Goal: Task Accomplishment & Management: Complete application form

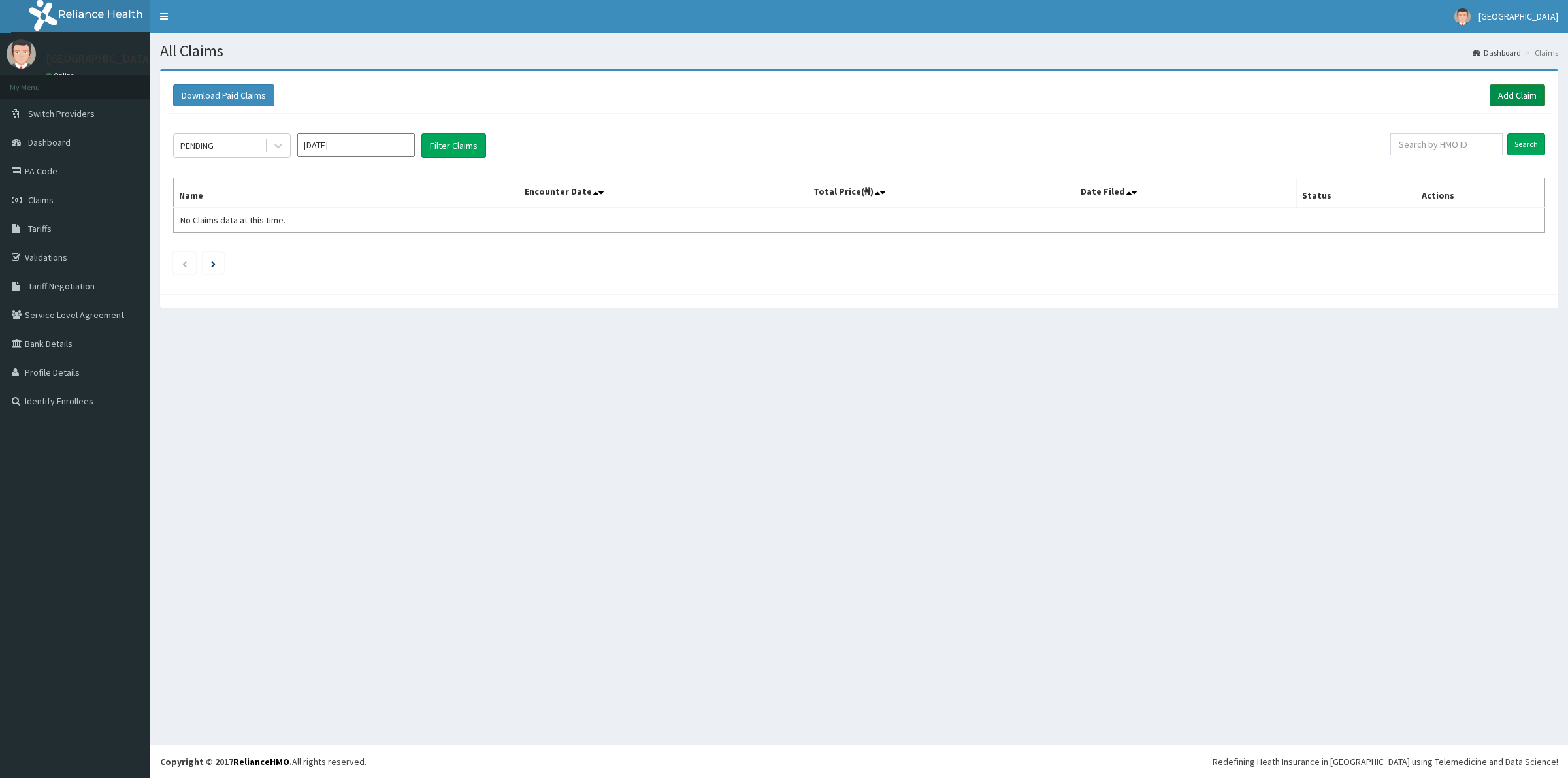
click at [1511, 96] on link "Add Claim" at bounding box center [1518, 96] width 56 height 23
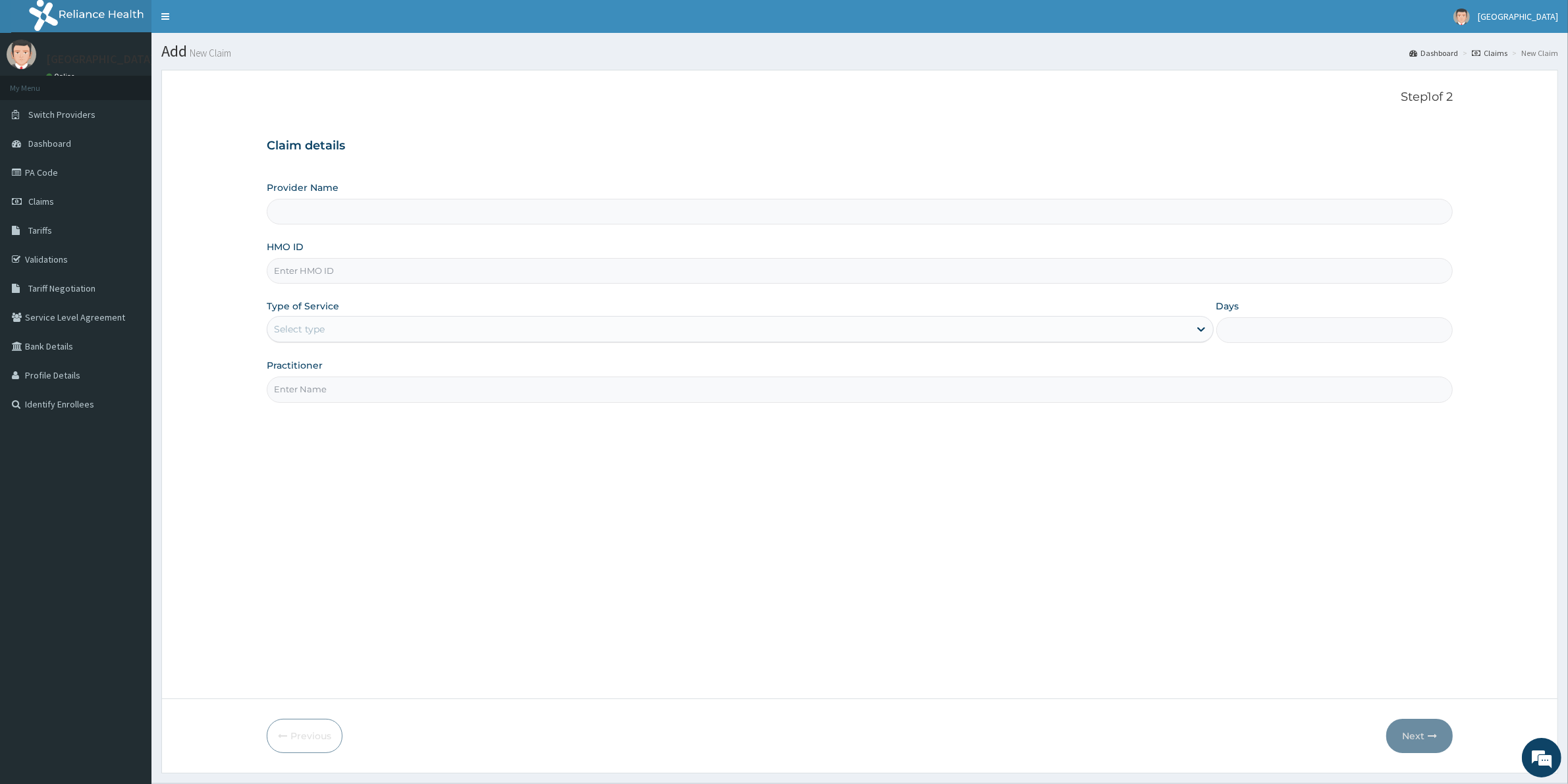
click at [333, 215] on input "Provider Name" at bounding box center [859, 211] width 1185 height 25
click at [286, 218] on input "Provider Name" at bounding box center [859, 211] width 1185 height 25
type input "Kreitton Care Hospital"
click at [298, 283] on input "HMO ID" at bounding box center [859, 270] width 1185 height 25
paste input "EML/10021/A"
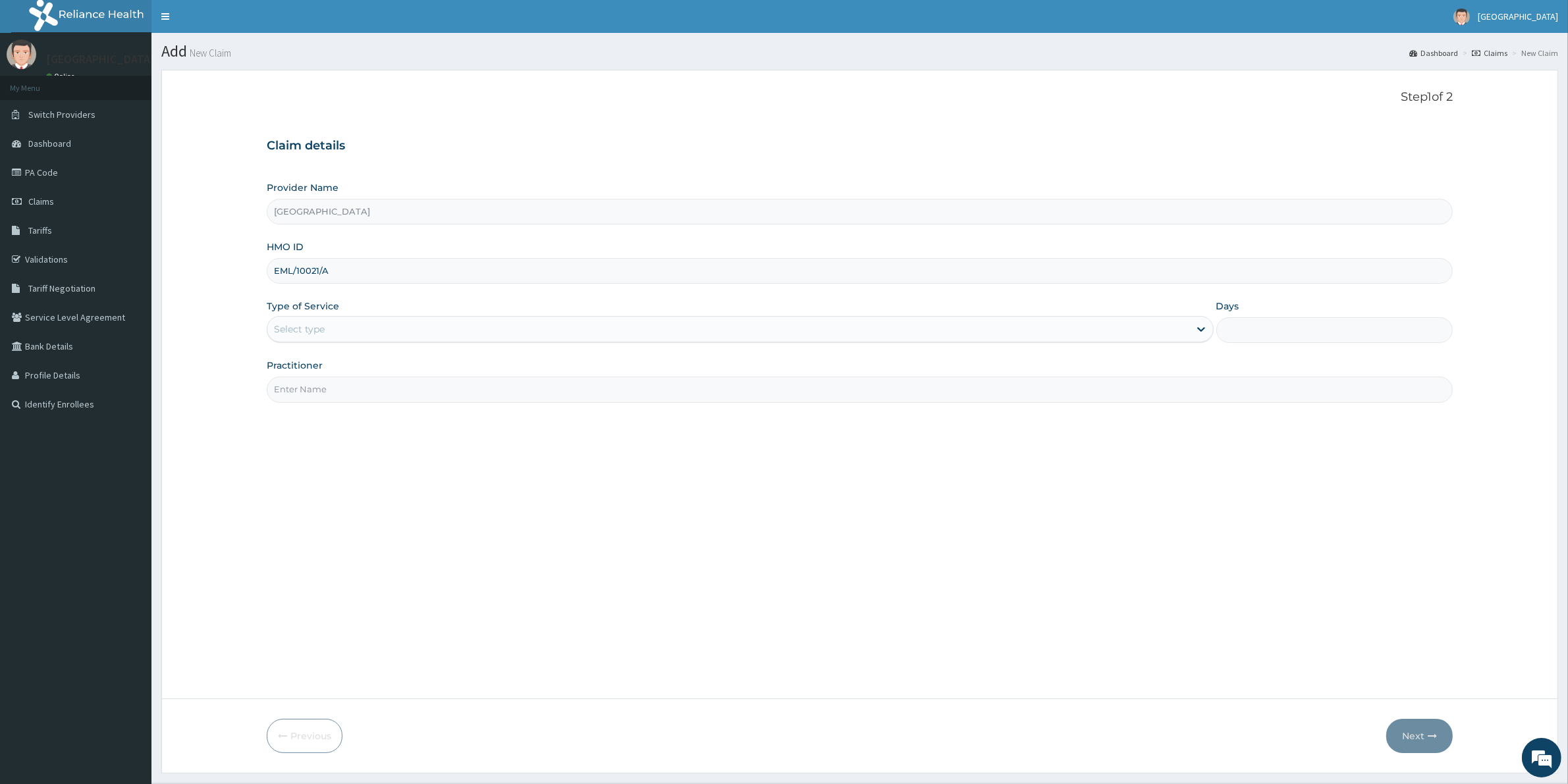
type input "EML/10021/A"
click at [294, 334] on div "Select type" at bounding box center [299, 329] width 51 height 13
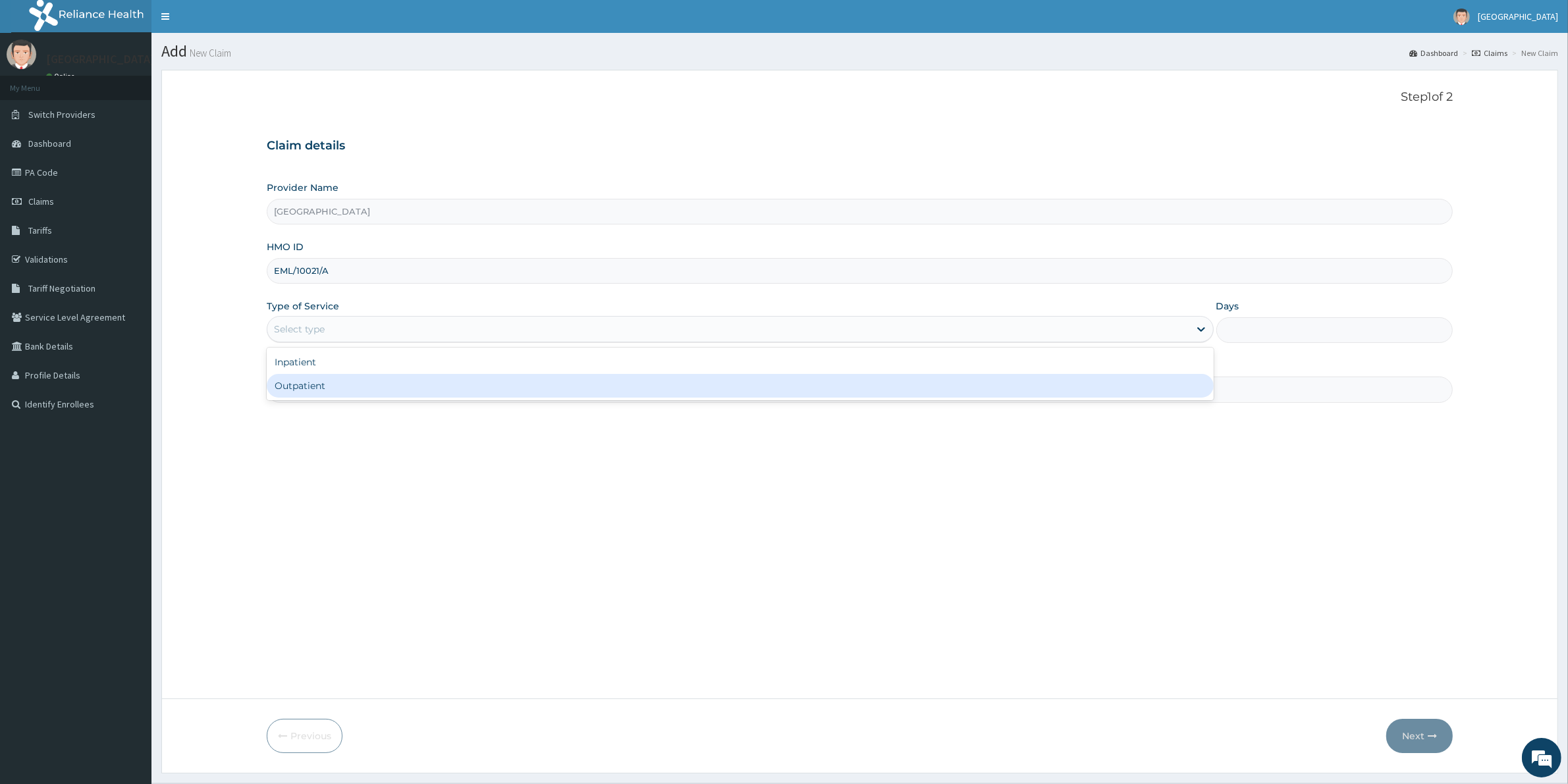
click at [320, 392] on div "Outpatient" at bounding box center [740, 385] width 947 height 24
type input "1"
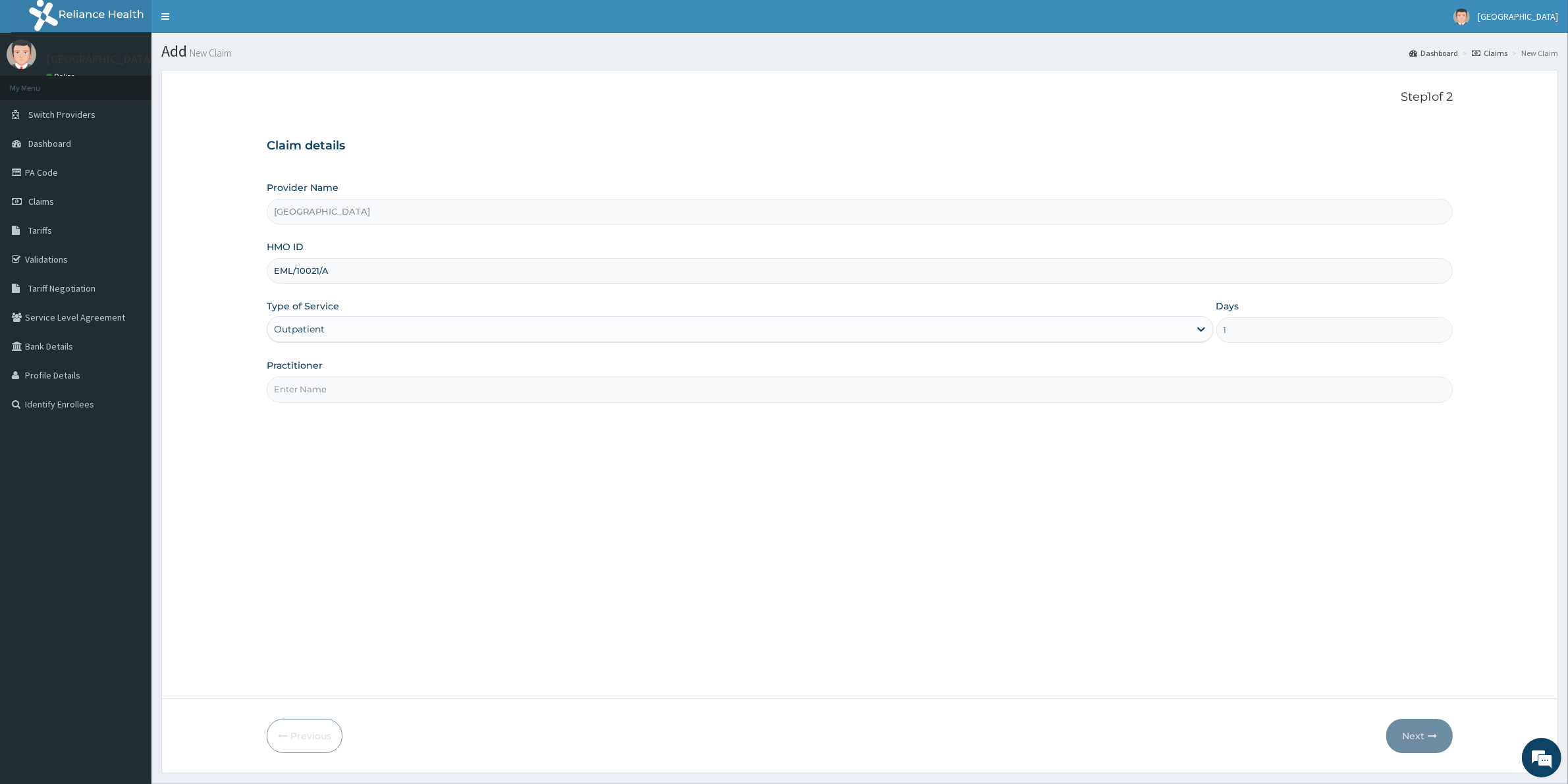
click at [307, 383] on input "Practitioner" at bounding box center [859, 388] width 1185 height 25
type input "DR OSHIE"
click at [1422, 729] on button "Next" at bounding box center [1420, 735] width 67 height 34
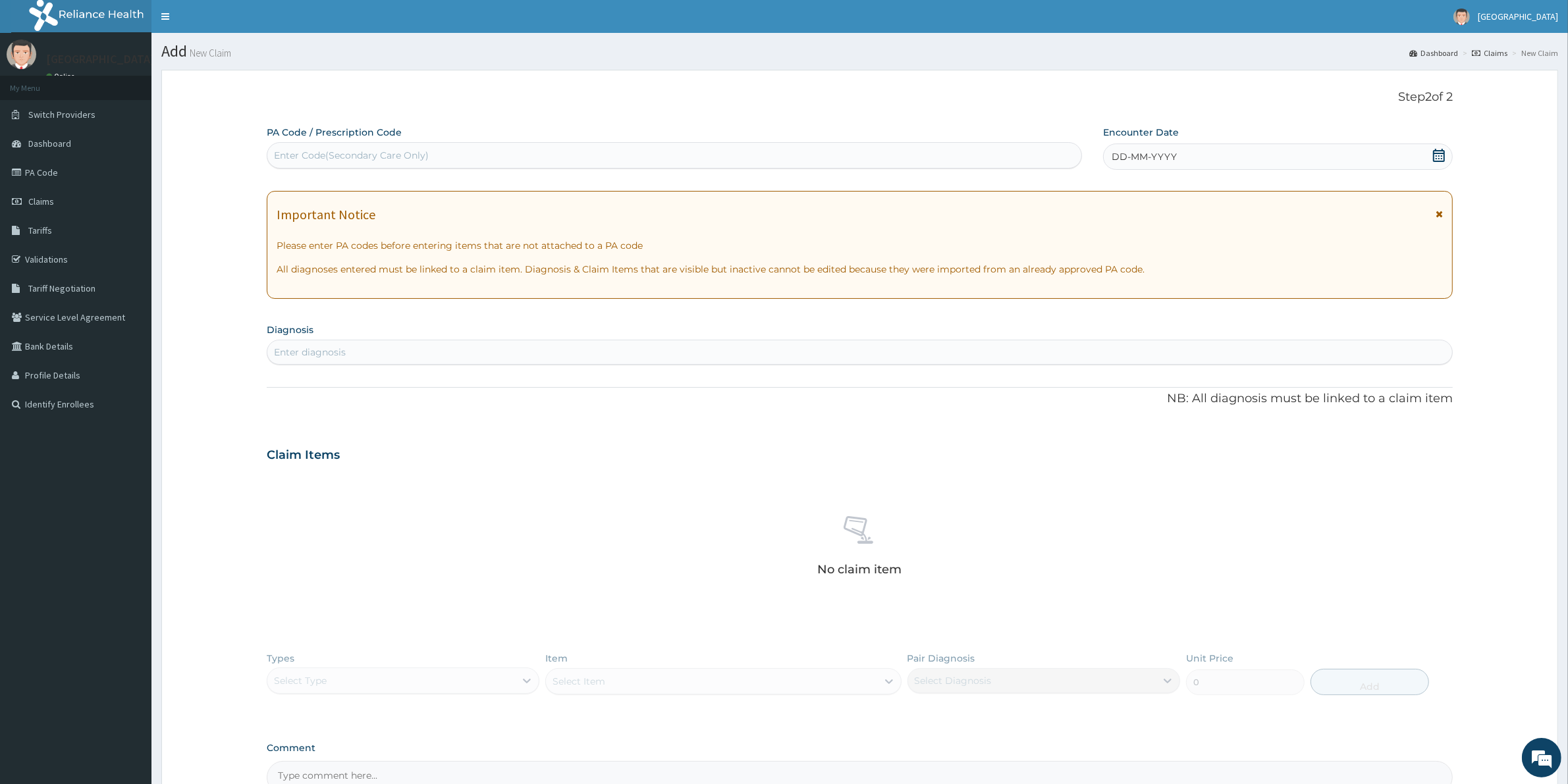
drag, startPoint x: 284, startPoint y: 352, endPoint x: 278, endPoint y: 386, distance: 34.5
click at [284, 364] on div "Enter diagnosis" at bounding box center [859, 352] width 1185 height 25
type input "MALARIA"
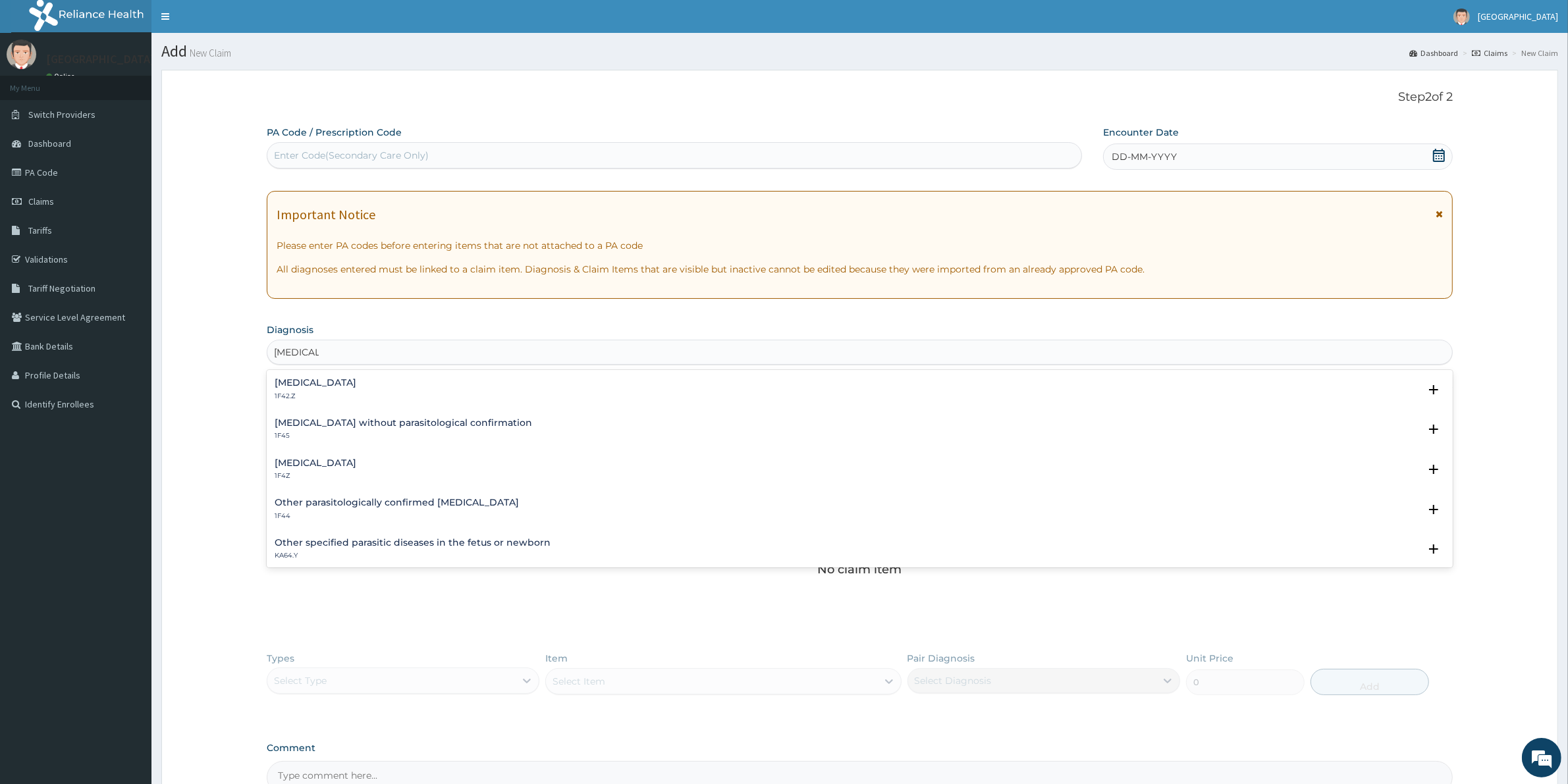
click at [286, 383] on h4 "Plasmodium malariae malaria without complication" at bounding box center [315, 382] width 82 height 10
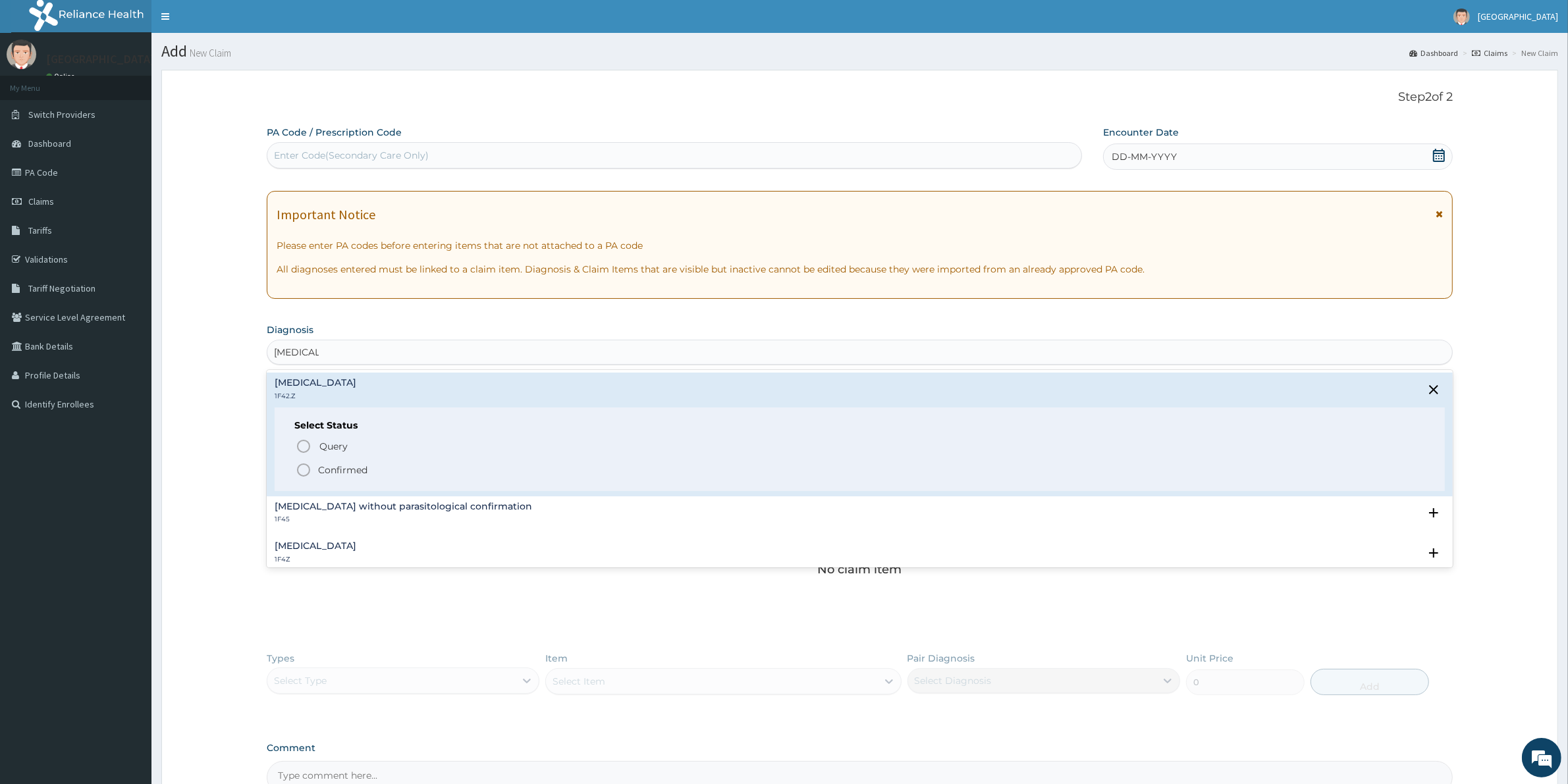
click at [304, 467] on icon "status option filled" at bounding box center [304, 470] width 16 height 16
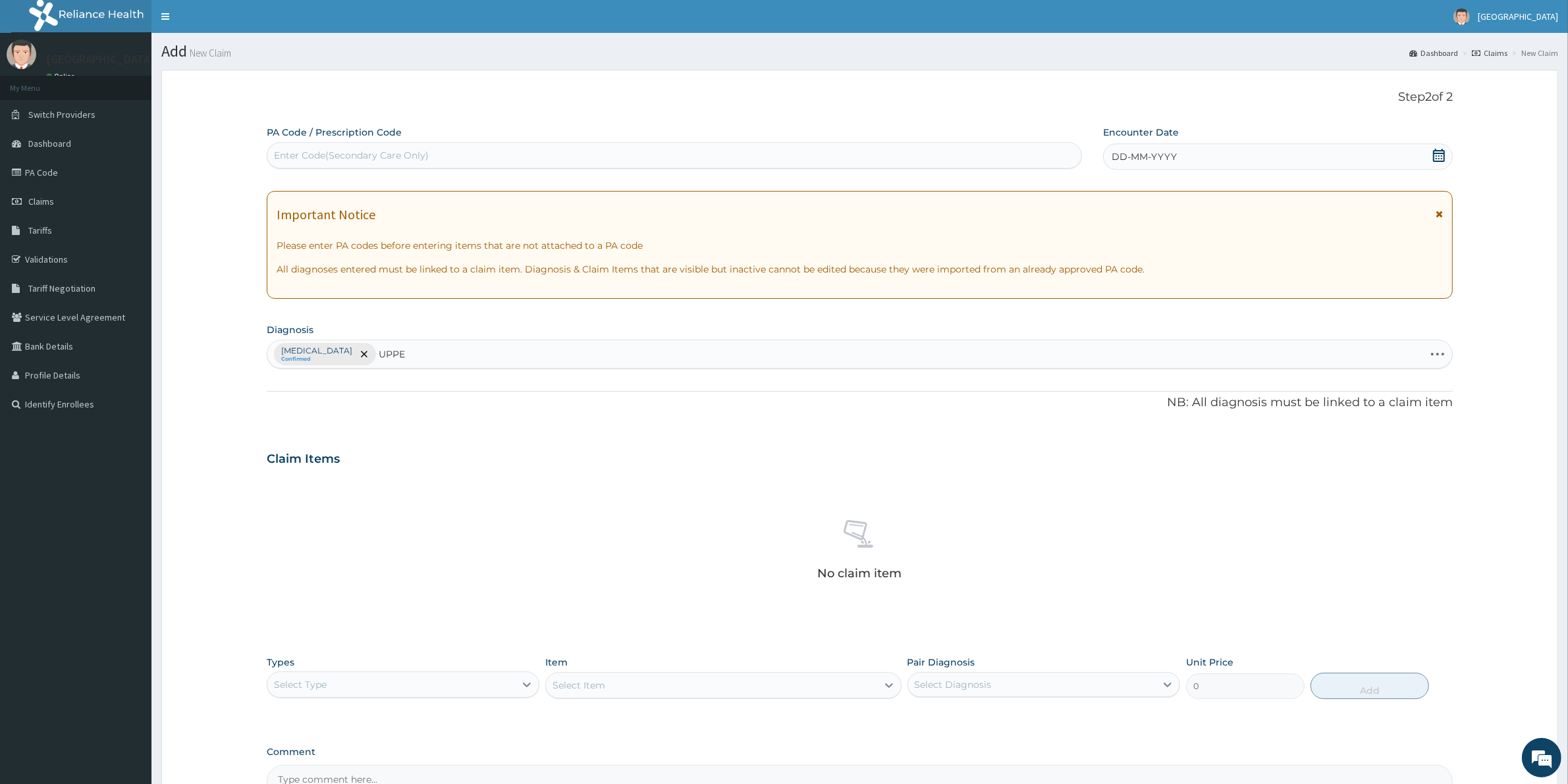
type input "UPPER"
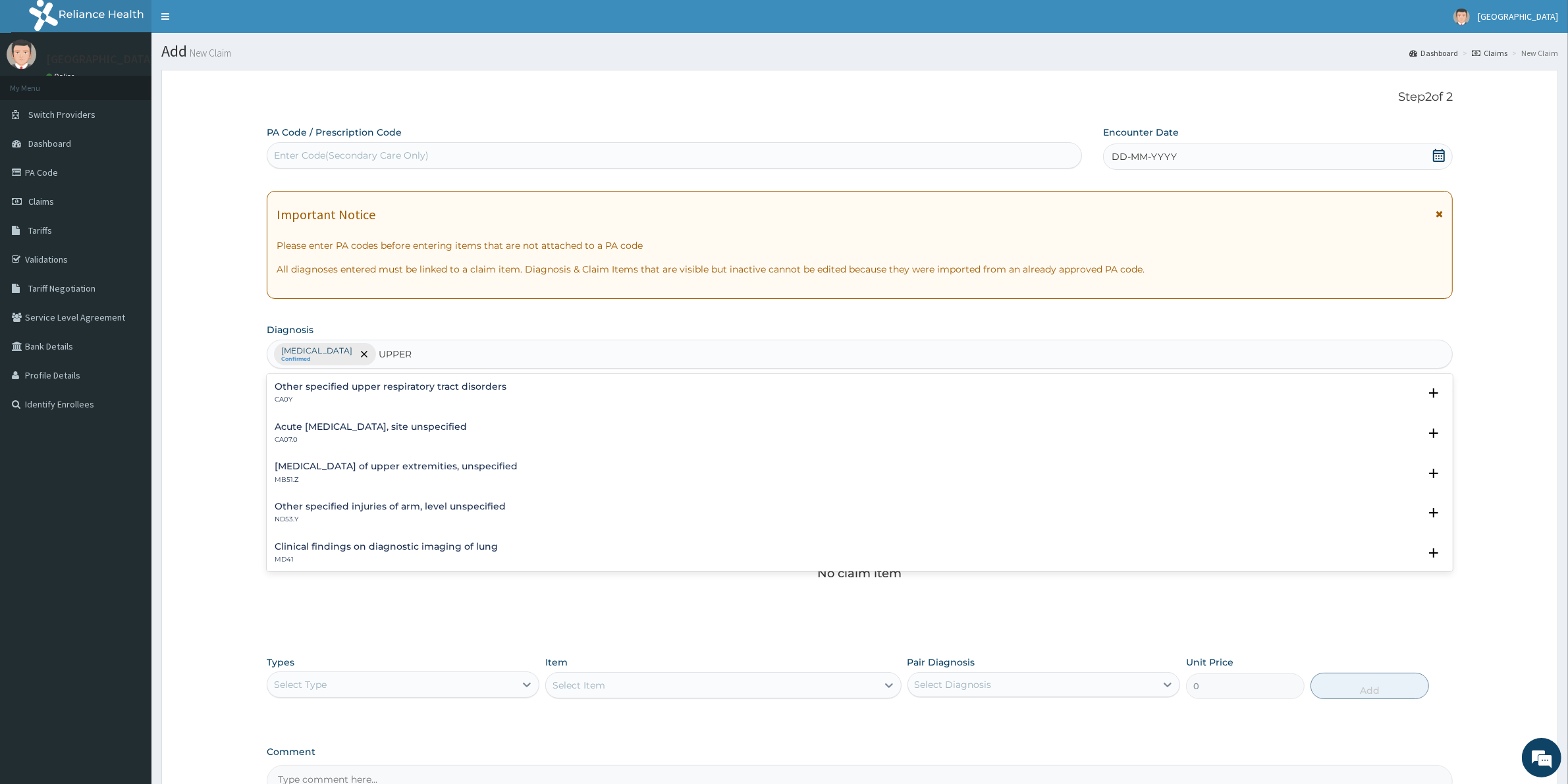
click at [438, 387] on h4 "Other specified upper respiratory tract disorders" at bounding box center [390, 386] width 232 height 10
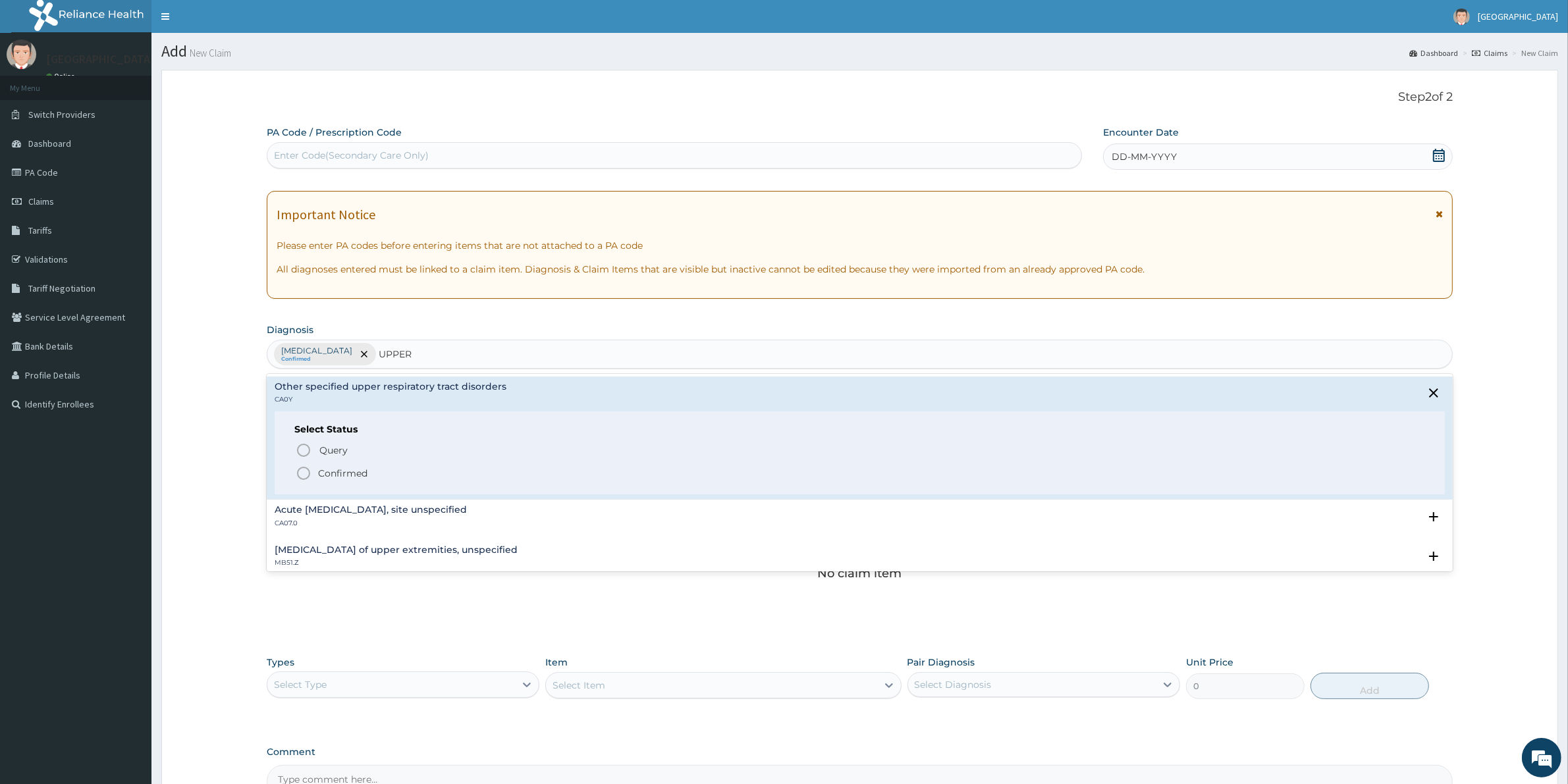
click at [313, 481] on span "Confirmed" at bounding box center [860, 474] width 1129 height 16
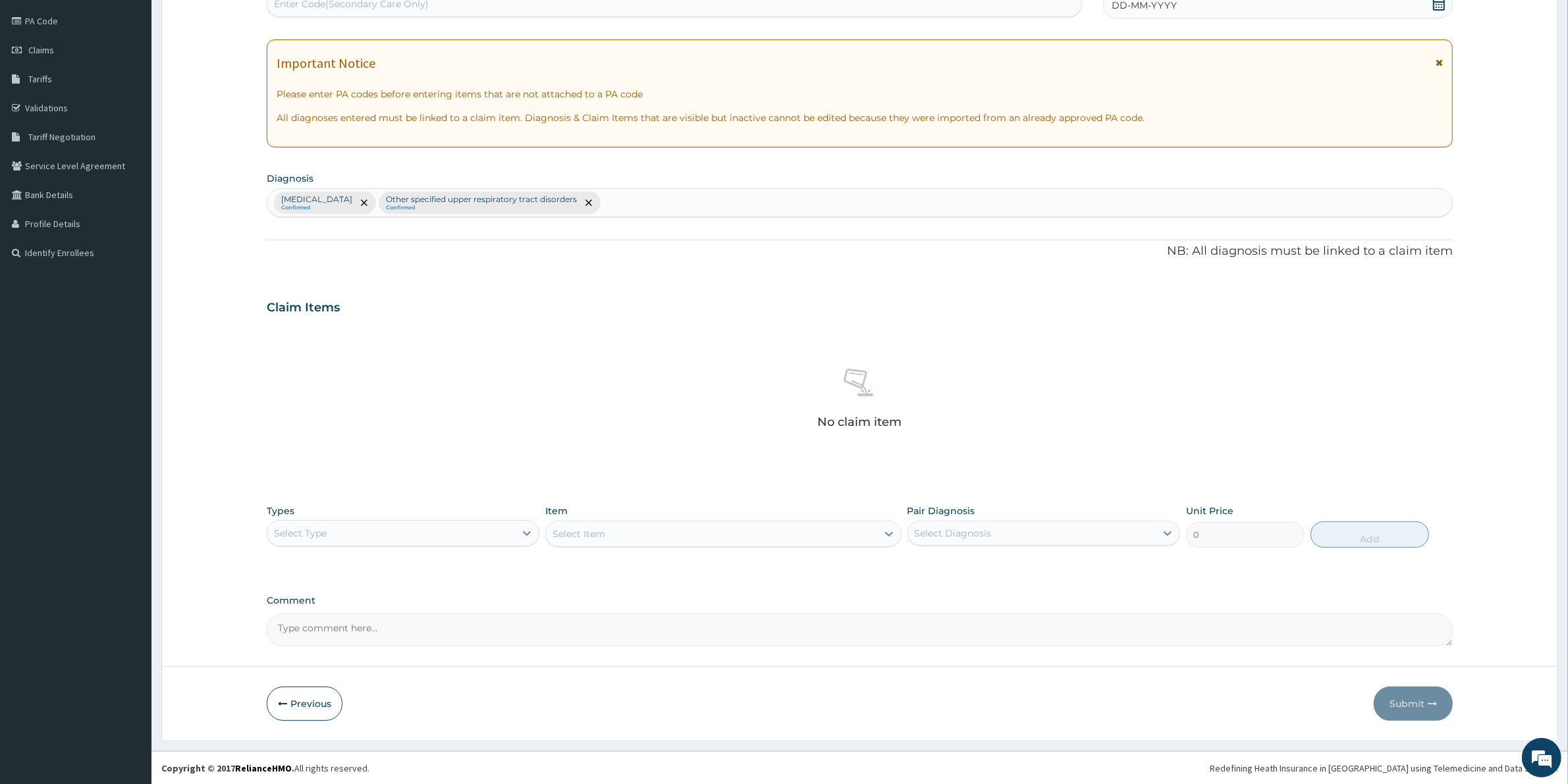
scroll to position [153, 0]
drag, startPoint x: 424, startPoint y: 528, endPoint x: 420, endPoint y: 577, distance: 49.2
click at [425, 533] on div "Select Type" at bounding box center [391, 532] width 247 height 21
click at [381, 613] on div "Procedures" at bounding box center [403, 612] width 273 height 24
click at [592, 522] on div "Select Item" at bounding box center [722, 533] width 355 height 26
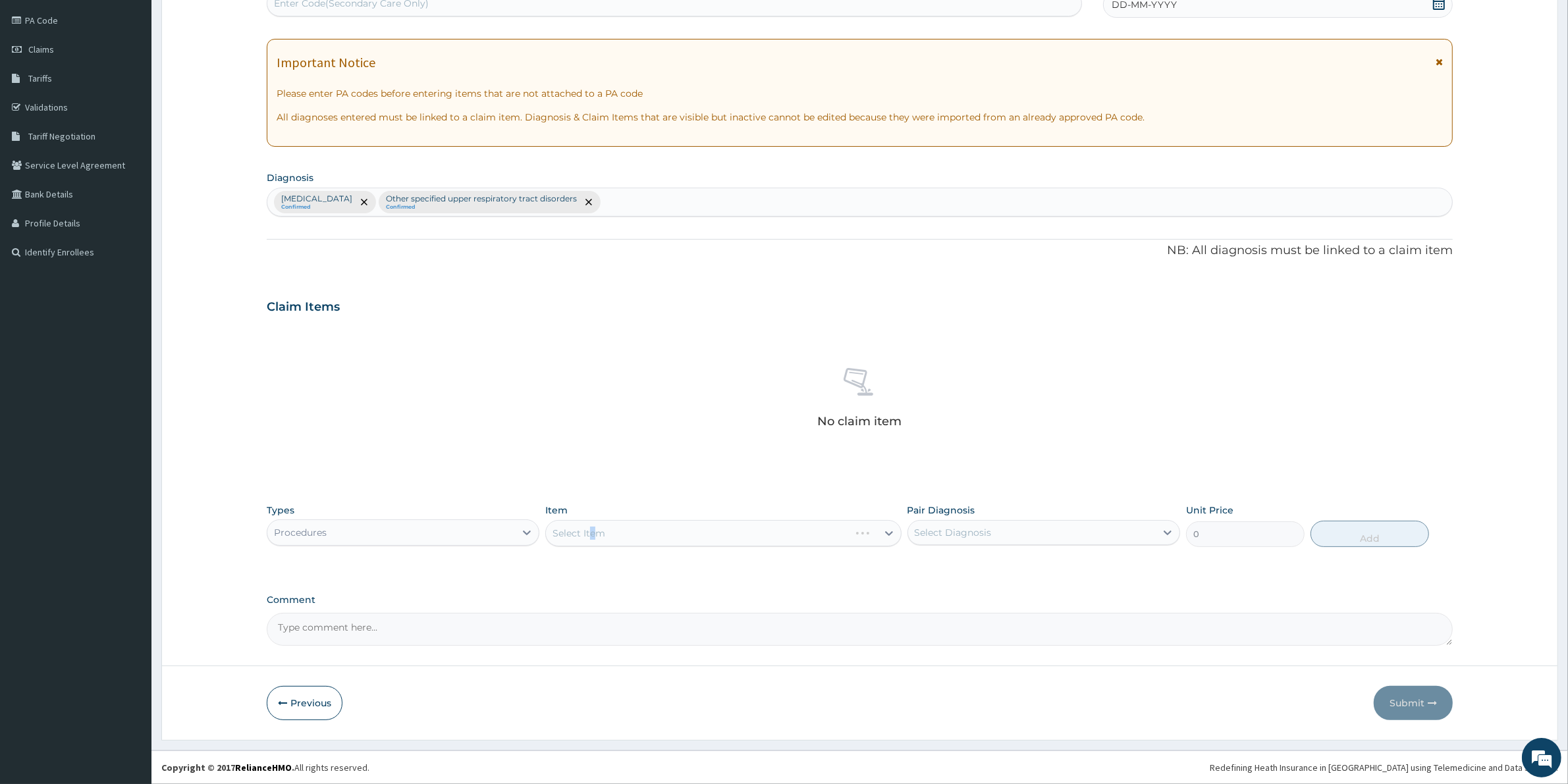
click at [592, 535] on div "Select Item" at bounding box center [722, 533] width 355 height 26
click at [571, 534] on div "Select Item" at bounding box center [722, 533] width 355 height 26
click at [562, 538] on div "Select Item" at bounding box center [722, 533] width 355 height 26
drag, startPoint x: 540, startPoint y: 534, endPoint x: 580, endPoint y: 527, distance: 40.6
click at [547, 534] on div "Types Procedures Item Select Item Pair Diagnosis Select Diagnosis Unit Price 0 …" at bounding box center [859, 525] width 1185 height 57
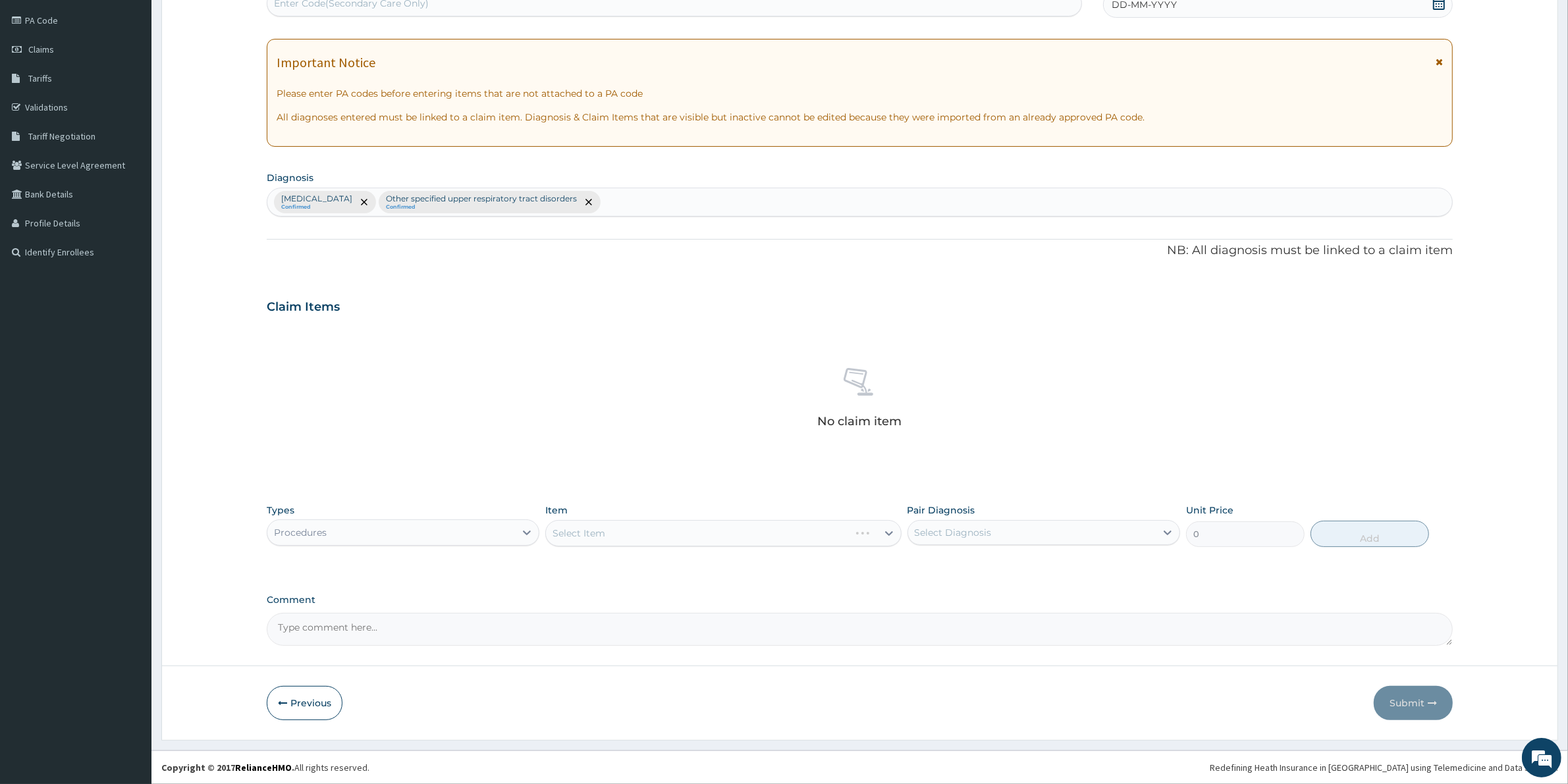
click at [580, 527] on div "Select Item" at bounding box center [722, 533] width 355 height 26
click at [580, 531] on div "Select Item" at bounding box center [579, 532] width 53 height 13
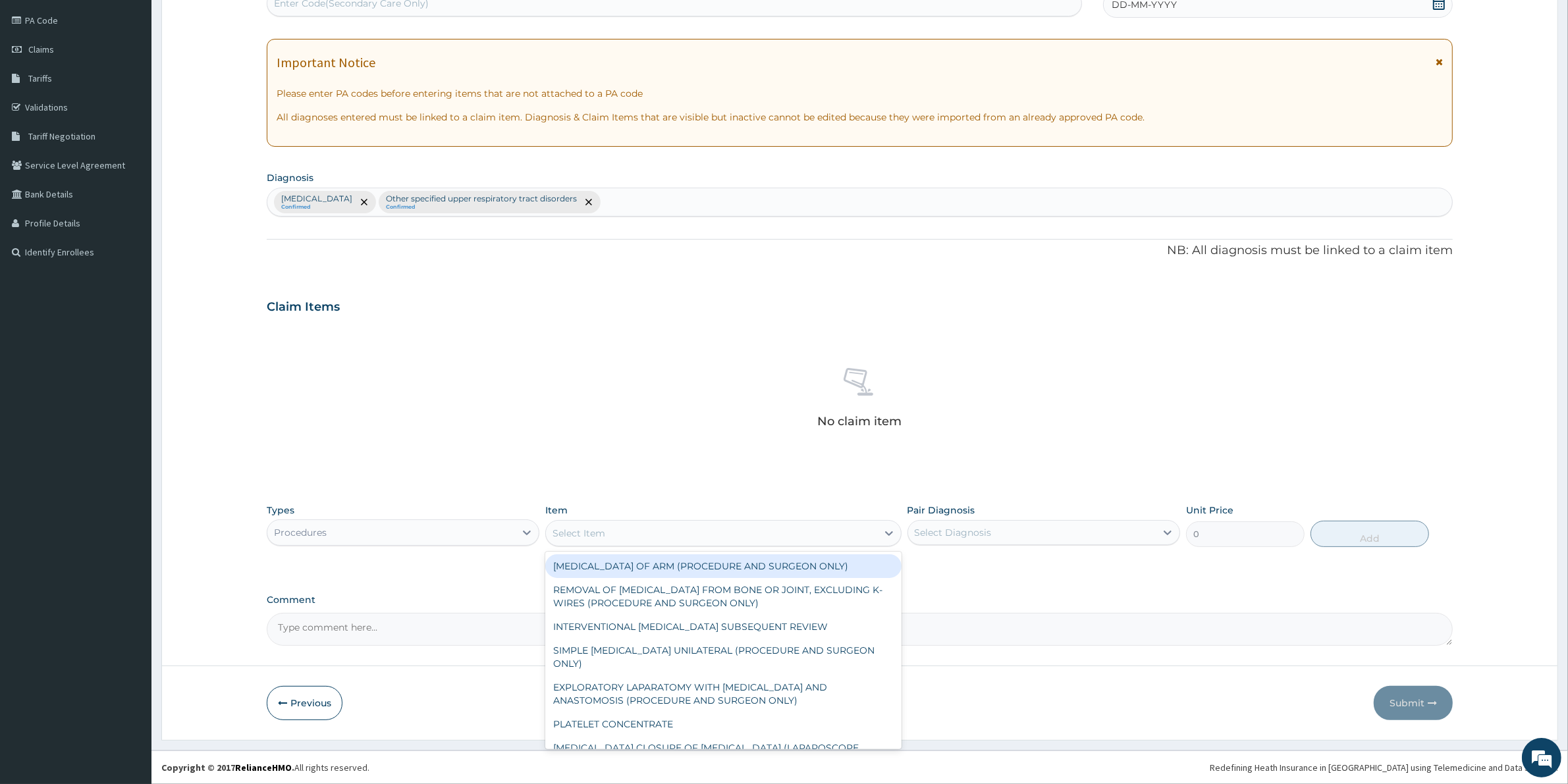
click at [581, 537] on div "Select Item" at bounding box center [579, 532] width 53 height 13
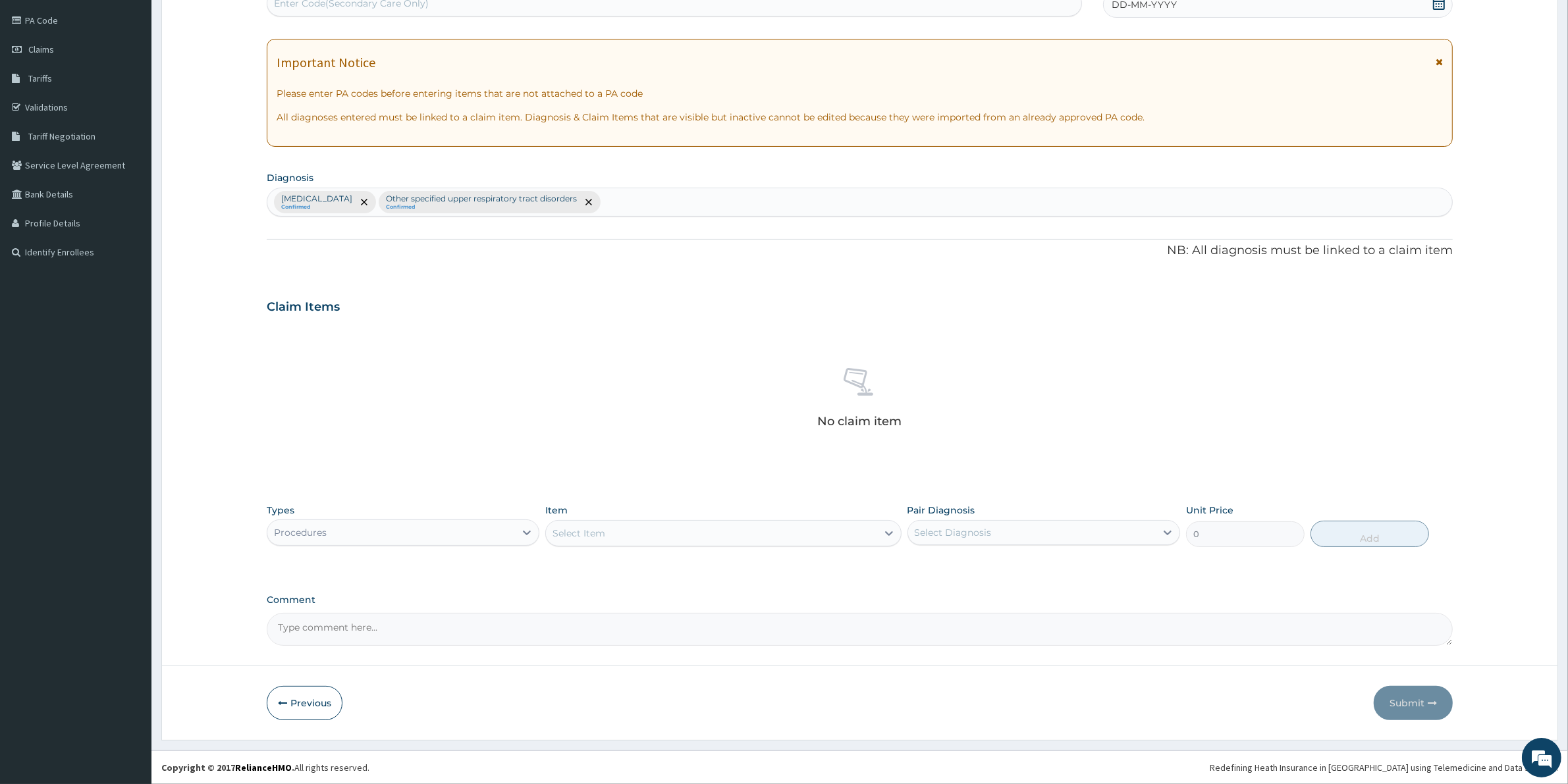
click at [581, 537] on div "Select Item" at bounding box center [579, 532] width 53 height 13
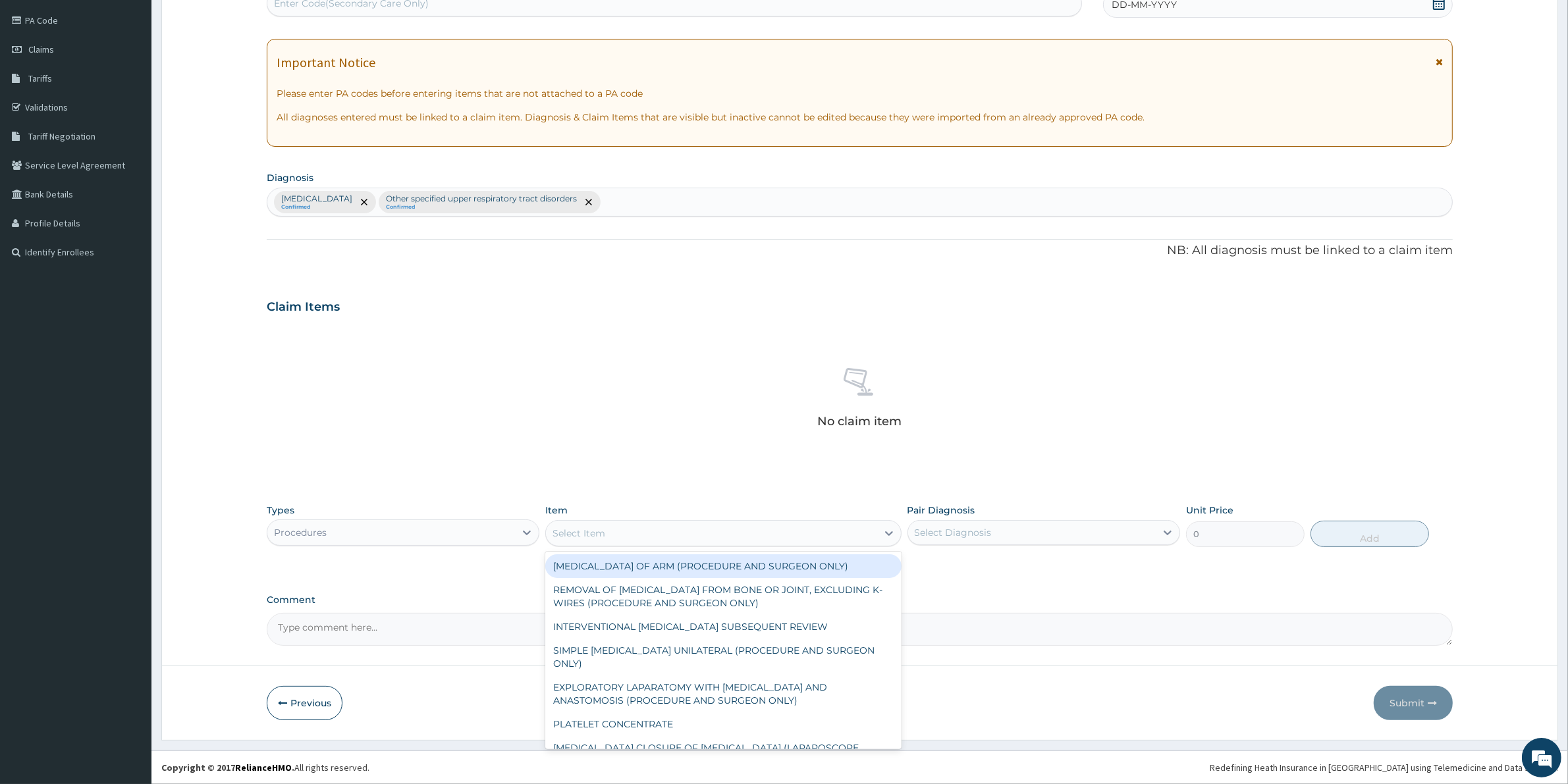
click at [581, 537] on div "Select Item" at bounding box center [579, 532] width 53 height 13
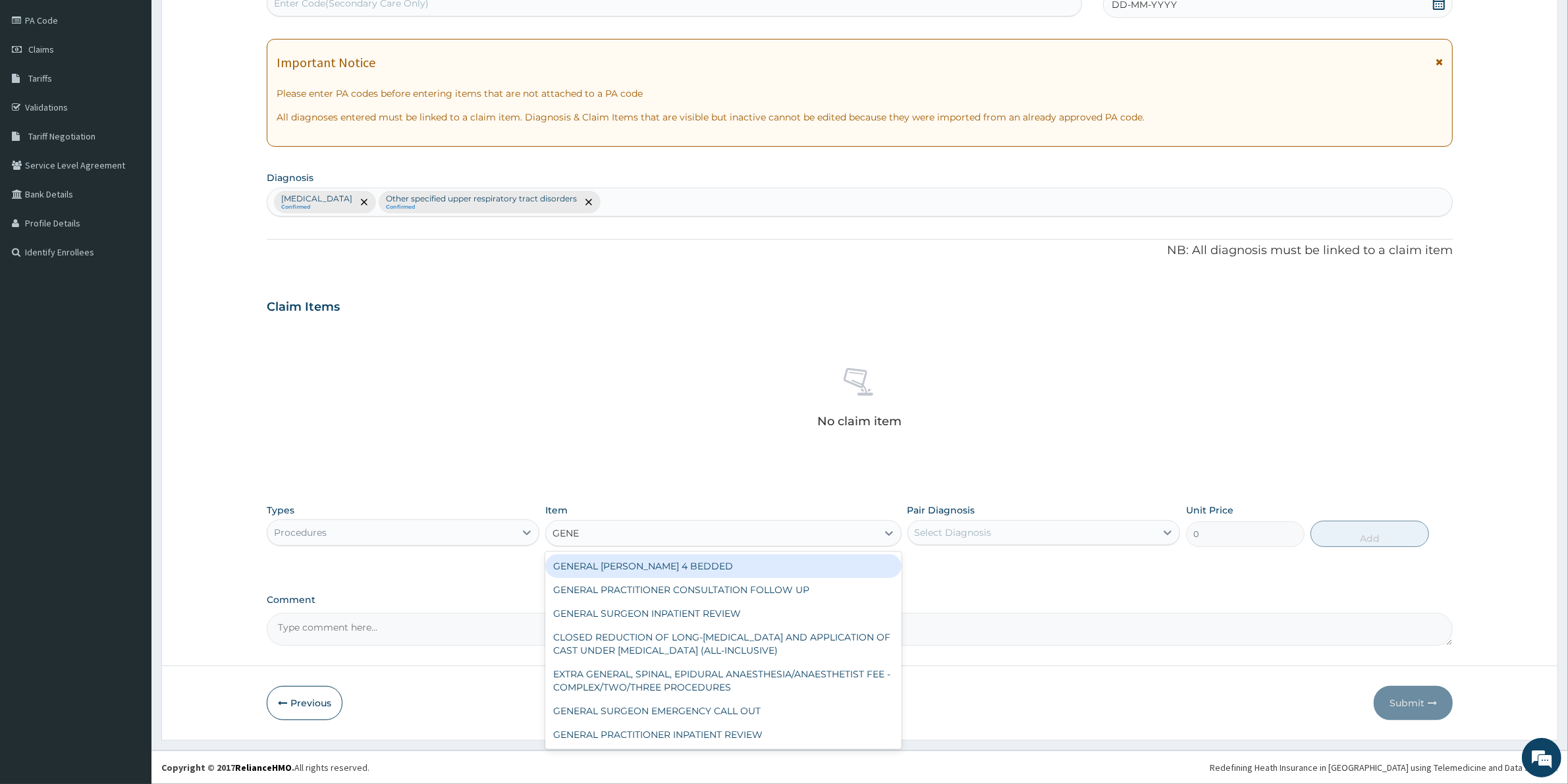
type input "GENER"
click at [598, 587] on div "GENERAL PRACTITIONER CONSULTATION FOLLOW UP" at bounding box center [722, 589] width 355 height 24
type input "1875"
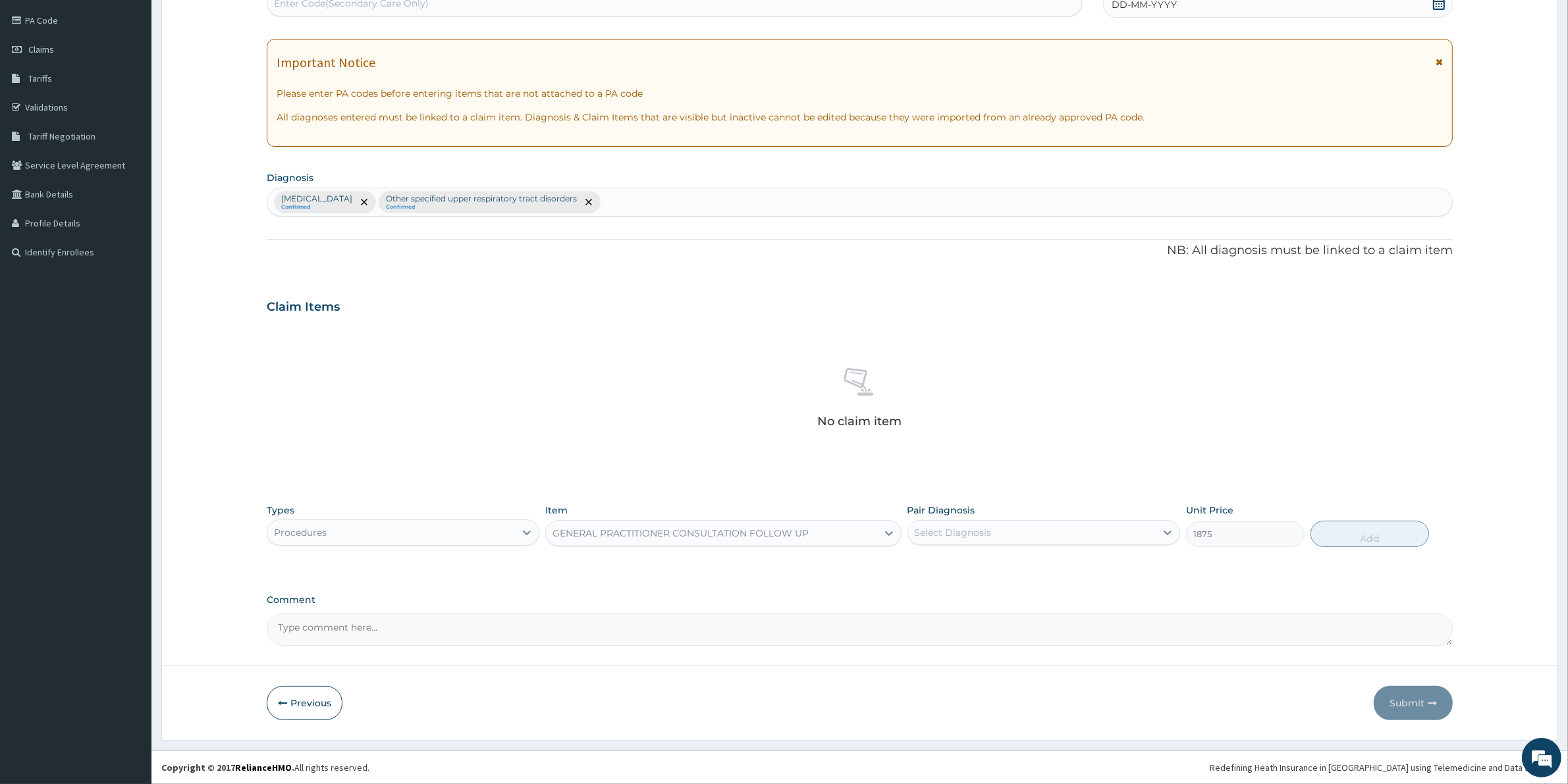
click at [940, 537] on div "Select Diagnosis" at bounding box center [953, 532] width 77 height 13
drag, startPoint x: 951, startPoint y: 561, endPoint x: 992, endPoint y: 561, distance: 41.0
click at [959, 564] on label "[MEDICAL_DATA]" at bounding box center [970, 564] width 82 height 13
checkbox input "true"
click at [1349, 537] on button "Add" at bounding box center [1369, 534] width 118 height 26
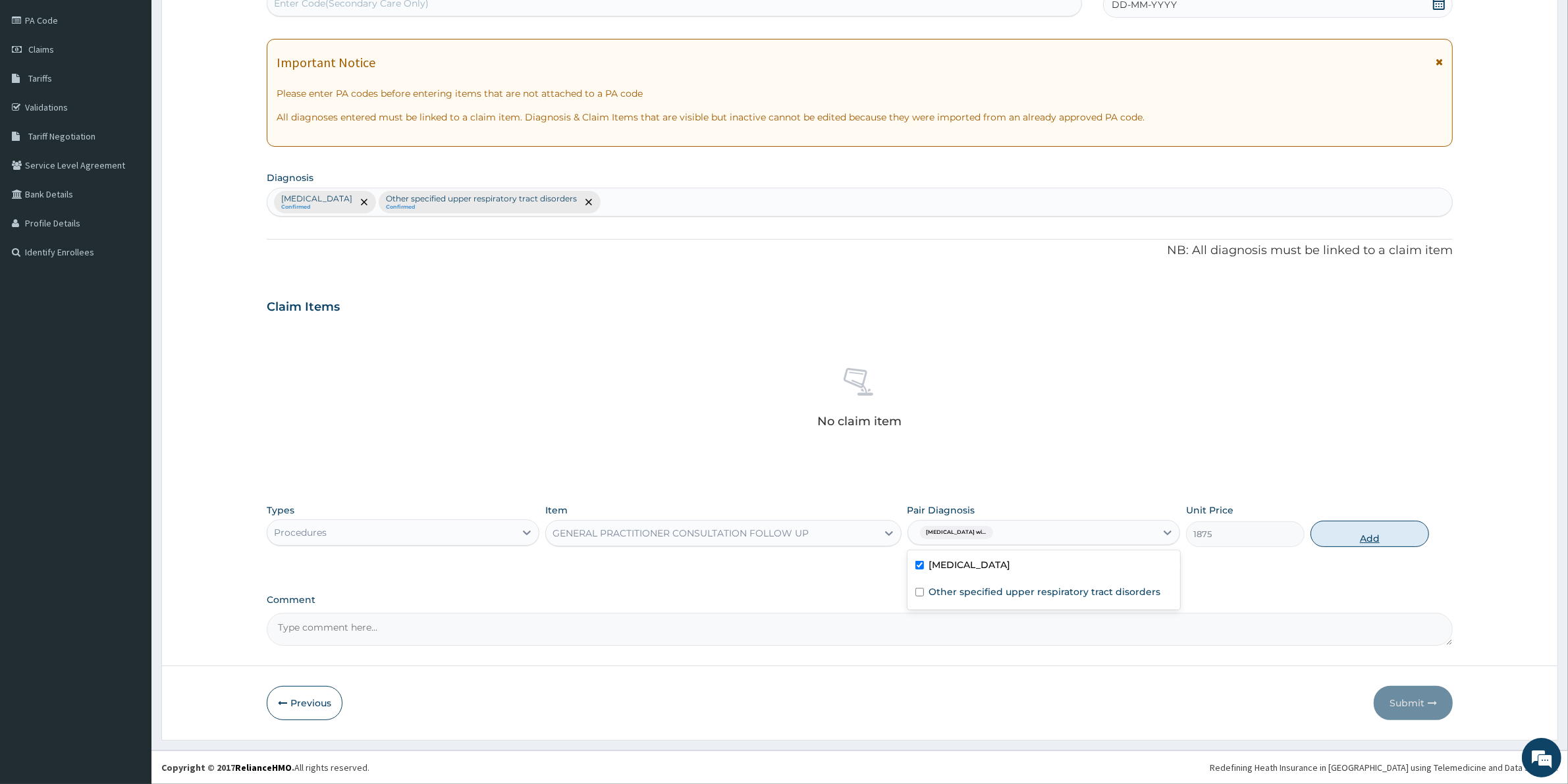
type input "0"
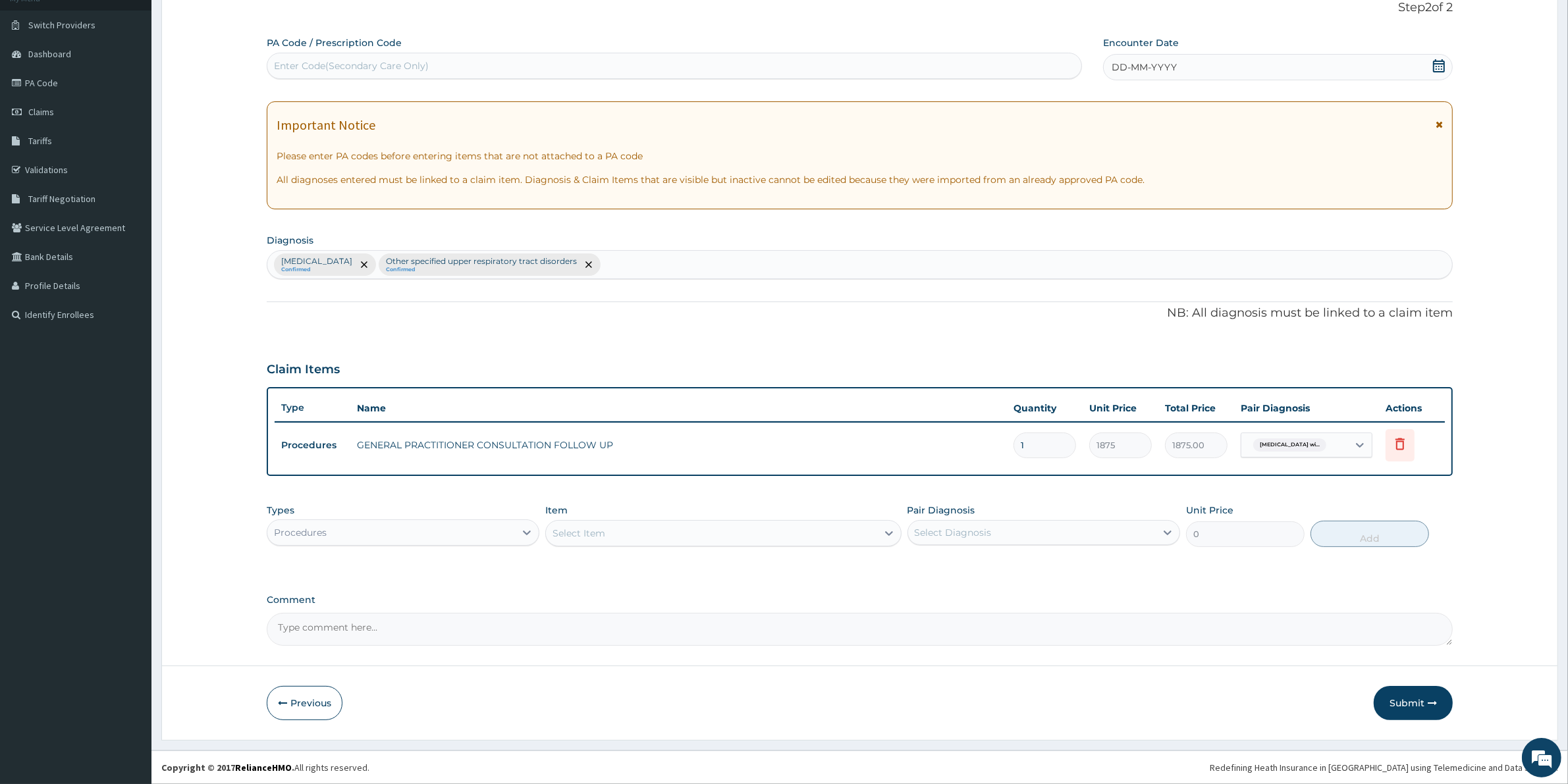
scroll to position [89, 0]
click at [462, 535] on div "Procedures" at bounding box center [391, 533] width 247 height 21
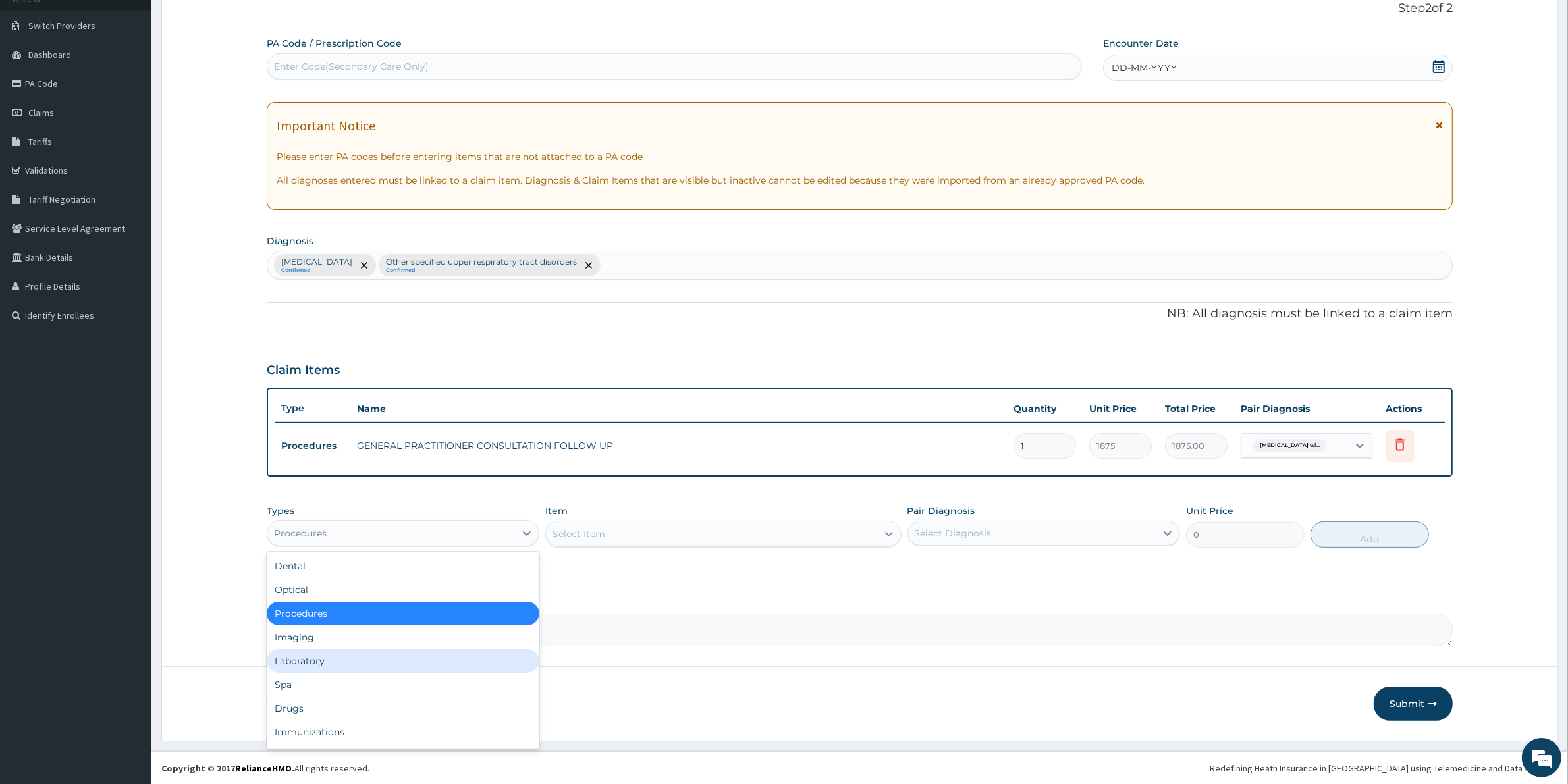
click at [412, 657] on div "Laboratory" at bounding box center [403, 660] width 273 height 24
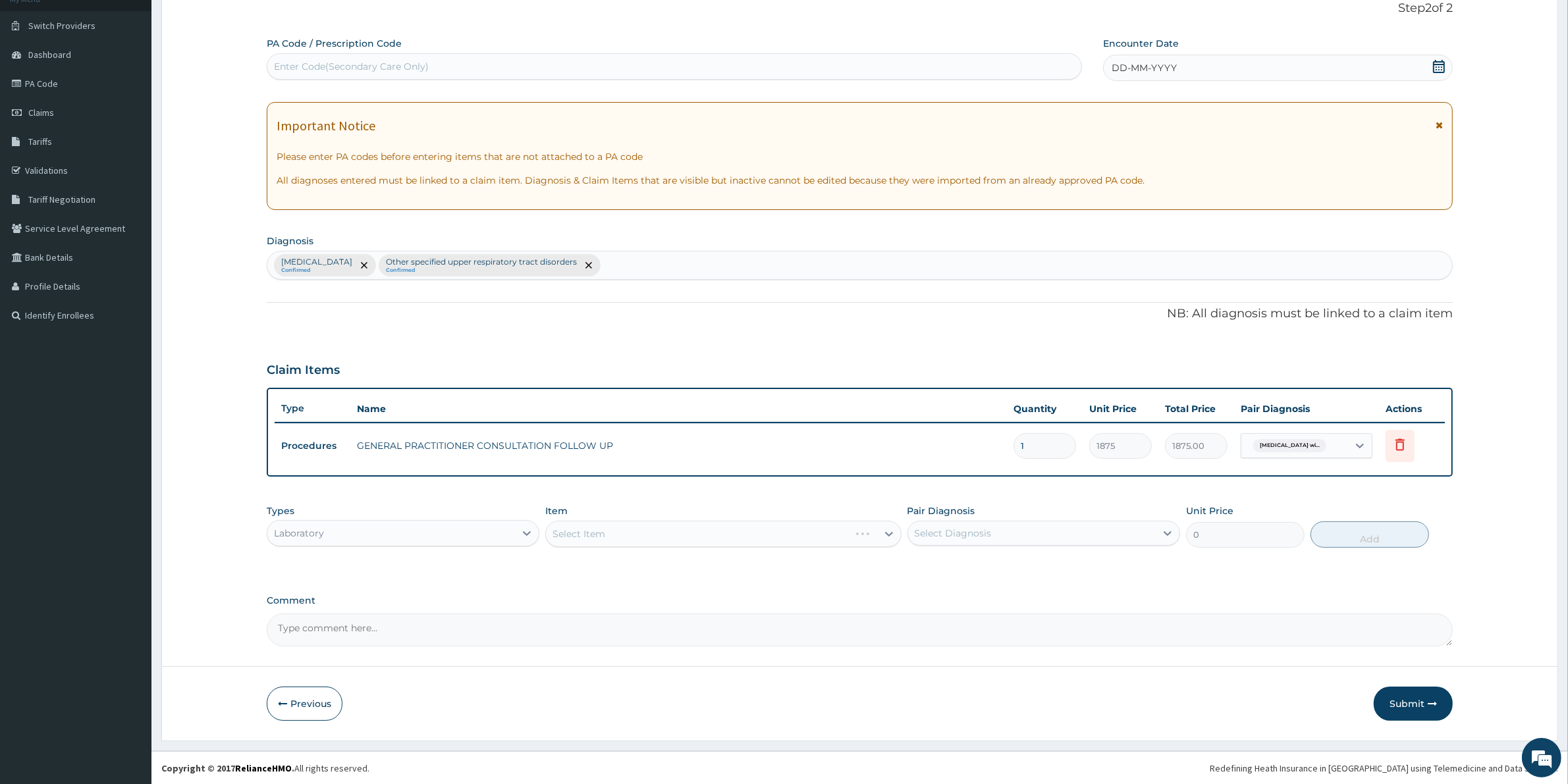
click at [605, 538] on div "Select Item" at bounding box center [722, 534] width 355 height 26
click at [601, 531] on div "Select Item" at bounding box center [722, 534] width 355 height 26
click at [567, 538] on div "Select Item" at bounding box center [722, 534] width 355 height 26
click at [566, 537] on div "Select Item" at bounding box center [579, 533] width 53 height 13
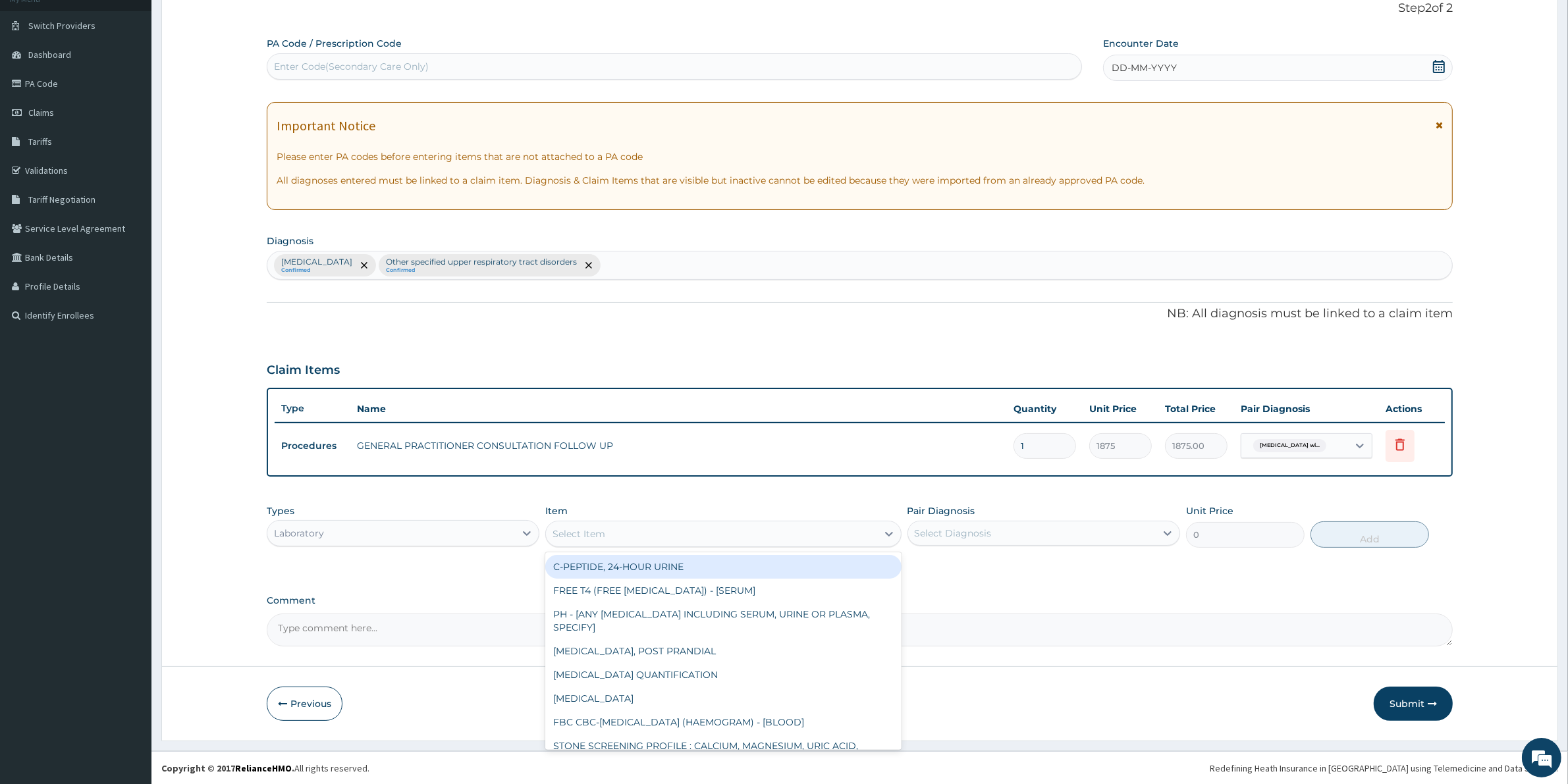
click at [566, 534] on div "Select Item" at bounding box center [579, 533] width 53 height 13
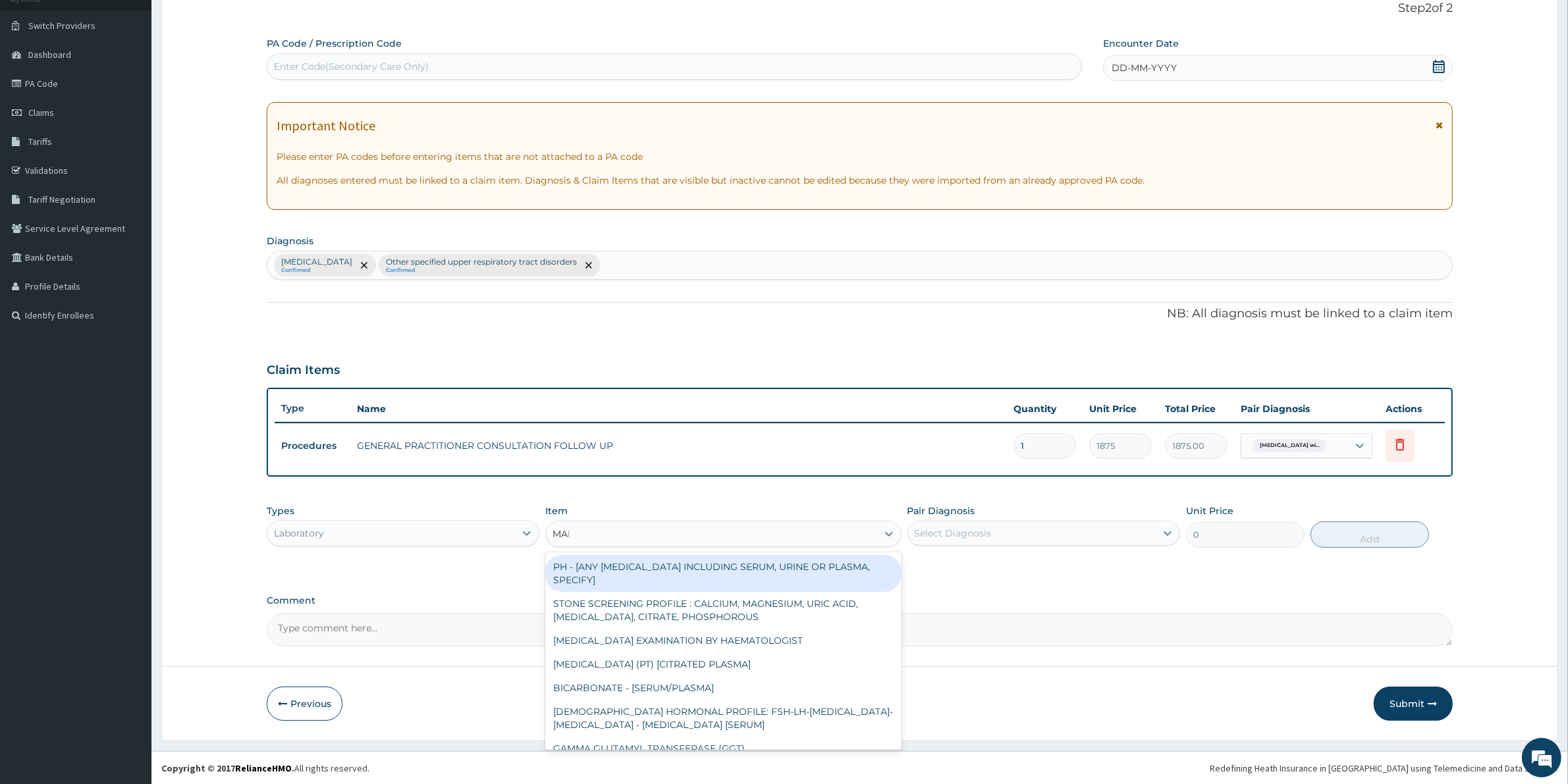
type input "MALA"
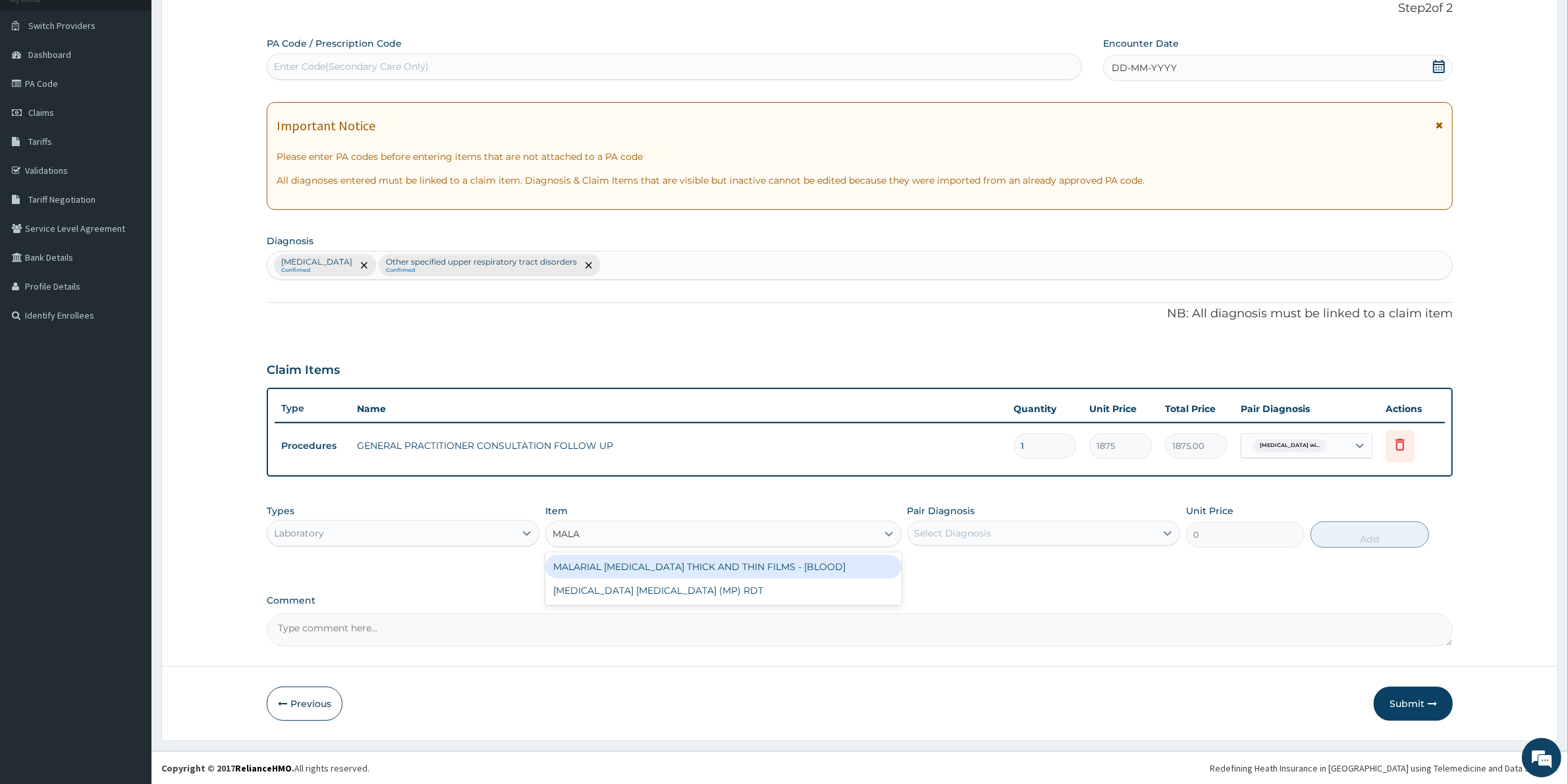
click at [622, 570] on div "MALARIAL [MEDICAL_DATA] THICK AND THIN FILMS - [BLOOD]" at bounding box center [722, 567] width 355 height 24
type input "2187.5"
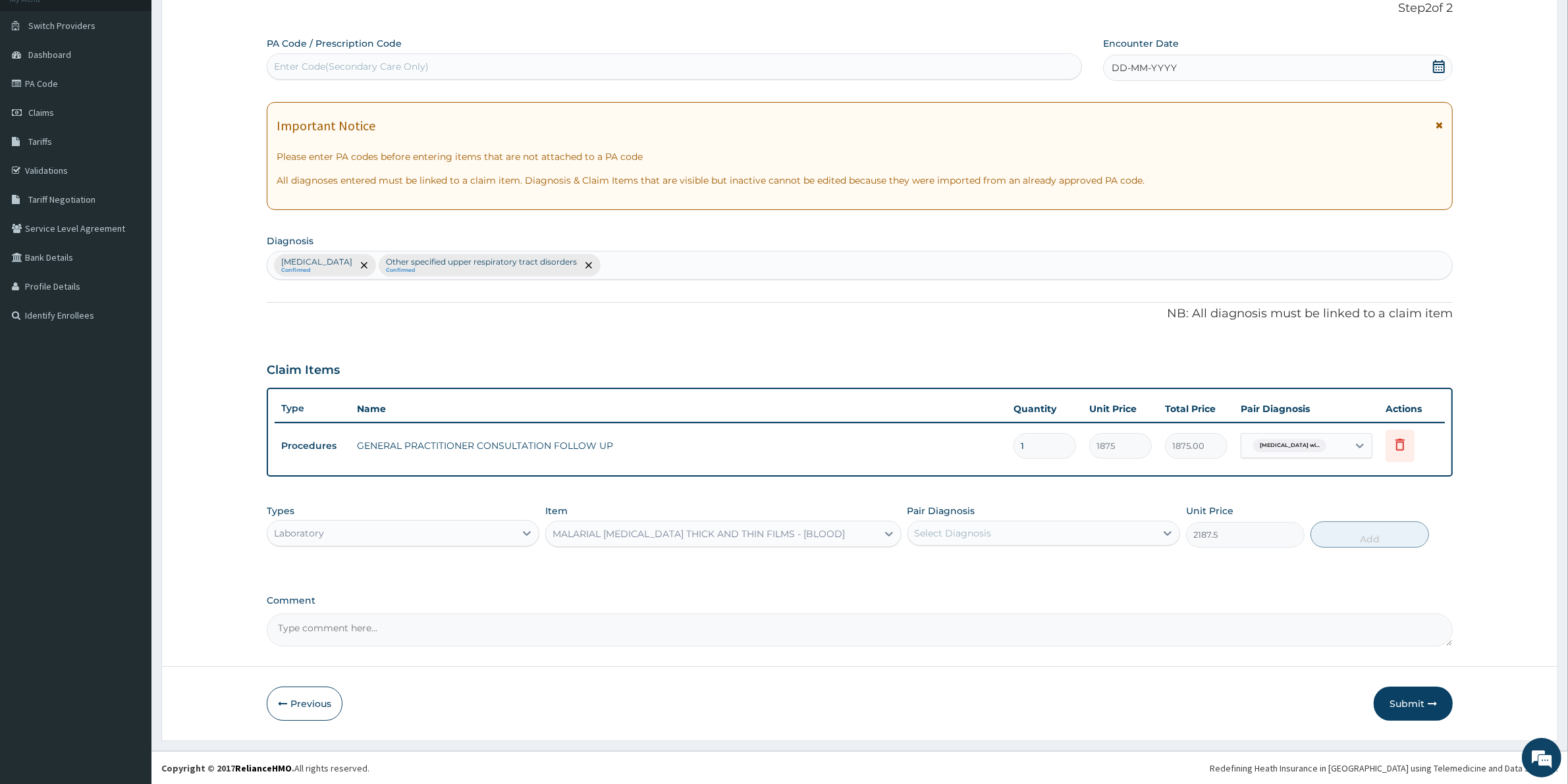
click at [967, 537] on div "Select Diagnosis" at bounding box center [953, 532] width 77 height 13
click at [966, 572] on label "[MEDICAL_DATA]" at bounding box center [970, 565] width 82 height 13
checkbox input "true"
click at [1336, 528] on button "Add" at bounding box center [1369, 534] width 118 height 26
type input "0"
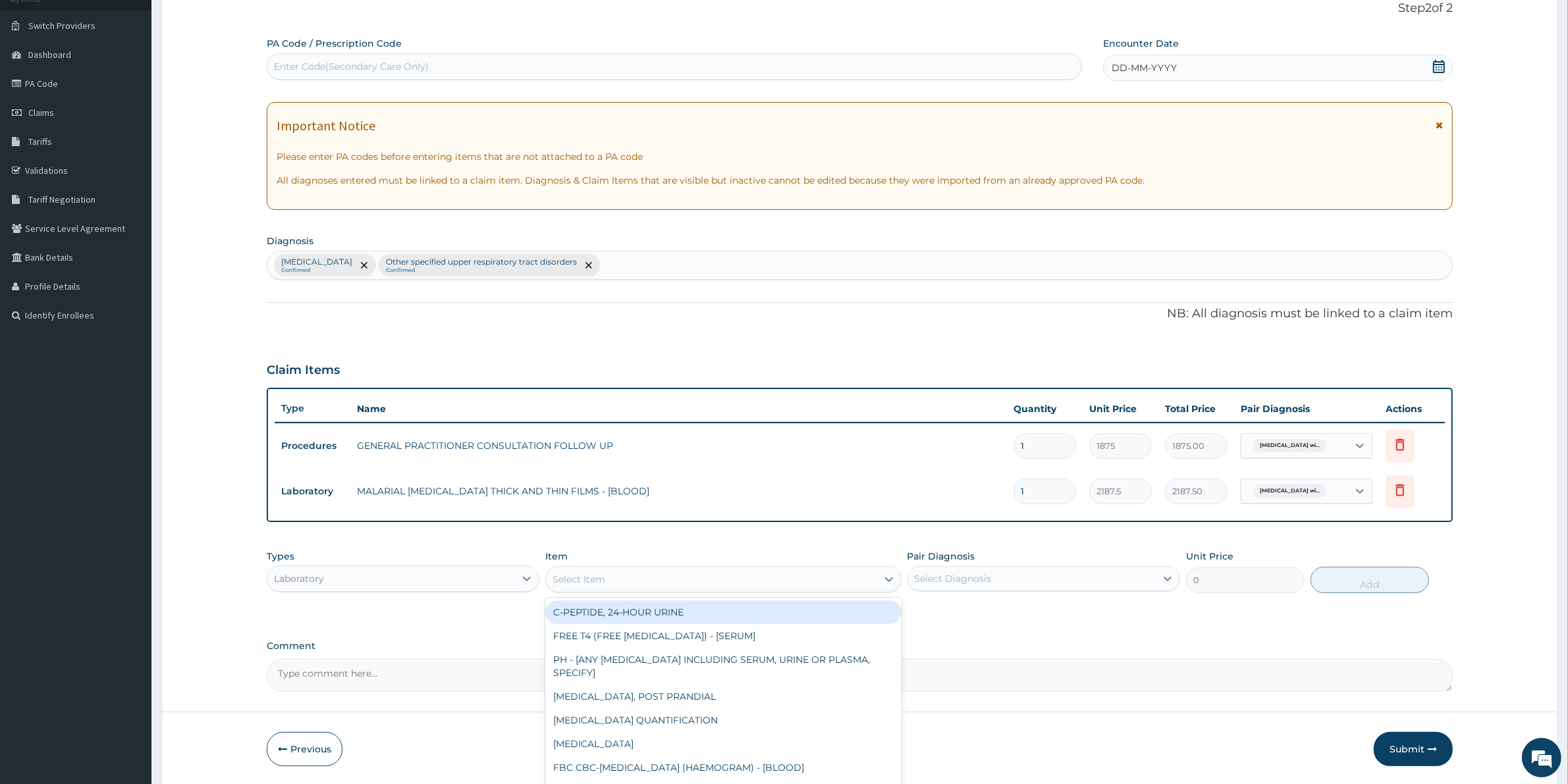
click at [564, 574] on div "Select Item" at bounding box center [579, 579] width 53 height 13
type input "FBC"
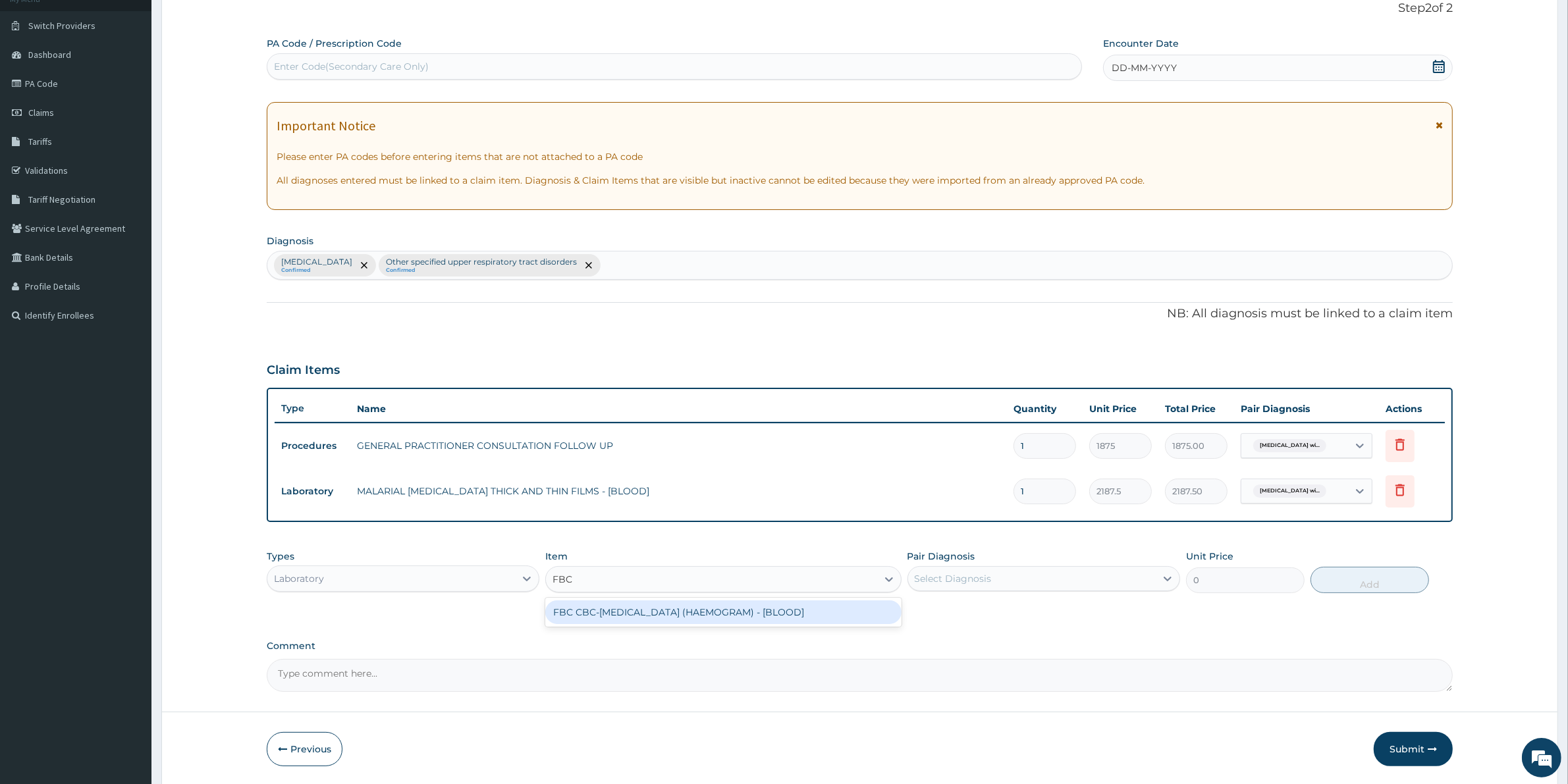
click at [600, 609] on div "FBC CBC-[MEDICAL_DATA] (HAEMOGRAM) - [BLOOD]" at bounding box center [722, 611] width 355 height 24
type input "5000"
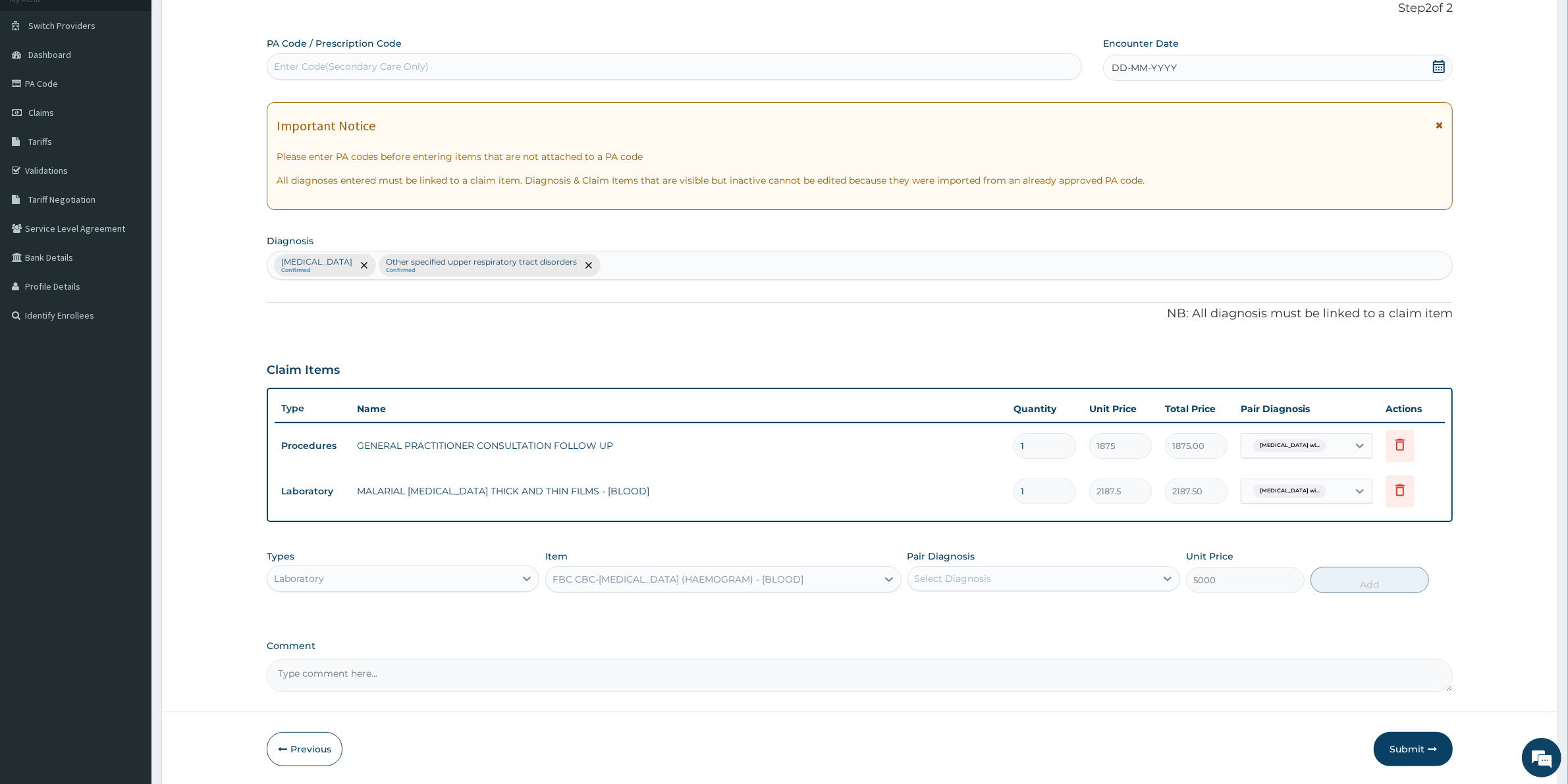
click at [1028, 589] on div "Pair Diagnosis Select Diagnosis" at bounding box center [1043, 572] width 273 height 44
click at [1024, 582] on div "Select Diagnosis" at bounding box center [1032, 579] width 247 height 21
click at [1012, 652] on div "Other specified upper respiratory tract disorders" at bounding box center [1043, 639] width 273 height 27
checkbox input "true"
drag, startPoint x: 1328, startPoint y: 579, endPoint x: 1321, endPoint y: 589, distance: 12.2
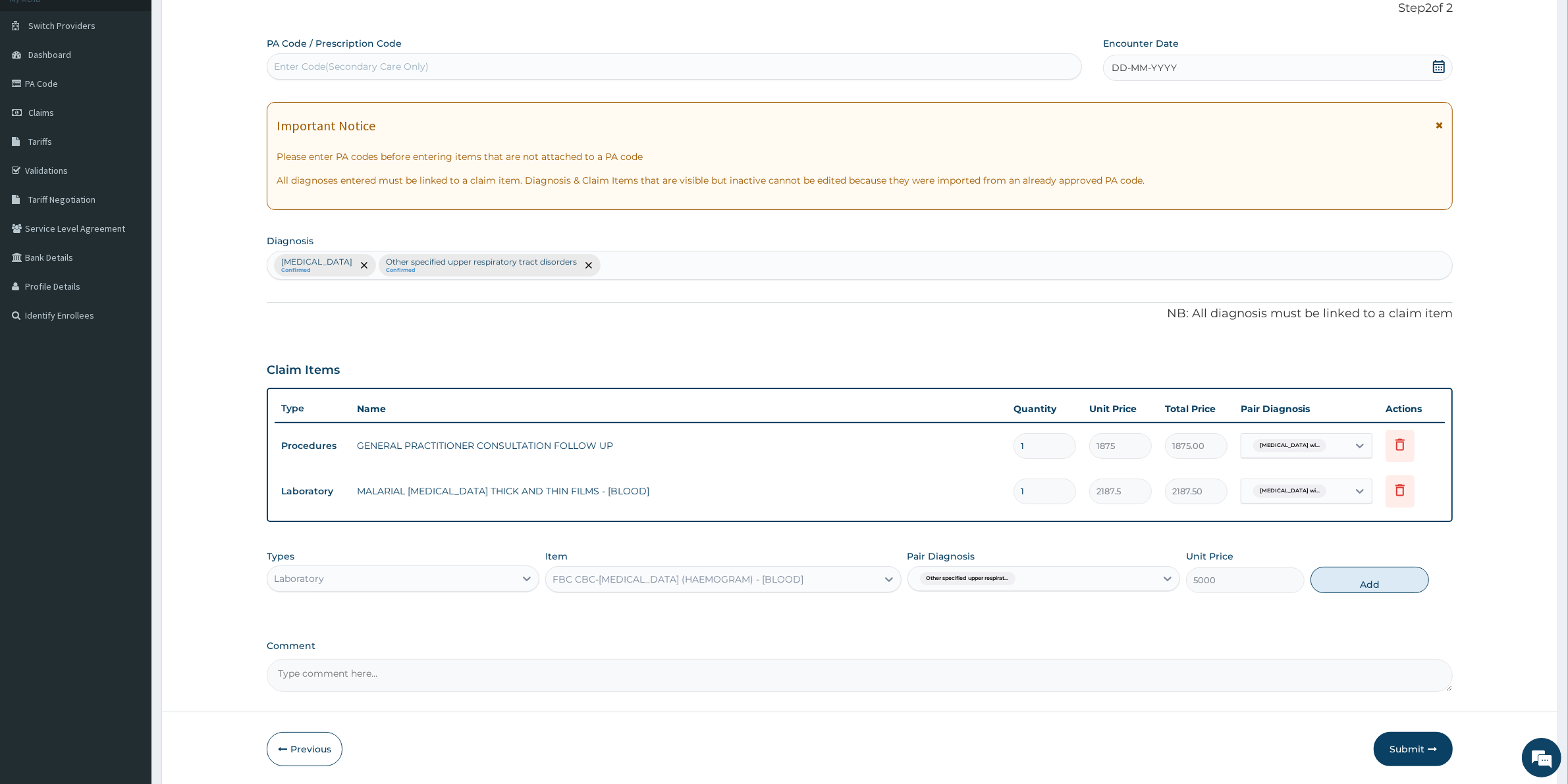
click at [1330, 581] on button "Add" at bounding box center [1369, 580] width 118 height 26
type input "0"
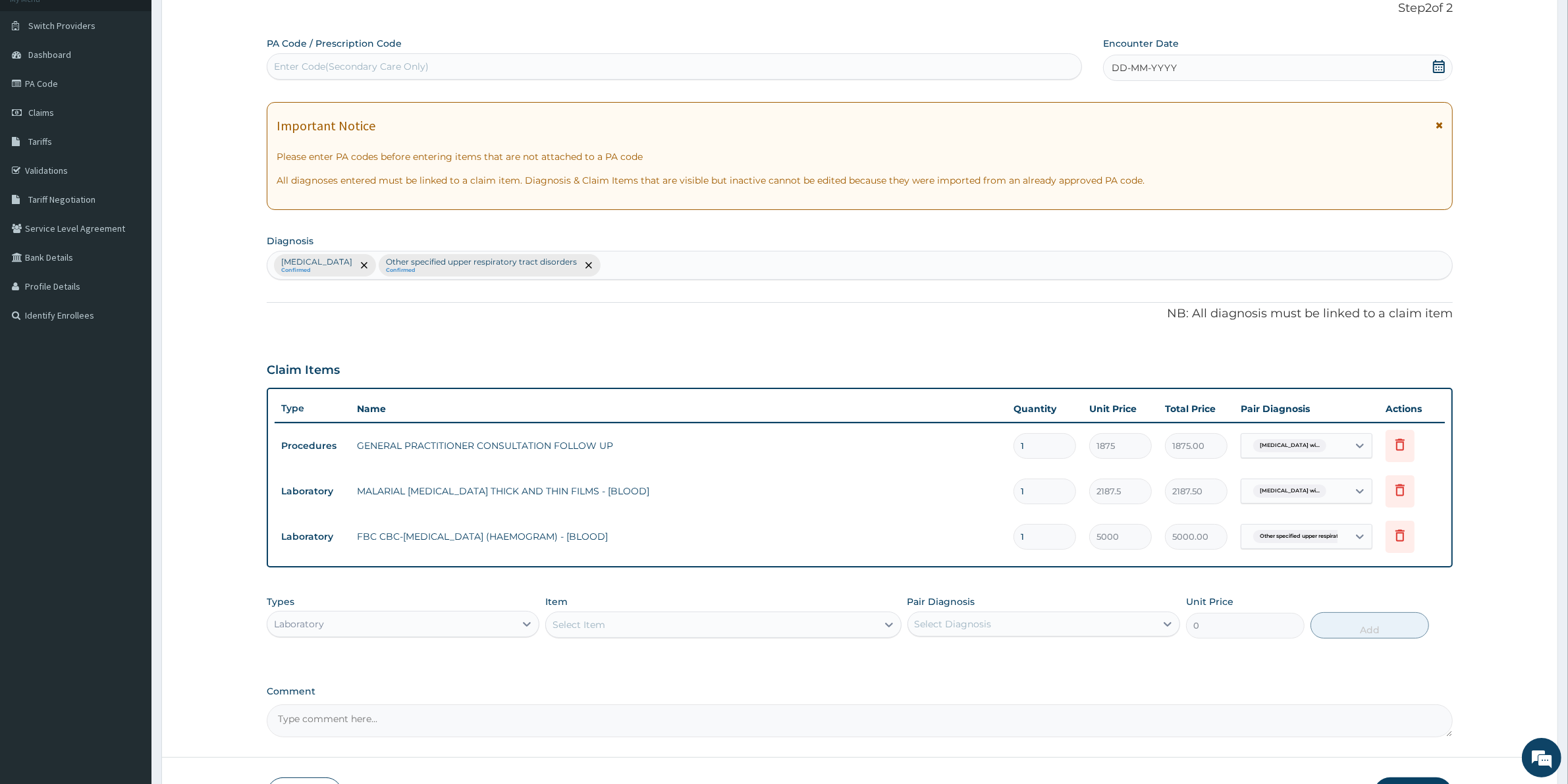
drag, startPoint x: 426, startPoint y: 630, endPoint x: 435, endPoint y: 627, distance: 9.5
click at [429, 630] on div "Laboratory" at bounding box center [391, 624] width 247 height 21
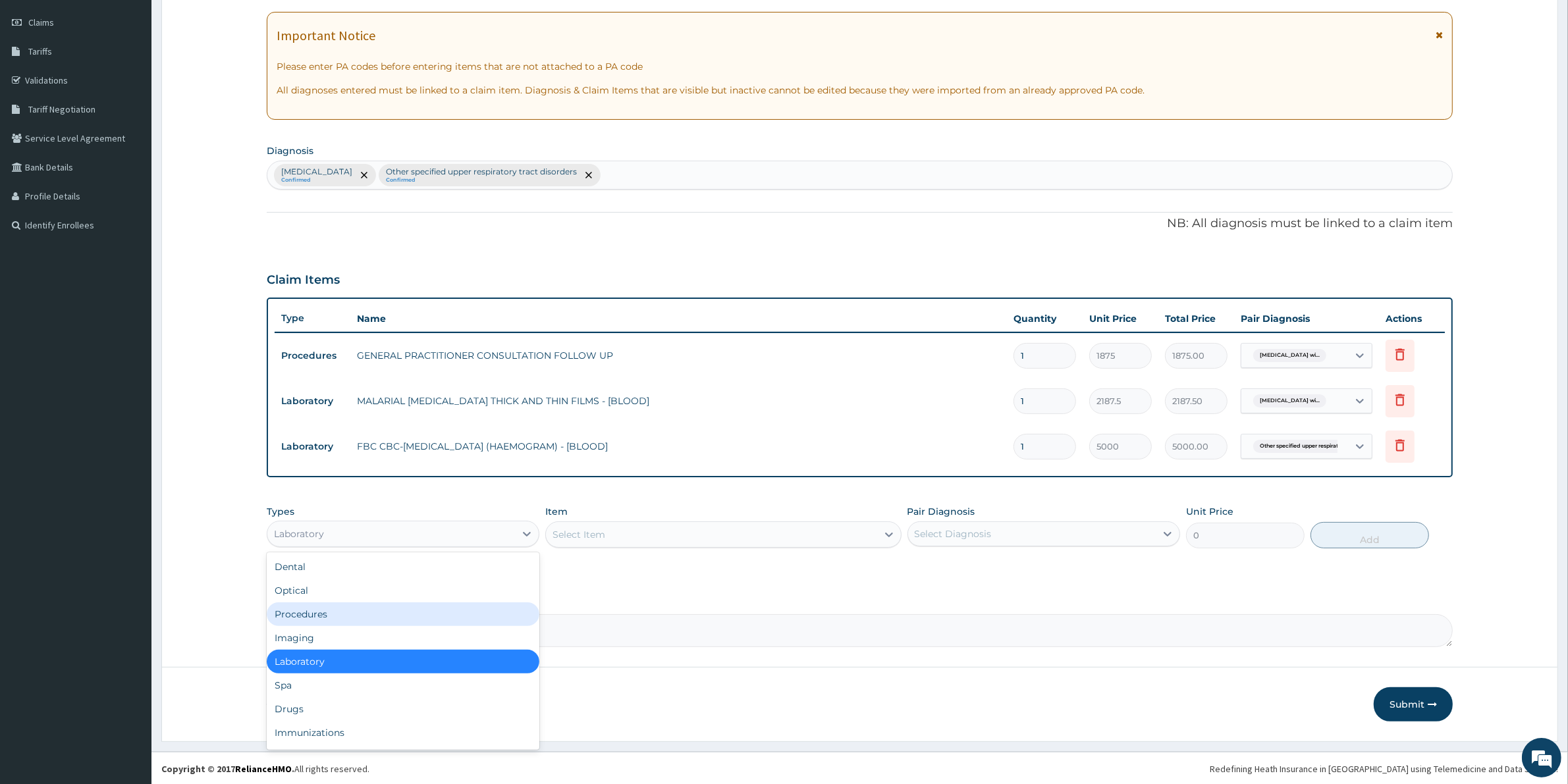
scroll to position [180, 0]
click at [381, 708] on div "Drugs" at bounding box center [403, 708] width 273 height 24
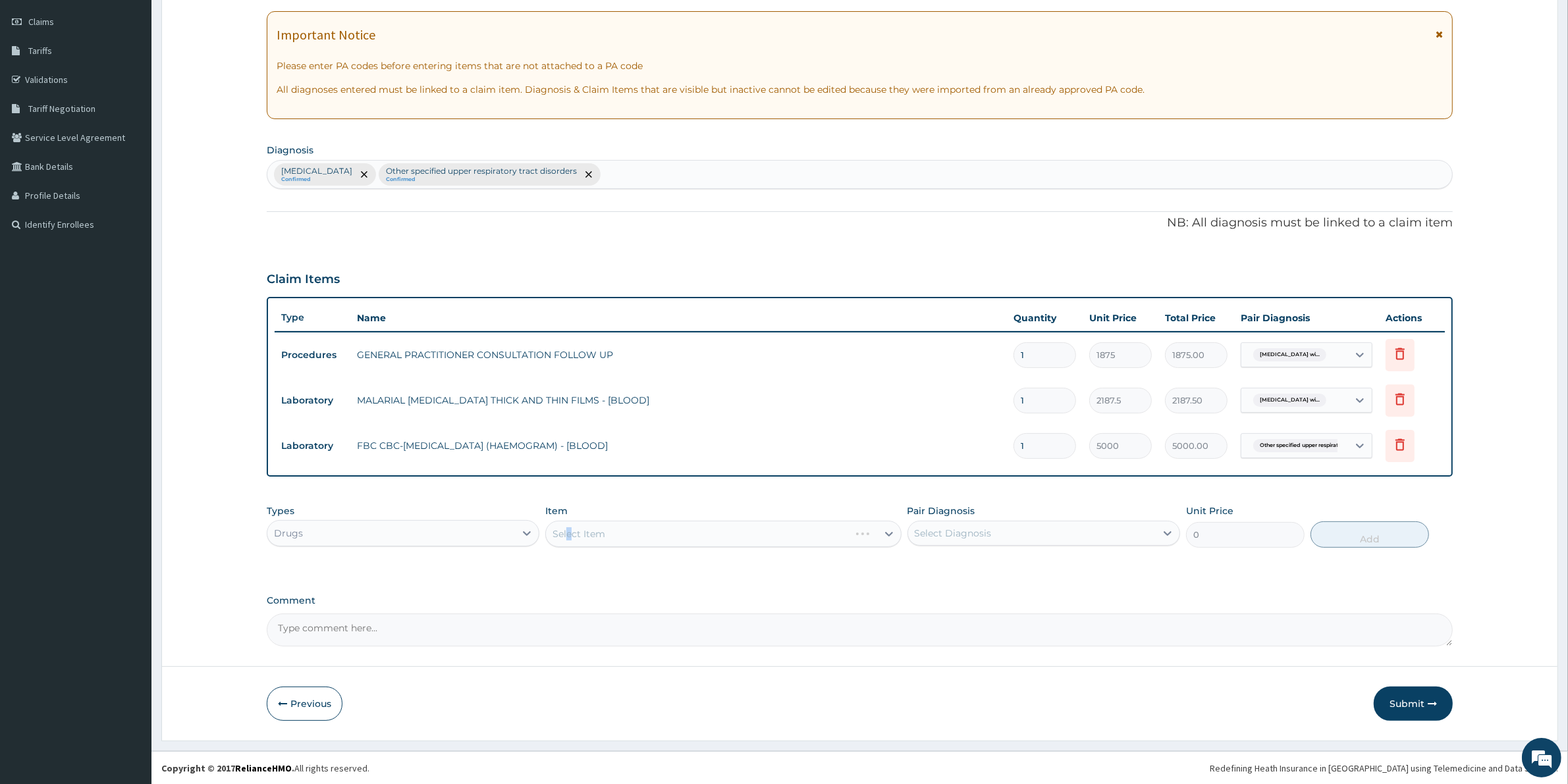
click at [568, 534] on div "Select Item" at bounding box center [722, 534] width 355 height 26
click at [578, 538] on div "Select Item" at bounding box center [722, 534] width 355 height 26
click at [592, 529] on div "Select Item" at bounding box center [722, 534] width 355 height 26
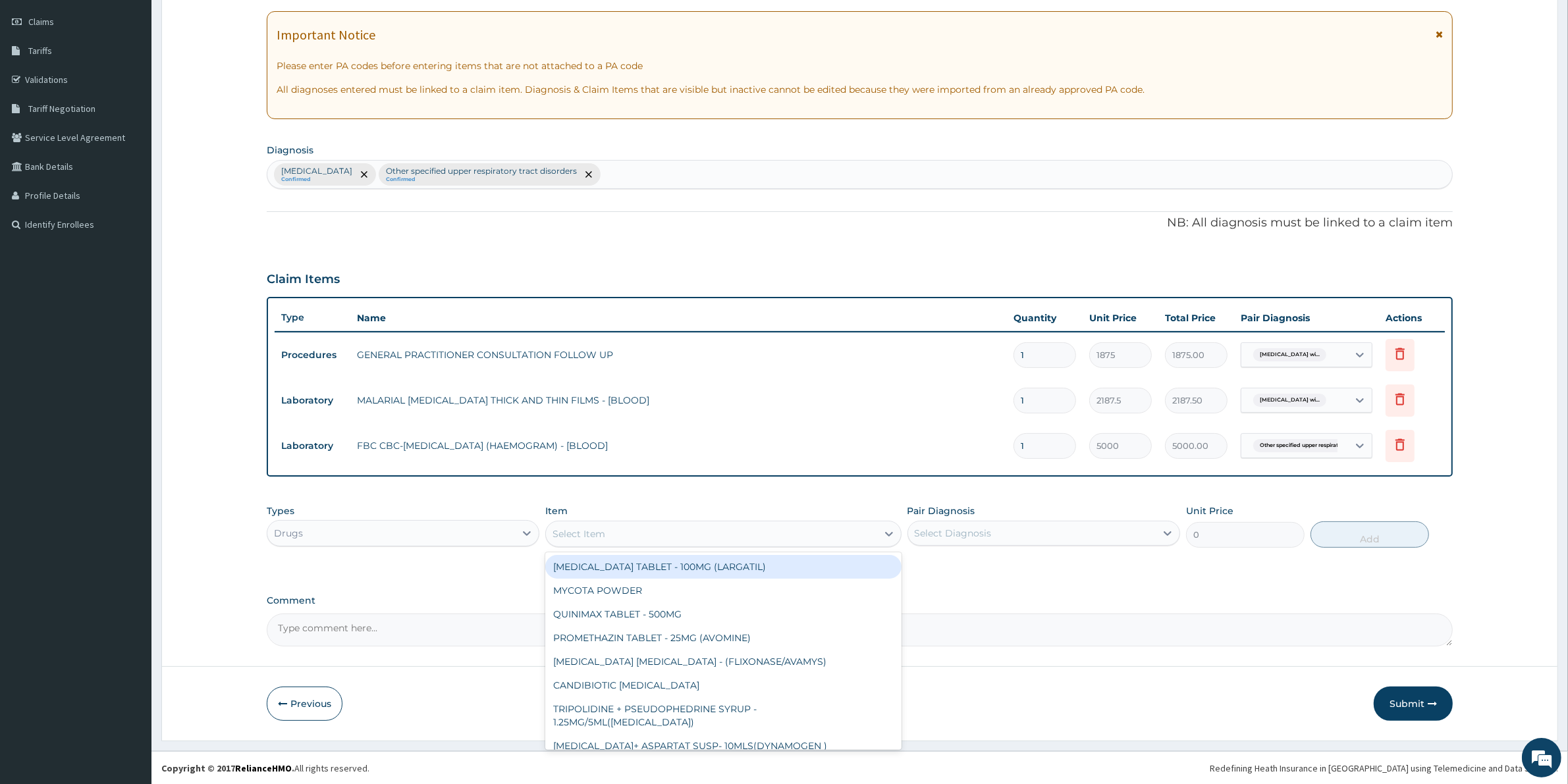
click at [570, 534] on div "Select Item" at bounding box center [579, 533] width 53 height 13
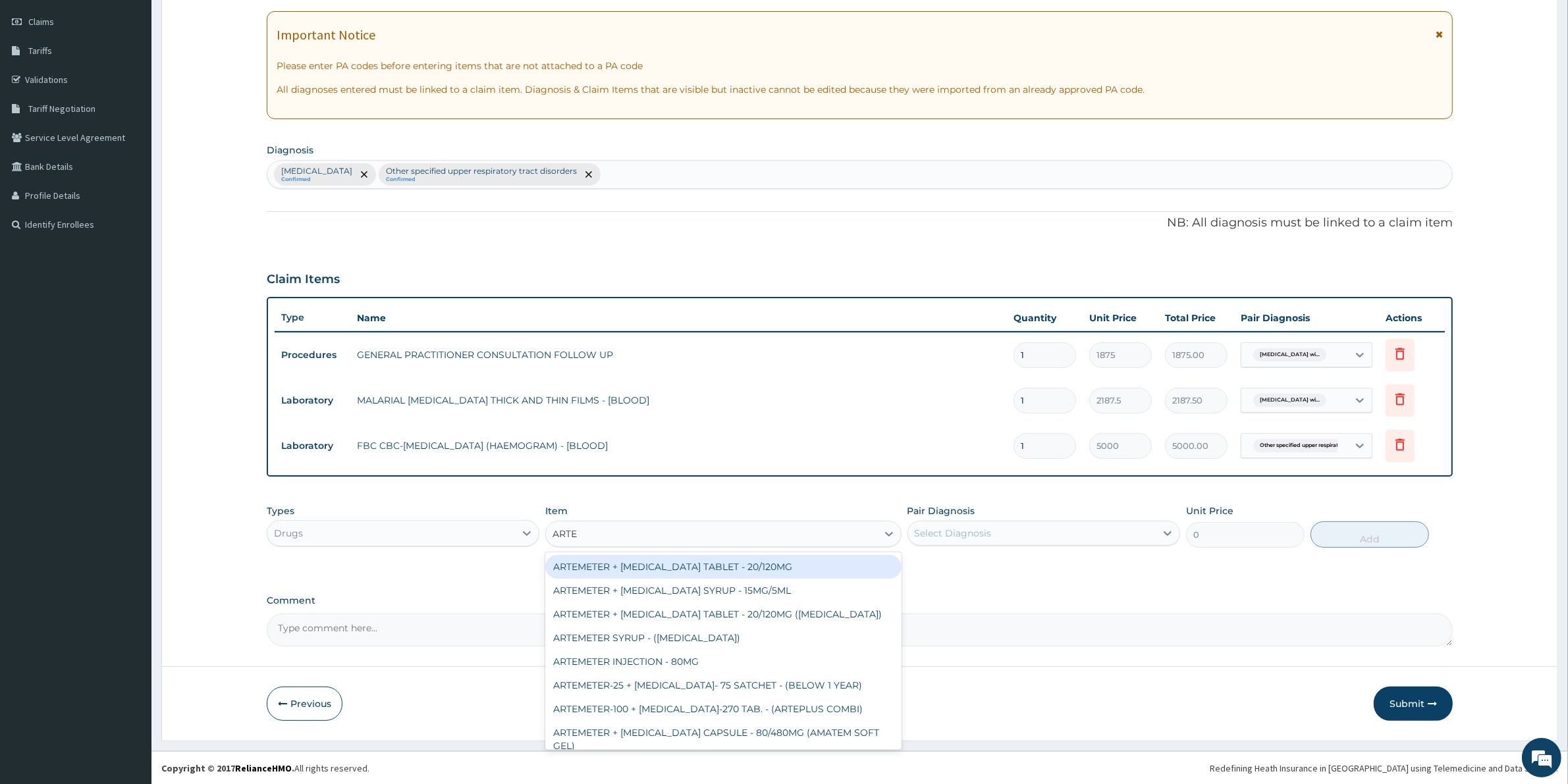
type input "ARTEM"
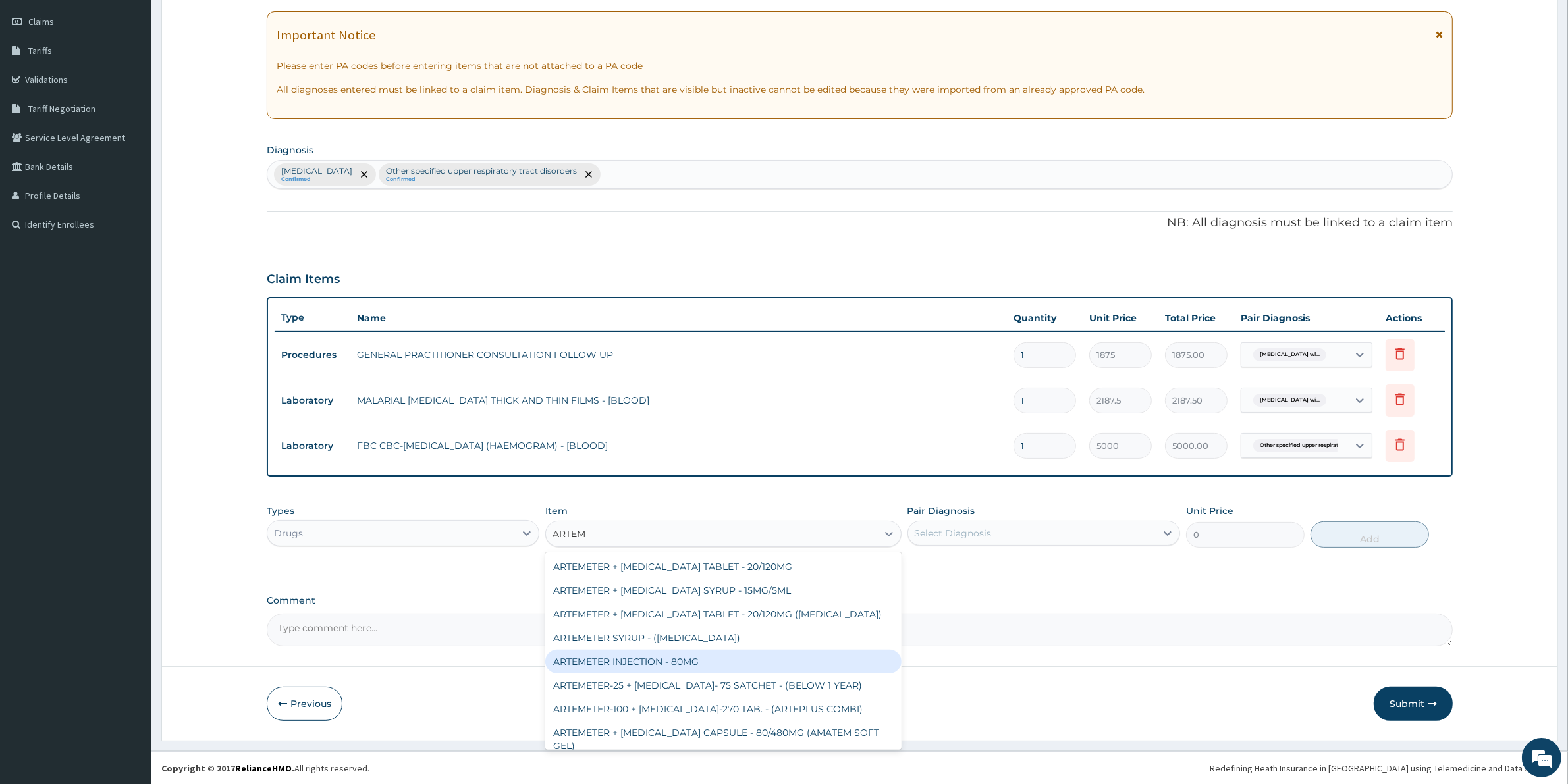
click at [734, 668] on div "ARTEMETER INJECTION - 80MG" at bounding box center [722, 661] width 355 height 24
type input "475.99999999999994"
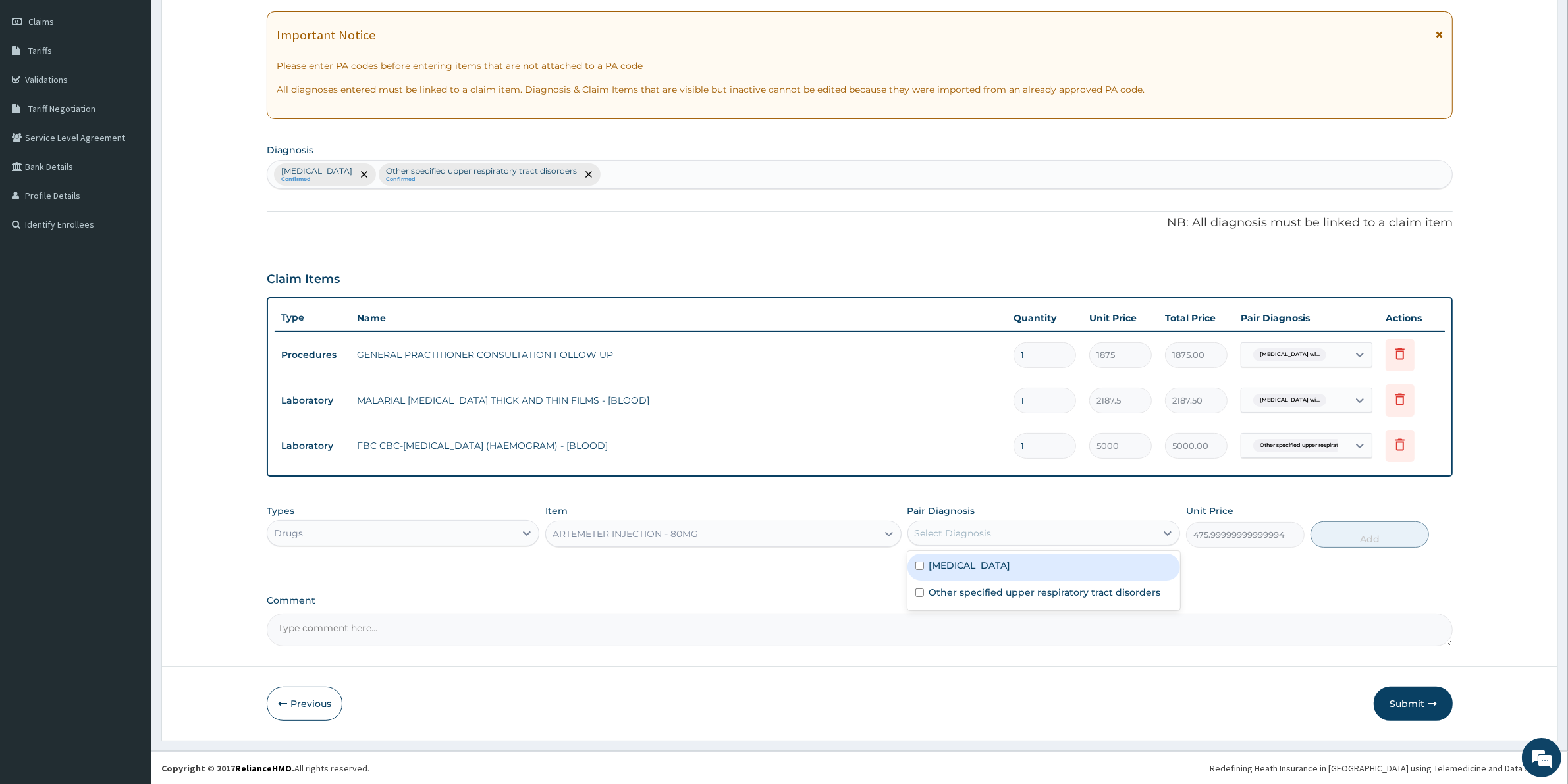
click at [949, 538] on div "Select Diagnosis" at bounding box center [1032, 533] width 247 height 21
click at [956, 567] on label "[MEDICAL_DATA]" at bounding box center [970, 565] width 82 height 13
checkbox input "true"
click at [1326, 538] on button "Add" at bounding box center [1369, 534] width 118 height 26
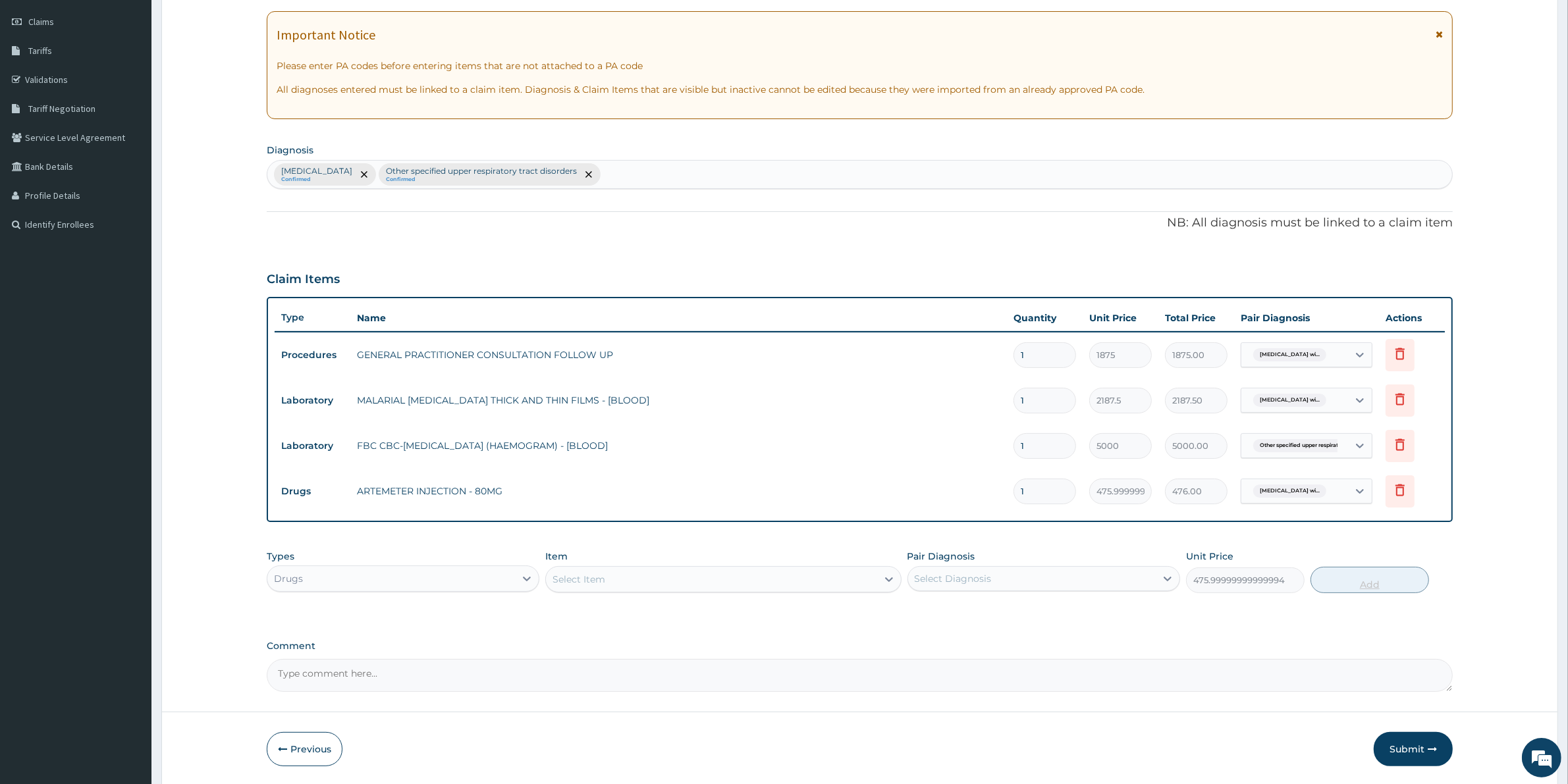
type input "0"
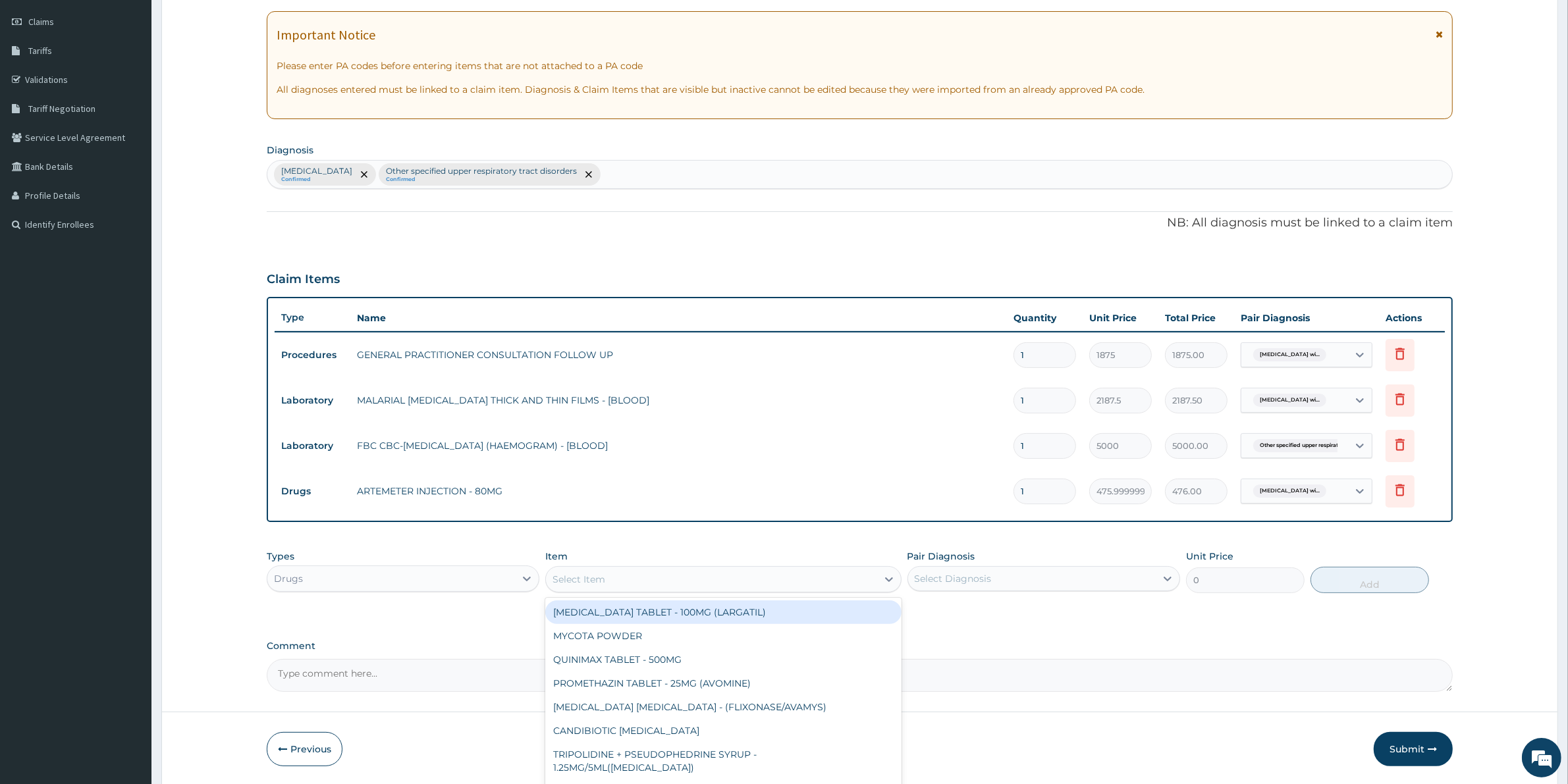
click at [626, 581] on div "Select Item" at bounding box center [711, 579] width 331 height 21
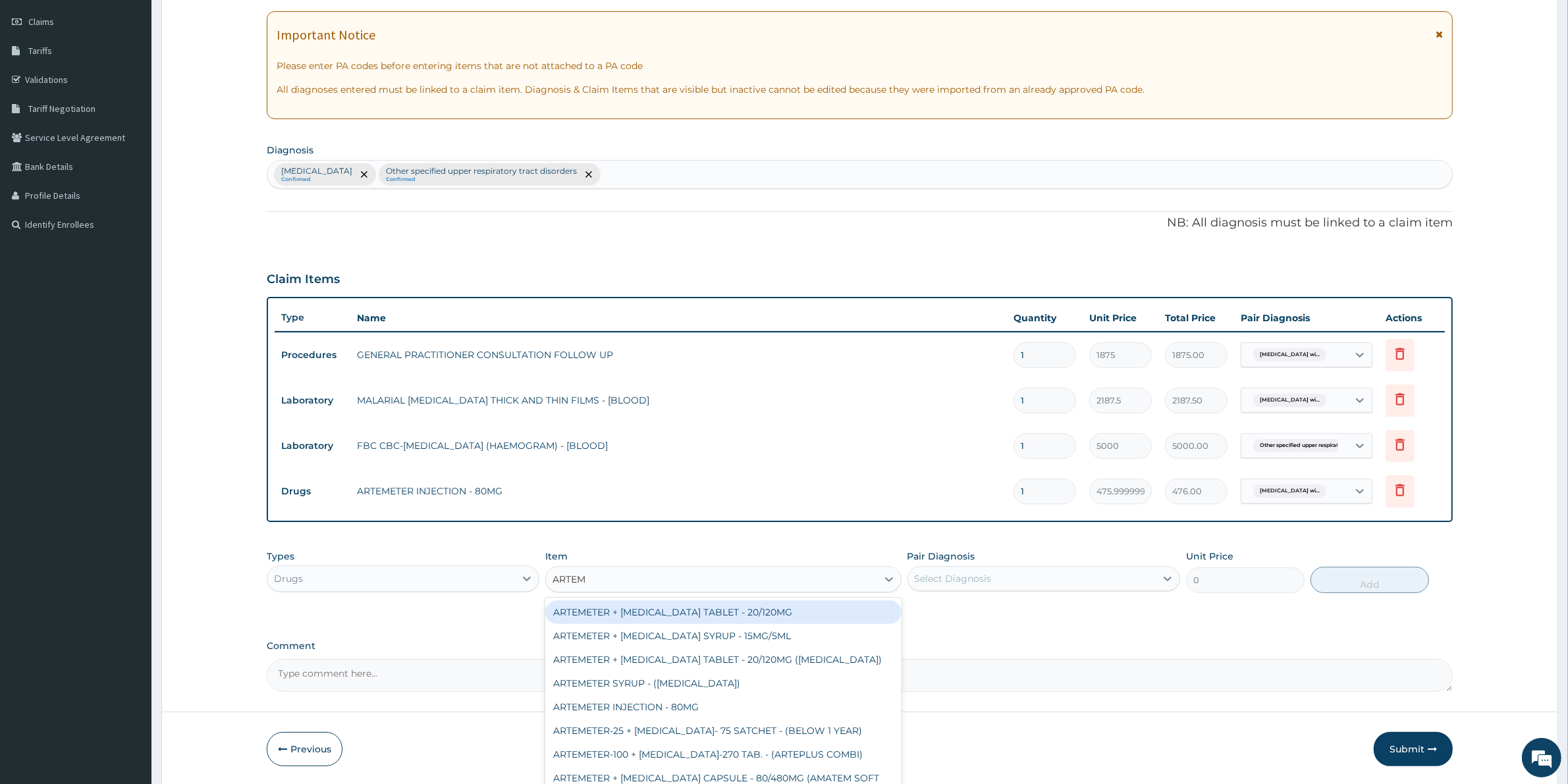
type input "ARTEME"
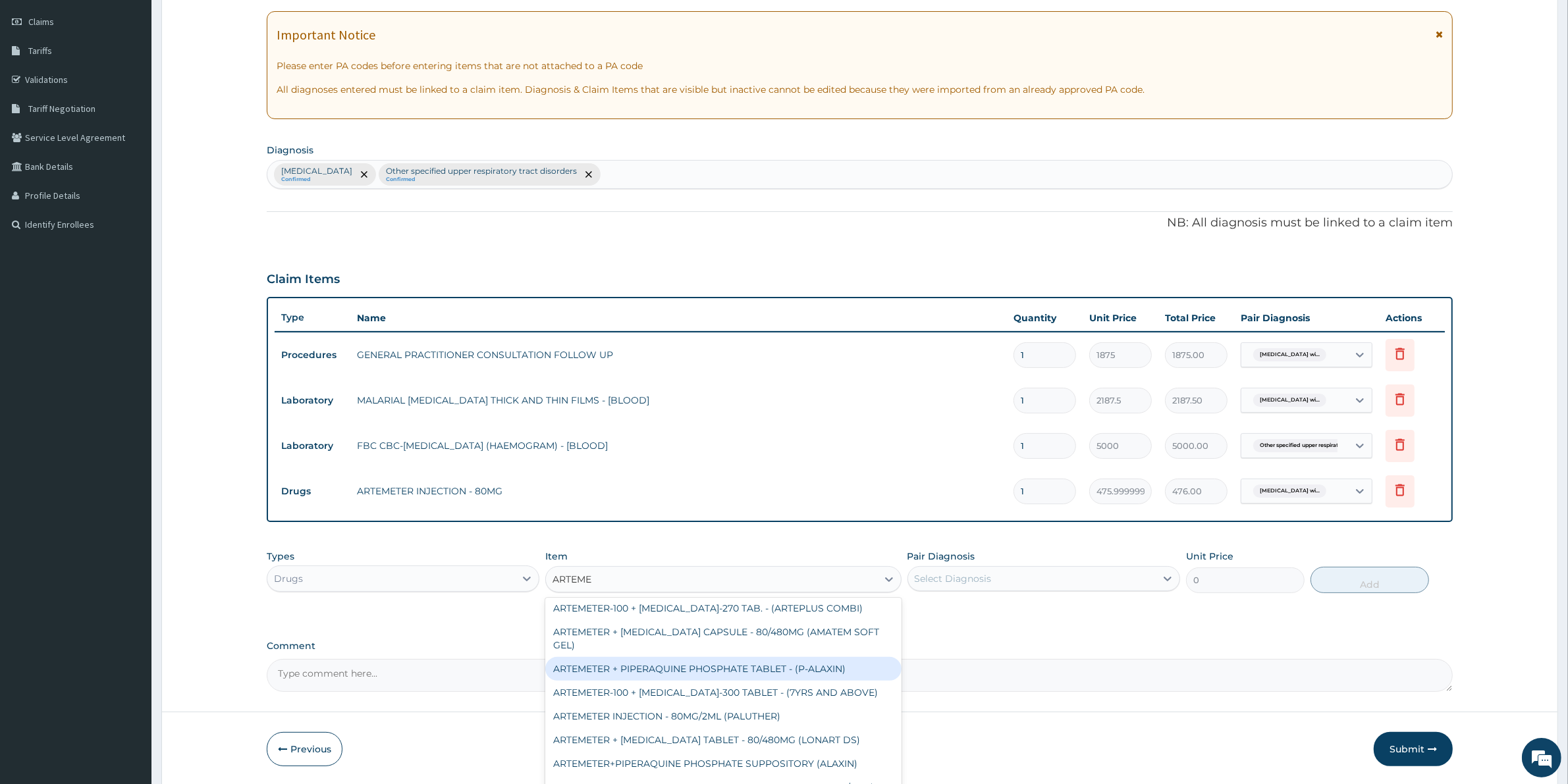
scroll to position [246, 0]
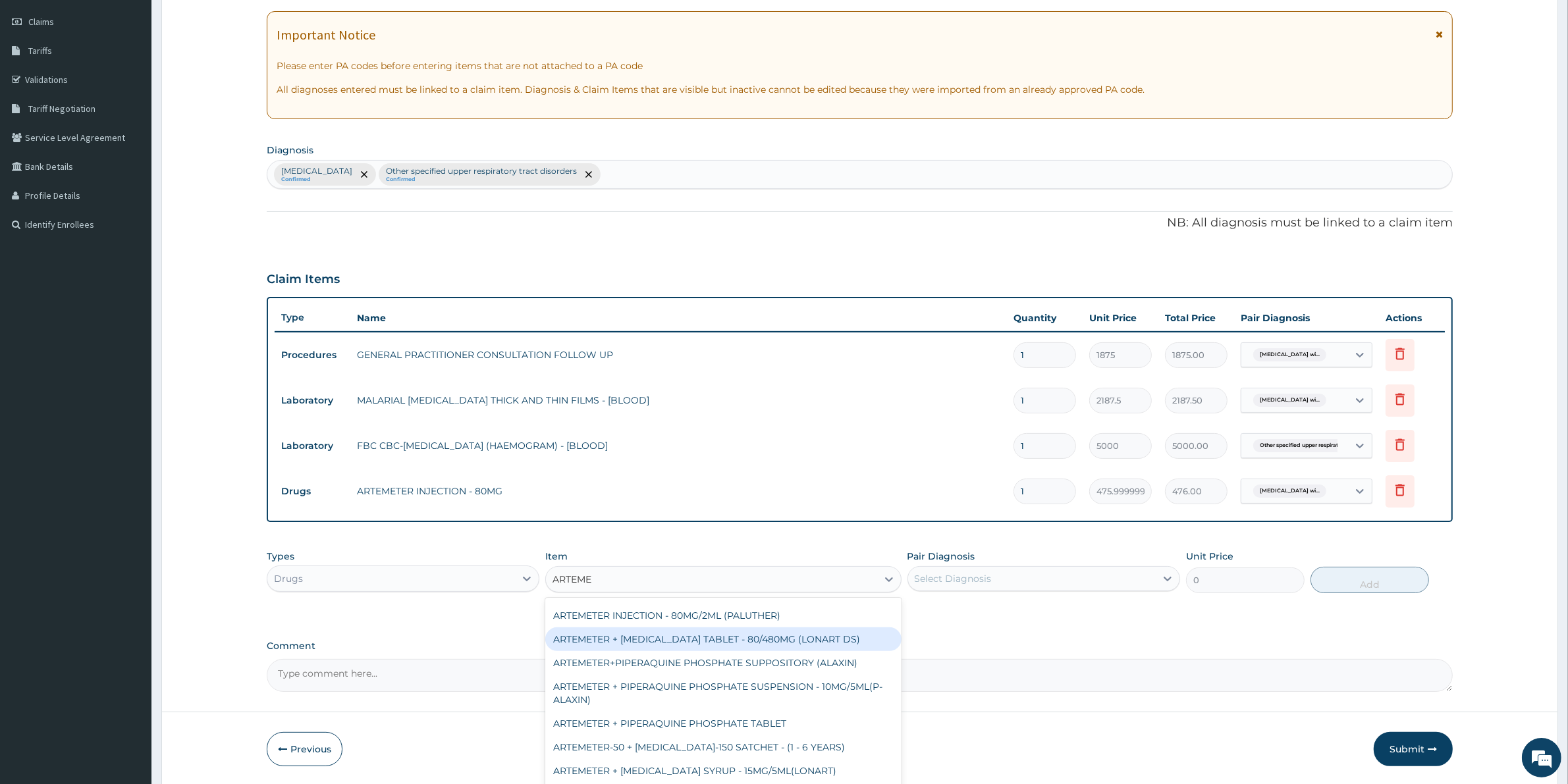
click at [795, 642] on div "ARTEMETER + [MEDICAL_DATA] TABLET - 80/480MG (LONART DS)" at bounding box center [722, 638] width 355 height 24
type input "588"
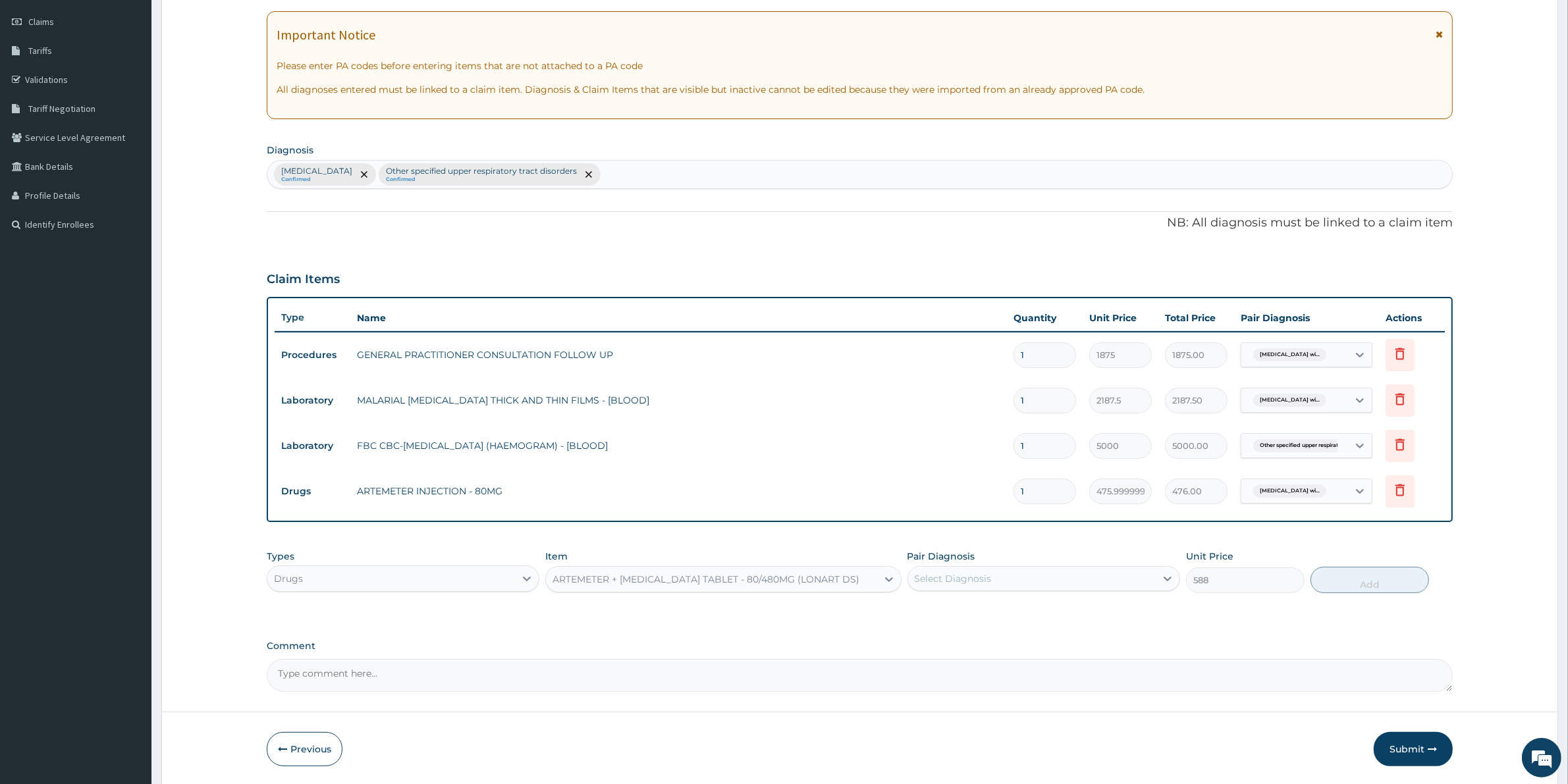
click at [922, 581] on div "Select Diagnosis" at bounding box center [953, 578] width 77 height 13
drag, startPoint x: 941, startPoint y: 613, endPoint x: 1177, endPoint y: 587, distance: 237.4
click at [943, 617] on label "[MEDICAL_DATA]" at bounding box center [970, 610] width 82 height 13
checkbox input "true"
click at [1400, 576] on button "Add" at bounding box center [1369, 580] width 118 height 26
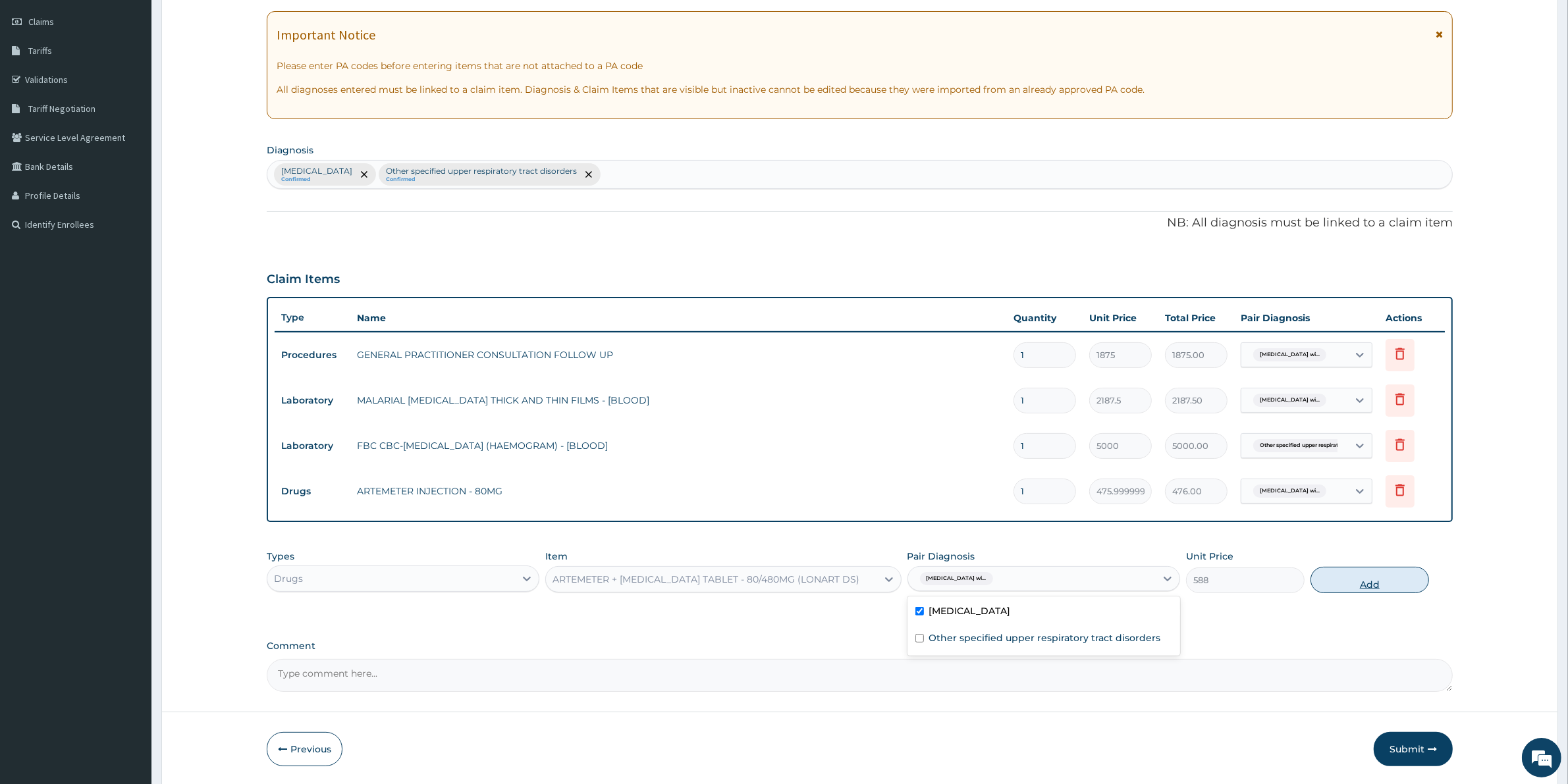
type input "0"
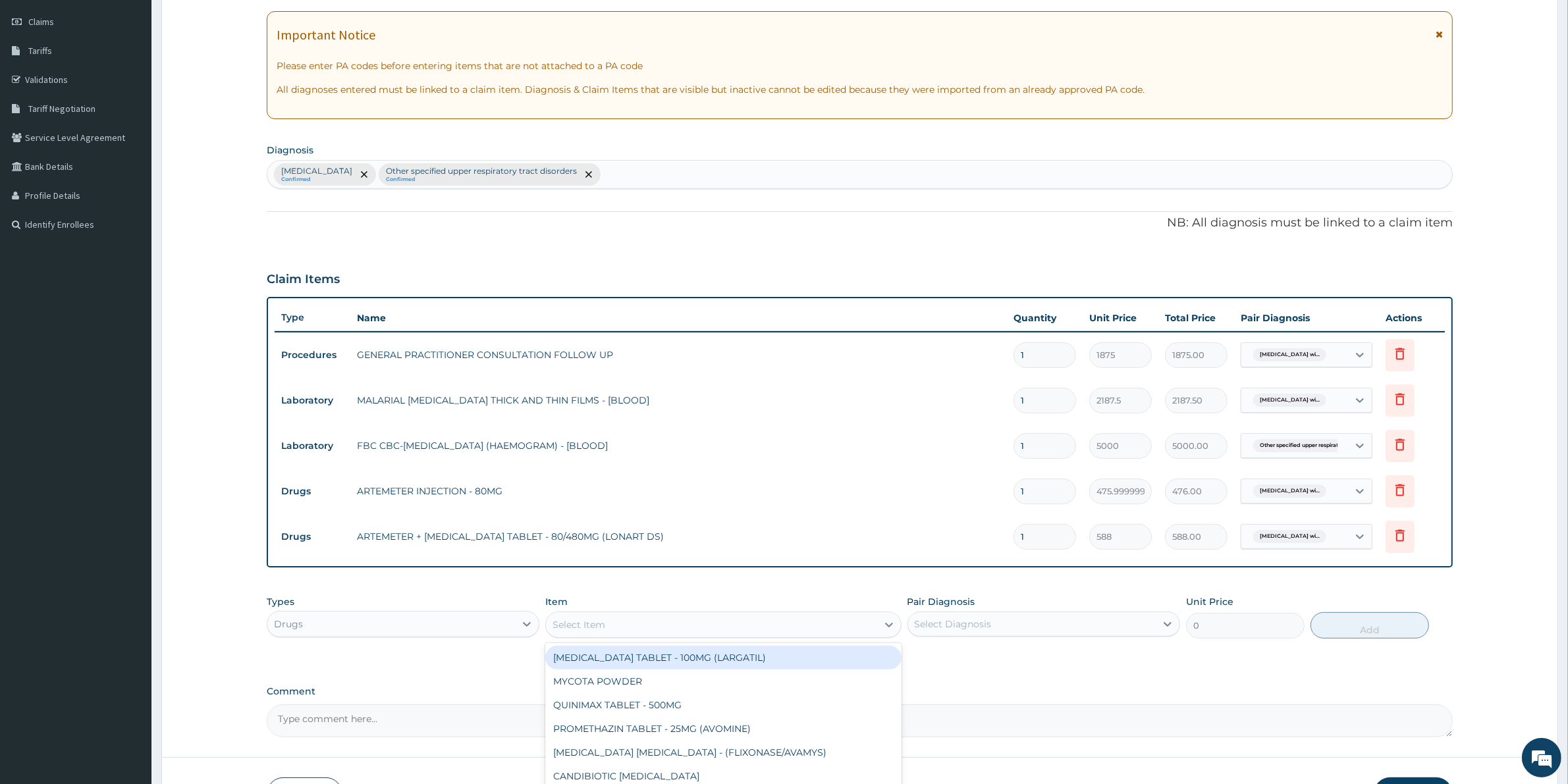
click at [727, 629] on div "Select Item" at bounding box center [711, 624] width 331 height 21
type input "PARACE"
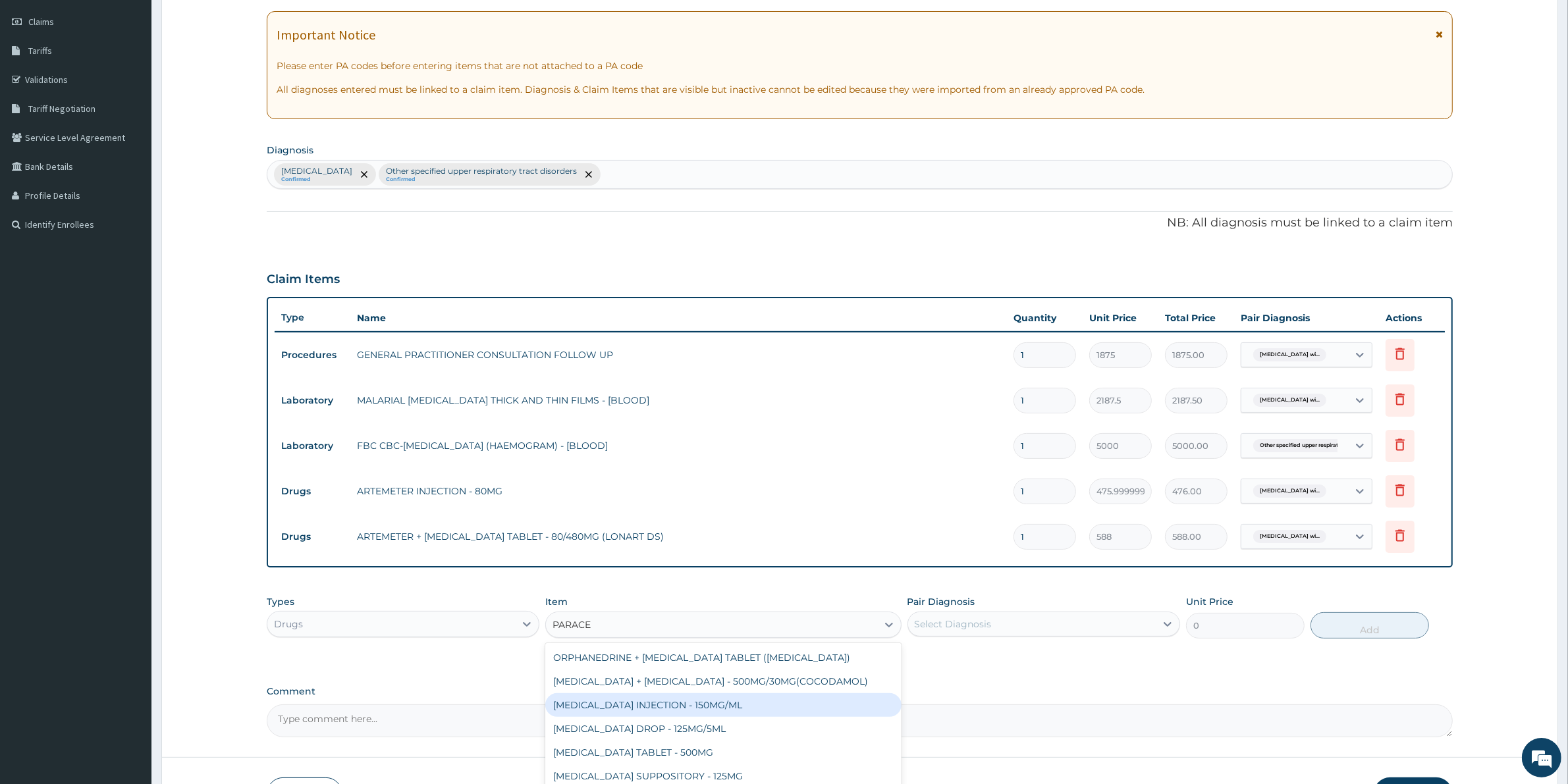
click at [663, 706] on div "[MEDICAL_DATA] INJECTION - 150MG/ML" at bounding box center [722, 704] width 355 height 24
type input "560"
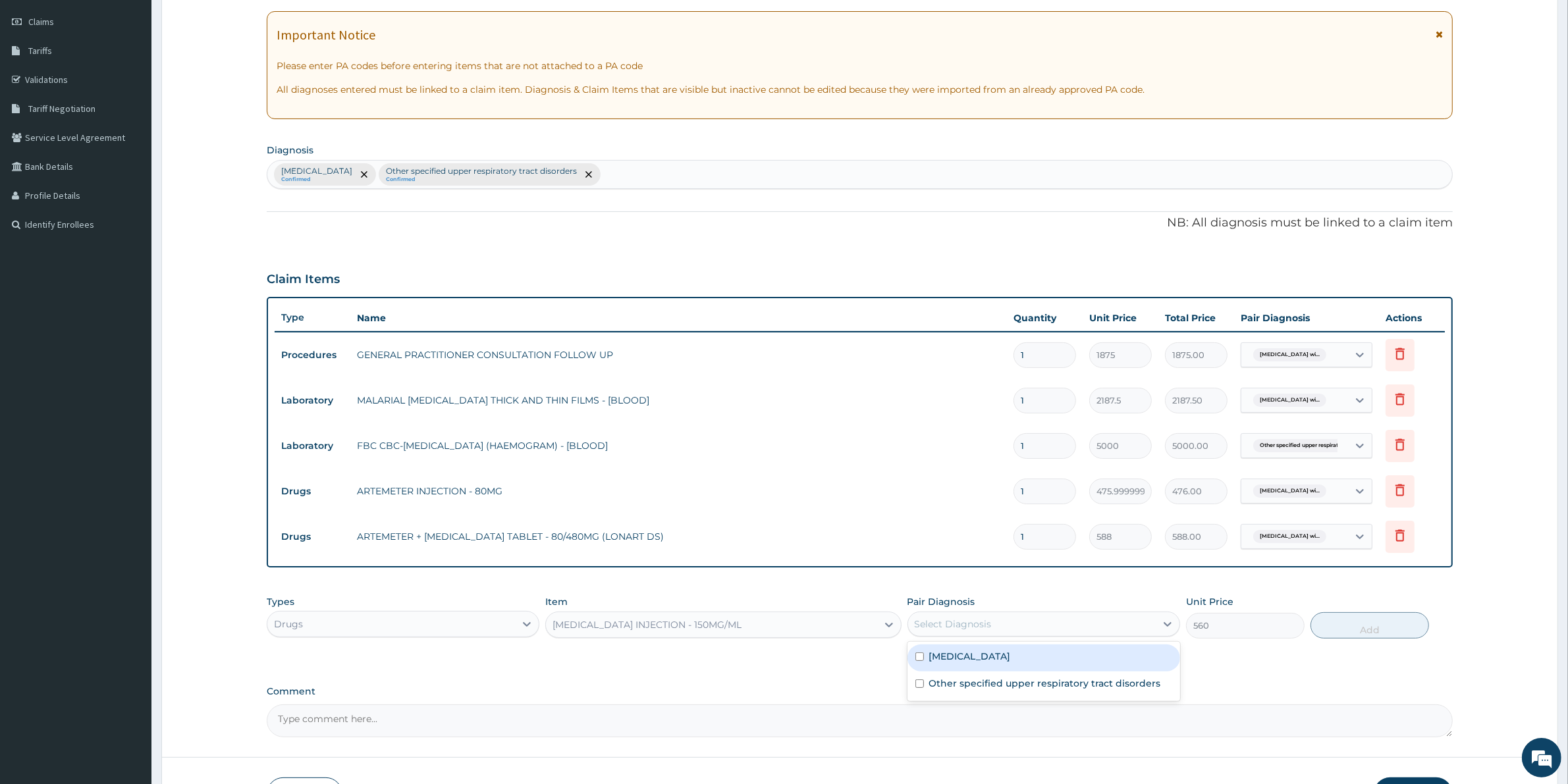
drag, startPoint x: 937, startPoint y: 620, endPoint x: 963, endPoint y: 649, distance: 38.9
click at [940, 622] on div "Select Diagnosis" at bounding box center [953, 624] width 77 height 13
click at [963, 650] on label "[MEDICAL_DATA]" at bounding box center [970, 656] width 82 height 13
checkbox input "true"
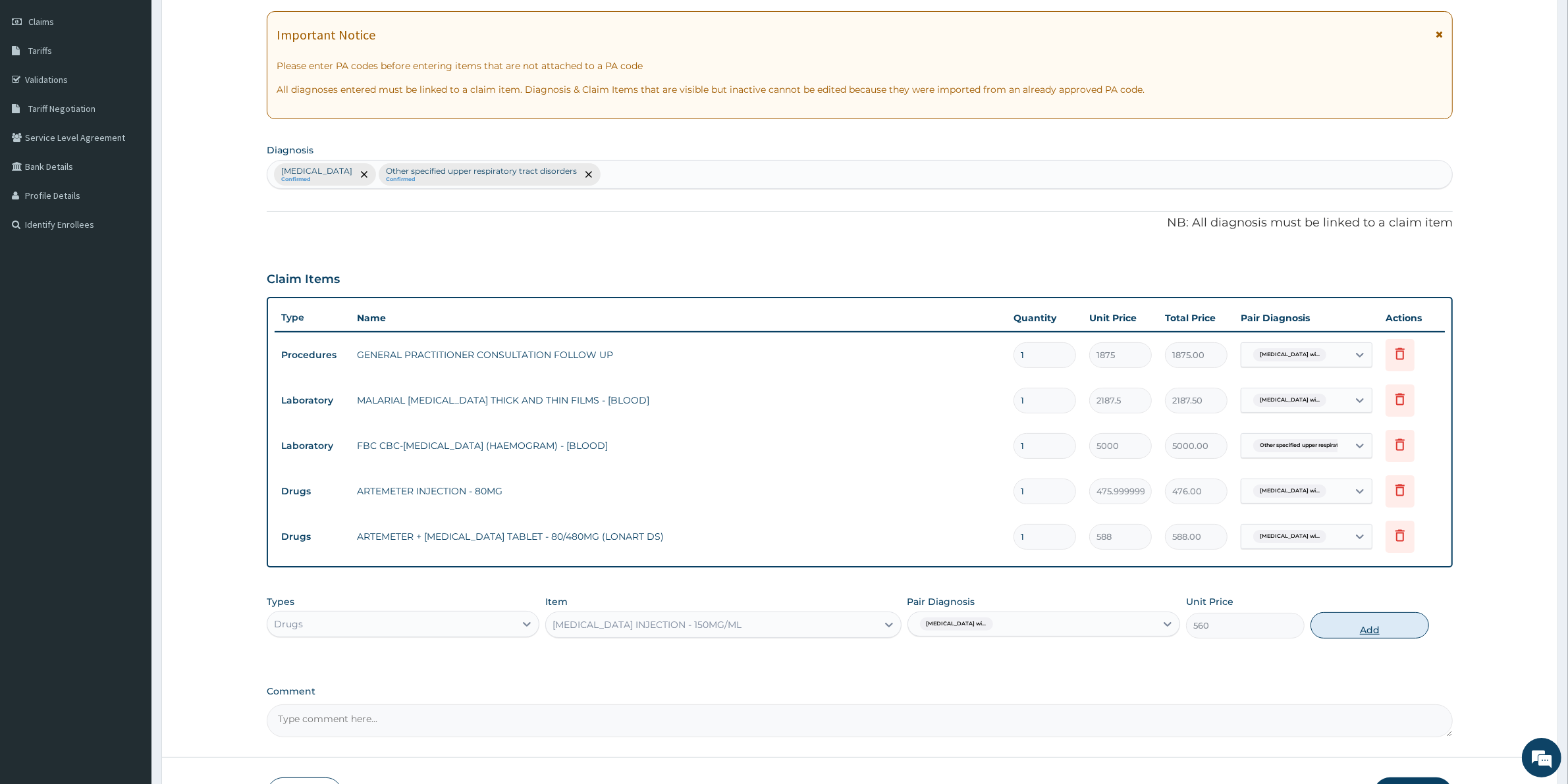
click at [1386, 618] on button "Add" at bounding box center [1369, 625] width 118 height 26
type input "0"
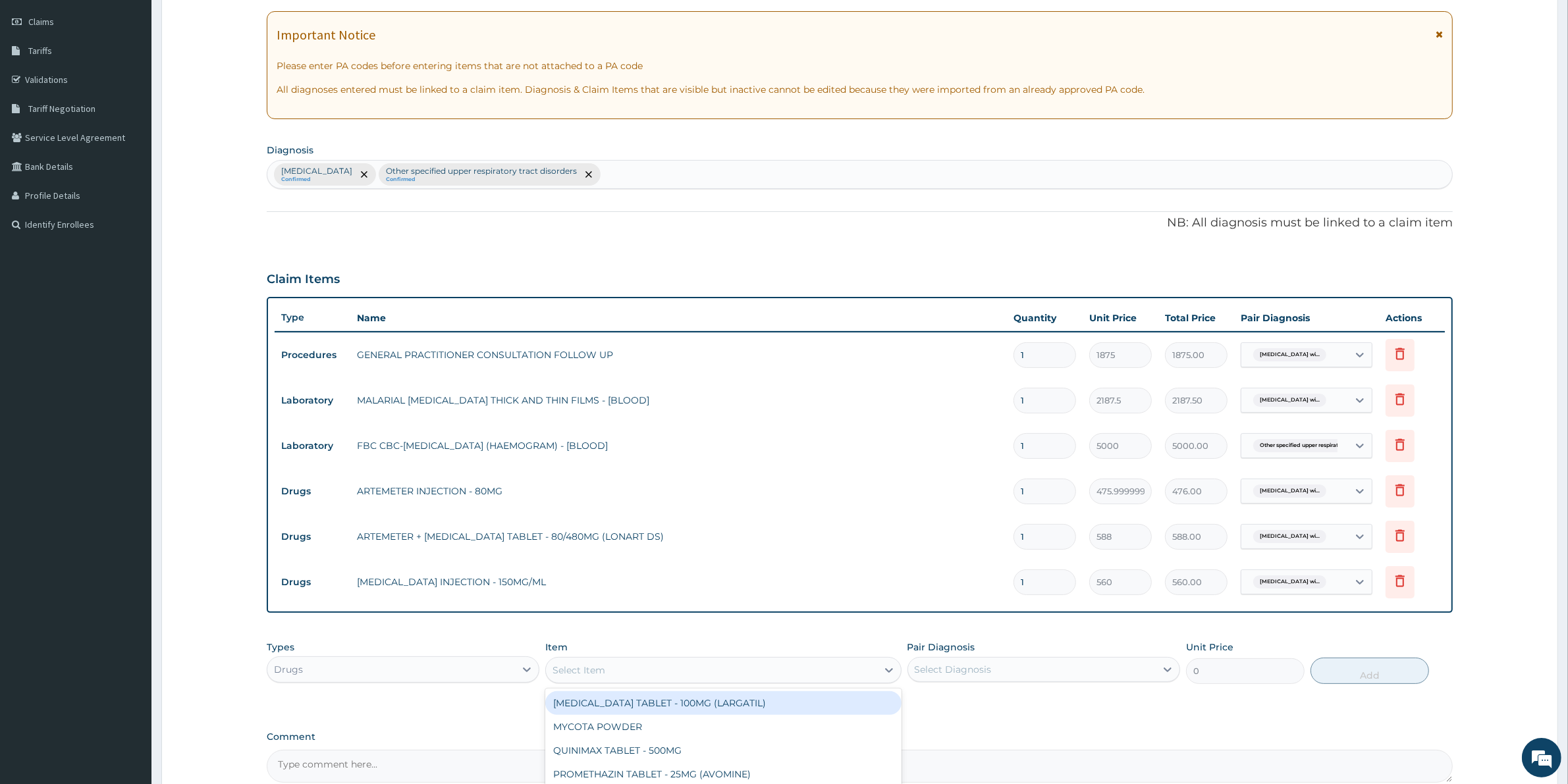
click at [800, 671] on div "Select Item" at bounding box center [711, 670] width 331 height 21
type input "PARACE"
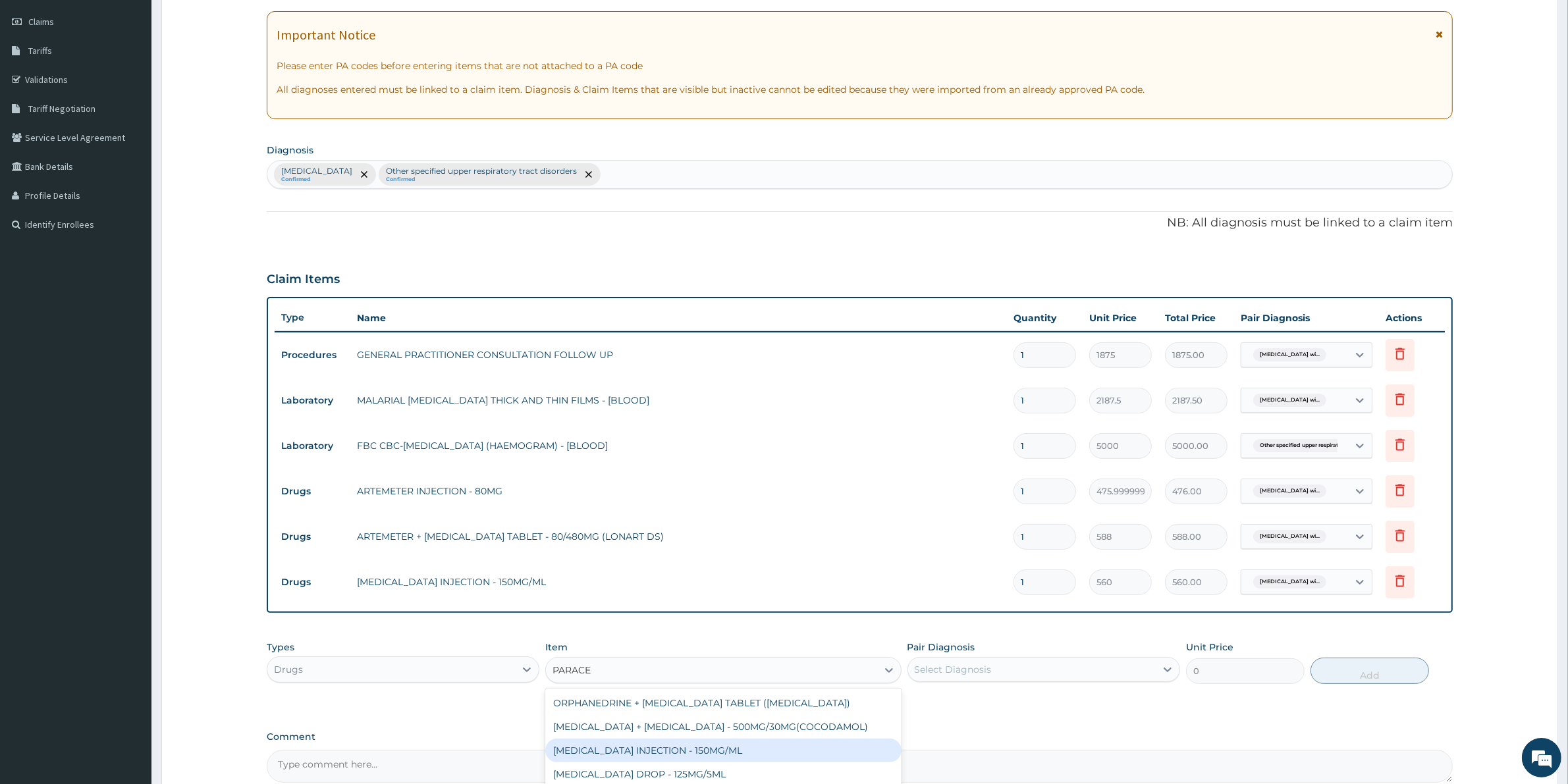
scroll to position [20, 0]
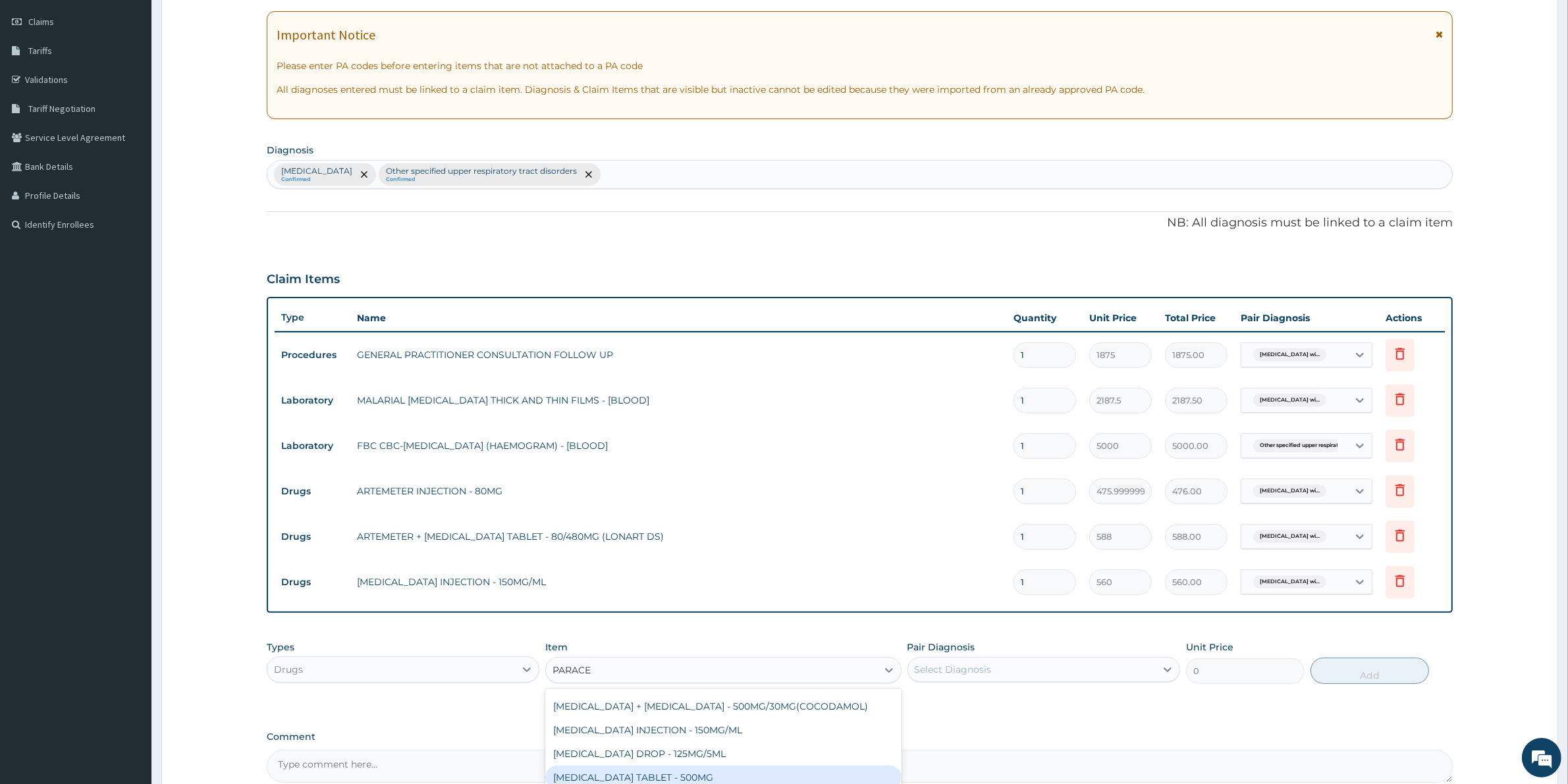
drag, startPoint x: 711, startPoint y: 768, endPoint x: 721, endPoint y: 768, distance: 10.0
click at [716, 770] on div "[MEDICAL_DATA] TABLET - 500MG" at bounding box center [722, 777] width 355 height 24
type input "33.599999999999994"
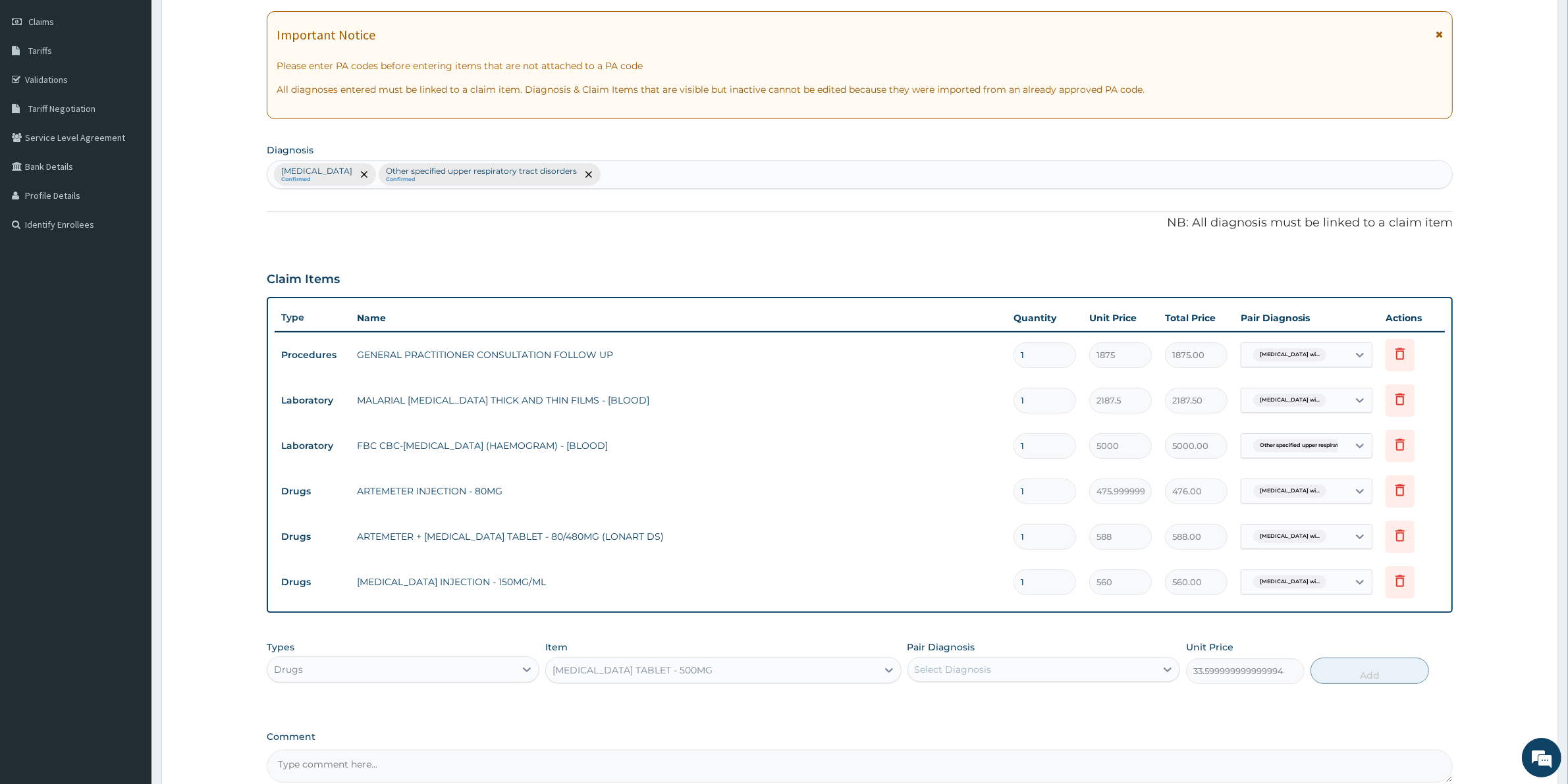
click at [970, 652] on div "Pair Diagnosis Select Diagnosis" at bounding box center [1043, 662] width 273 height 44
click at [971, 671] on div "Select Diagnosis" at bounding box center [953, 669] width 77 height 13
click at [990, 708] on label "[MEDICAL_DATA]" at bounding box center [970, 701] width 82 height 13
checkbox input "true"
click at [1375, 676] on button "Add" at bounding box center [1369, 671] width 118 height 26
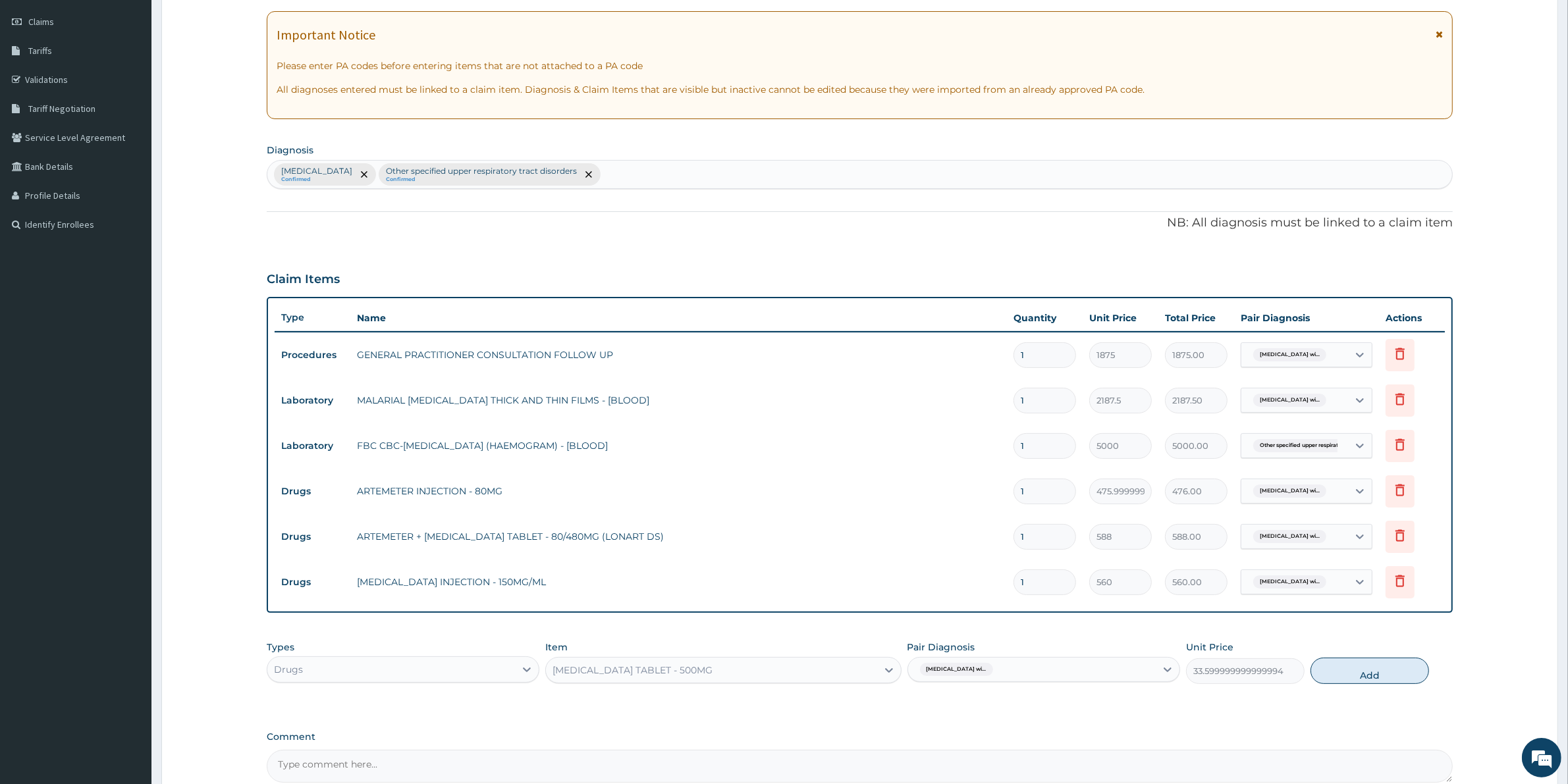
type input "0"
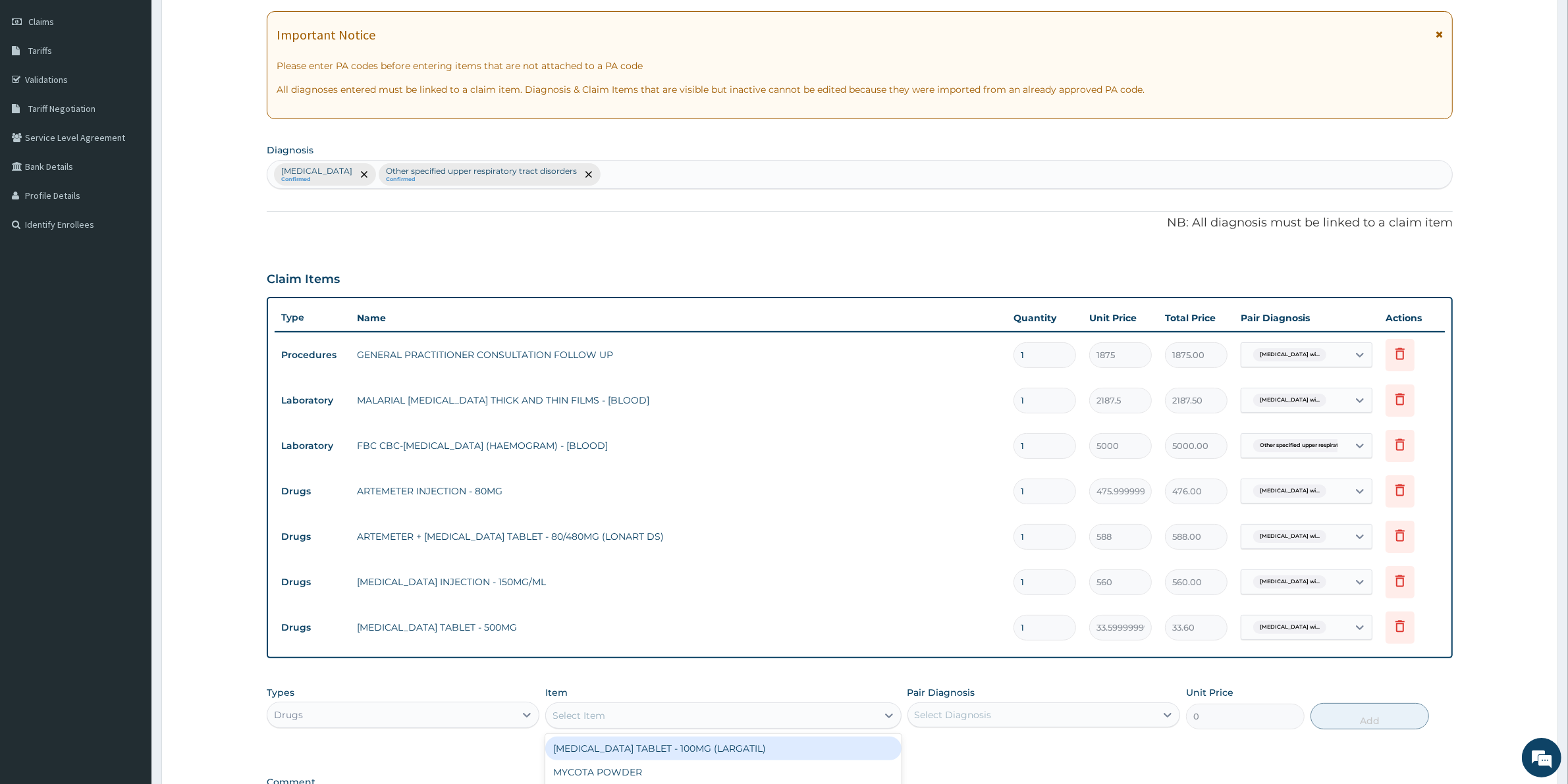
click at [626, 716] on div "Select Item" at bounding box center [711, 716] width 331 height 21
type input "COUGH"
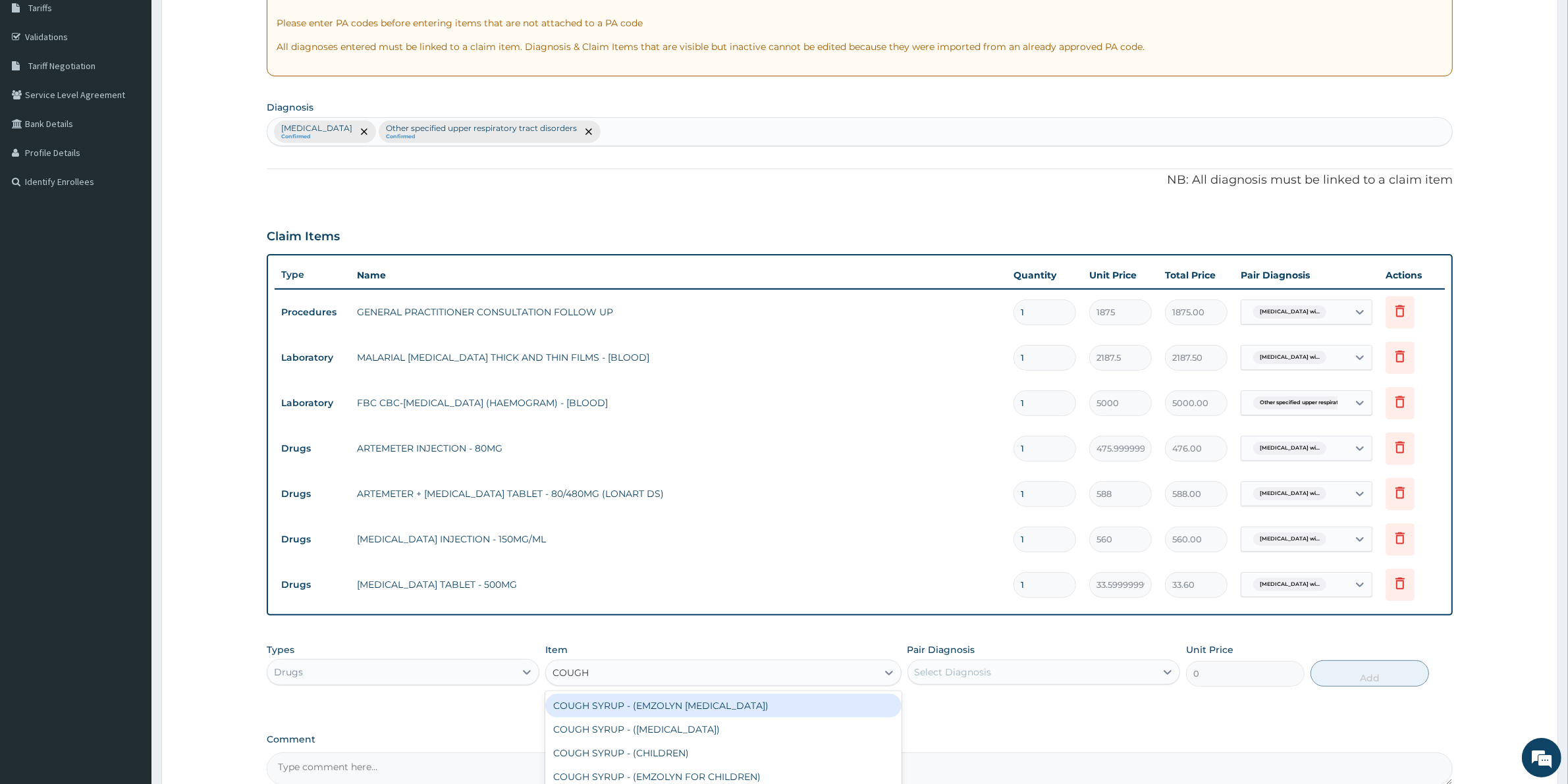
scroll to position [262, 0]
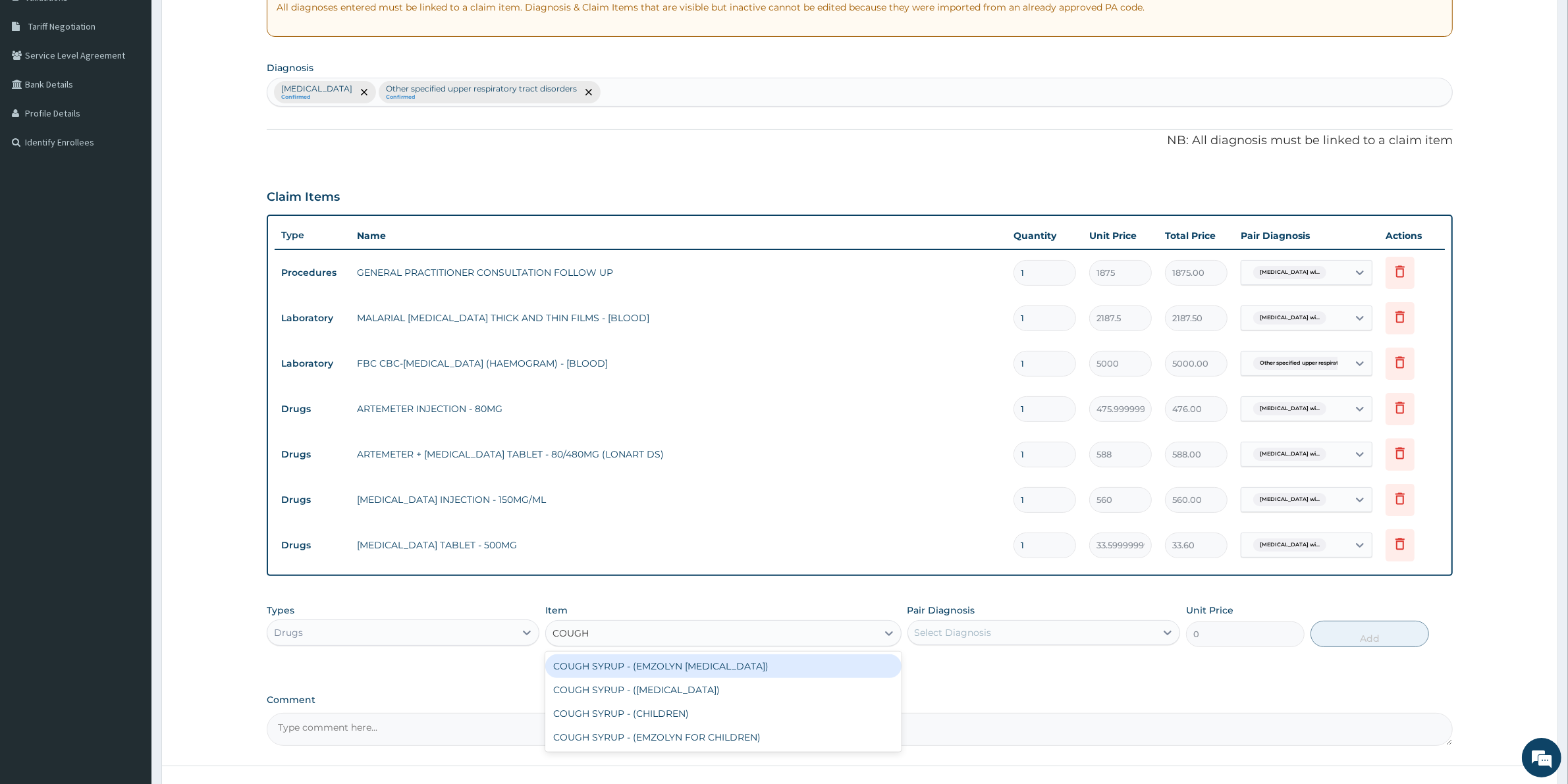
click at [703, 661] on div "COUGH SYRUP - (EMZOLYN [MEDICAL_DATA])" at bounding box center [722, 666] width 355 height 24
type input "1120"
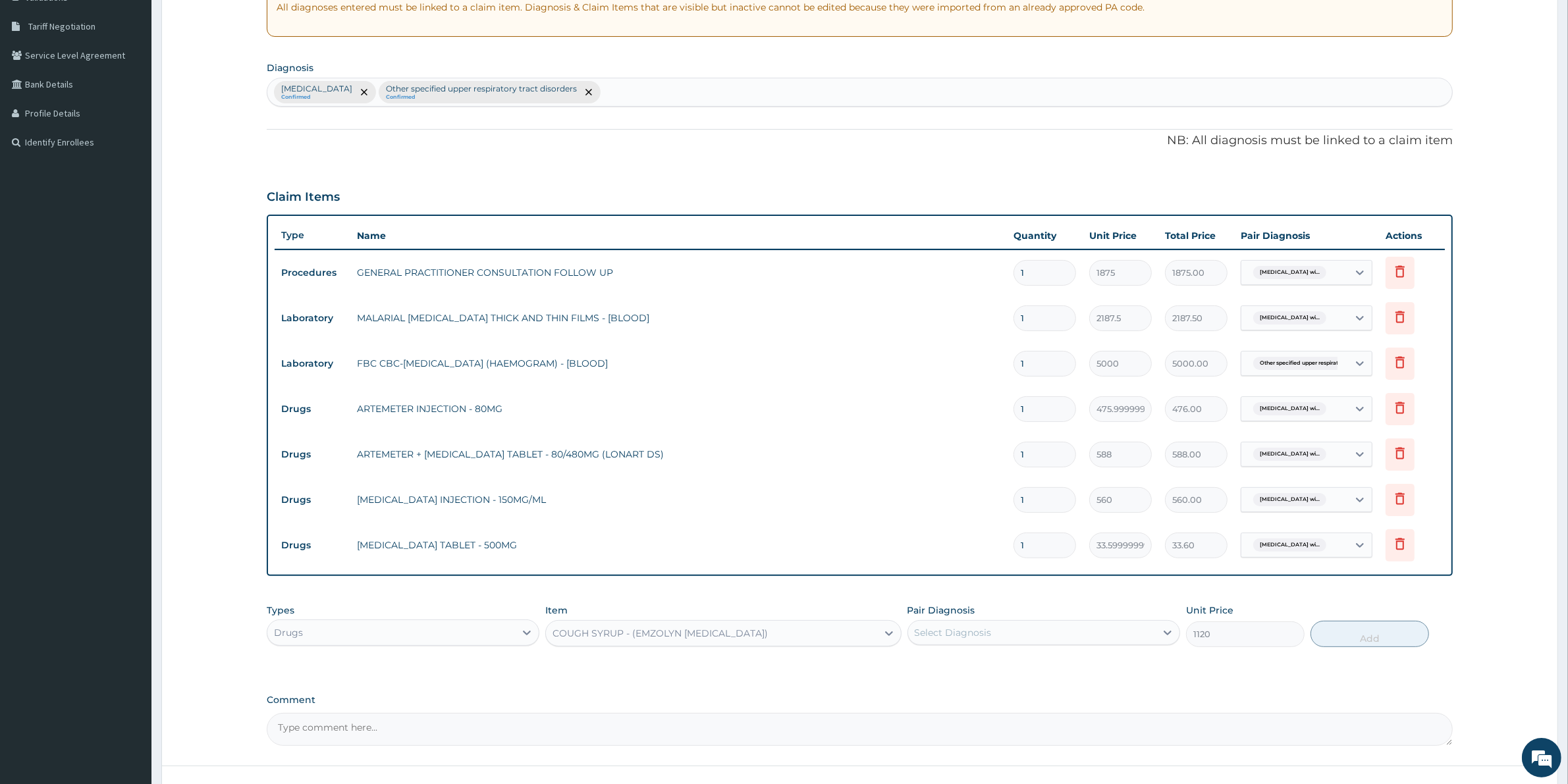
click at [1017, 634] on div "Select Diagnosis" at bounding box center [1032, 632] width 247 height 21
drag, startPoint x: 992, startPoint y: 709, endPoint x: 1073, endPoint y: 688, distance: 83.7
click at [990, 698] on label "Other specified upper respiratory tract disorders" at bounding box center [1045, 691] width 232 height 13
checkbox input "true"
click at [1357, 630] on button "Add" at bounding box center [1369, 634] width 118 height 26
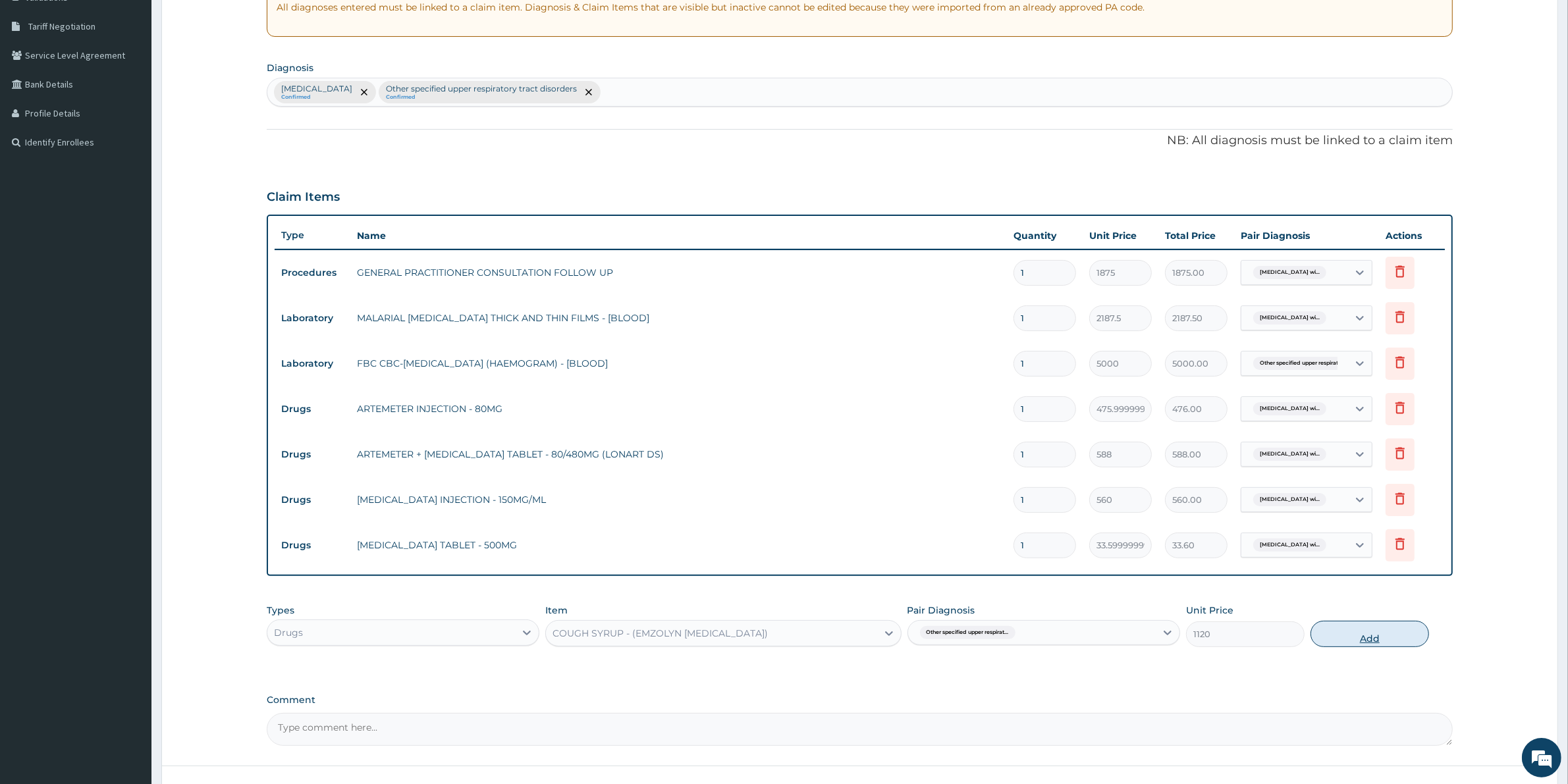
type input "0"
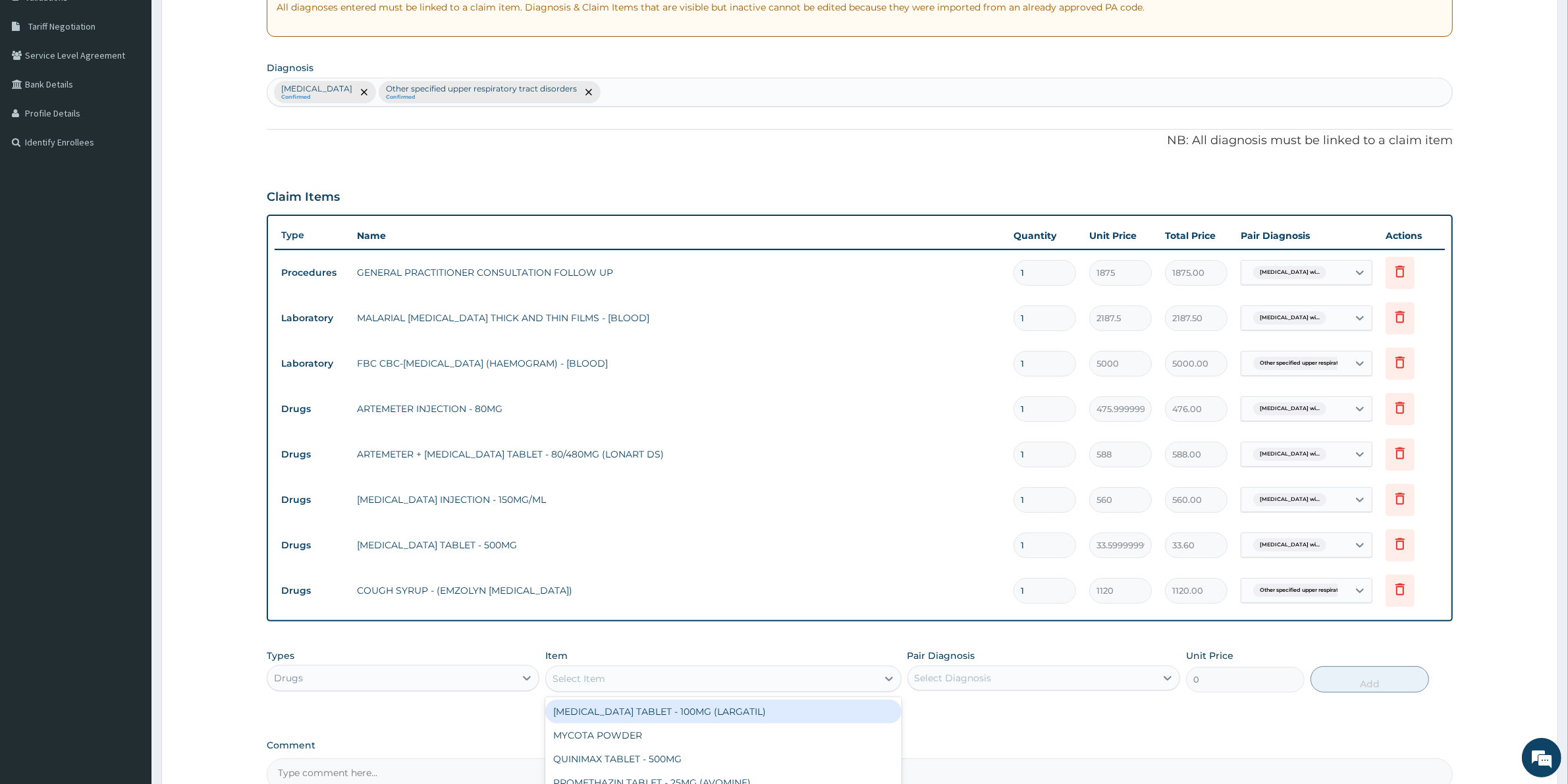
click at [712, 676] on div "Select Item" at bounding box center [711, 679] width 331 height 21
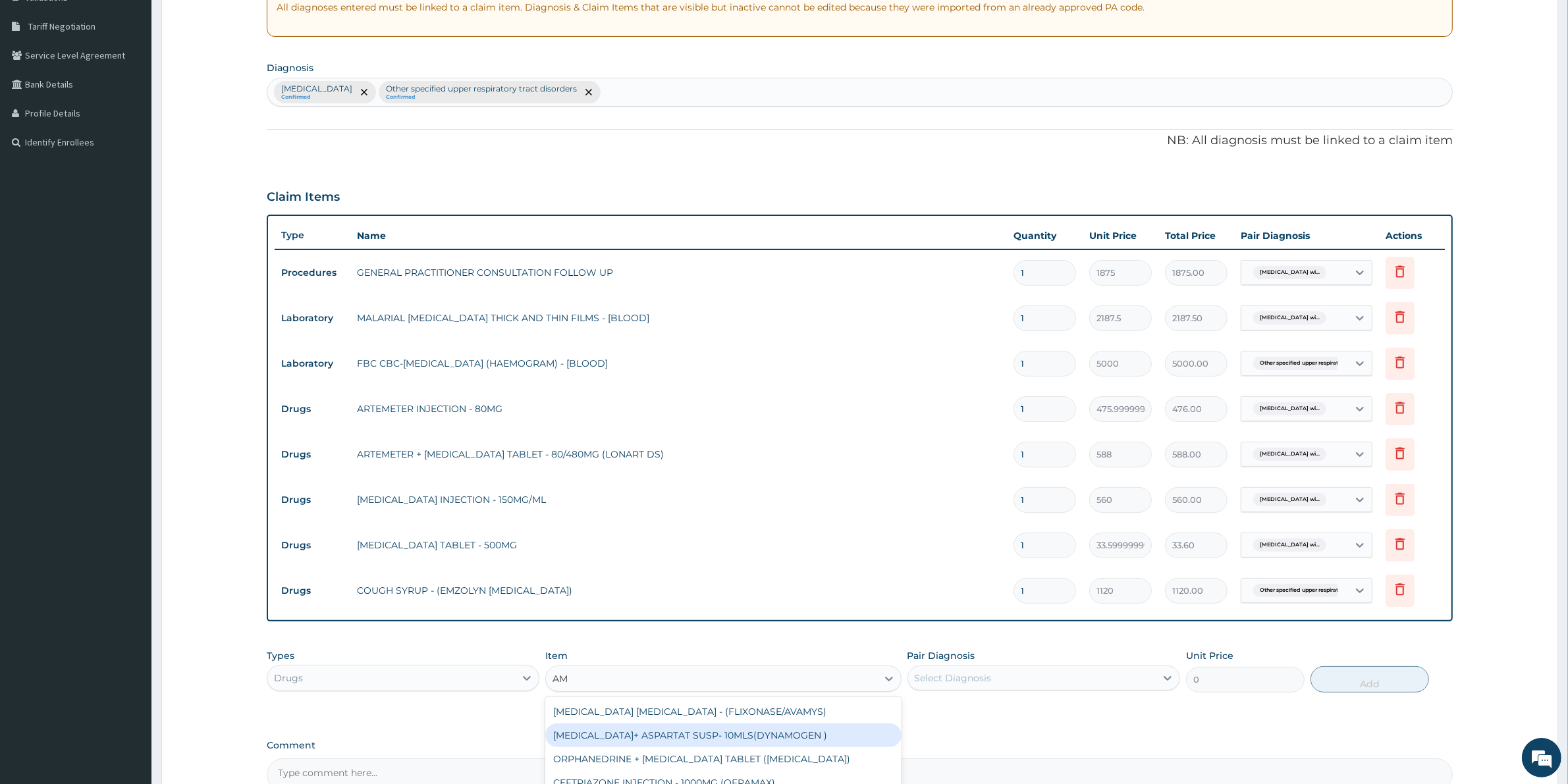
type input "A"
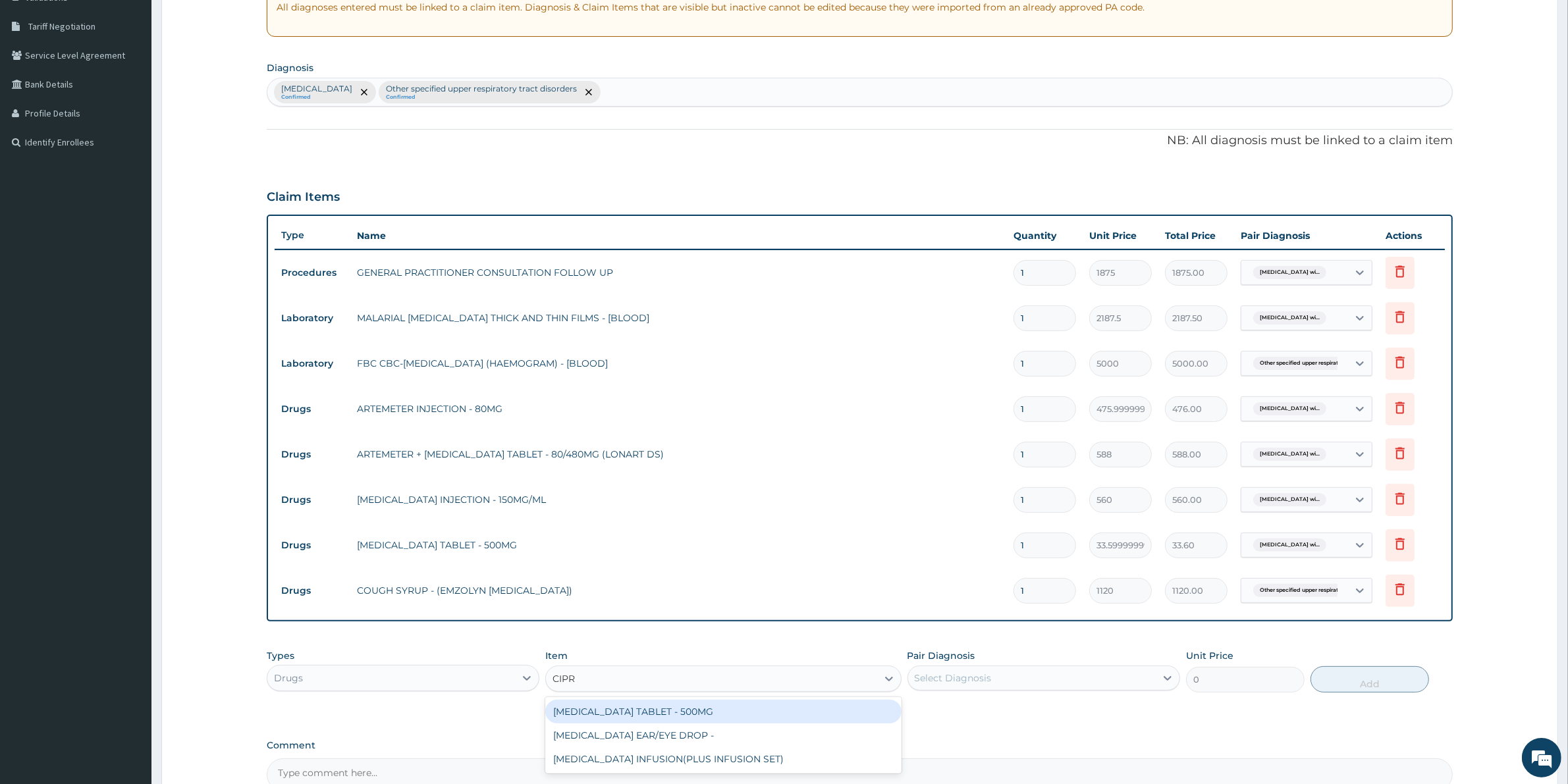
type input "CIPRO"
drag, startPoint x: 723, startPoint y: 709, endPoint x: 738, endPoint y: 713, distance: 15.5
click at [727, 710] on div "[MEDICAL_DATA] TABLET - 500MG" at bounding box center [722, 711] width 355 height 24
type input "196"
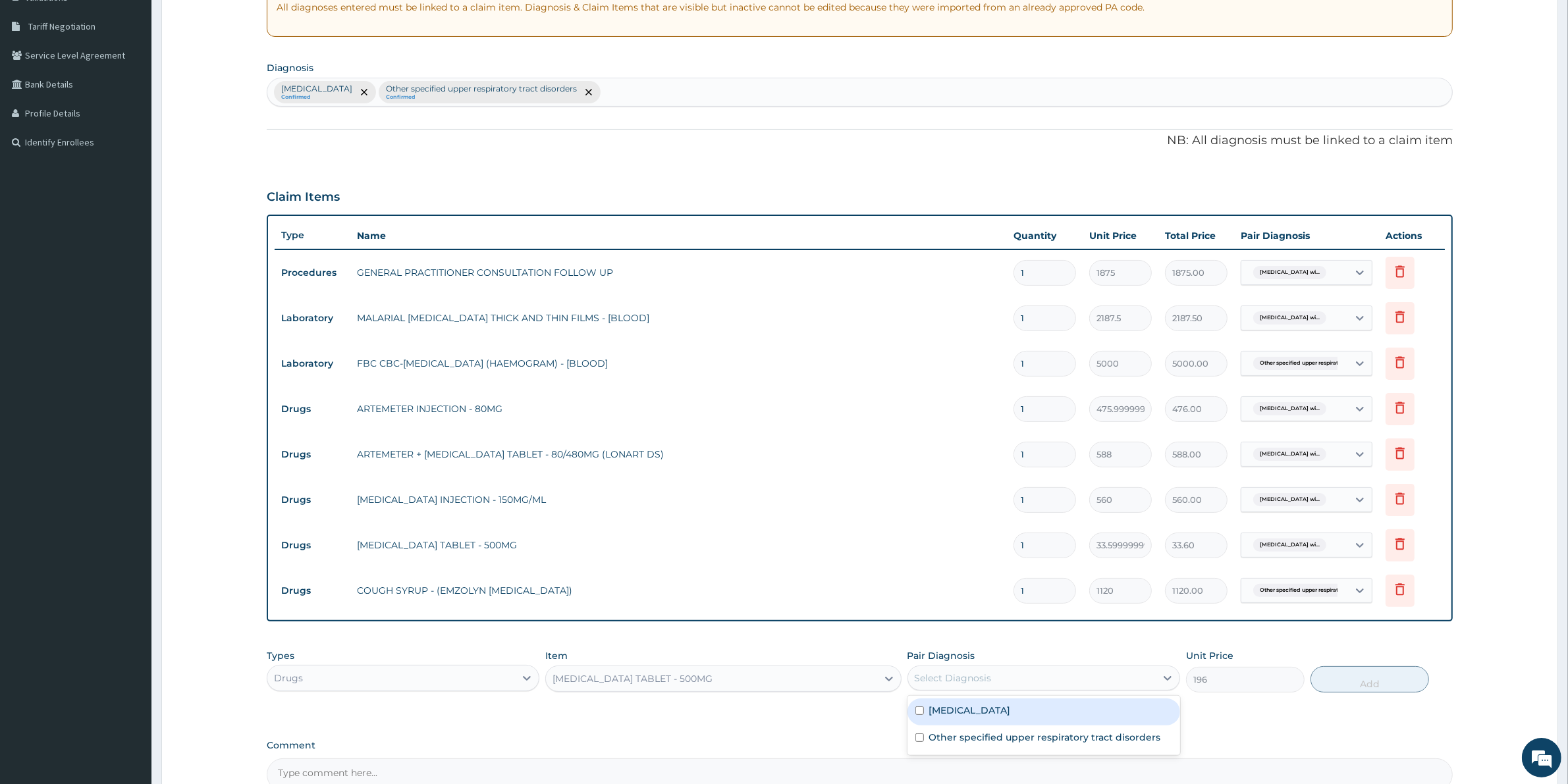
click at [940, 676] on div "Select Diagnosis" at bounding box center [953, 677] width 77 height 13
drag, startPoint x: 955, startPoint y: 747, endPoint x: 985, endPoint y: 745, distance: 30.1
click at [962, 744] on label "Other specified upper respiratory tract disorders" at bounding box center [1045, 737] width 232 height 13
checkbox input "true"
click at [1334, 688] on button "Add" at bounding box center [1369, 679] width 118 height 26
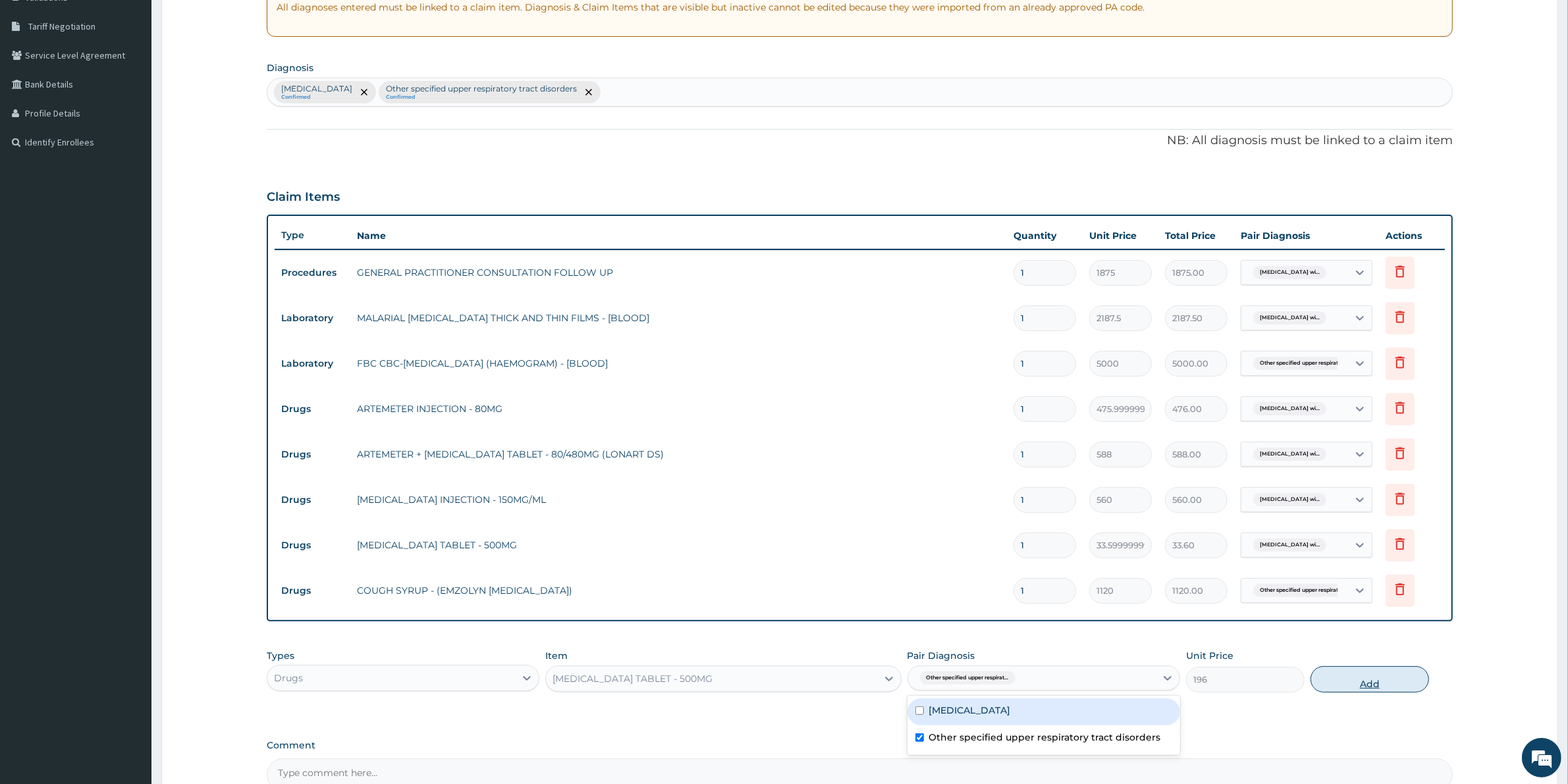
type input "0"
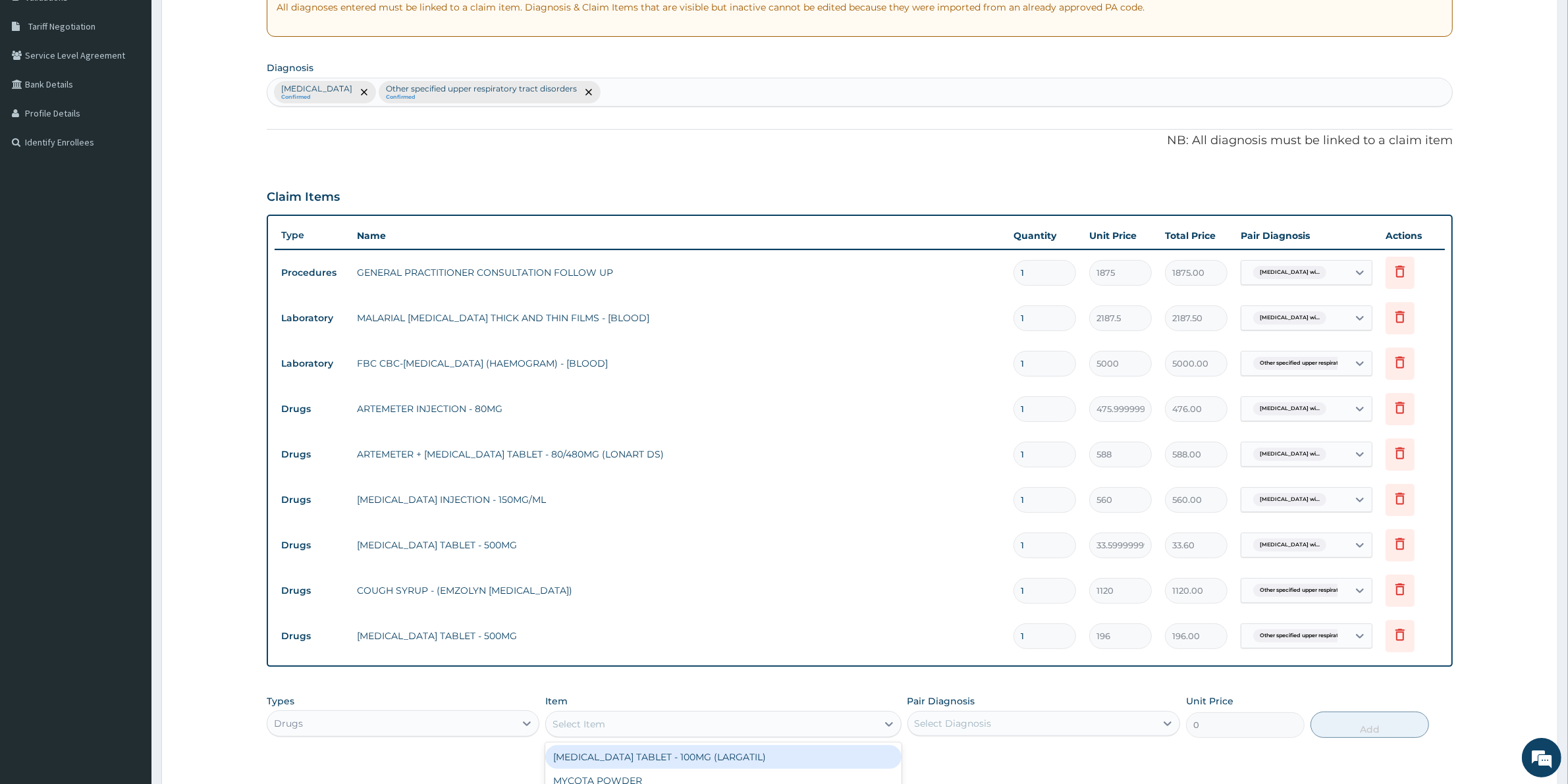
click at [594, 713] on div "Select Item" at bounding box center [711, 723] width 331 height 21
type input "LORAT"
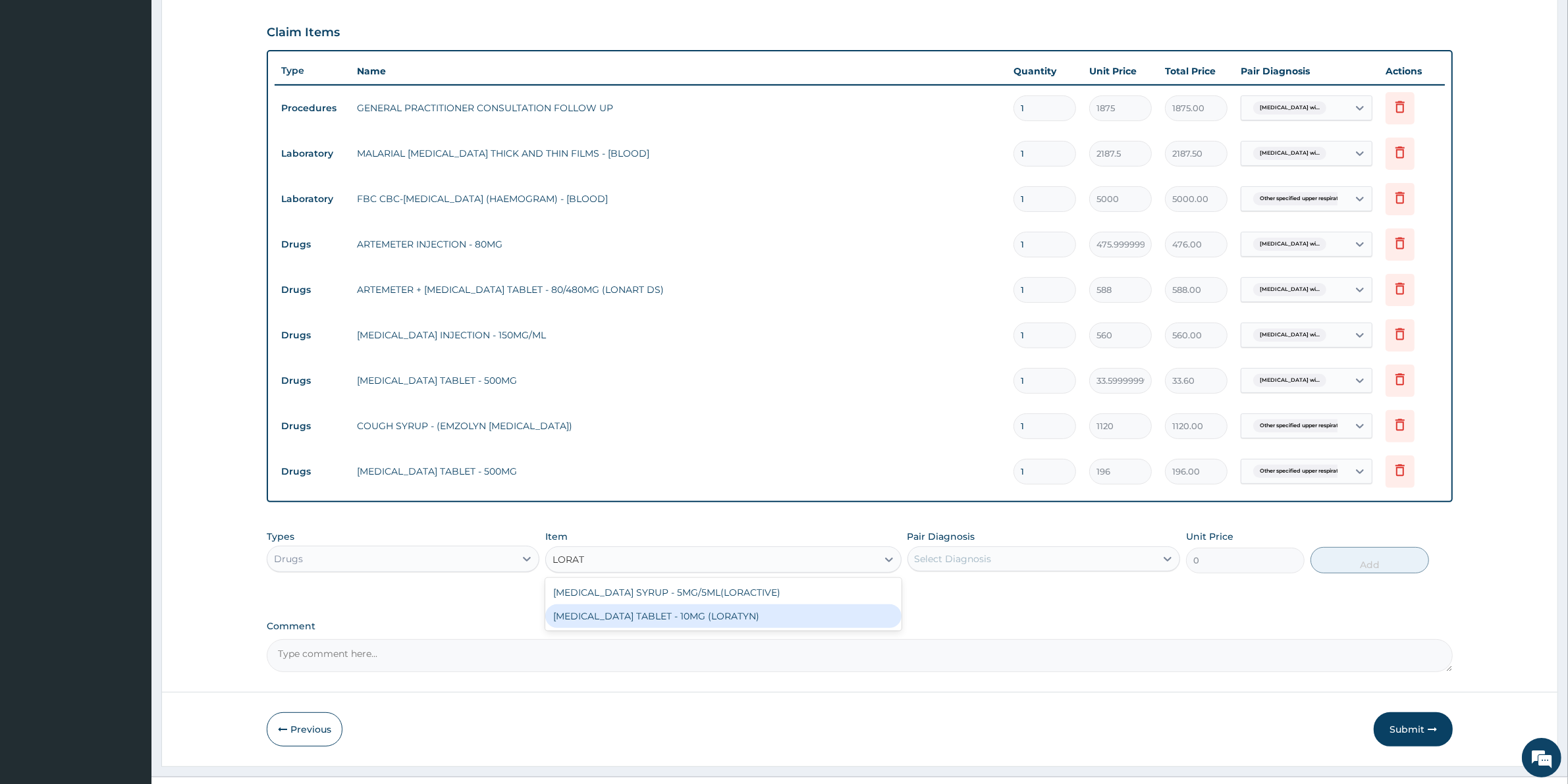
click at [690, 610] on div "[MEDICAL_DATA] TABLET - 10MG (LORATYN)" at bounding box center [722, 616] width 355 height 24
type input "98"
drag, startPoint x: 935, startPoint y: 547, endPoint x: 940, endPoint y: 557, distance: 11.2
click at [936, 550] on div "Select Diagnosis" at bounding box center [1032, 559] width 247 height 21
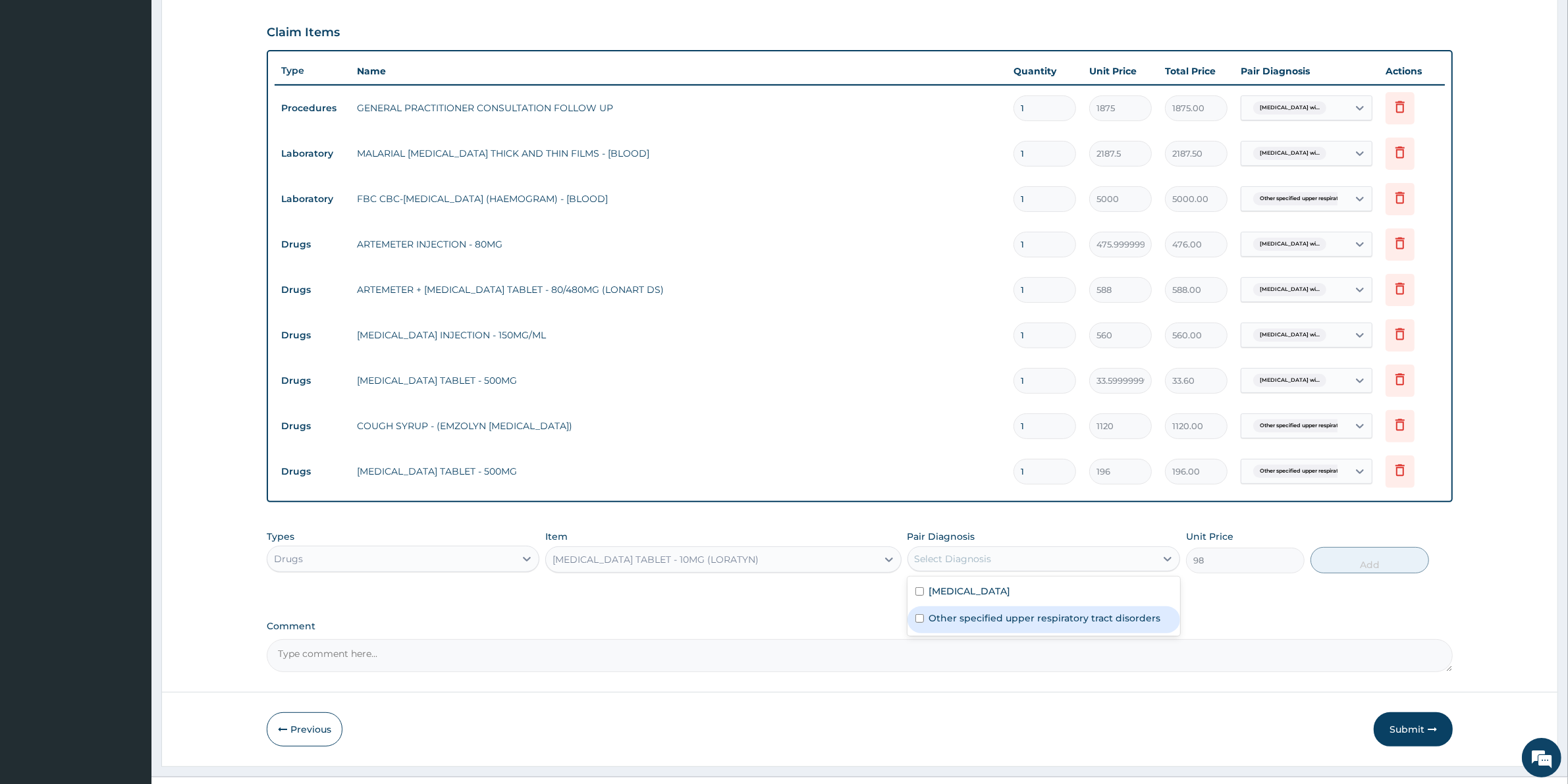
drag, startPoint x: 983, startPoint y: 640, endPoint x: 1001, endPoint y: 637, distance: 18.2
click at [983, 633] on div "Other specified upper respiratory tract disorders" at bounding box center [1043, 619] width 273 height 27
checkbox input "true"
click at [1384, 537] on div "Types Drugs Item LORATADINE TABLET - 10MG (LORATYN) Pair Diagnosis Other specif…" at bounding box center [859, 552] width 1185 height 57
click at [1378, 566] on button "Add" at bounding box center [1369, 560] width 118 height 26
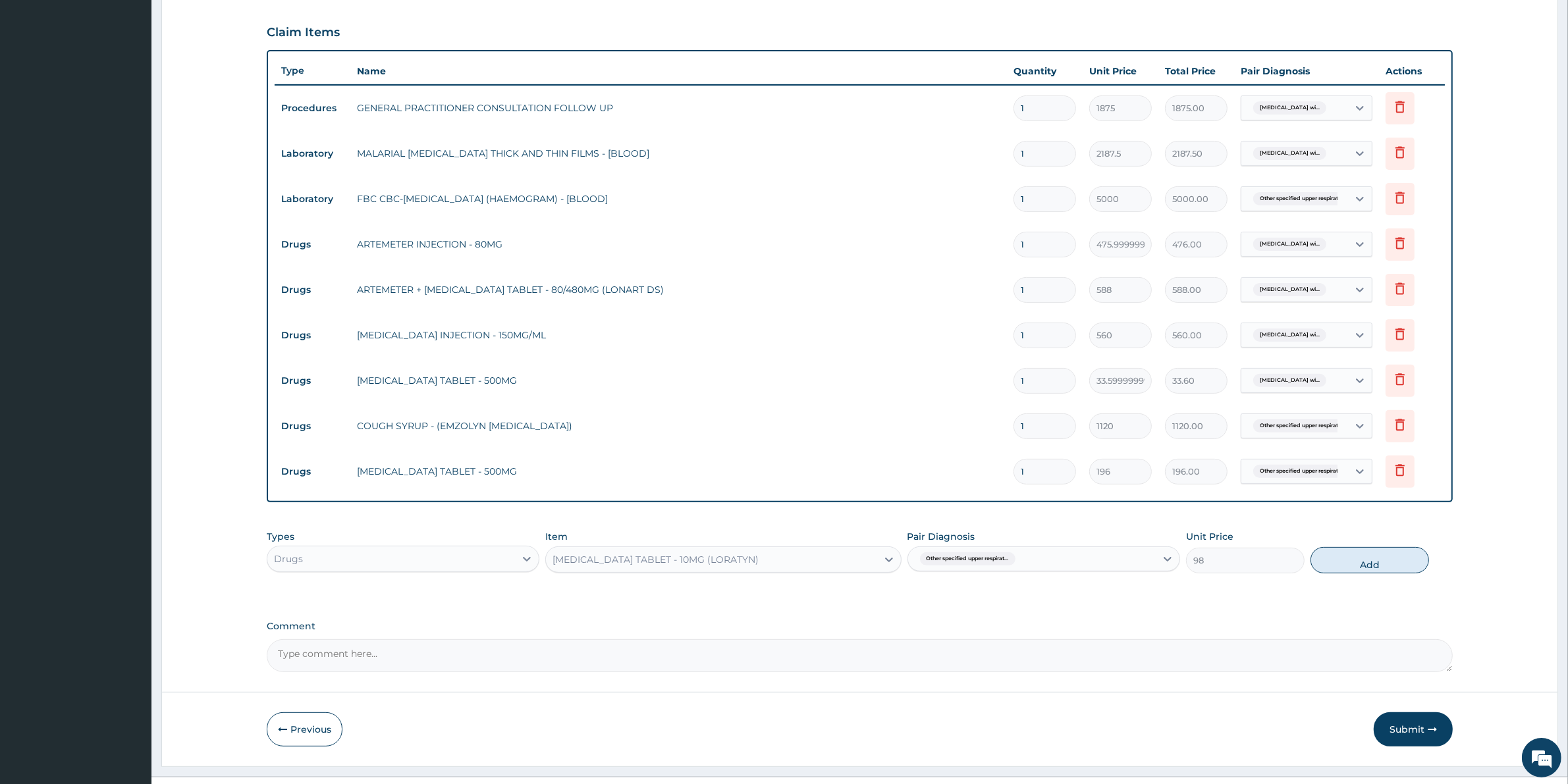
type input "0"
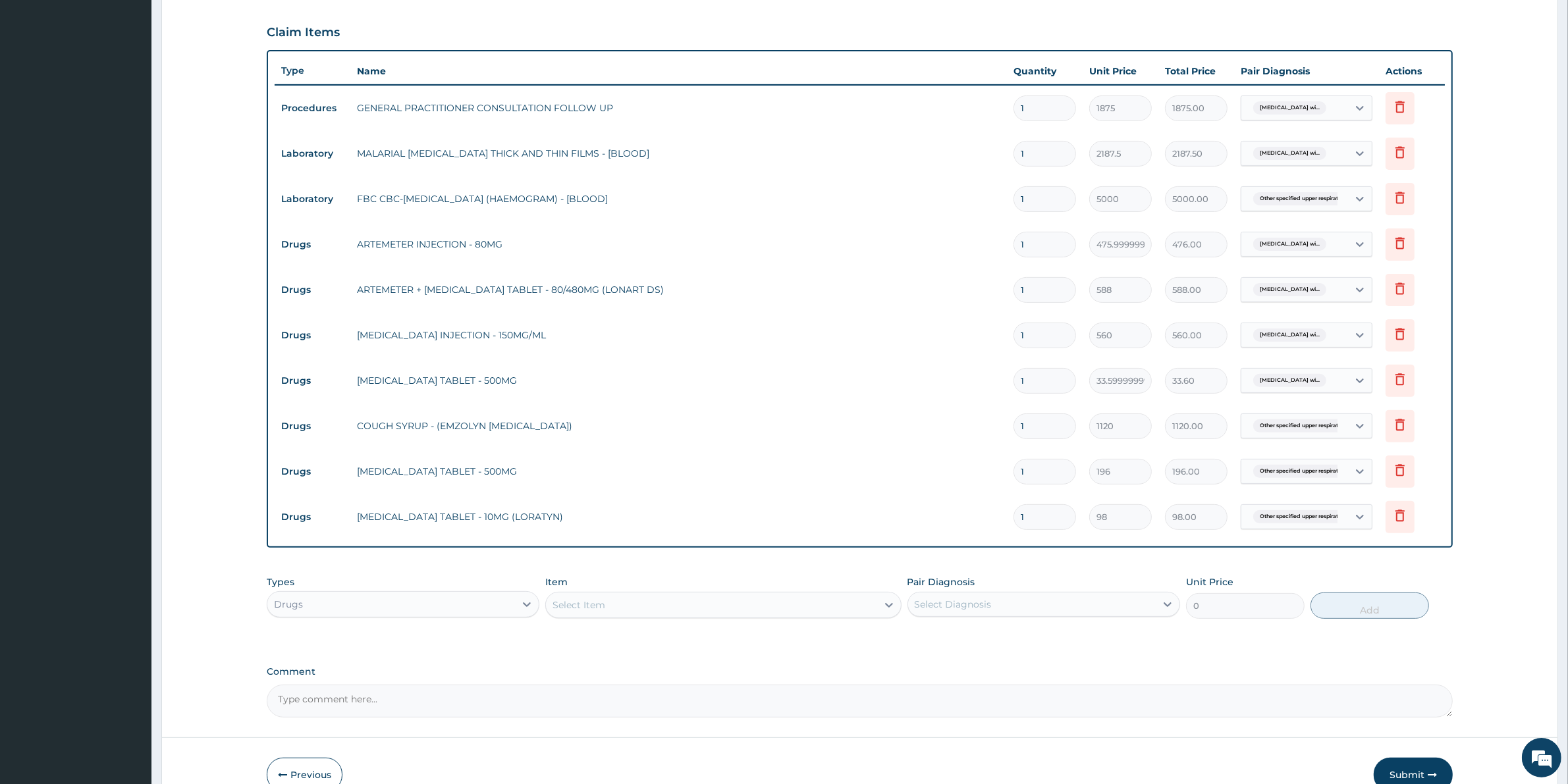
type input "10"
type input "980.00"
type input "10"
click at [1035, 473] on input "1" at bounding box center [1044, 471] width 62 height 25
type input "14"
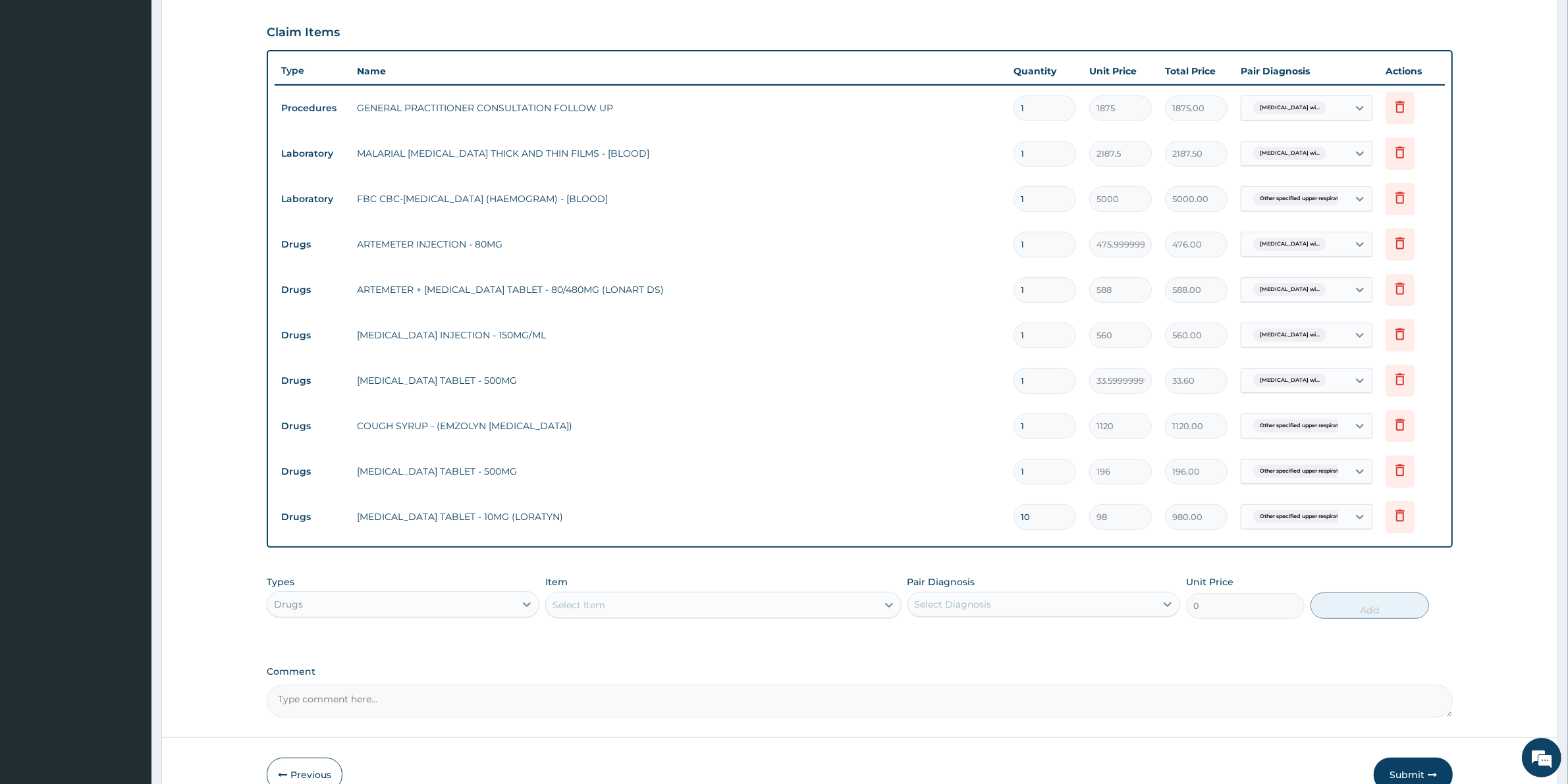
type input "2744.00"
type input "14"
click at [1035, 381] on input "1" at bounding box center [1044, 380] width 62 height 25
type input "18"
type input "604.80"
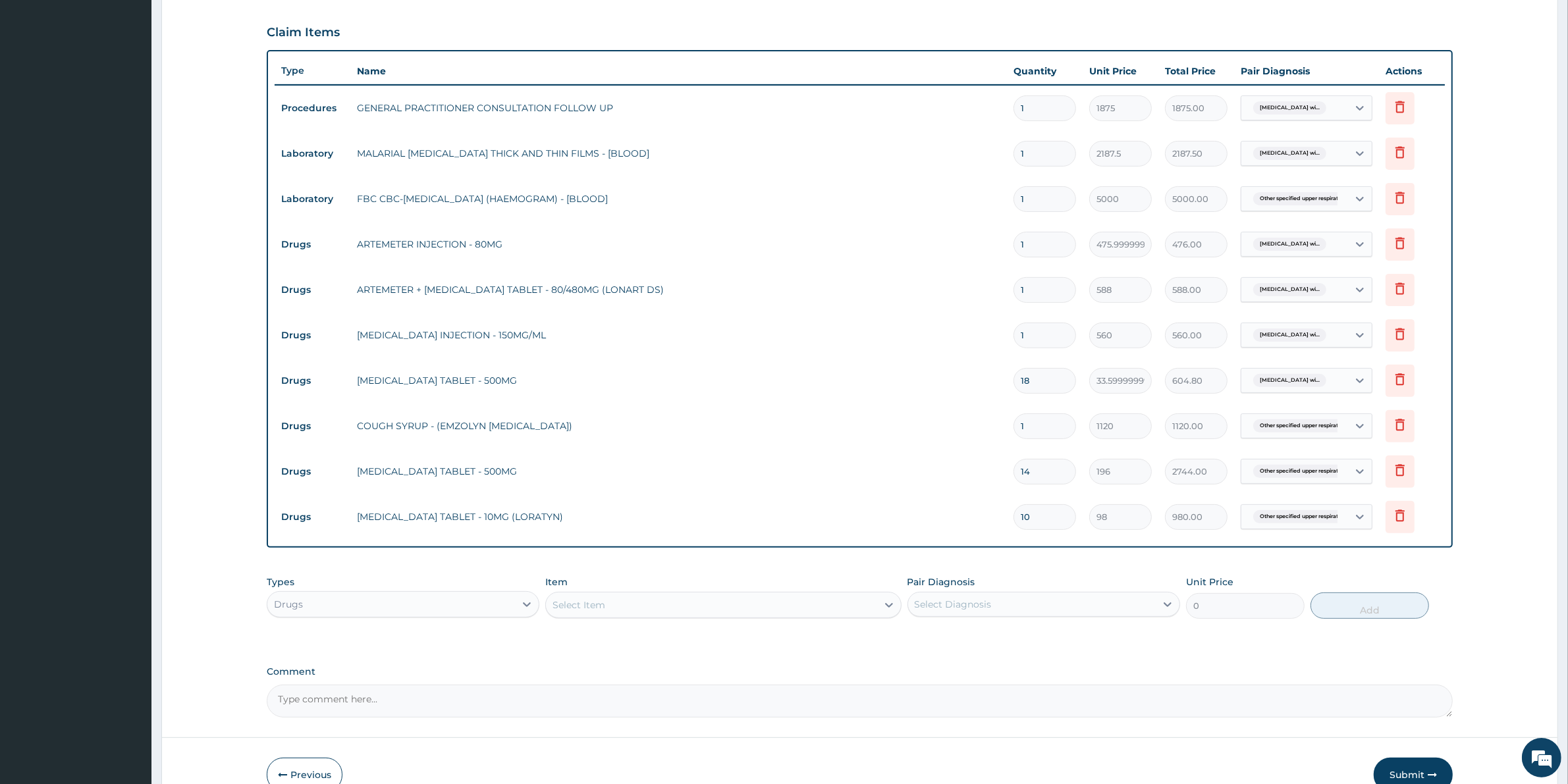
type input "18"
drag, startPoint x: 1035, startPoint y: 333, endPoint x: 942, endPoint y: 353, distance: 95.1
click at [943, 353] on tr "Drugs [MEDICAL_DATA] INJECTION - 150MG/ML 1 560 560.00 [MEDICAL_DATA] wi... [GE…" at bounding box center [859, 335] width 1170 height 46
type input "6"
type input "3360.00"
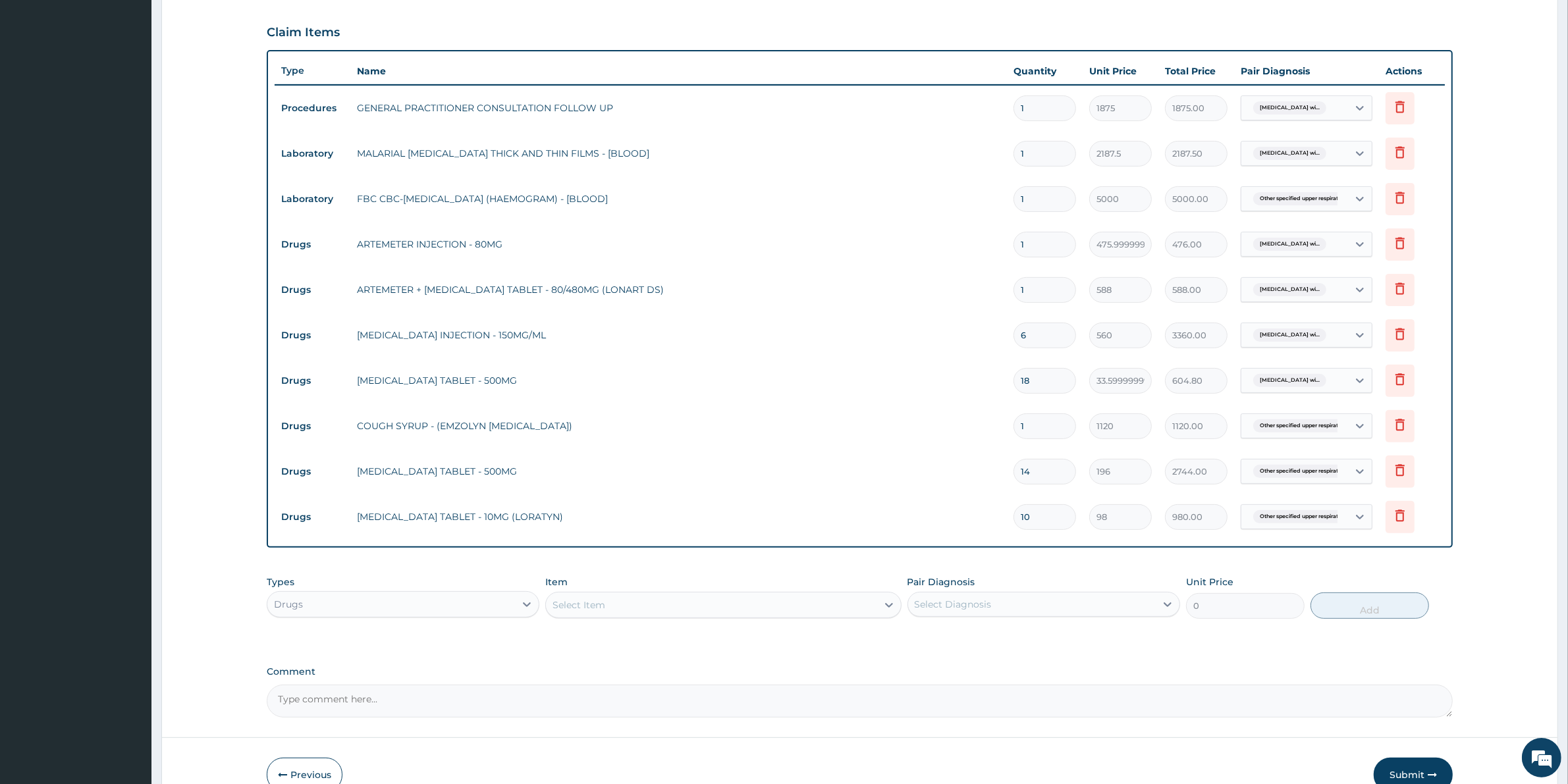
type input "6"
drag, startPoint x: 1037, startPoint y: 288, endPoint x: 979, endPoint y: 303, distance: 59.9
click at [983, 298] on tr "Drugs ARTEMETER + [MEDICAL_DATA] TABLET - 80/480MG (LONART DS) 1 588 588.00 [ME…" at bounding box center [859, 290] width 1170 height 46
type input "6"
type input "3528.00"
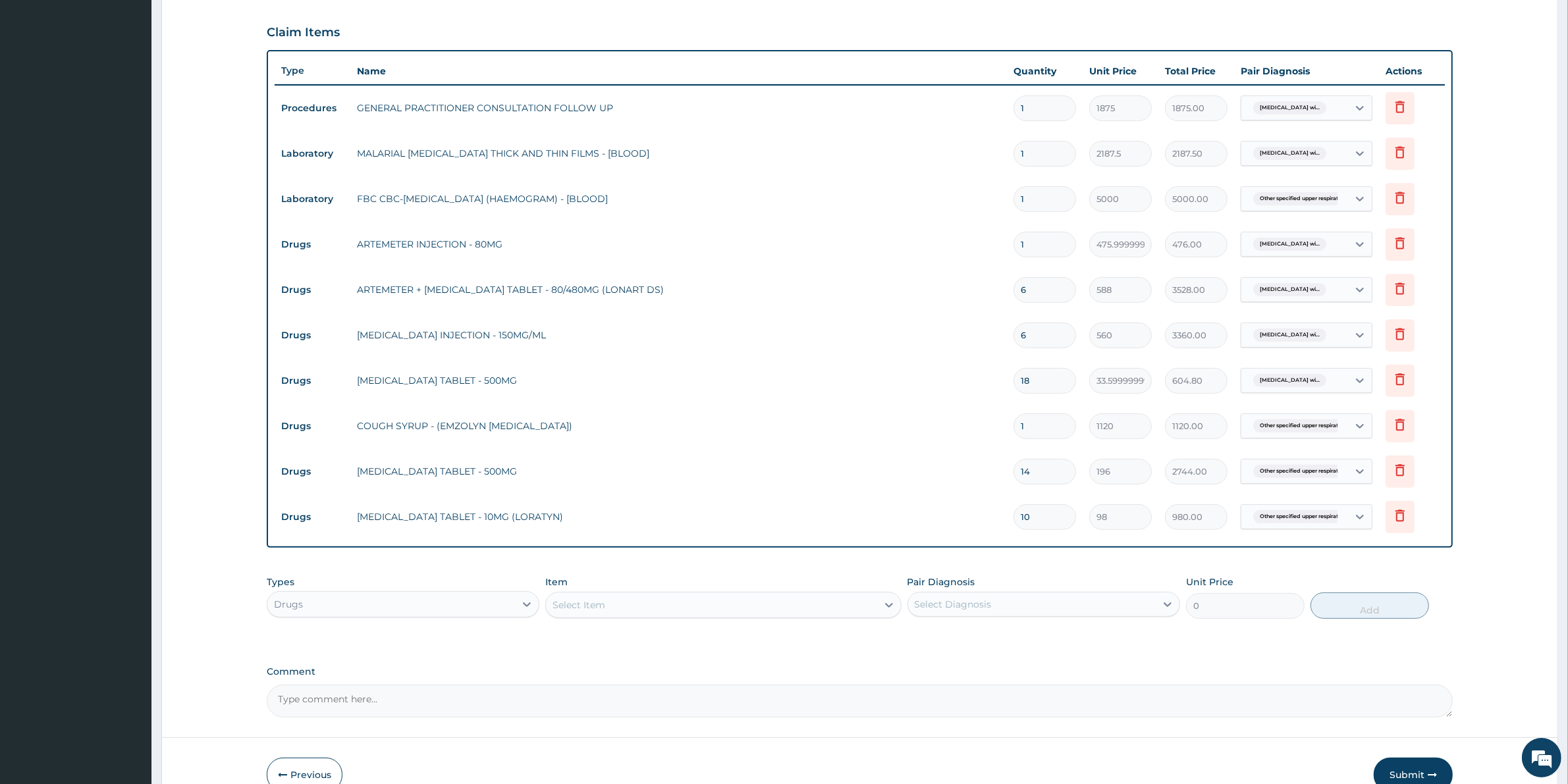
type input "6"
drag, startPoint x: 1025, startPoint y: 244, endPoint x: 942, endPoint y: 268, distance: 86.4
click at [942, 267] on tbody "Procedures GENERAL PRACTITIONER CONSULTATION FOLLOW UP 1 1875 1875.00 Plasmodiu…" at bounding box center [859, 312] width 1170 height 455
type input "6"
type input "2856.00"
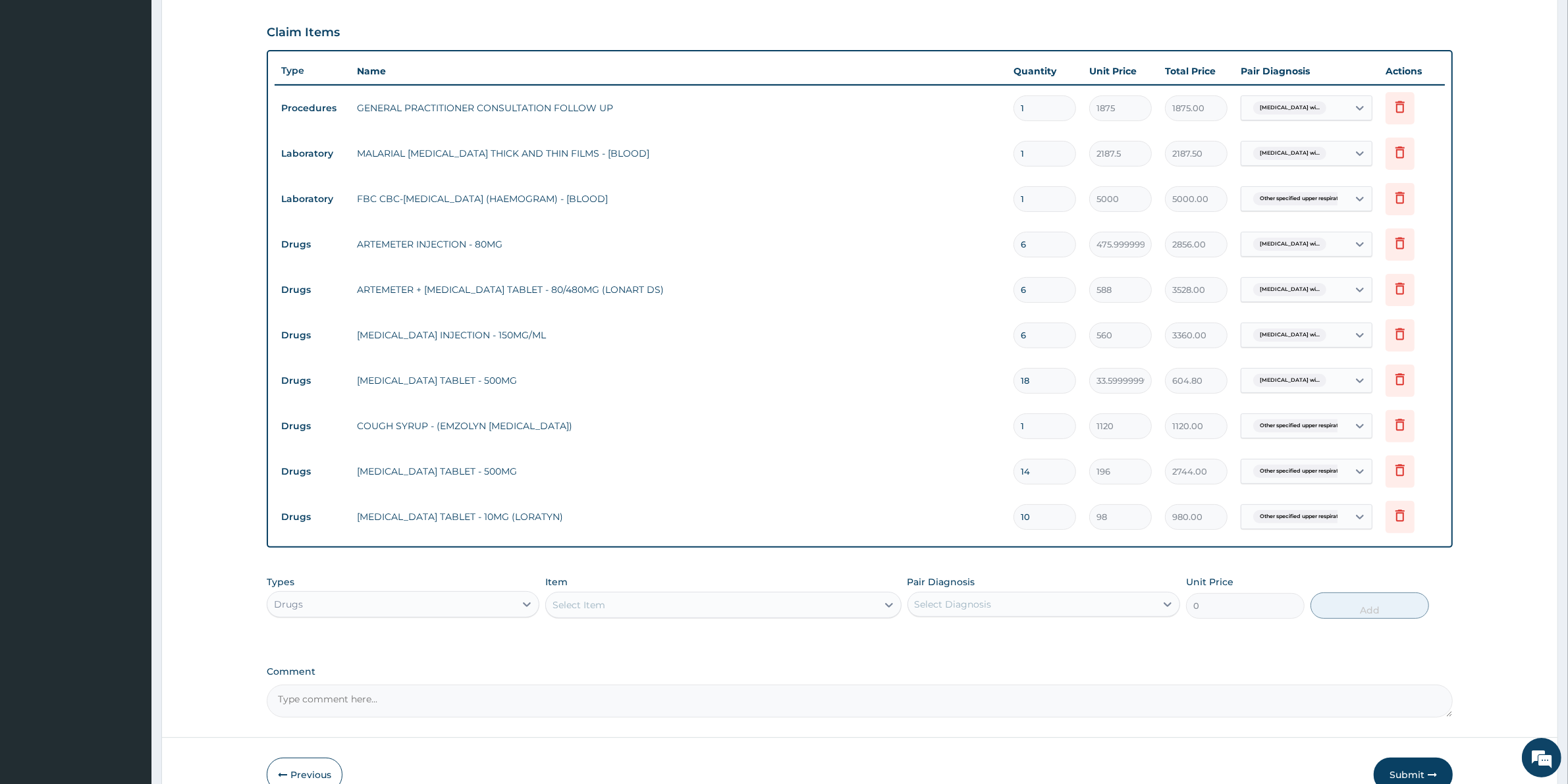
type input "6"
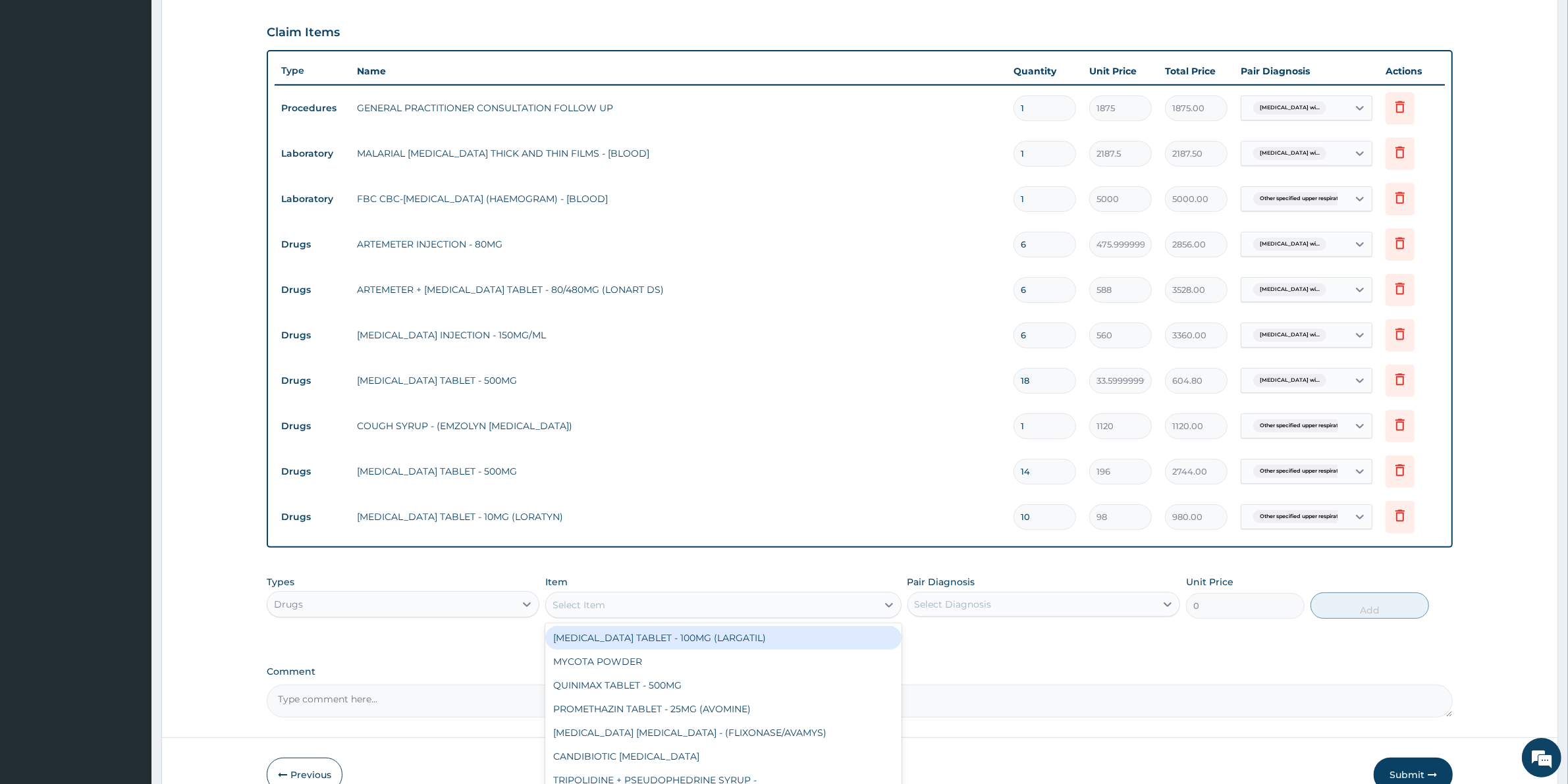
click at [601, 609] on div "Select Item" at bounding box center [579, 604] width 53 height 13
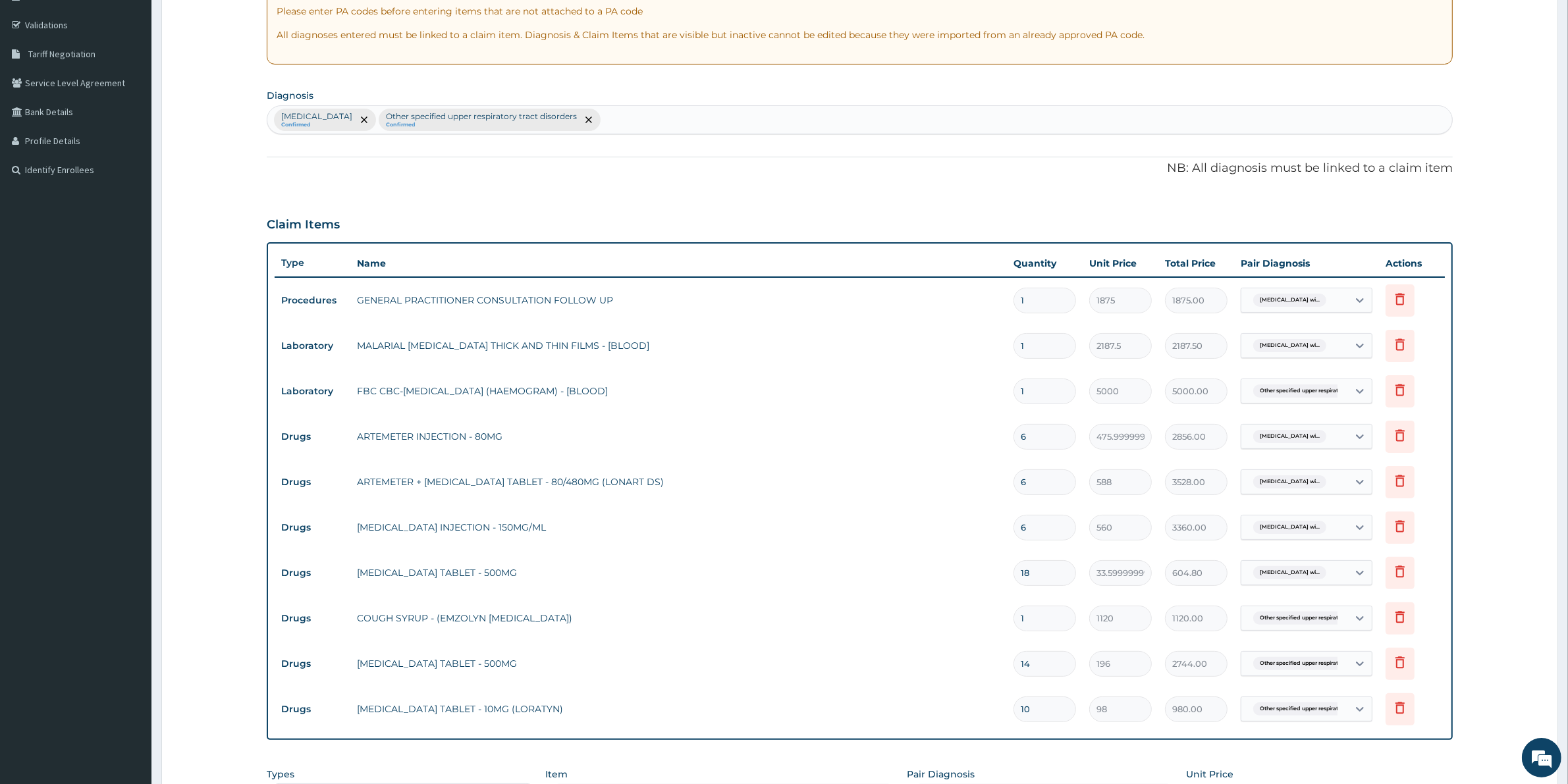
scroll to position [97, 0]
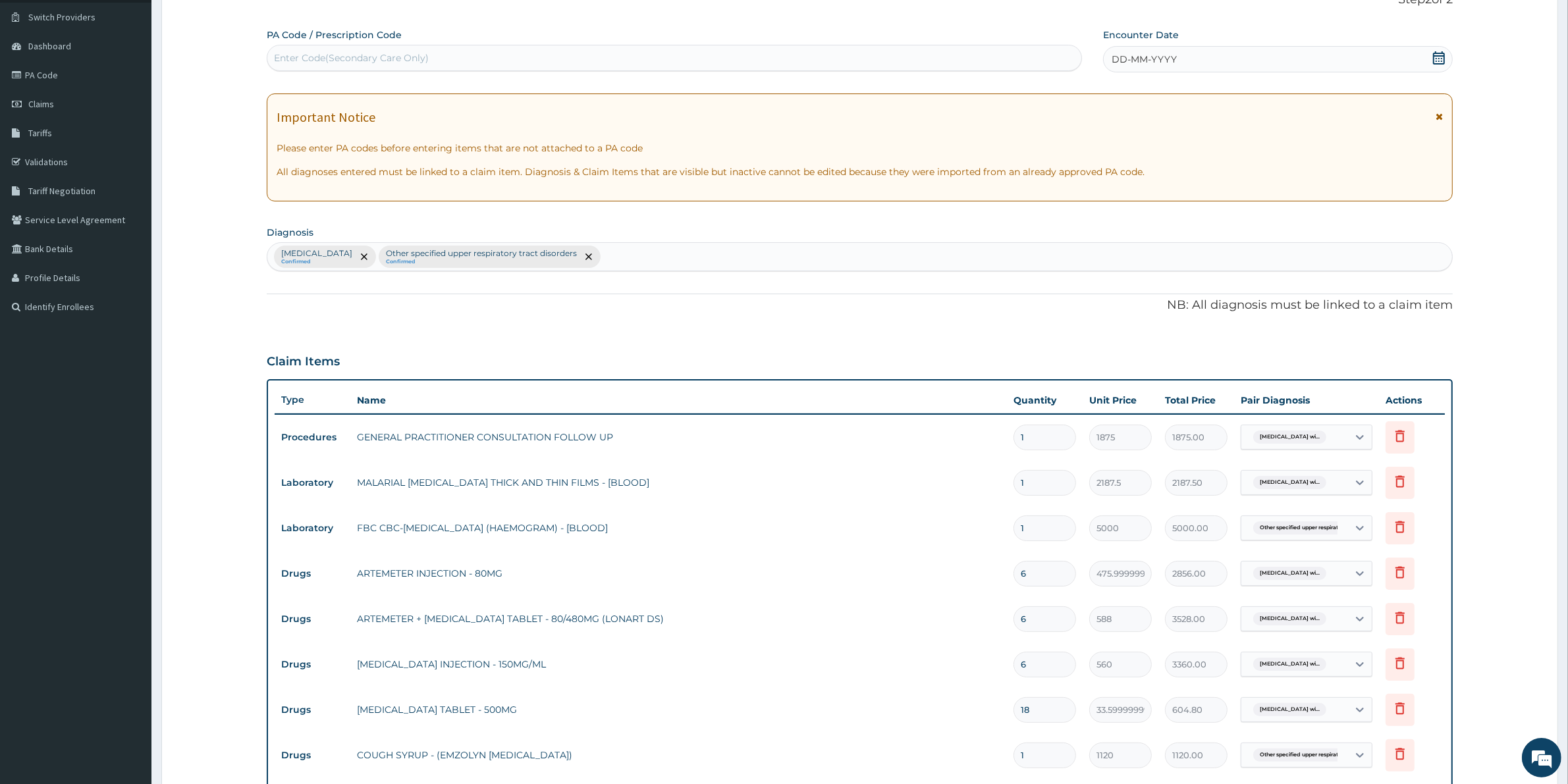
click at [757, 262] on div "Plasmodium malariae malaria without complication Confirmed Other specified uppe…" at bounding box center [860, 257] width 1185 height 28
type input "V"
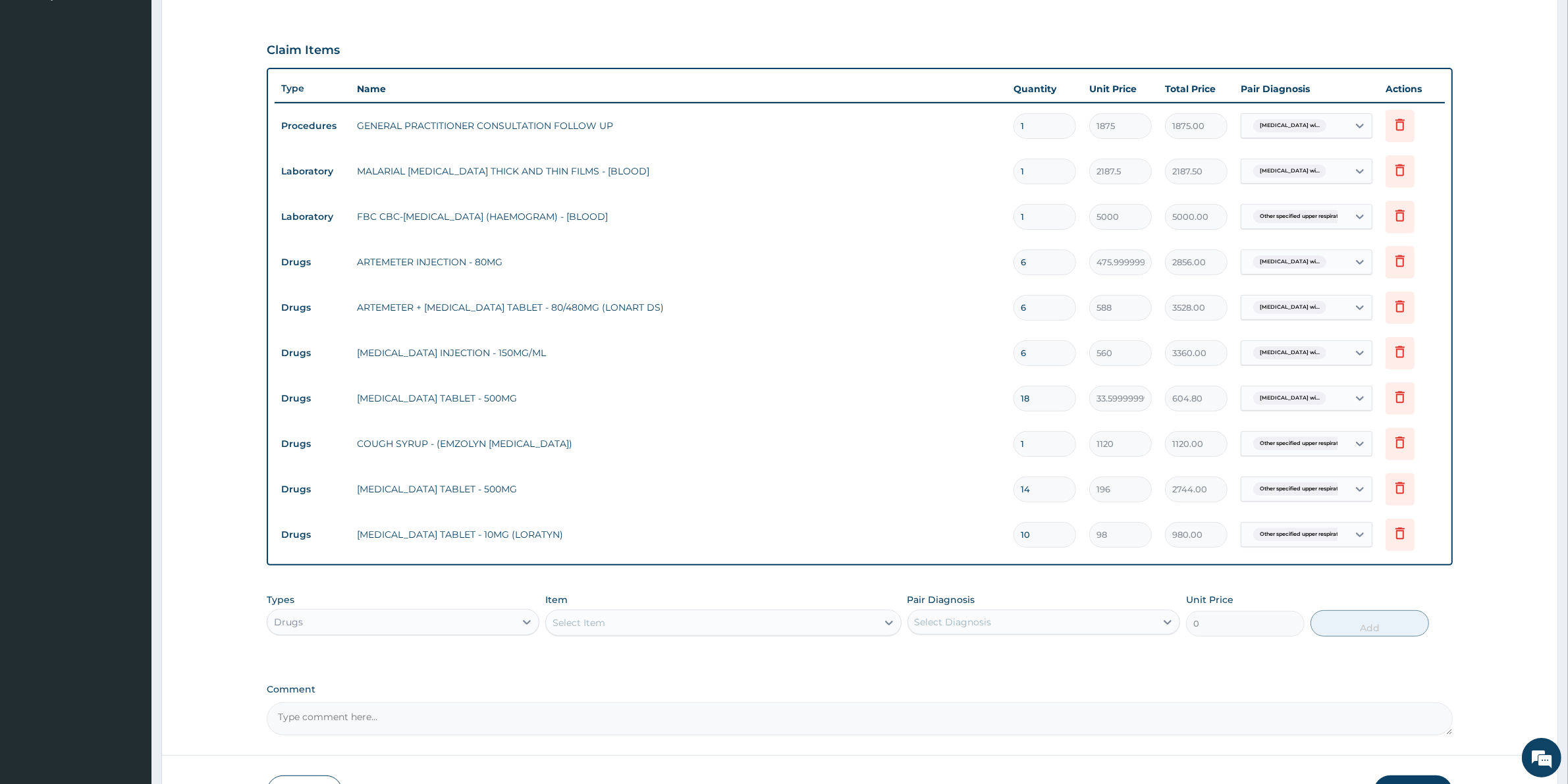
scroll to position [497, 0]
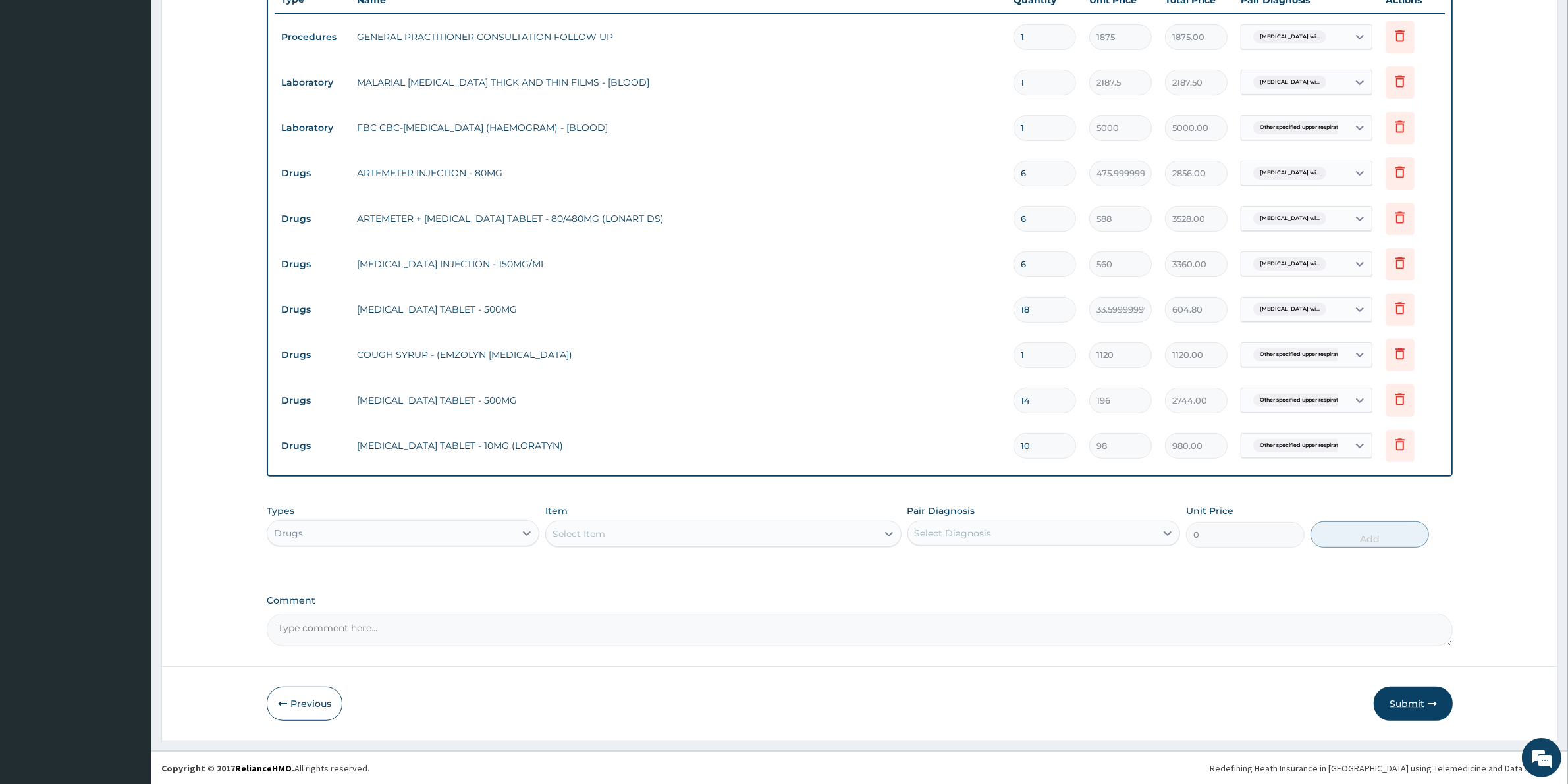
click at [1409, 700] on button "Submit" at bounding box center [1413, 703] width 79 height 34
click at [1413, 697] on button "Submit" at bounding box center [1413, 703] width 79 height 34
click at [1409, 702] on button "Submit" at bounding box center [1413, 703] width 79 height 34
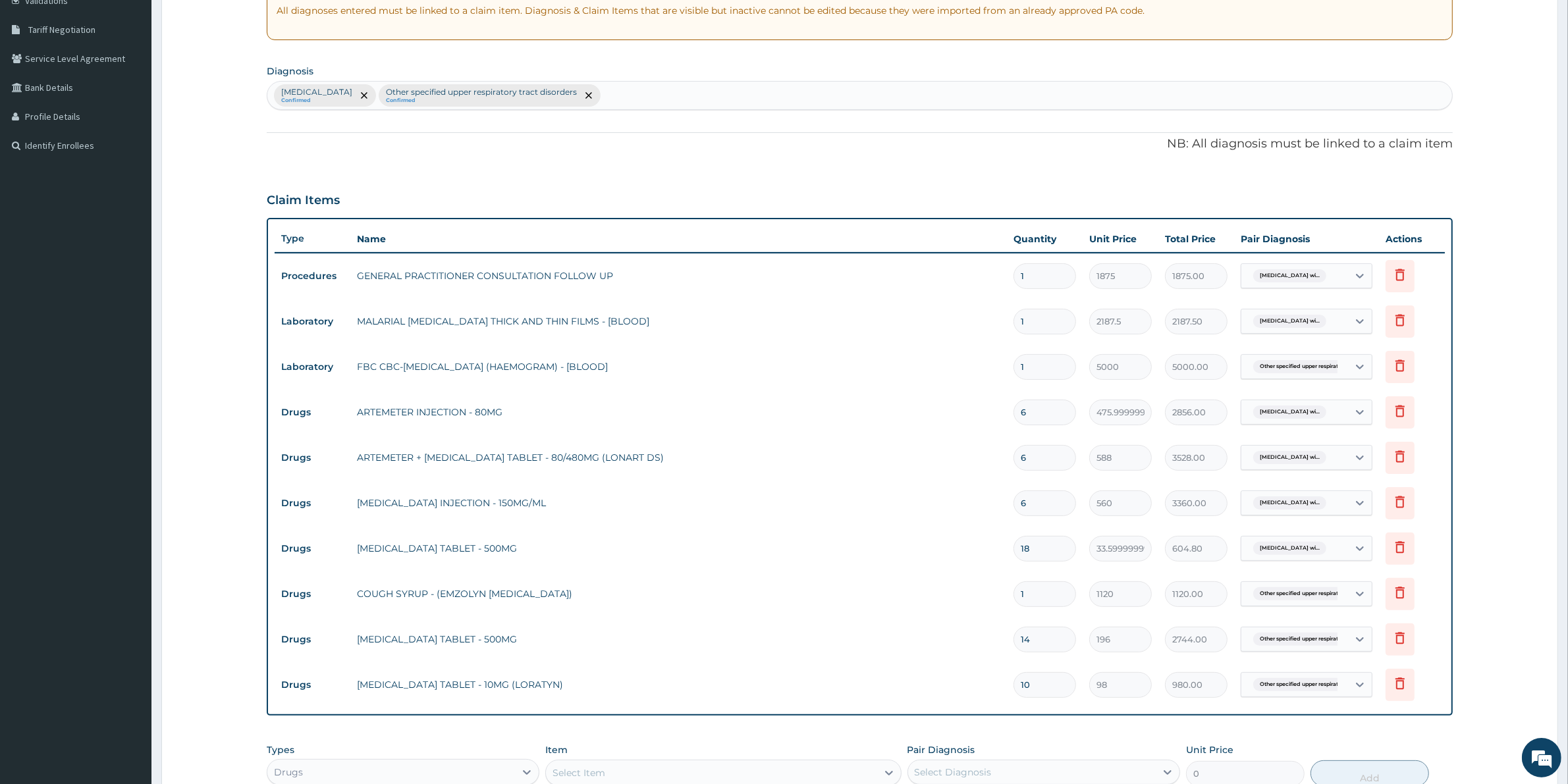
scroll to position [86, 0]
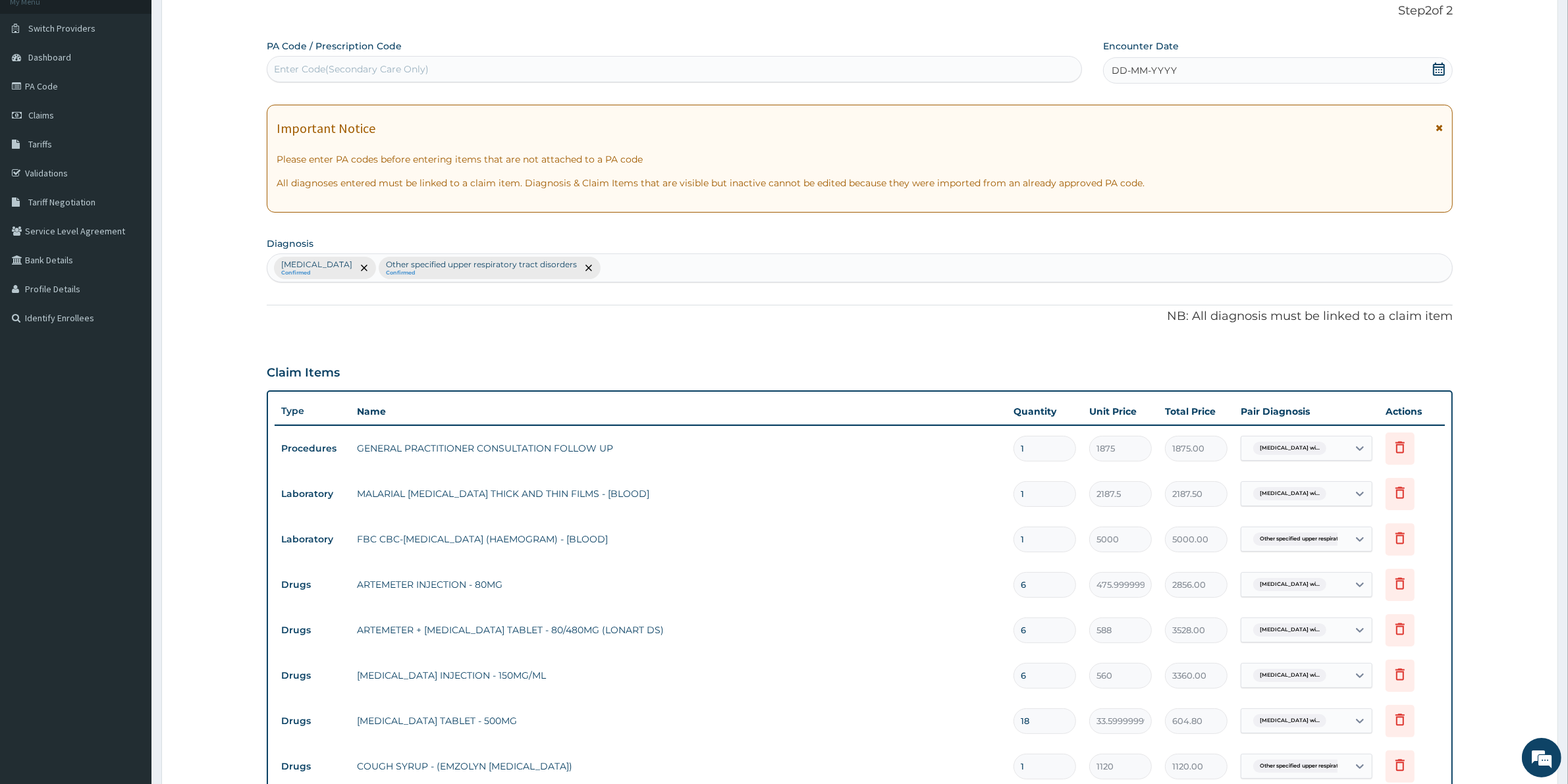
click at [1297, 70] on div "DD-MM-YYYY" at bounding box center [1278, 70] width 349 height 26
click at [1177, 180] on div "9" at bounding box center [1177, 175] width 20 height 20
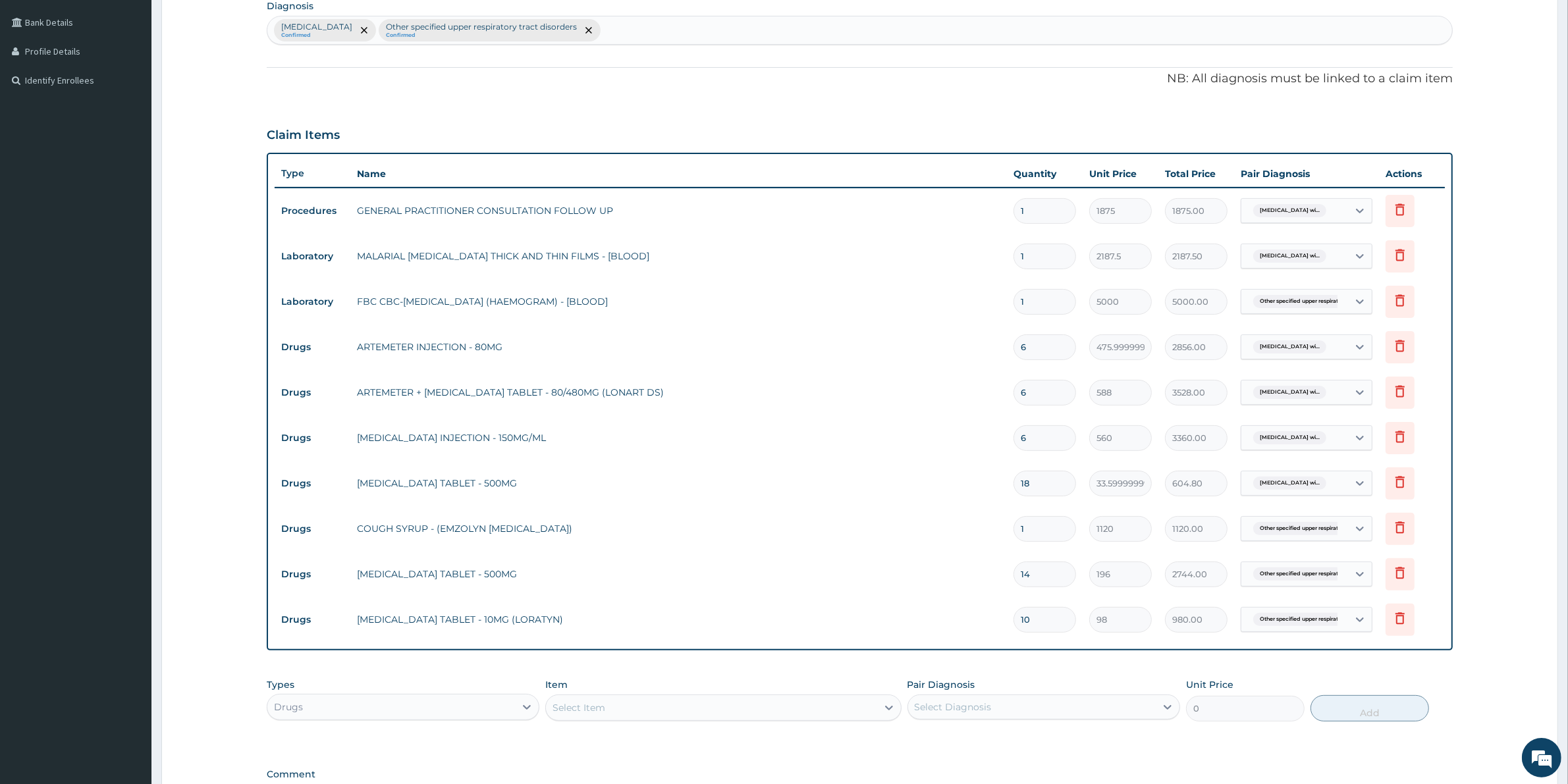
scroll to position [497, 0]
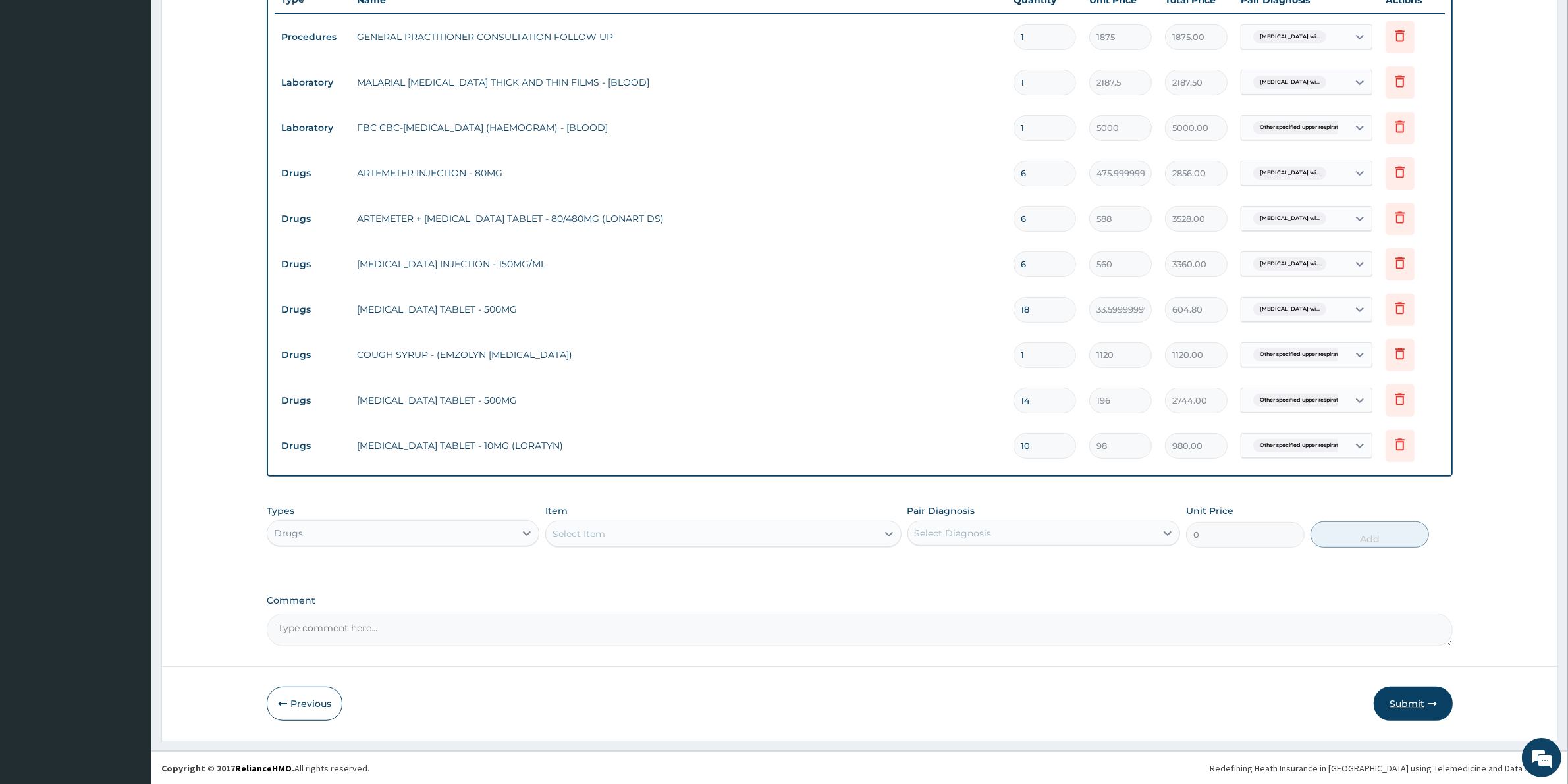
click at [1422, 696] on button "Submit" at bounding box center [1413, 703] width 79 height 34
click at [1400, 701] on button "Submit" at bounding box center [1413, 703] width 79 height 34
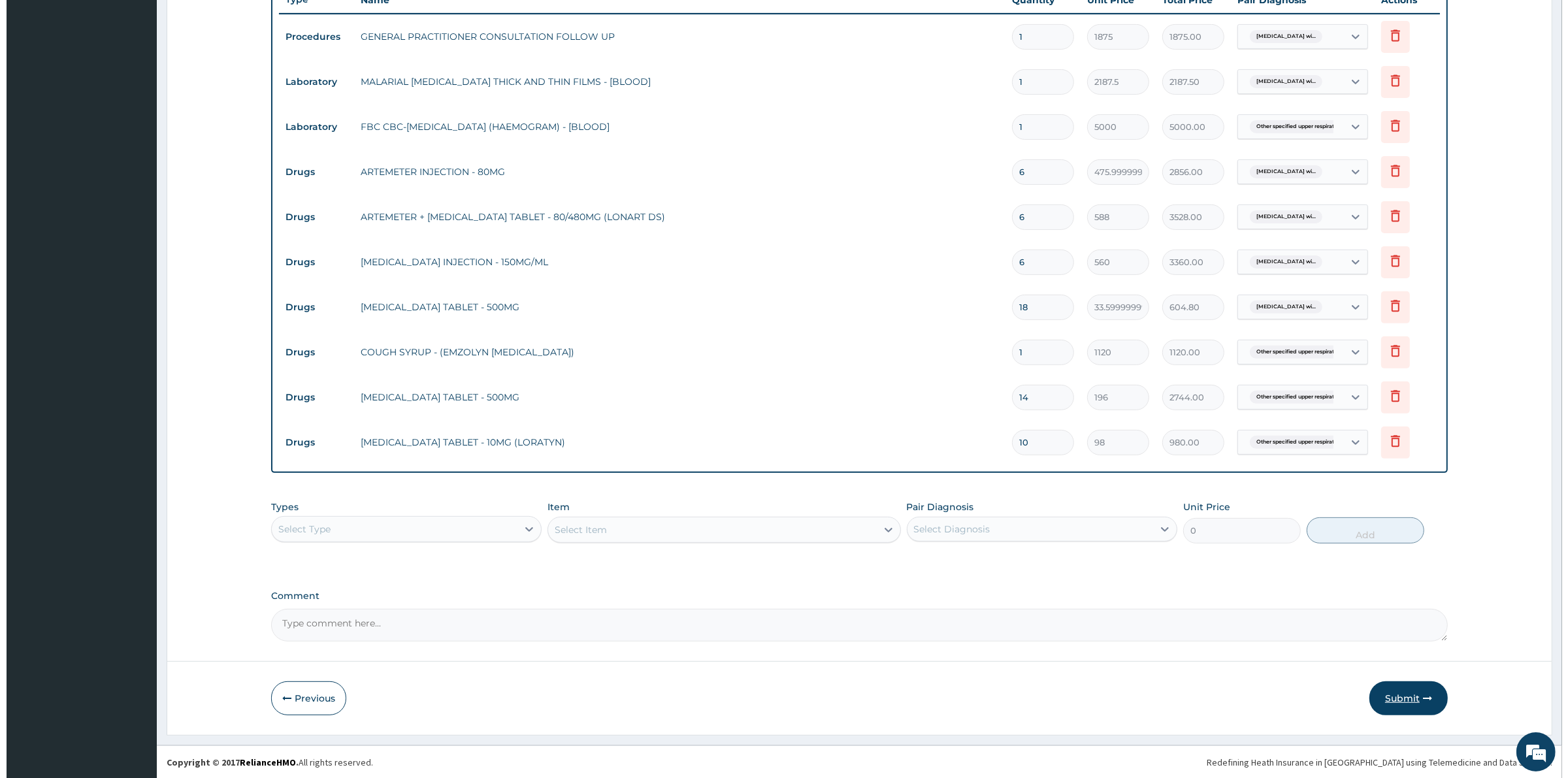
scroll to position [0, 0]
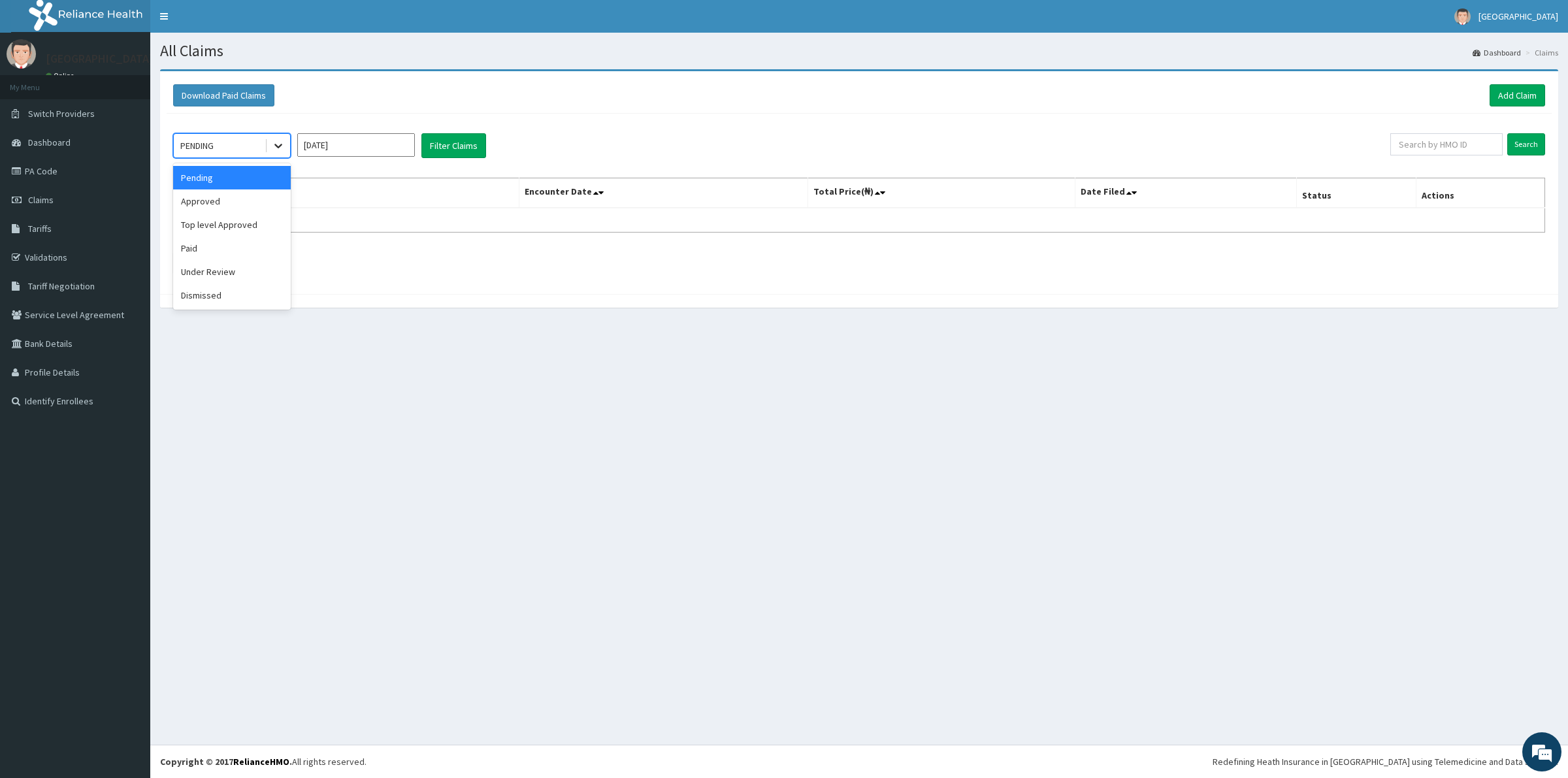
click at [282, 148] on icon at bounding box center [278, 145] width 13 height 13
click at [252, 211] on div "Approved" at bounding box center [232, 201] width 118 height 23
click at [442, 148] on button "Filter Claims" at bounding box center [454, 145] width 64 height 25
click at [438, 141] on button "Filter Claims" at bounding box center [454, 145] width 64 height 25
click at [439, 145] on button "Filter Claims" at bounding box center [454, 145] width 64 height 25
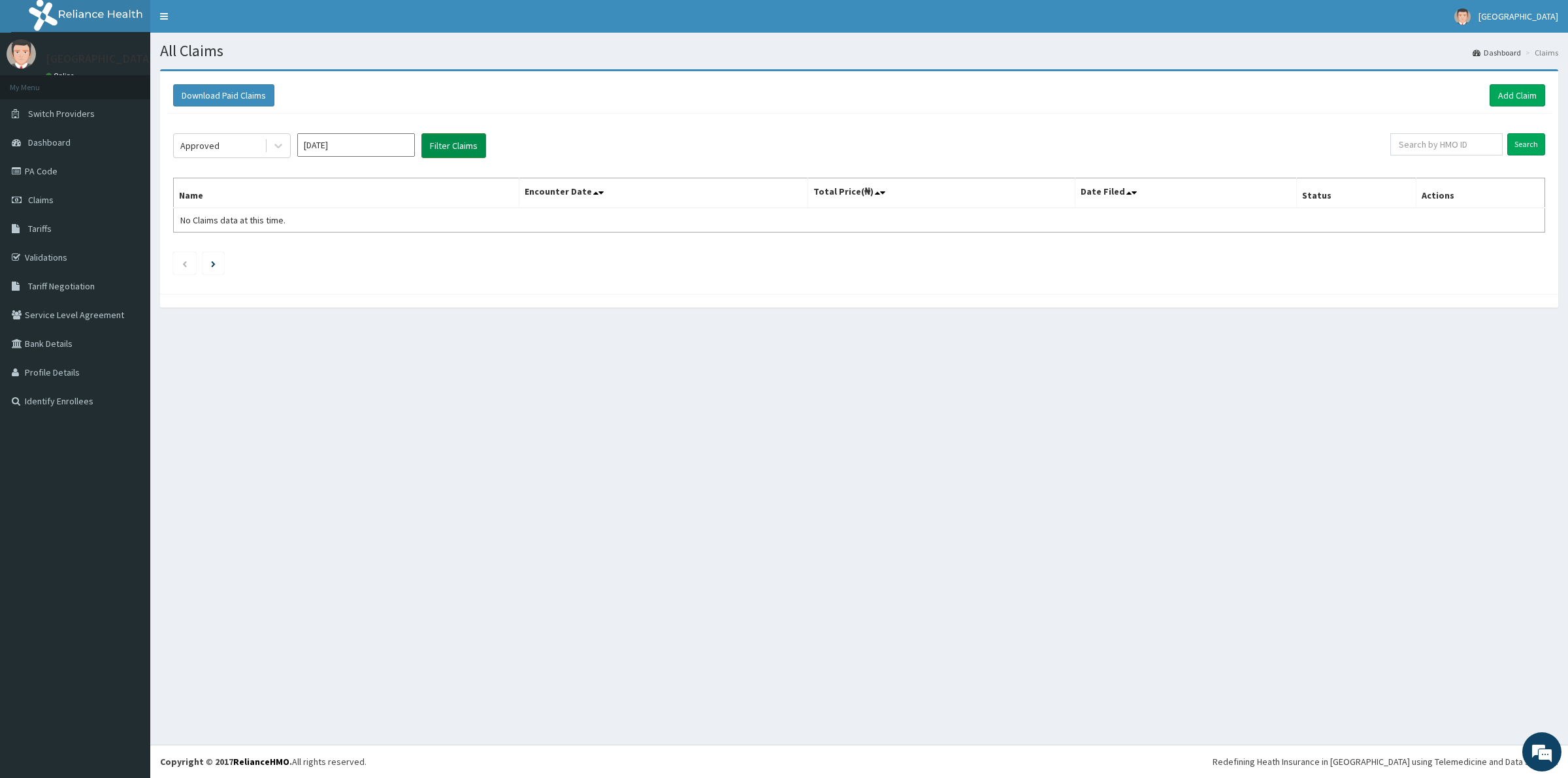
click at [439, 145] on button "Filter Claims" at bounding box center [454, 145] width 64 height 25
click at [276, 145] on icon at bounding box center [278, 146] width 8 height 4
click at [250, 206] on div "Approved" at bounding box center [232, 201] width 118 height 23
click at [440, 151] on button "Filter Claims" at bounding box center [454, 145] width 64 height 25
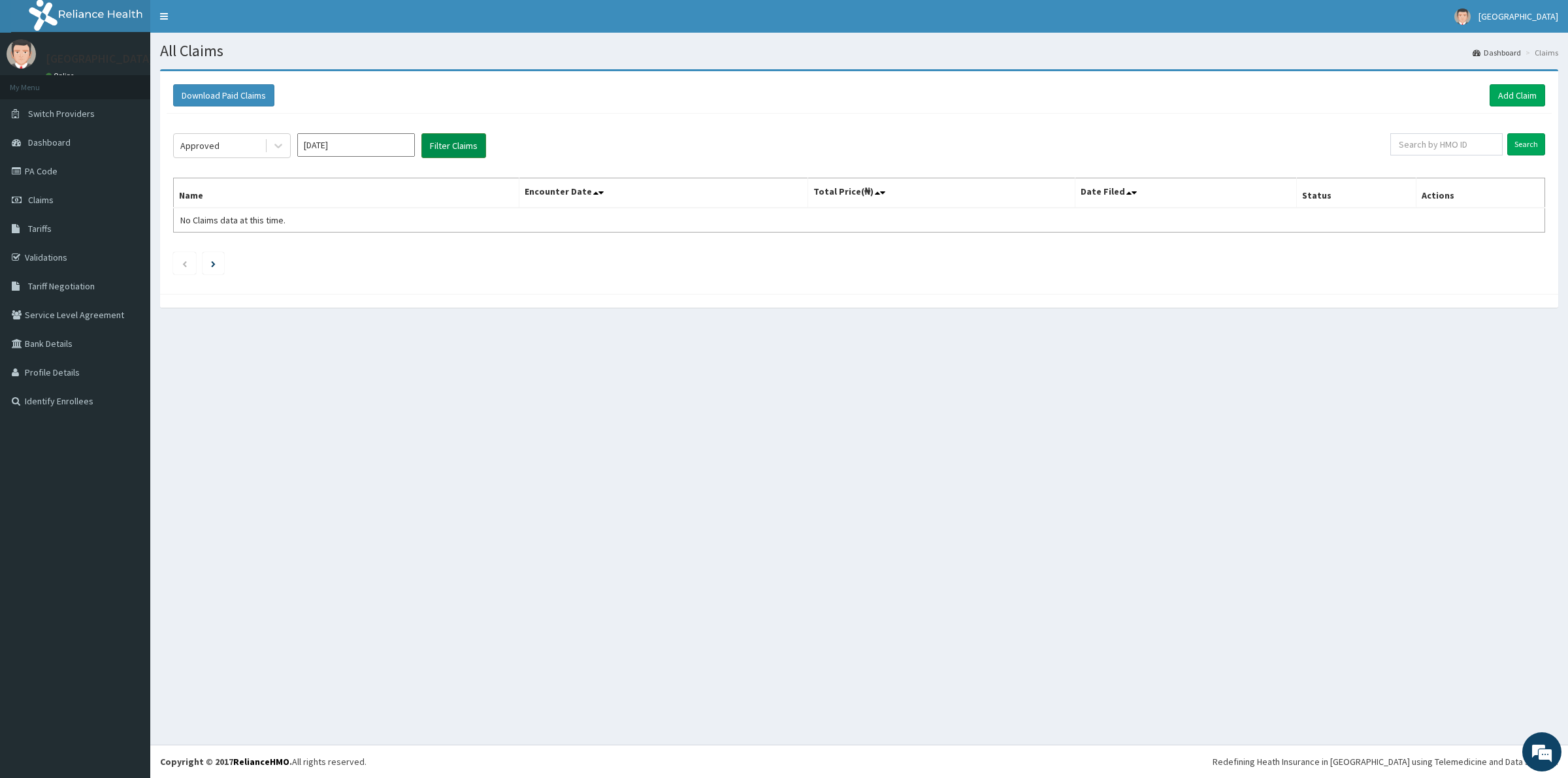
click at [440, 151] on button "Filter Claims" at bounding box center [454, 145] width 64 height 25
click at [440, 149] on button "Filter Claims" at bounding box center [454, 145] width 64 height 25
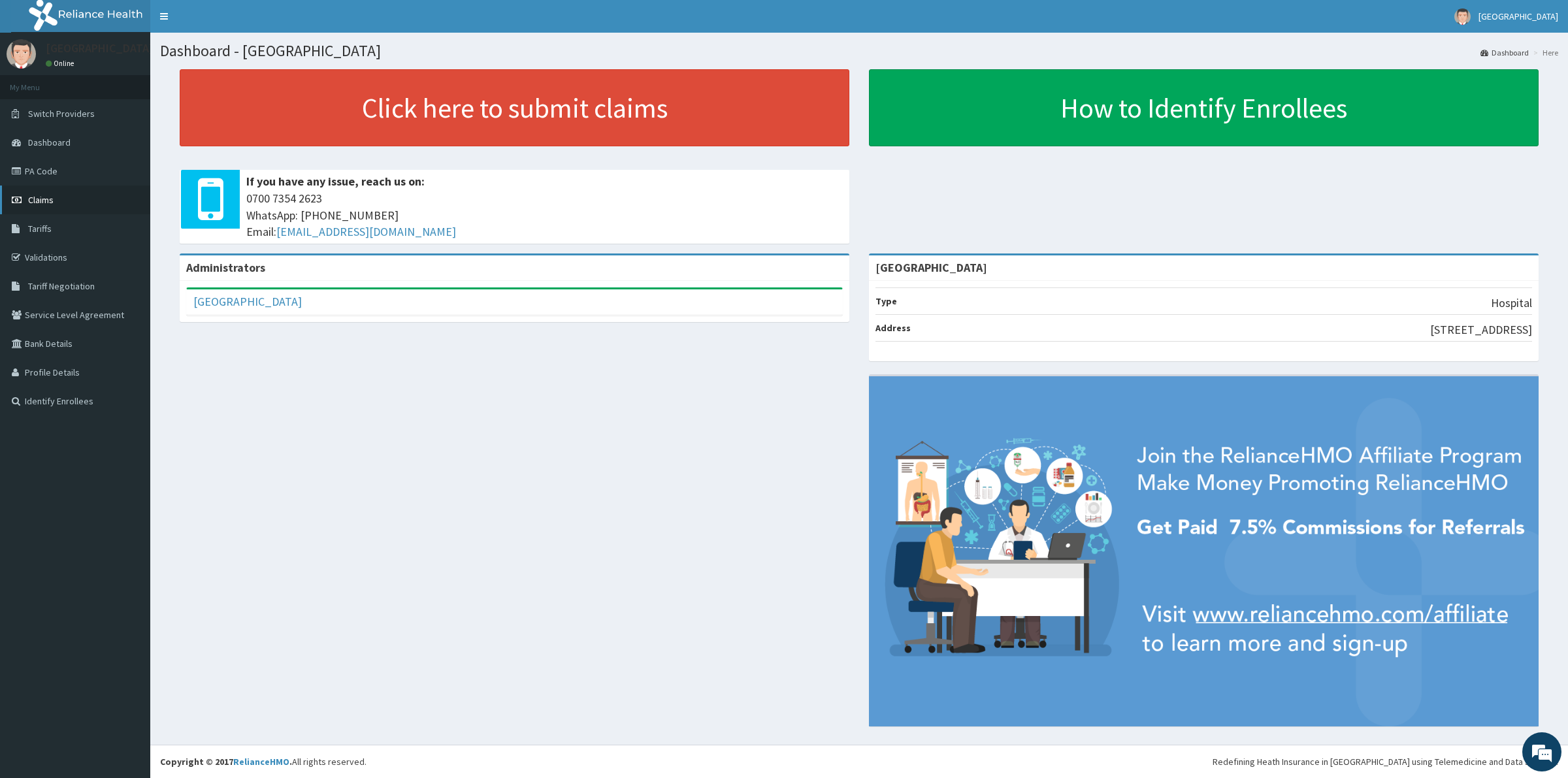
click at [57, 204] on link "Claims" at bounding box center [75, 199] width 151 height 29
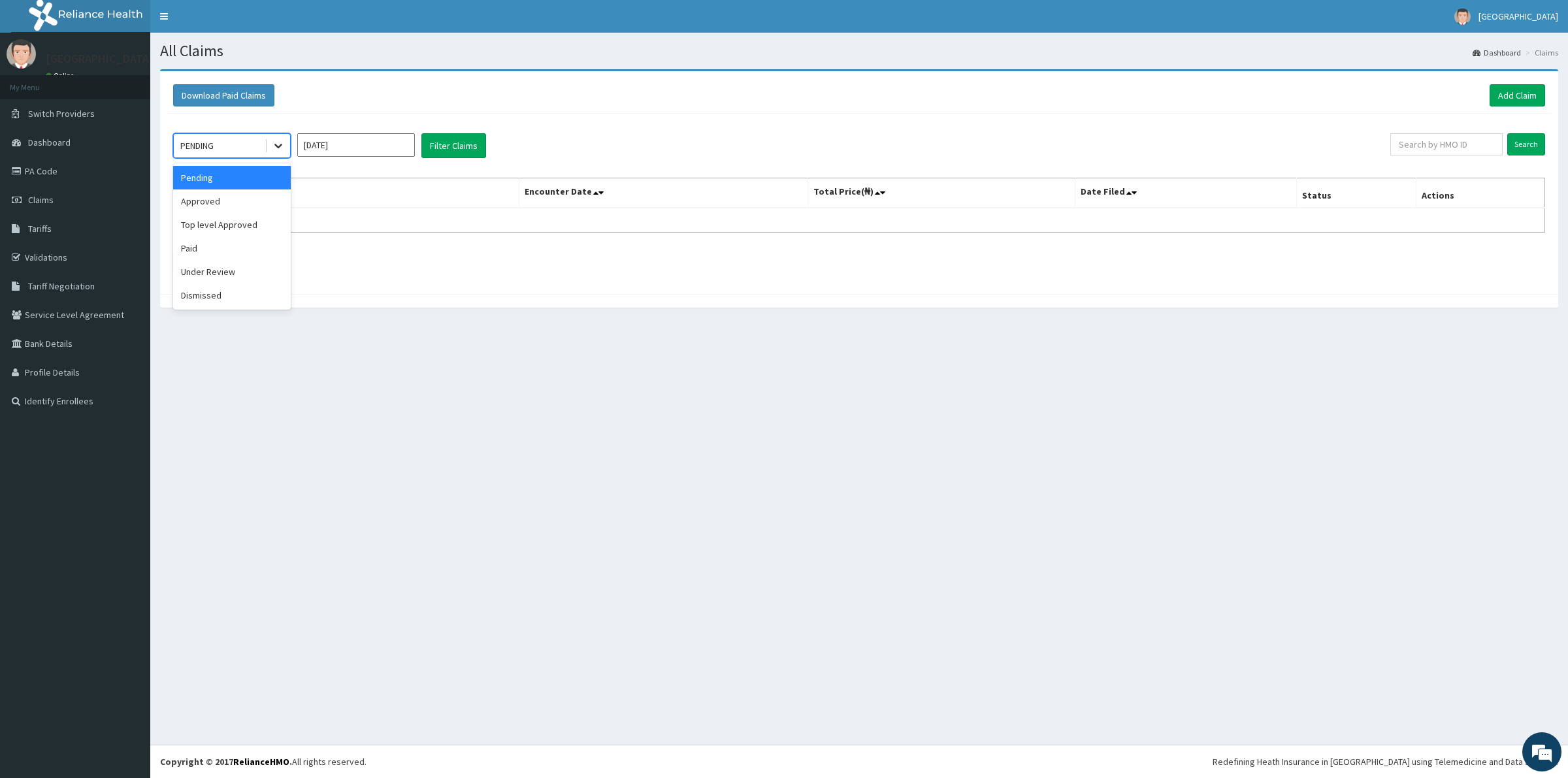
click at [275, 144] on icon at bounding box center [278, 145] width 13 height 13
click at [257, 200] on div "Approved" at bounding box center [232, 201] width 118 height 23
click at [458, 145] on button "Filter Claims" at bounding box center [454, 145] width 64 height 25
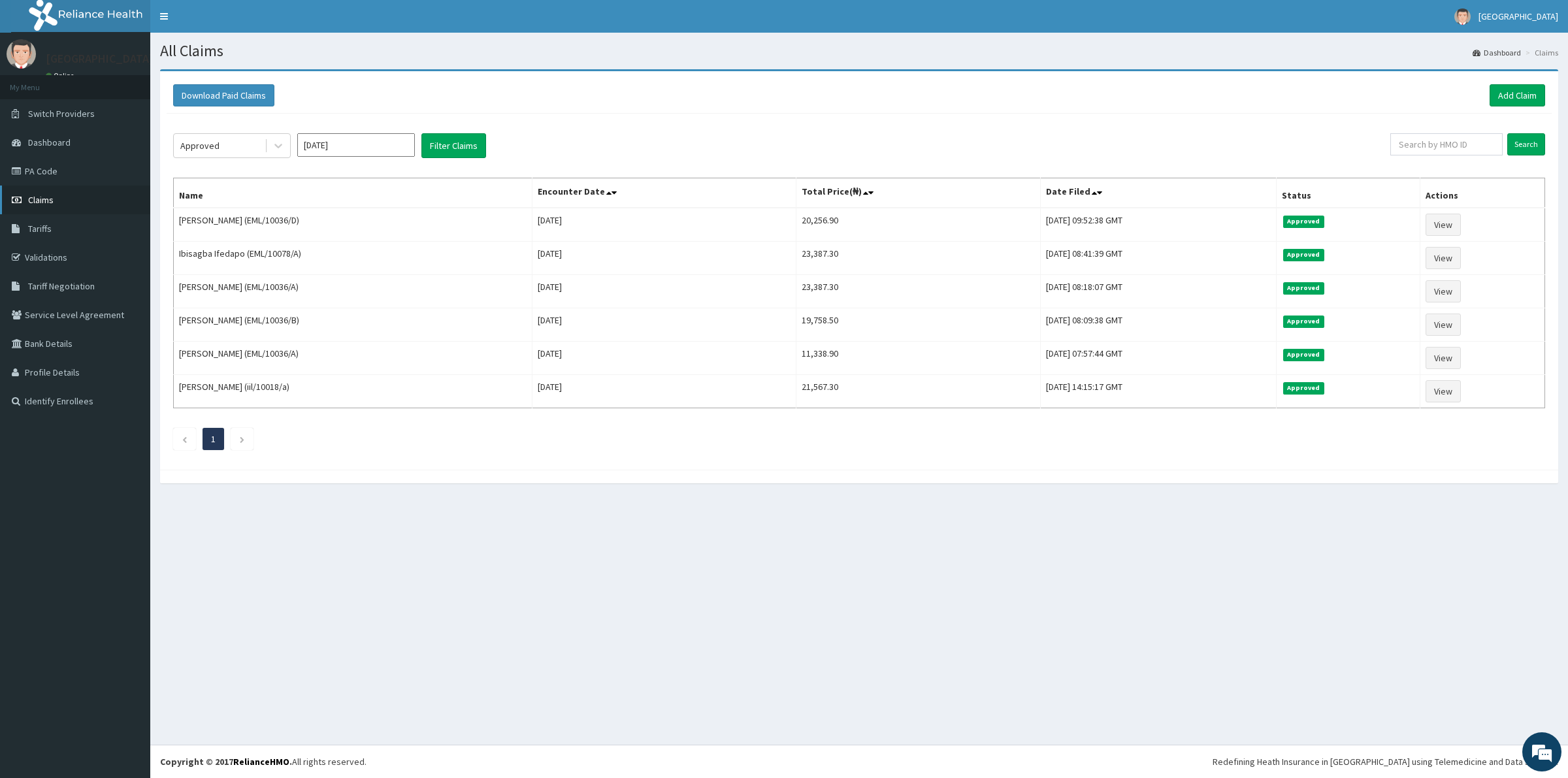
click at [65, 205] on link "Claims" at bounding box center [75, 199] width 151 height 29
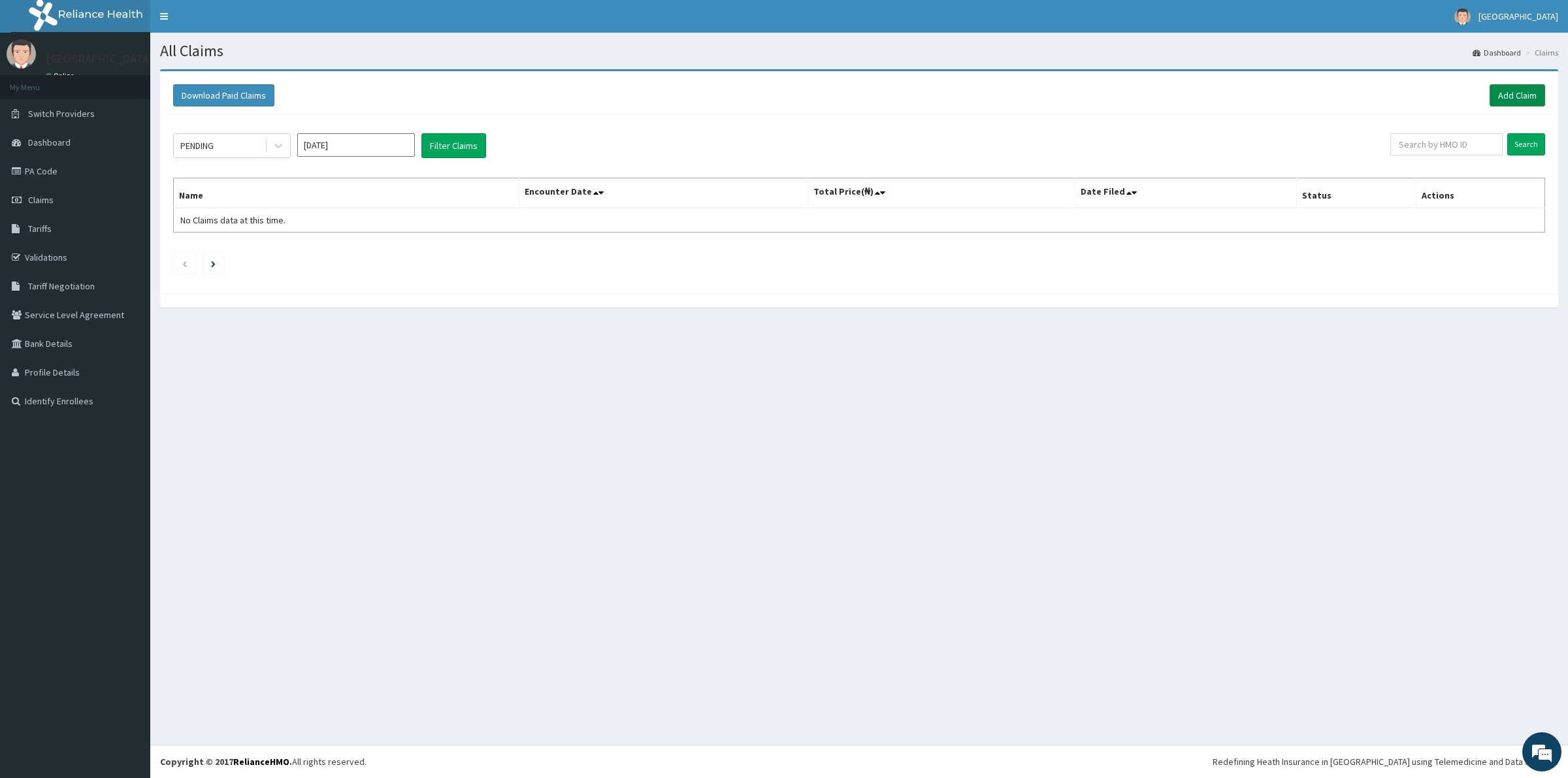
click at [1520, 89] on link "Add Claim" at bounding box center [1518, 96] width 56 height 23
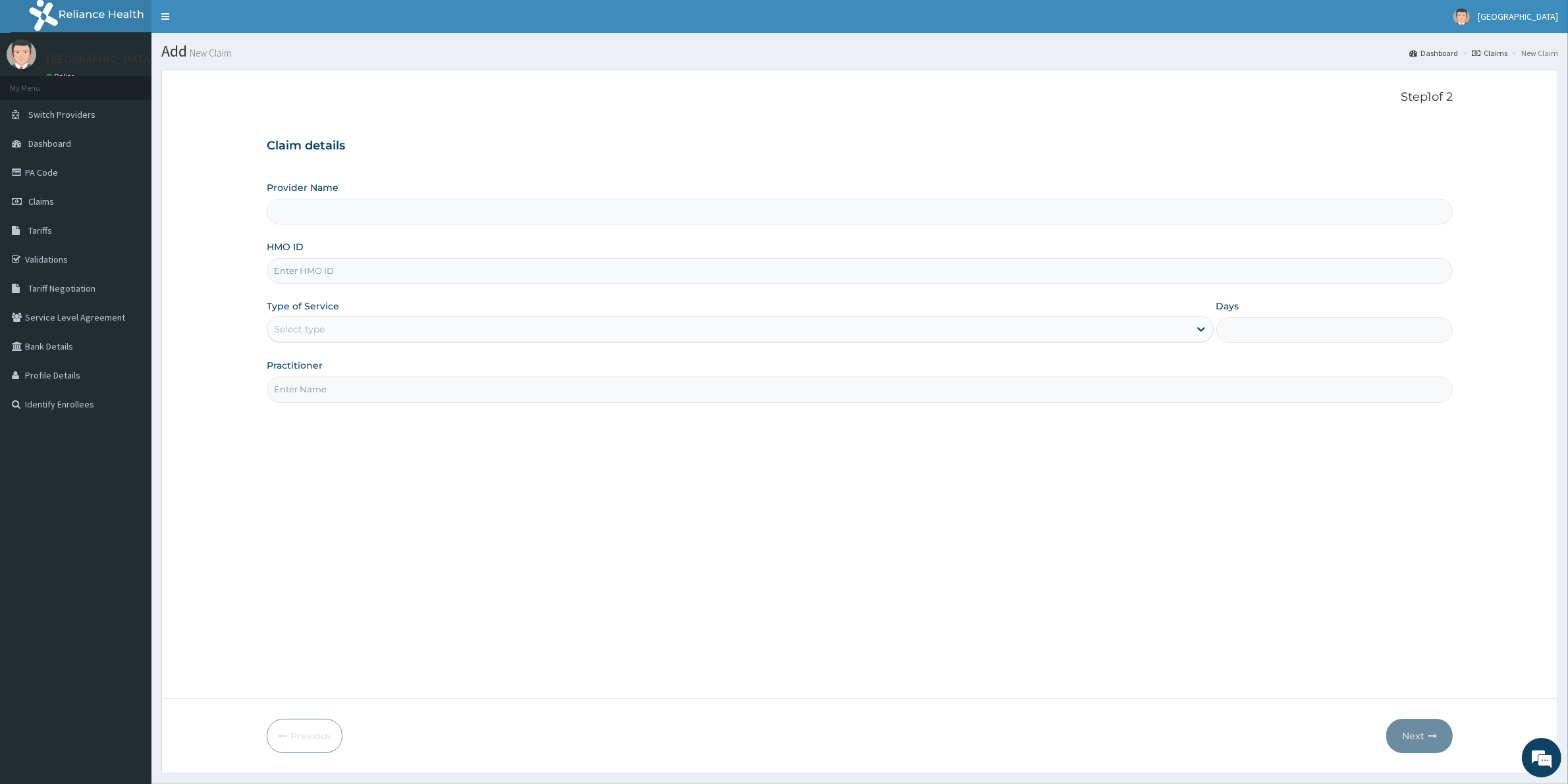
click at [346, 224] on input "Provider Name" at bounding box center [859, 211] width 1185 height 25
click at [337, 215] on input "Provider Name" at bounding box center [859, 211] width 1185 height 25
type input "Kreitton Care Hospital"
click at [304, 267] on input "HMO ID" at bounding box center [859, 270] width 1185 height 25
paste input "EML/10077/B"
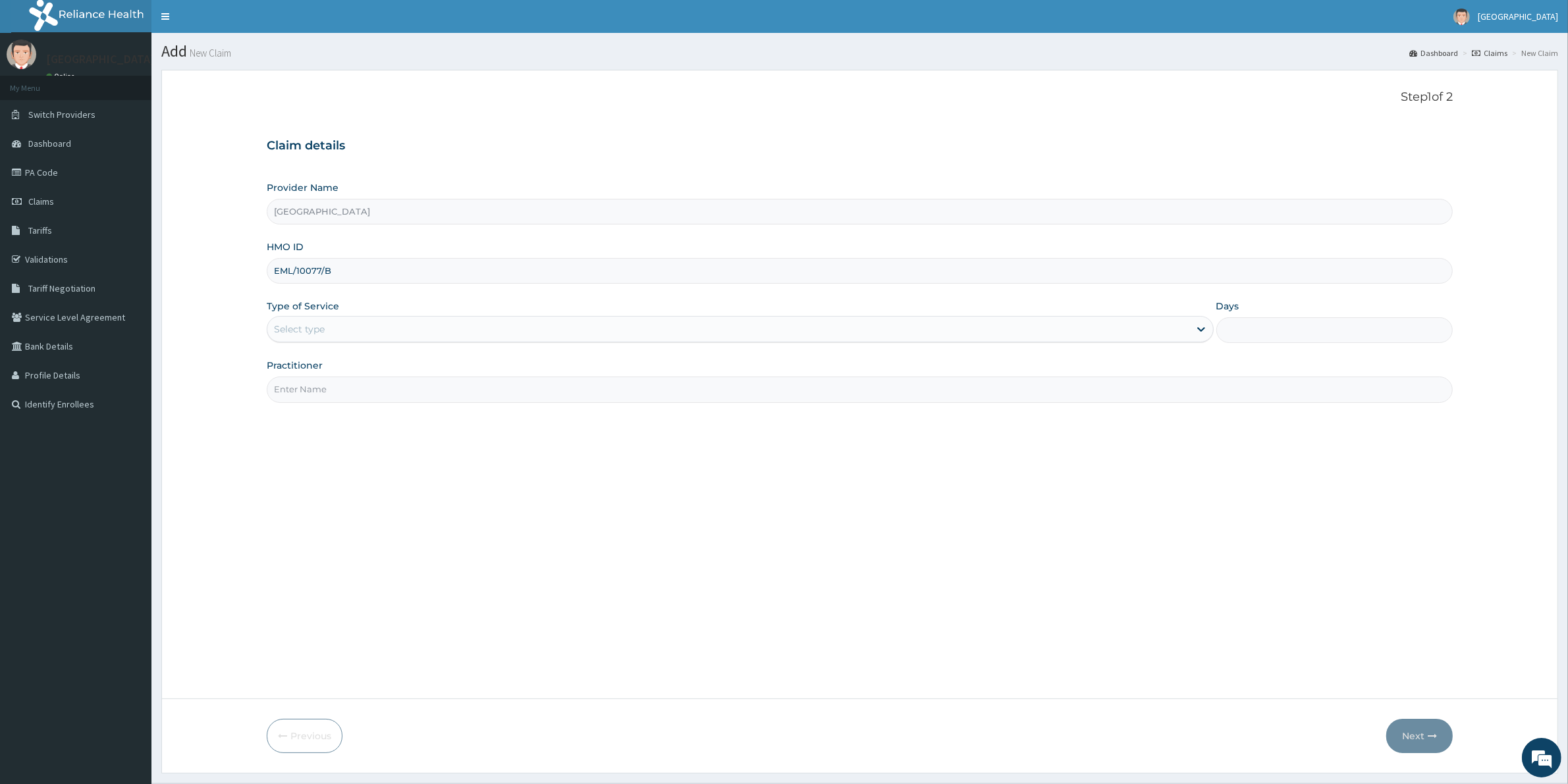
type input "EML/10077/B"
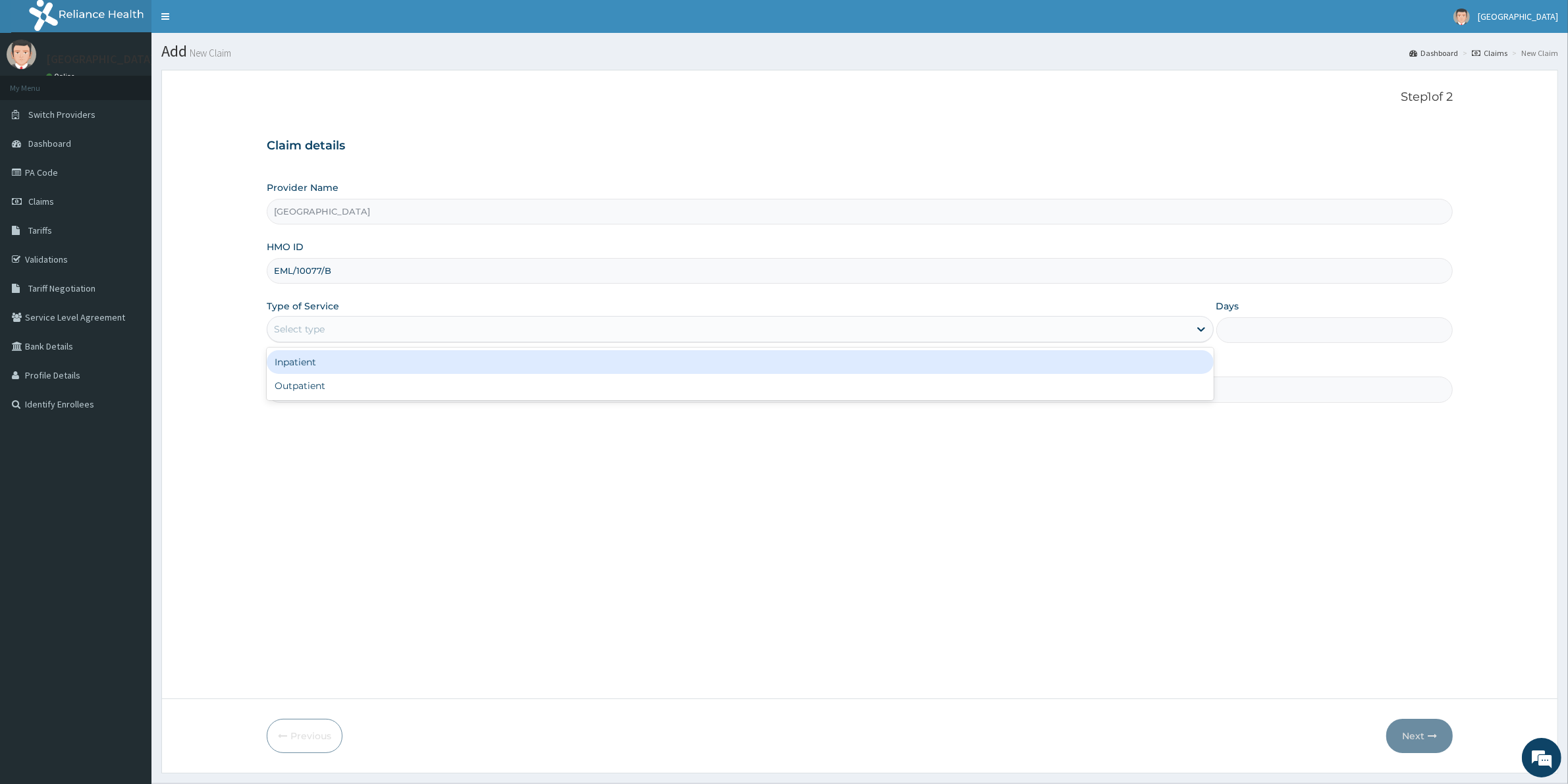
click at [306, 332] on div "Select type" at bounding box center [299, 329] width 51 height 13
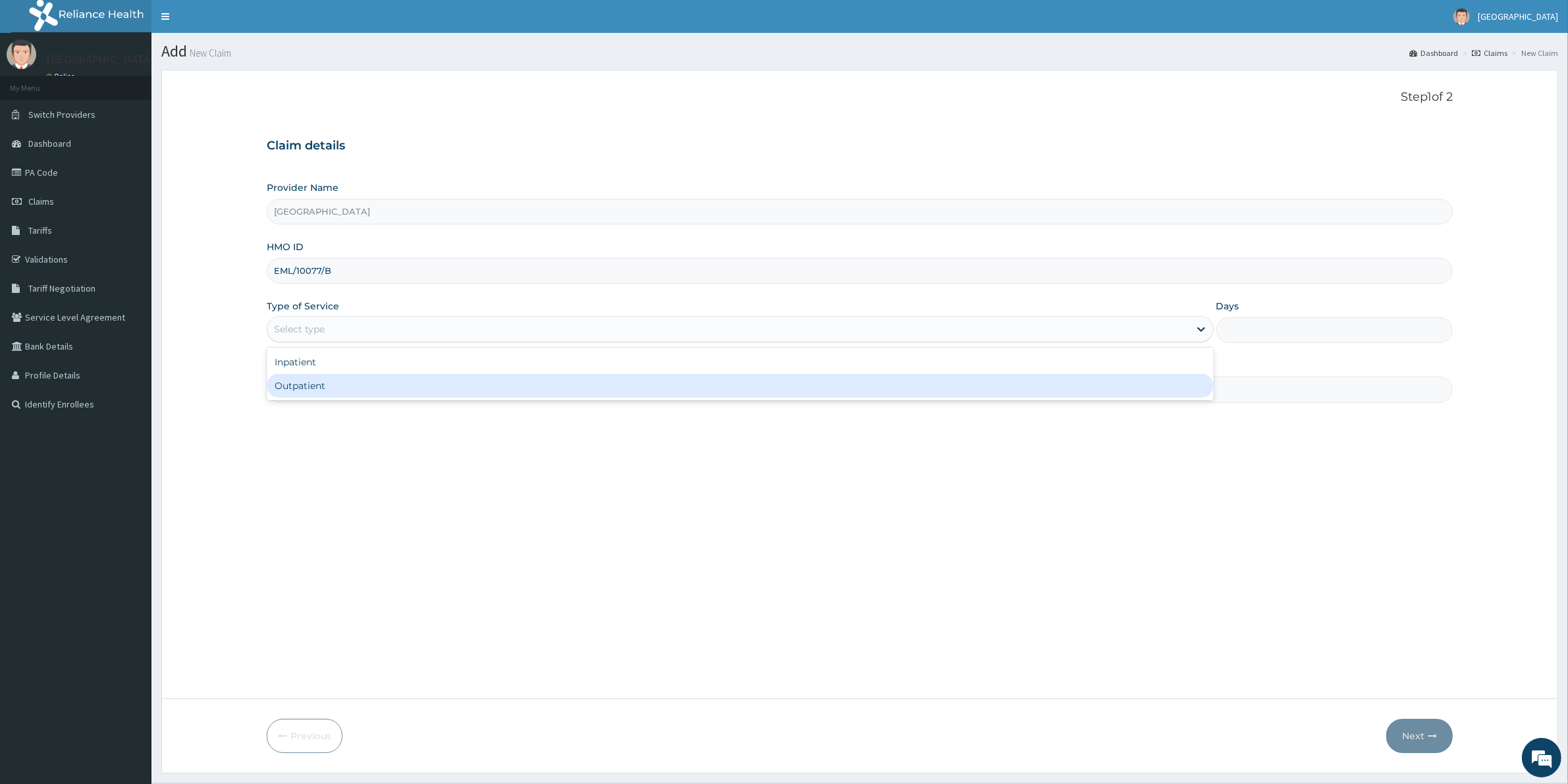
click at [317, 390] on div "Outpatient" at bounding box center [740, 385] width 947 height 24
type input "1"
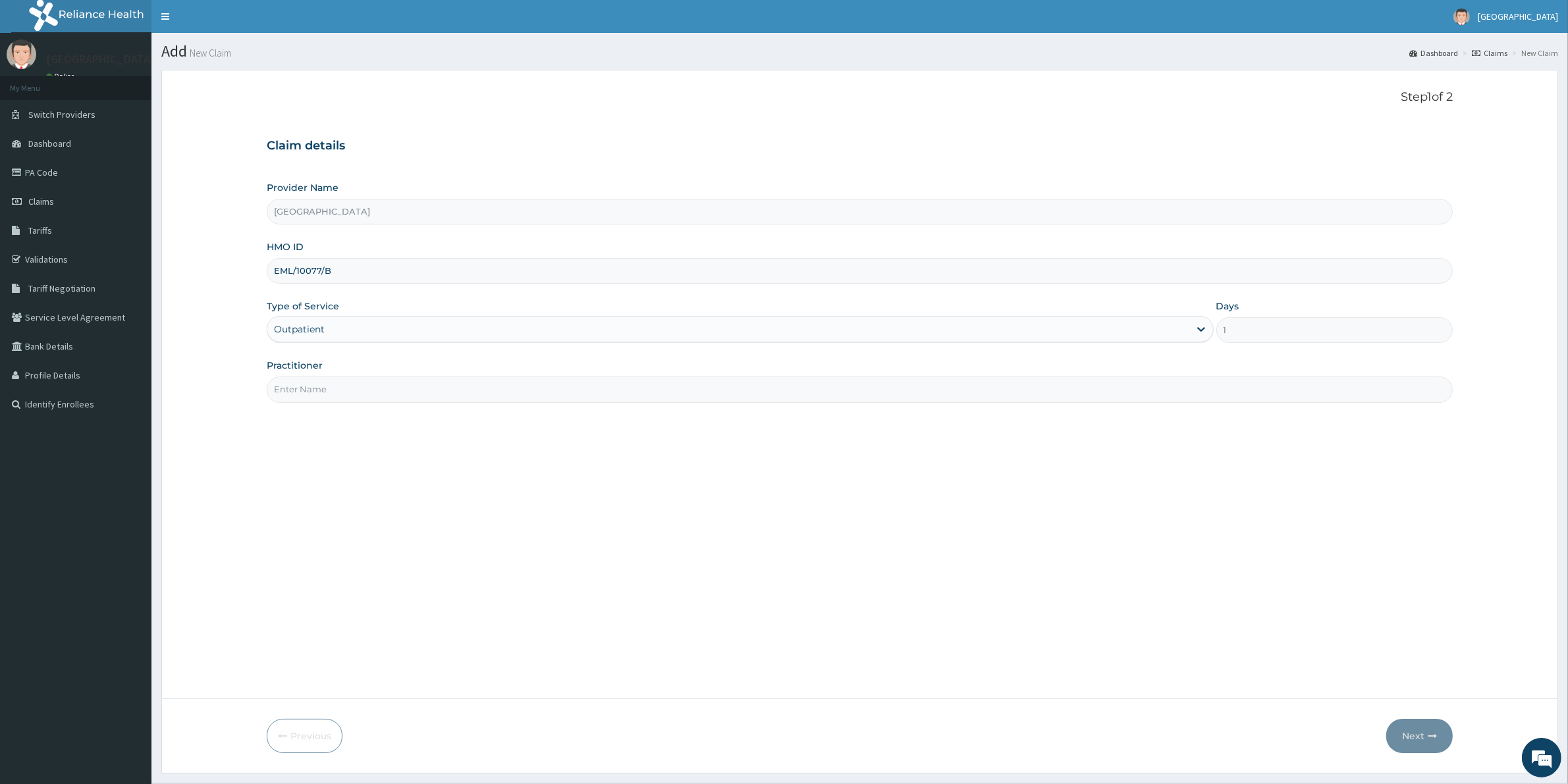
click at [318, 391] on input "Practitioner" at bounding box center [859, 388] width 1185 height 25
type input "DR OSHIE"
click at [1410, 731] on button "Next" at bounding box center [1420, 735] width 67 height 34
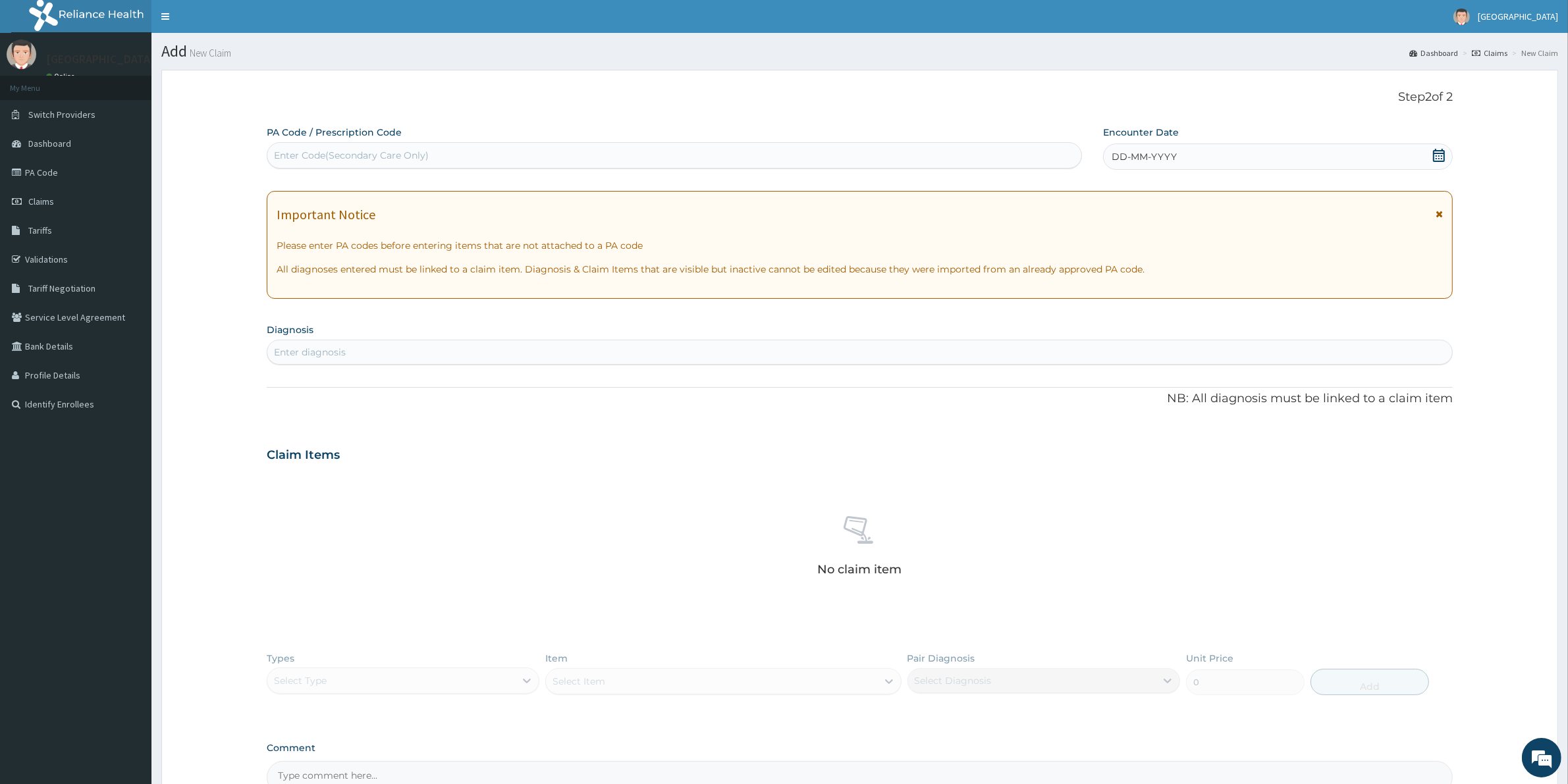
drag, startPoint x: 1221, startPoint y: 162, endPoint x: 1222, endPoint y: 175, distance: 13.0
click at [1222, 167] on div "DD-MM-YYYY" at bounding box center [1278, 157] width 349 height 26
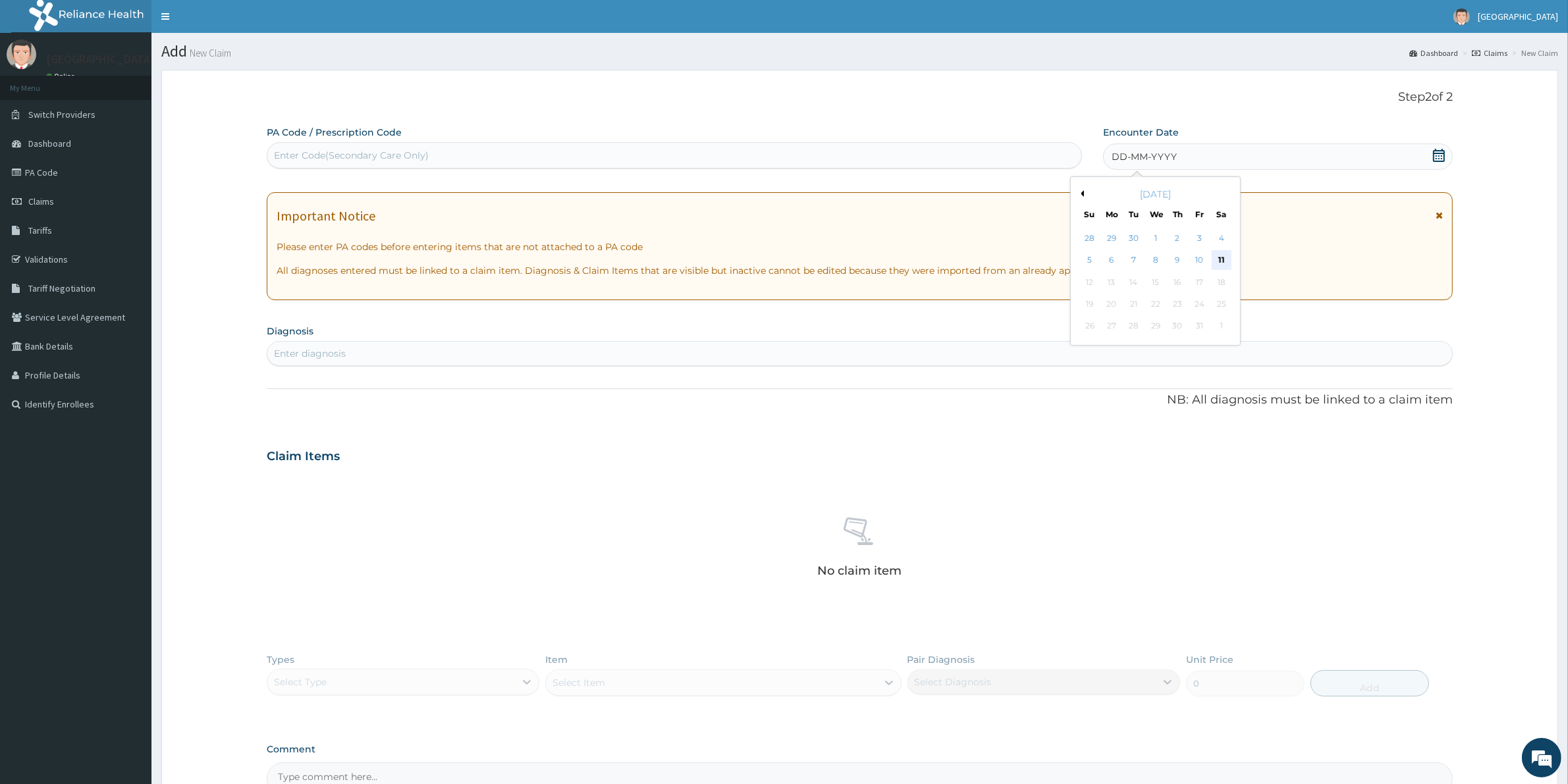
click at [1217, 265] on div "11" at bounding box center [1221, 260] width 20 height 20
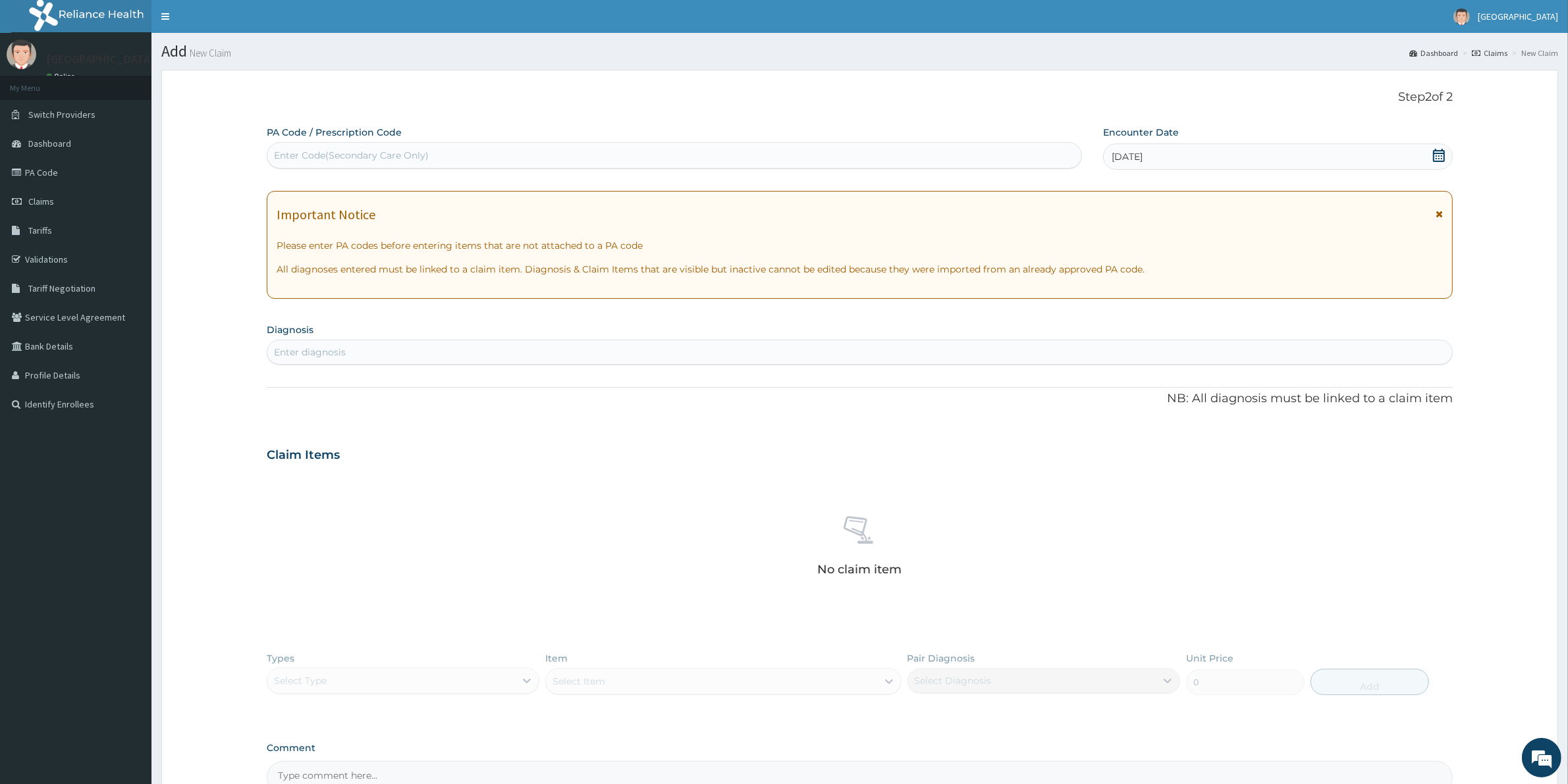
click at [690, 369] on div "PA Code / Prescription Code Enter Code(Secondary Care Only) Encounter Date 11-1…" at bounding box center [859, 460] width 1185 height 668
click at [675, 352] on div "Enter diagnosis" at bounding box center [860, 352] width 1185 height 21
type input "[MEDICAL_DATA]"
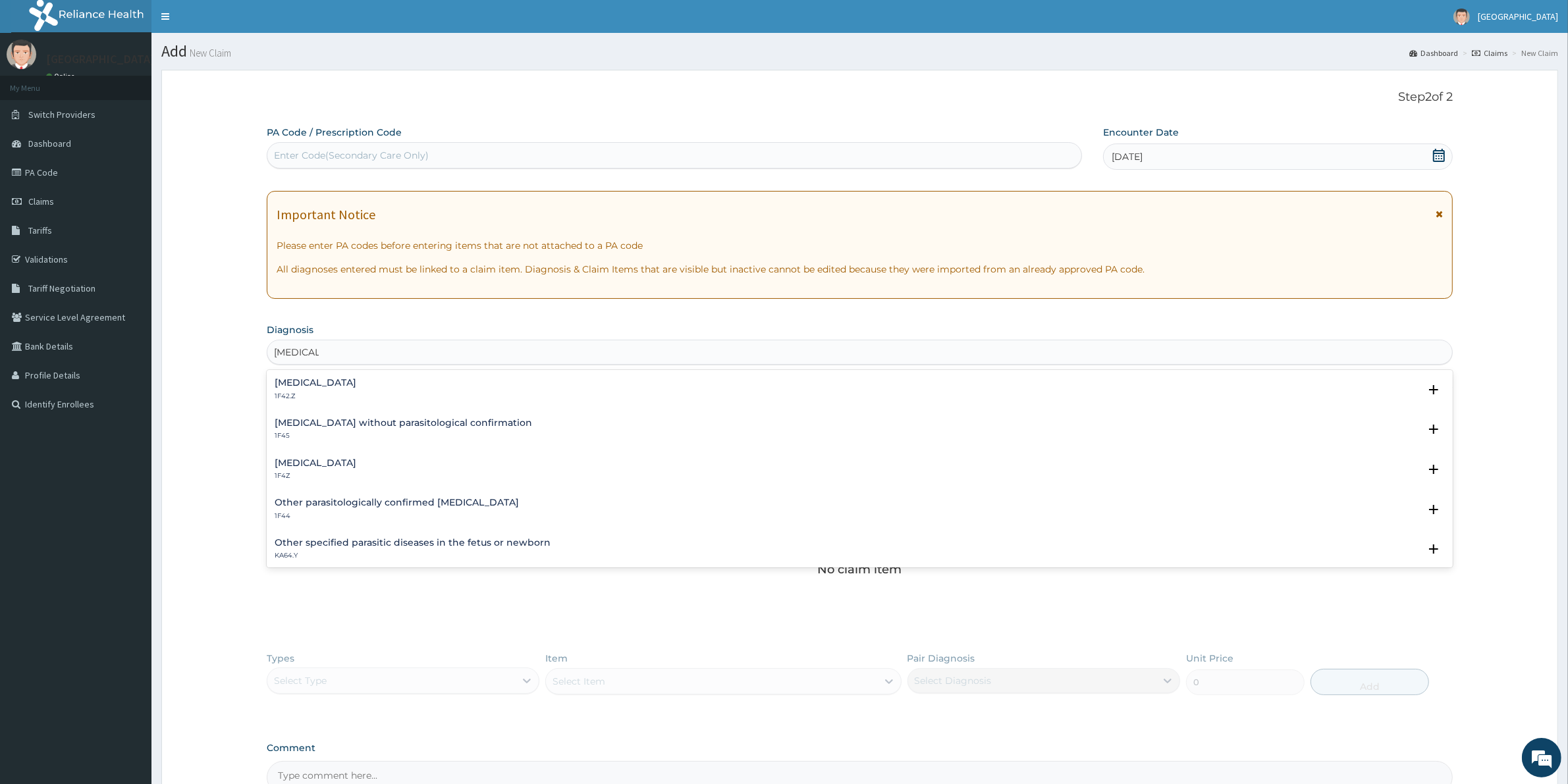
drag, startPoint x: 336, startPoint y: 373, endPoint x: 333, endPoint y: 382, distance: 9.5
click at [333, 382] on div "Plasmodium malariae malaria without complication 1F42.Z Select Status Query Que…" at bounding box center [859, 393] width 1185 height 40
click at [325, 385] on h4 "[MEDICAL_DATA]" at bounding box center [315, 382] width 82 height 10
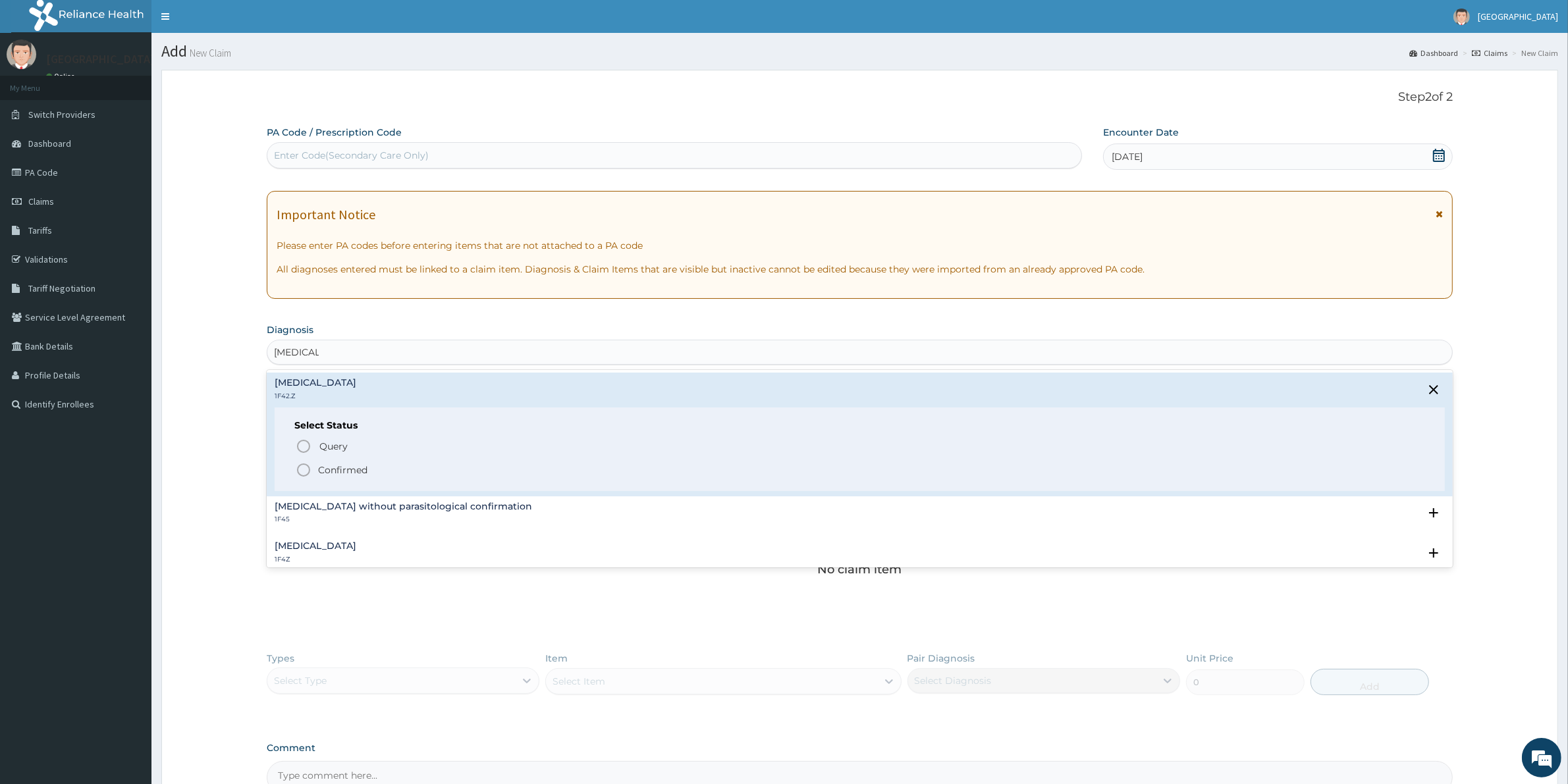
click at [323, 464] on p "Confirmed" at bounding box center [342, 469] width 49 height 13
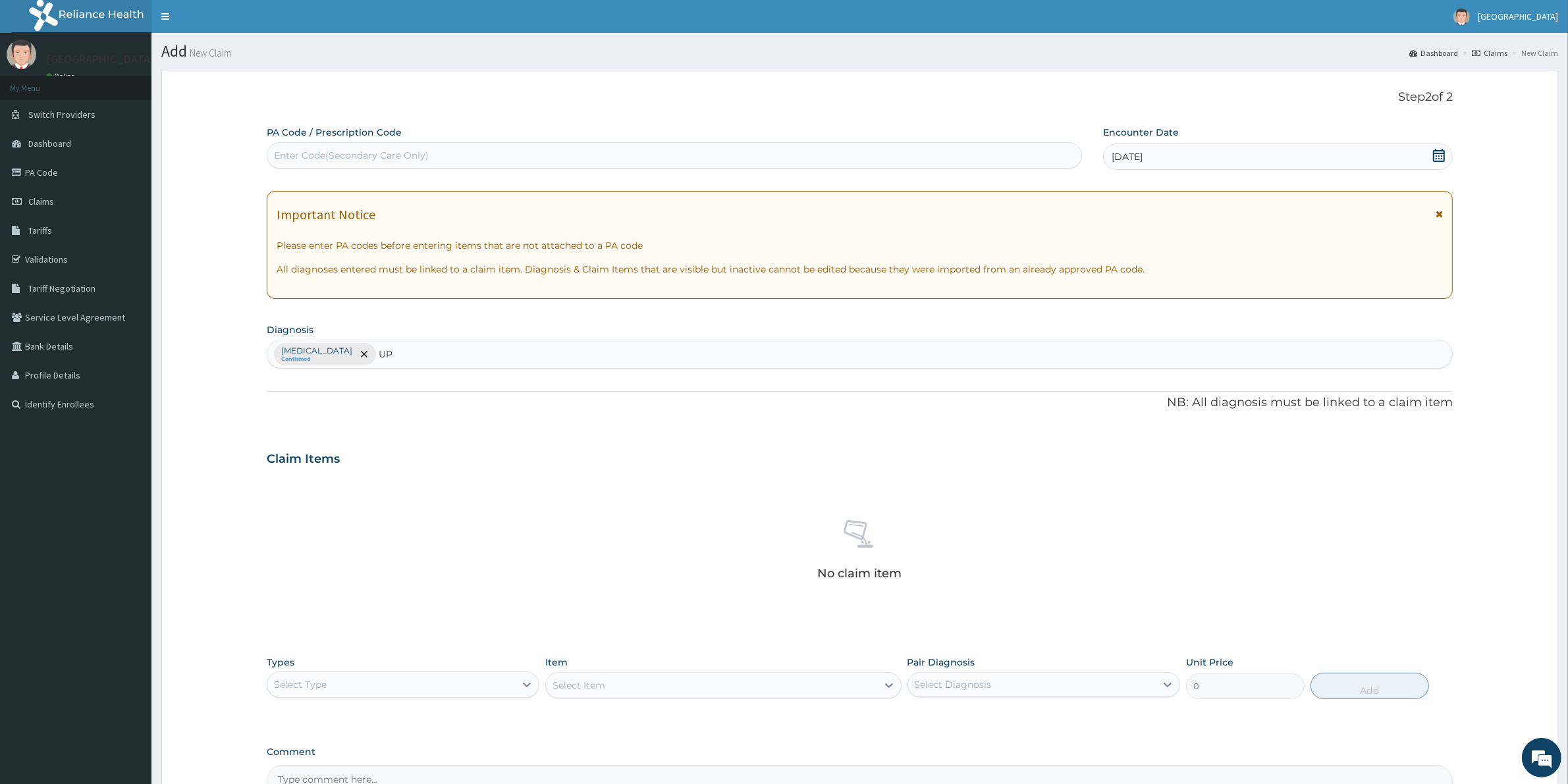
type input "U"
type input "UPPER"
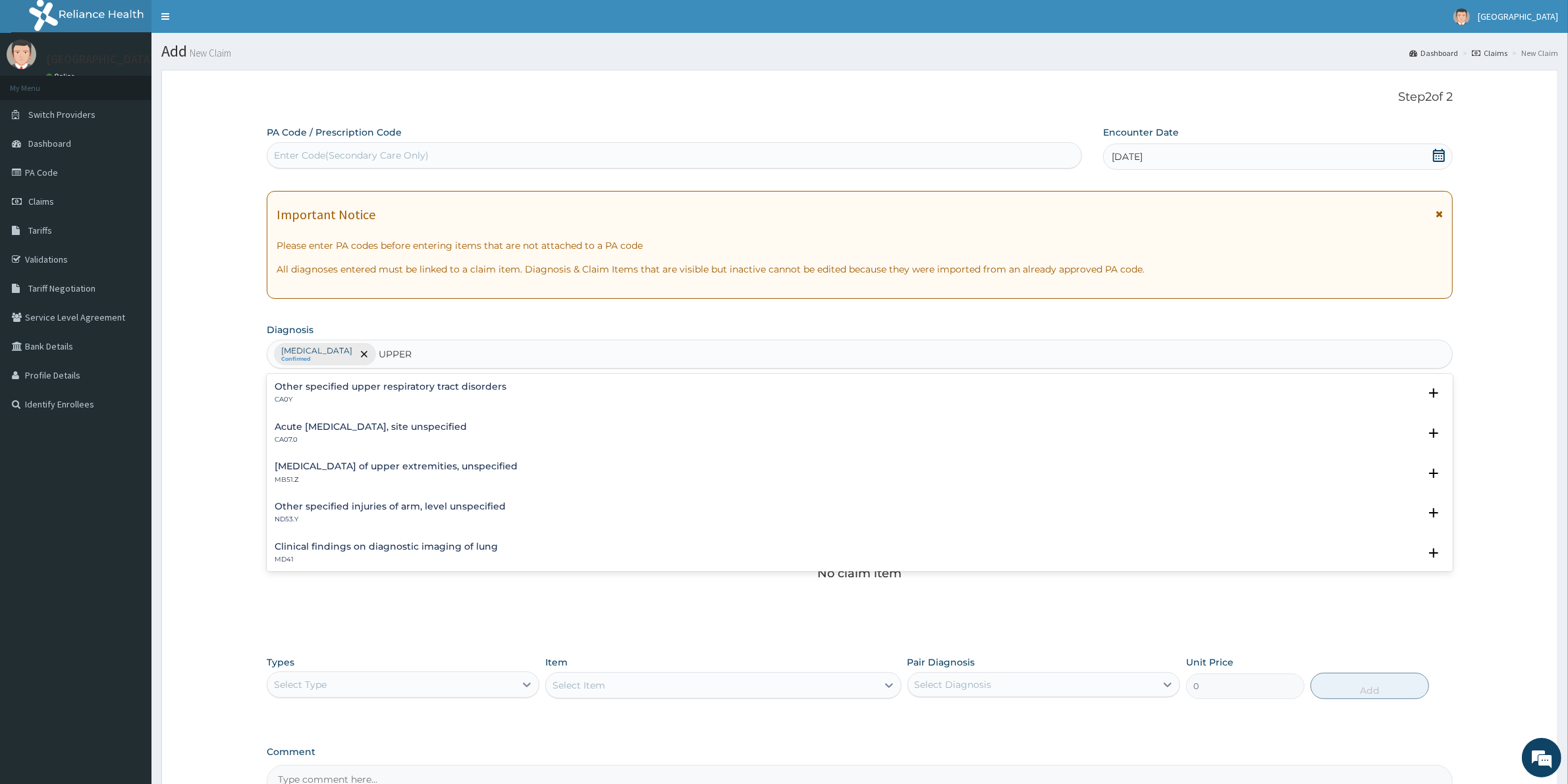
click at [436, 396] on p "CA0Y" at bounding box center [390, 399] width 232 height 10
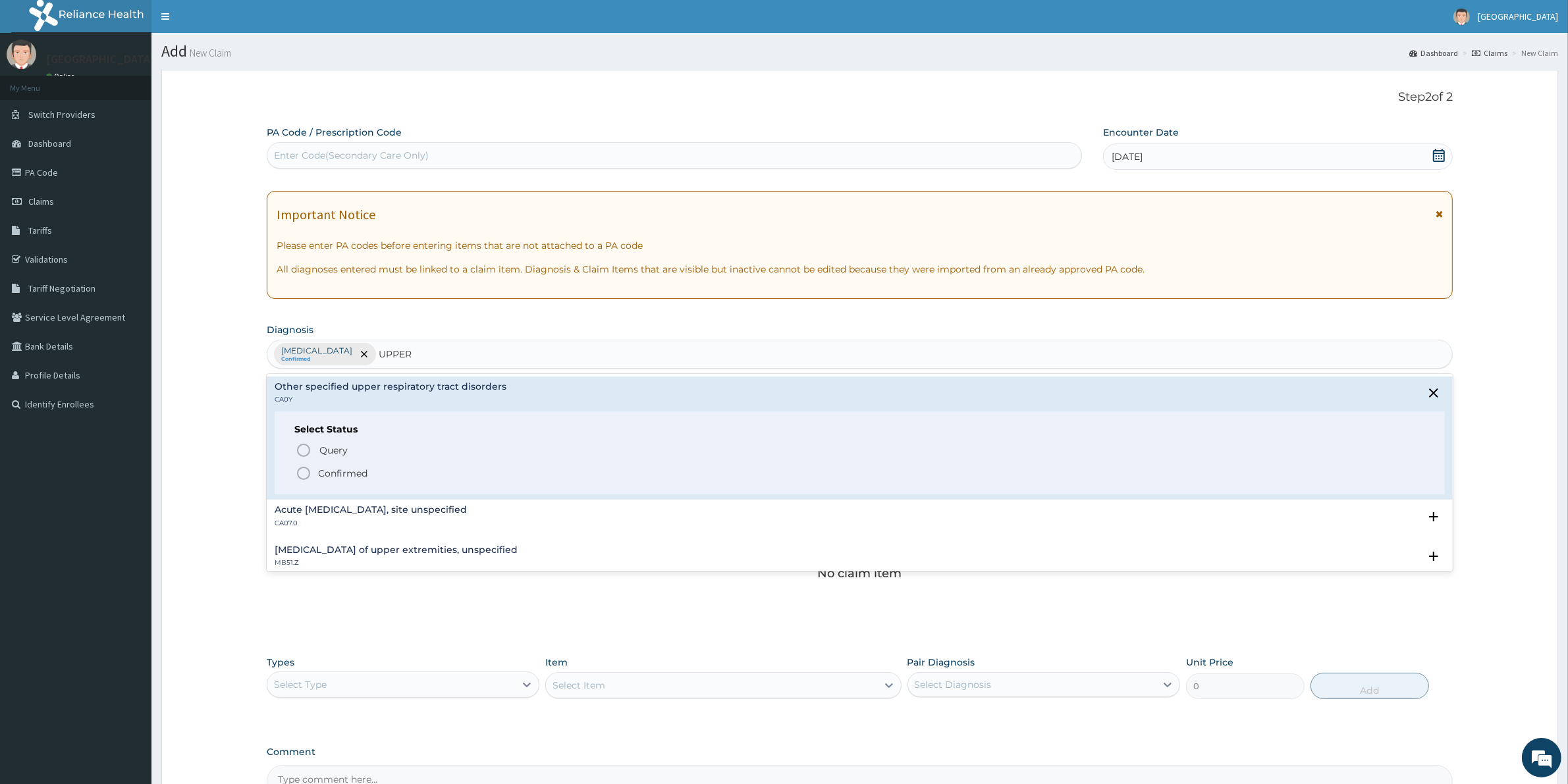
click at [351, 473] on p "Confirmed" at bounding box center [342, 473] width 49 height 13
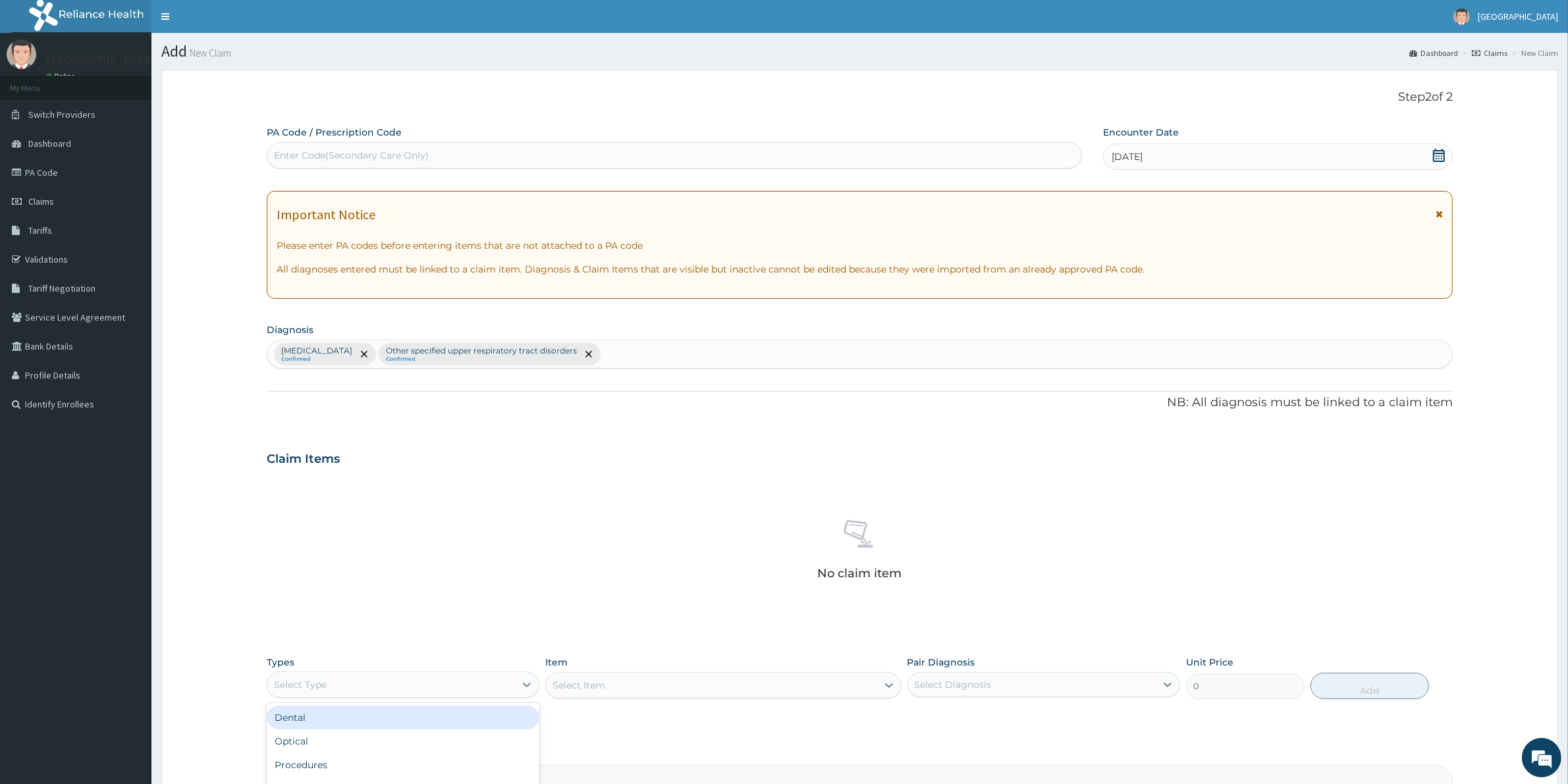
click at [320, 695] on div "Select Type" at bounding box center [391, 684] width 247 height 21
click at [323, 764] on div "Procedures" at bounding box center [403, 764] width 273 height 24
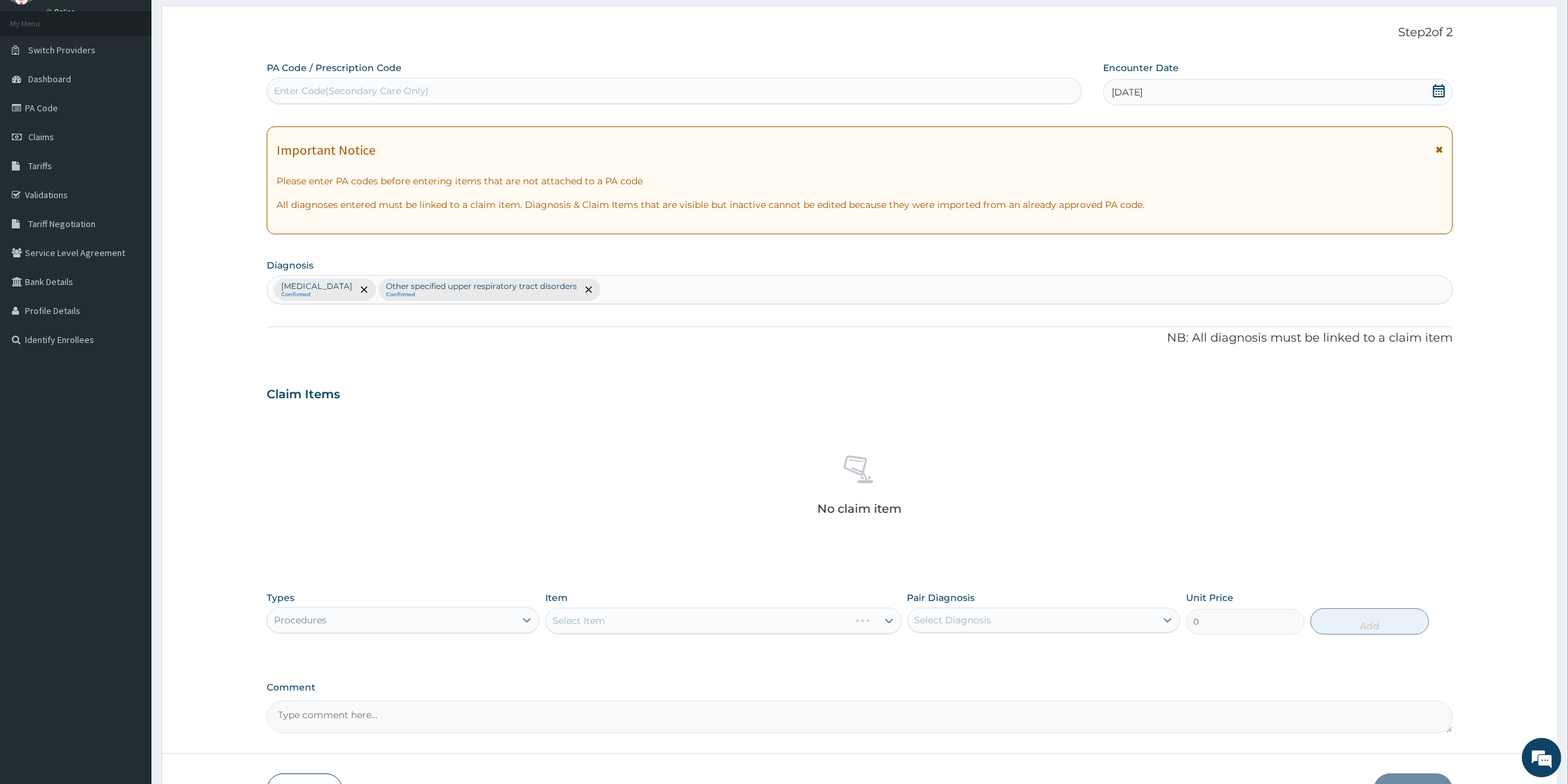
scroll to position [153, 0]
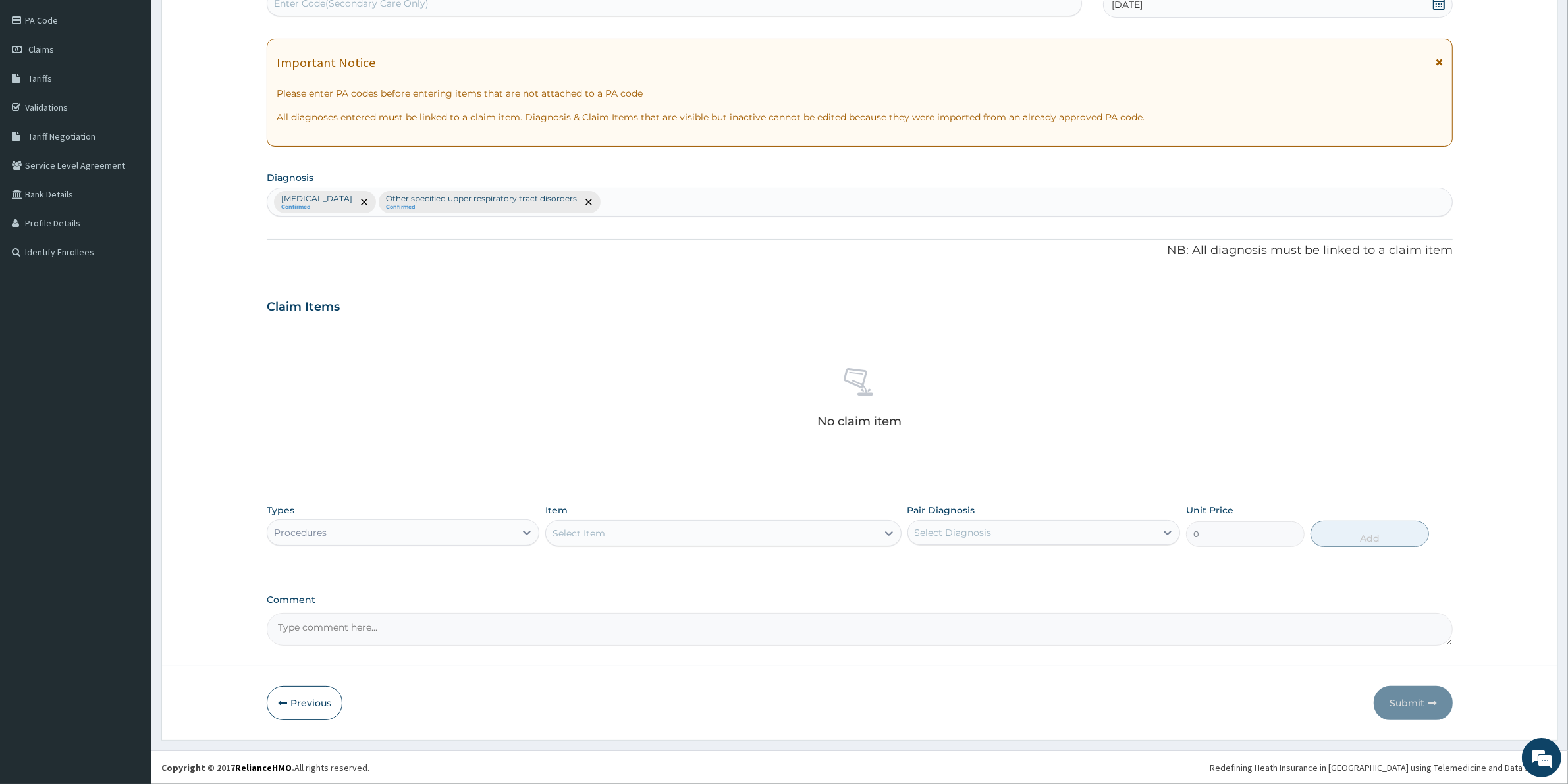
click at [642, 520] on div "Select Item" at bounding box center [722, 533] width 355 height 26
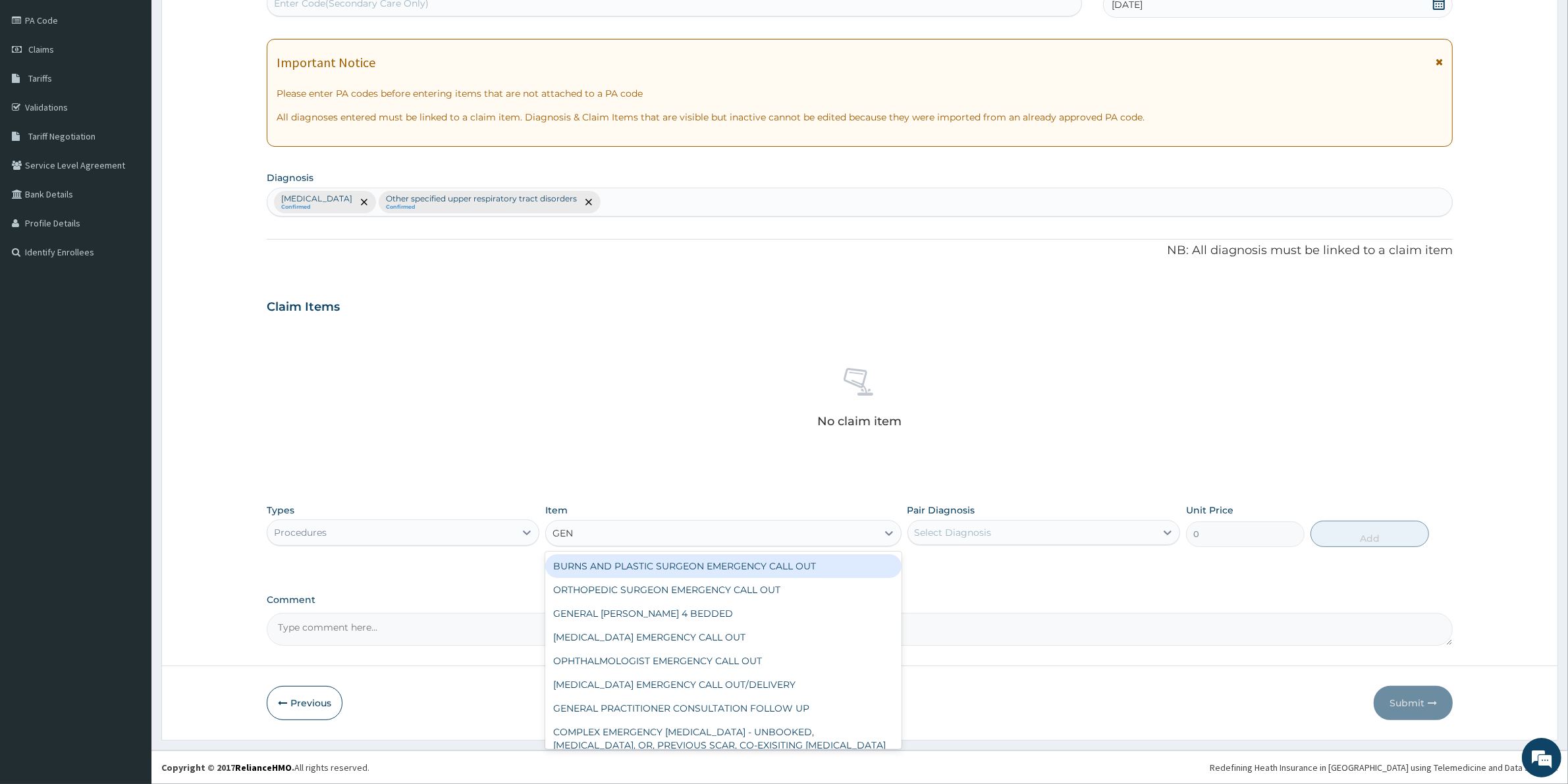
type input "GENE"
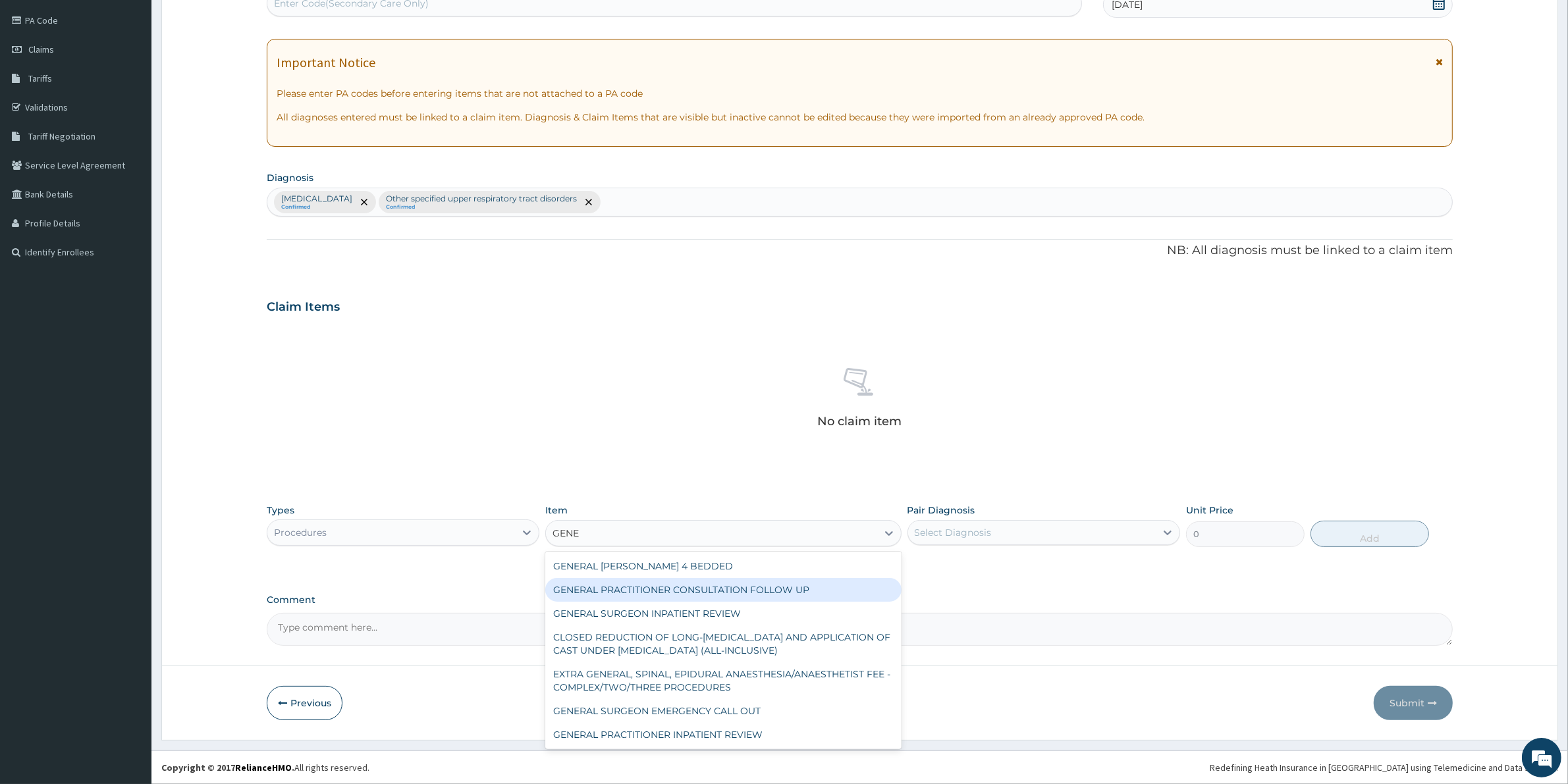
drag, startPoint x: 838, startPoint y: 591, endPoint x: 866, endPoint y: 587, distance: 28.3
click at [850, 596] on div "GENERAL PRACTITIONER CONSULTATION FOLLOW UP" at bounding box center [722, 589] width 355 height 24
type input "1875"
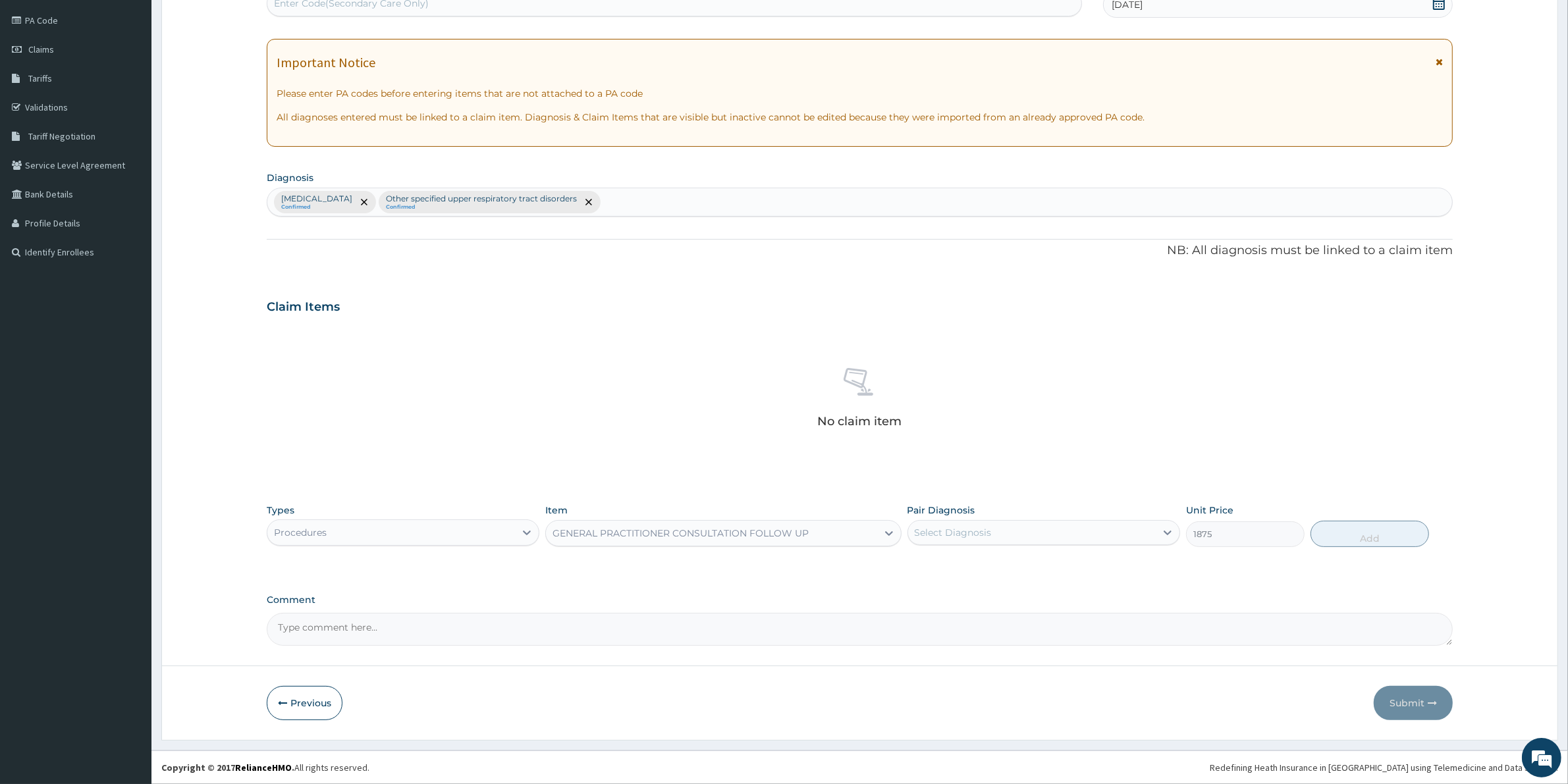
drag, startPoint x: 971, startPoint y: 541, endPoint x: 970, endPoint y: 547, distance: 6.1
click at [970, 546] on div "Pair Diagnosis Select Diagnosis" at bounding box center [1043, 525] width 273 height 44
click at [952, 571] on label "[MEDICAL_DATA]" at bounding box center [970, 564] width 82 height 13
checkbox input "true"
drag, startPoint x: 1377, startPoint y: 531, endPoint x: 1268, endPoint y: 564, distance: 113.9
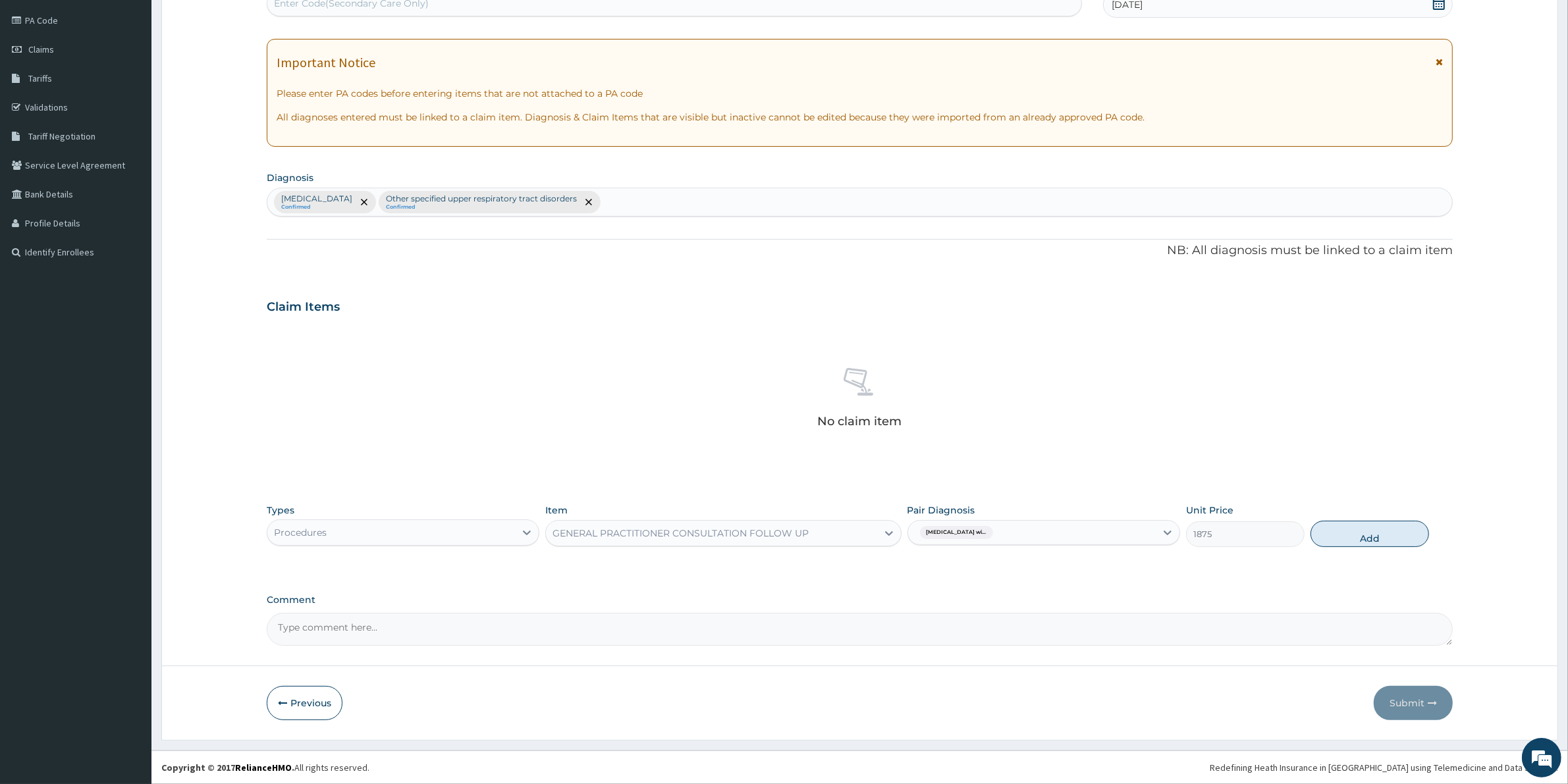
click at [1376, 531] on button "Add" at bounding box center [1369, 534] width 118 height 26
type input "0"
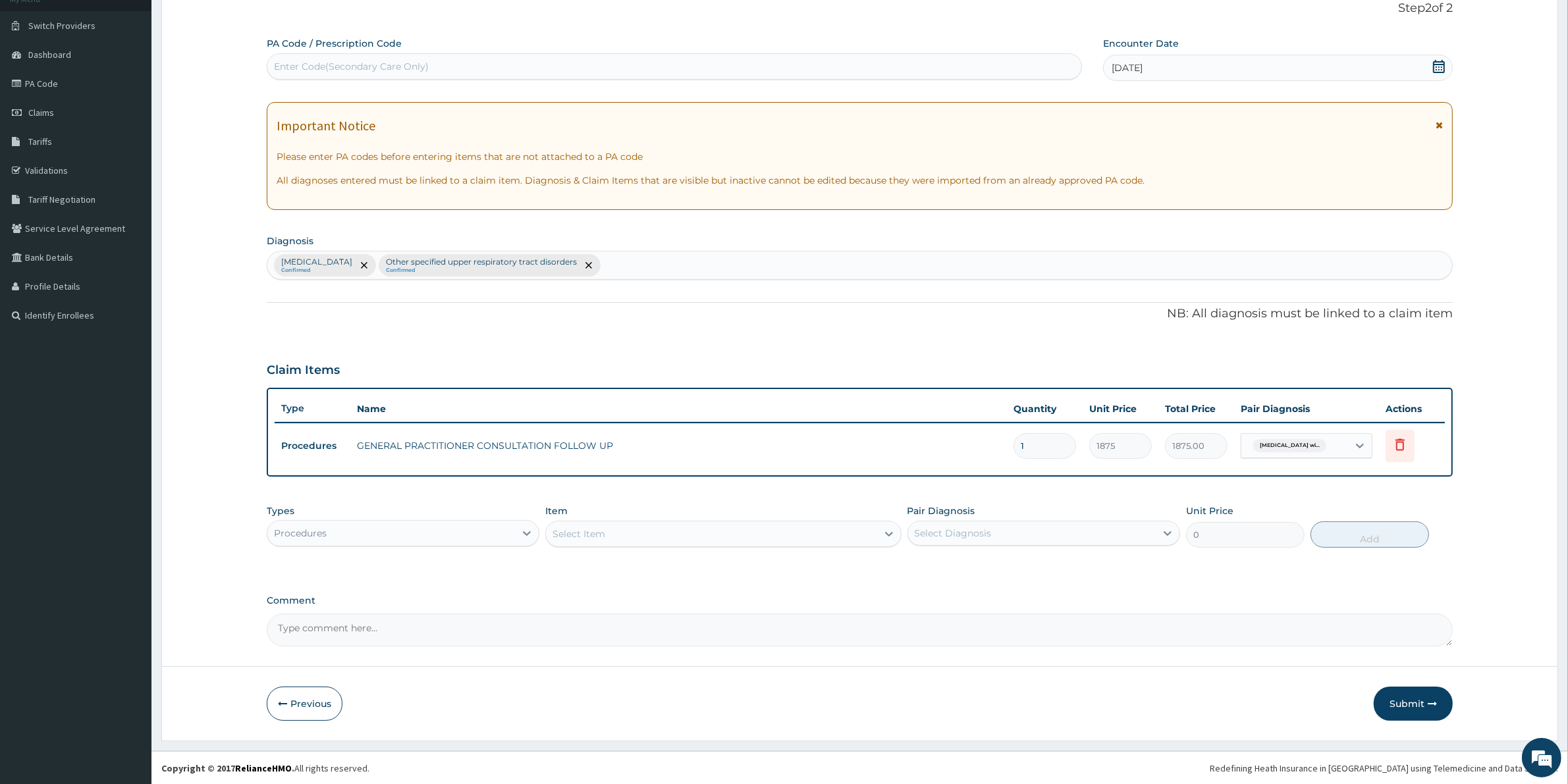
drag, startPoint x: 445, startPoint y: 540, endPoint x: 458, endPoint y: 564, distance: 27.3
click at [451, 548] on div "Types Procedures Item Select Item Pair Diagnosis Select Diagnosis Unit Price 0 …" at bounding box center [859, 525] width 1185 height 57
click at [465, 538] on div "Procedures" at bounding box center [391, 533] width 247 height 21
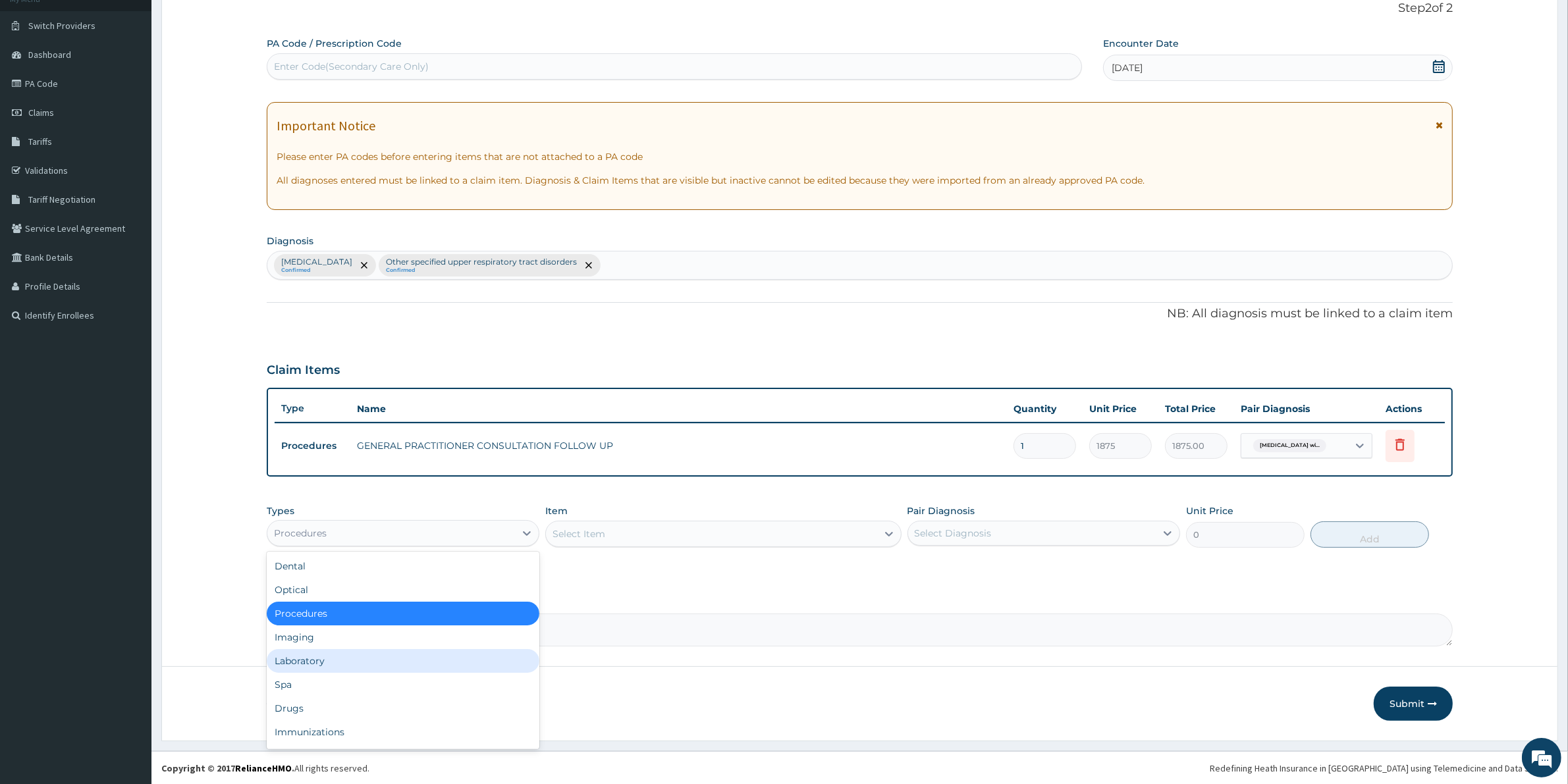
drag, startPoint x: 363, startPoint y: 649, endPoint x: 402, endPoint y: 650, distance: 39.0
click at [363, 650] on div "Laboratory" at bounding box center [403, 660] width 273 height 24
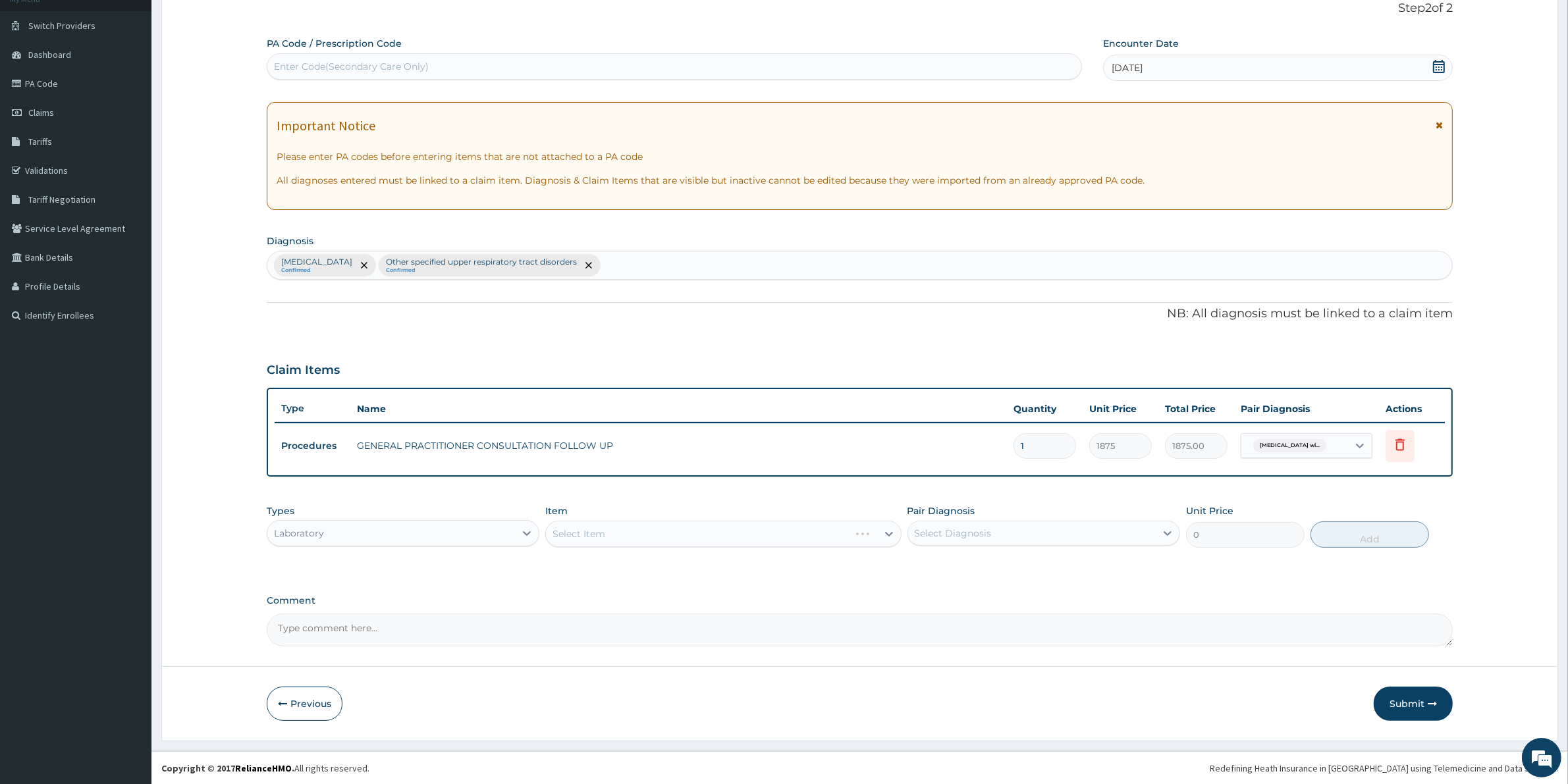
click at [640, 531] on div "Select Item" at bounding box center [722, 534] width 355 height 26
drag, startPoint x: 604, startPoint y: 518, endPoint x: 601, endPoint y: 533, distance: 15.3
click at [604, 521] on div "Item Select Item" at bounding box center [722, 526] width 355 height 44
click at [601, 537] on div "Select Item" at bounding box center [722, 534] width 355 height 26
click at [592, 540] on div "Select Item" at bounding box center [722, 534] width 355 height 26
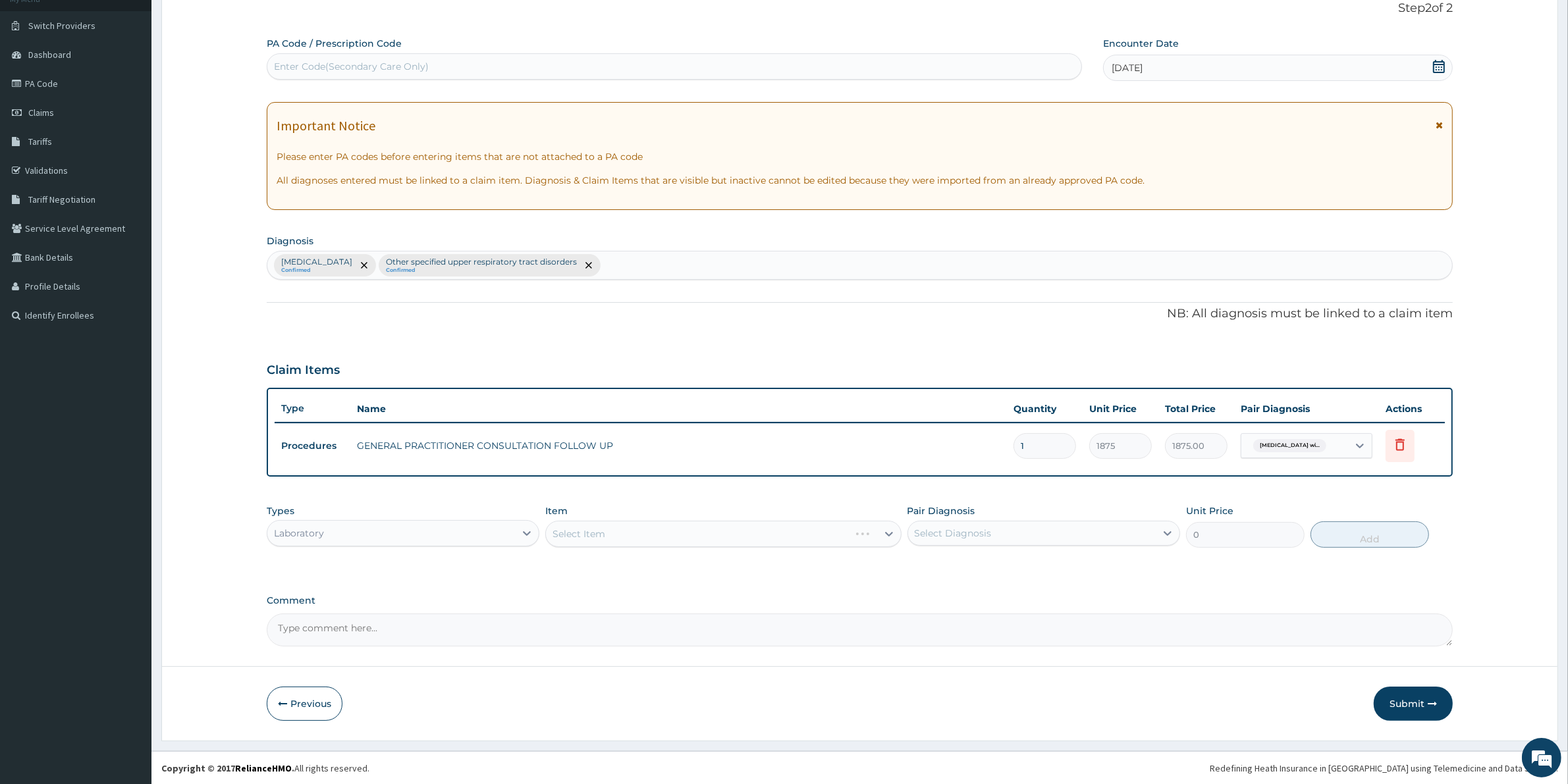
click at [597, 534] on div "Select Item" at bounding box center [722, 534] width 355 height 26
click at [575, 534] on div "Select Item" at bounding box center [722, 534] width 355 height 26
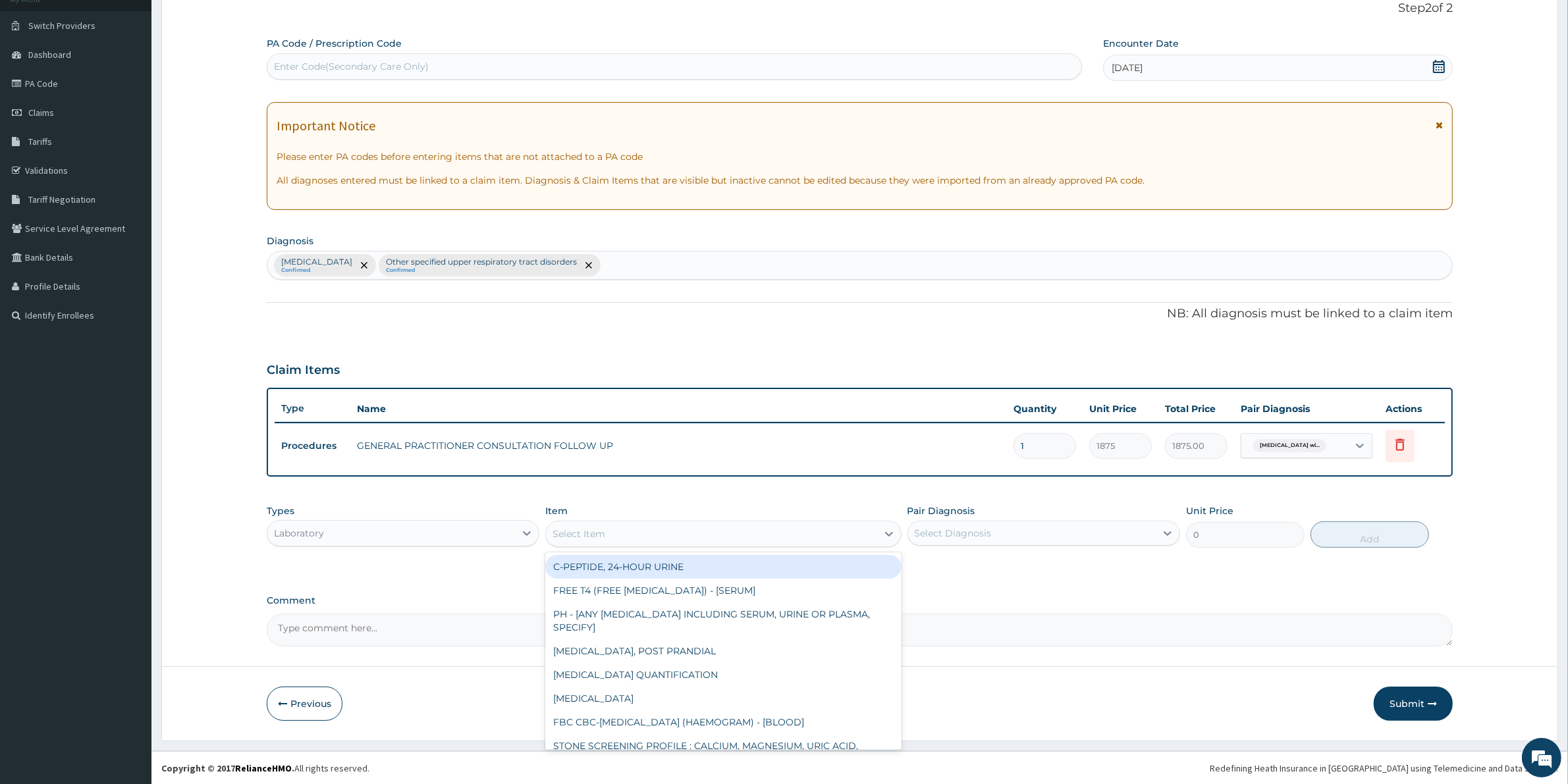
click at [574, 537] on div "Select Item" at bounding box center [579, 533] width 53 height 13
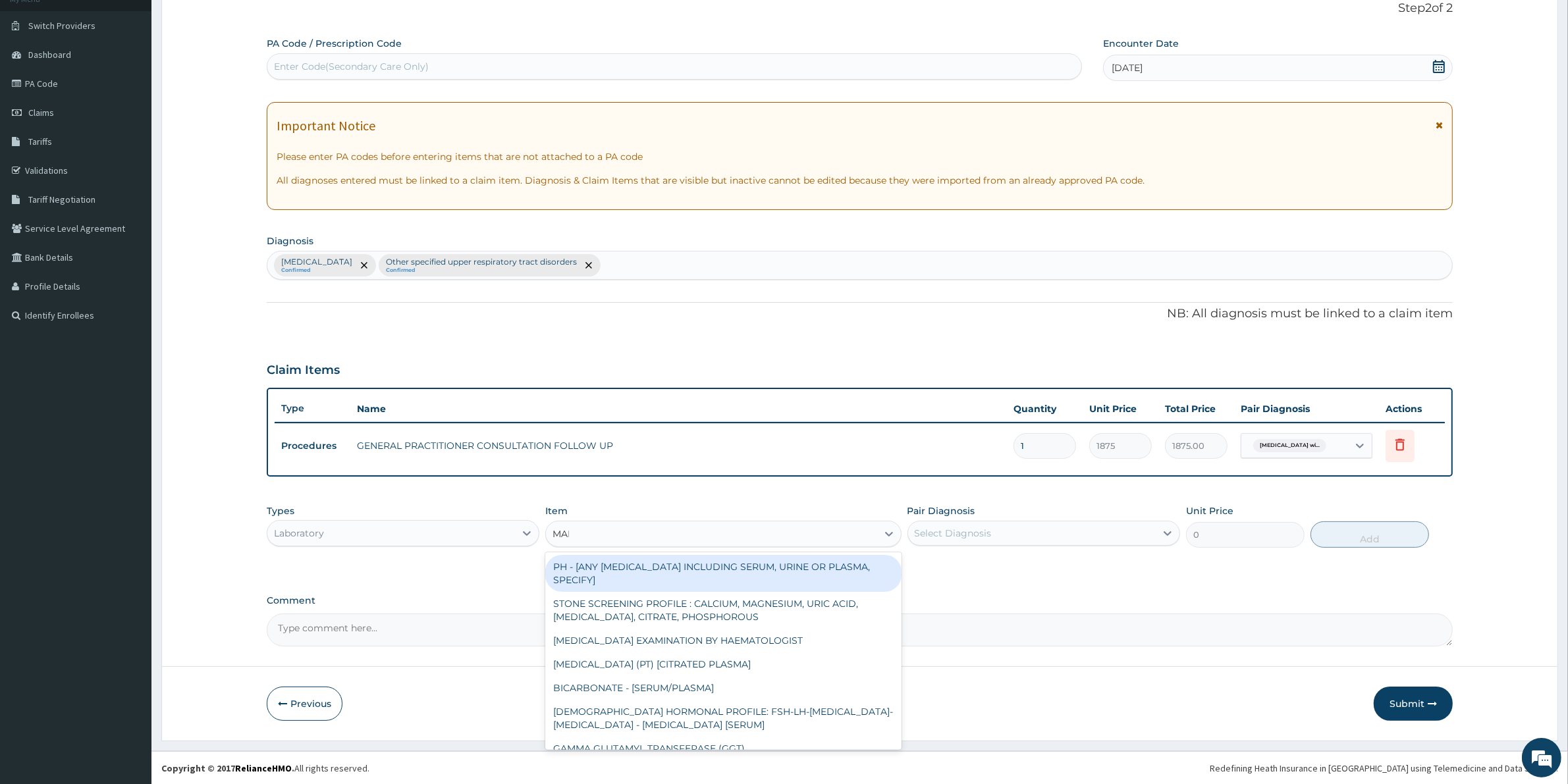
type input "MALA"
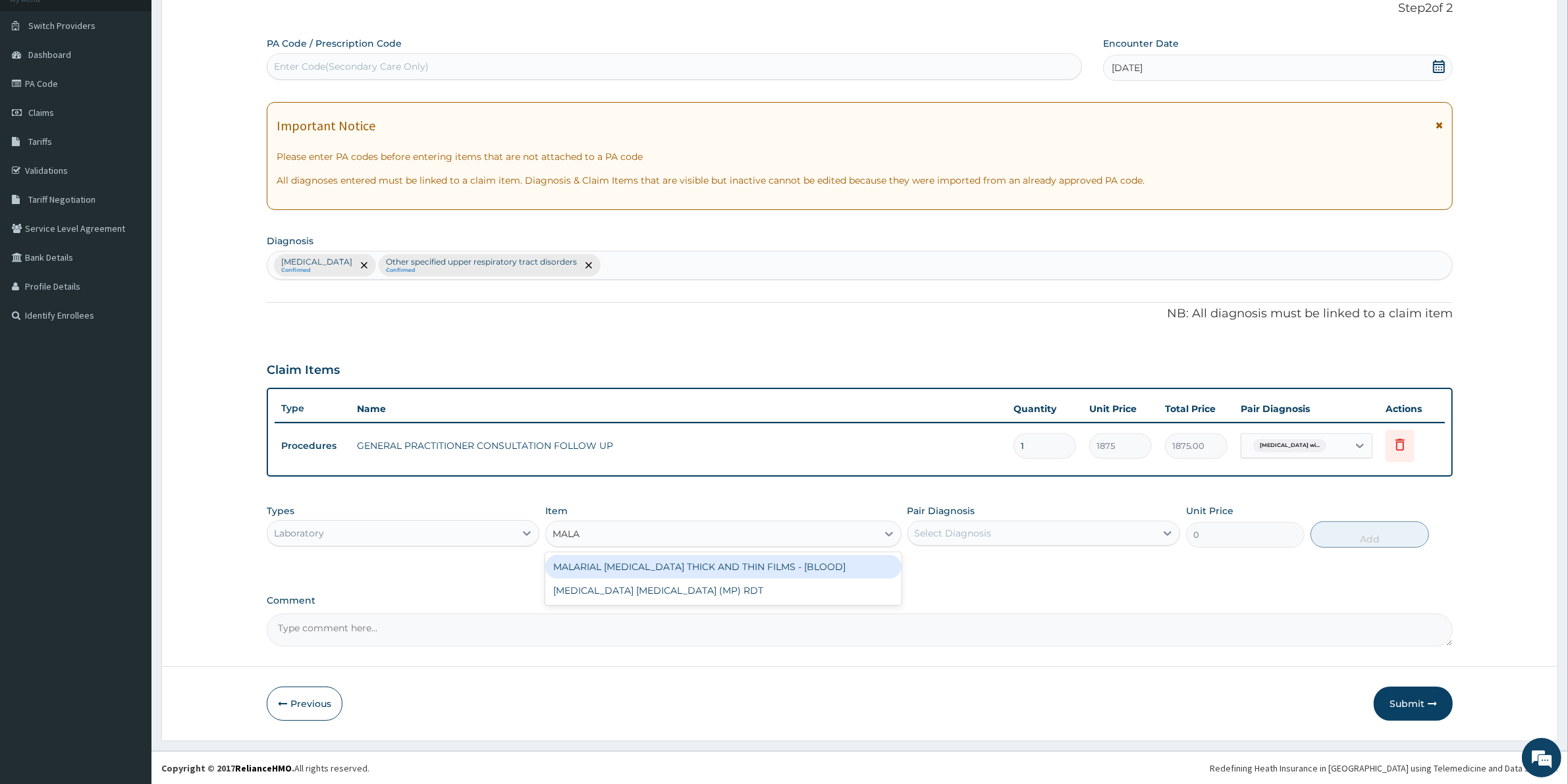
click at [619, 569] on div "MALARIAL [MEDICAL_DATA] THICK AND THIN FILMS - [BLOOD]" at bounding box center [722, 567] width 355 height 24
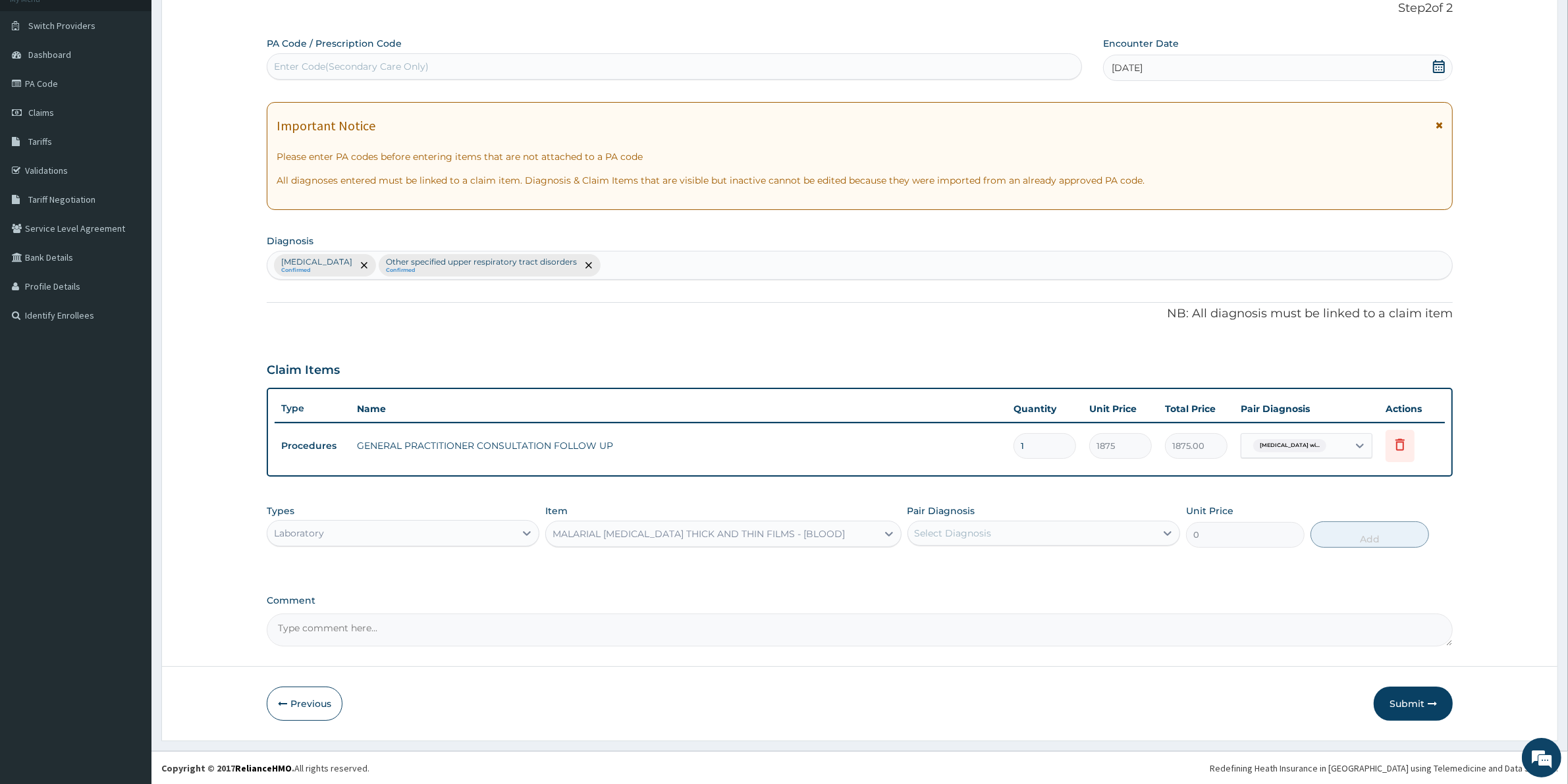
type input "2187.5"
click at [942, 533] on div "Select Diagnosis" at bounding box center [953, 532] width 77 height 13
click at [956, 569] on label "[MEDICAL_DATA]" at bounding box center [970, 565] width 82 height 13
checkbox input "true"
click at [1342, 545] on button "Add" at bounding box center [1369, 534] width 118 height 26
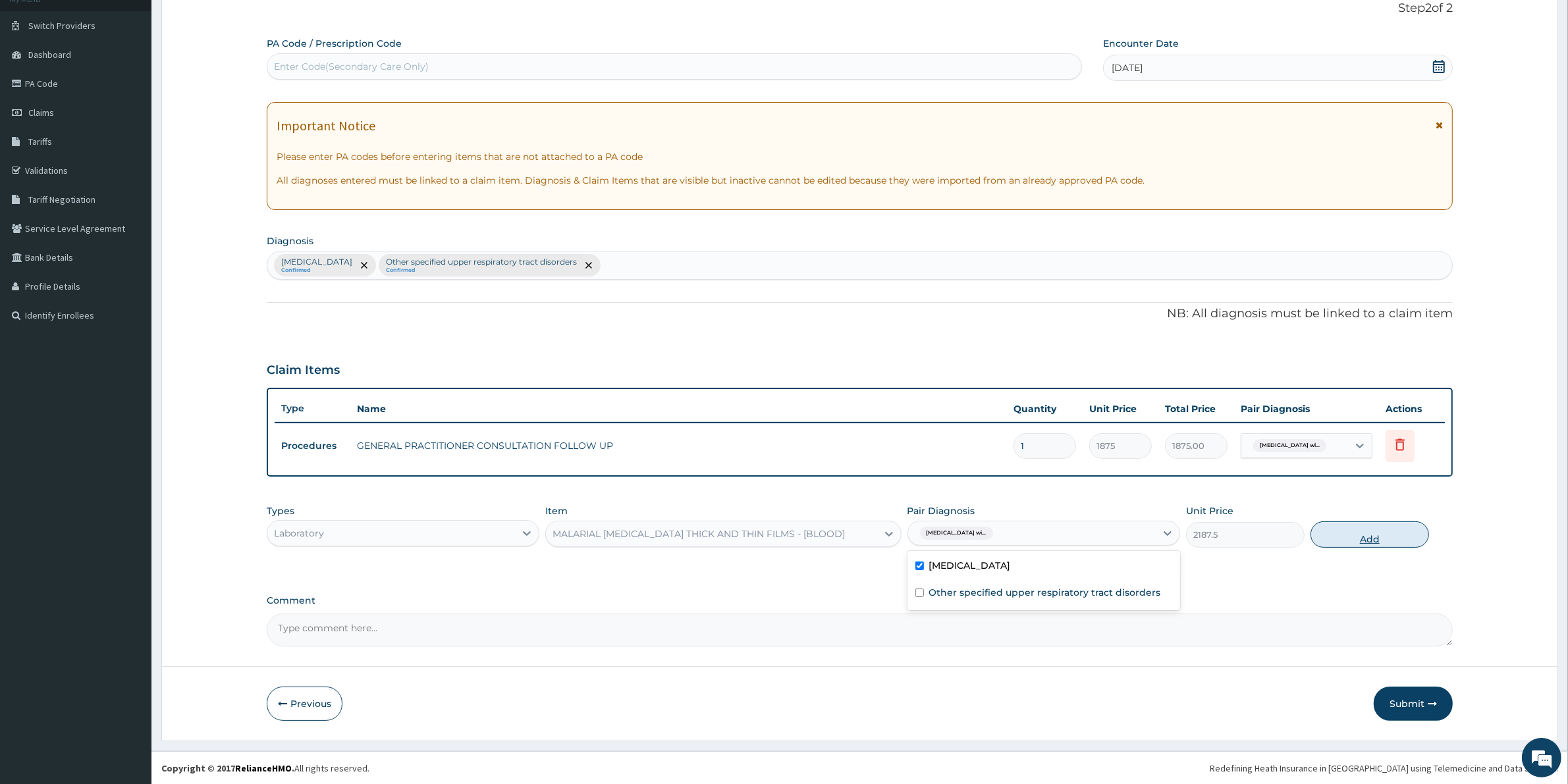
type input "0"
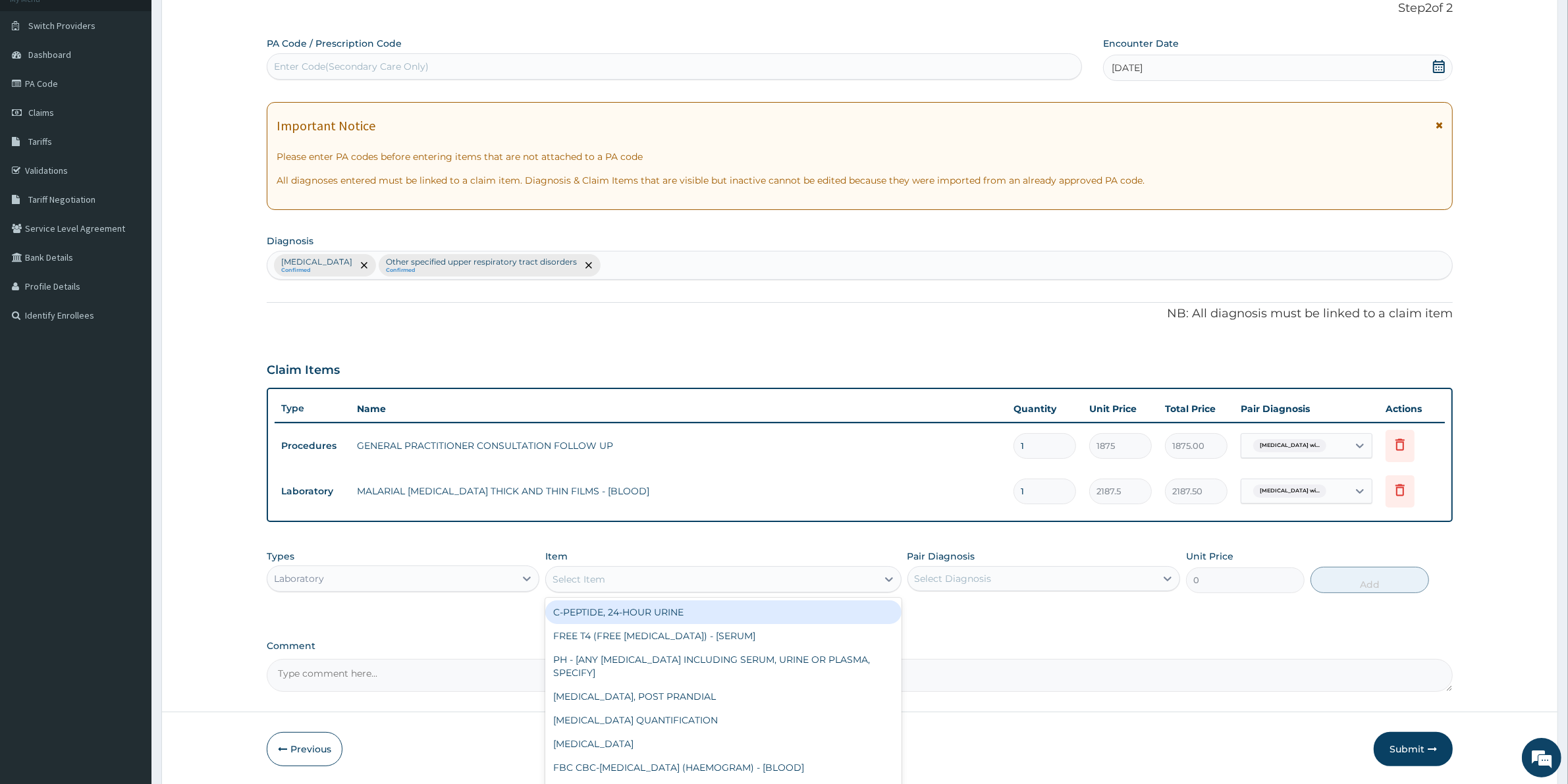
click at [561, 580] on div "Select Item" at bounding box center [579, 579] width 53 height 13
type input "FBC"
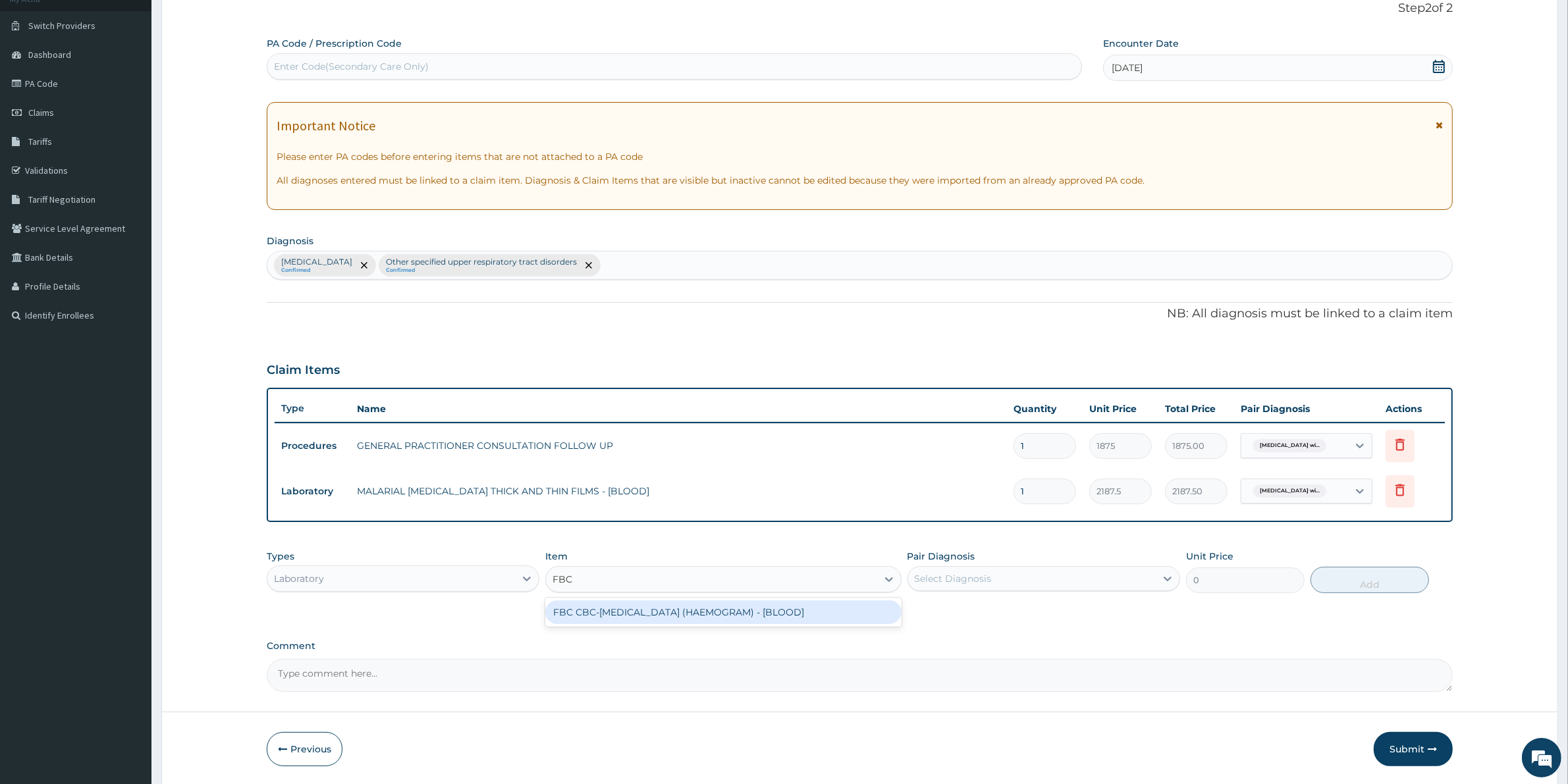
click at [603, 607] on div "FBC CBC-[MEDICAL_DATA] (HAEMOGRAM) - [BLOOD]" at bounding box center [722, 611] width 355 height 24
type input "5000"
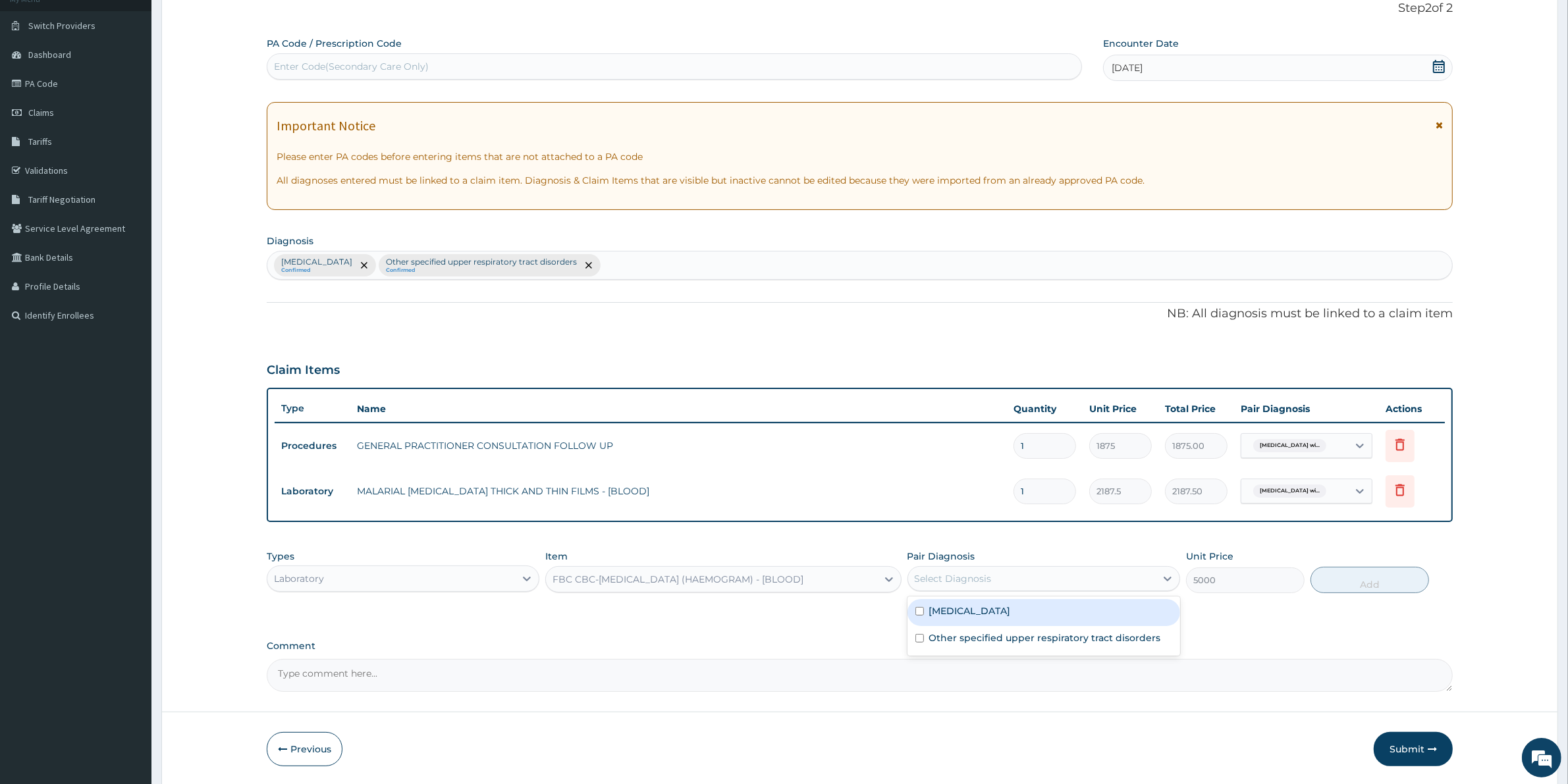
click at [975, 581] on div "Select Diagnosis" at bounding box center [953, 578] width 77 height 13
click at [977, 645] on label "Other specified upper respiratory tract disorders" at bounding box center [1045, 638] width 232 height 13
checkbox input "true"
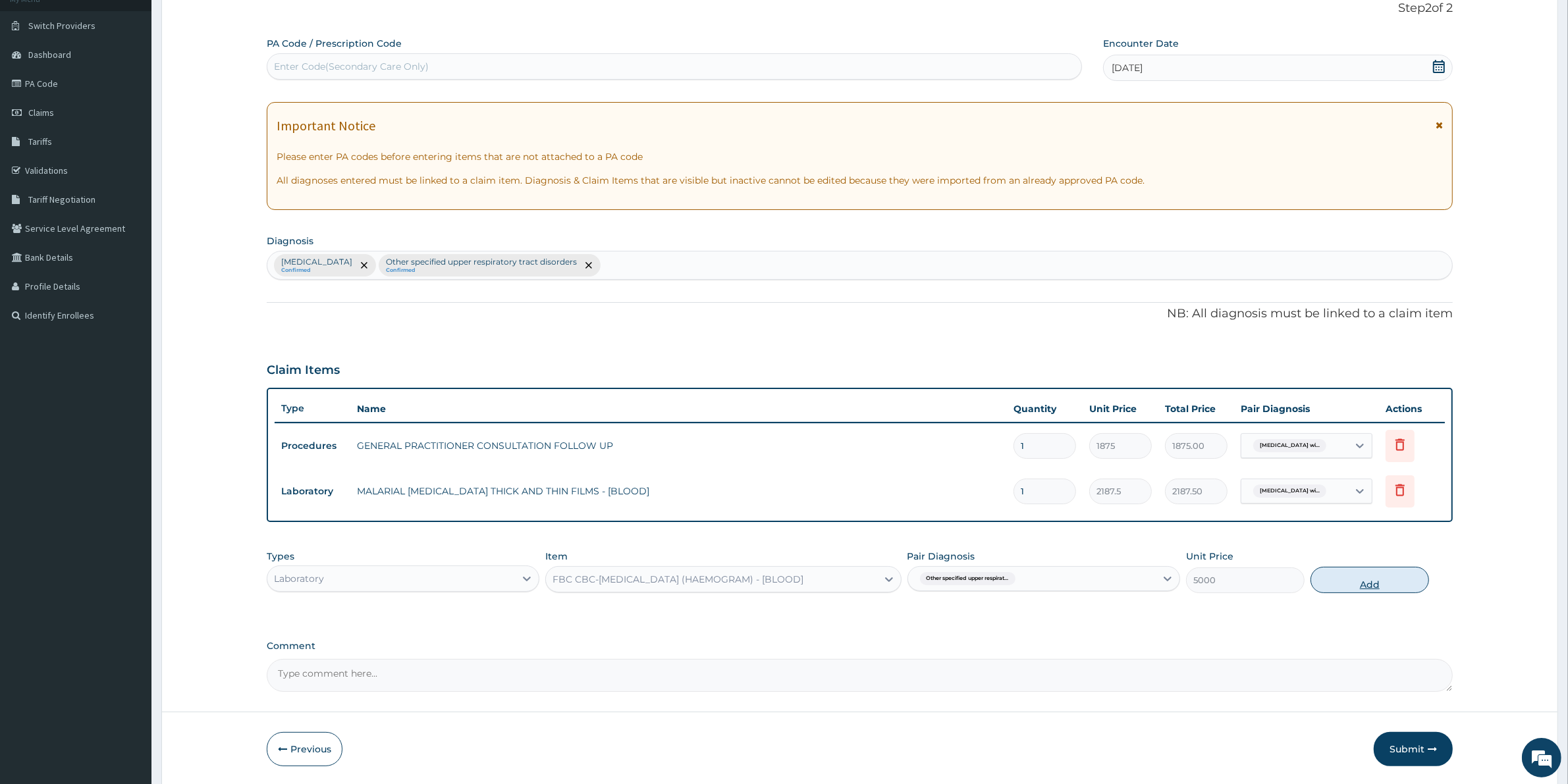
click at [1367, 581] on button "Add" at bounding box center [1369, 580] width 118 height 26
type input "0"
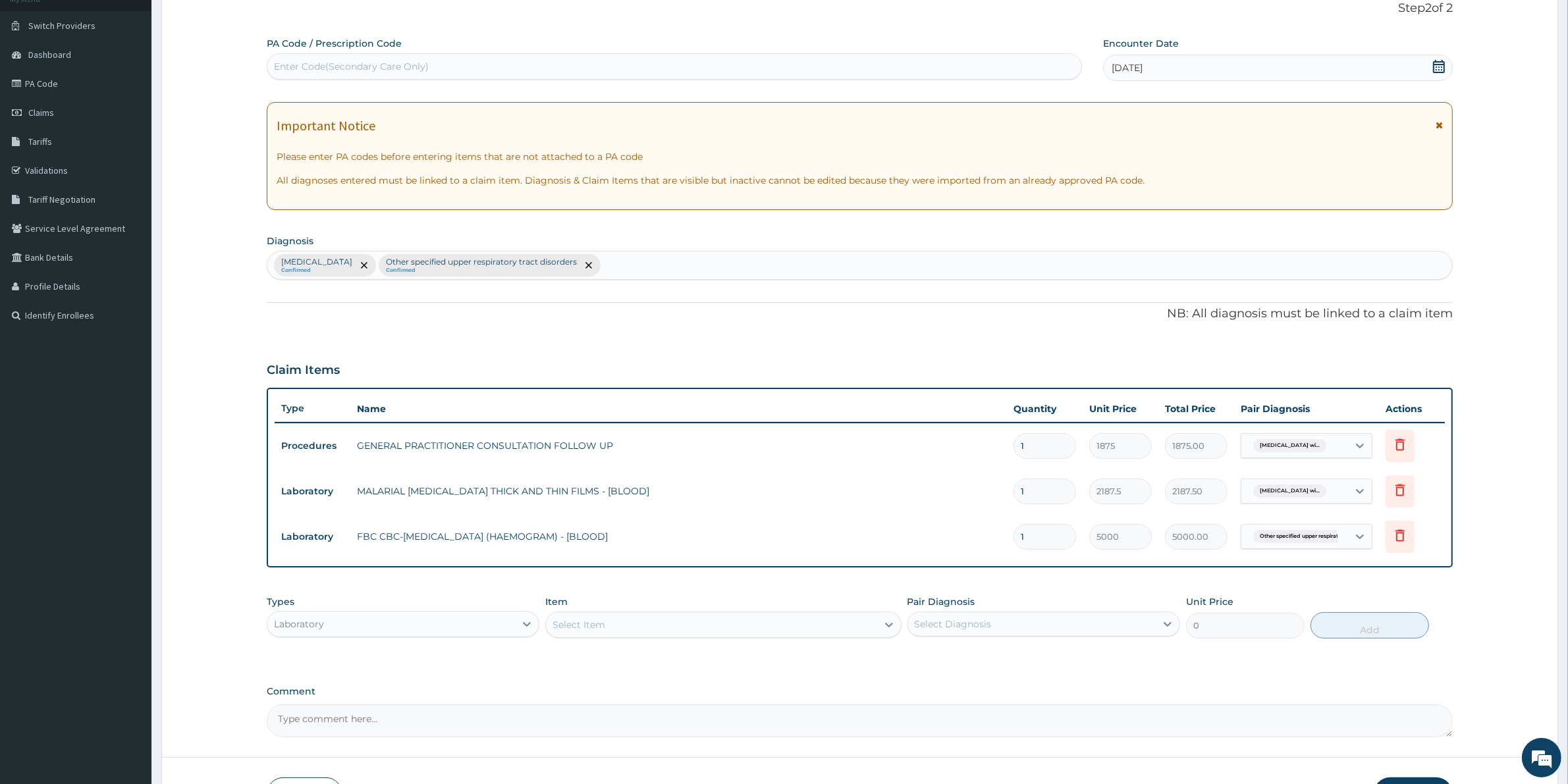
click at [576, 627] on div "Select Item" at bounding box center [579, 624] width 53 height 13
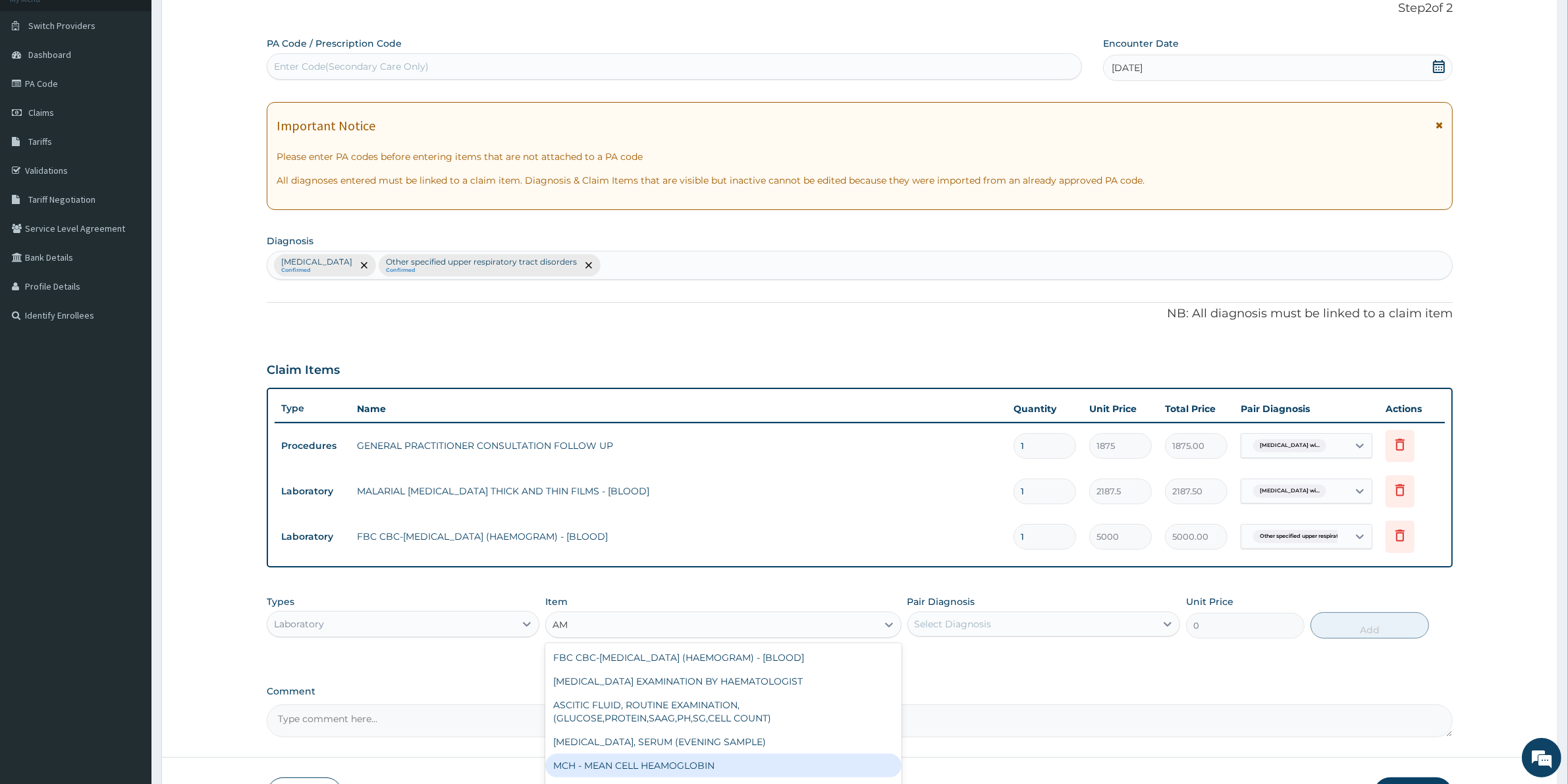
type input "A"
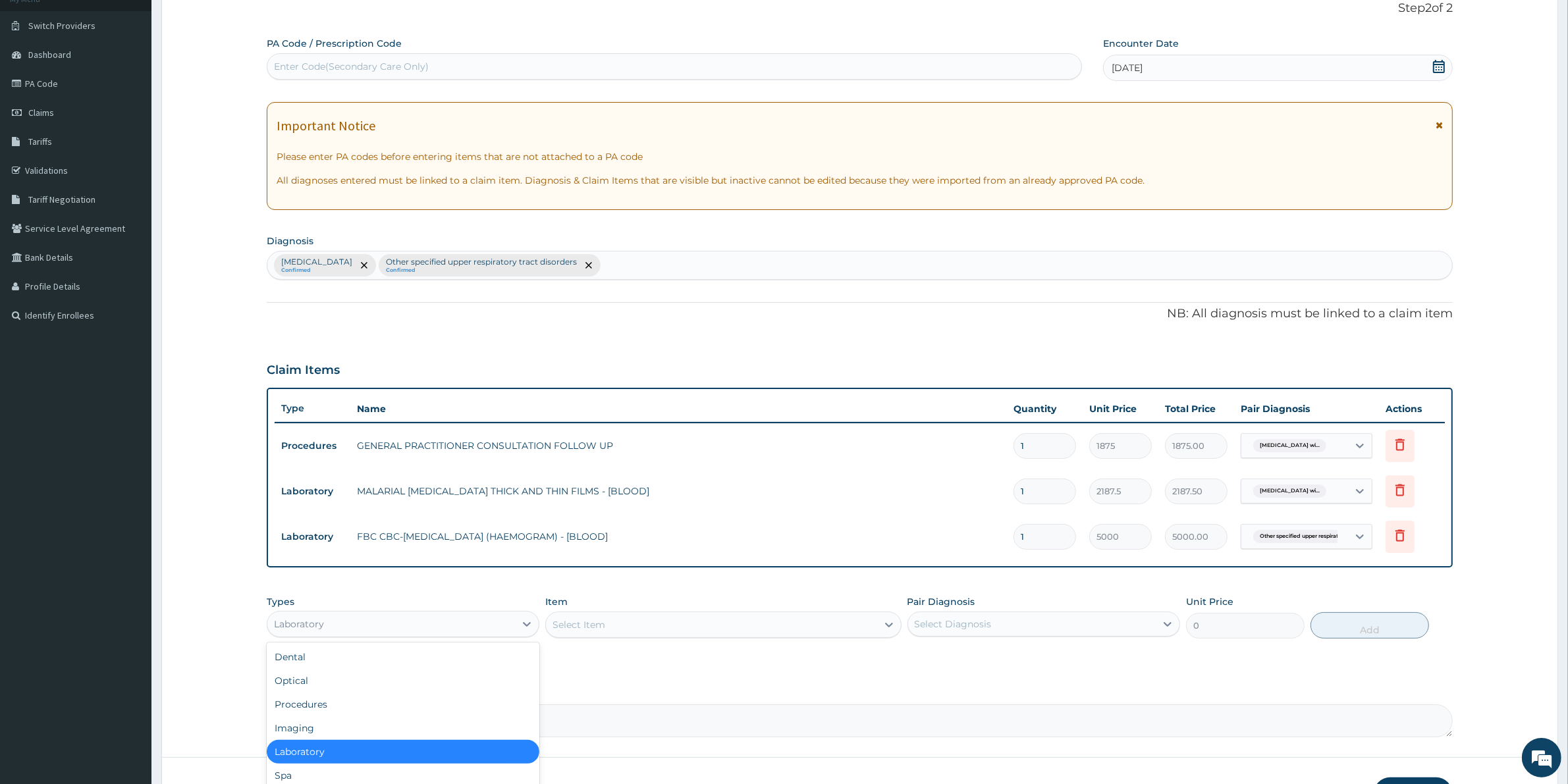
click at [326, 621] on div "Laboratory" at bounding box center [391, 624] width 247 height 21
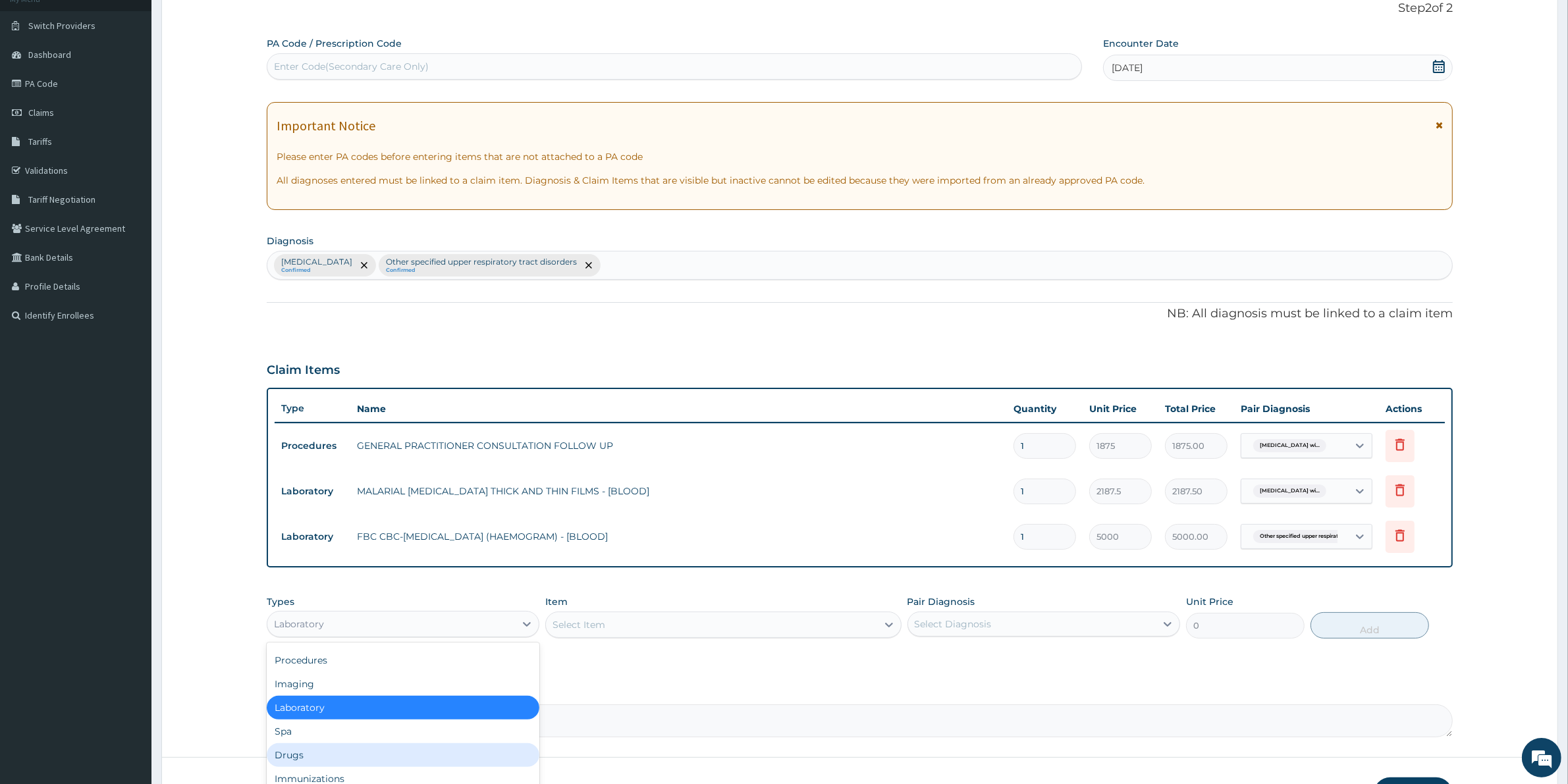
click at [297, 757] on div "Drugs" at bounding box center [403, 754] width 273 height 24
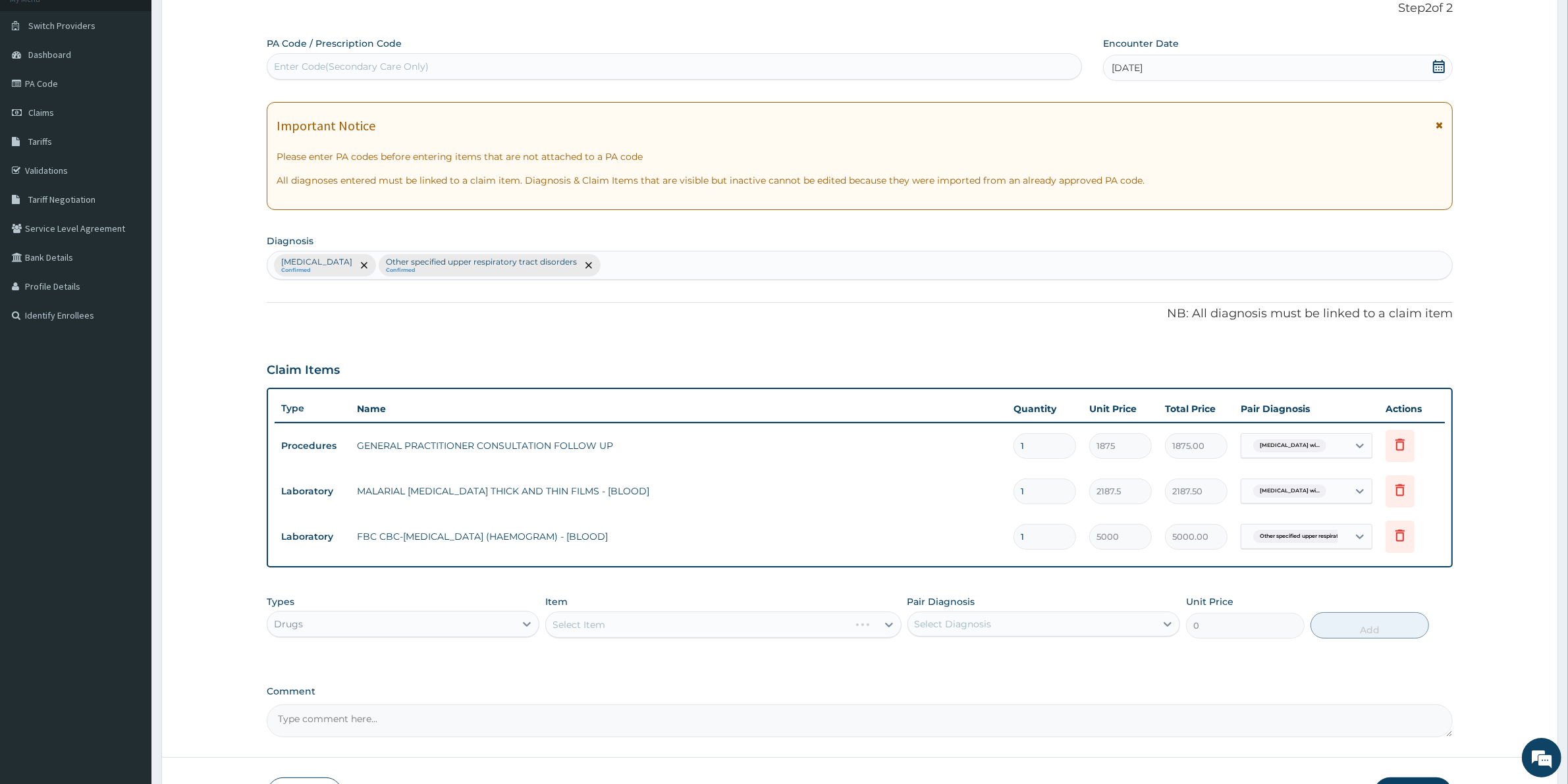
click at [669, 624] on div "Select Item" at bounding box center [722, 624] width 355 height 26
click at [574, 623] on div "Select Item" at bounding box center [722, 624] width 355 height 26
click at [568, 626] on div "Select Item" at bounding box center [722, 624] width 355 height 26
drag, startPoint x: 558, startPoint y: 626, endPoint x: 571, endPoint y: 629, distance: 13.3
click at [558, 626] on div "Select Item" at bounding box center [722, 624] width 355 height 26
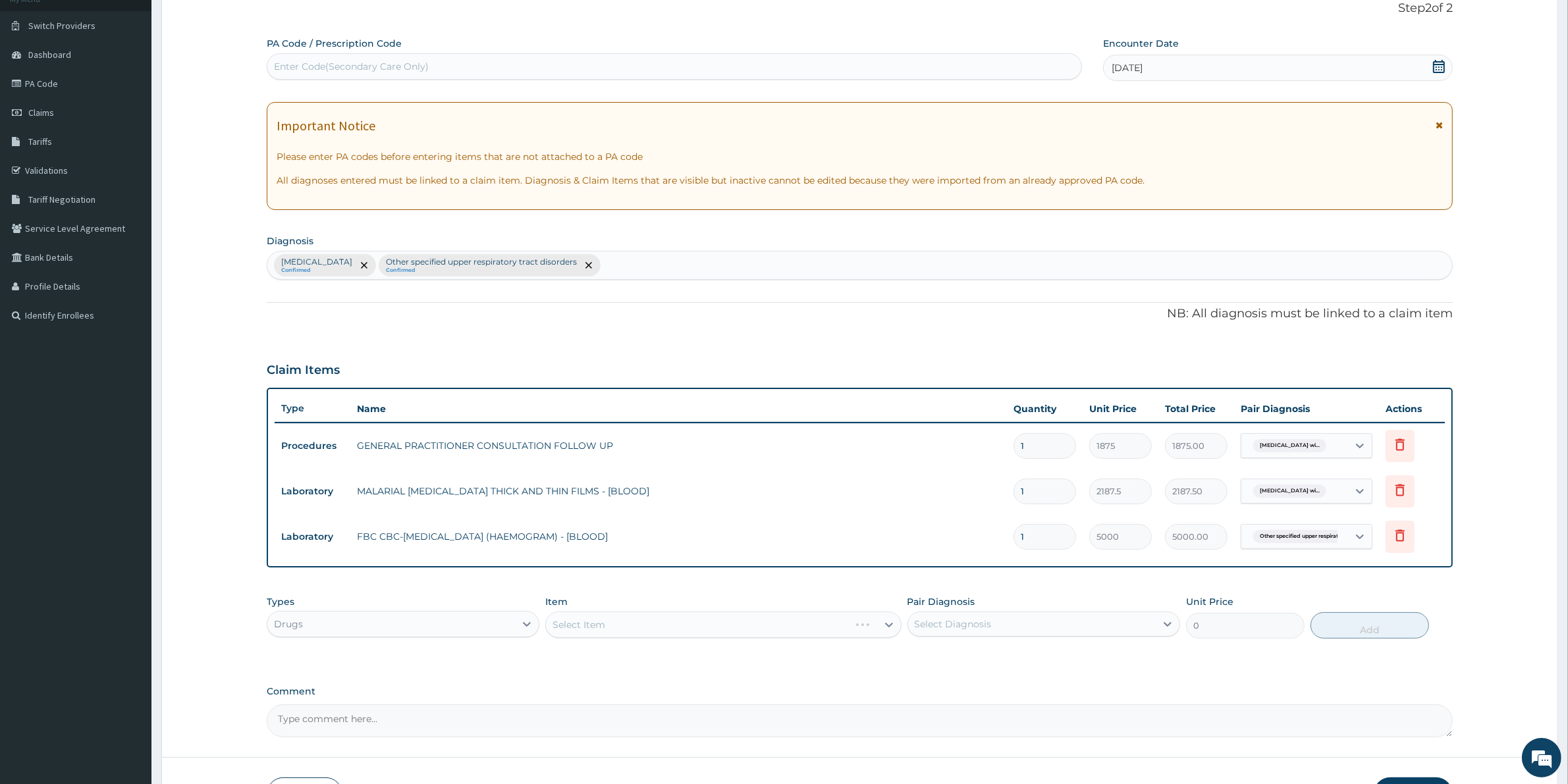
click at [573, 631] on div "Select Item" at bounding box center [722, 624] width 355 height 26
drag, startPoint x: 577, startPoint y: 631, endPoint x: 596, endPoint y: 637, distance: 19.9
click at [579, 632] on div "Select Item" at bounding box center [722, 624] width 355 height 26
click at [598, 635] on div "Select Item" at bounding box center [722, 624] width 355 height 26
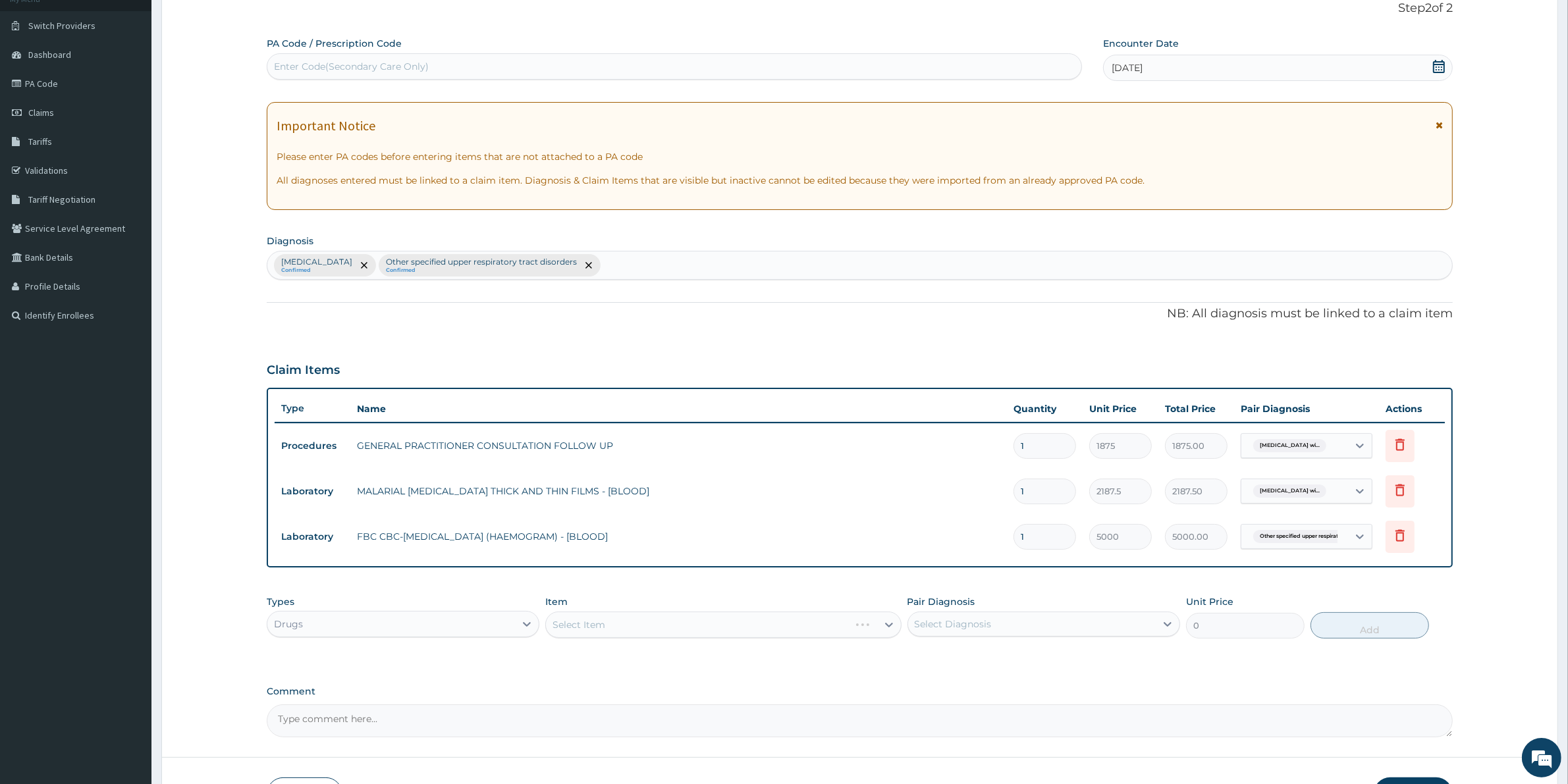
click at [612, 634] on div "Select Item" at bounding box center [722, 624] width 355 height 26
drag, startPoint x: 612, startPoint y: 630, endPoint x: 614, endPoint y: 642, distance: 12.2
click at [613, 631] on div "Select Item" at bounding box center [722, 624] width 355 height 26
click at [604, 627] on div "Select Item" at bounding box center [722, 624] width 355 height 26
click at [603, 626] on div "Select Item" at bounding box center [579, 624] width 53 height 13
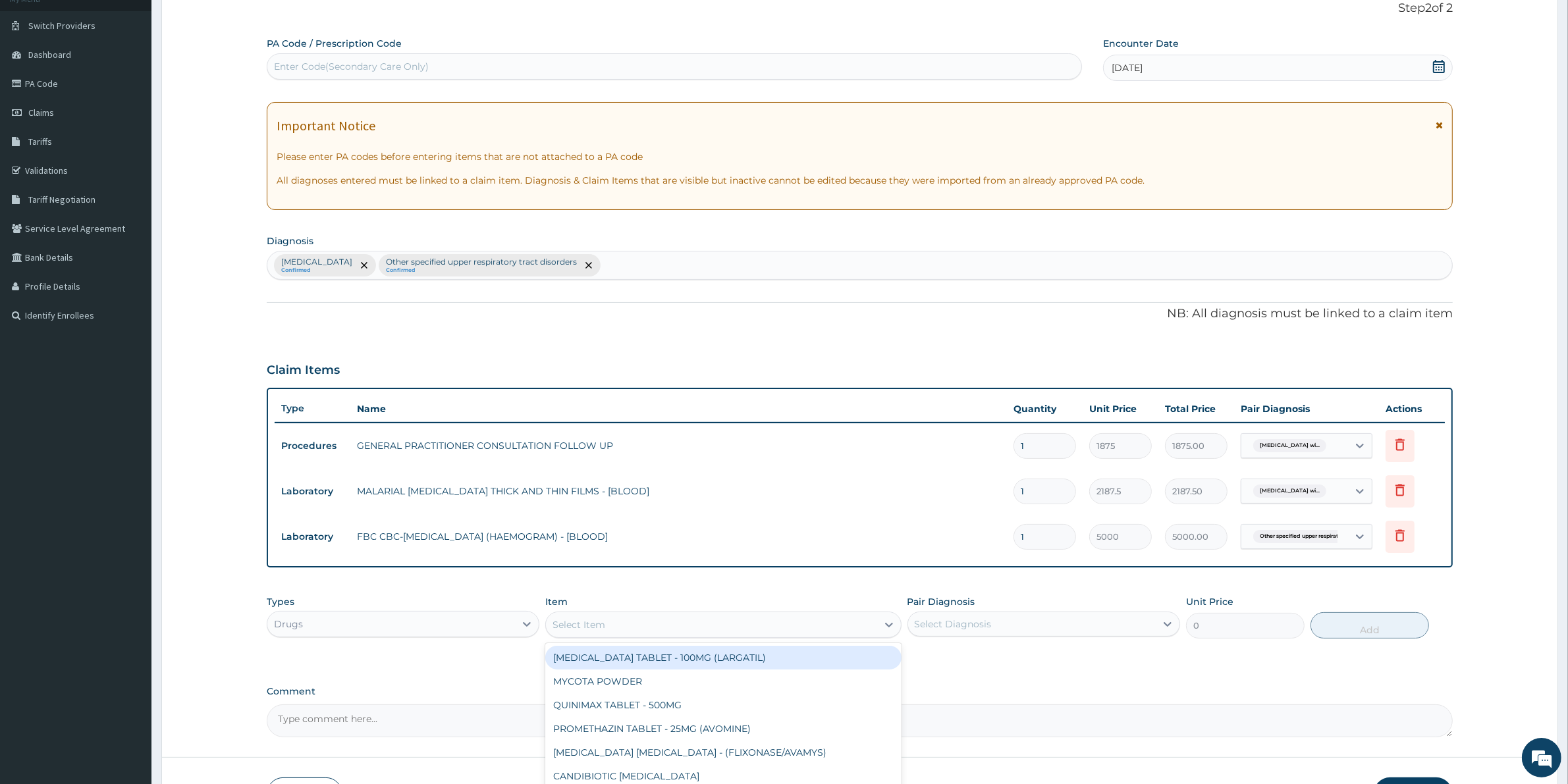
click at [603, 626] on div "Select Item" at bounding box center [579, 624] width 53 height 13
type input "AMOX"
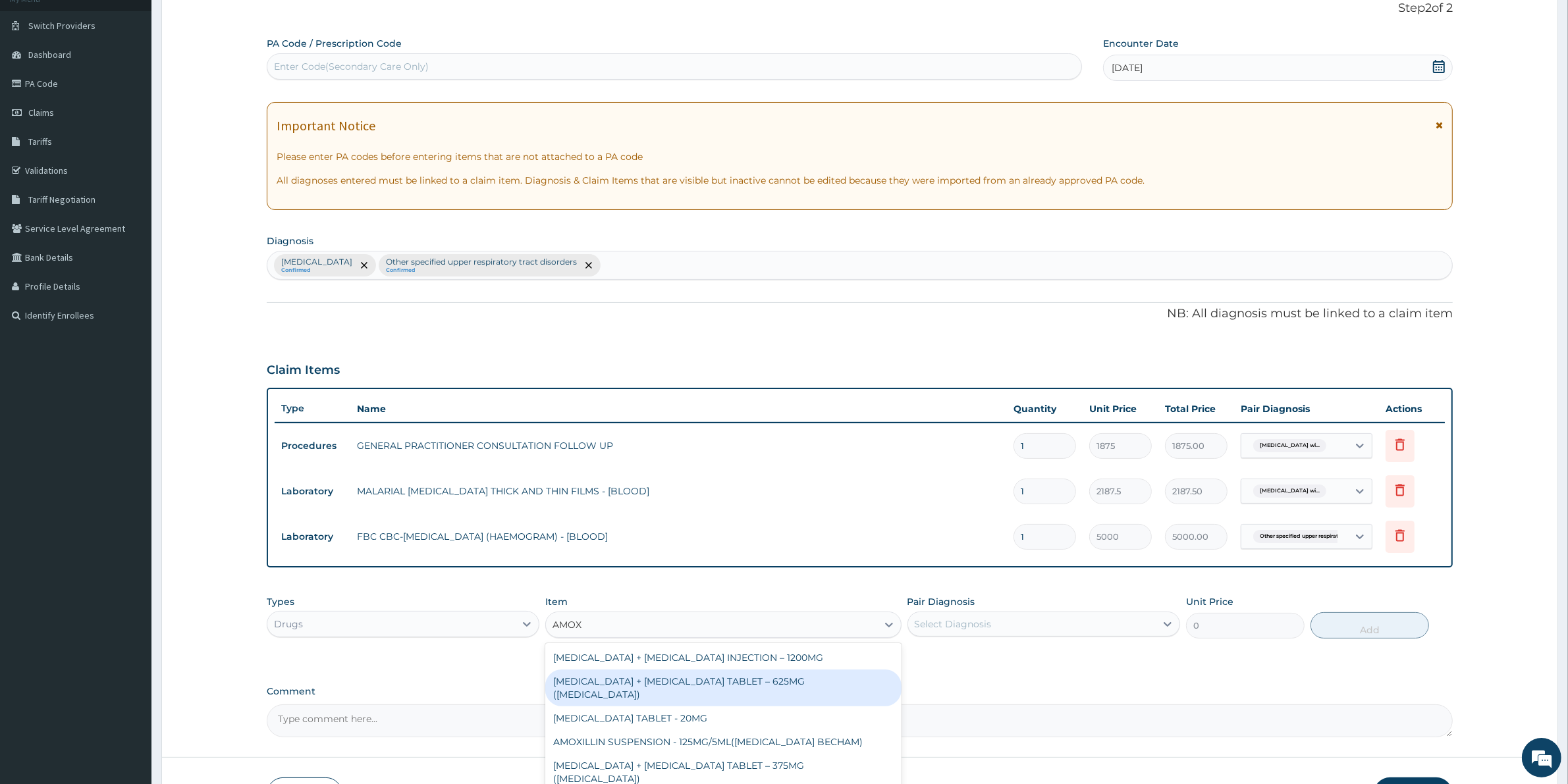
click at [748, 688] on div "[MEDICAL_DATA] + [MEDICAL_DATA] TABLET – 625MG ([MEDICAL_DATA])" at bounding box center [722, 688] width 355 height 37
type input "672"
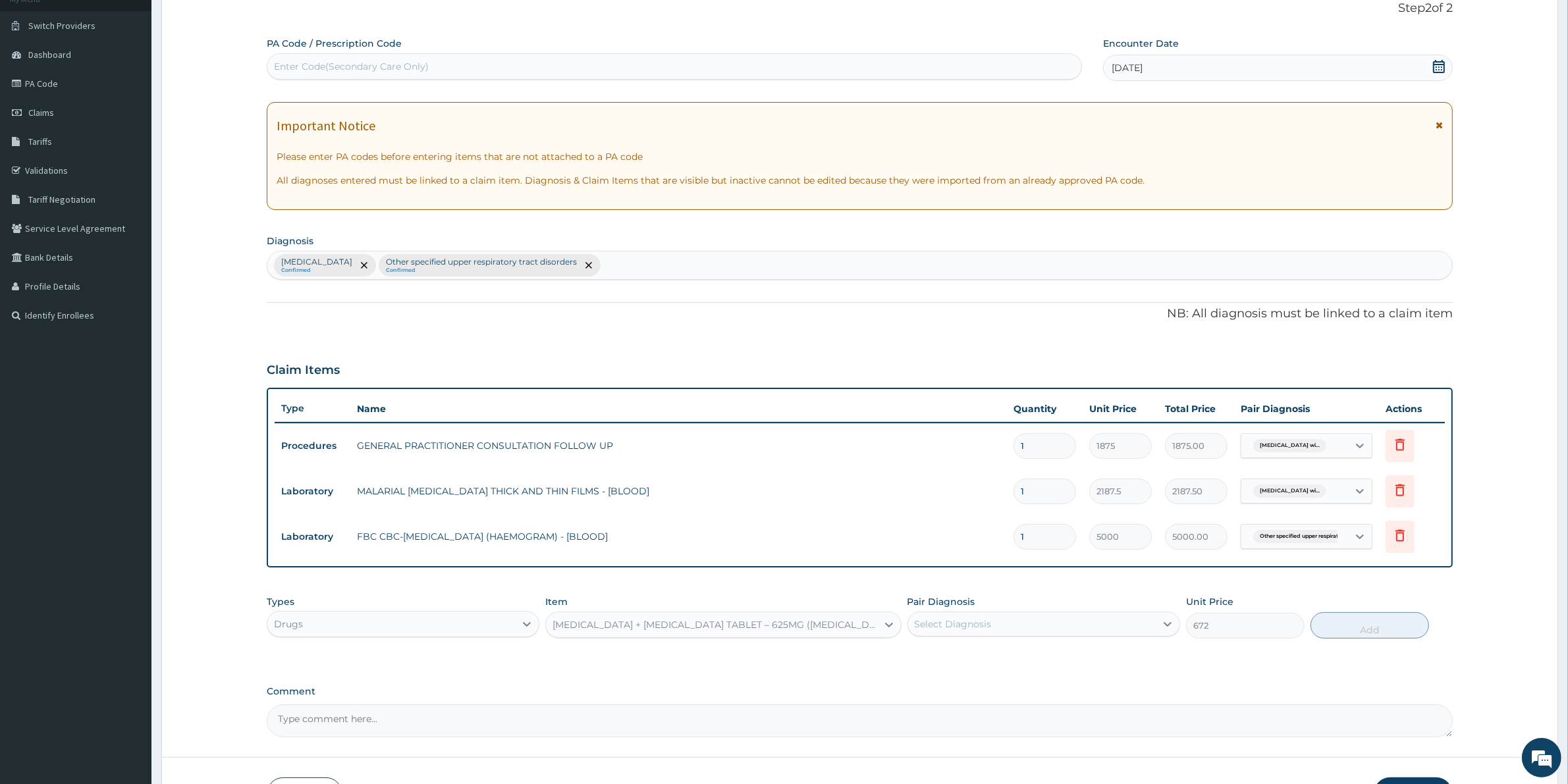
click at [933, 625] on div "Select Diagnosis" at bounding box center [953, 624] width 77 height 13
click at [969, 689] on label "Other specified upper respiratory tract disorders" at bounding box center [1045, 682] width 232 height 13
checkbox input "true"
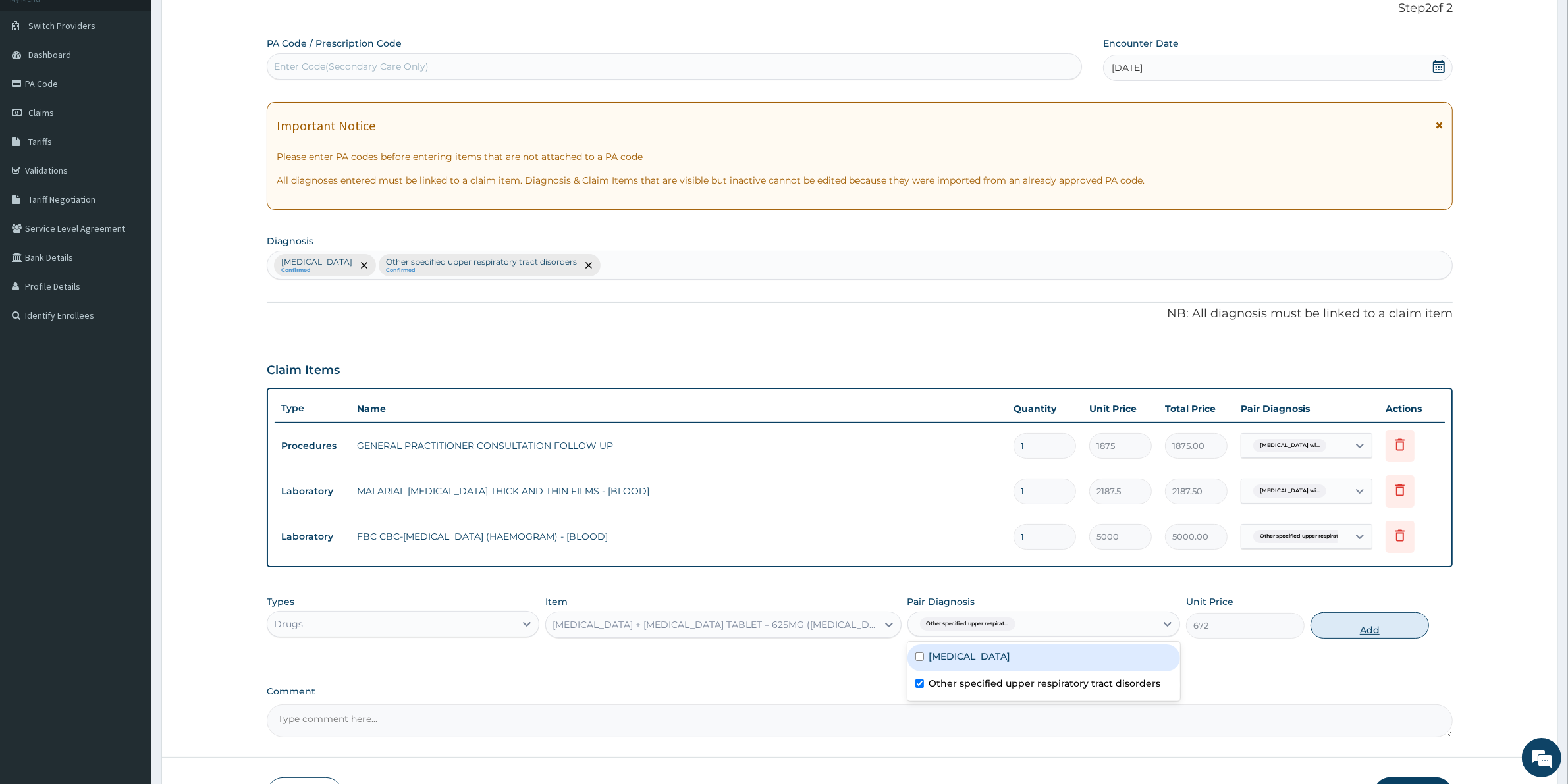
click at [1385, 629] on button "Add" at bounding box center [1369, 625] width 118 height 26
type input "0"
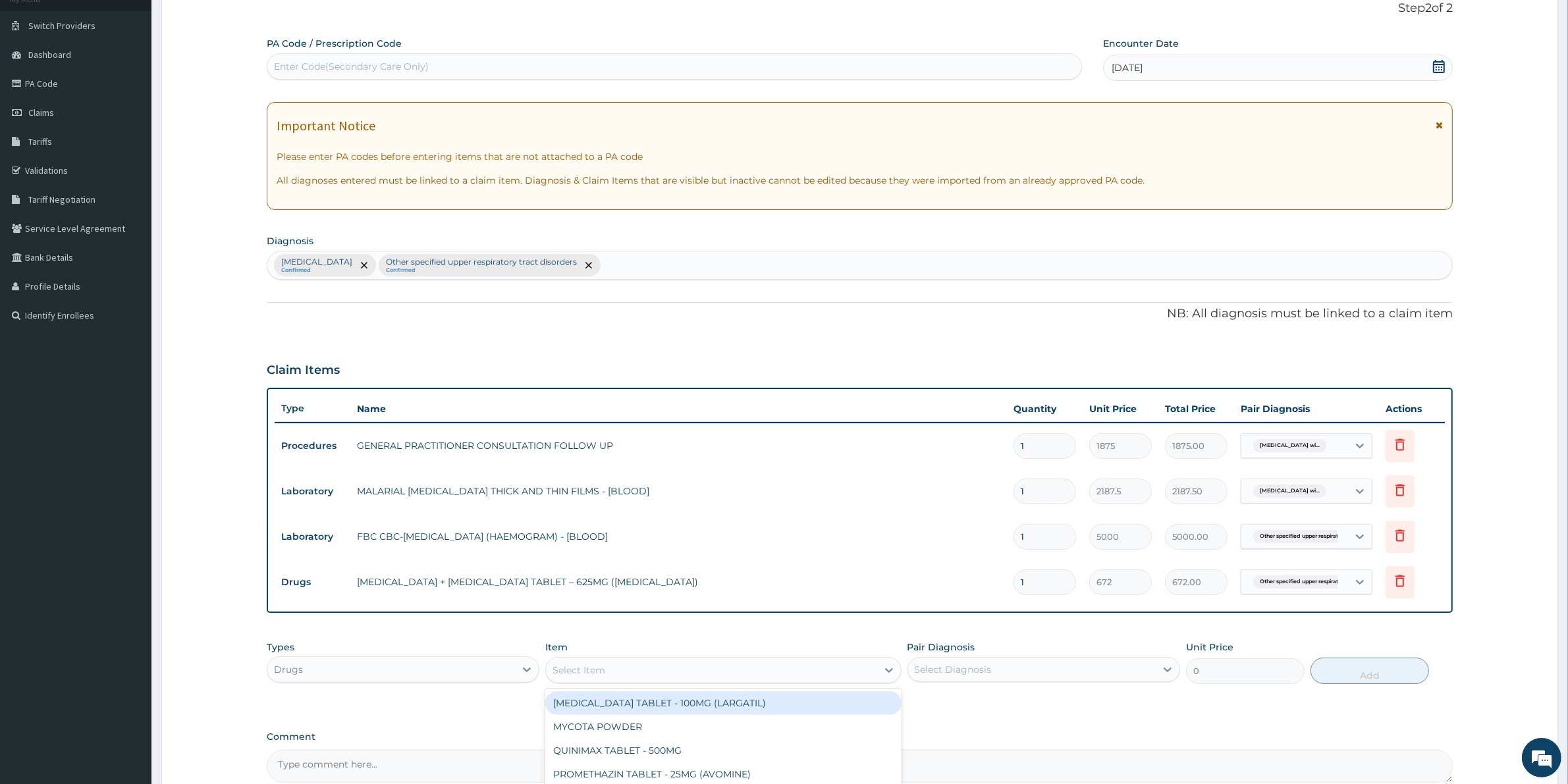
click at [565, 673] on div "Select Item" at bounding box center [579, 669] width 53 height 13
type input "METRO"
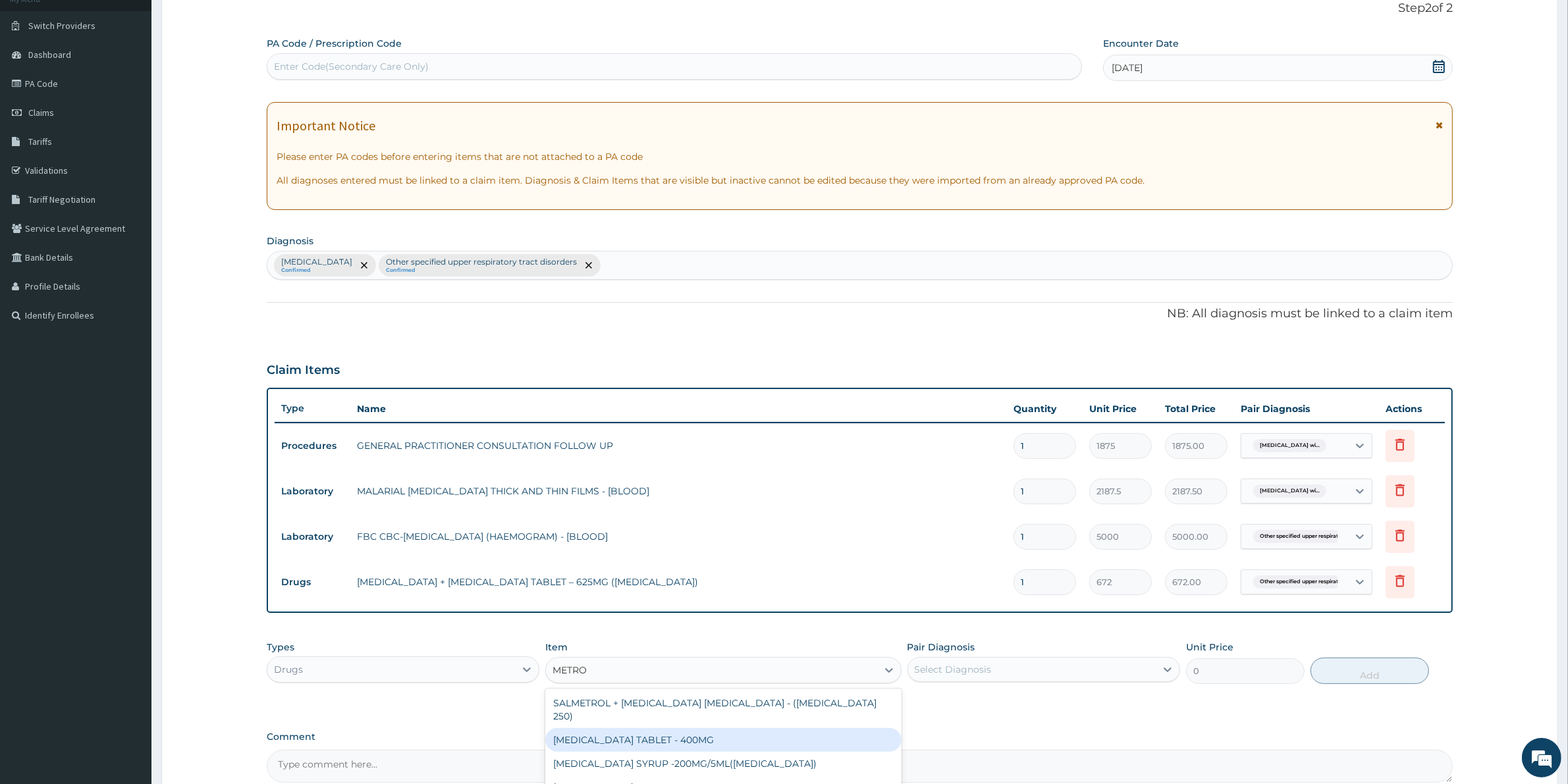
click at [686, 731] on div "[MEDICAL_DATA] TABLET - 400MG" at bounding box center [722, 739] width 355 height 24
type input "84"
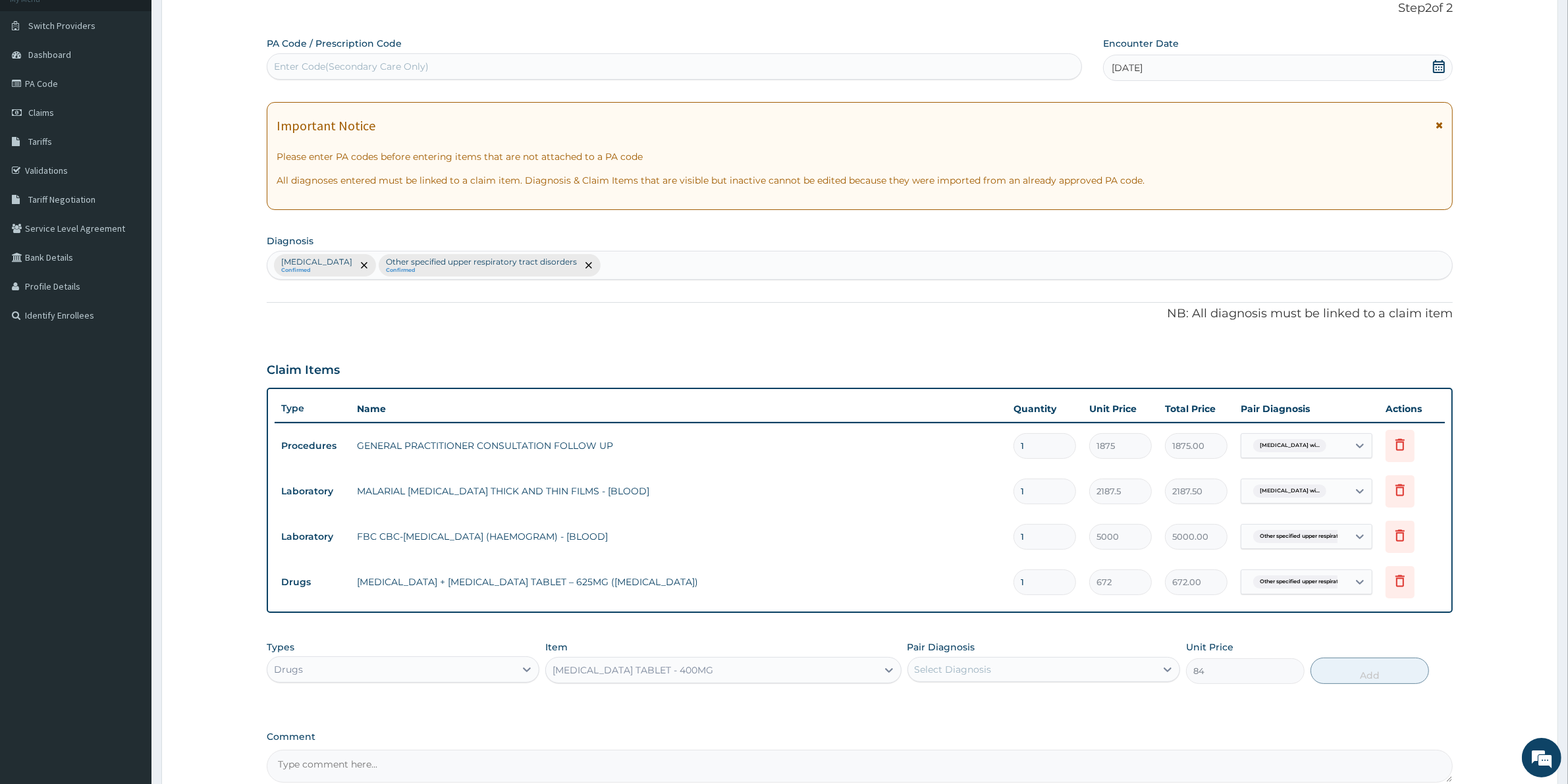
click at [949, 668] on div "Select Diagnosis" at bounding box center [953, 669] width 77 height 13
click at [956, 735] on label "Other specified upper respiratory tract disorders" at bounding box center [1045, 728] width 232 height 13
checkbox input "true"
click at [1353, 679] on button "Add" at bounding box center [1369, 671] width 118 height 26
type input "0"
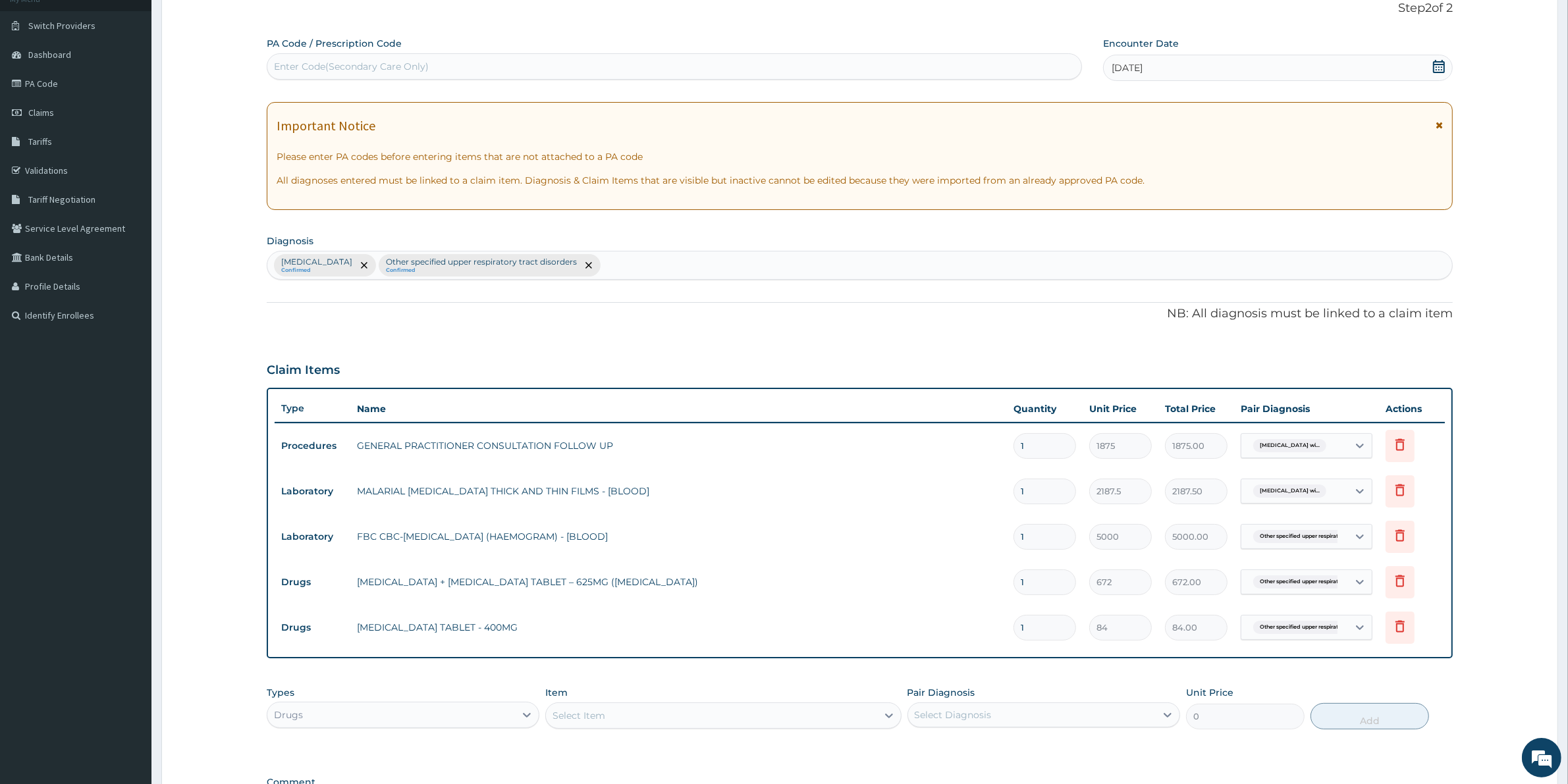
click at [569, 718] on div "Select Item" at bounding box center [579, 715] width 53 height 13
type input "ARTEME"
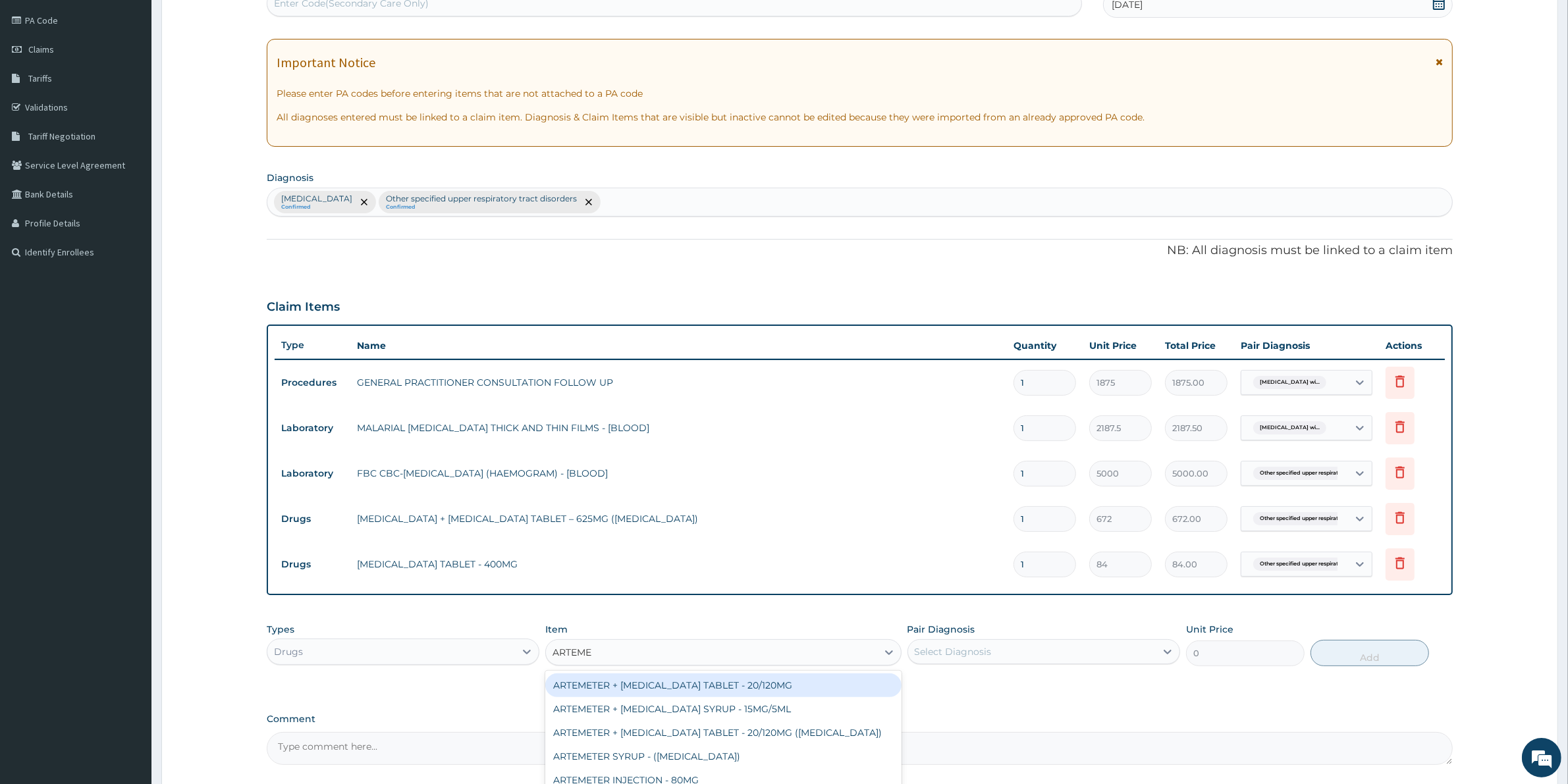
scroll to position [270, 0]
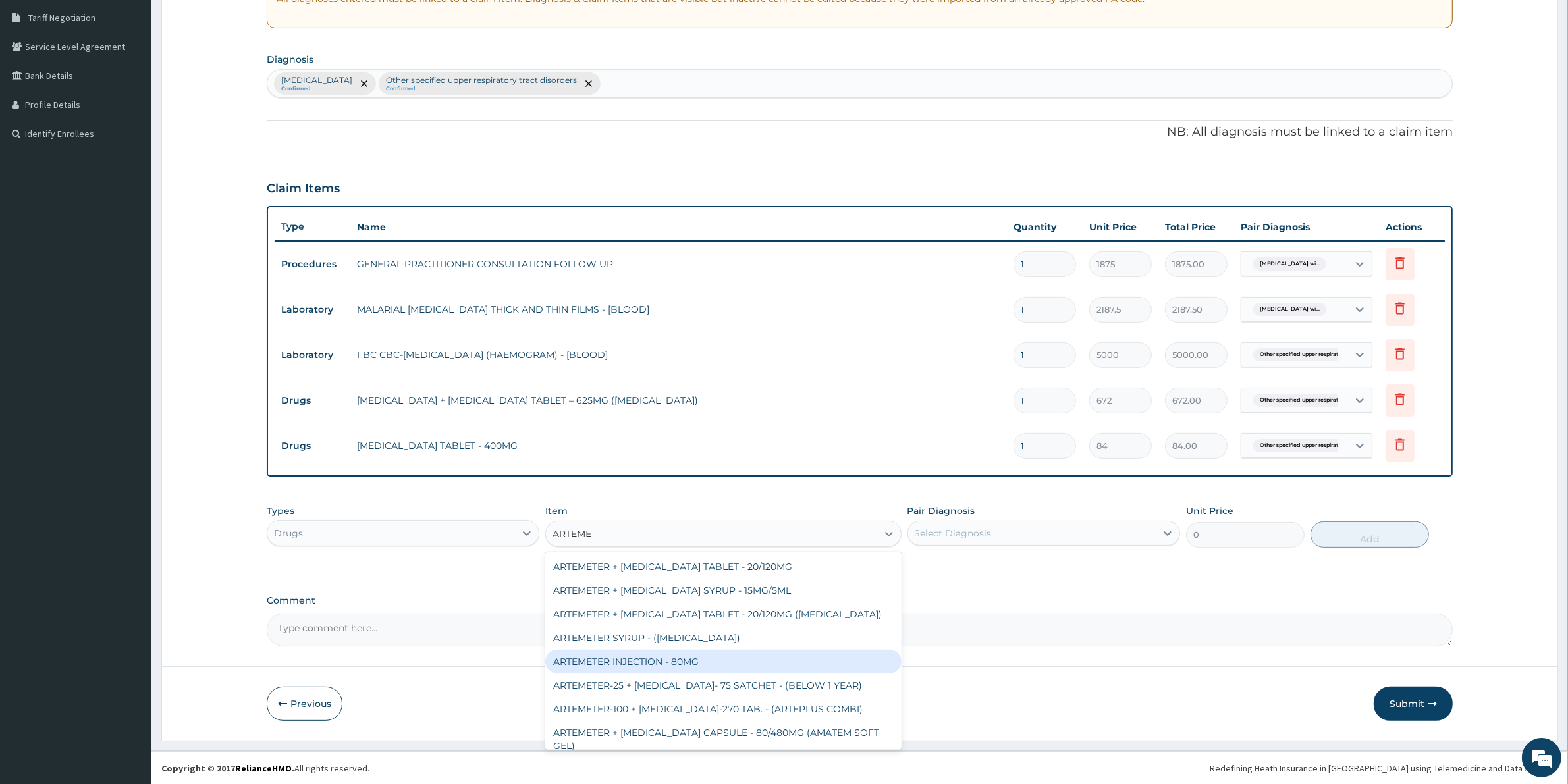
drag, startPoint x: 710, startPoint y: 662, endPoint x: 965, endPoint y: 526, distance: 289.0
click at [714, 662] on div "ARTEMETER INJECTION - 80MG" at bounding box center [722, 661] width 355 height 24
type input "475.99999999999994"
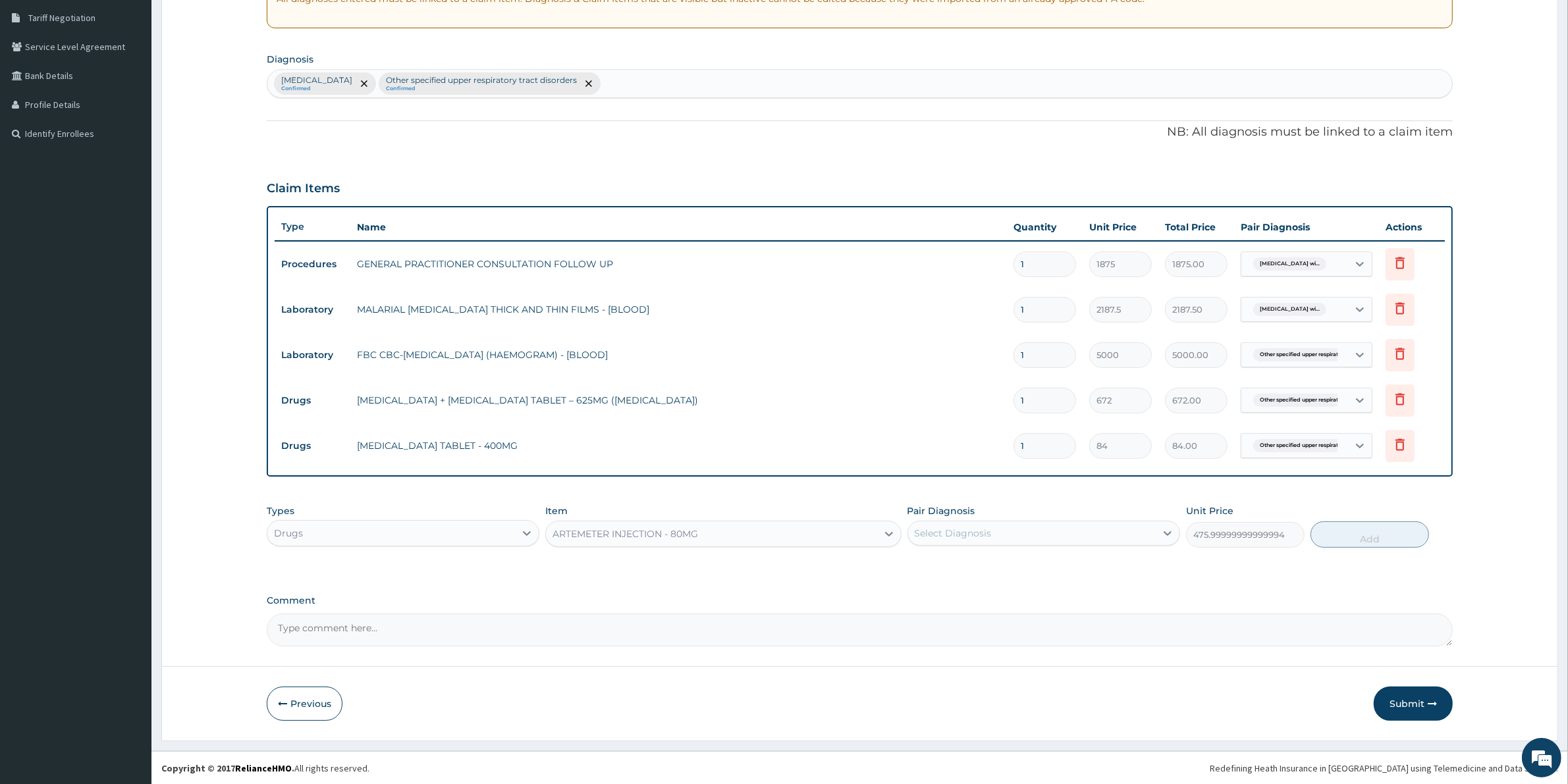
click at [983, 533] on div "Select Diagnosis" at bounding box center [953, 532] width 77 height 13
click at [984, 563] on label "[MEDICAL_DATA]" at bounding box center [970, 565] width 82 height 13
checkbox input "true"
drag, startPoint x: 1347, startPoint y: 534, endPoint x: 1345, endPoint y: 525, distance: 9.2
click at [1345, 525] on button "Add" at bounding box center [1369, 534] width 118 height 26
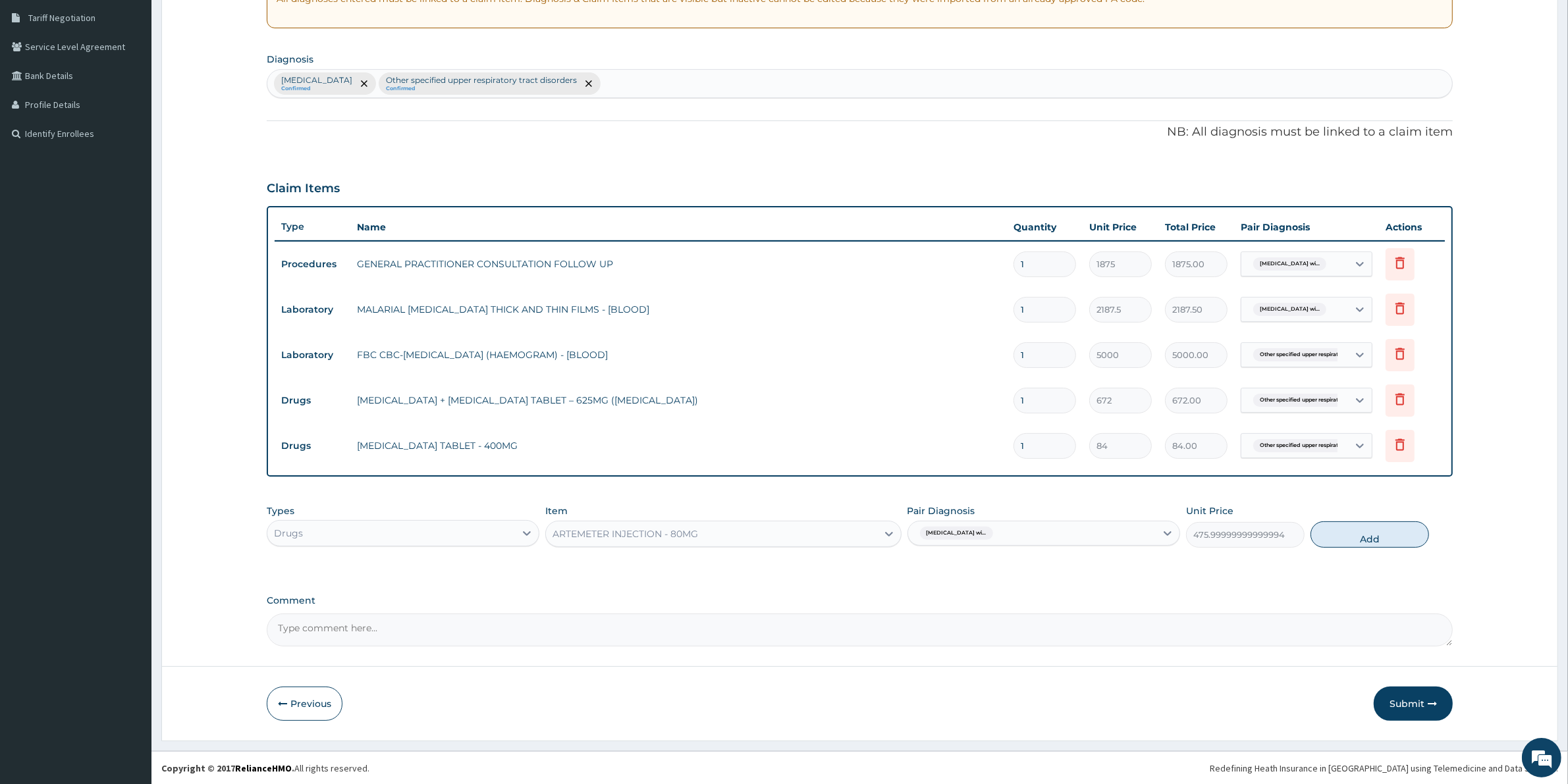
type input "0"
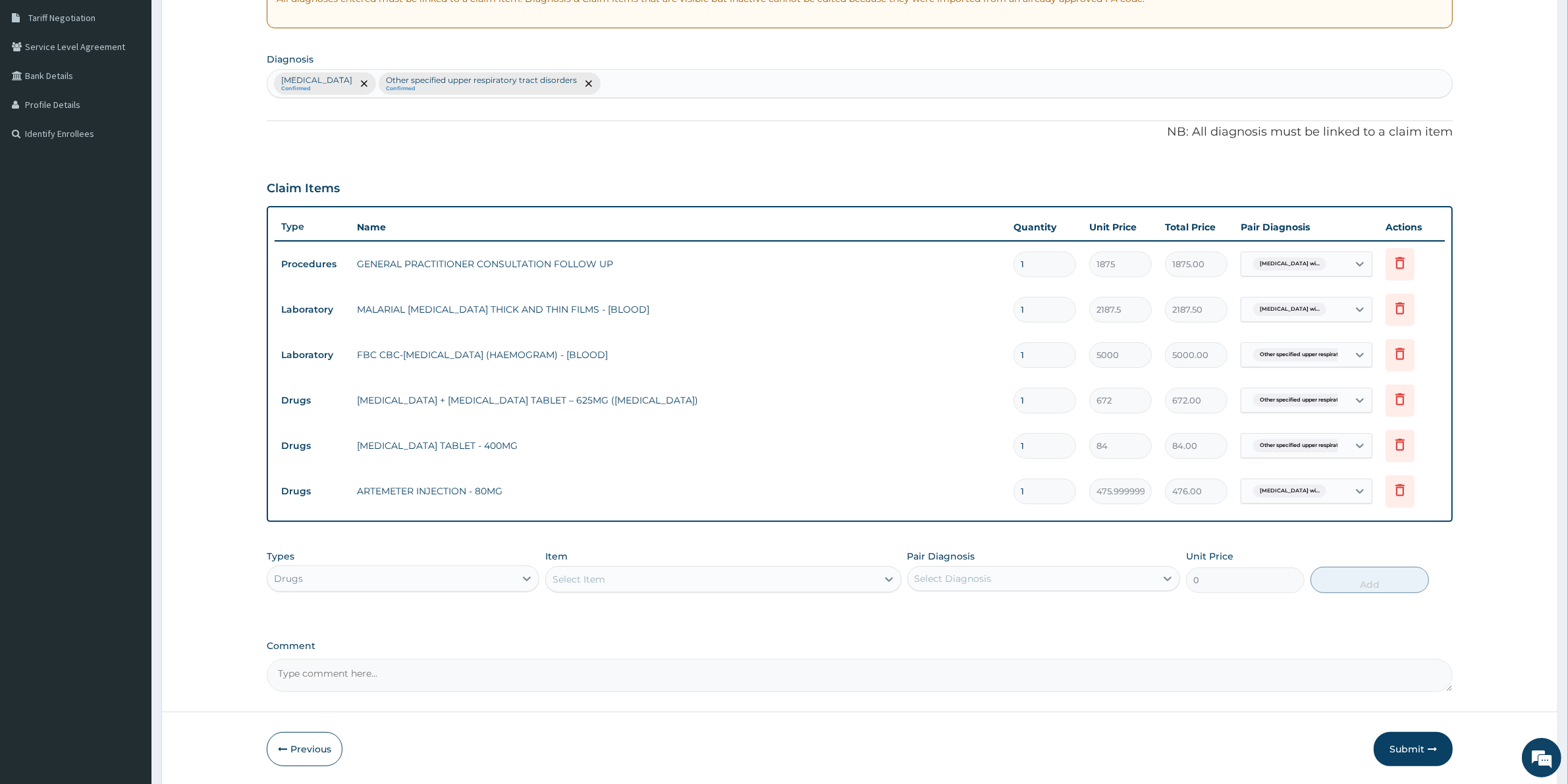
click at [561, 567] on div "Select Item" at bounding box center [722, 579] width 355 height 26
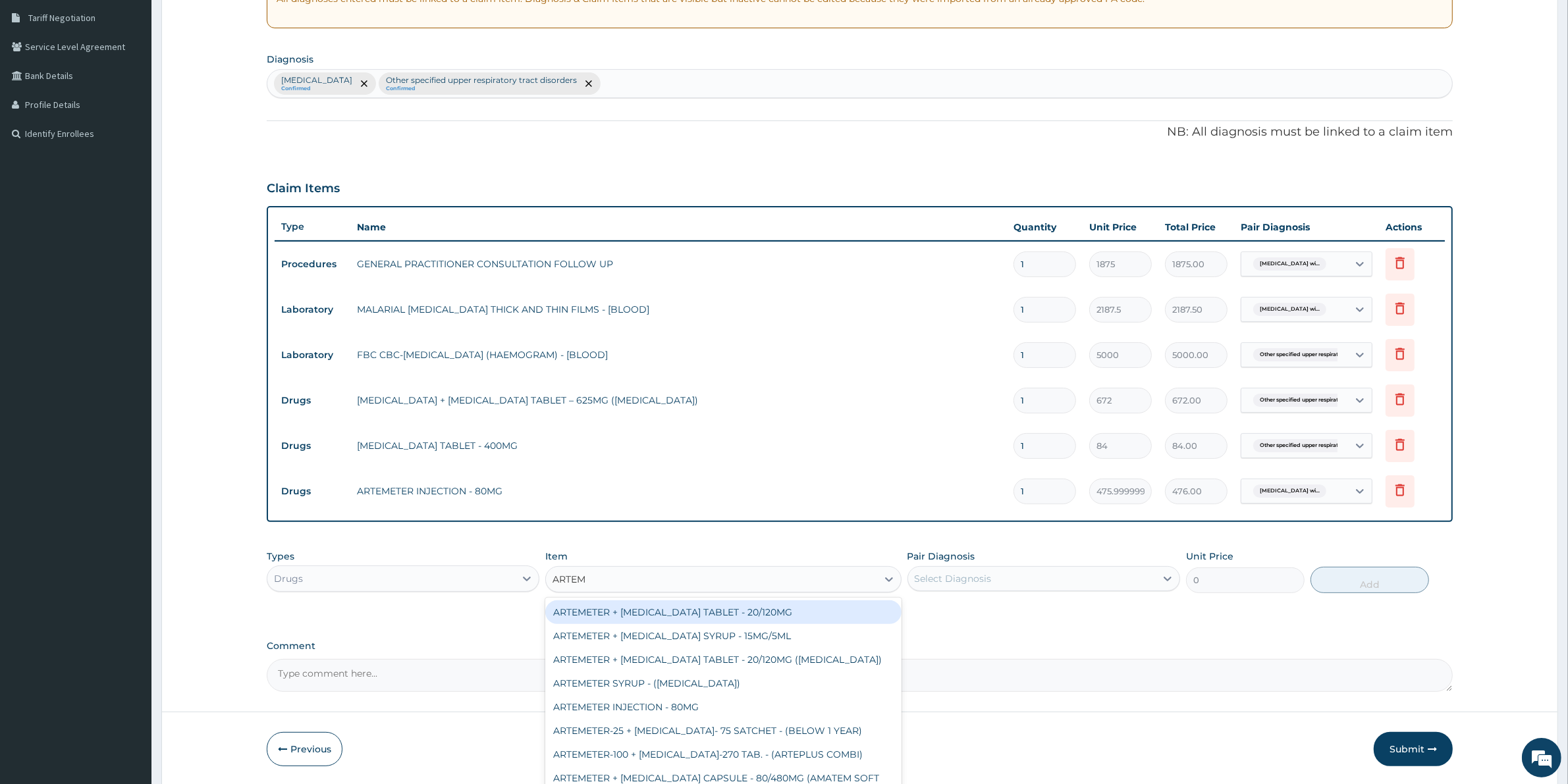
type input "ARTEME"
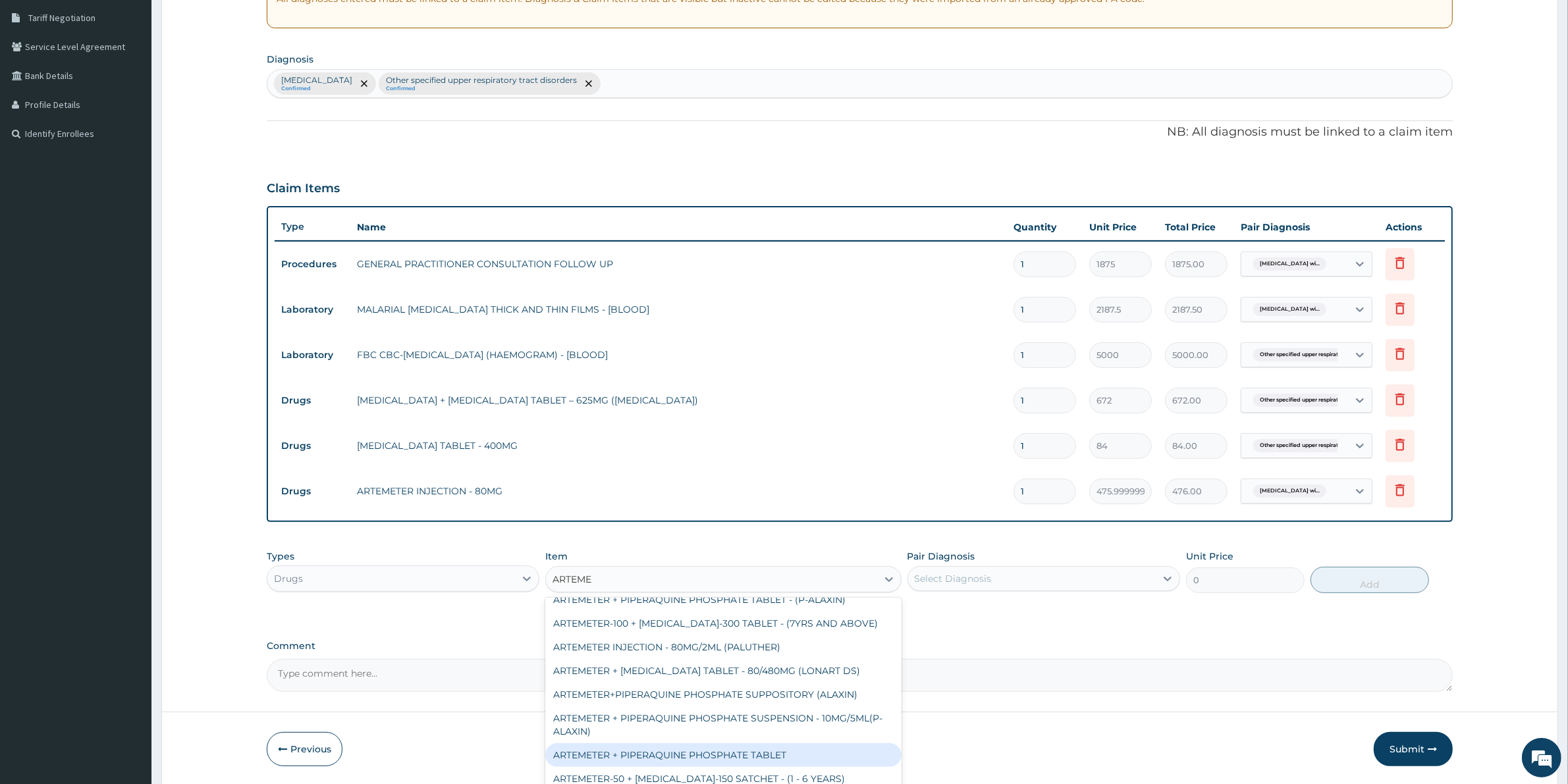
scroll to position [246, 0]
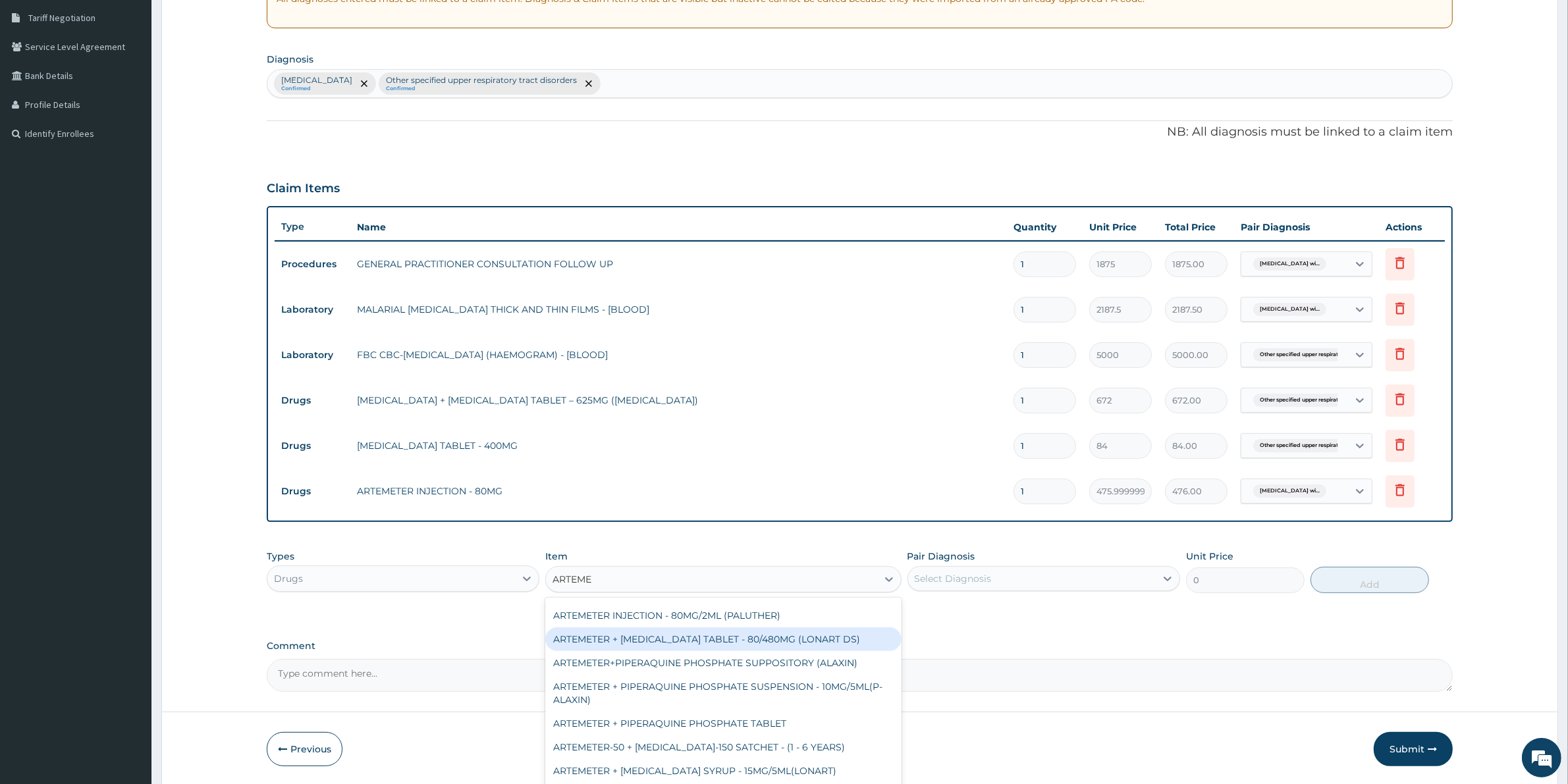
drag, startPoint x: 755, startPoint y: 642, endPoint x: 742, endPoint y: 650, distance: 15.3
click at [751, 642] on div "ARTEMETER + [MEDICAL_DATA] TABLET - 80/480MG (LONART DS)" at bounding box center [722, 638] width 355 height 24
type input "588"
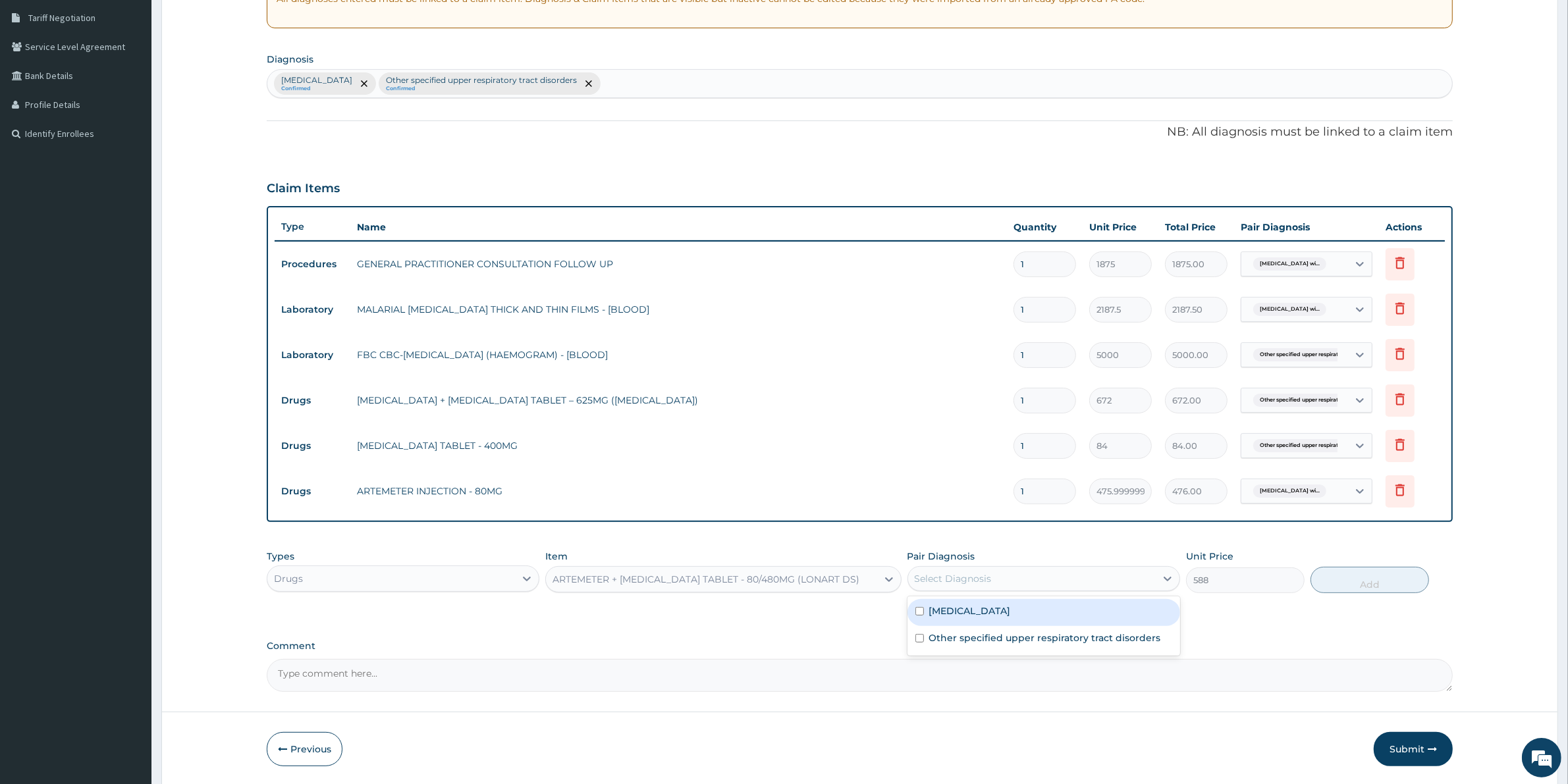
drag, startPoint x: 958, startPoint y: 571, endPoint x: 956, endPoint y: 589, distance: 18.1
click at [958, 572] on div "Select Diagnosis" at bounding box center [953, 578] width 77 height 13
click at [958, 610] on label "[MEDICAL_DATA]" at bounding box center [970, 610] width 82 height 13
checkbox input "true"
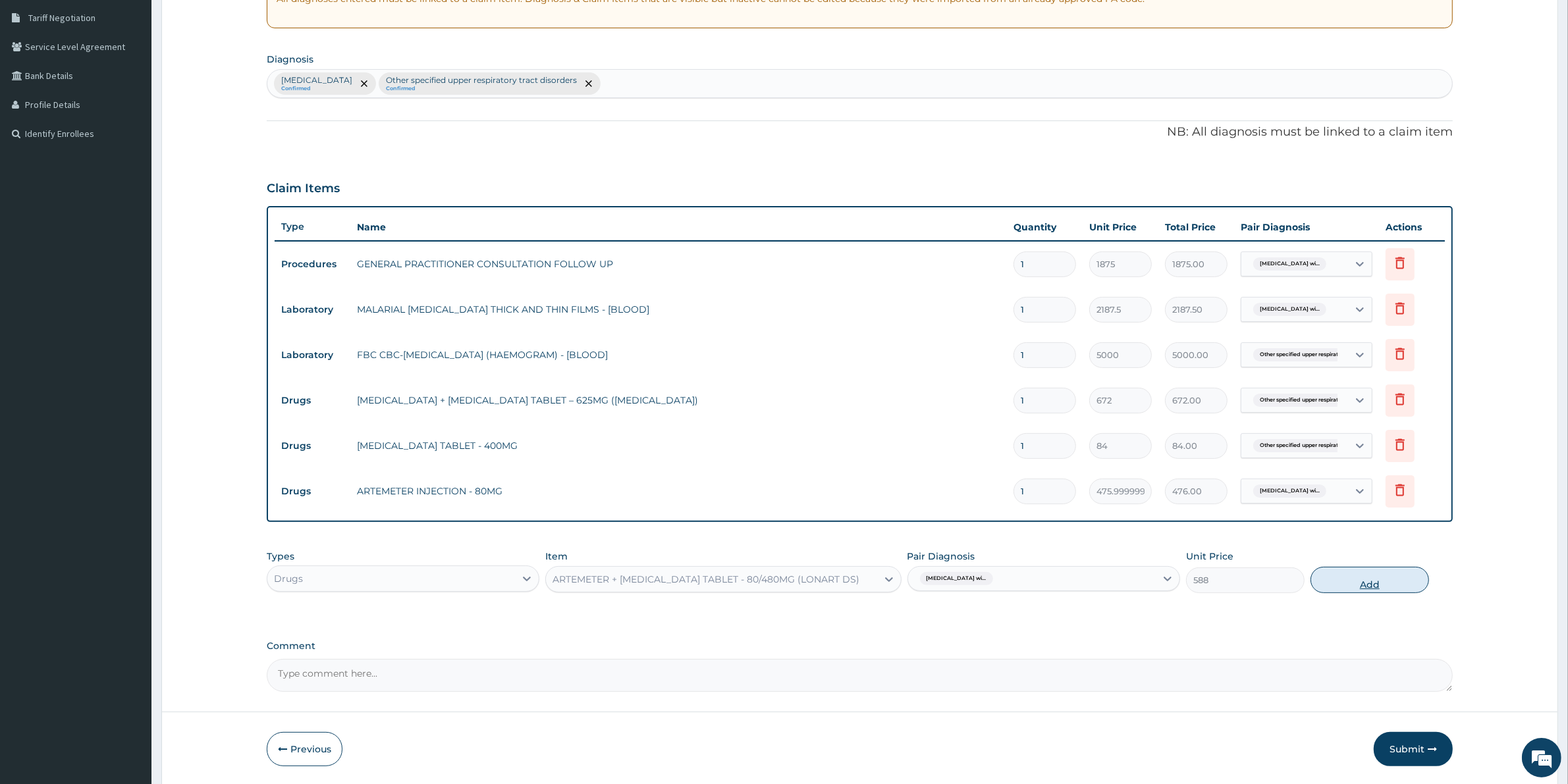
click at [1328, 584] on button "Add" at bounding box center [1369, 580] width 118 height 26
type input "0"
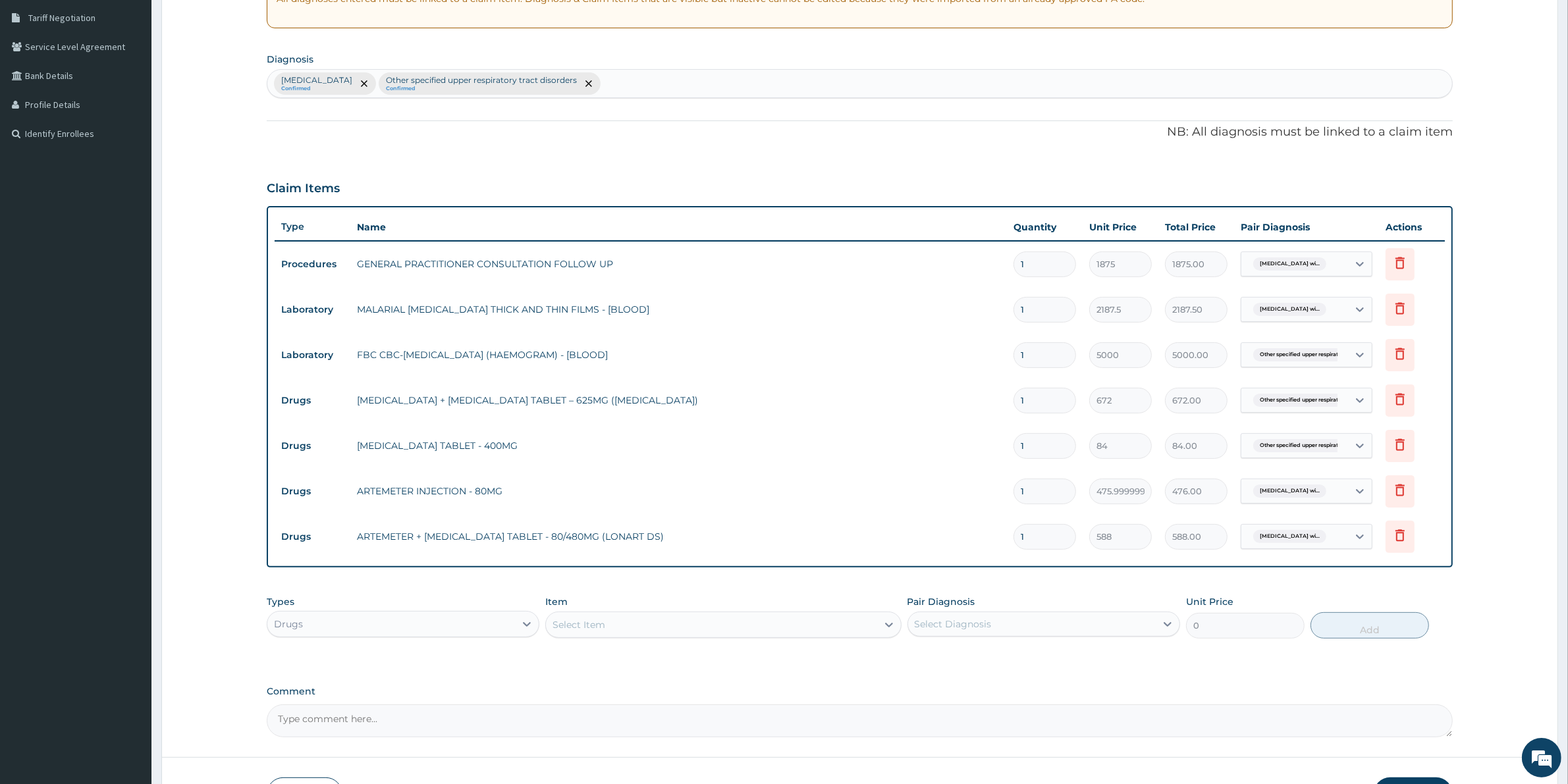
drag, startPoint x: 1038, startPoint y: 537, endPoint x: 897, endPoint y: 564, distance: 143.6
click at [897, 564] on div "Type Name Quantity Unit Price Total Price Pair Diagnosis Actions Procedures GEN…" at bounding box center [859, 387] width 1185 height 361
type input "6"
type input "3528.00"
type input "6"
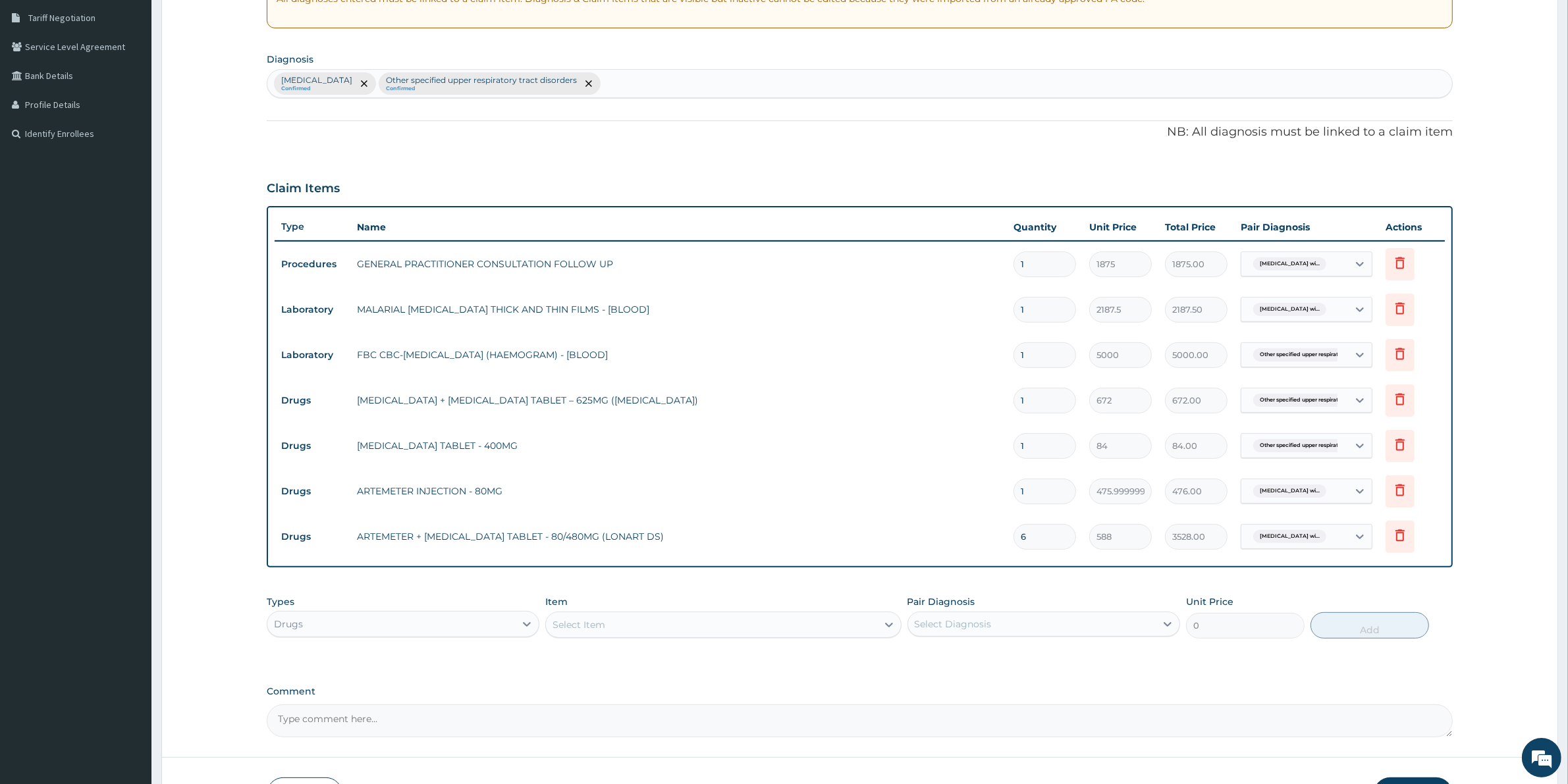
drag, startPoint x: 1042, startPoint y: 494, endPoint x: 913, endPoint y: 502, distance: 129.2
click at [915, 494] on tr "Drugs ARTEMETER INJECTION - 80MG 1 475.99999999999994 476.00 Plasmodium malaria…" at bounding box center [859, 491] width 1170 height 46
type input "6"
type input "2856.00"
type input "6"
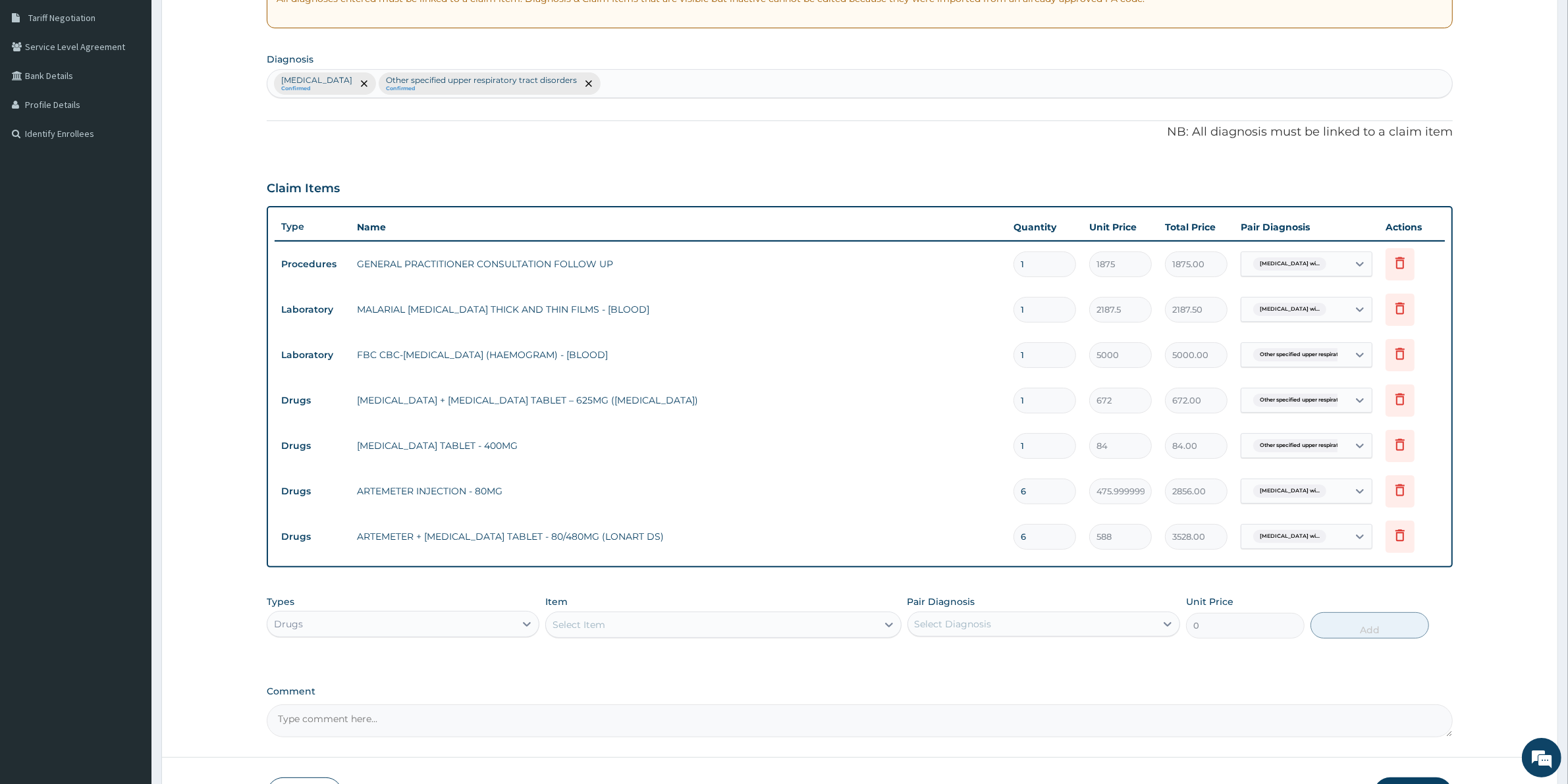
click at [1051, 442] on input "1" at bounding box center [1044, 445] width 62 height 25
type input "15"
type input "1260.00"
type input "15"
click at [1035, 402] on input "1" at bounding box center [1044, 400] width 62 height 25
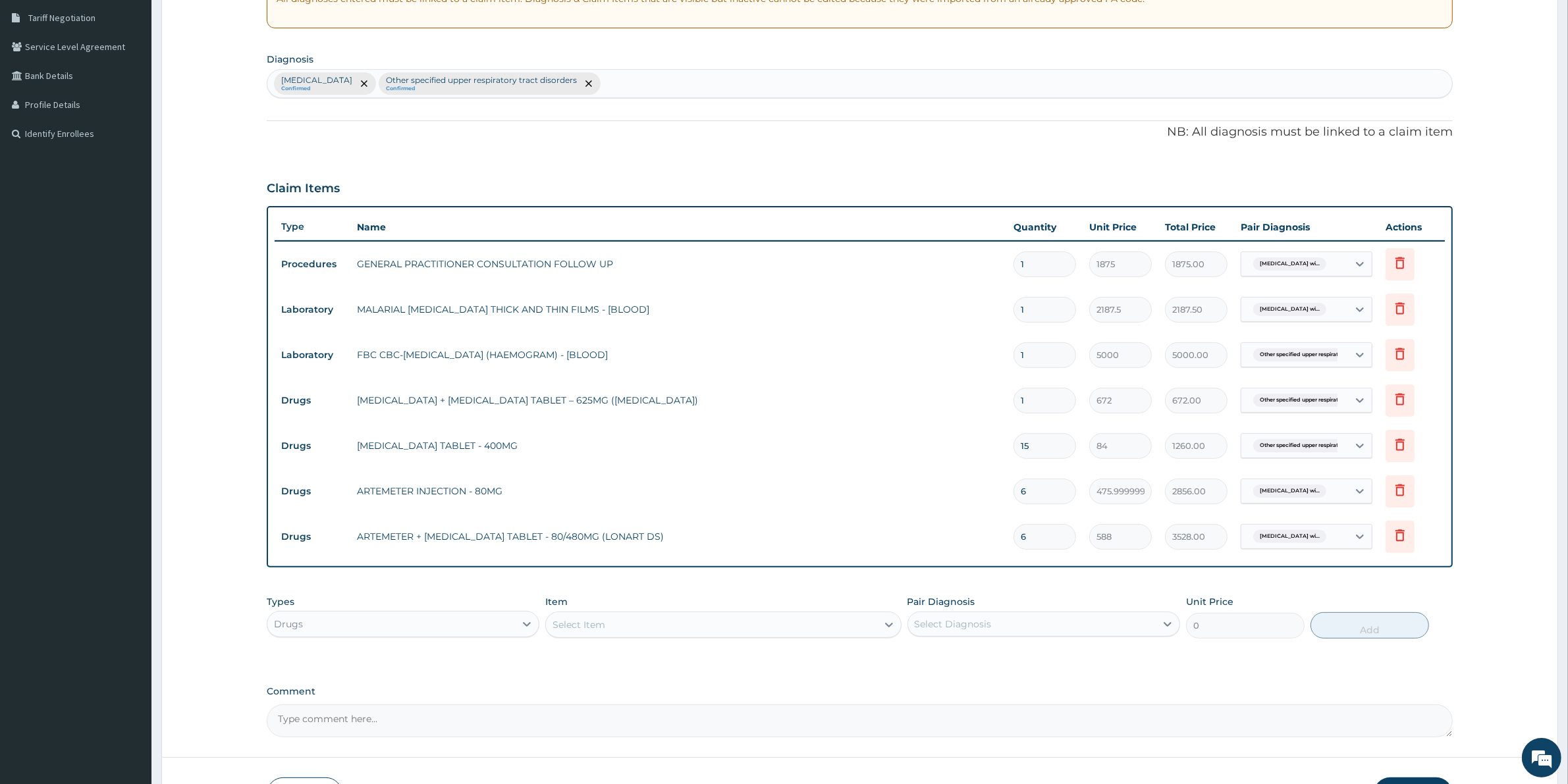
type input "14"
type input "9408.00"
type input "14"
click at [574, 623] on div "Select Item" at bounding box center [579, 624] width 53 height 13
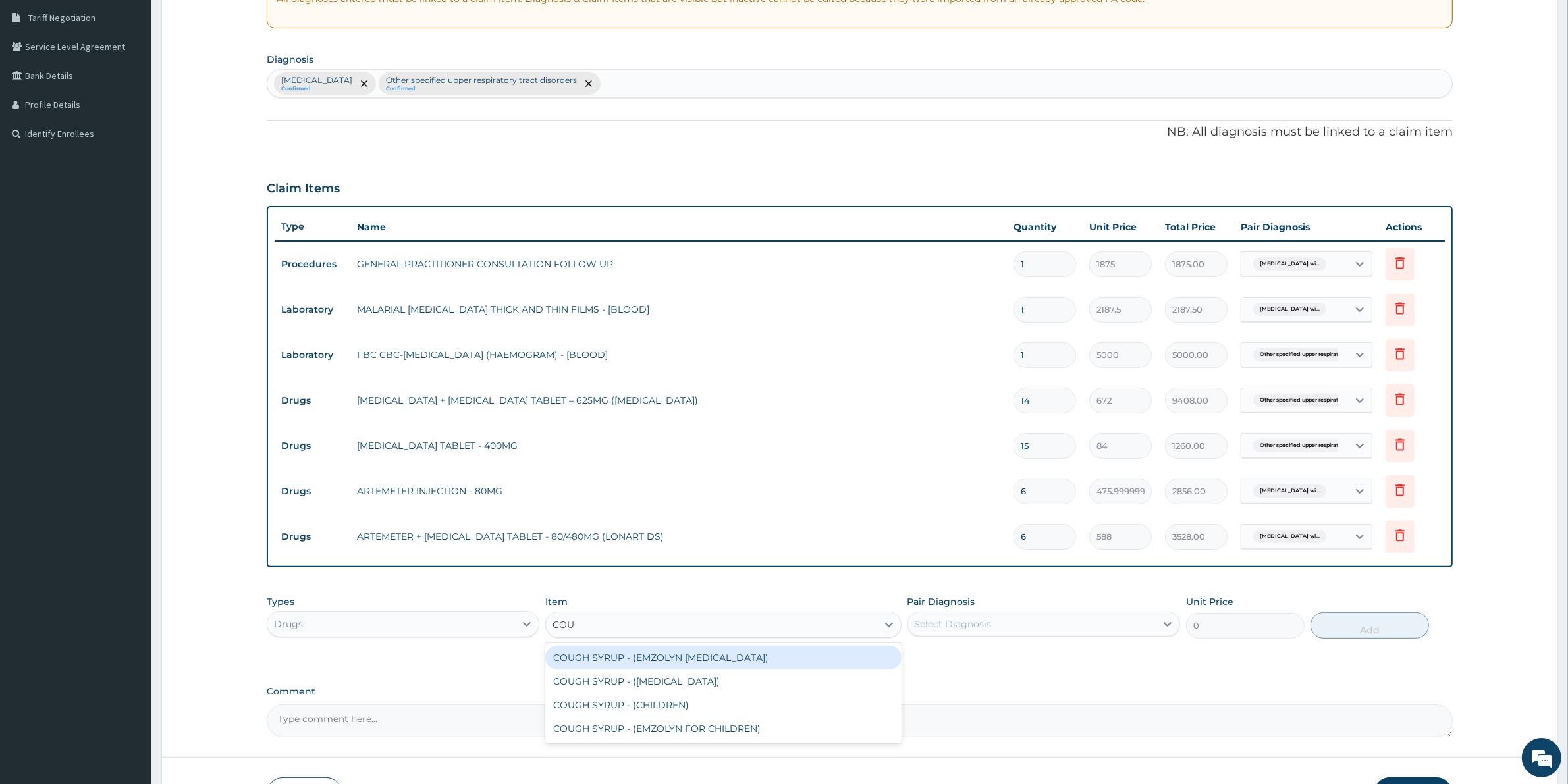
type input "COUGH"
drag, startPoint x: 657, startPoint y: 659, endPoint x: 703, endPoint y: 657, distance: 46.0
click at [662, 661] on div "COUGH SYRUP - (EMZOLYN EXPECTORANT)" at bounding box center [722, 657] width 355 height 24
type input "1120"
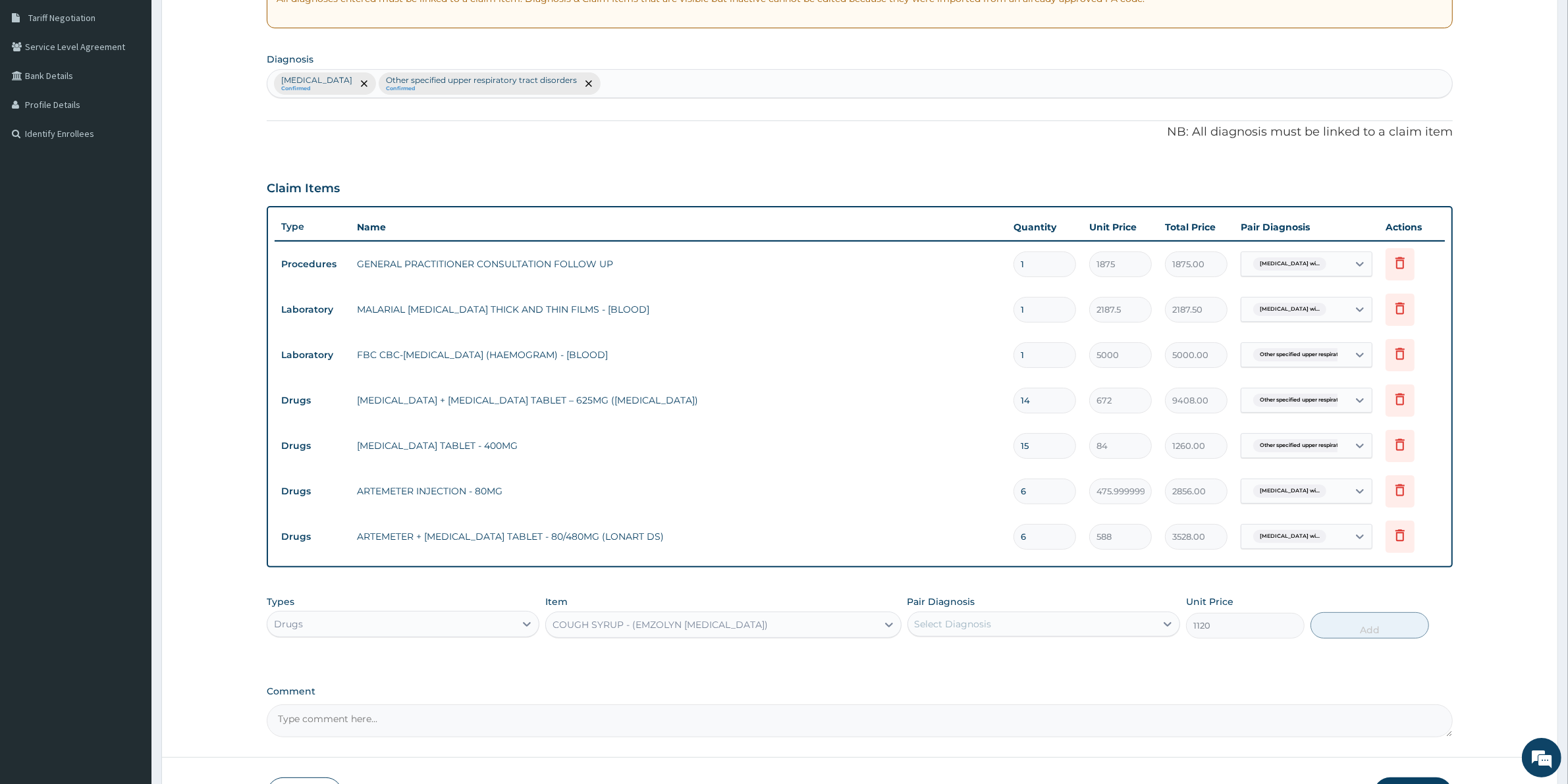
click at [992, 613] on div "Select Diagnosis" at bounding box center [1032, 624] width 247 height 21
click at [975, 689] on label "Other specified upper respiratory tract disorders" at bounding box center [1045, 682] width 232 height 13
checkbox input "true"
click at [1380, 629] on button "Add" at bounding box center [1369, 625] width 118 height 26
type input "0"
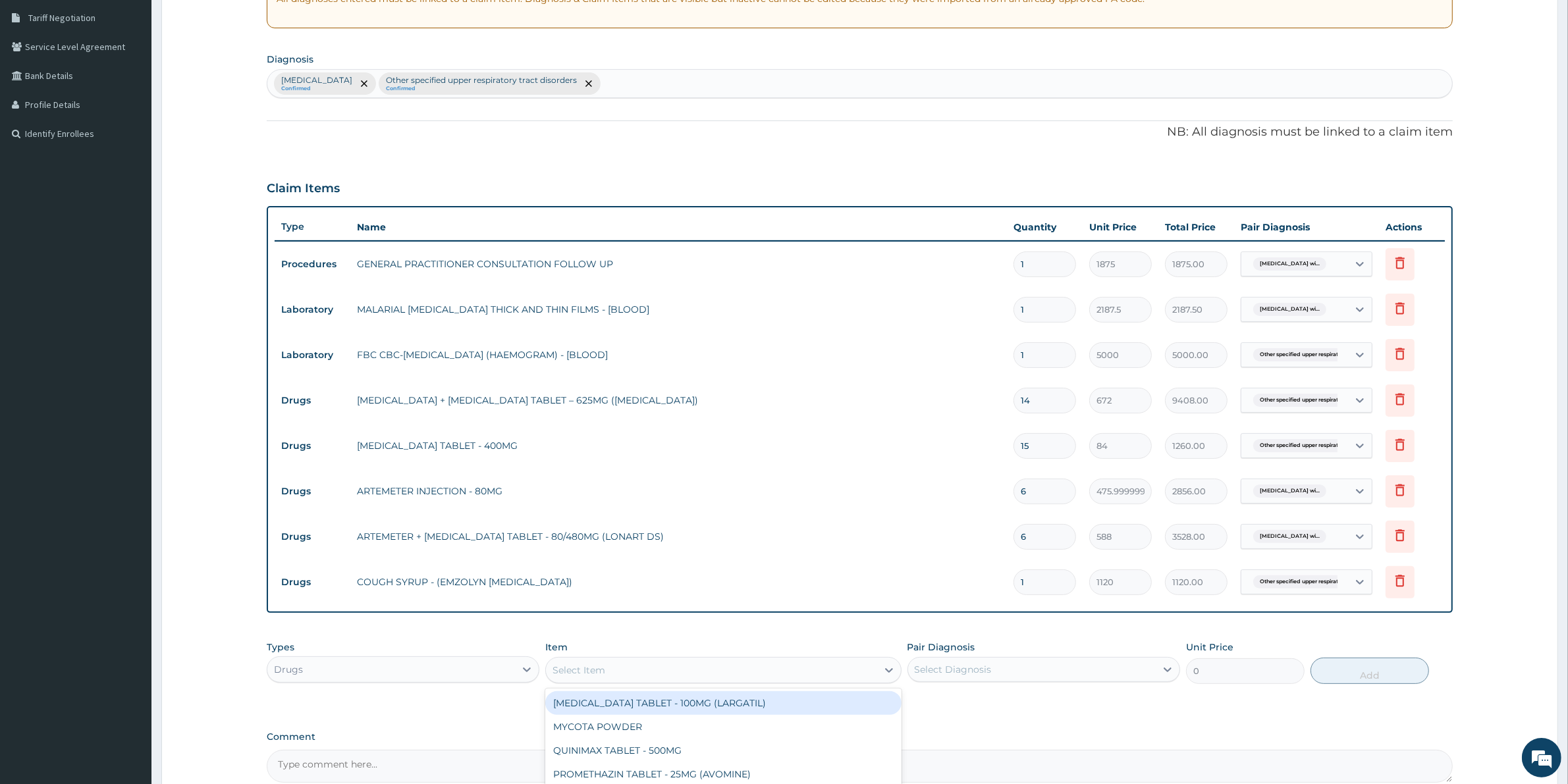
drag, startPoint x: 596, startPoint y: 666, endPoint x: 595, endPoint y: 687, distance: 21.0
click at [594, 668] on div "Select Item" at bounding box center [579, 669] width 53 height 13
type input "RANF"
click at [621, 702] on div "HEMATINIC SYRUP - (RANFERON)" at bounding box center [722, 702] width 355 height 24
type input "1288"
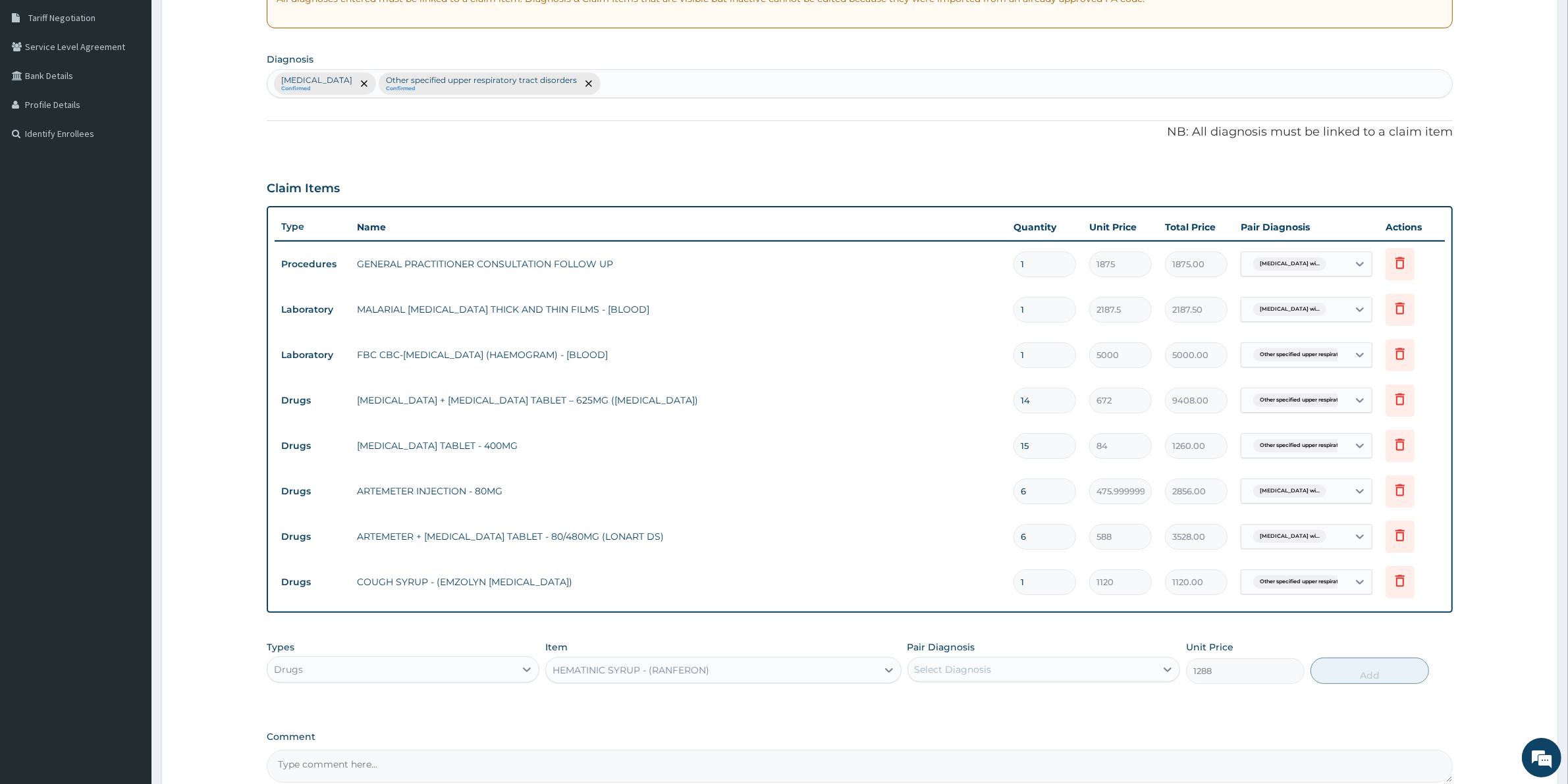
click at [912, 663] on div "Select Diagnosis" at bounding box center [1032, 669] width 247 height 21
click at [934, 735] on label "Other specified upper respiratory tract disorders" at bounding box center [1045, 728] width 232 height 13
checkbox input "true"
click at [1371, 666] on button "Add" at bounding box center [1369, 671] width 118 height 26
type input "0"
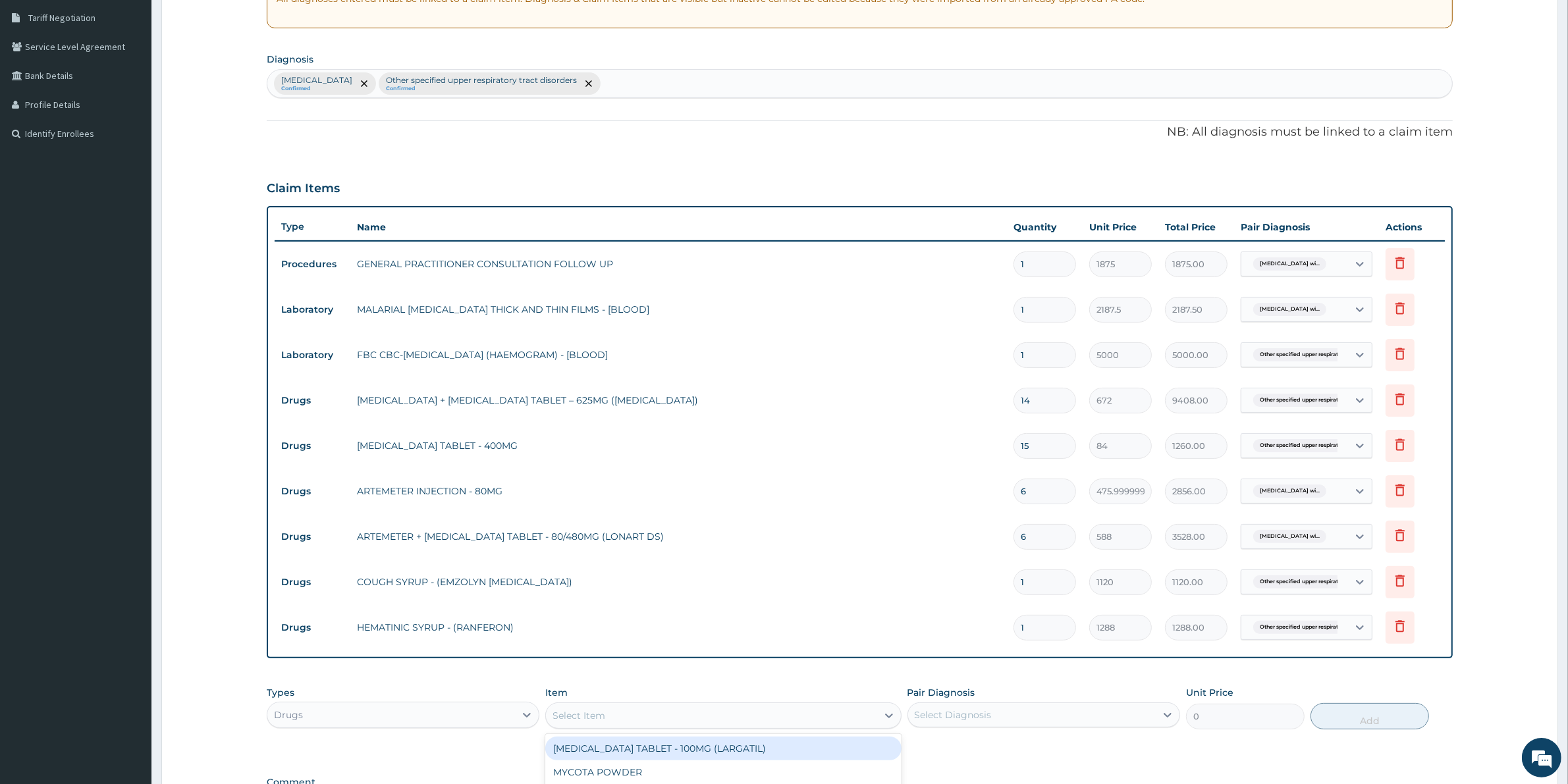
click at [561, 713] on div "Select Item" at bounding box center [579, 715] width 53 height 13
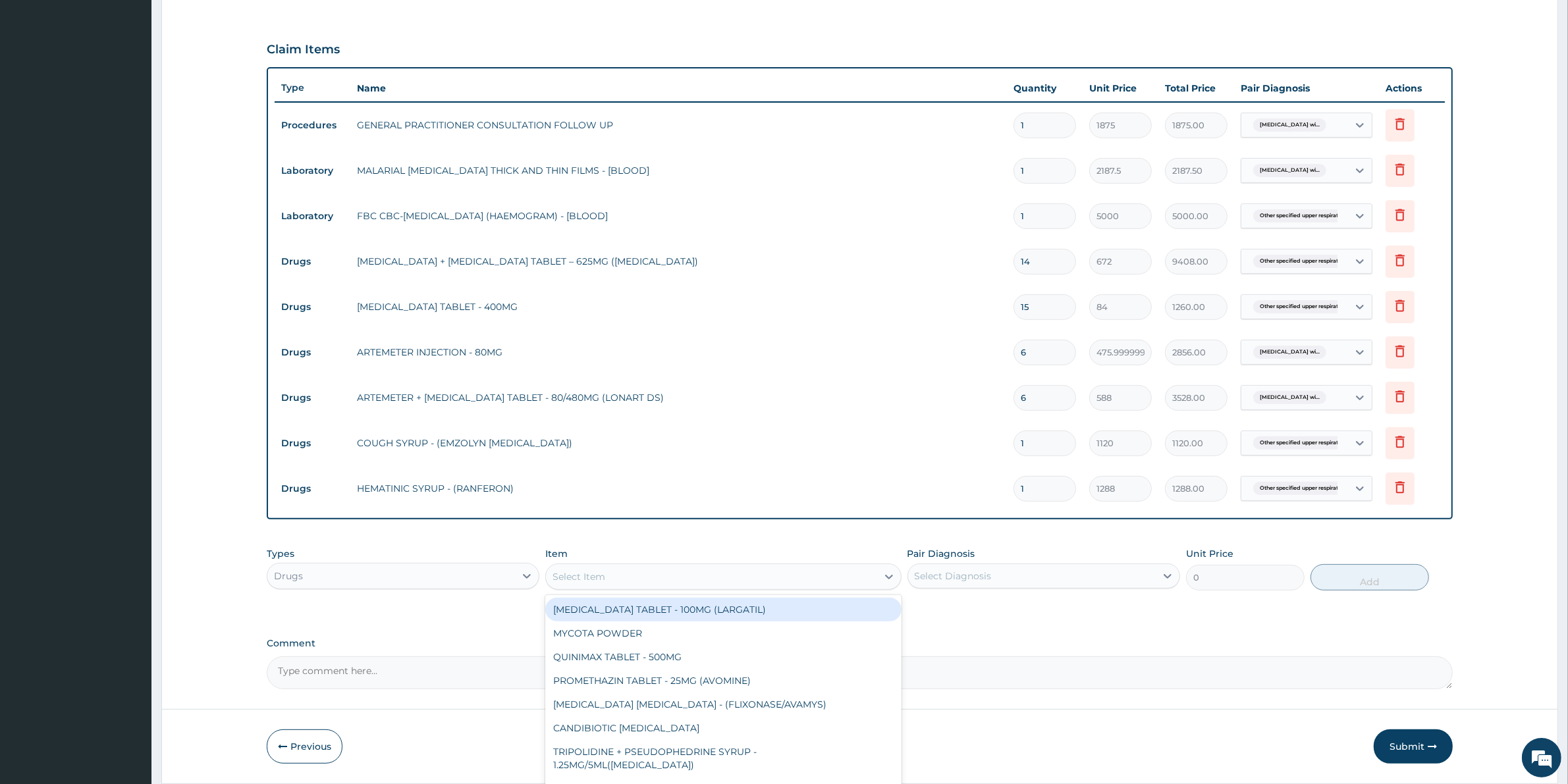
scroll to position [453, 0]
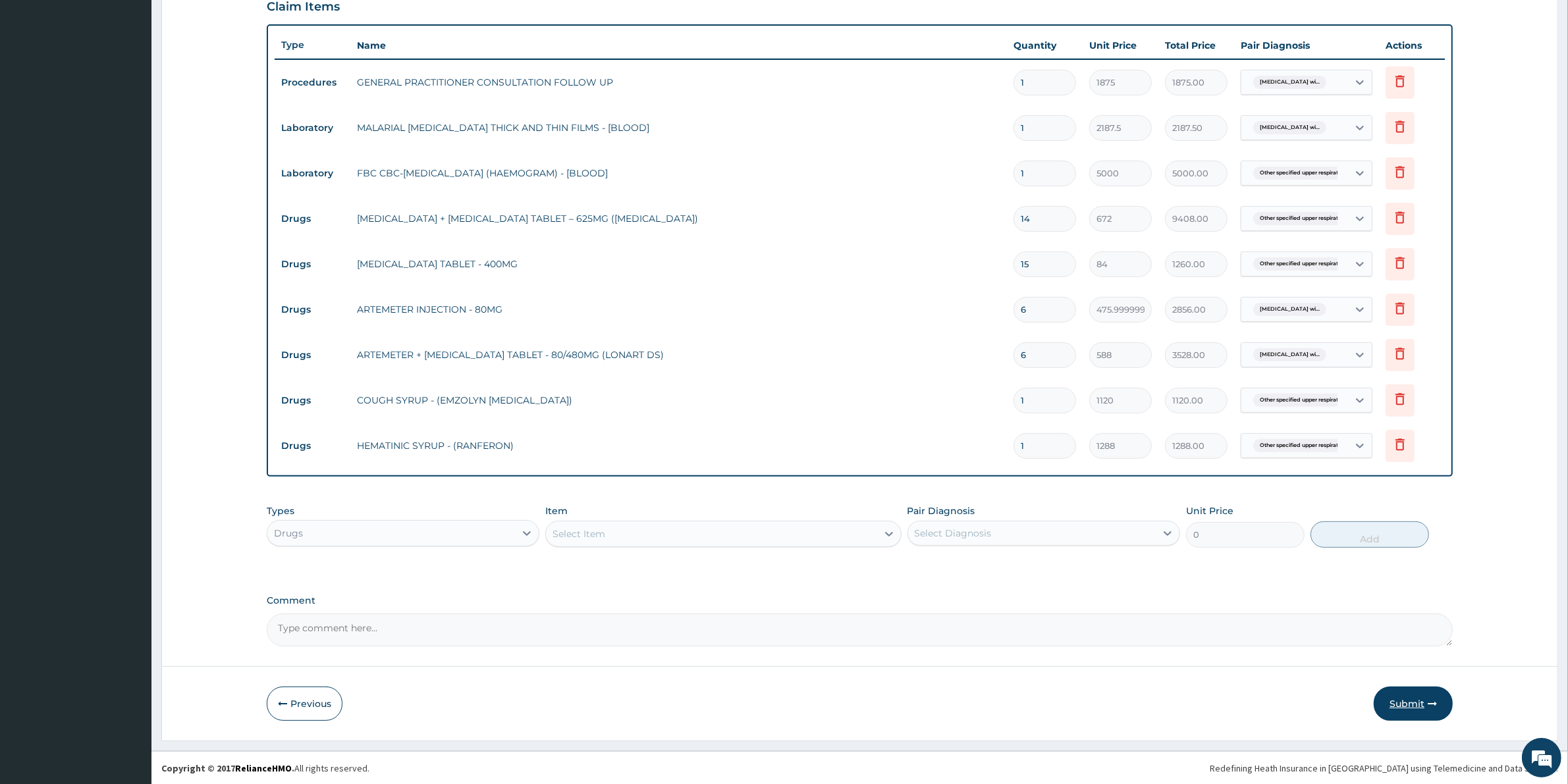
click at [1424, 699] on button "Submit" at bounding box center [1413, 703] width 79 height 34
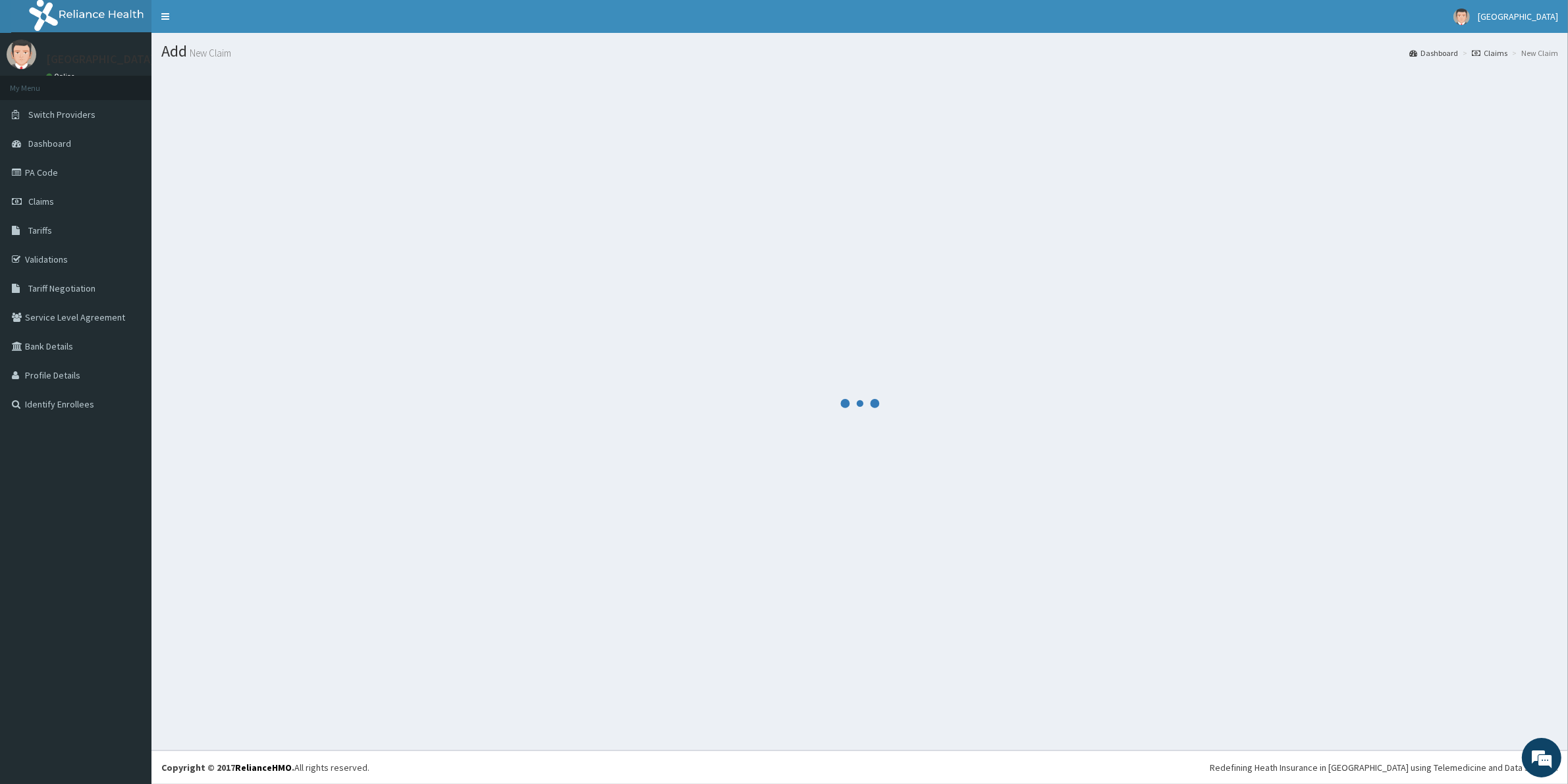
scroll to position [0, 0]
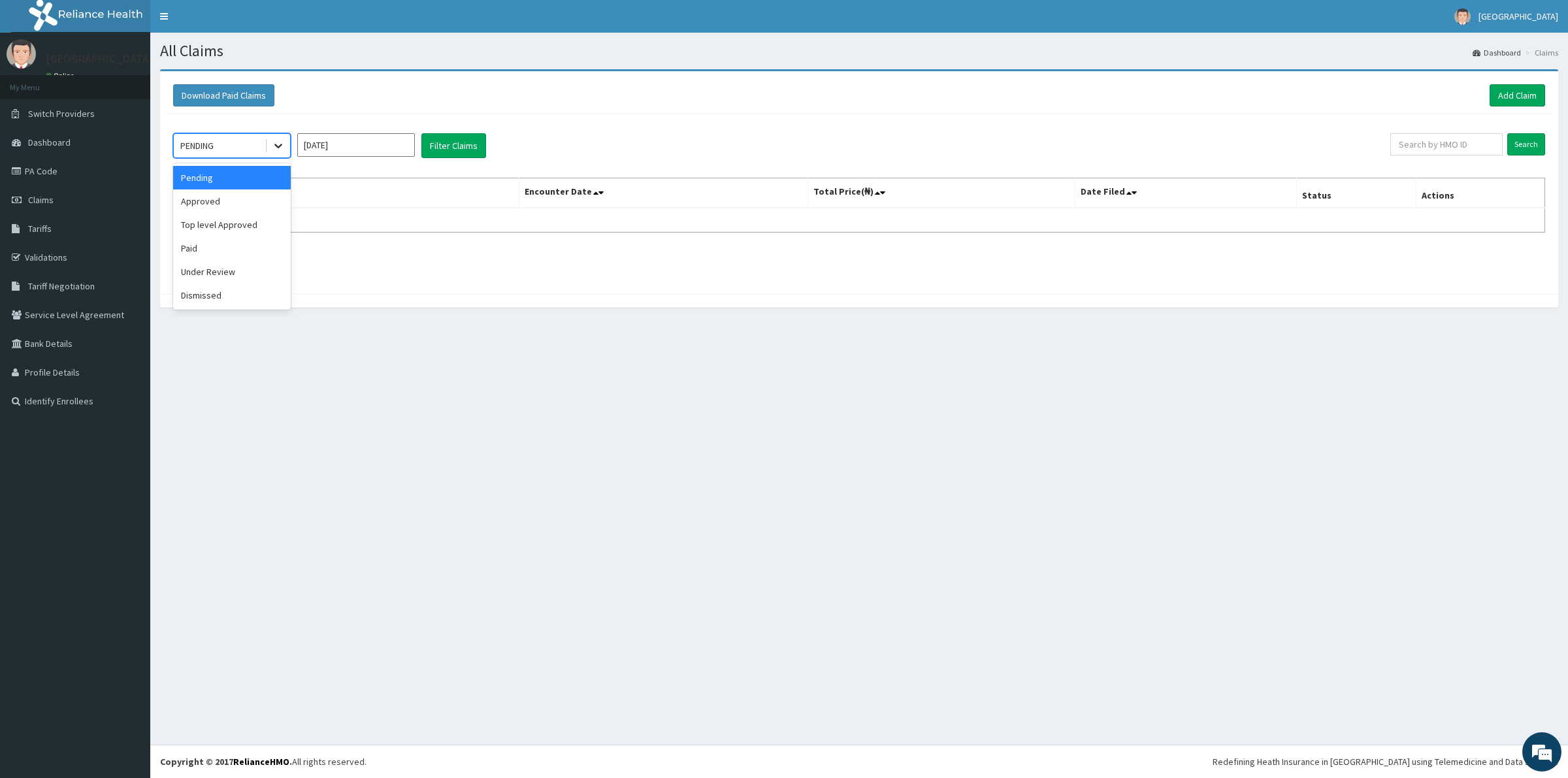
click at [278, 148] on icon at bounding box center [278, 146] width 8 height 4
click at [256, 207] on div "Approved" at bounding box center [232, 201] width 118 height 23
click at [461, 139] on button "Filter Claims" at bounding box center [454, 145] width 64 height 25
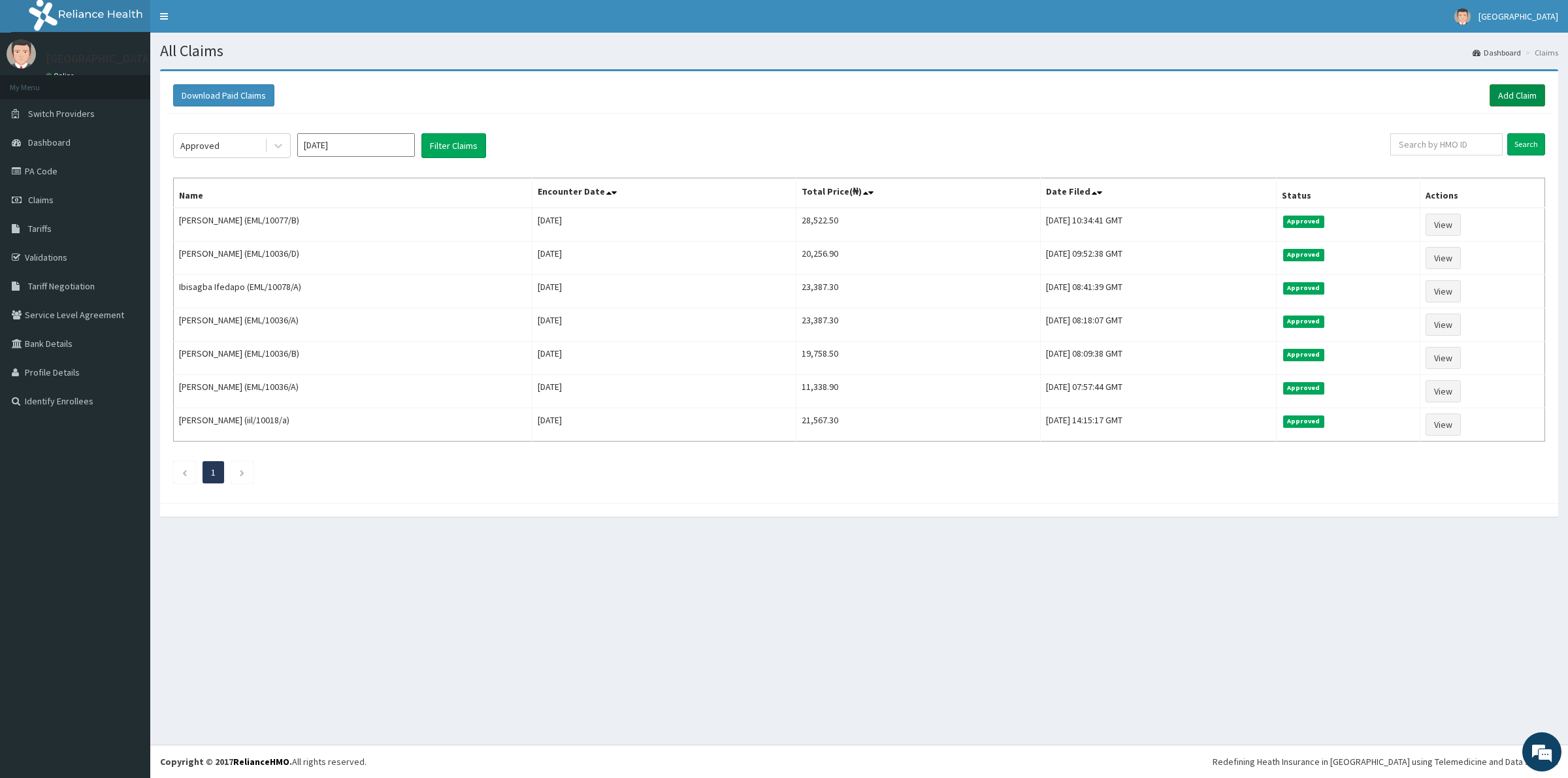
click at [1517, 96] on link "Add Claim" at bounding box center [1518, 96] width 56 height 23
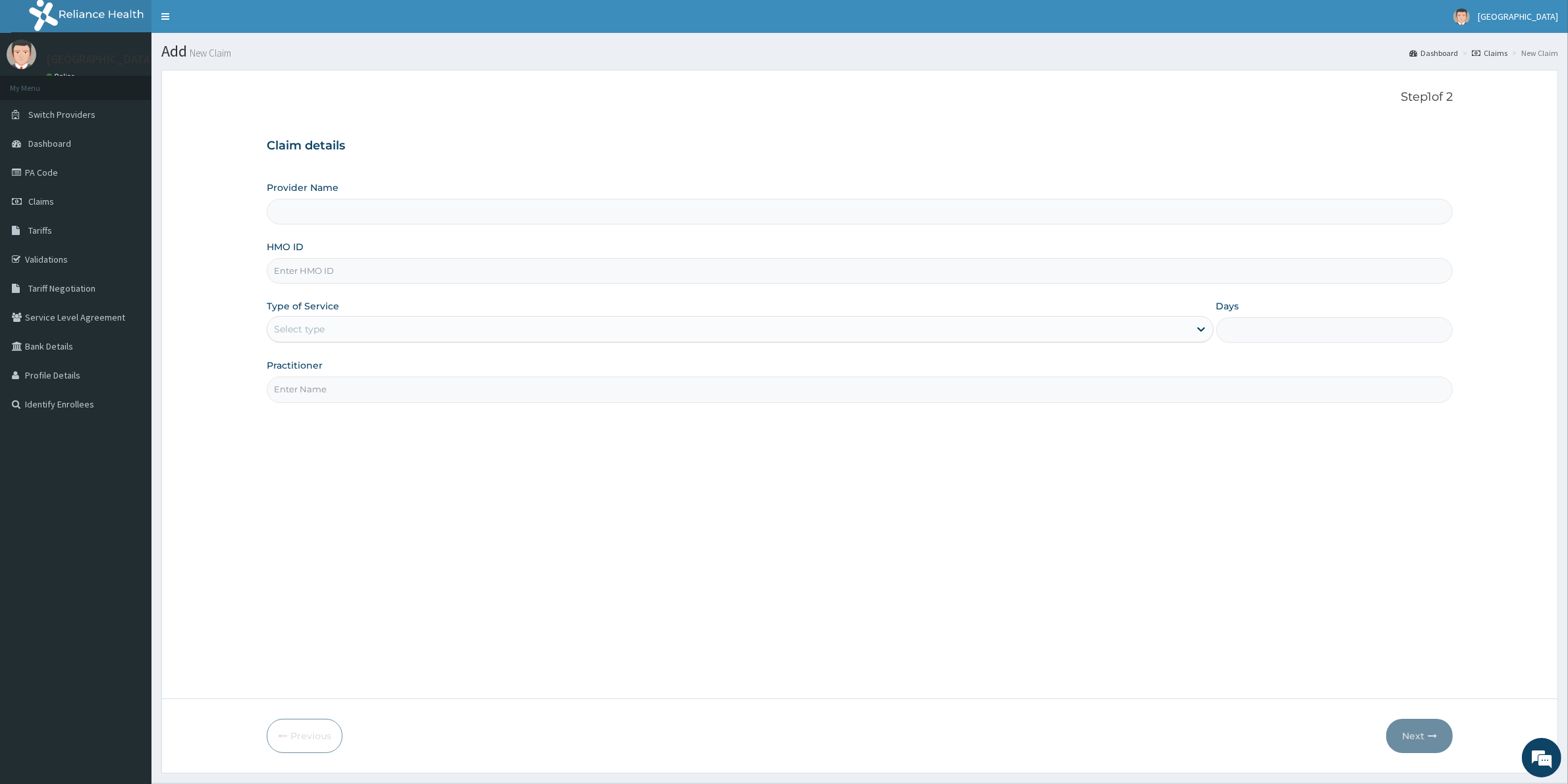
type input "[GEOGRAPHIC_DATA]"
click at [310, 267] on input "HMO ID" at bounding box center [859, 270] width 1185 height 25
paste input "EML/10021/A"
type input "EML/10021/A"
click at [327, 333] on div "Select type" at bounding box center [728, 329] width 922 height 21
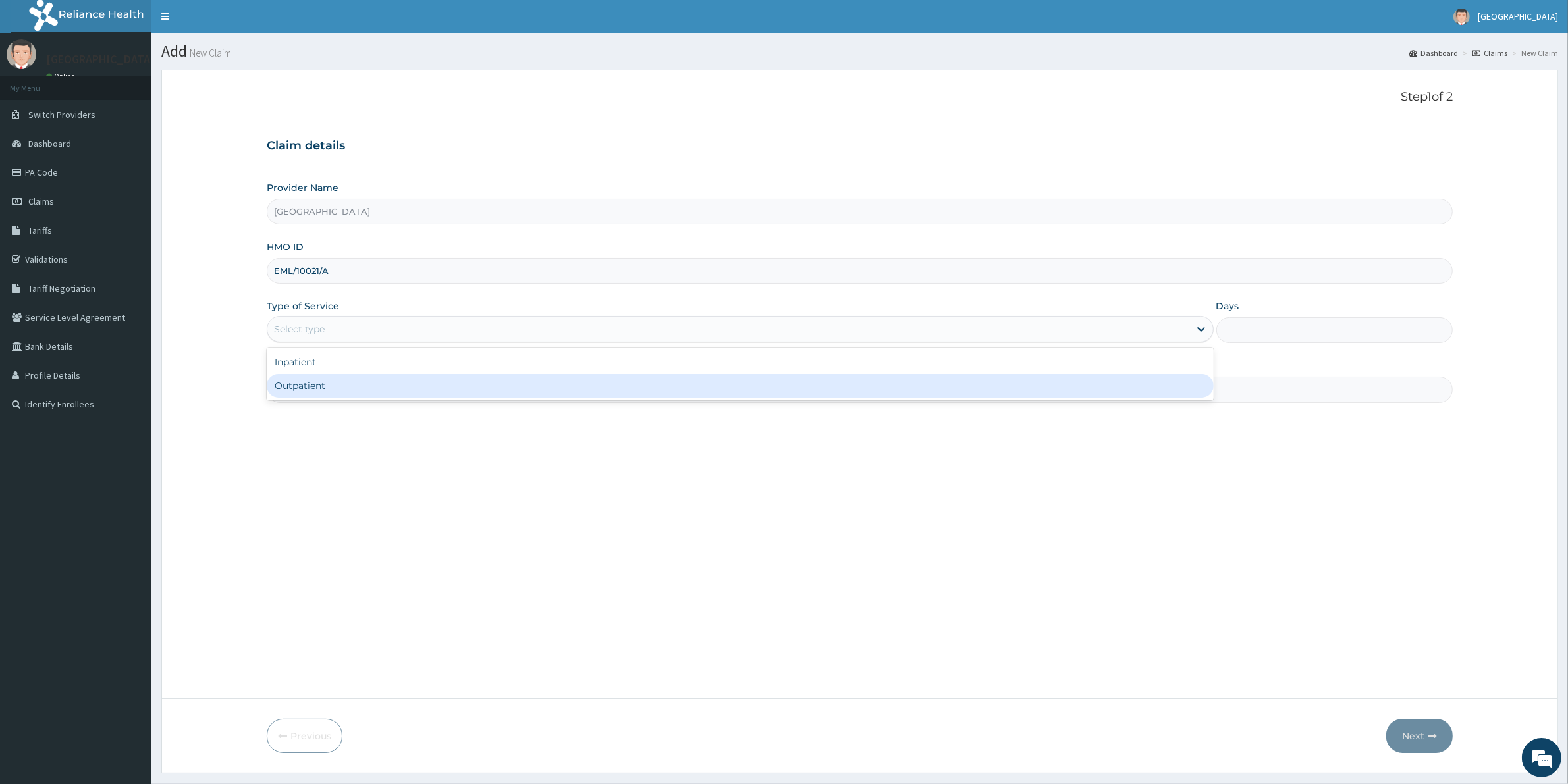
click at [304, 397] on div "Outpatient" at bounding box center [740, 385] width 947 height 24
type input "1"
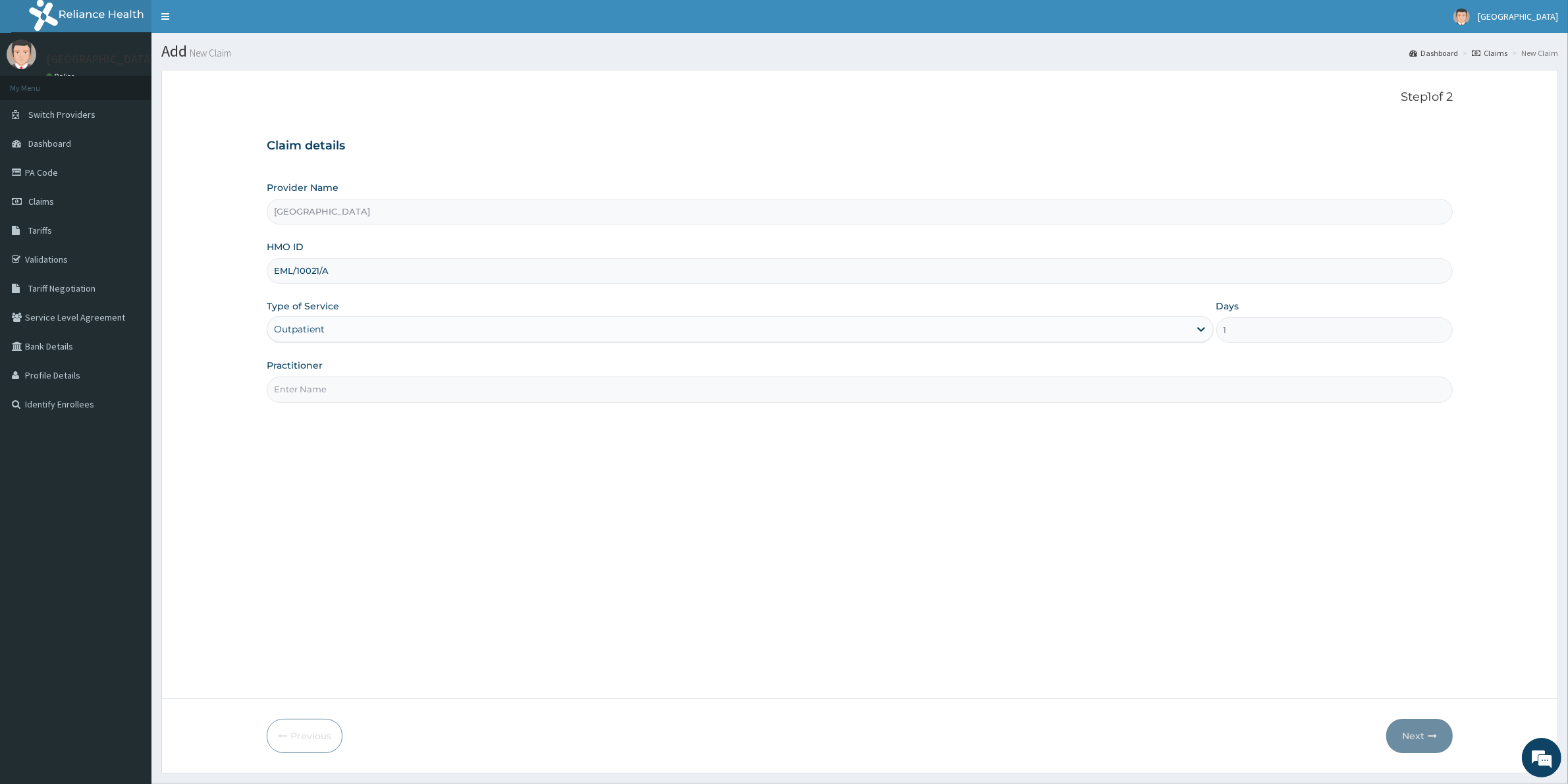
click at [304, 393] on input "Practitioner" at bounding box center [859, 388] width 1185 height 25
type input "[PERSON_NAME]"
click at [1413, 734] on button "Next" at bounding box center [1420, 735] width 67 height 34
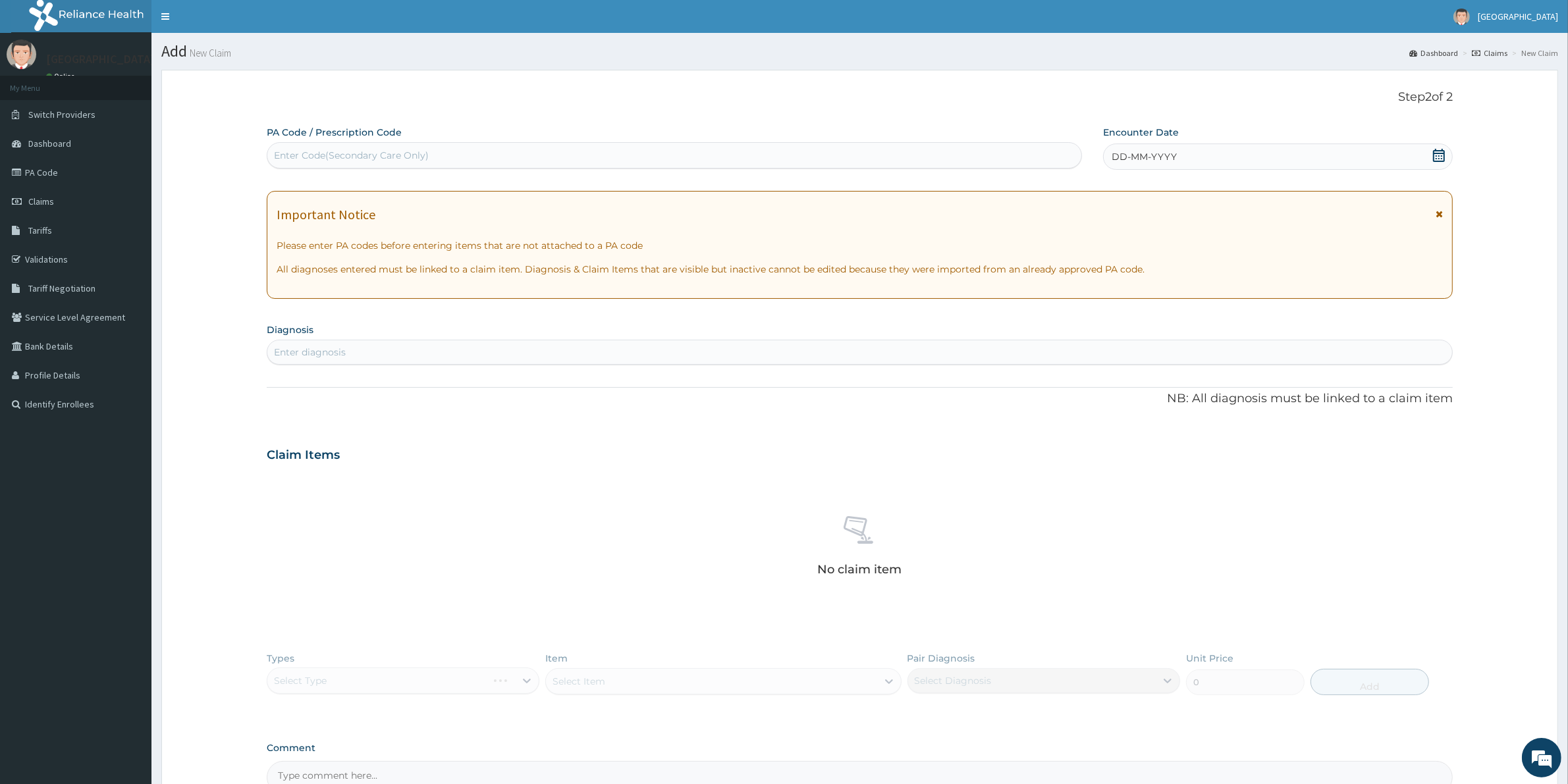
click at [403, 357] on div "Enter diagnosis" at bounding box center [860, 352] width 1185 height 21
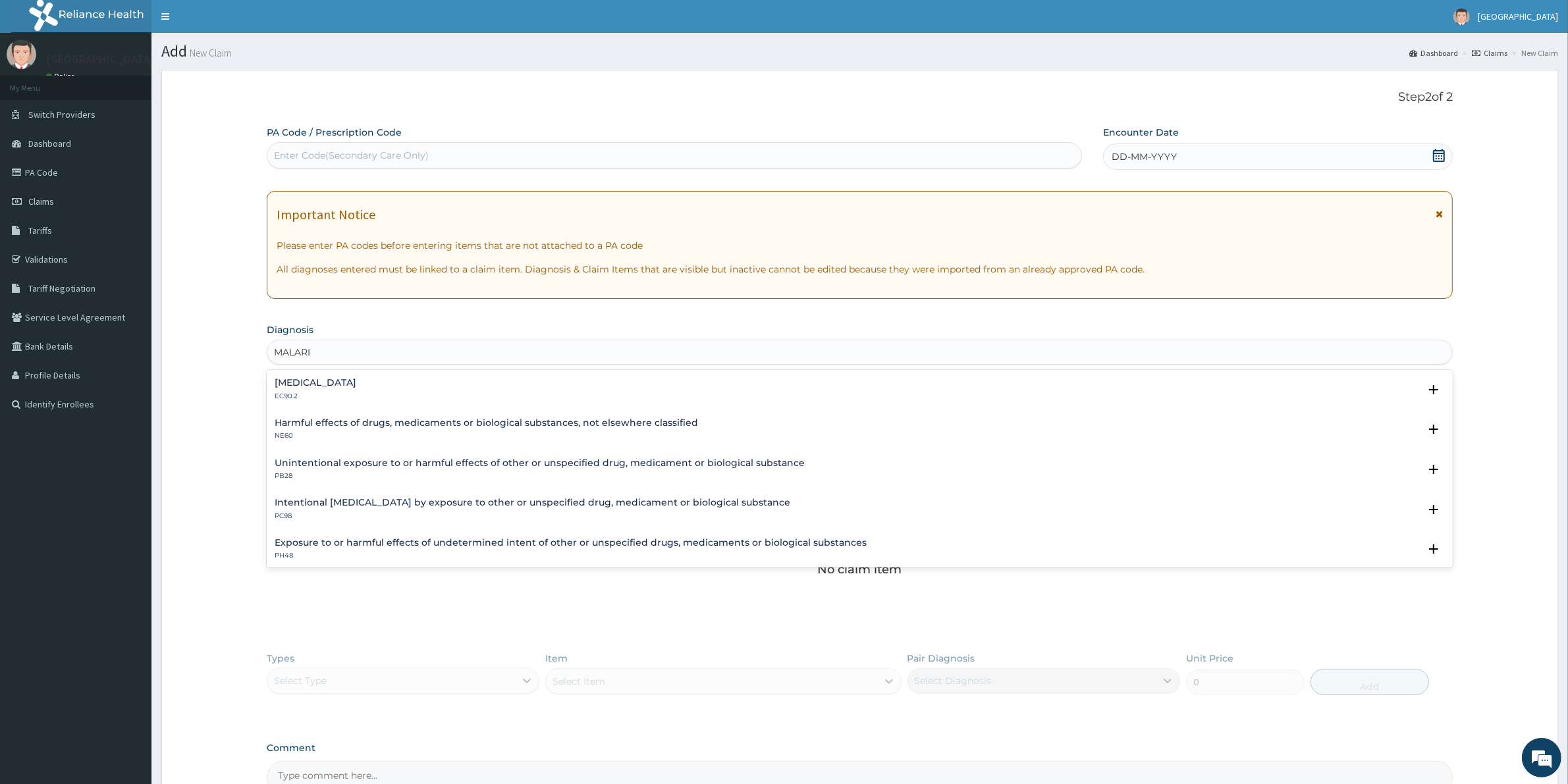
type input "[MEDICAL_DATA]"
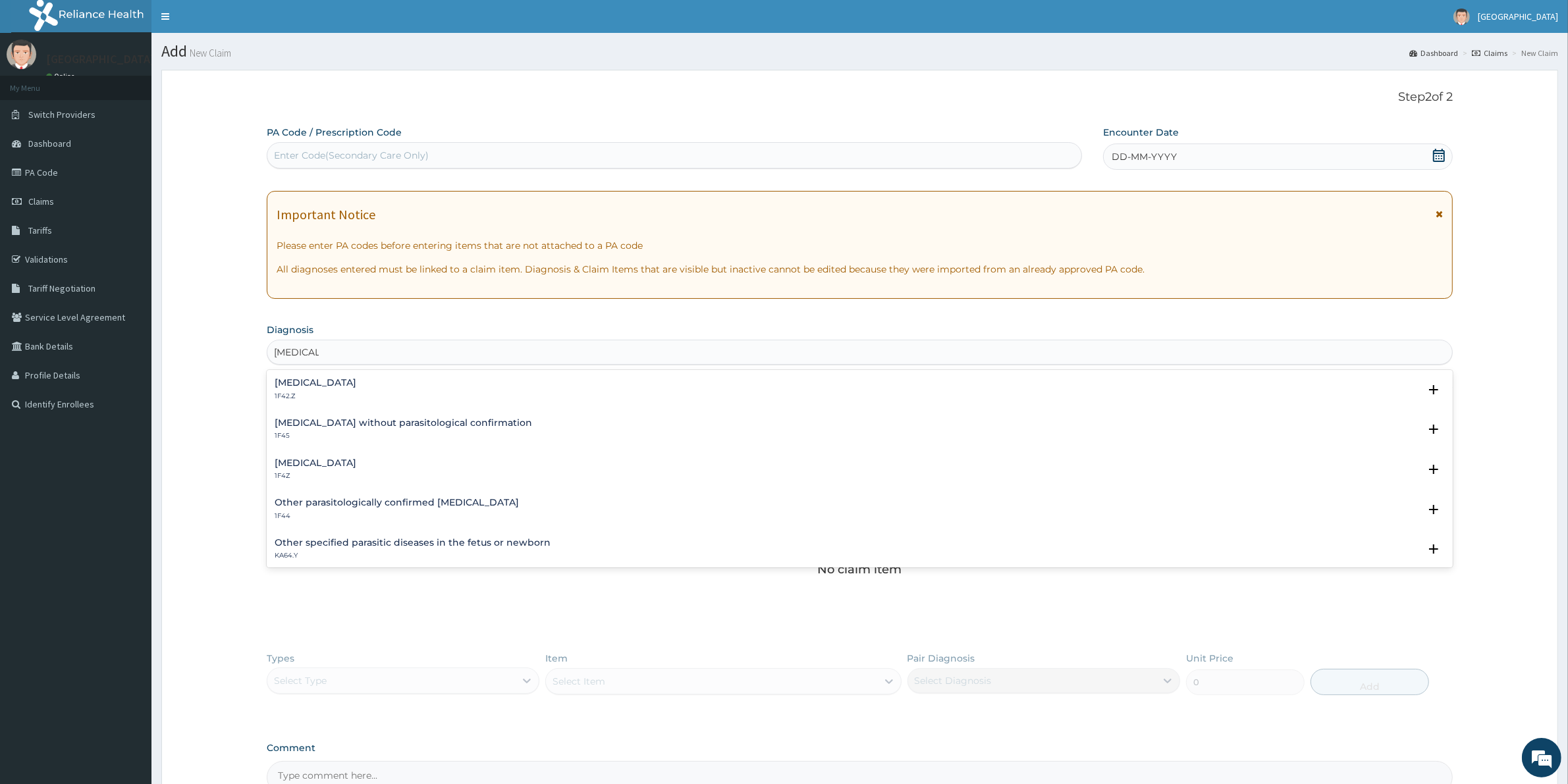
click at [347, 385] on h4 "[MEDICAL_DATA]" at bounding box center [315, 382] width 82 height 10
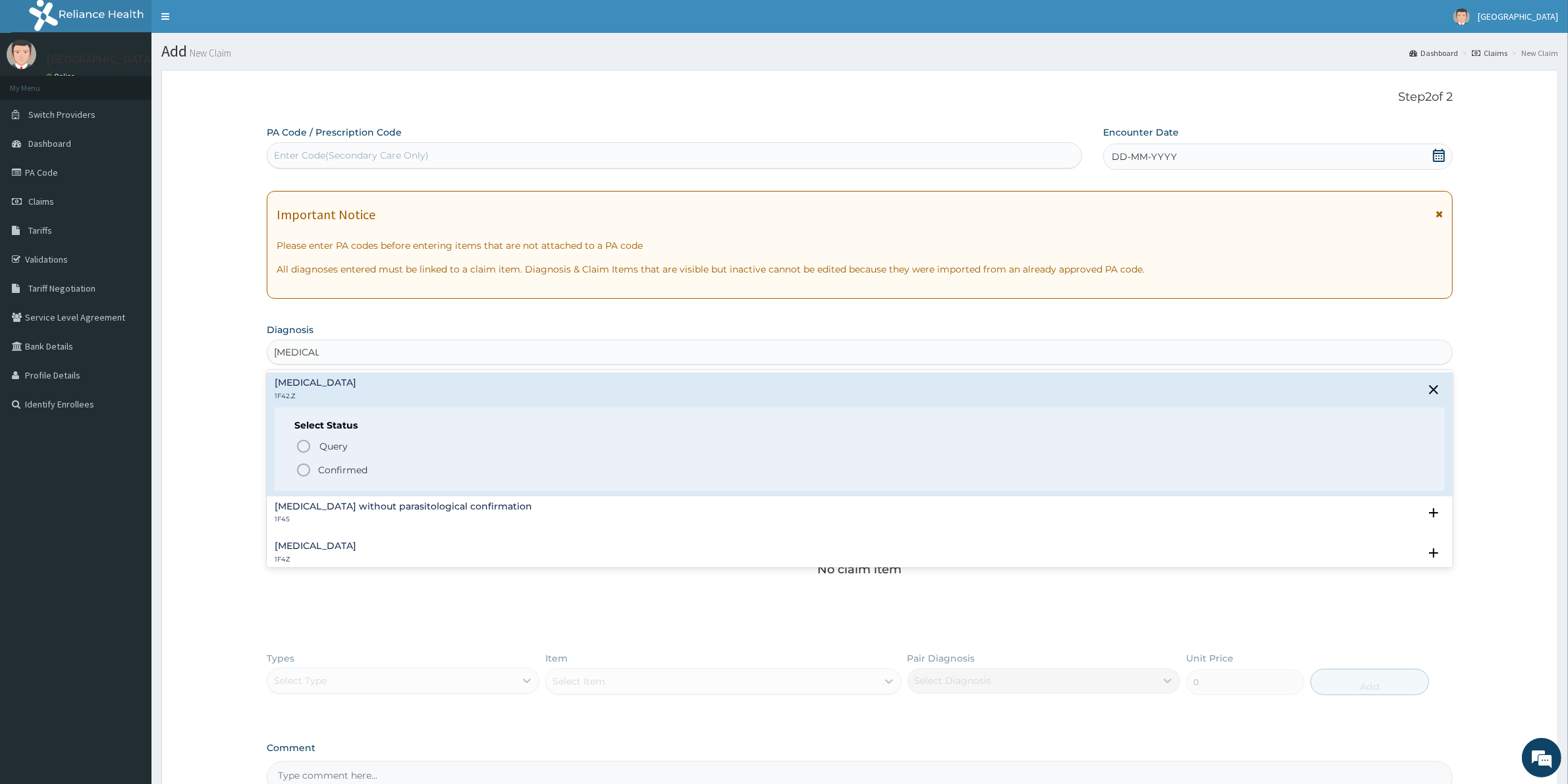
click at [301, 468] on icon "status option filled" at bounding box center [304, 470] width 16 height 16
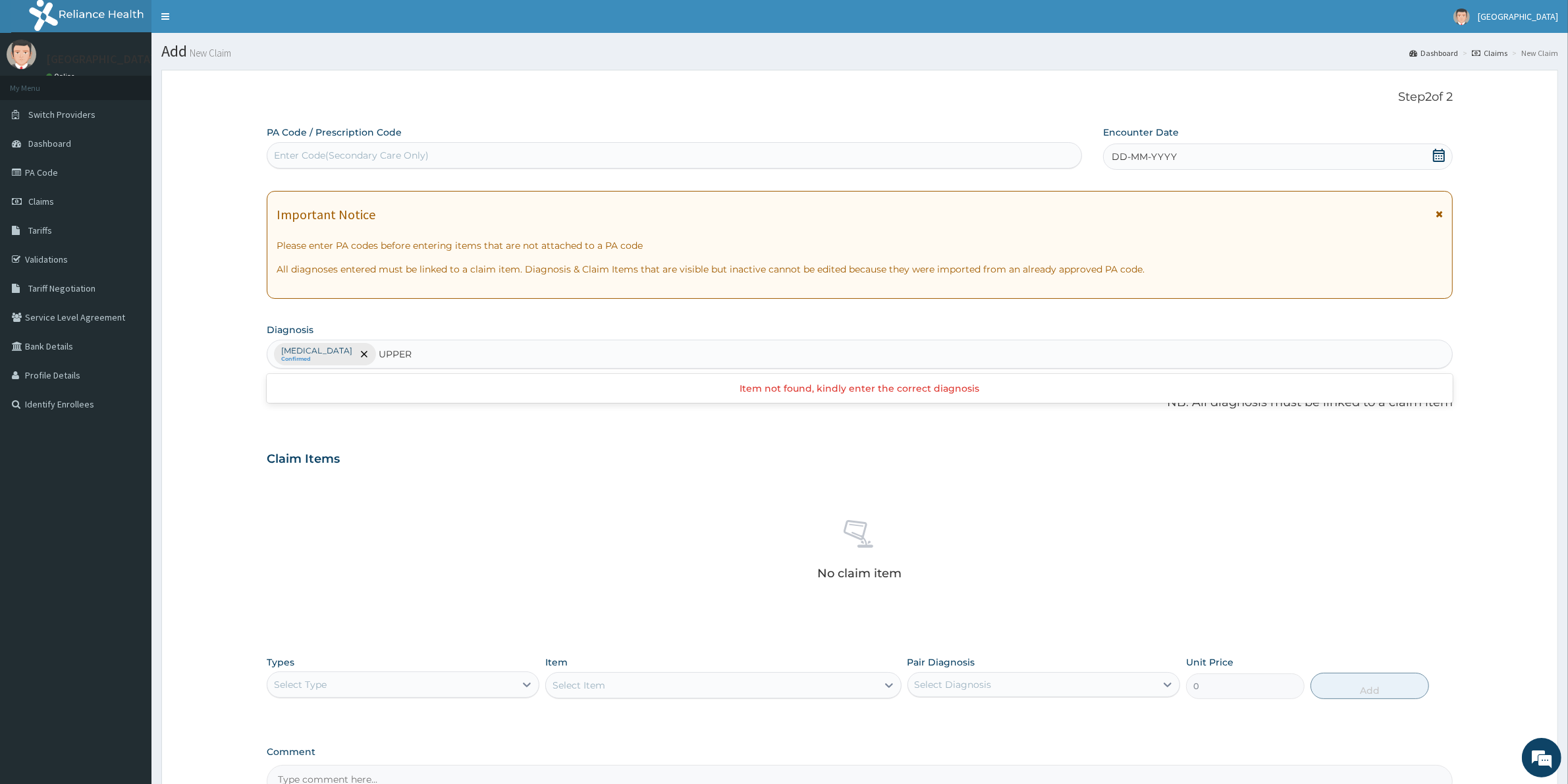
type input "UPPER"
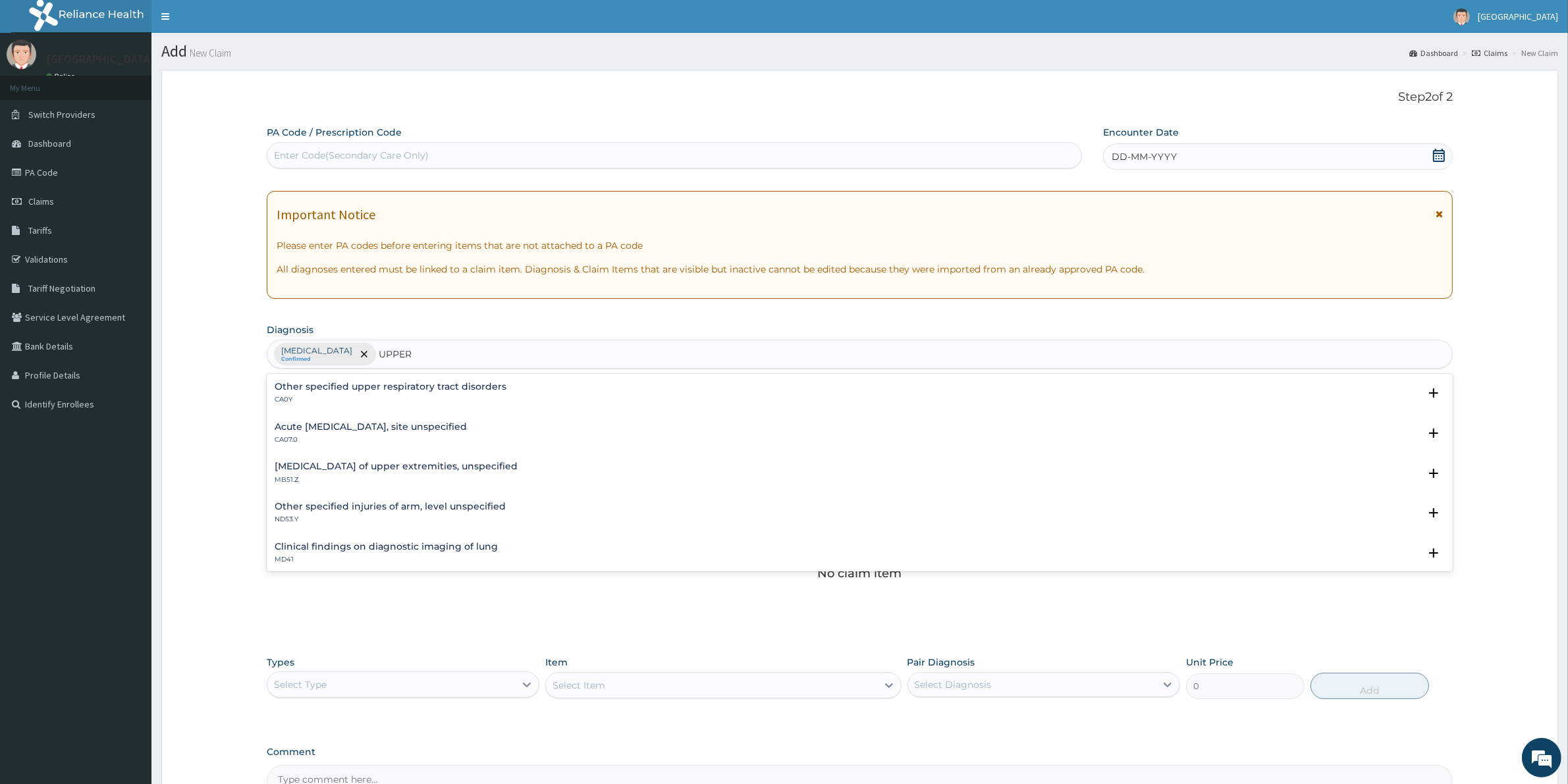
click at [373, 390] on h4 "Other specified upper respiratory tract disorders" at bounding box center [390, 386] width 232 height 10
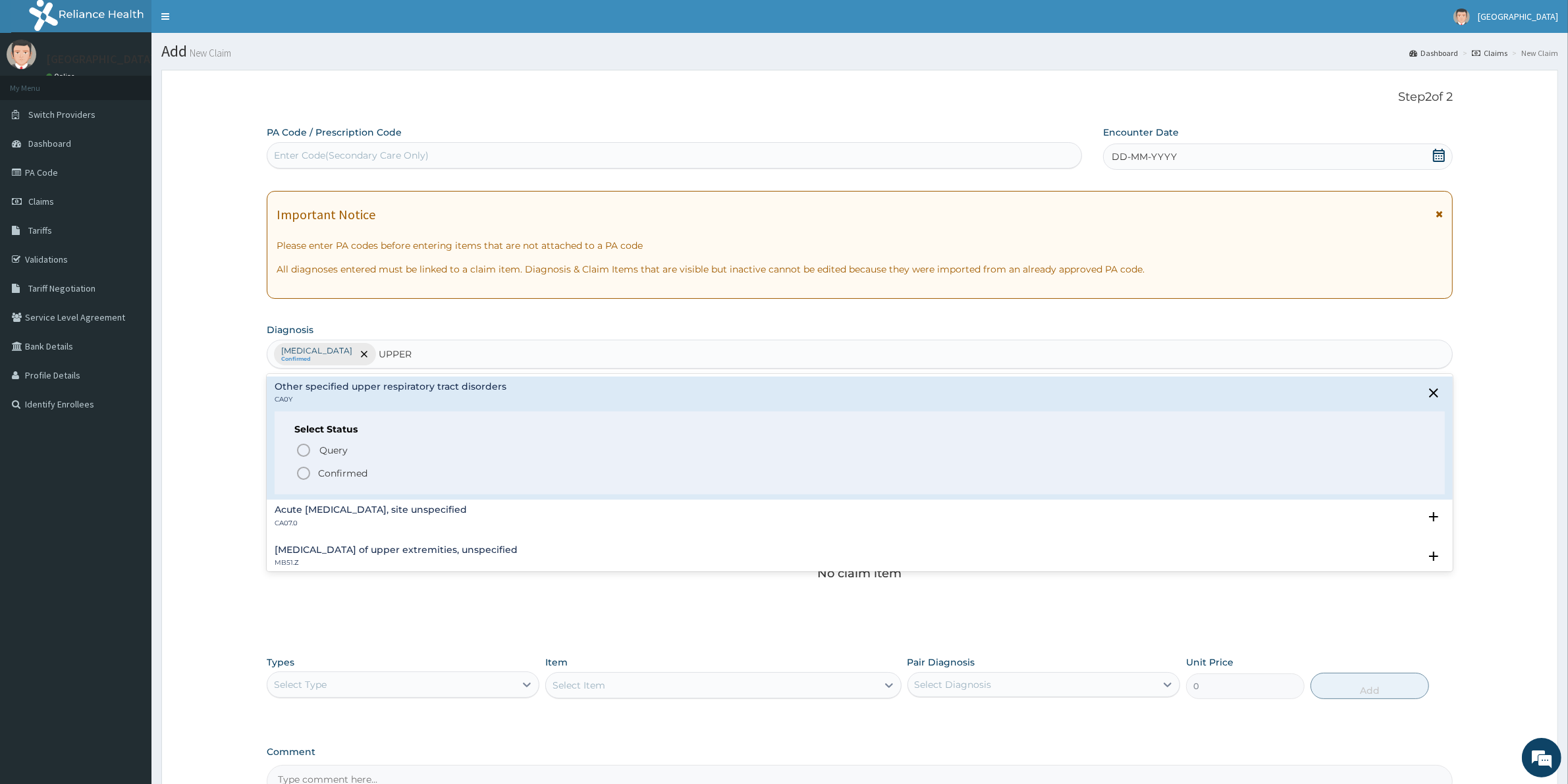
click at [326, 473] on p "Confirmed" at bounding box center [342, 473] width 49 height 13
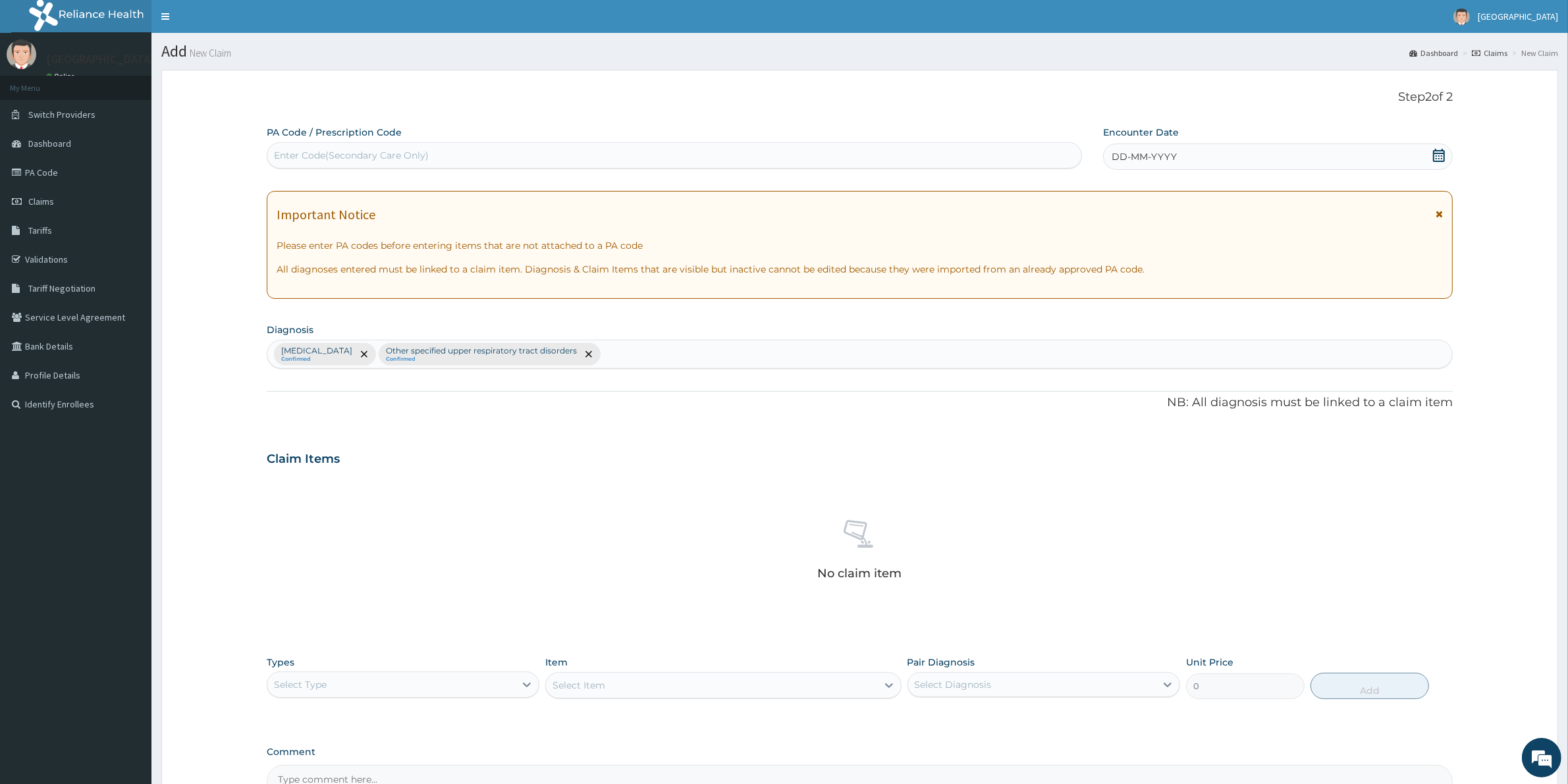
click at [1163, 162] on span "DD-MM-YYYY" at bounding box center [1144, 156] width 65 height 13
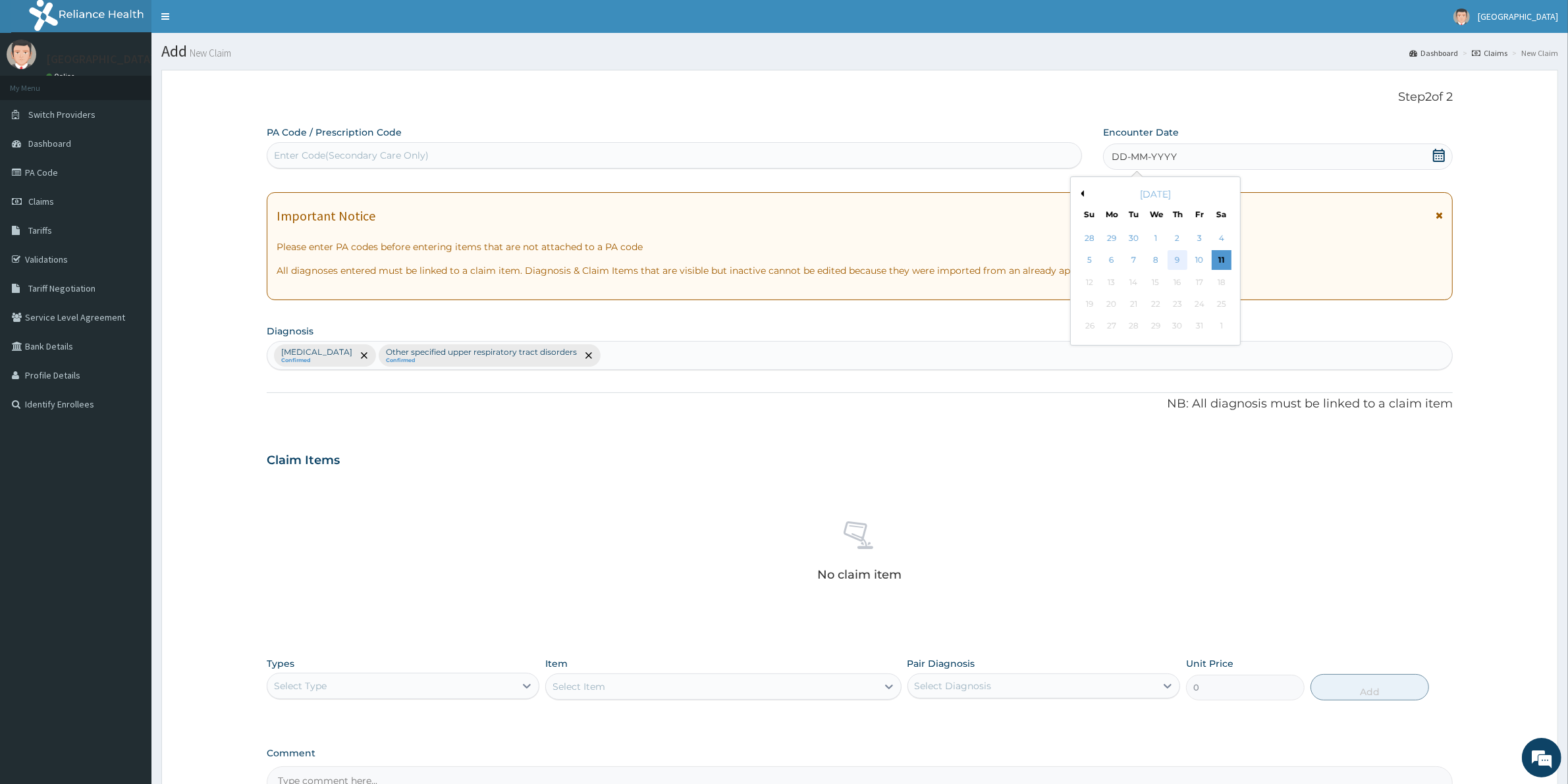
click at [1173, 264] on div "9" at bounding box center [1177, 260] width 20 height 20
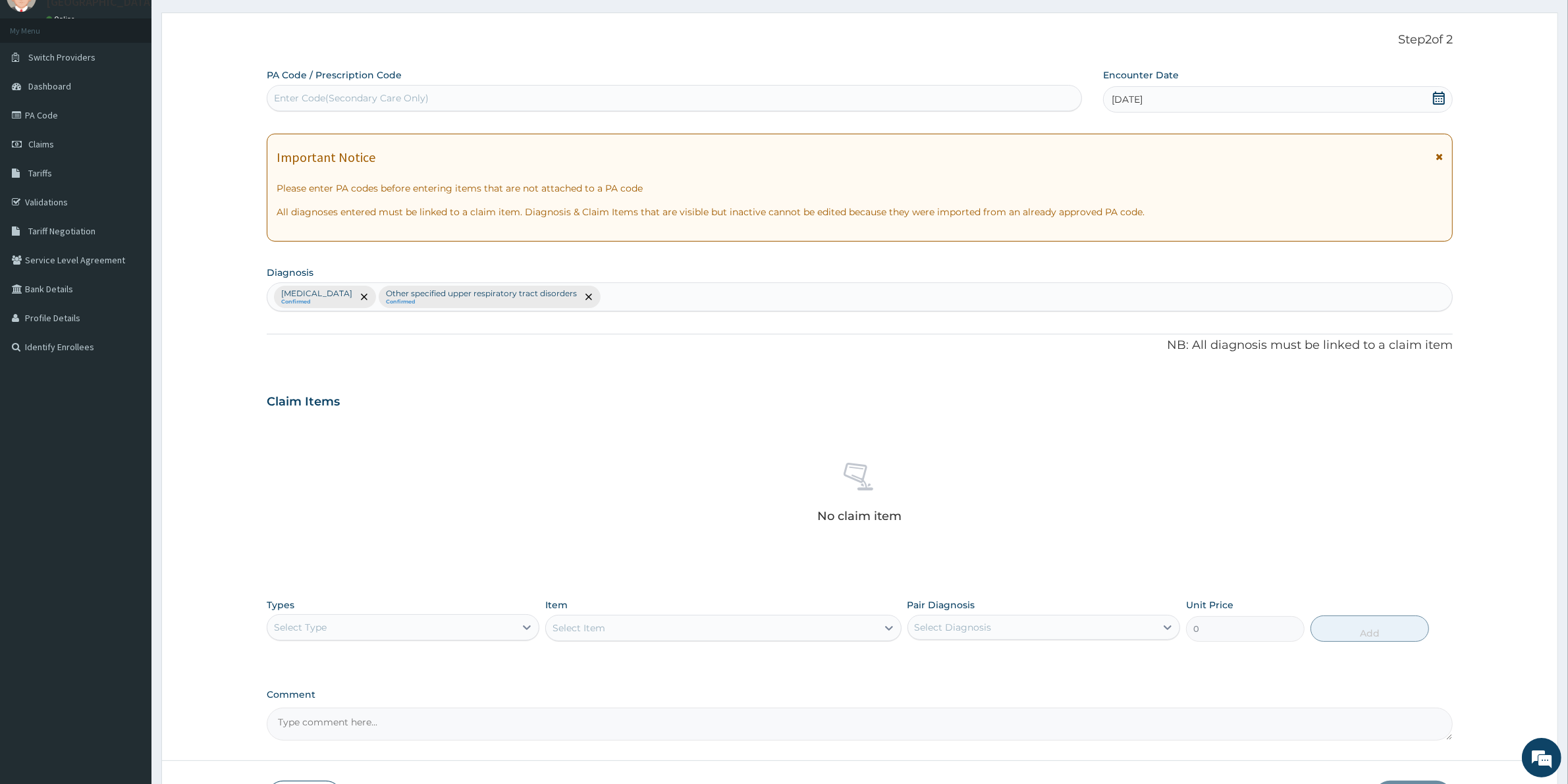
scroll to position [153, 0]
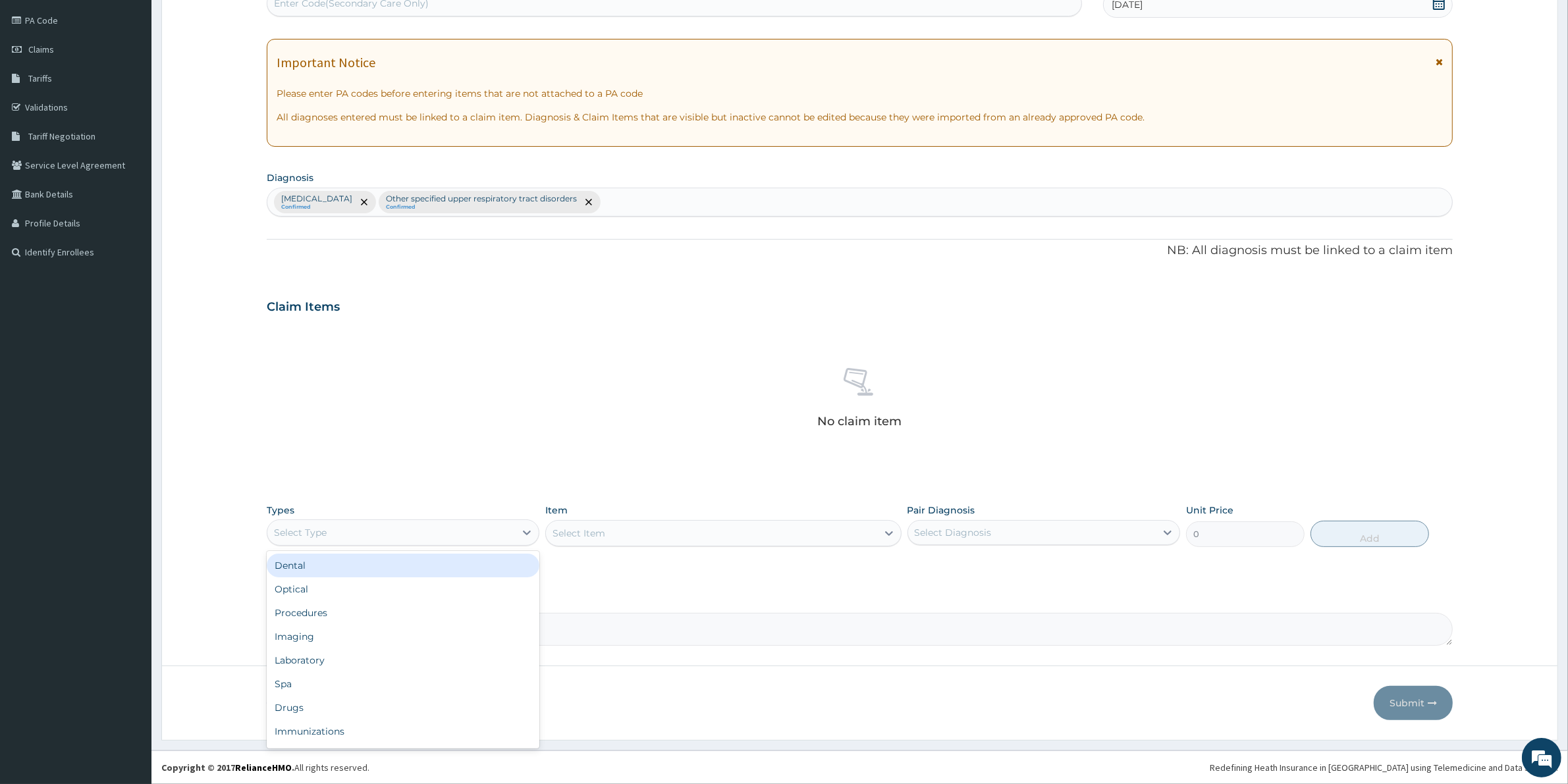
click at [347, 534] on div "Select Type" at bounding box center [391, 532] width 247 height 21
click at [324, 610] on div "Procedures" at bounding box center [403, 612] width 273 height 24
click at [609, 534] on div "Select Item" at bounding box center [722, 533] width 355 height 26
drag, startPoint x: 550, startPoint y: 537, endPoint x: 561, endPoint y: 538, distance: 11.0
click at [555, 538] on div "Select Item" at bounding box center [722, 533] width 355 height 26
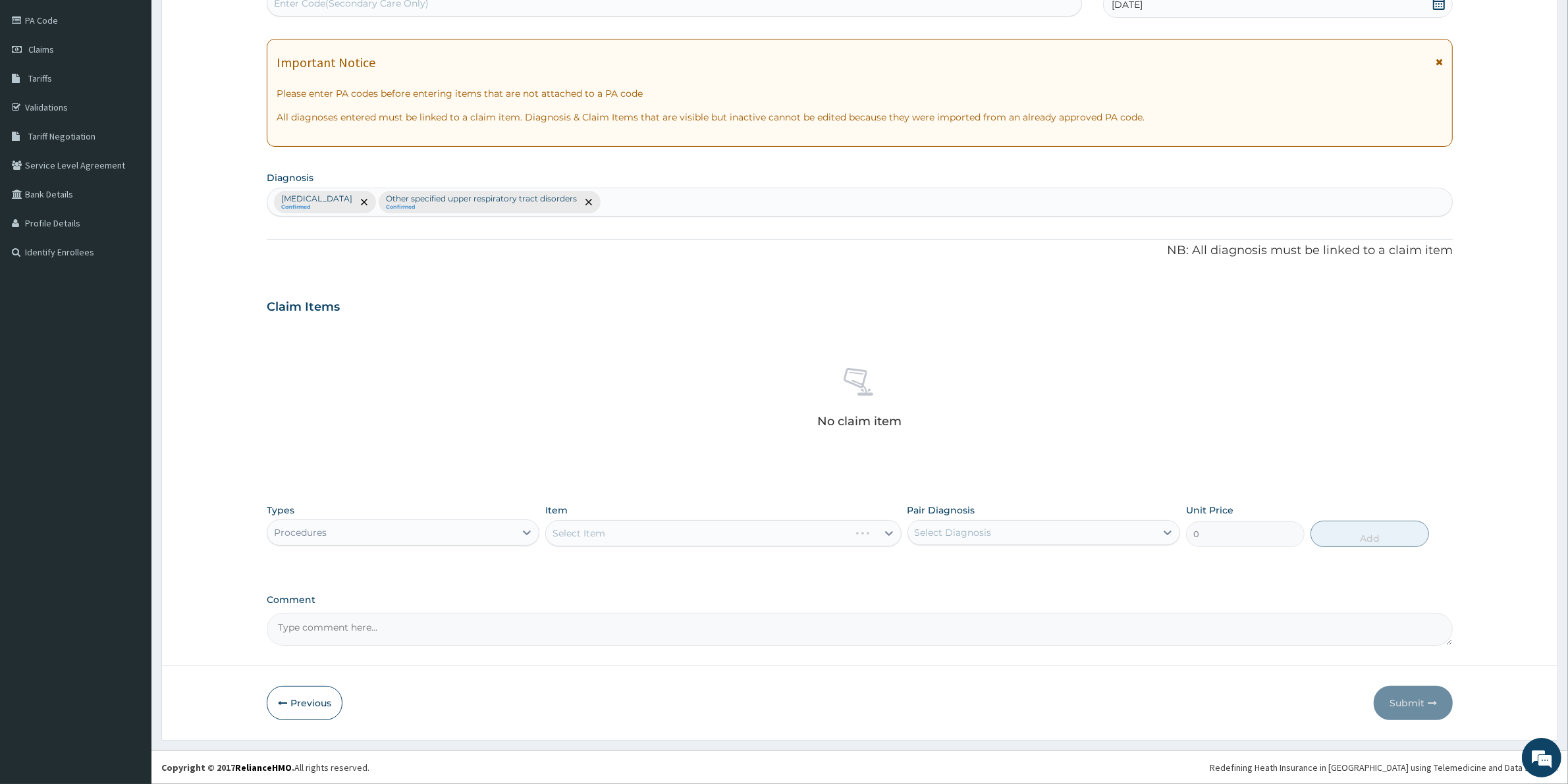
click at [561, 538] on div "Select Item" at bounding box center [722, 533] width 355 height 26
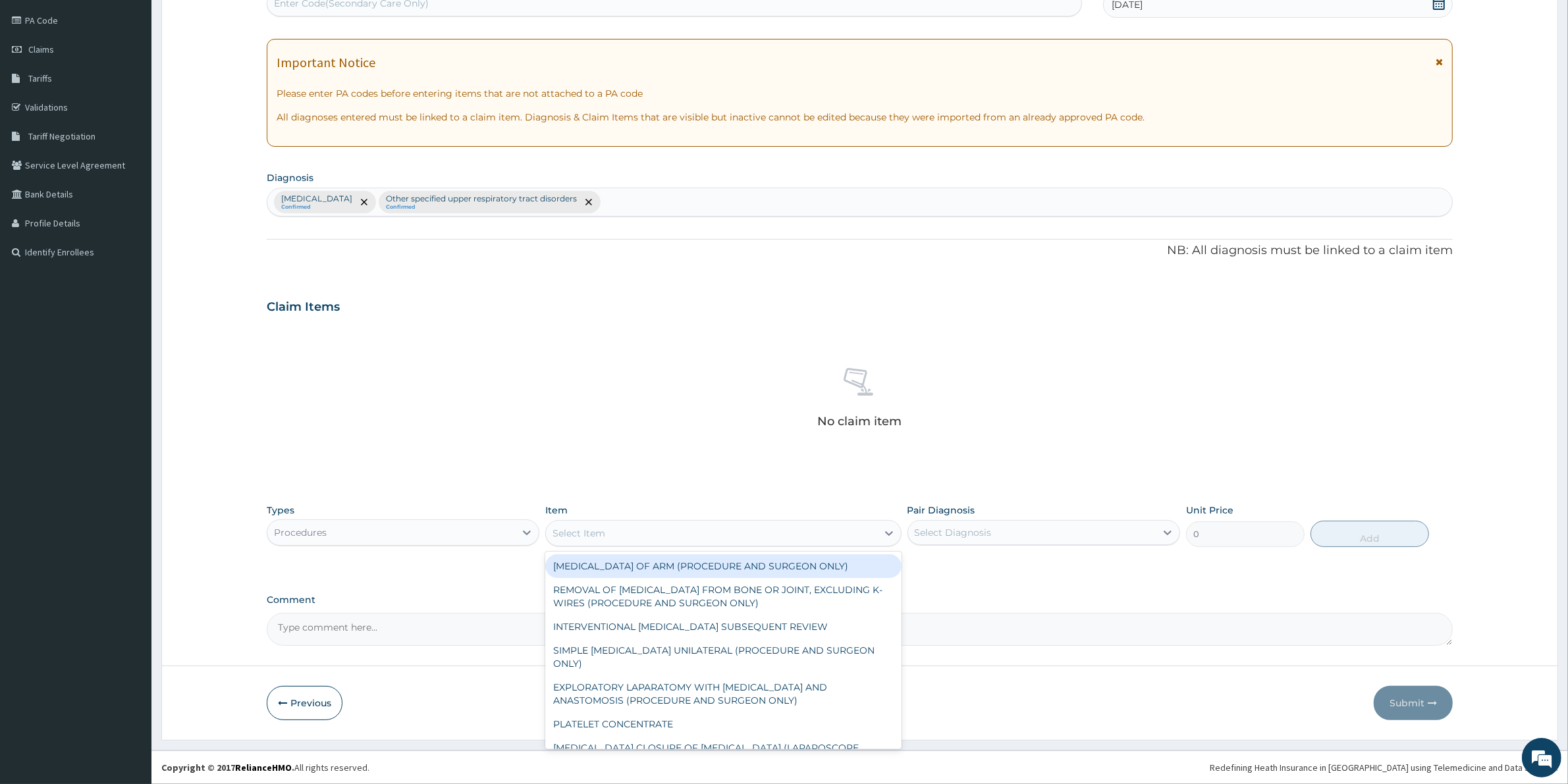
click at [584, 531] on div "Select Item" at bounding box center [579, 532] width 53 height 13
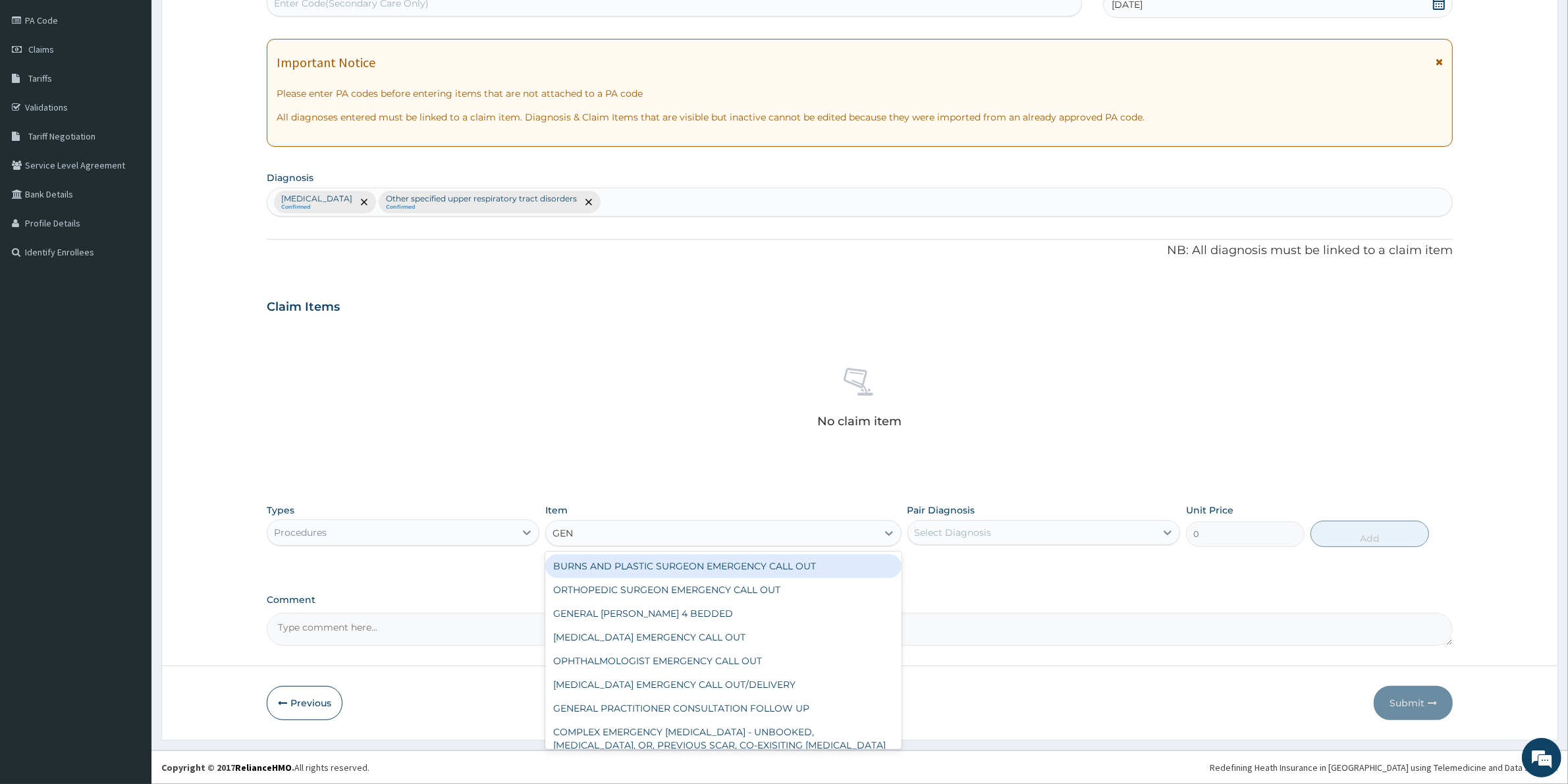
type input "GENE"
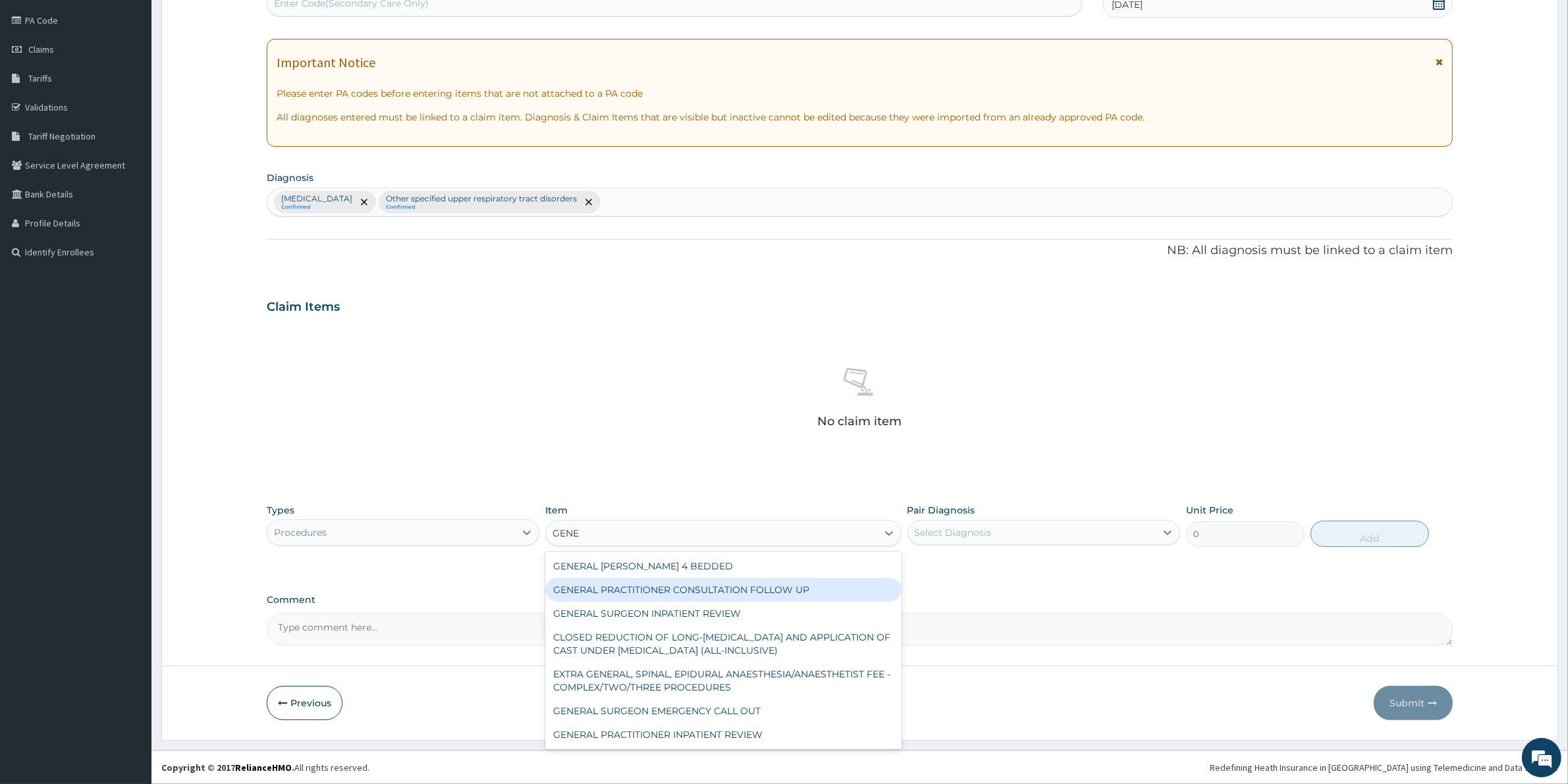
drag, startPoint x: 690, startPoint y: 589, endPoint x: 894, endPoint y: 560, distance: 206.1
click at [701, 590] on div "GENERAL PRACTITIONER CONSULTATION FOLLOW UP" at bounding box center [722, 589] width 355 height 24
type input "1875"
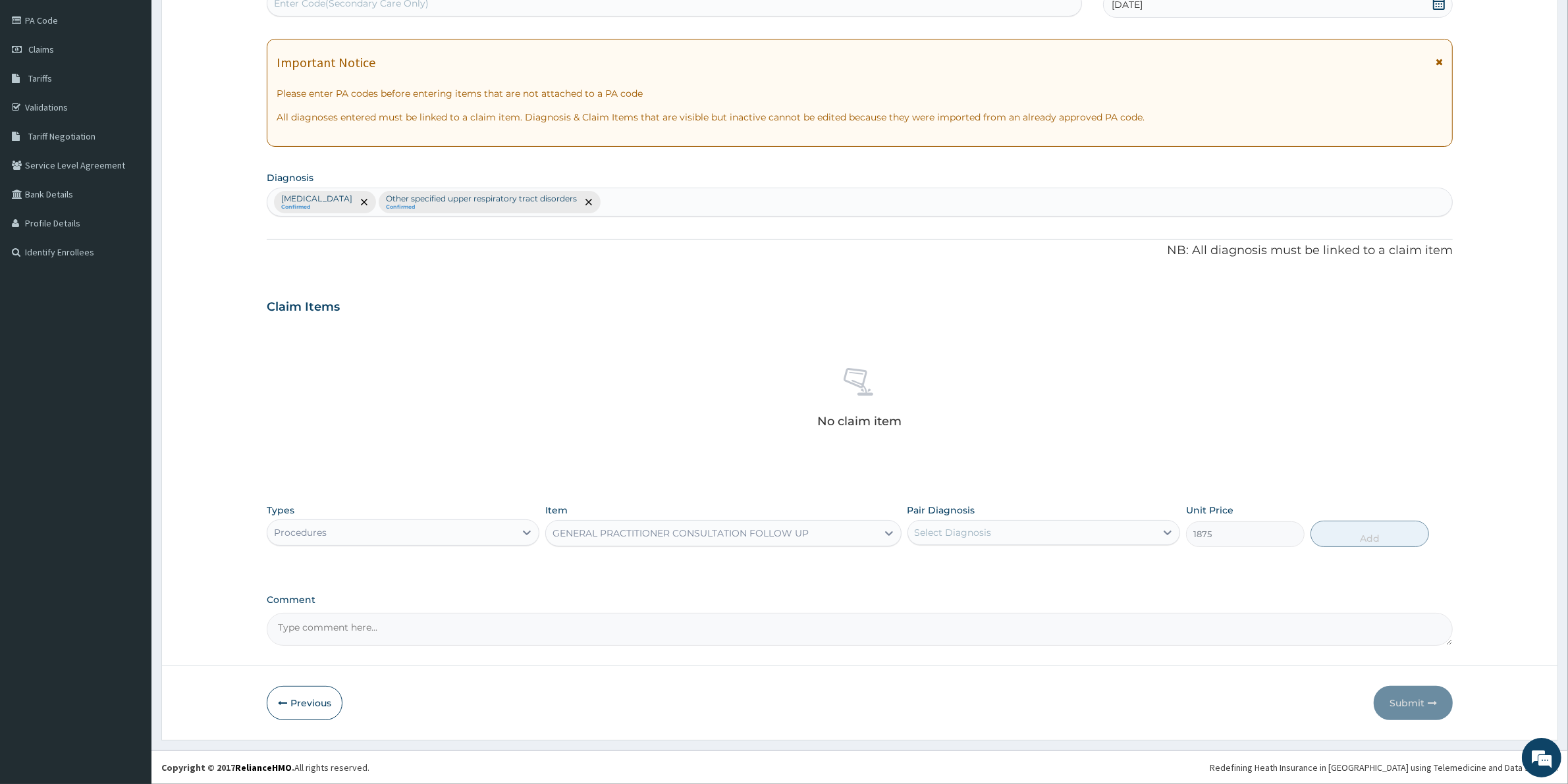
click at [1070, 526] on div "Select Diagnosis" at bounding box center [1032, 532] width 247 height 21
drag, startPoint x: 1055, startPoint y: 583, endPoint x: 1175, endPoint y: 571, distance: 120.6
click at [1011, 571] on label "[MEDICAL_DATA]" at bounding box center [970, 564] width 82 height 13
checkbox input "true"
click at [1387, 538] on button "Add" at bounding box center [1369, 534] width 118 height 26
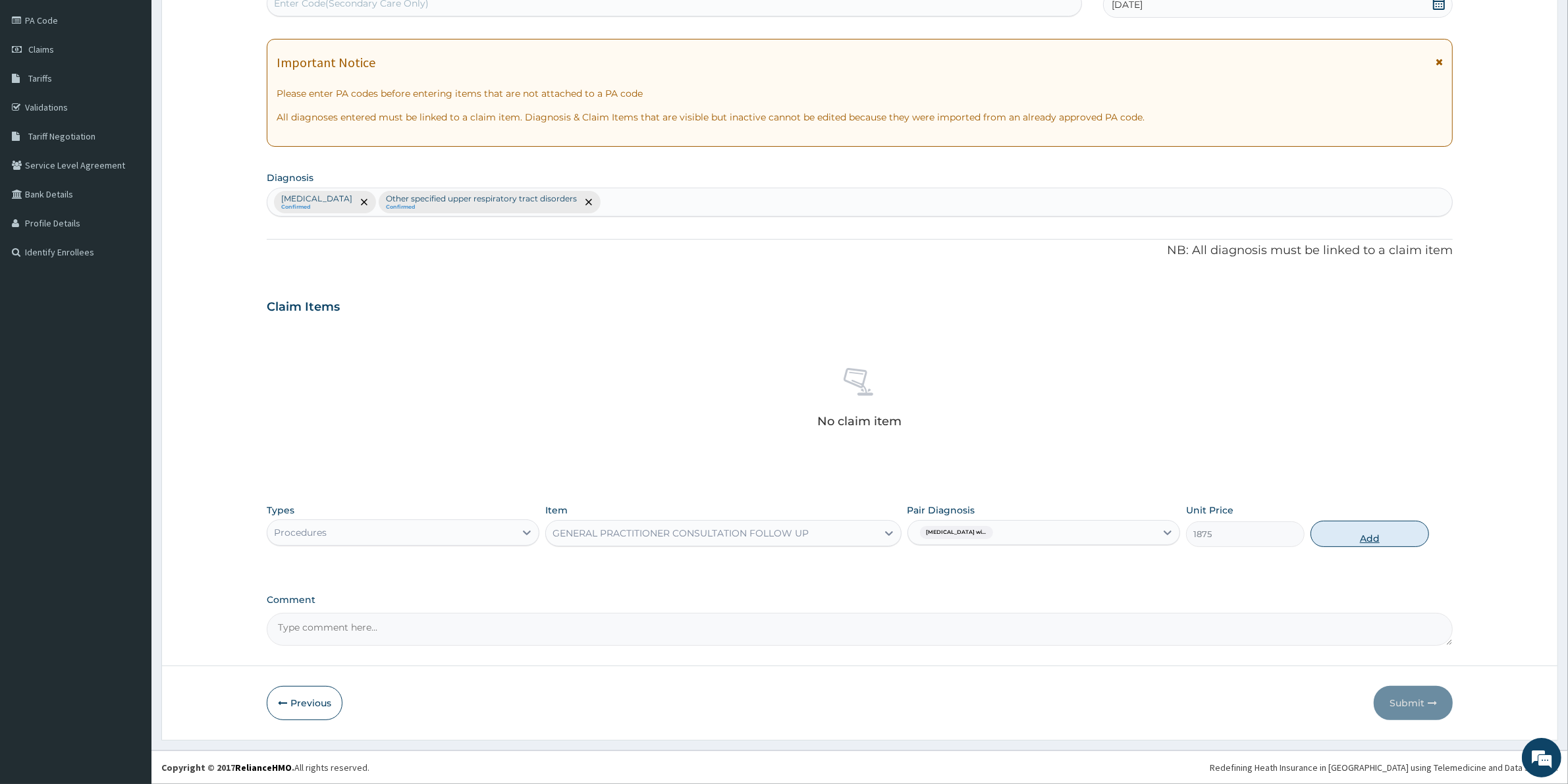
type input "0"
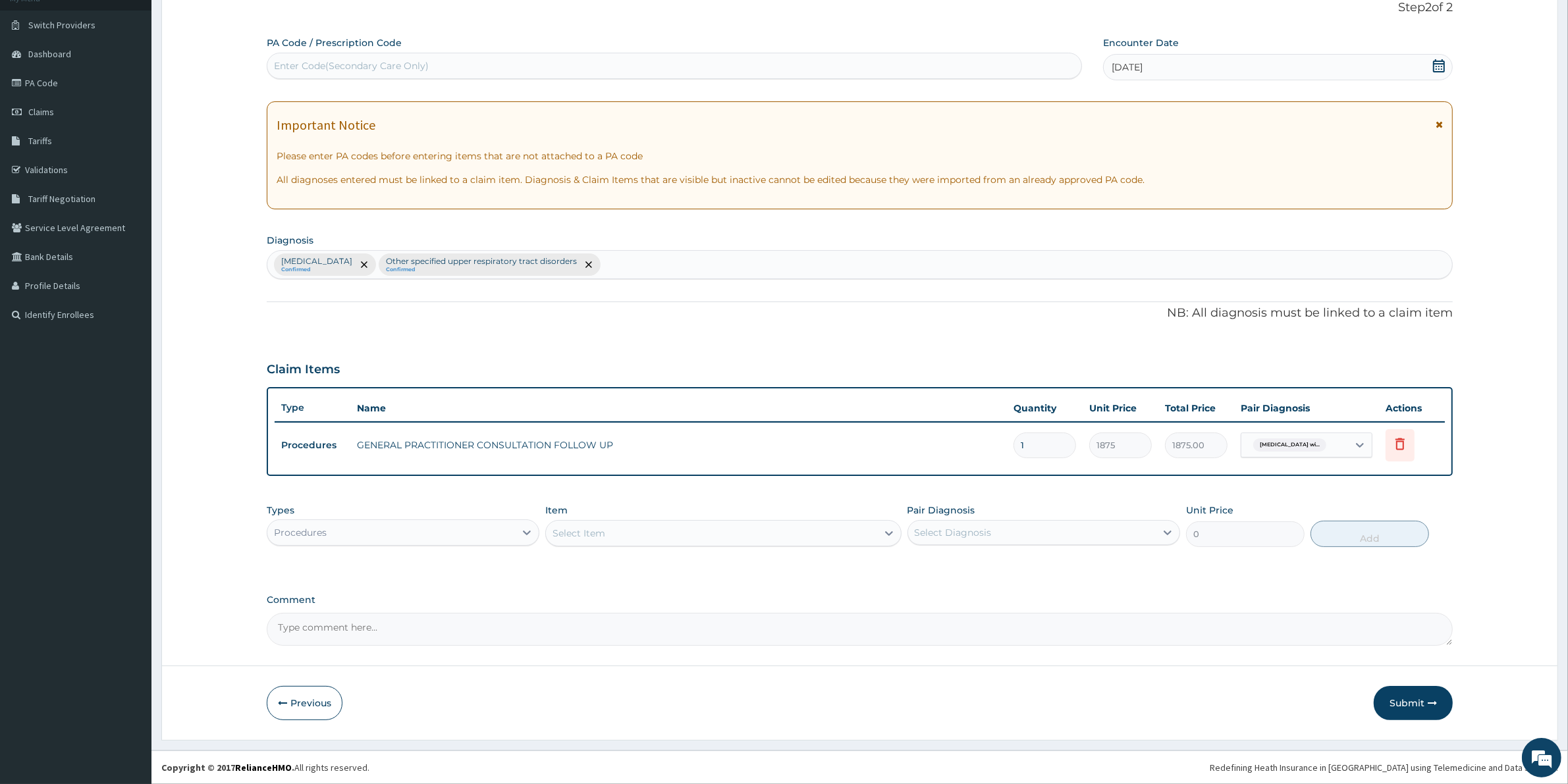
scroll to position [89, 0]
drag, startPoint x: 520, startPoint y: 538, endPoint x: 440, endPoint y: 587, distance: 93.8
click at [521, 542] on div at bounding box center [526, 532] width 24 height 24
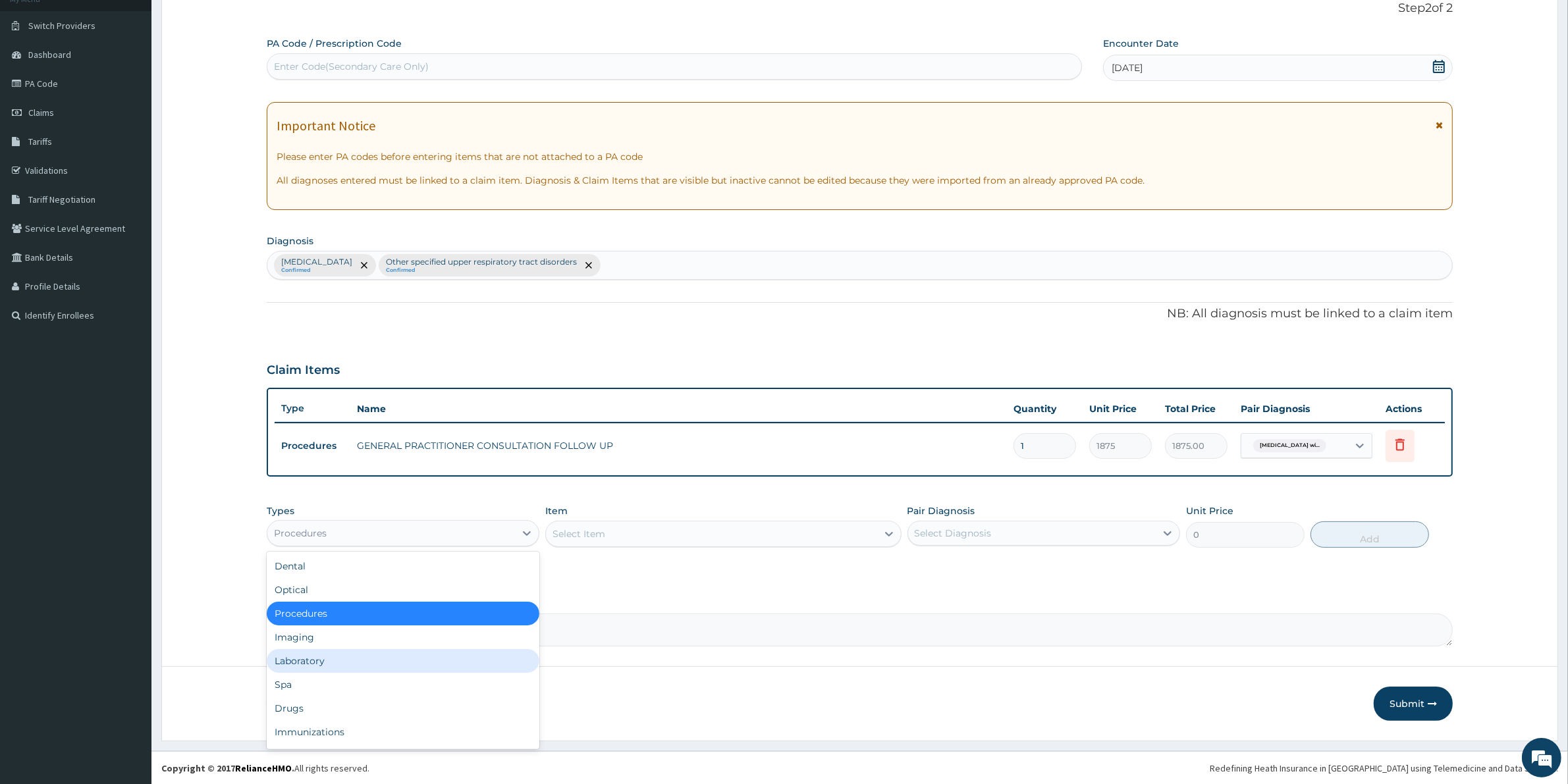
click at [326, 668] on div "Laboratory" at bounding box center [403, 660] width 273 height 24
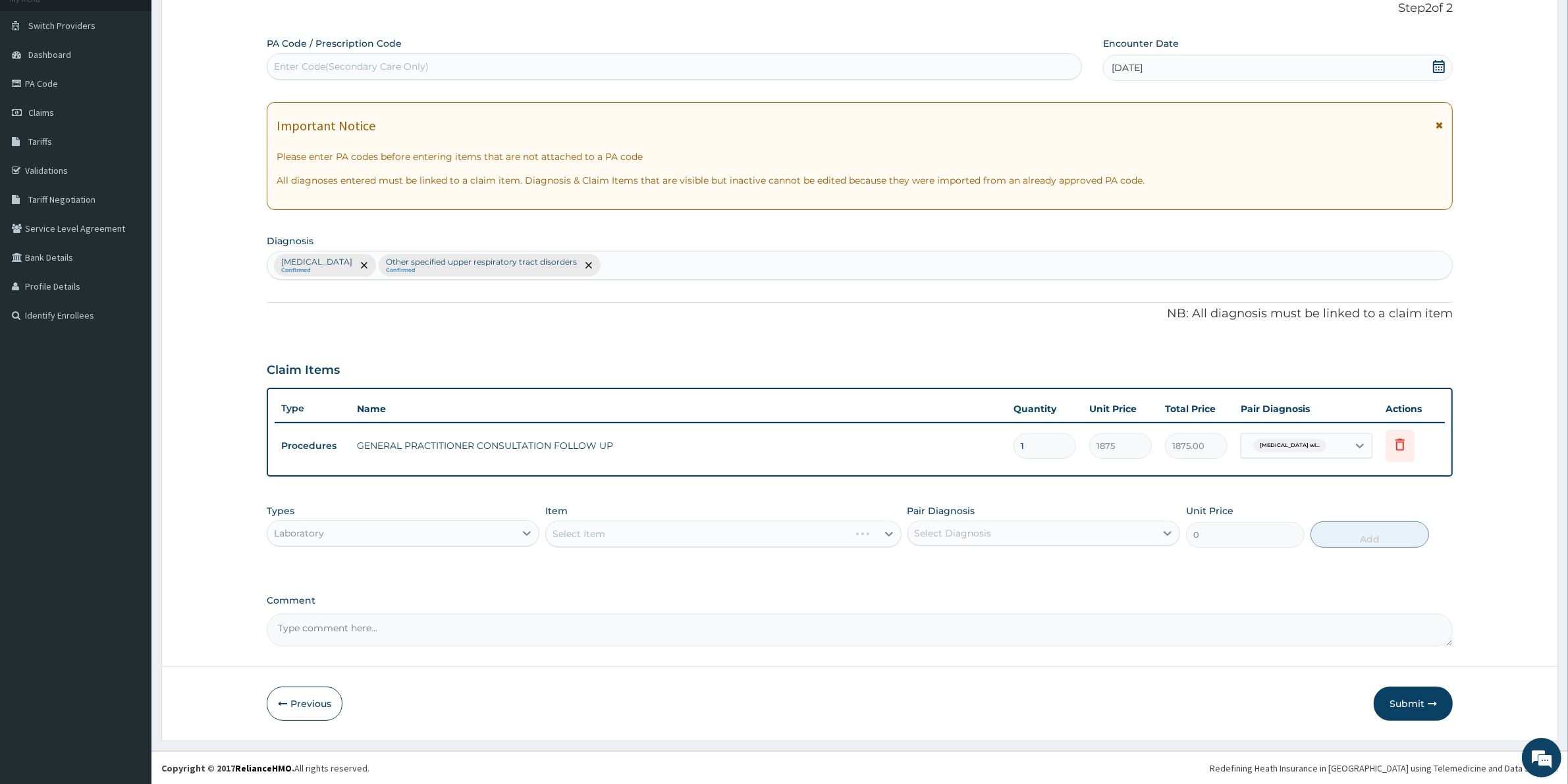
click at [581, 535] on div "Select Item" at bounding box center [722, 534] width 355 height 26
click at [577, 534] on div "Select Item" at bounding box center [722, 534] width 355 height 26
drag, startPoint x: 560, startPoint y: 534, endPoint x: 563, endPoint y: 547, distance: 13.3
click at [561, 537] on div "Select Item" at bounding box center [722, 534] width 355 height 26
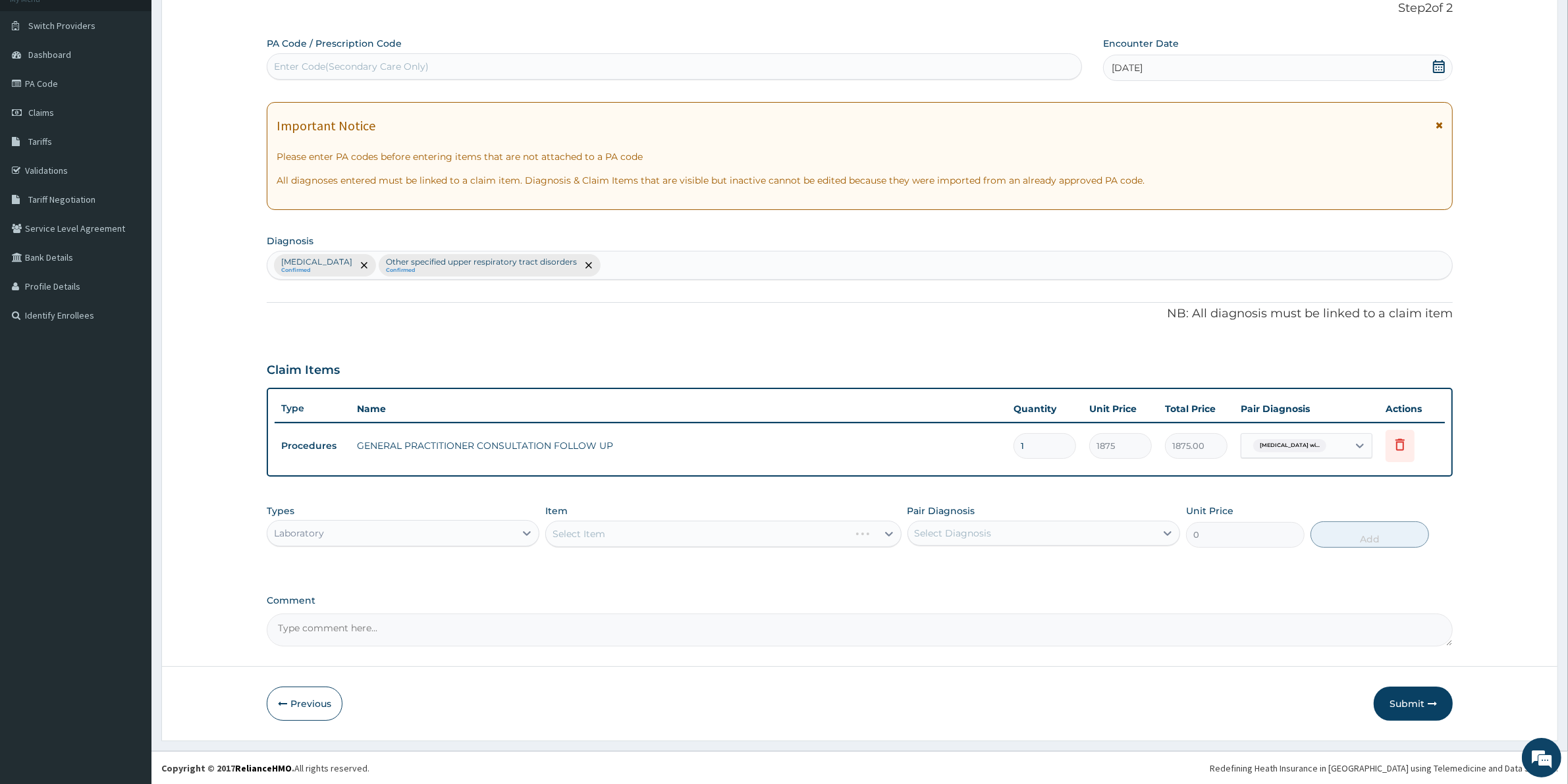
click at [565, 584] on div "PA Code / Prescription Code Enter Code(Secondary Care Only) Encounter Date 09-1…" at bounding box center [859, 341] width 1185 height 609
drag, startPoint x: 565, startPoint y: 535, endPoint x: 591, endPoint y: 535, distance: 26.0
click at [567, 535] on div "Select Item" at bounding box center [579, 533] width 53 height 13
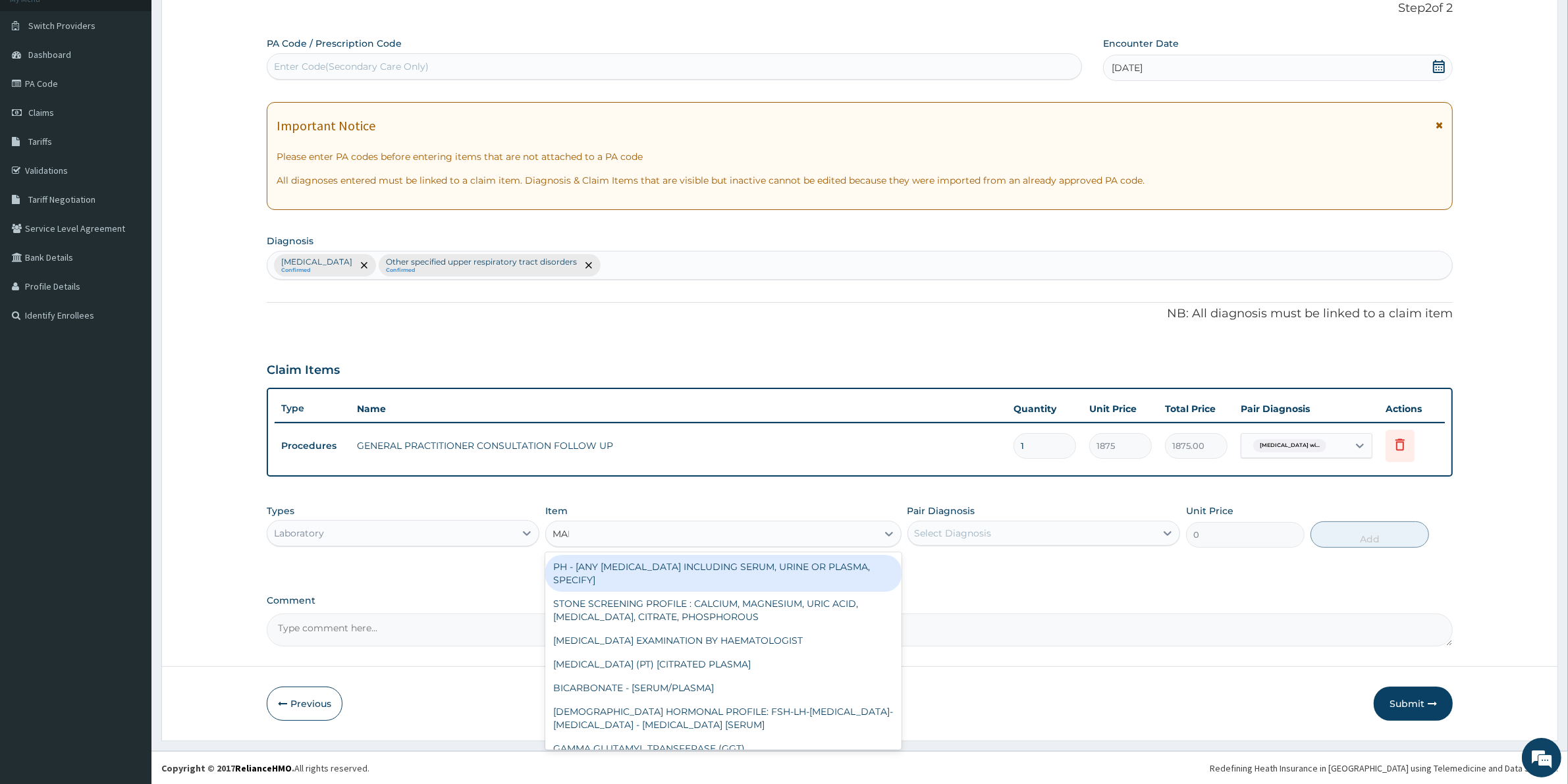
type input "MALA"
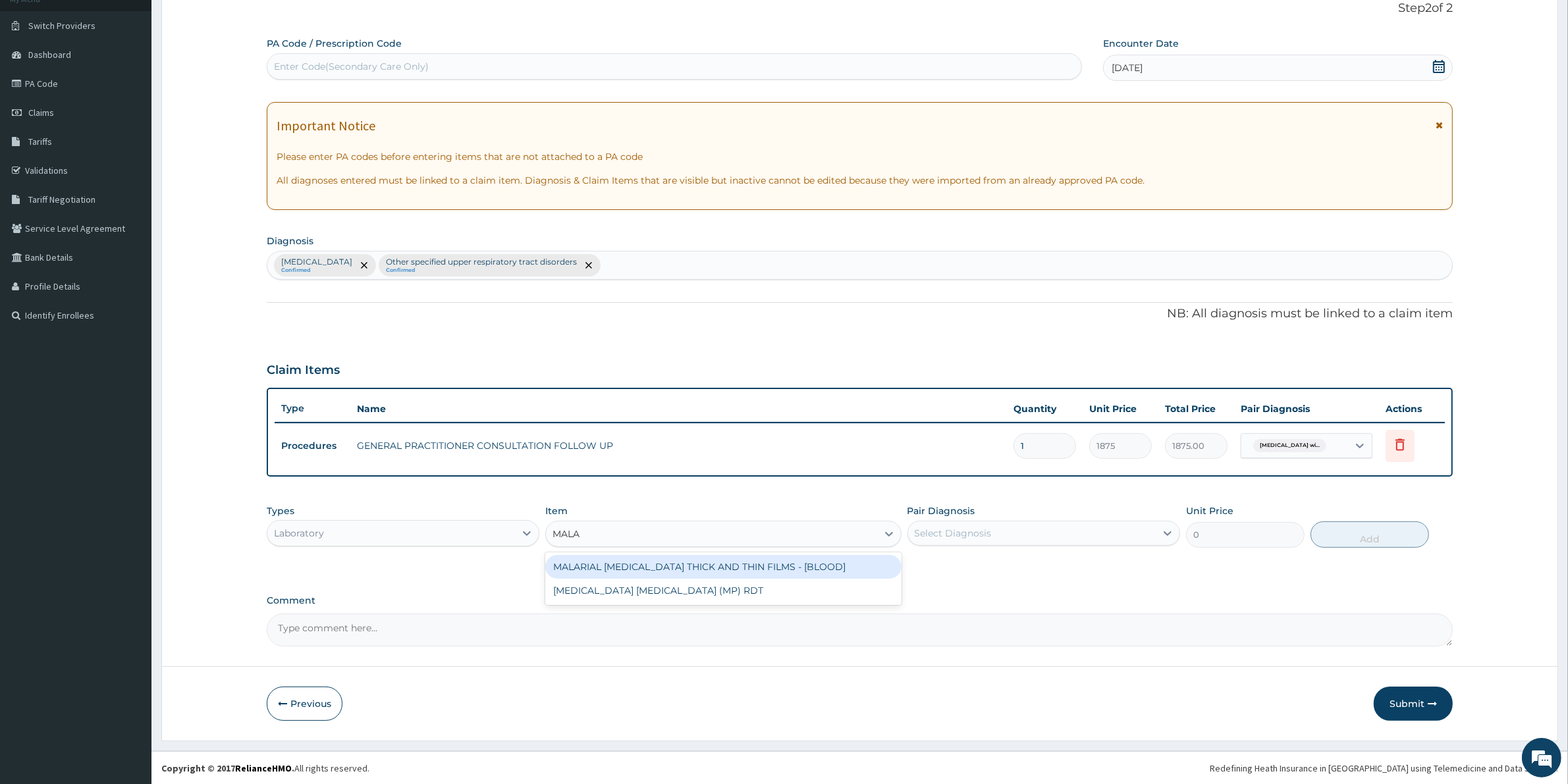
click at [788, 558] on div "MALARIAL [MEDICAL_DATA] THICK AND THIN FILMS - [BLOOD]" at bounding box center [722, 567] width 355 height 24
type input "2187.5"
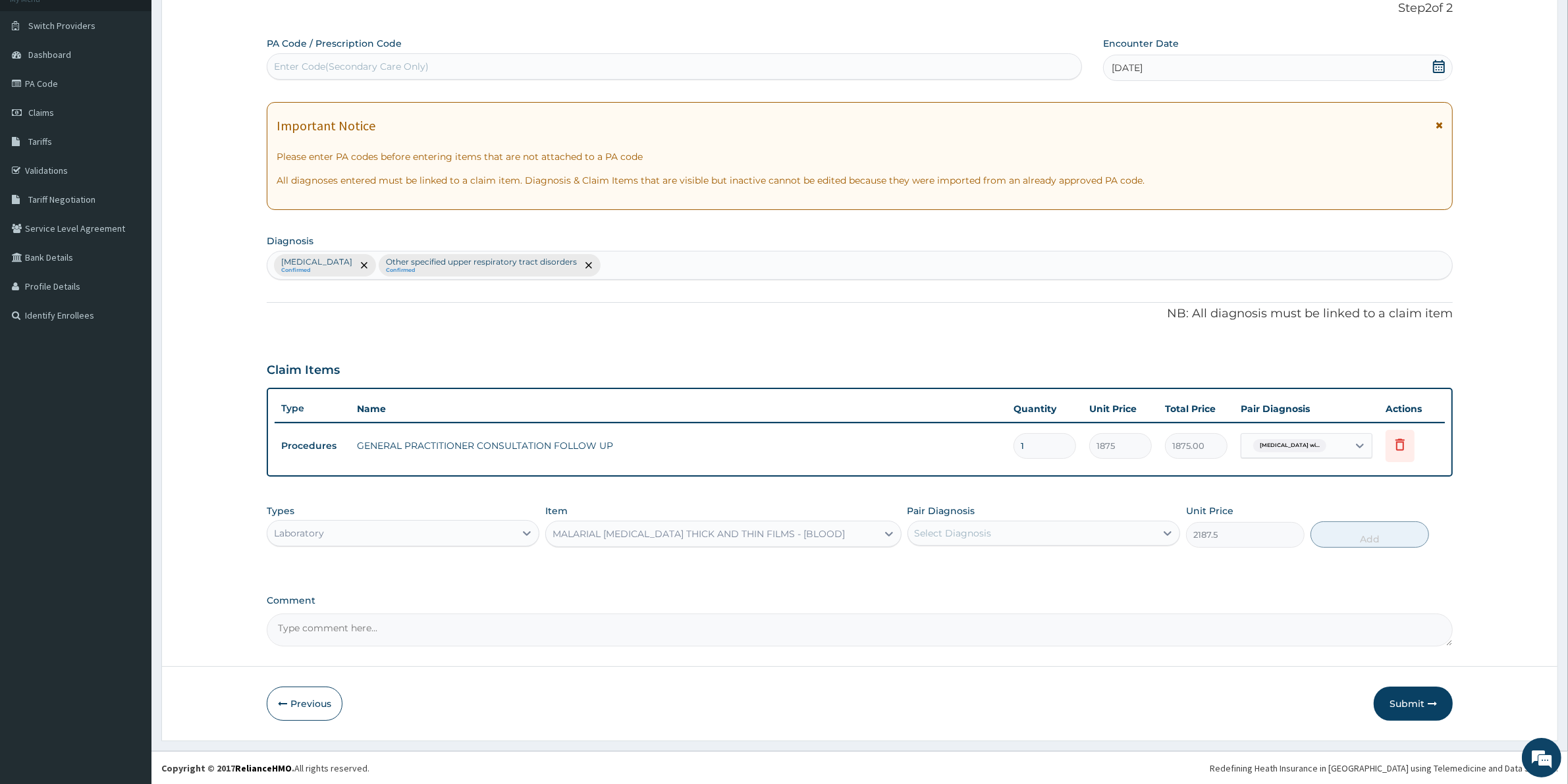
drag, startPoint x: 1008, startPoint y: 544, endPoint x: 1011, endPoint y: 537, distance: 7.6
click at [1009, 542] on div "Select Diagnosis" at bounding box center [1043, 533] width 273 height 25
drag, startPoint x: 1005, startPoint y: 567, endPoint x: 1012, endPoint y: 567, distance: 7.0
click at [1004, 568] on label "[MEDICAL_DATA]" at bounding box center [970, 565] width 82 height 13
checkbox input "true"
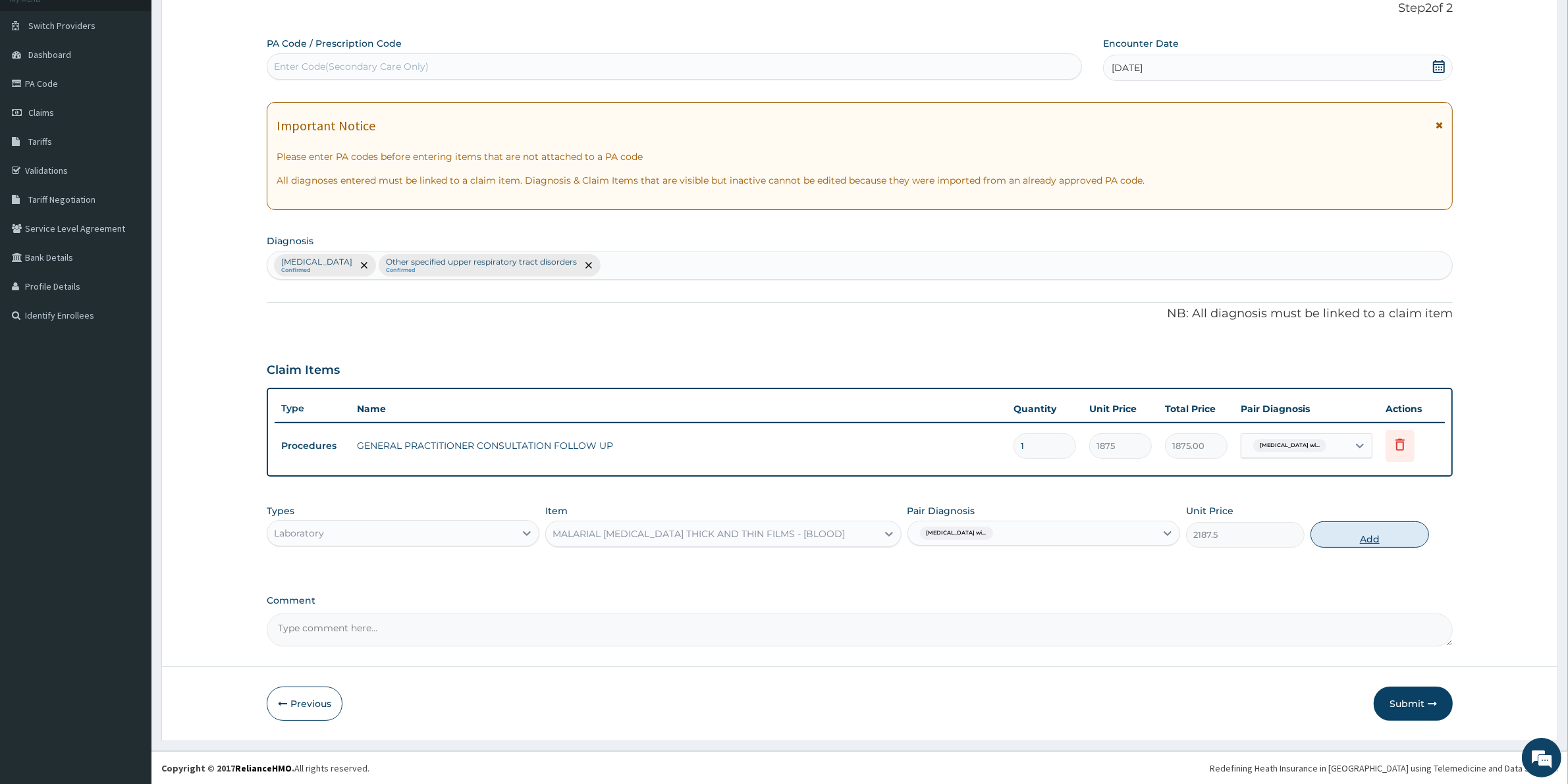
click at [1328, 531] on button "Add" at bounding box center [1369, 534] width 118 height 26
type input "0"
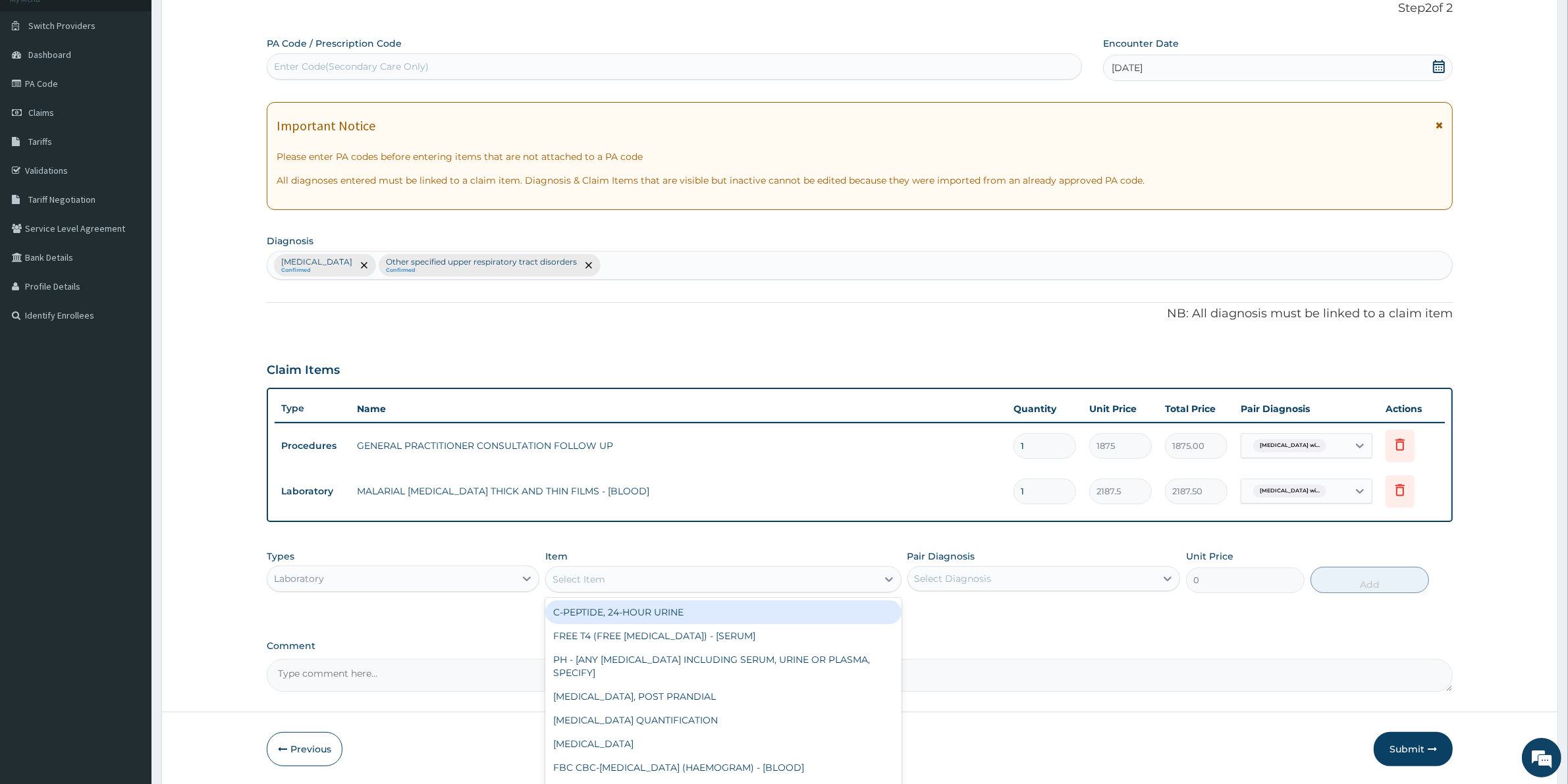
click at [657, 584] on div "Select Item" at bounding box center [711, 579] width 331 height 21
type input "FBC"
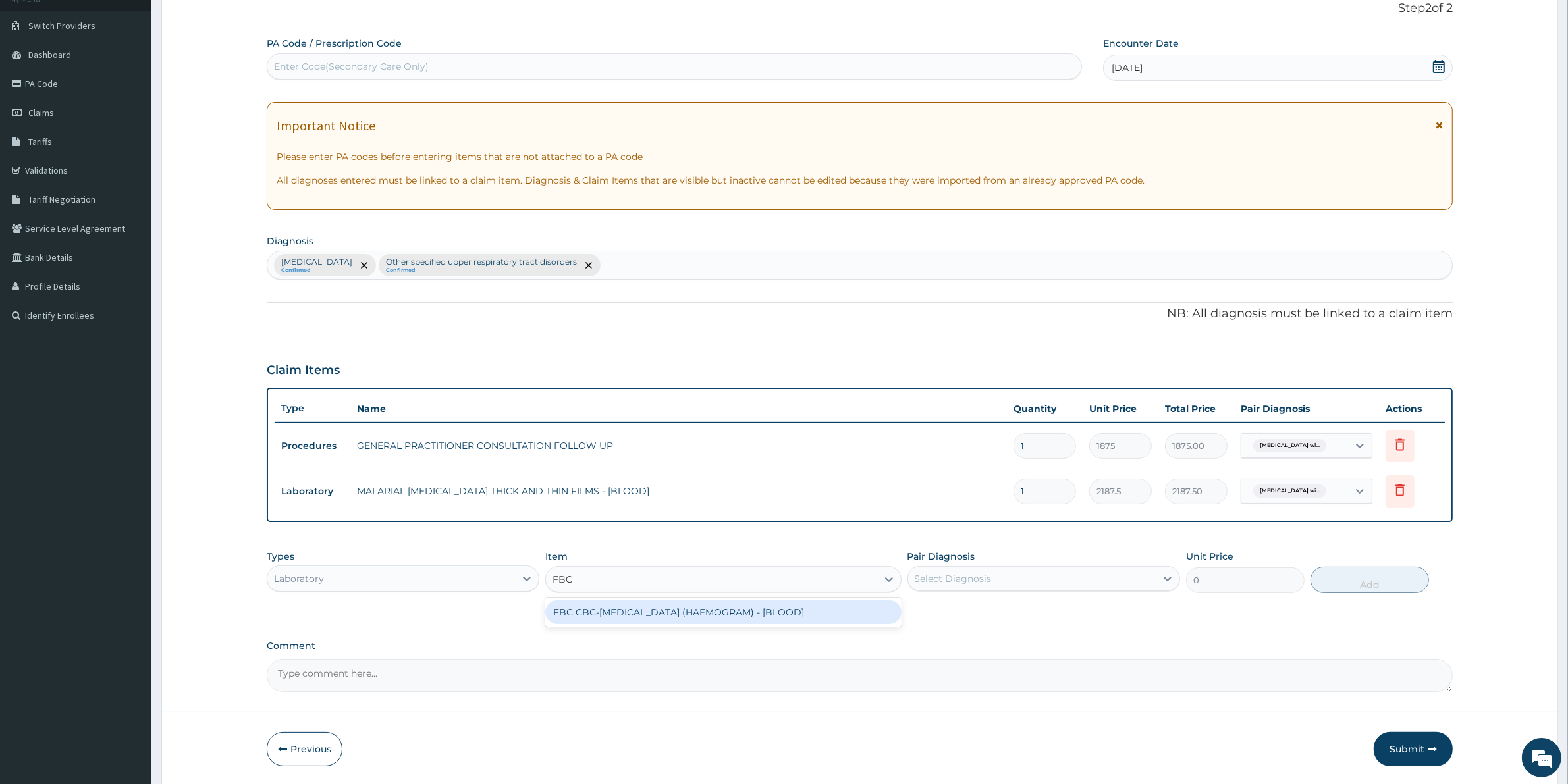
click at [634, 617] on div "FBC CBC-[MEDICAL_DATA] (HAEMOGRAM) - [BLOOD]" at bounding box center [722, 611] width 355 height 24
type input "5000"
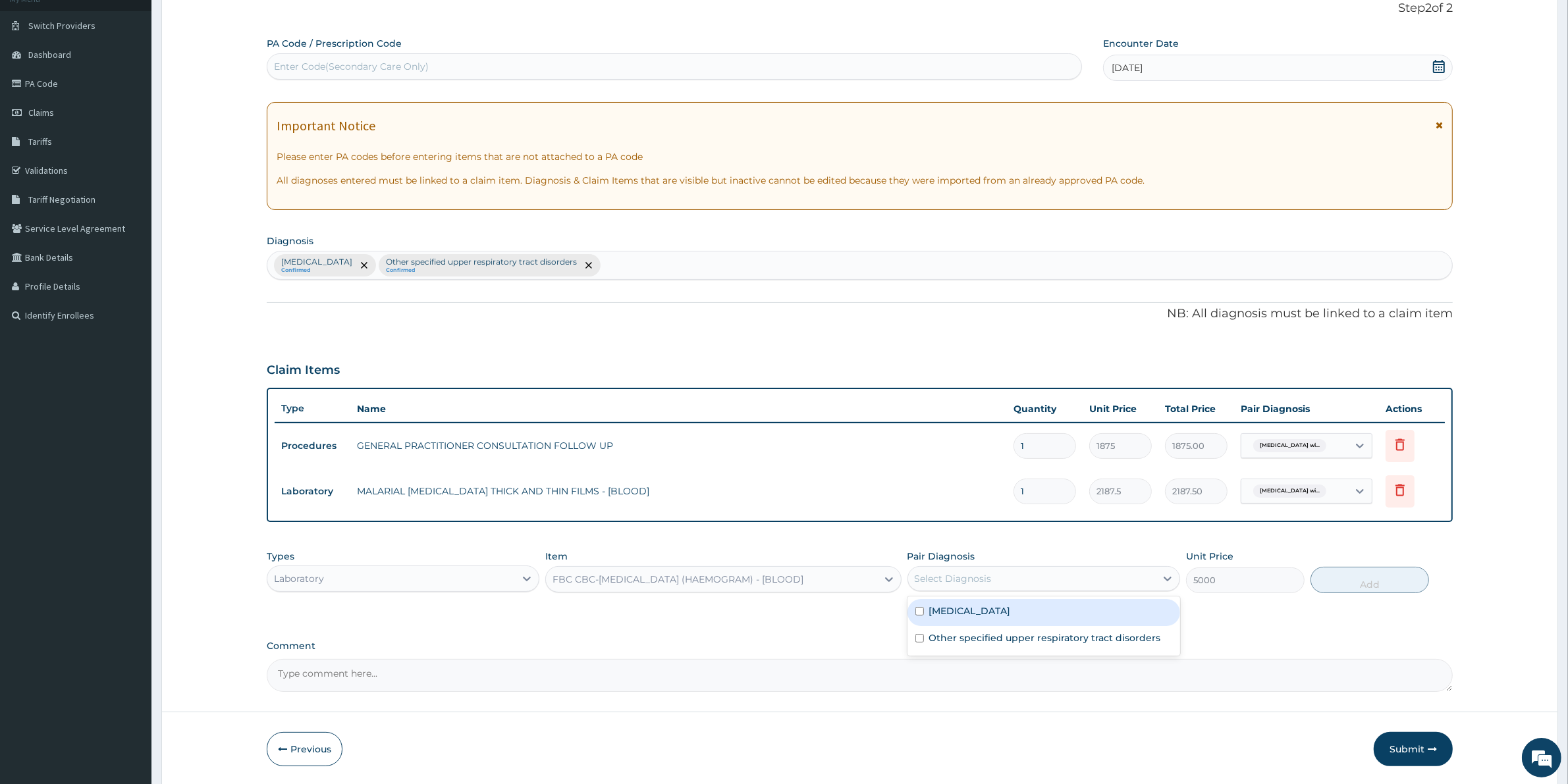
drag, startPoint x: 1025, startPoint y: 579, endPoint x: 1022, endPoint y: 617, distance: 38.1
click at [1025, 581] on div "Select Diagnosis" at bounding box center [1032, 579] width 247 height 21
drag, startPoint x: 1014, startPoint y: 617, endPoint x: 1097, endPoint y: 617, distance: 83.0
click at [1011, 617] on label "[MEDICAL_DATA]" at bounding box center [970, 610] width 82 height 13
checkbox input "true"
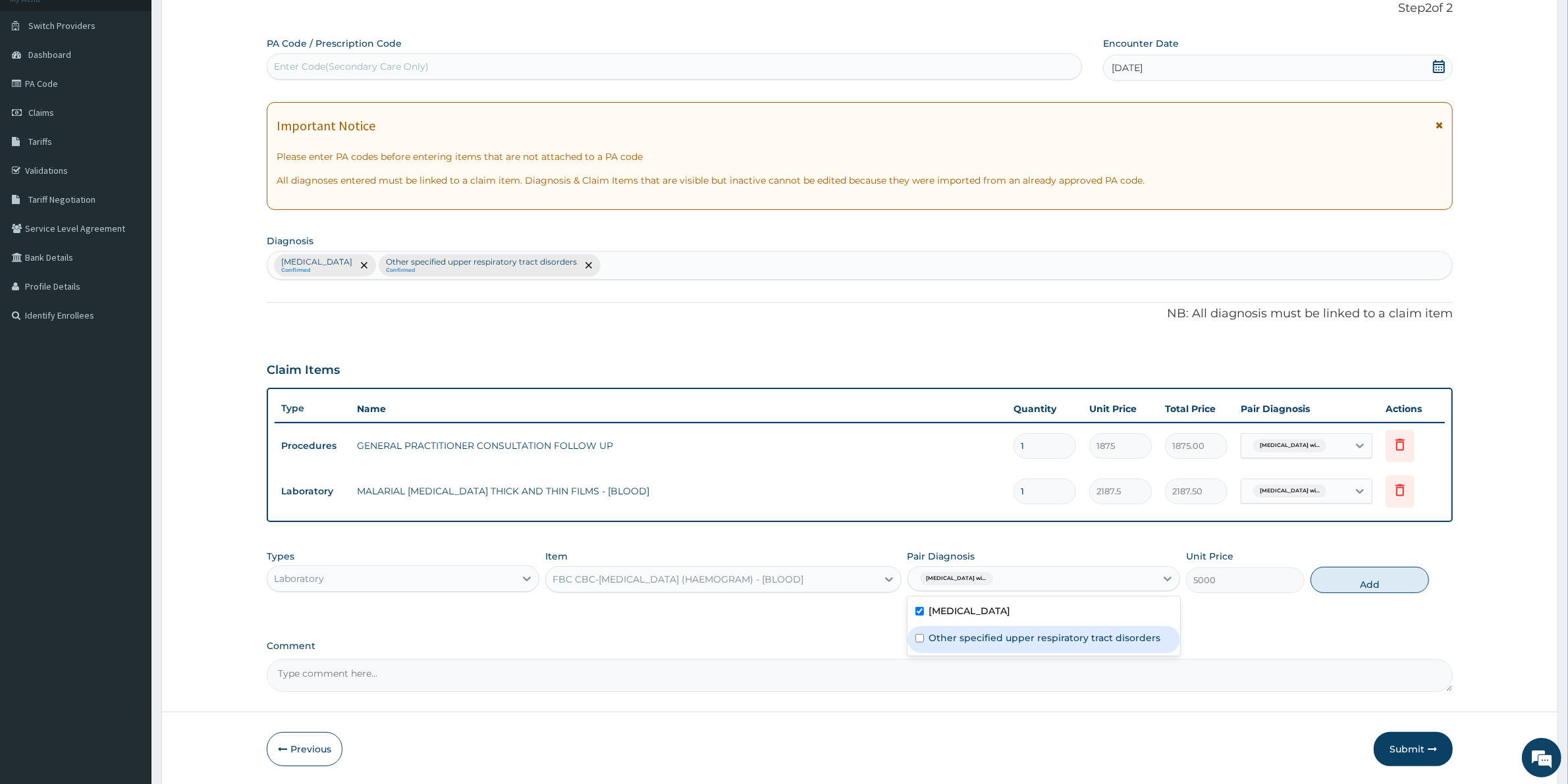
click at [1108, 645] on label "Other specified upper respiratory tract disorders" at bounding box center [1045, 638] width 232 height 13
checkbox input "true"
click at [976, 600] on div "[MEDICAL_DATA]" at bounding box center [1043, 612] width 273 height 27
checkbox input "false"
drag, startPoint x: 1332, startPoint y: 580, endPoint x: 1315, endPoint y: 592, distance: 20.8
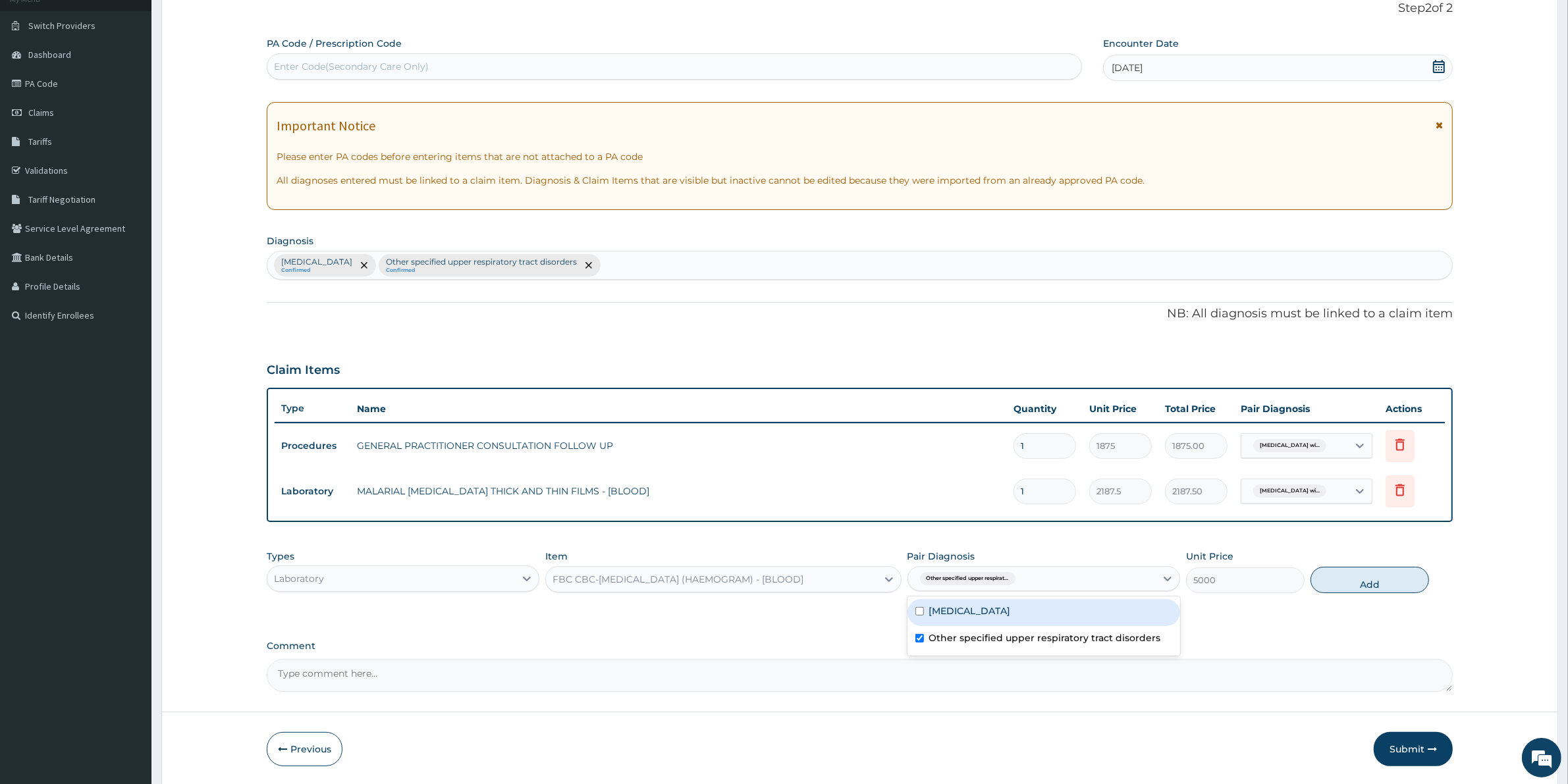
click at [1334, 580] on button "Add" at bounding box center [1369, 580] width 118 height 26
type input "0"
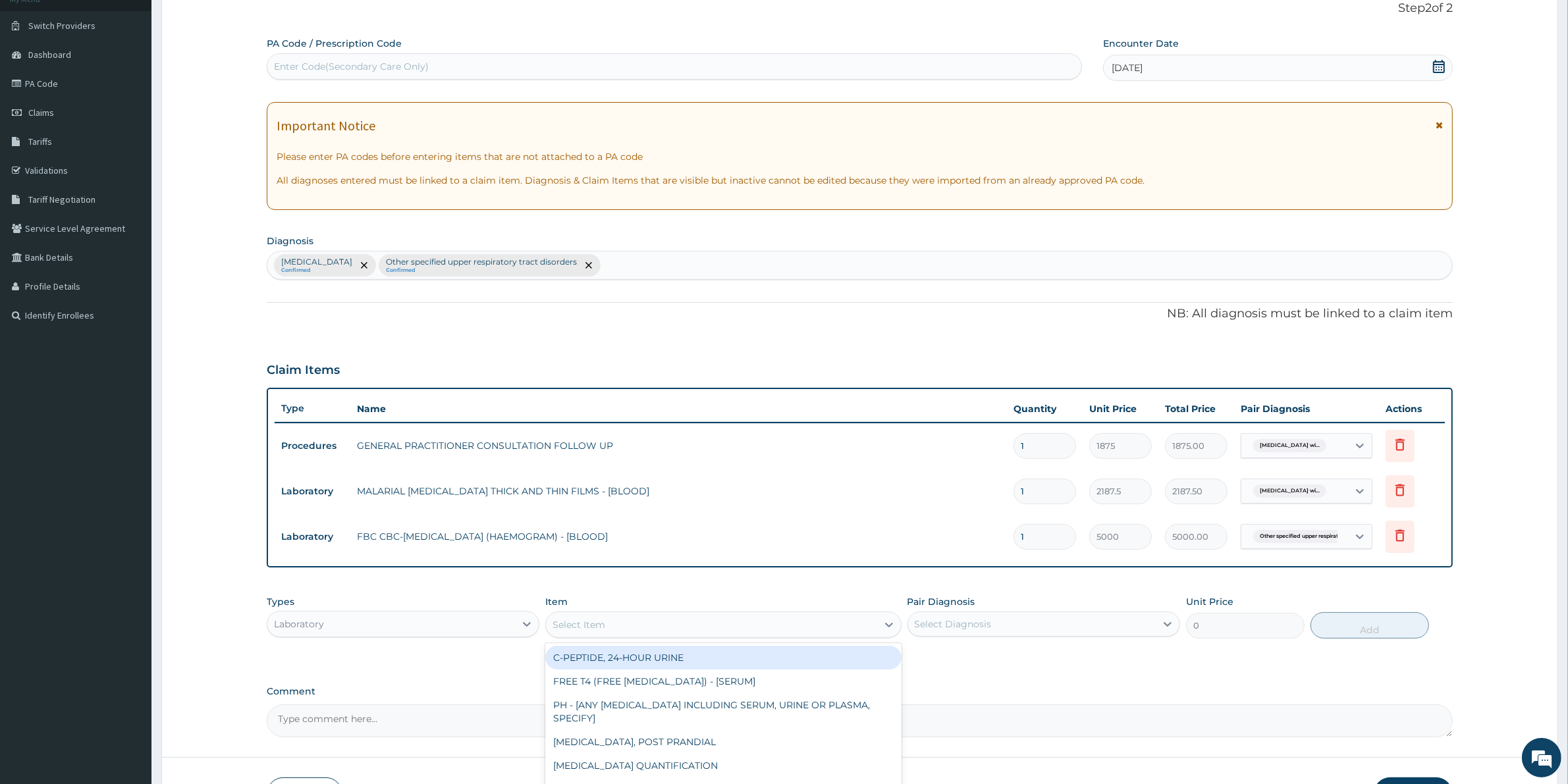
click at [629, 611] on div "Select Item" at bounding box center [722, 624] width 355 height 26
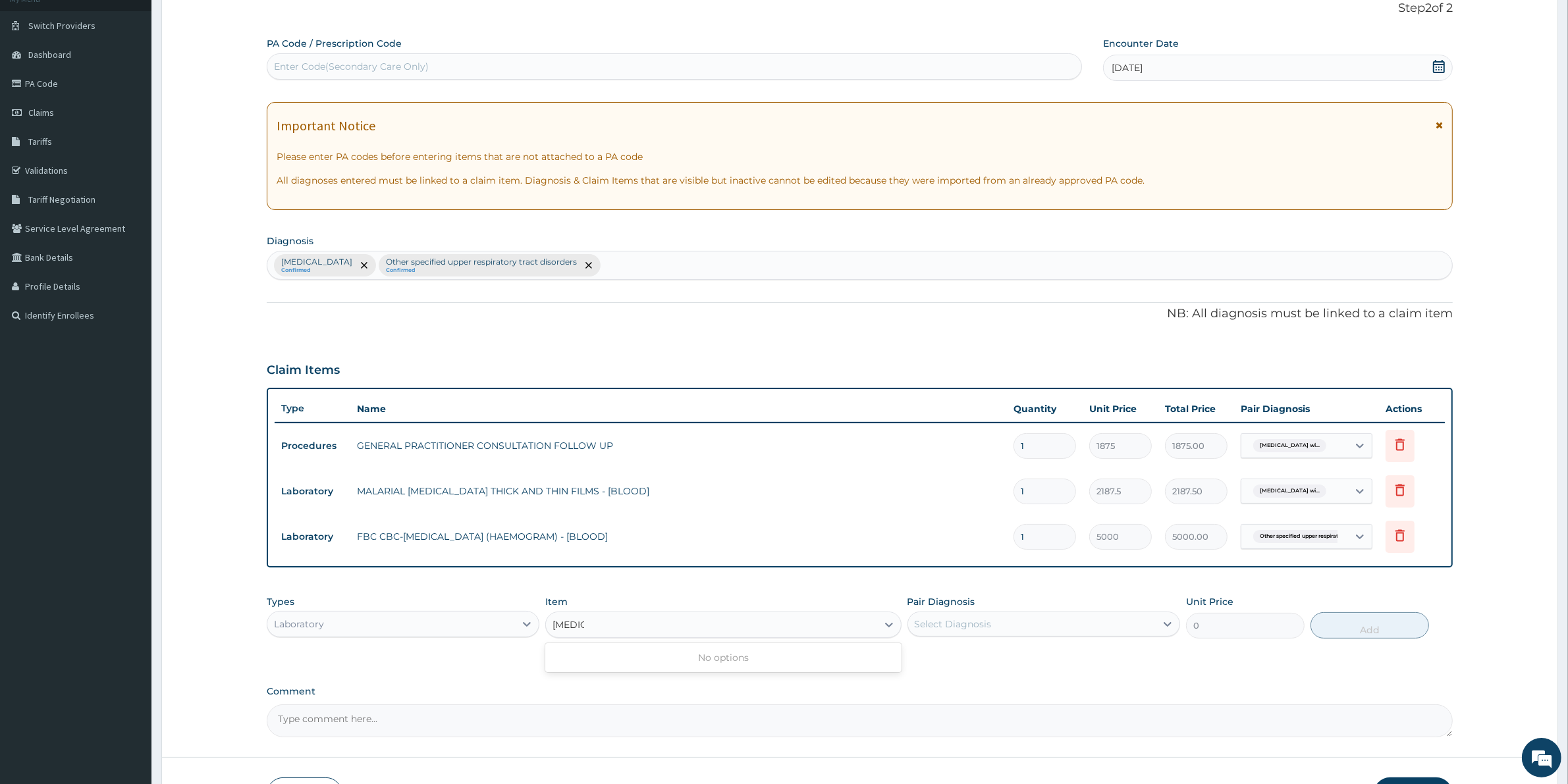
type input "CIPRO"
click at [501, 624] on div "Laboratory" at bounding box center [391, 624] width 247 height 21
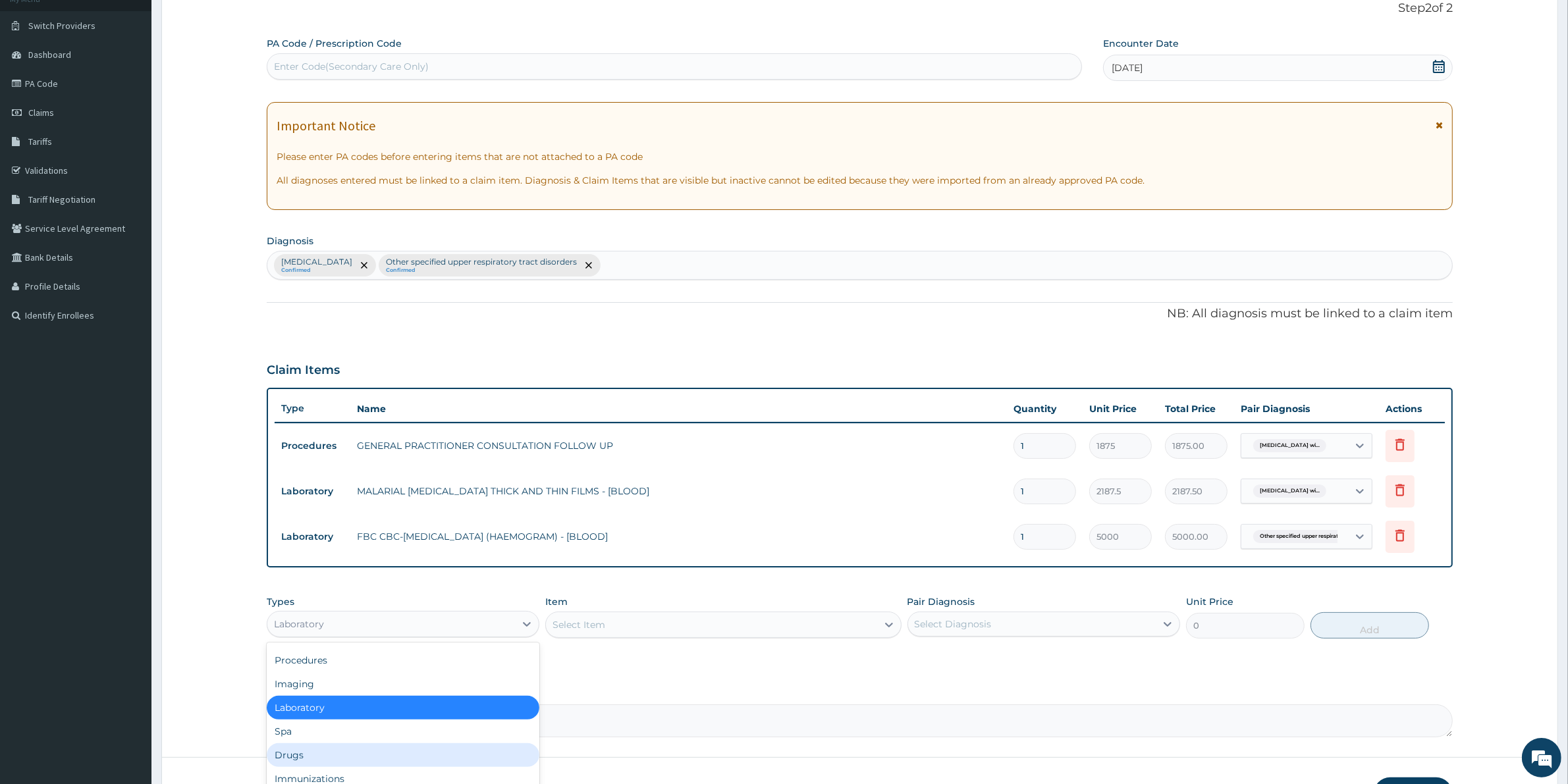
click at [308, 744] on div "Drugs" at bounding box center [403, 754] width 273 height 24
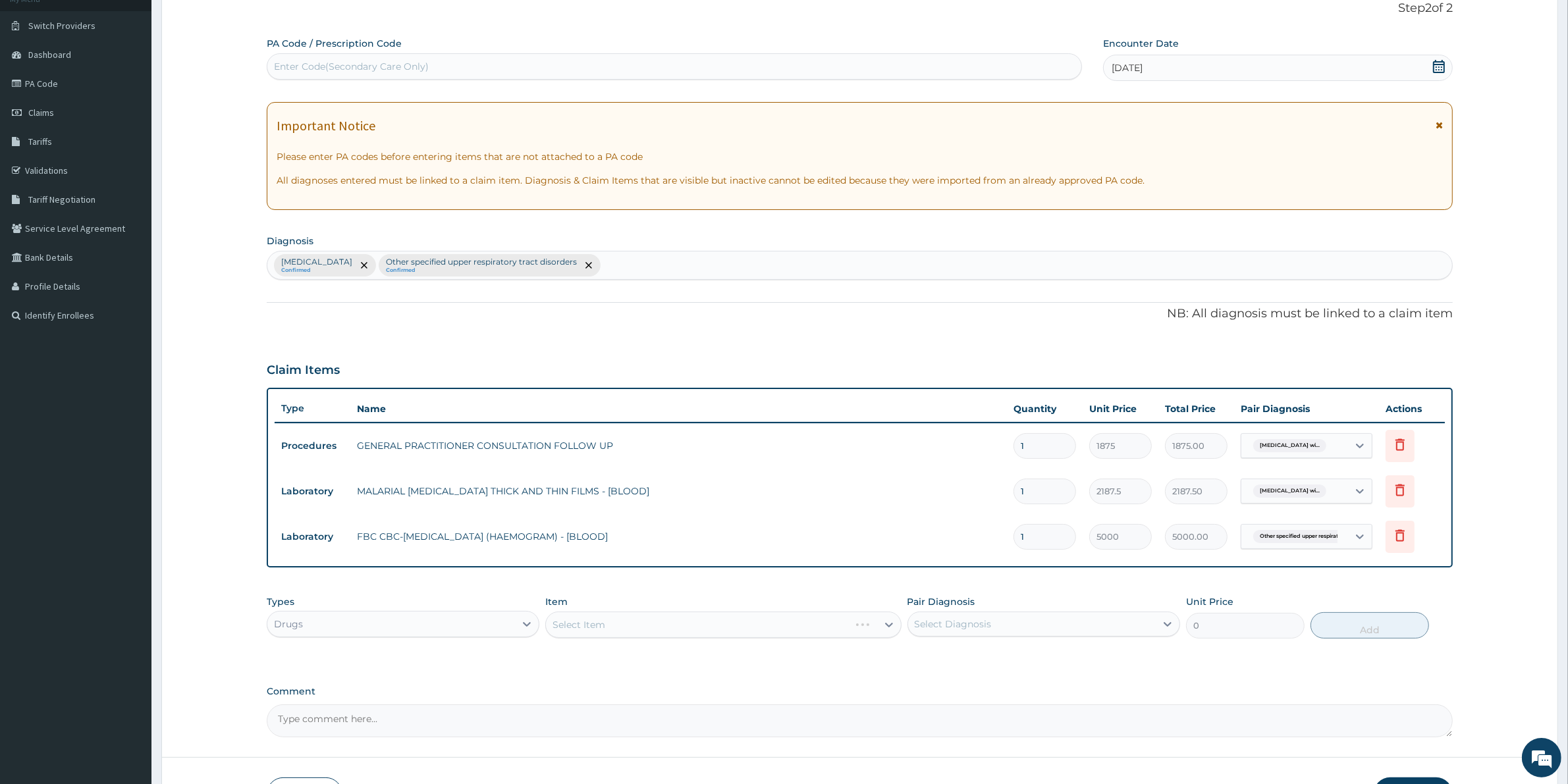
click at [598, 629] on div "Select Item" at bounding box center [722, 624] width 355 height 26
drag, startPoint x: 598, startPoint y: 629, endPoint x: 601, endPoint y: 620, distance: 9.5
click at [601, 620] on div "Select Item" at bounding box center [722, 624] width 355 height 26
click at [569, 625] on div "Select Item" at bounding box center [722, 624] width 355 height 26
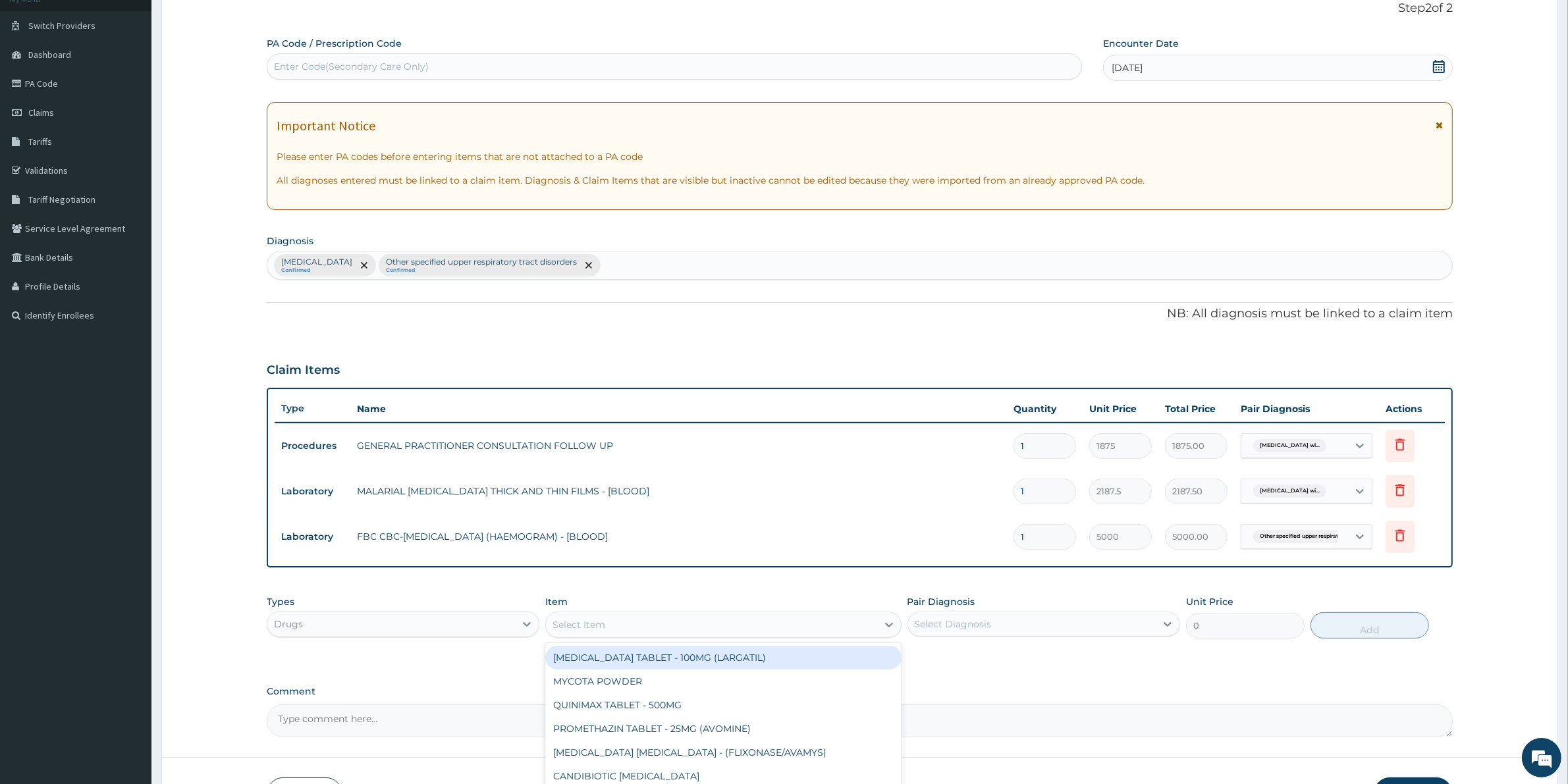
click at [674, 618] on div "Select Item" at bounding box center [711, 624] width 331 height 21
type input "CIPRO"
drag, startPoint x: 735, startPoint y: 658, endPoint x: 782, endPoint y: 661, distance: 47.1
click at [741, 660] on div "[MEDICAL_DATA] TABLET - 500MG" at bounding box center [722, 657] width 355 height 24
type input "196"
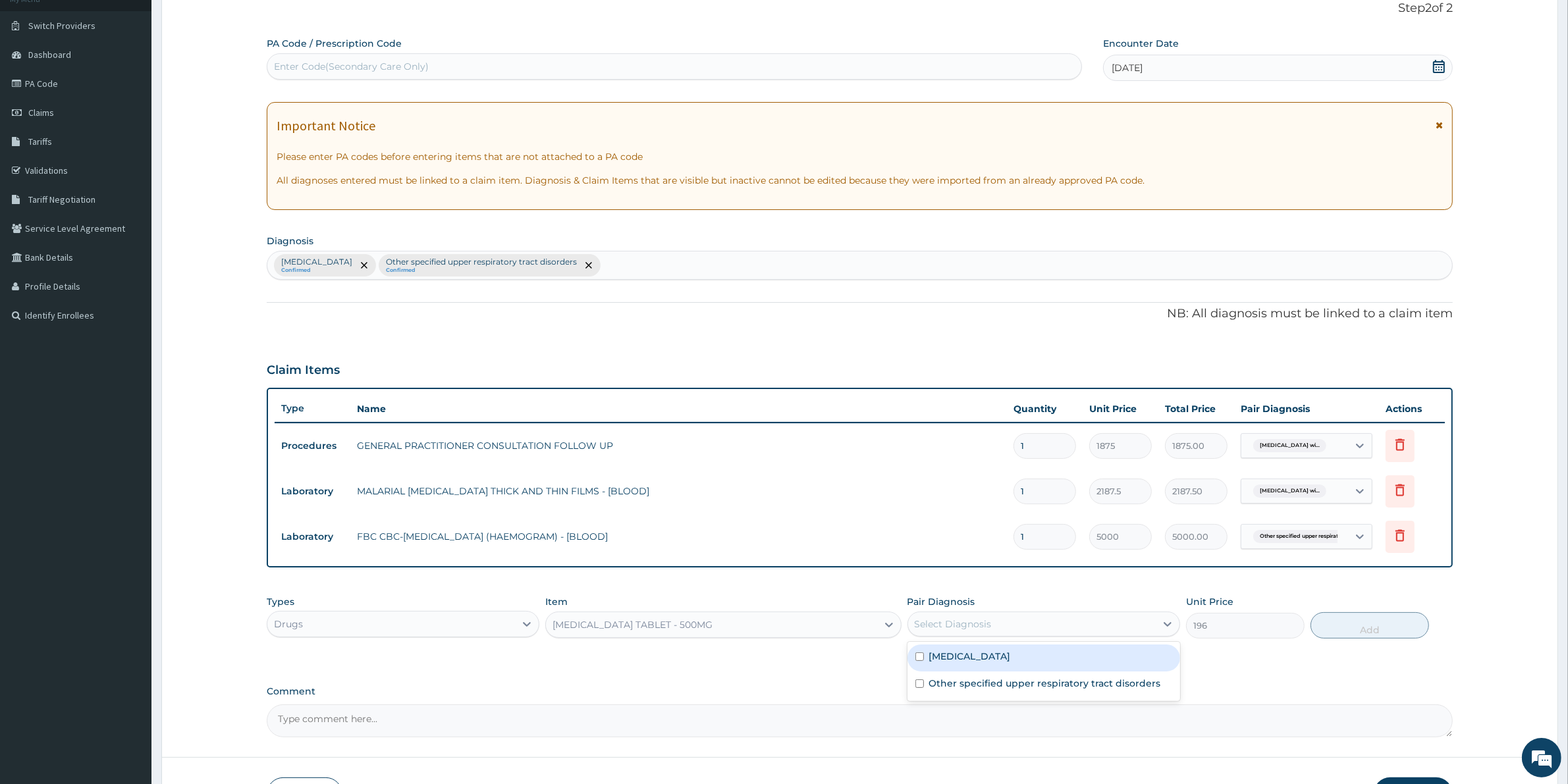
click at [993, 611] on div "Select Diagnosis" at bounding box center [1043, 624] width 273 height 25
drag, startPoint x: 983, startPoint y: 689, endPoint x: 1054, endPoint y: 698, distance: 71.6
click at [985, 689] on label "Other specified upper respiratory tract disorders" at bounding box center [1045, 682] width 232 height 13
checkbox input "true"
click at [1355, 624] on button "Add" at bounding box center [1369, 625] width 118 height 26
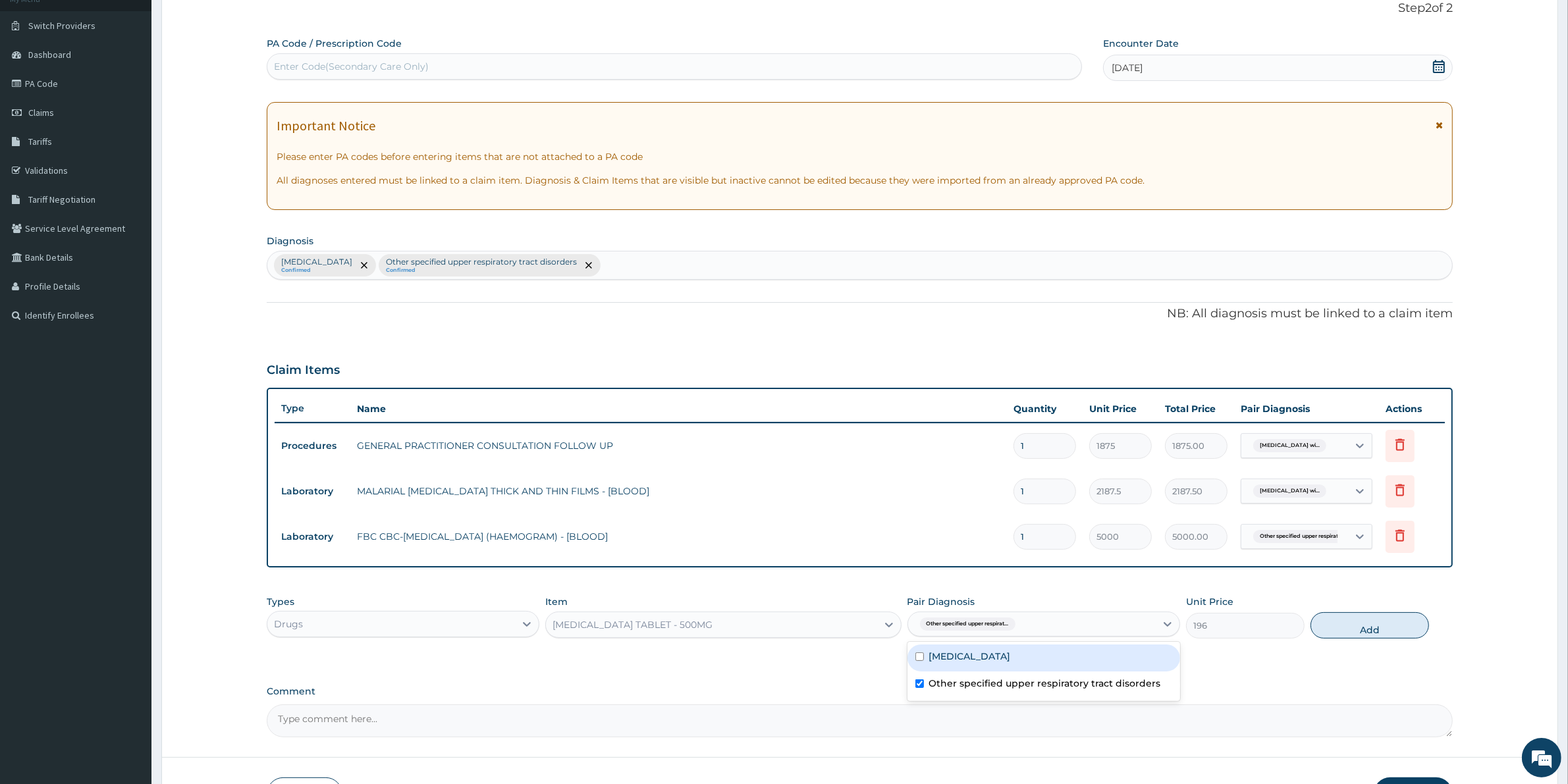
type input "0"
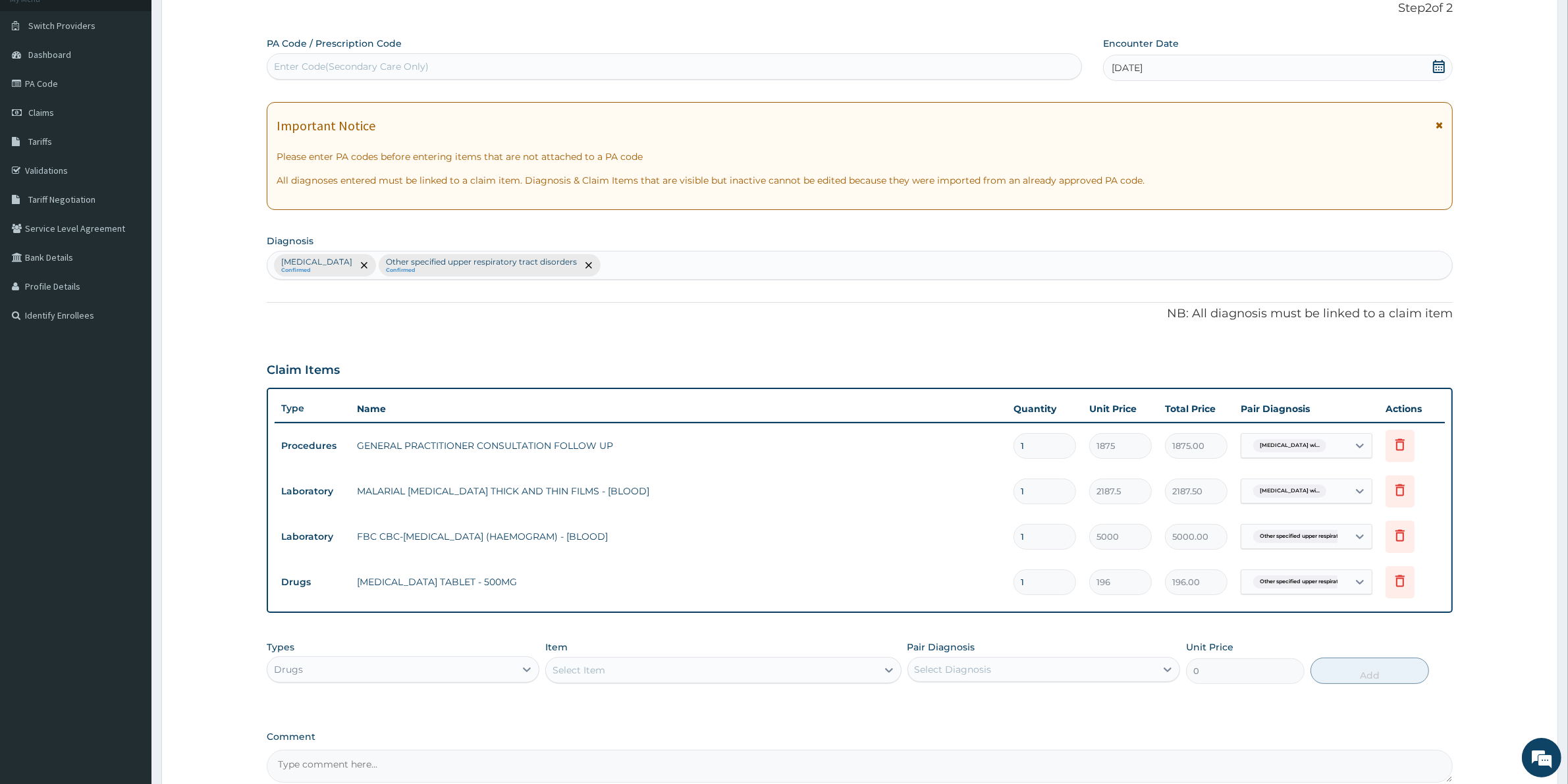
drag, startPoint x: 660, startPoint y: 673, endPoint x: 645, endPoint y: 683, distance: 18.0
click at [658, 674] on div "Select Item" at bounding box center [711, 670] width 331 height 21
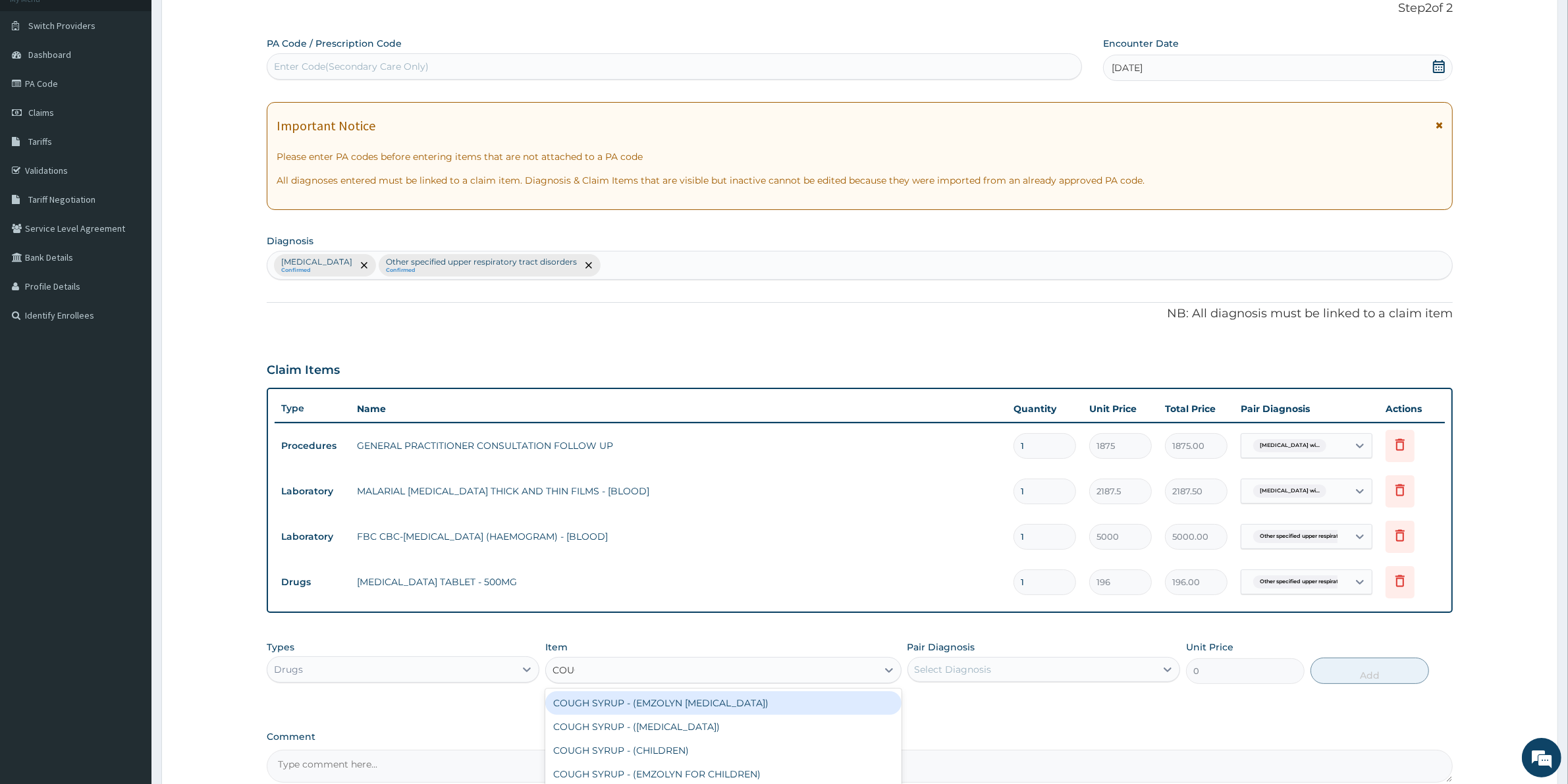
type input "COUGH"
drag, startPoint x: 690, startPoint y: 695, endPoint x: 784, endPoint y: 705, distance: 94.5
click at [695, 699] on div "COUGH SYRUP - (EMZOLYN [MEDICAL_DATA])" at bounding box center [722, 702] width 355 height 24
type input "1120"
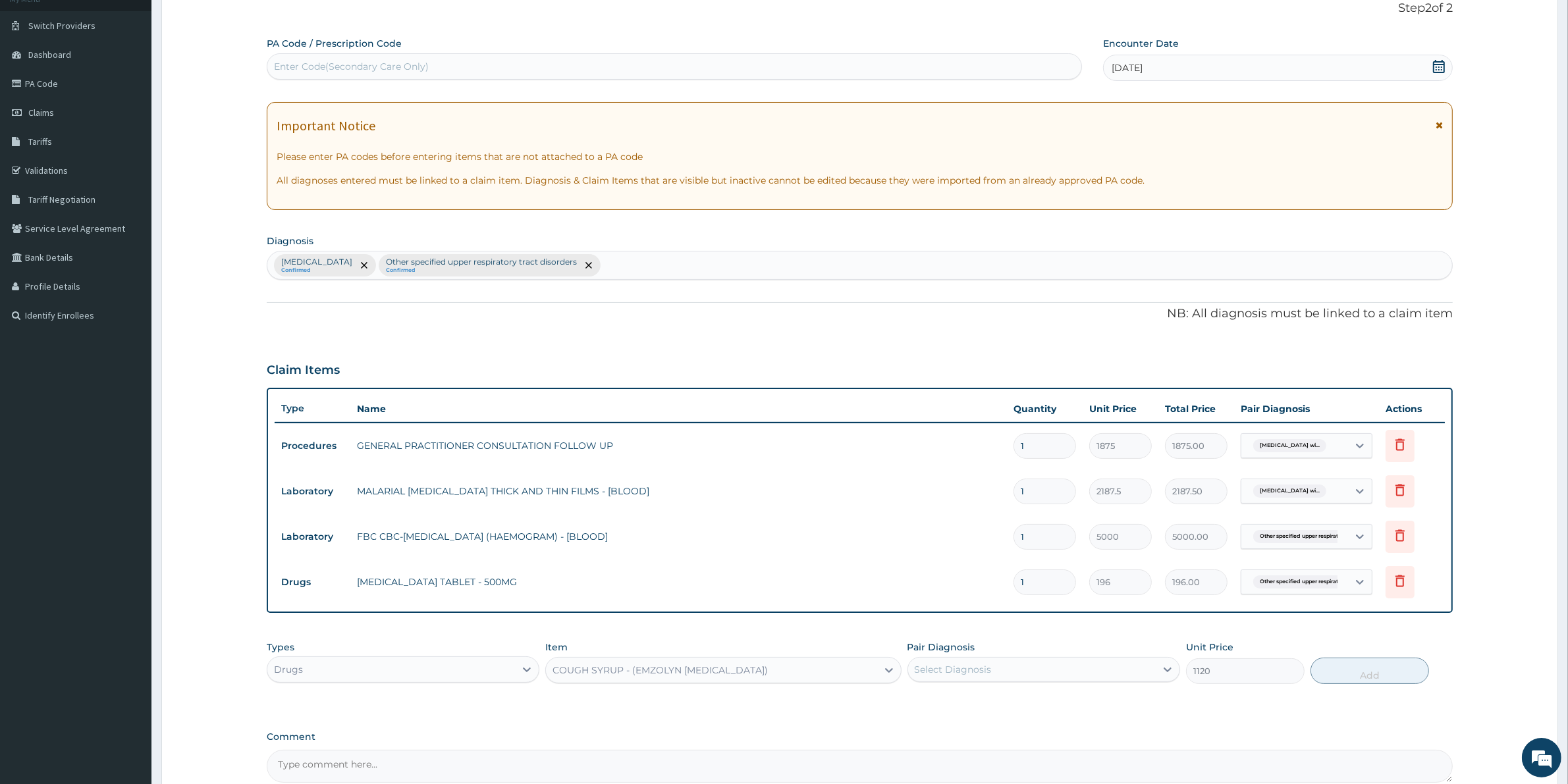
drag, startPoint x: 959, startPoint y: 665, endPoint x: 963, endPoint y: 685, distance: 20.4
click at [959, 666] on div "Select Diagnosis" at bounding box center [953, 669] width 77 height 13
click at [967, 735] on label "Other specified upper respiratory tract disorders" at bounding box center [1045, 728] width 232 height 13
checkbox input "true"
drag, startPoint x: 1350, startPoint y: 674, endPoint x: 1282, endPoint y: 681, distance: 68.4
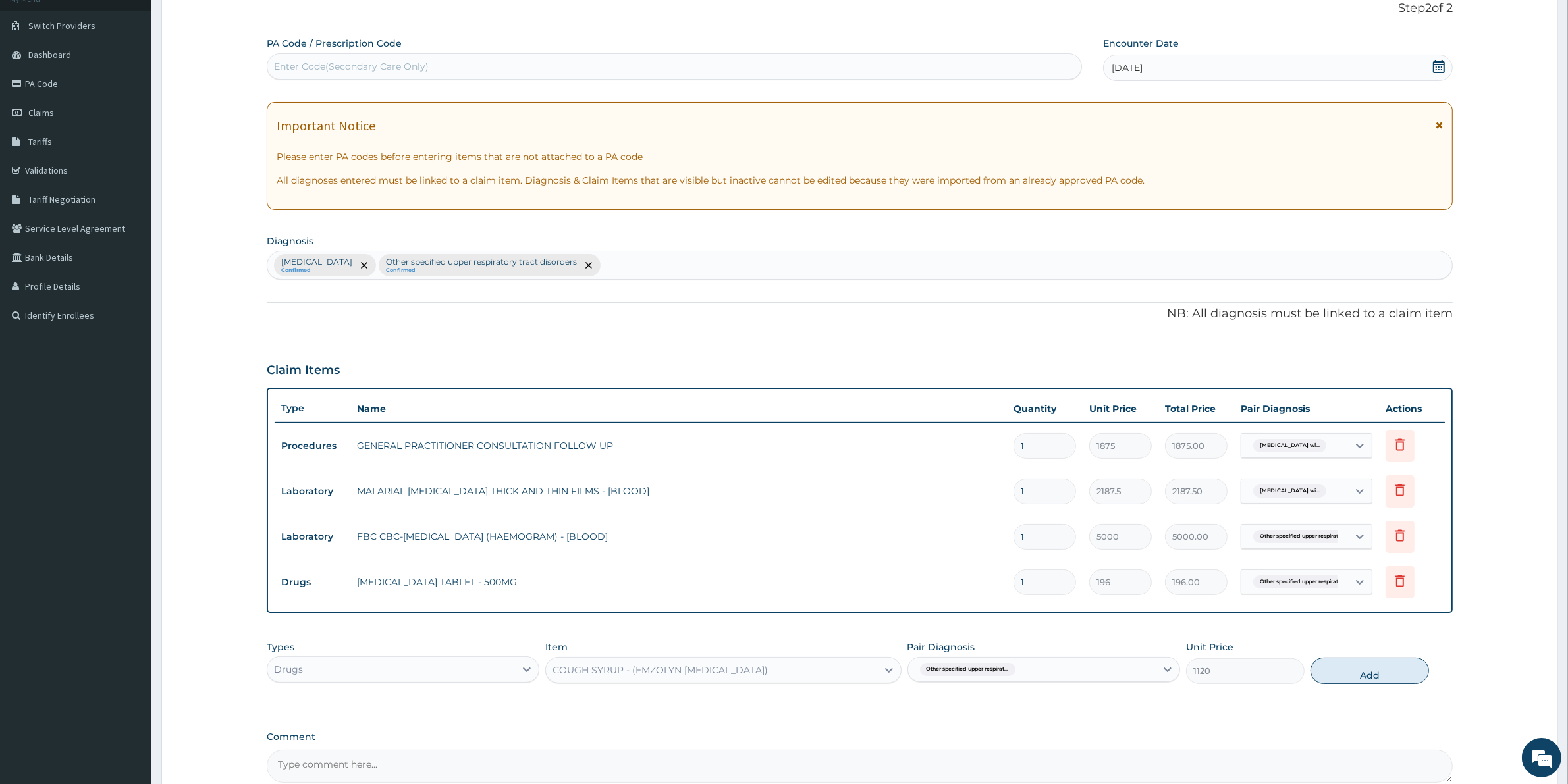
click at [1351, 674] on button "Add" at bounding box center [1369, 671] width 118 height 26
type input "0"
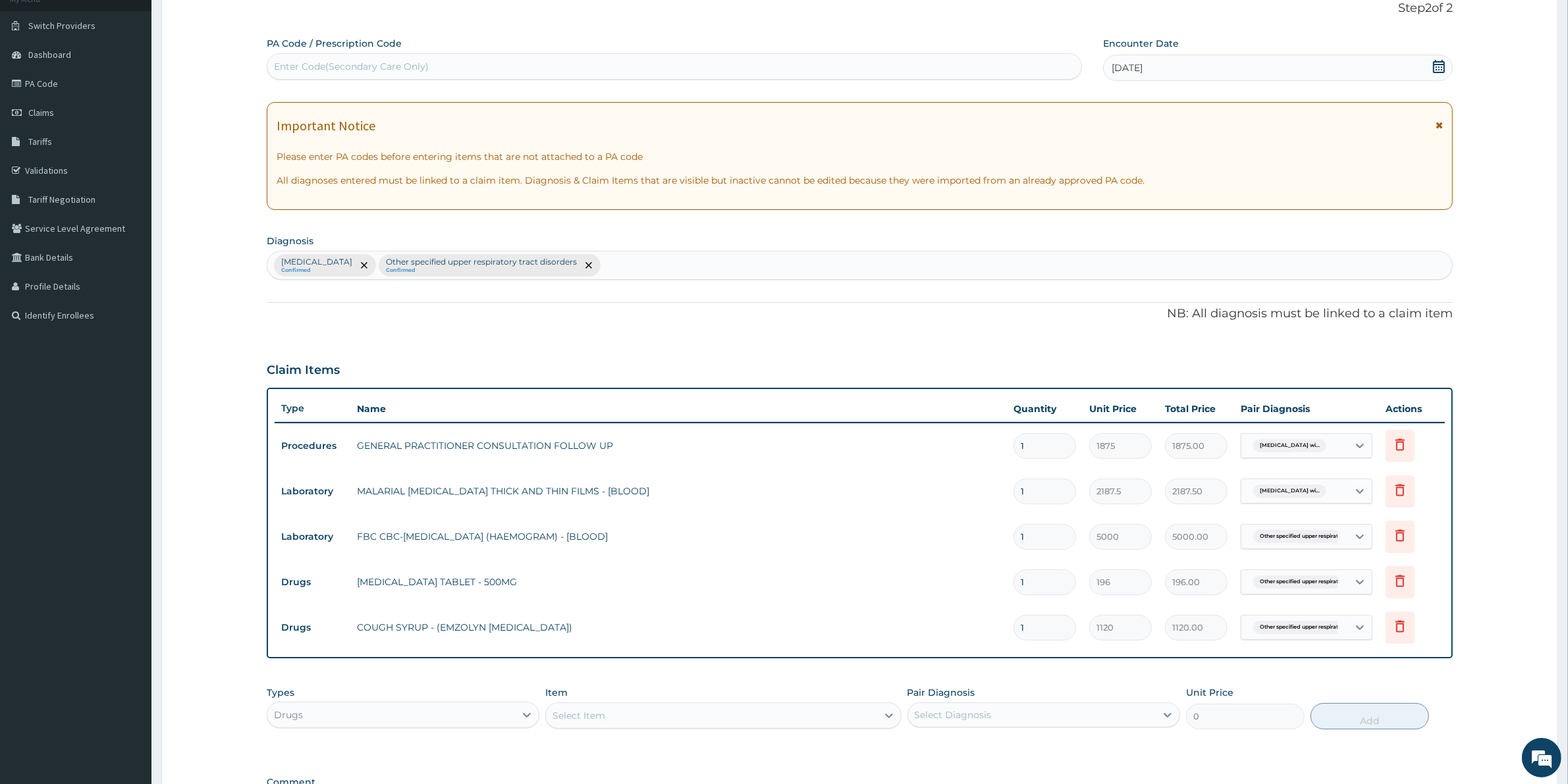
click at [1046, 591] on input "1" at bounding box center [1044, 581] width 62 height 25
type input "14"
type input "2744.00"
type input "14"
drag, startPoint x: 588, startPoint y: 718, endPoint x: 599, endPoint y: 729, distance: 15.6
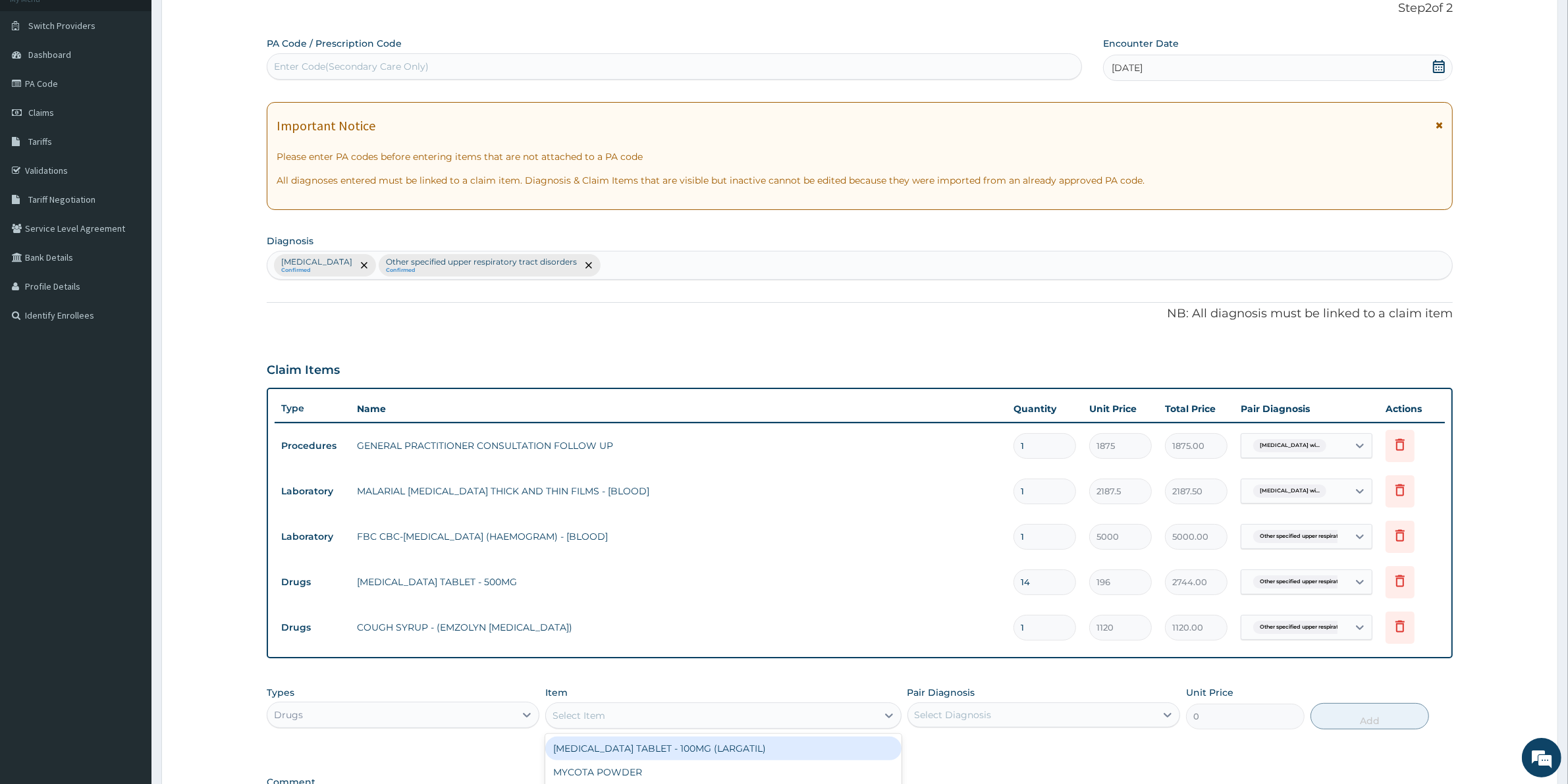
click at [587, 718] on div "Select Item" at bounding box center [579, 715] width 53 height 13
type input "ARTEME"
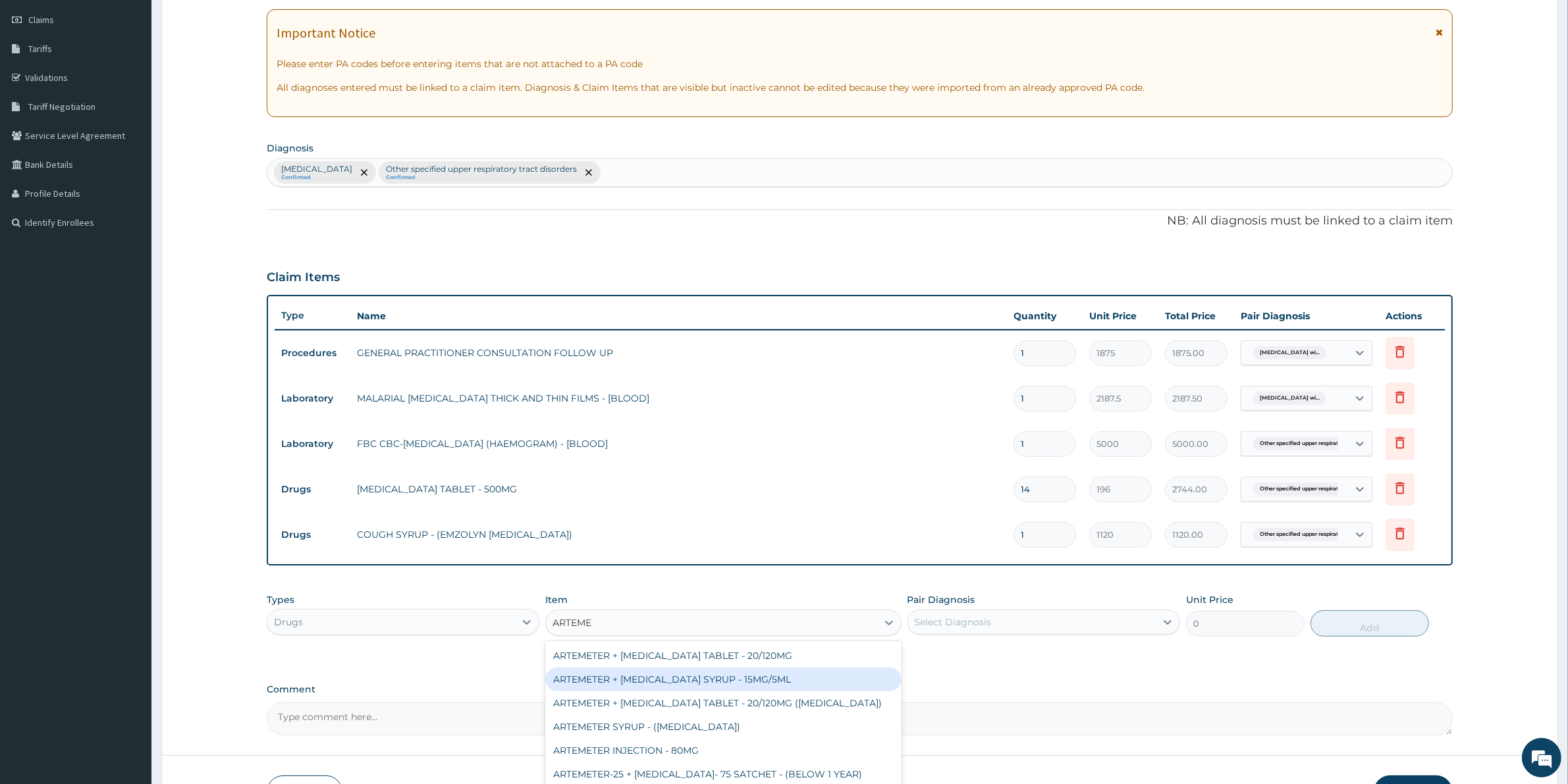
scroll to position [270, 0]
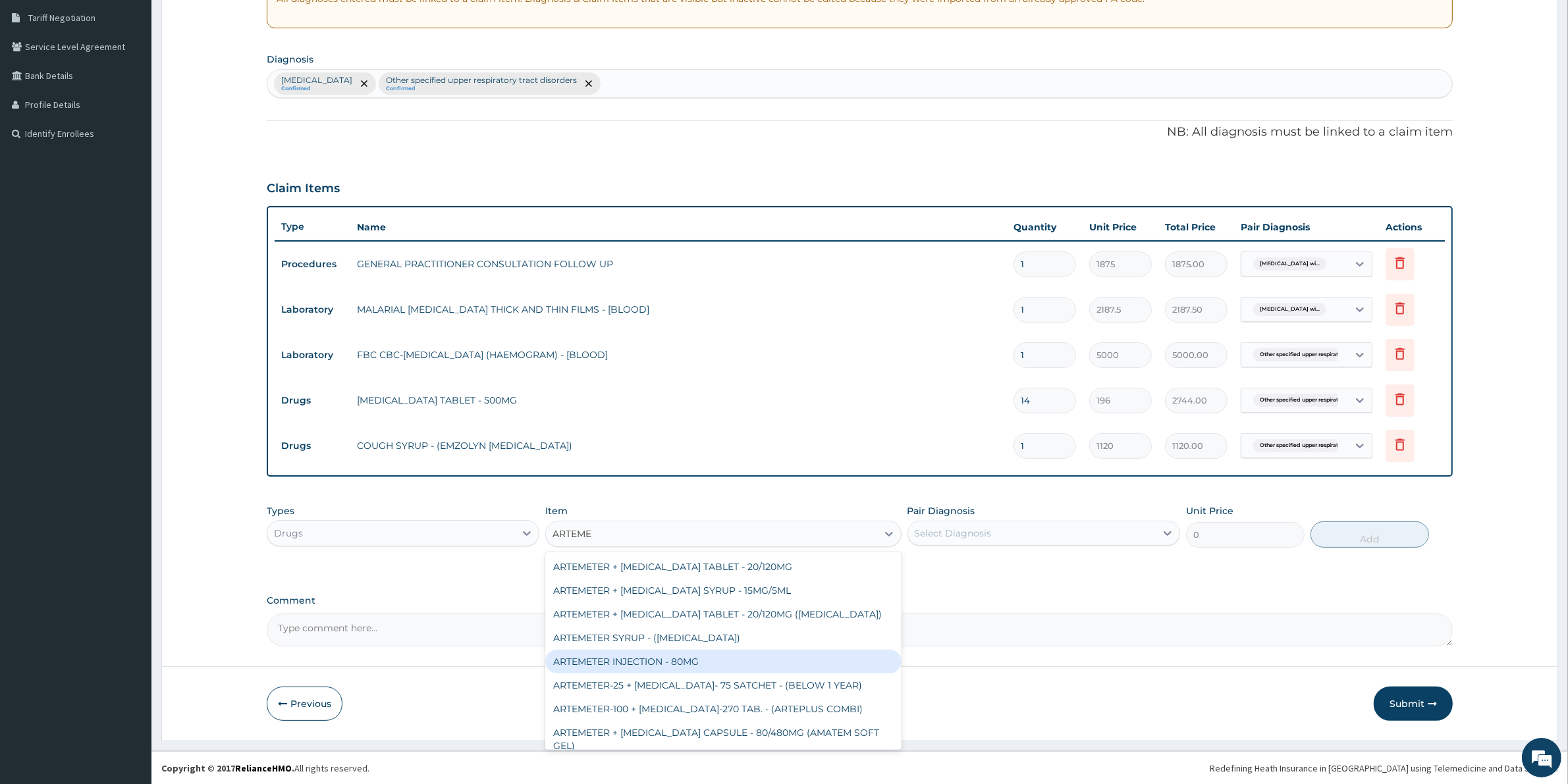
click at [713, 655] on div "ARTEMETER INJECTION - 80MG" at bounding box center [722, 661] width 355 height 24
type input "475.99999999999994"
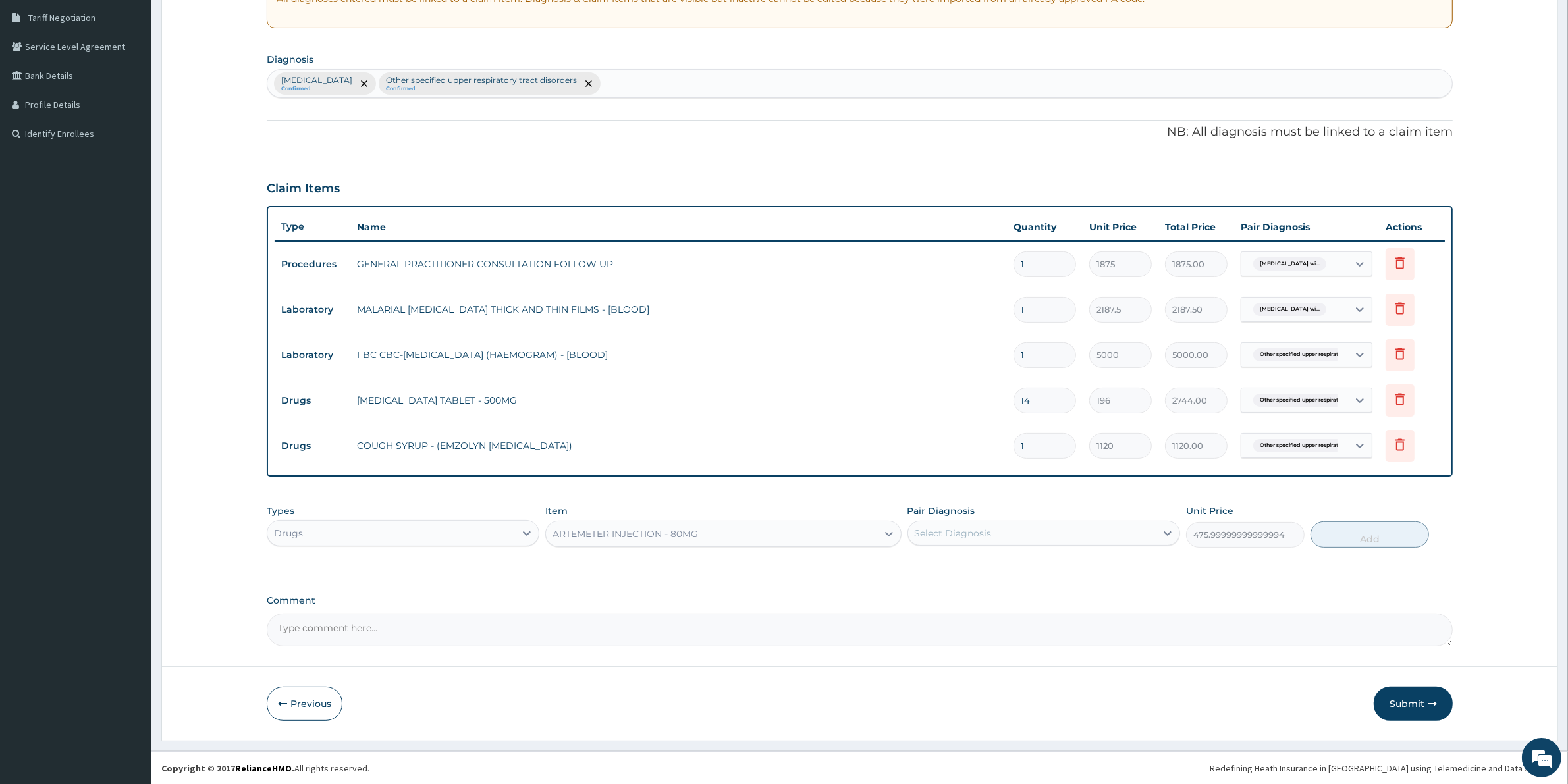
click at [1028, 531] on div "Select Diagnosis" at bounding box center [1032, 533] width 247 height 21
click at [975, 572] on label "Plasmodium malariae malaria without complication" at bounding box center [970, 565] width 82 height 13
checkbox input "true"
click at [1378, 538] on button "Add" at bounding box center [1369, 534] width 118 height 26
type input "0"
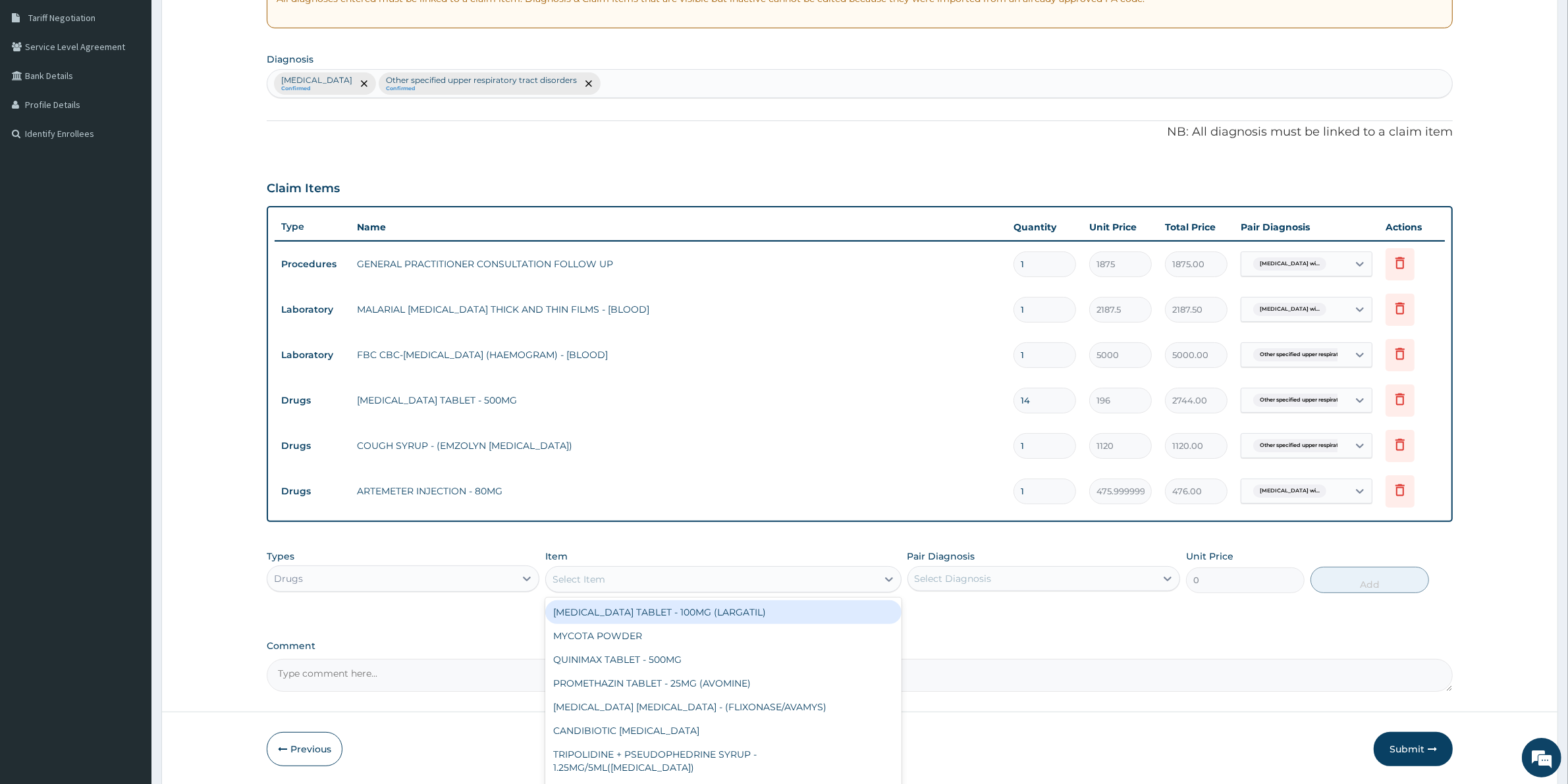
click at [675, 583] on div "Select Item" at bounding box center [711, 579] width 331 height 21
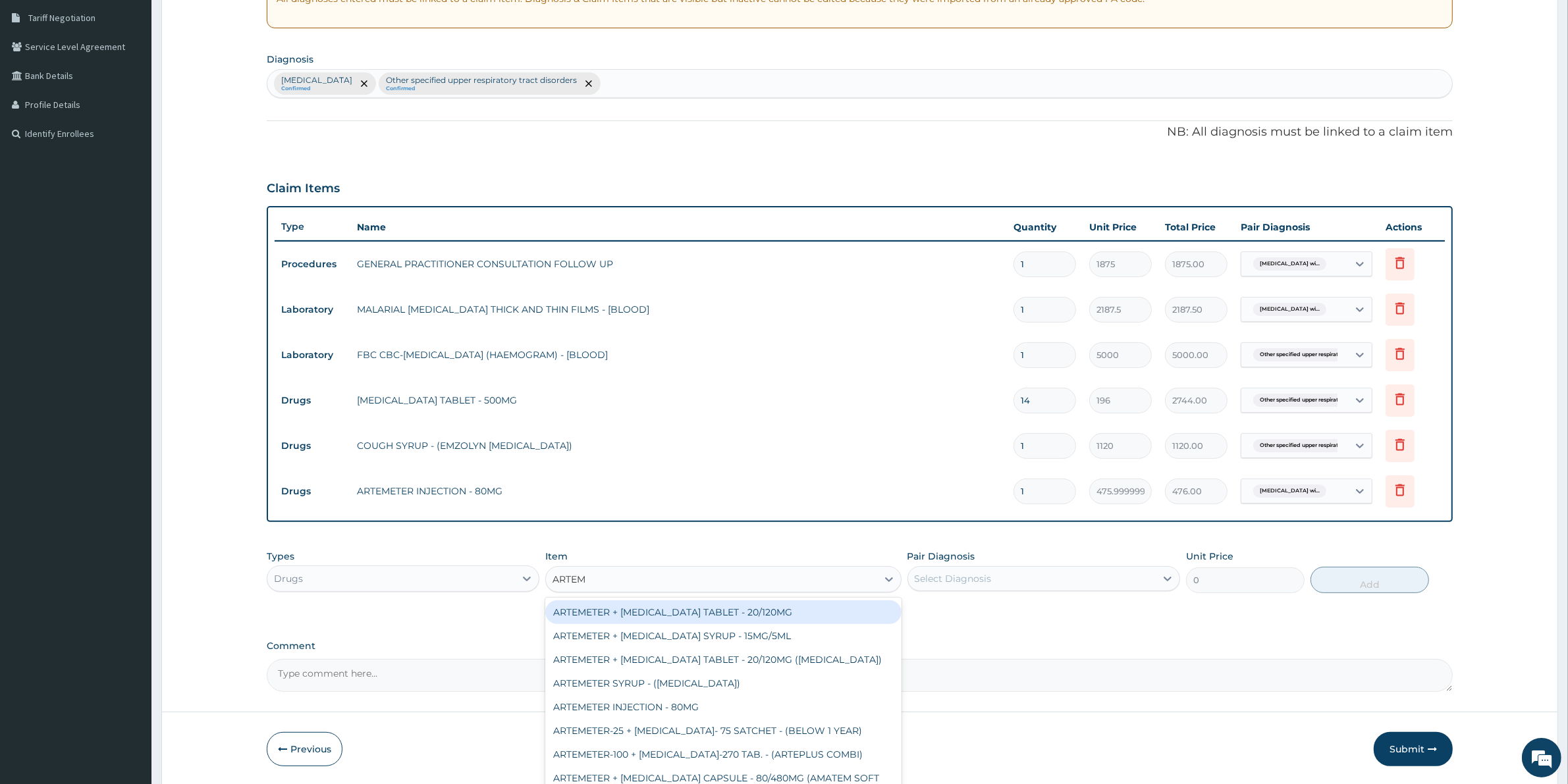
type input "ARTEME"
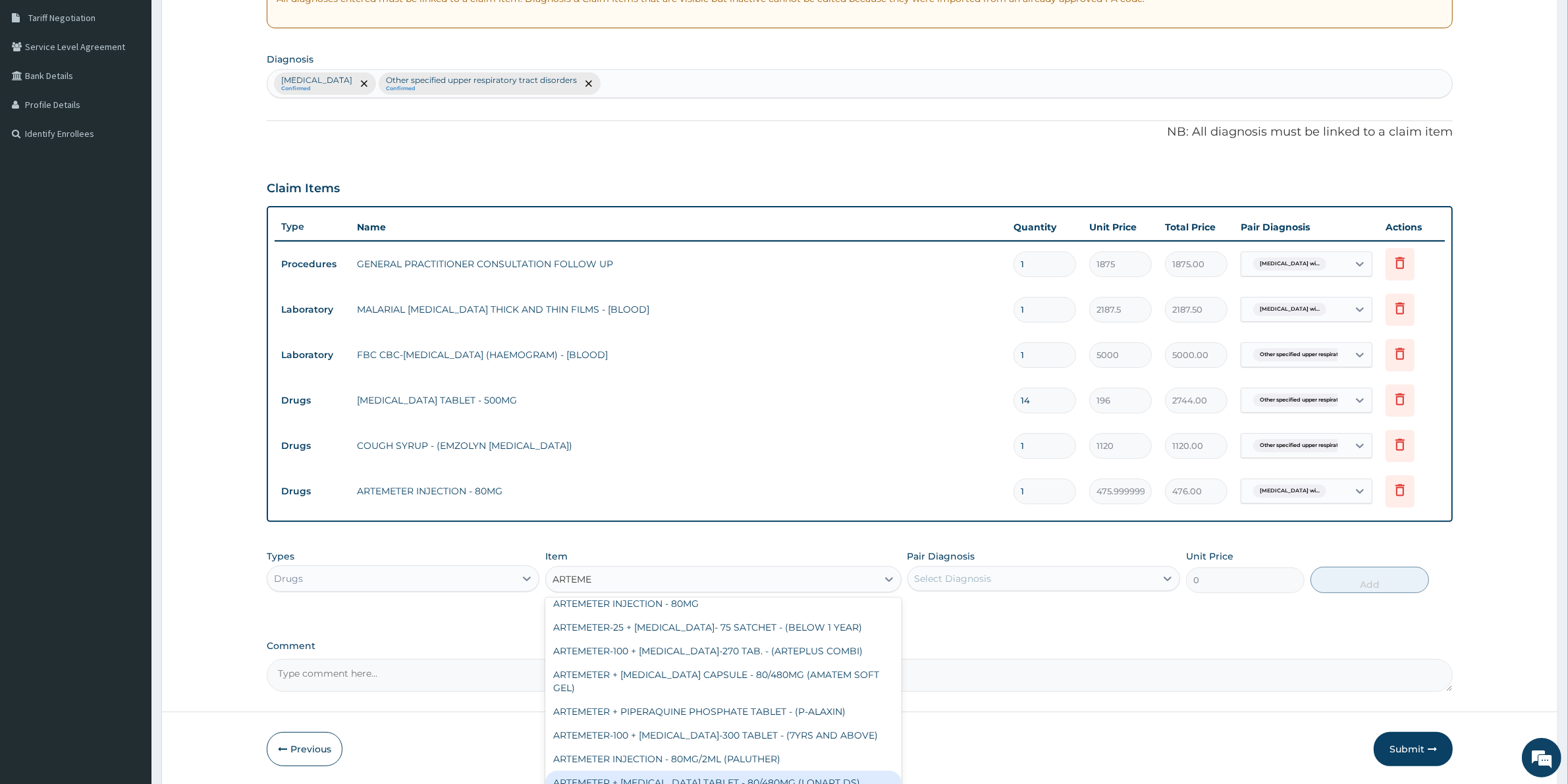
scroll to position [82, 0]
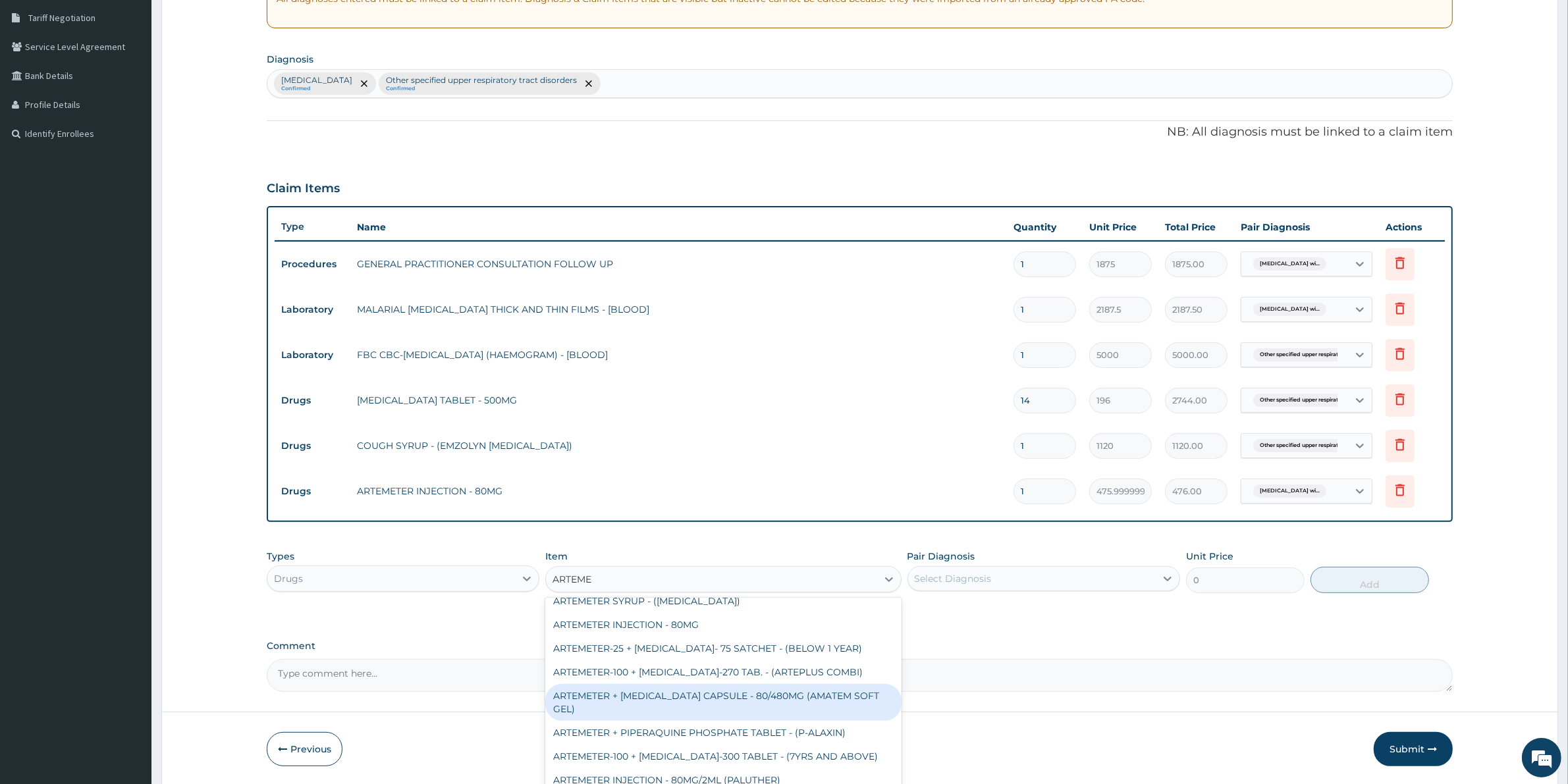
click at [762, 695] on div "ARTEMETER + LUMEFANTRINE CAPSULE - 80/480MG (AMATEM SOFT GEL)" at bounding box center [722, 702] width 355 height 37
type input "420"
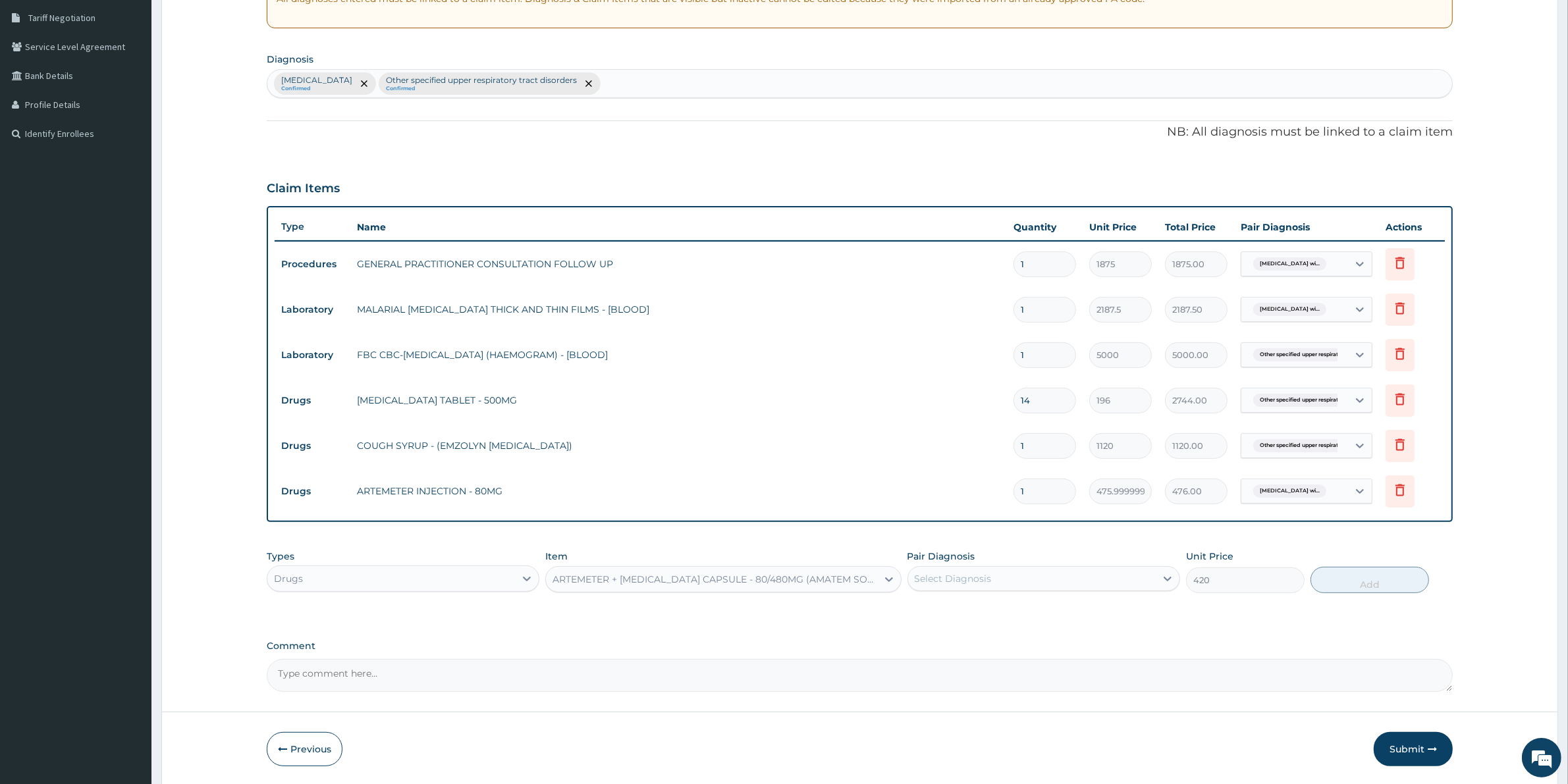
click at [949, 571] on div "Select Diagnosis" at bounding box center [1032, 579] width 247 height 21
click at [958, 617] on label "Plasmodium malariae malaria without complication" at bounding box center [970, 610] width 82 height 13
checkbox input "true"
click at [1328, 581] on button "Add" at bounding box center [1369, 580] width 118 height 26
type input "0"
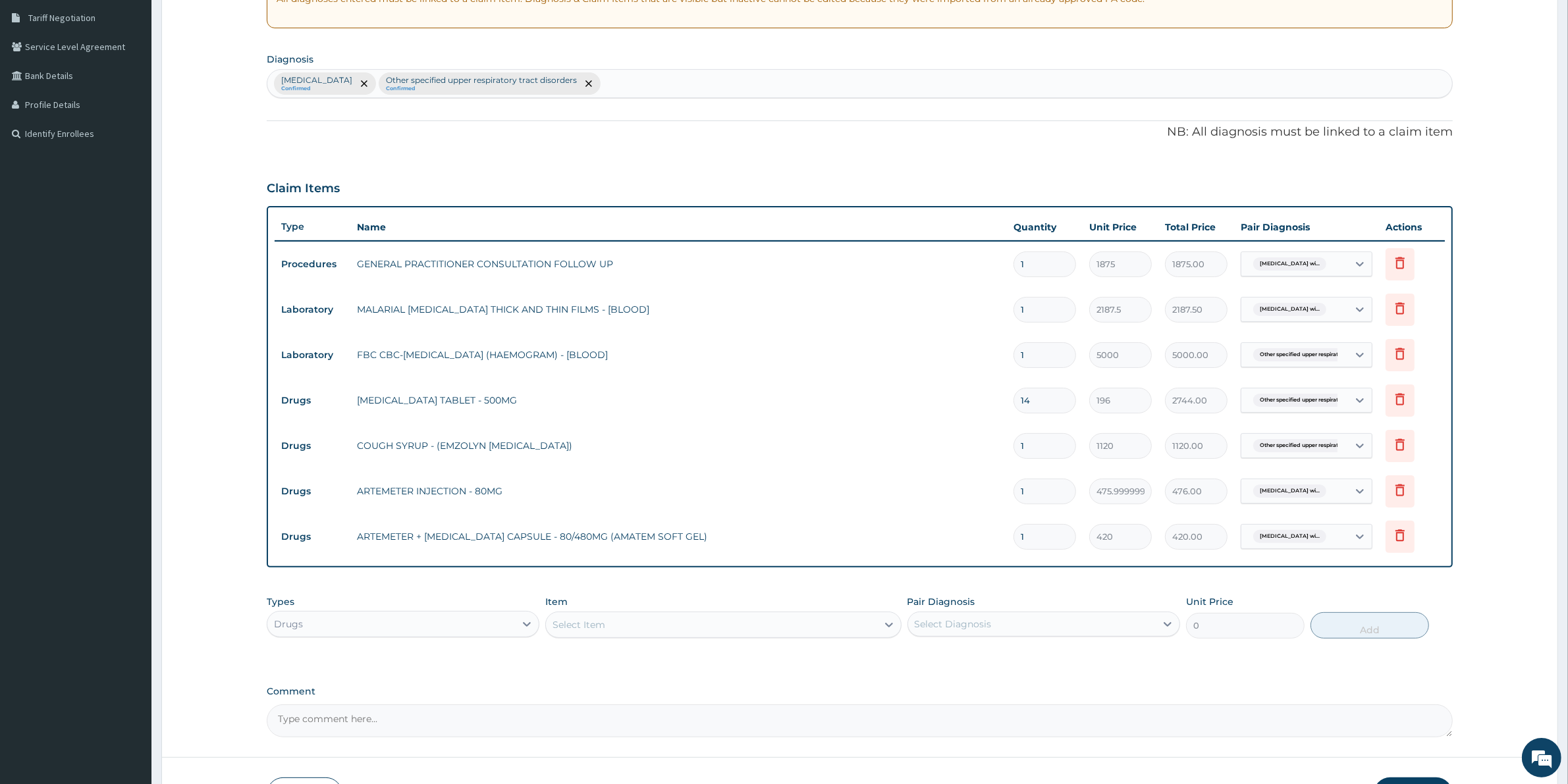
drag, startPoint x: 1035, startPoint y: 537, endPoint x: 956, endPoint y: 557, distance: 81.5
click at [956, 557] on tr "Drugs ARTEMETER + LUMEFANTRINE CAPSULE - 80/480MG (AMATEM SOFT GEL) 1 420 420.0…" at bounding box center [859, 537] width 1170 height 46
type input "6"
type input "2520.00"
type input "6"
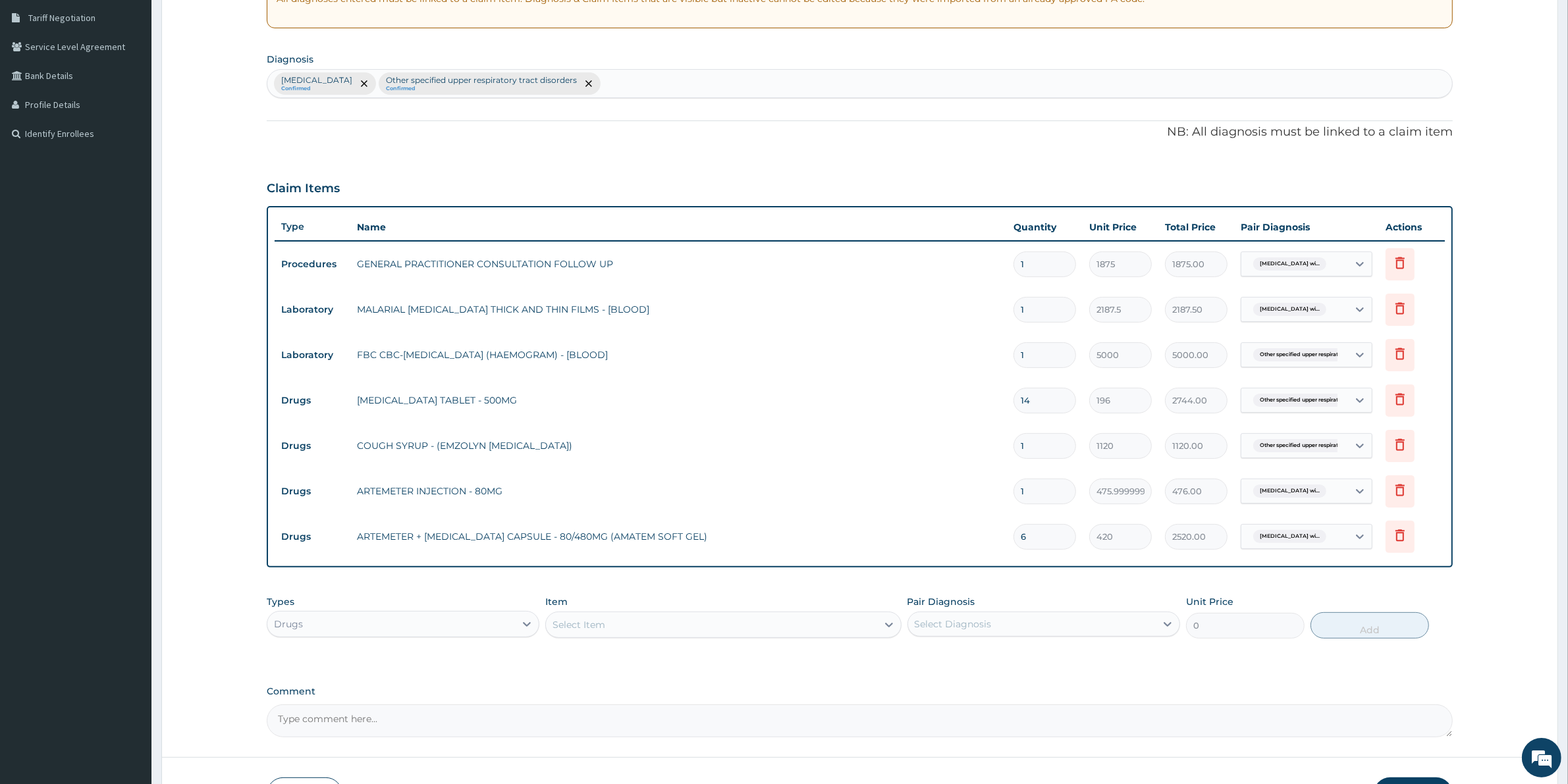
drag, startPoint x: 1051, startPoint y: 484, endPoint x: 959, endPoint y: 524, distance: 100.3
click at [959, 524] on tbody "Procedures GENERAL PRACTITIONER CONSULTATION FOLLOW UP 1 1875 1875.00 Plasmodiu…" at bounding box center [859, 400] width 1170 height 318
type input "6"
type input "2856.00"
type input "6"
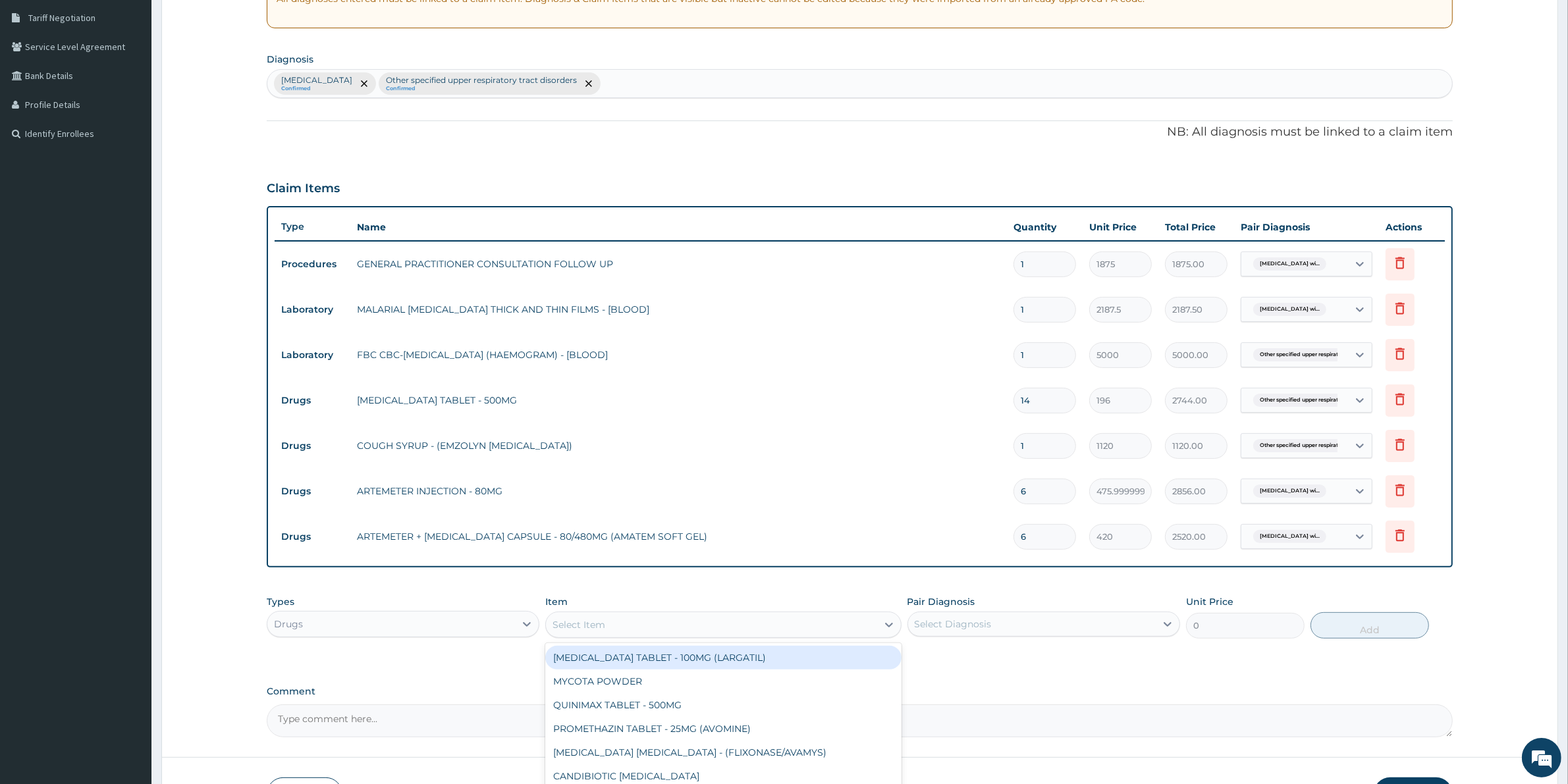
click at [622, 614] on div "Select Item" at bounding box center [711, 624] width 331 height 21
type input "PARACE"
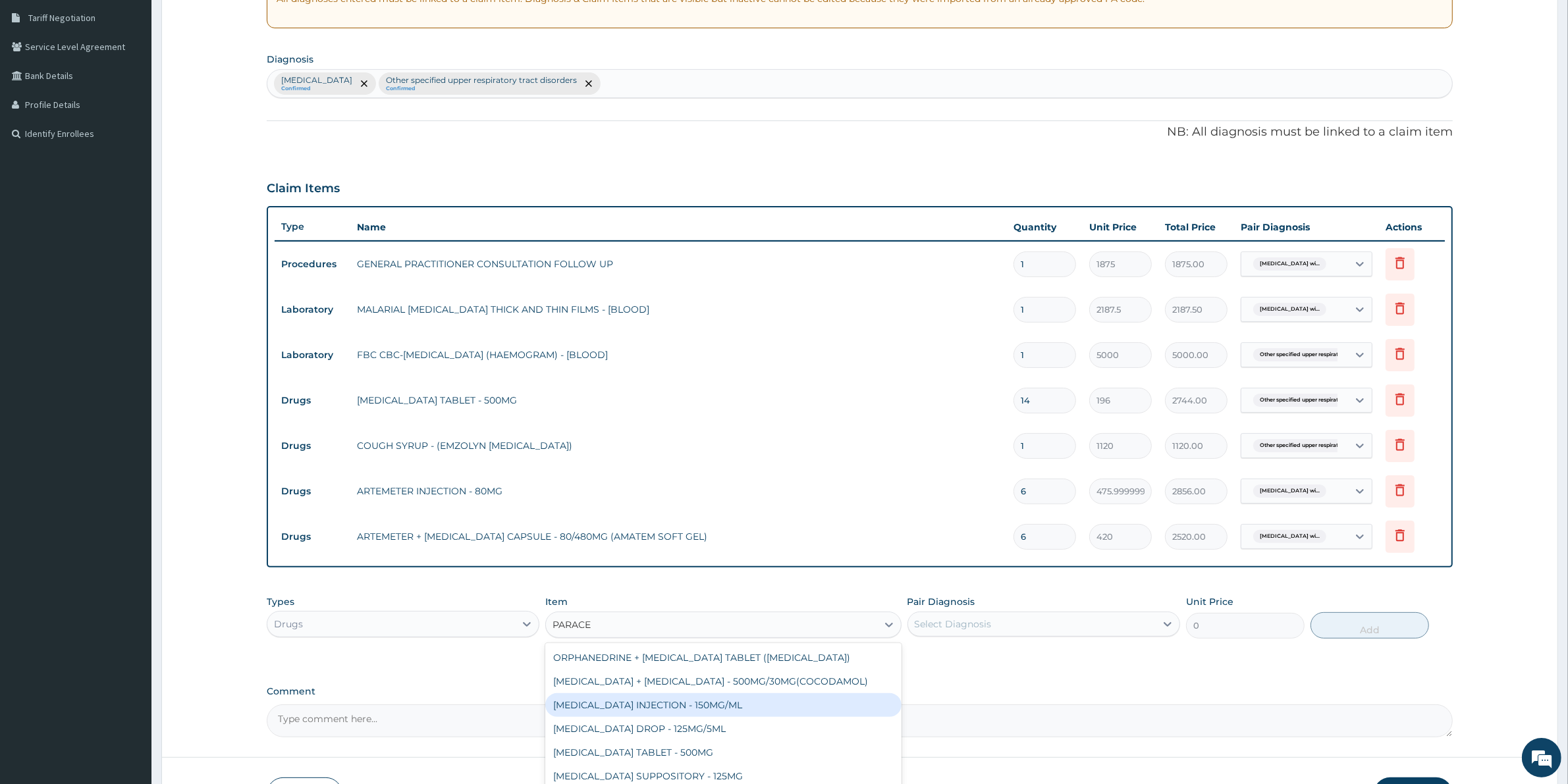
click at [761, 702] on div "PARACETAMOL INJECTION - 150MG/ML" at bounding box center [722, 704] width 355 height 24
type input "560"
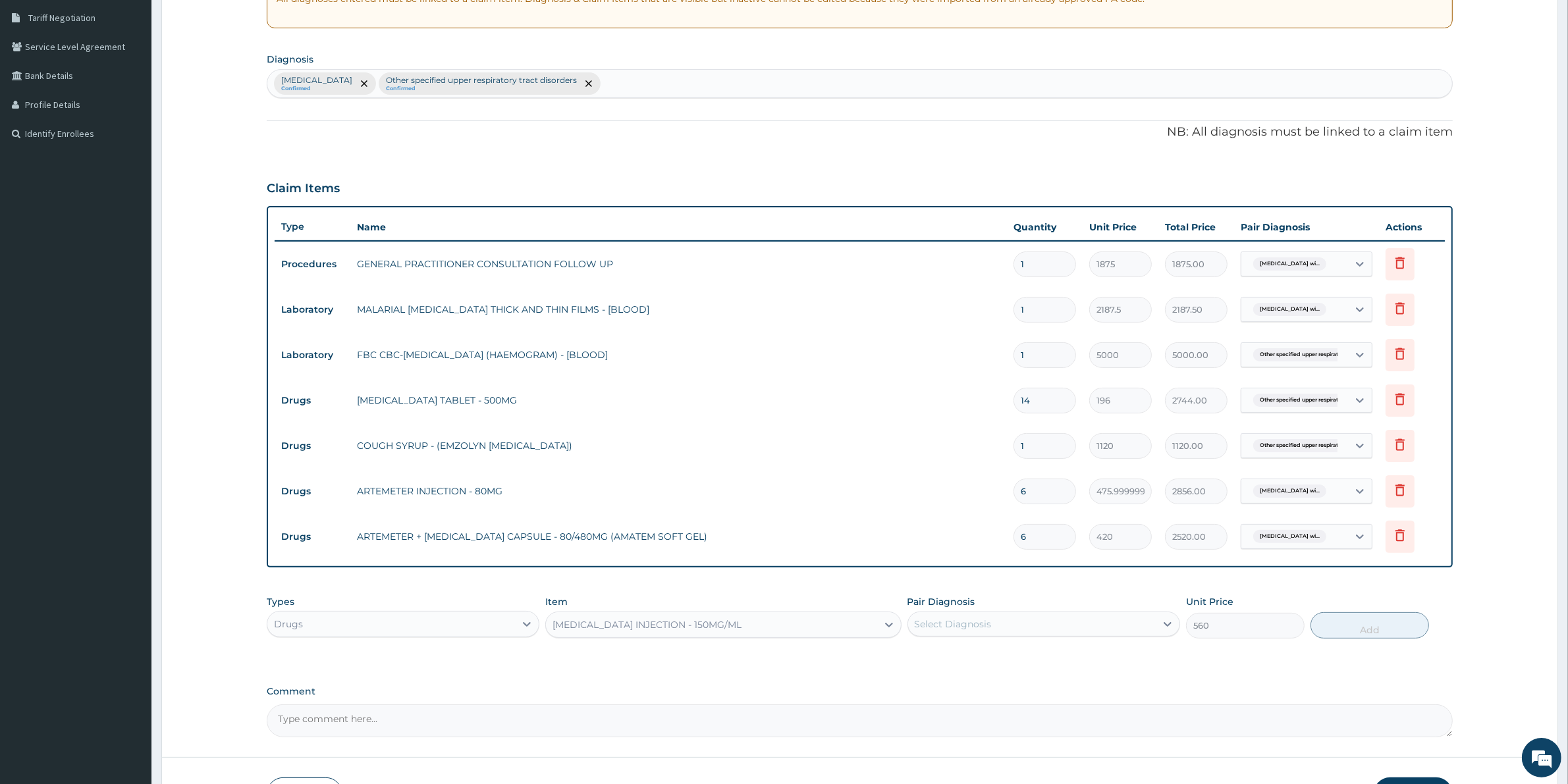
click at [972, 621] on div "Select Diagnosis" at bounding box center [953, 624] width 77 height 13
drag, startPoint x: 958, startPoint y: 674, endPoint x: 1170, endPoint y: 659, distance: 212.5
click at [959, 663] on label "Plasmodium malariae malaria without complication" at bounding box center [970, 656] width 82 height 13
checkbox input "true"
click at [1362, 623] on button "Add" at bounding box center [1369, 625] width 118 height 26
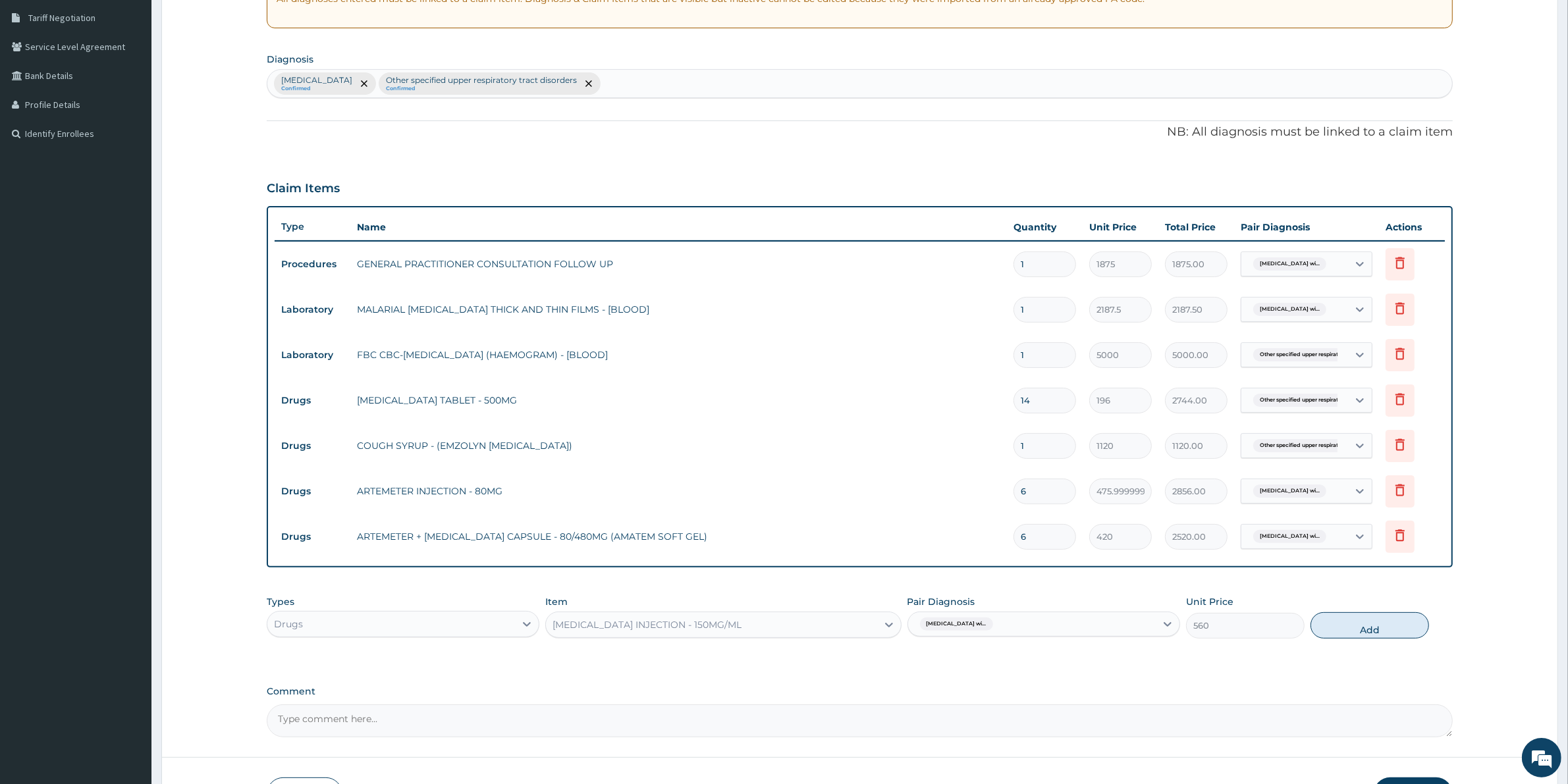
type input "0"
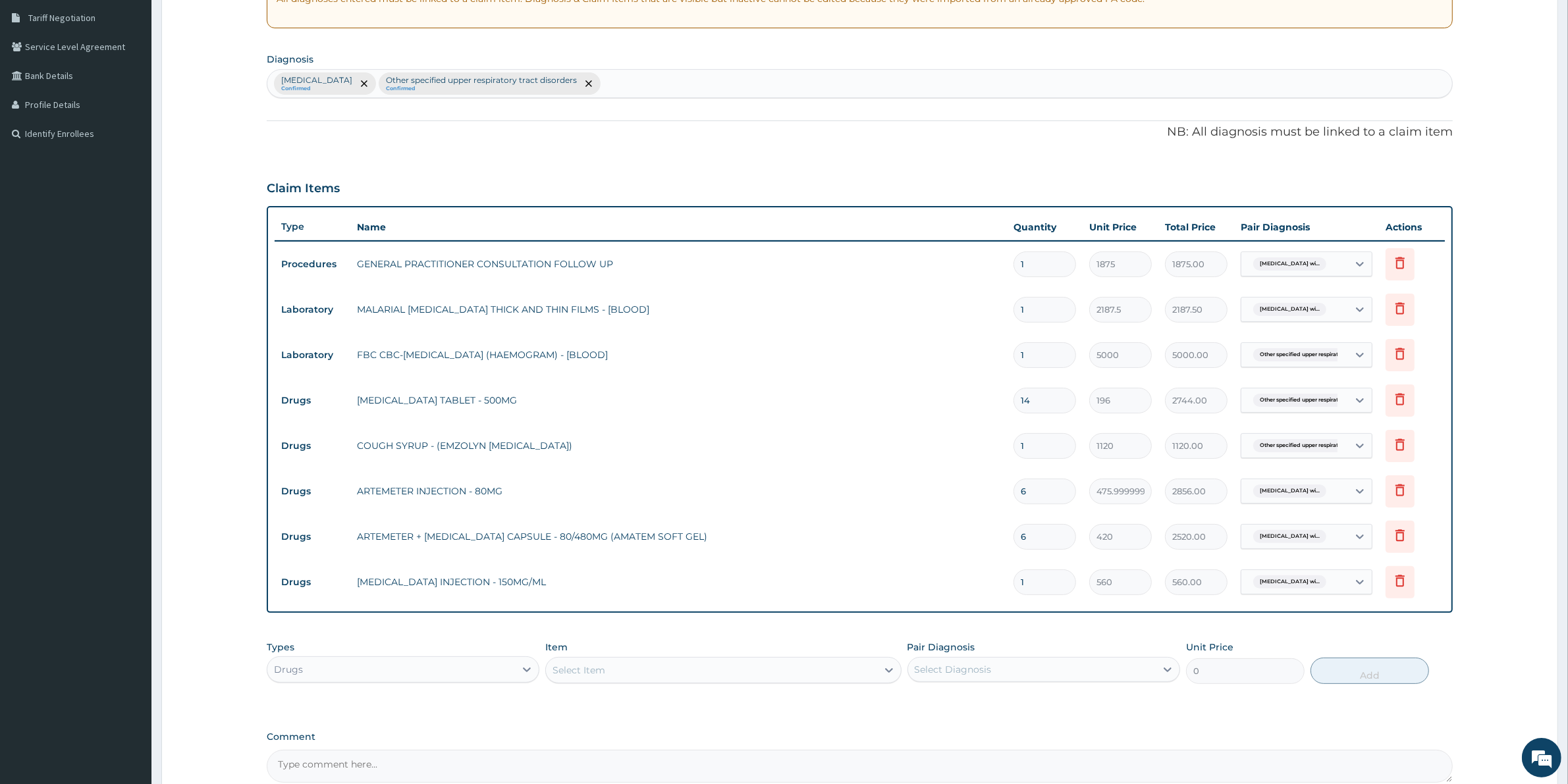
drag, startPoint x: 1035, startPoint y: 584, endPoint x: 963, endPoint y: 599, distance: 73.5
click at [963, 599] on tr "Drugs PARACETAMOL INJECTION - 150MG/ML 1 560 560.00 Plasmodium malariae malaria…" at bounding box center [859, 582] width 1170 height 46
type input "6"
type input "3360.00"
type input "6"
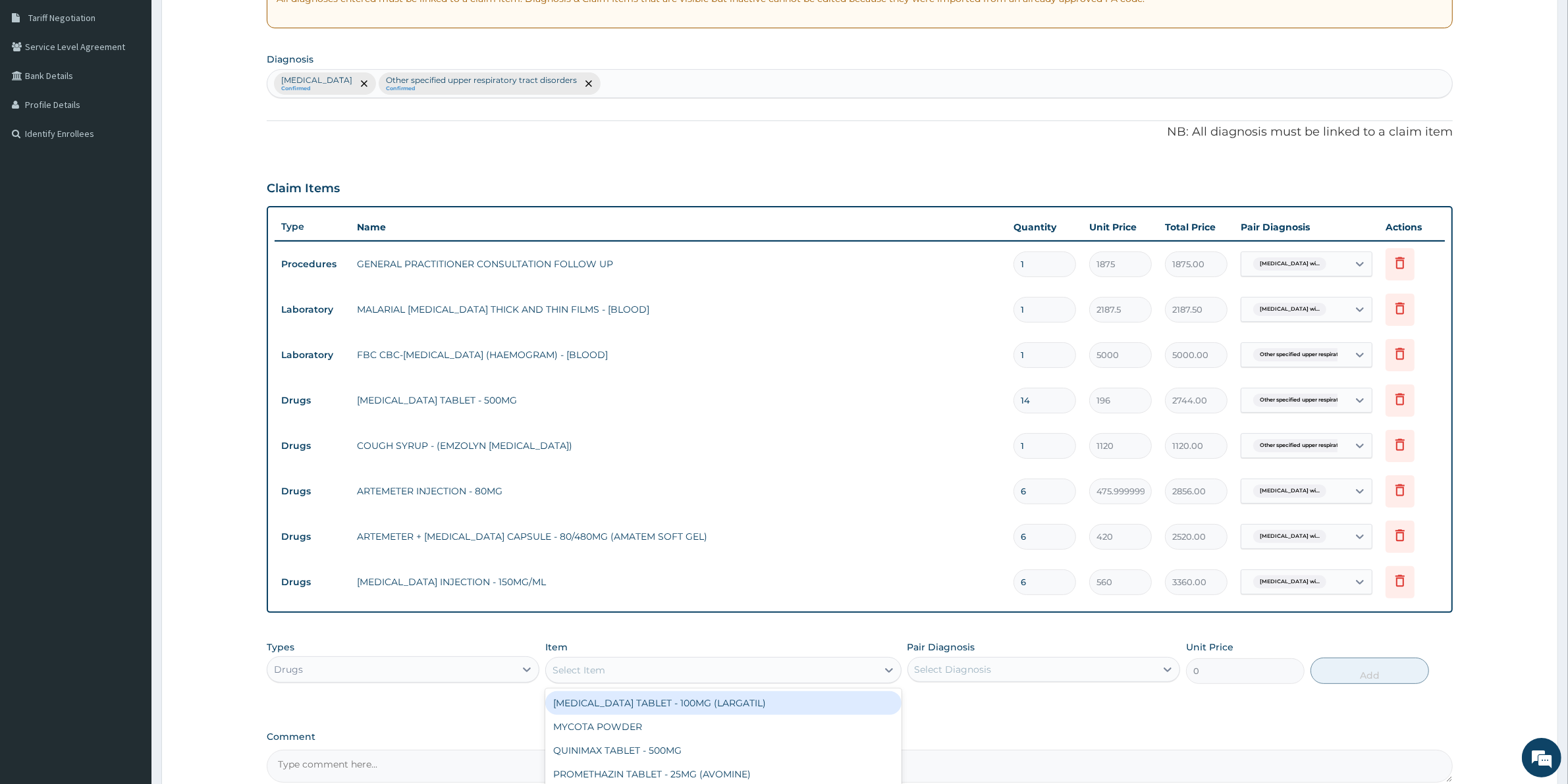
click at [566, 666] on div "Select Item" at bounding box center [579, 669] width 53 height 13
type input "PARACE"
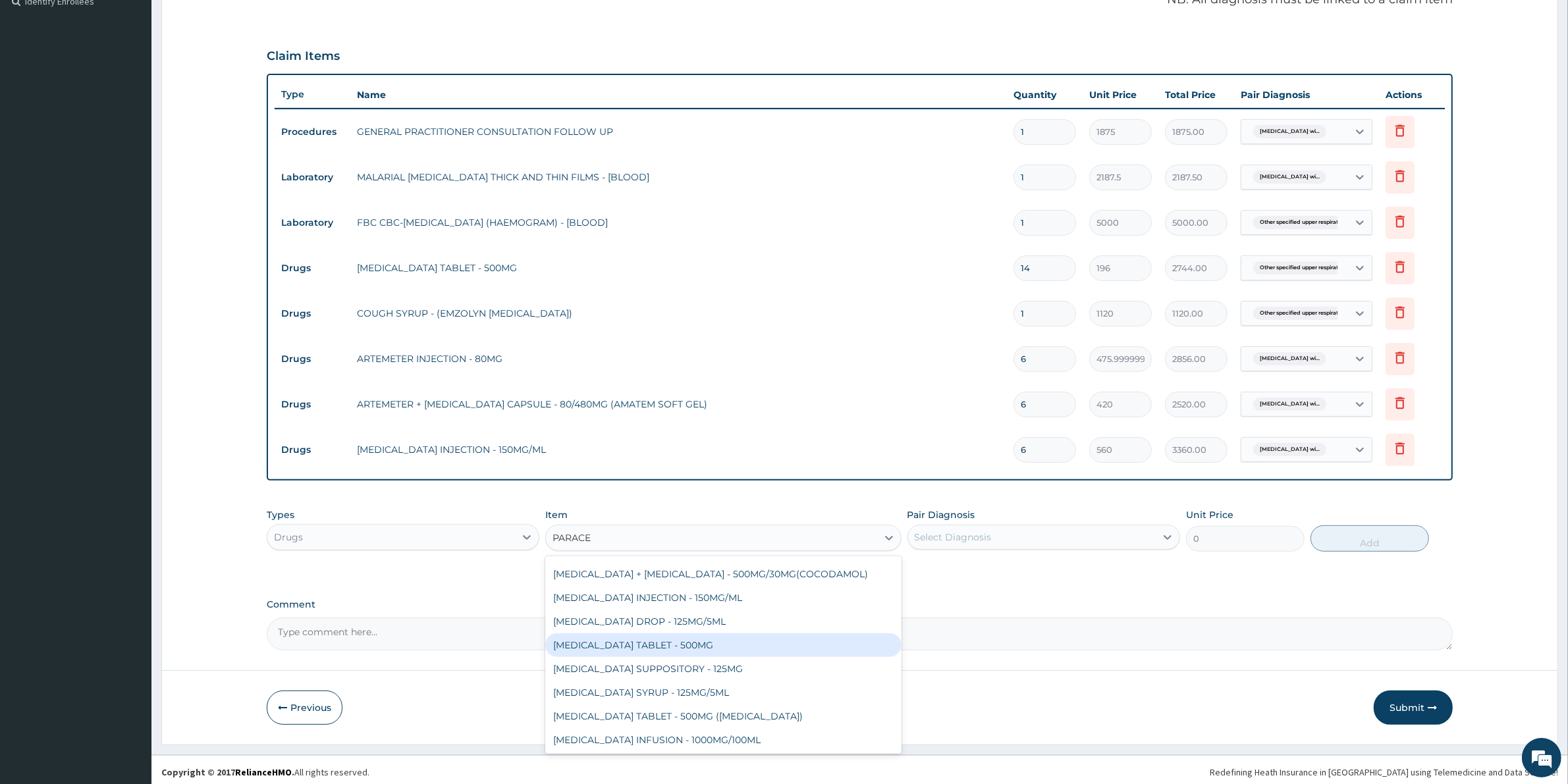
scroll to position [407, 0]
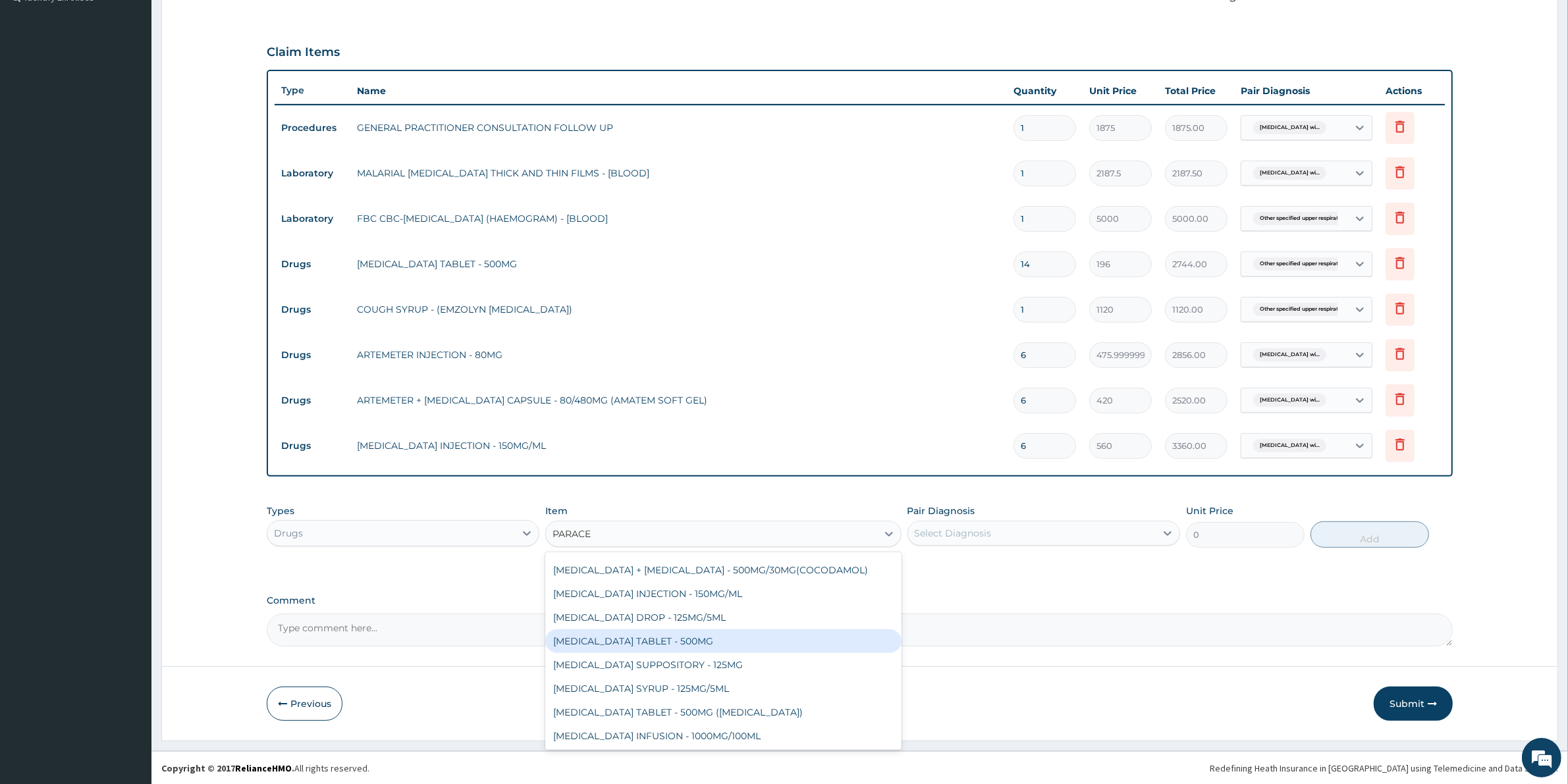
click at [687, 633] on div "PARACETAMOL TABLET - 500MG" at bounding box center [722, 640] width 355 height 24
type input "33.599999999999994"
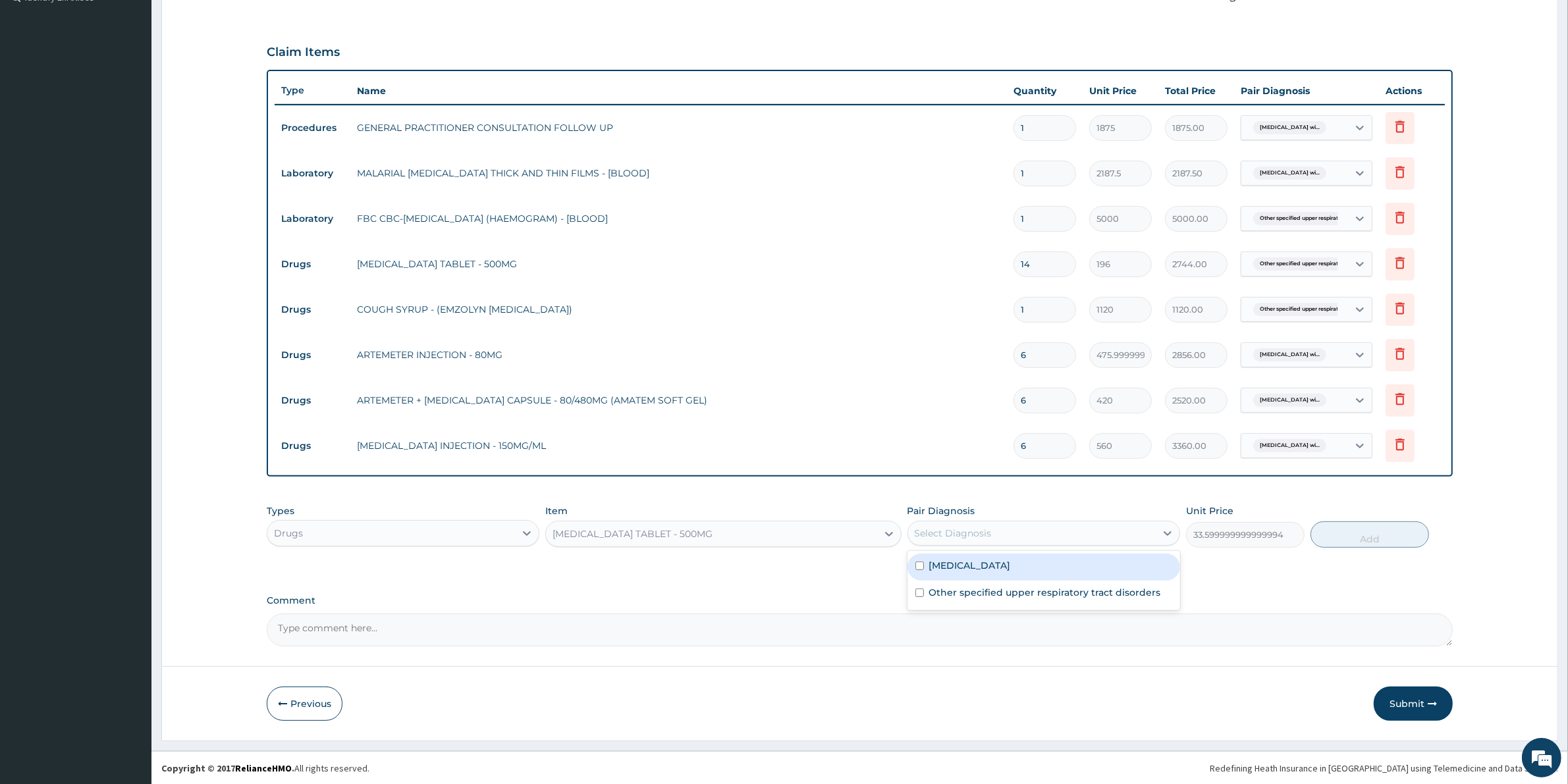
drag, startPoint x: 1006, startPoint y: 530, endPoint x: 1001, endPoint y: 607, distance: 77.2
click at [1006, 530] on div "Select Diagnosis" at bounding box center [1032, 533] width 247 height 21
click at [986, 561] on label "Plasmodium malariae malaria without complication" at bounding box center [970, 565] width 82 height 13
checkbox input "true"
drag, startPoint x: 1357, startPoint y: 535, endPoint x: 1313, endPoint y: 537, distance: 44.0
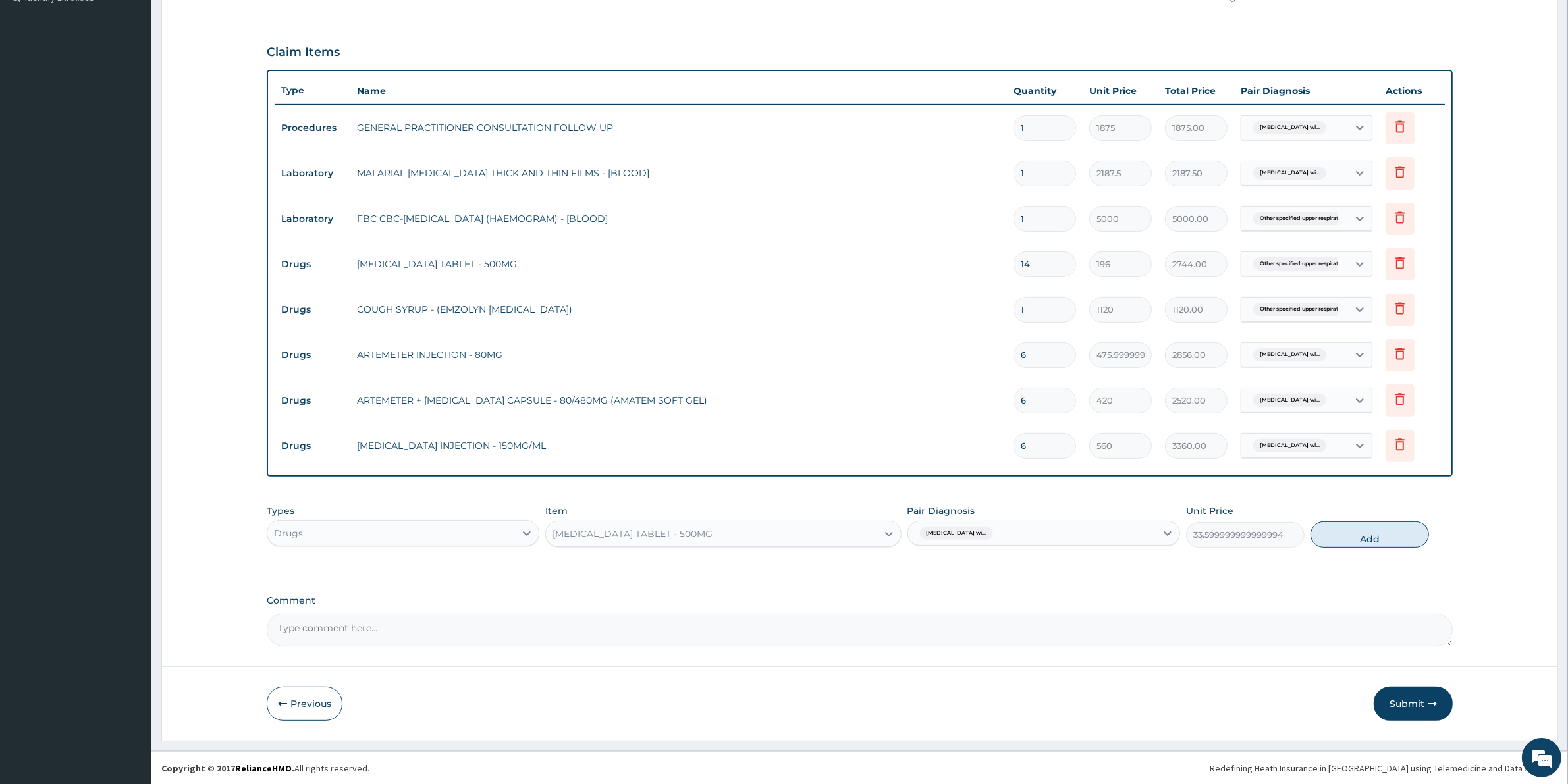
click at [1360, 539] on button "Add" at bounding box center [1369, 534] width 118 height 26
type input "0"
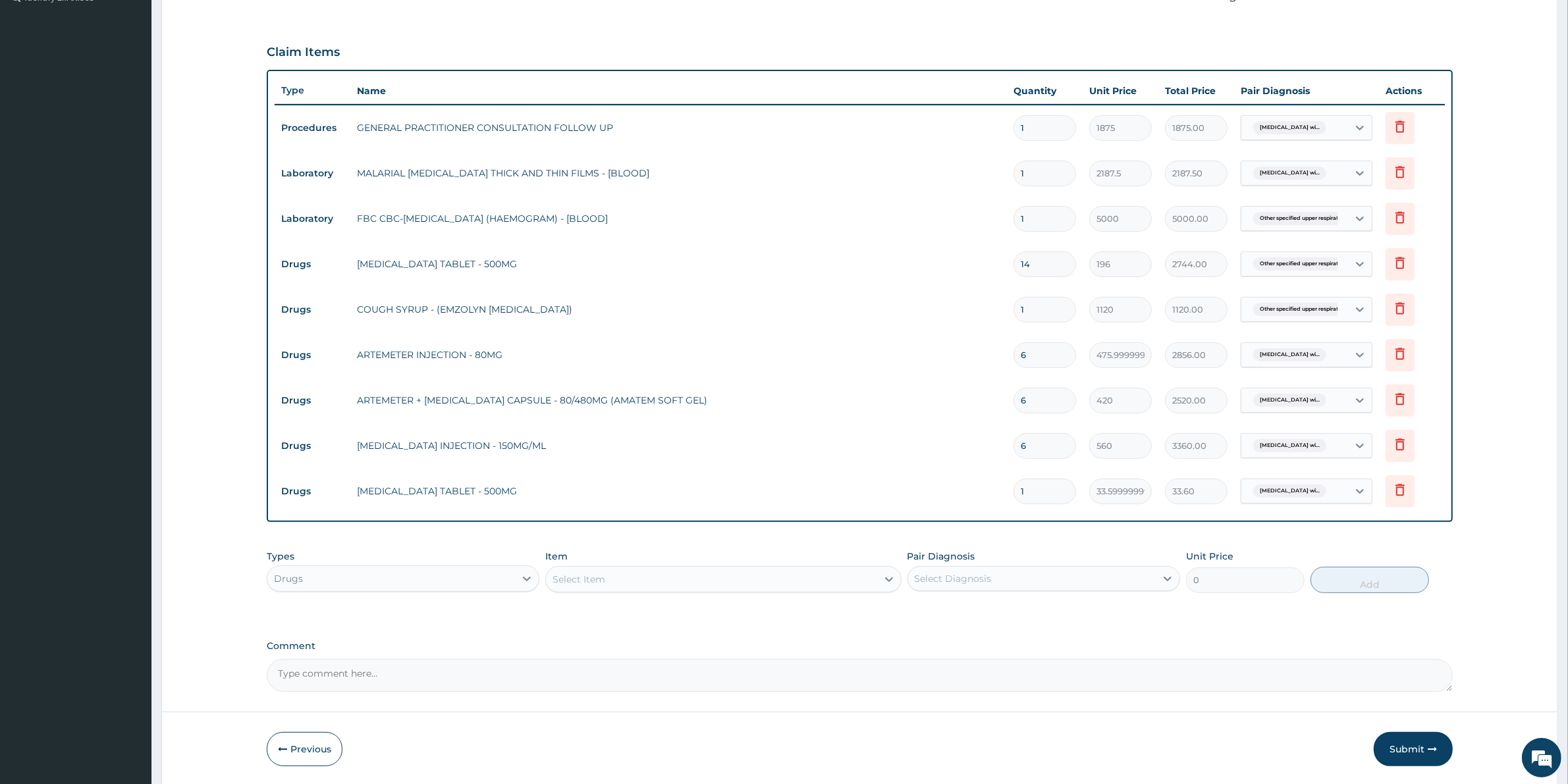
type input "18"
type input "604.80"
type input "18"
click at [617, 578] on div "Select Item" at bounding box center [711, 579] width 331 height 21
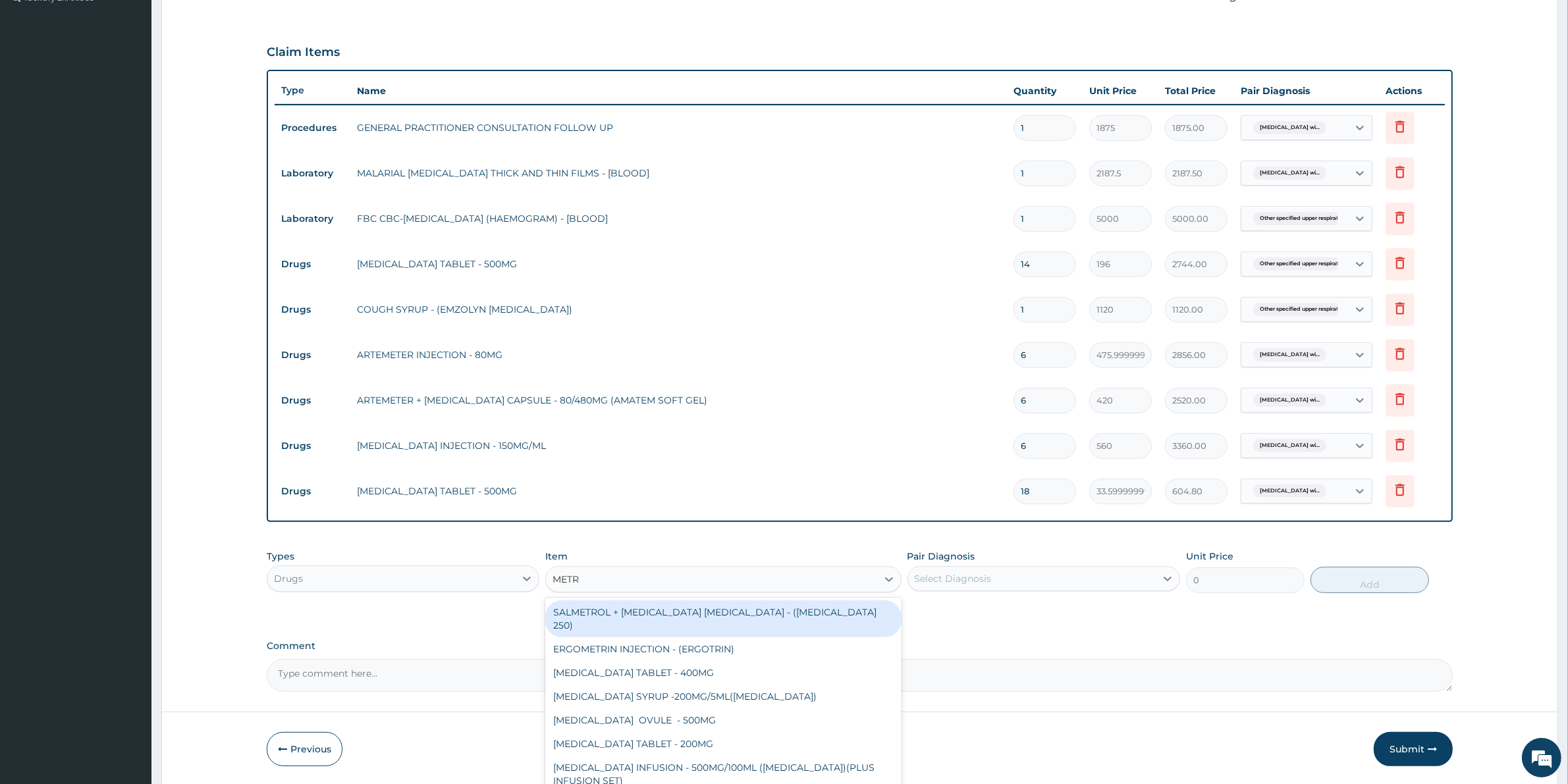
type input "METRO"
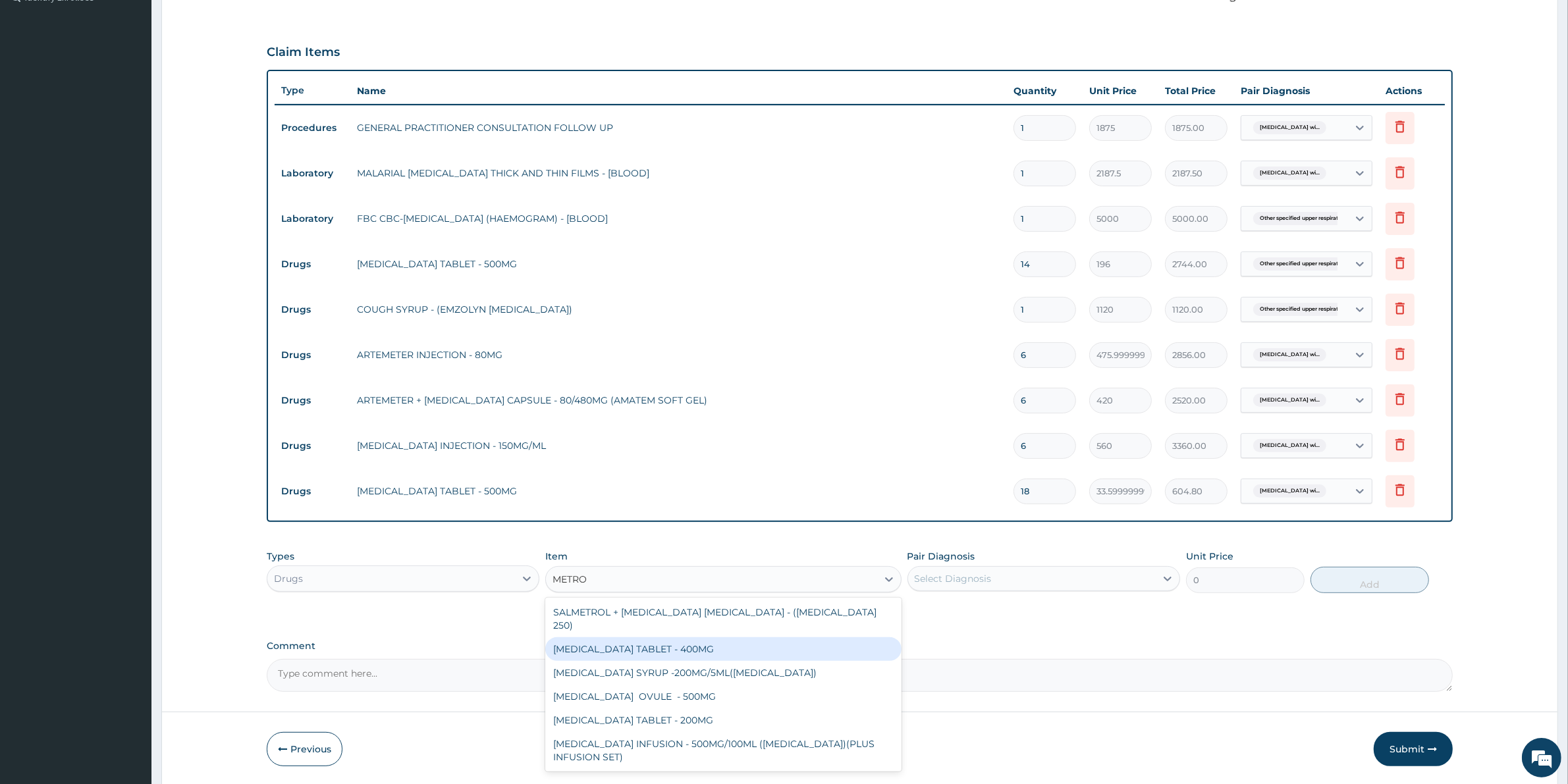
click at [770, 637] on div "METRONIDAZOLE TABLET - 400MG" at bounding box center [722, 648] width 355 height 24
type input "84"
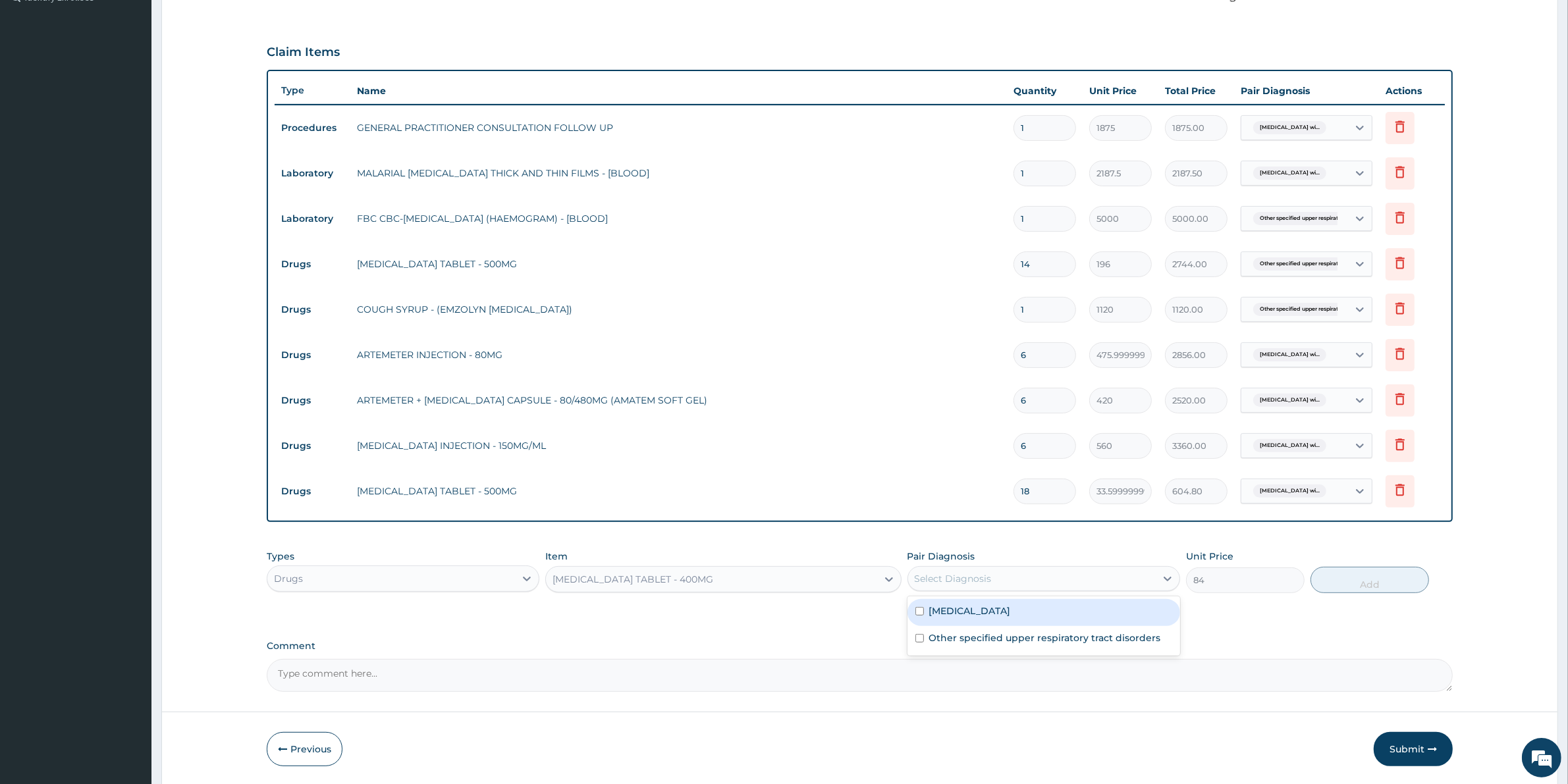
drag, startPoint x: 911, startPoint y: 583, endPoint x: 915, endPoint y: 596, distance: 13.6
click at [913, 589] on div "option Plasmodium malariae malaria without complication, selected. option Plasm…" at bounding box center [1043, 578] width 273 height 25
click at [934, 645] on label "Other specified upper respiratory tract disorders" at bounding box center [1045, 638] width 232 height 13
checkbox input "true"
click at [1350, 582] on button "Add" at bounding box center [1369, 580] width 118 height 26
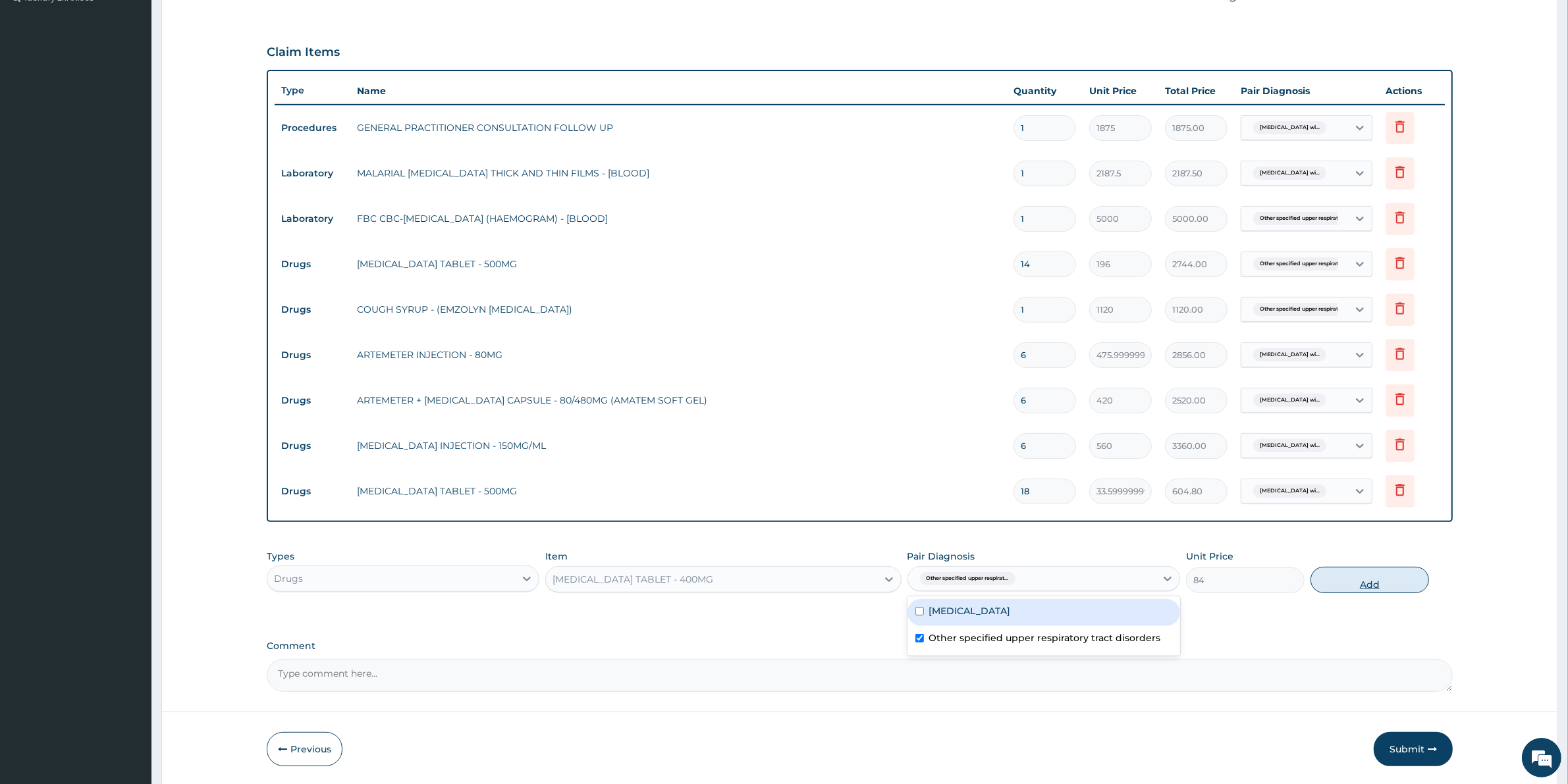
type input "0"
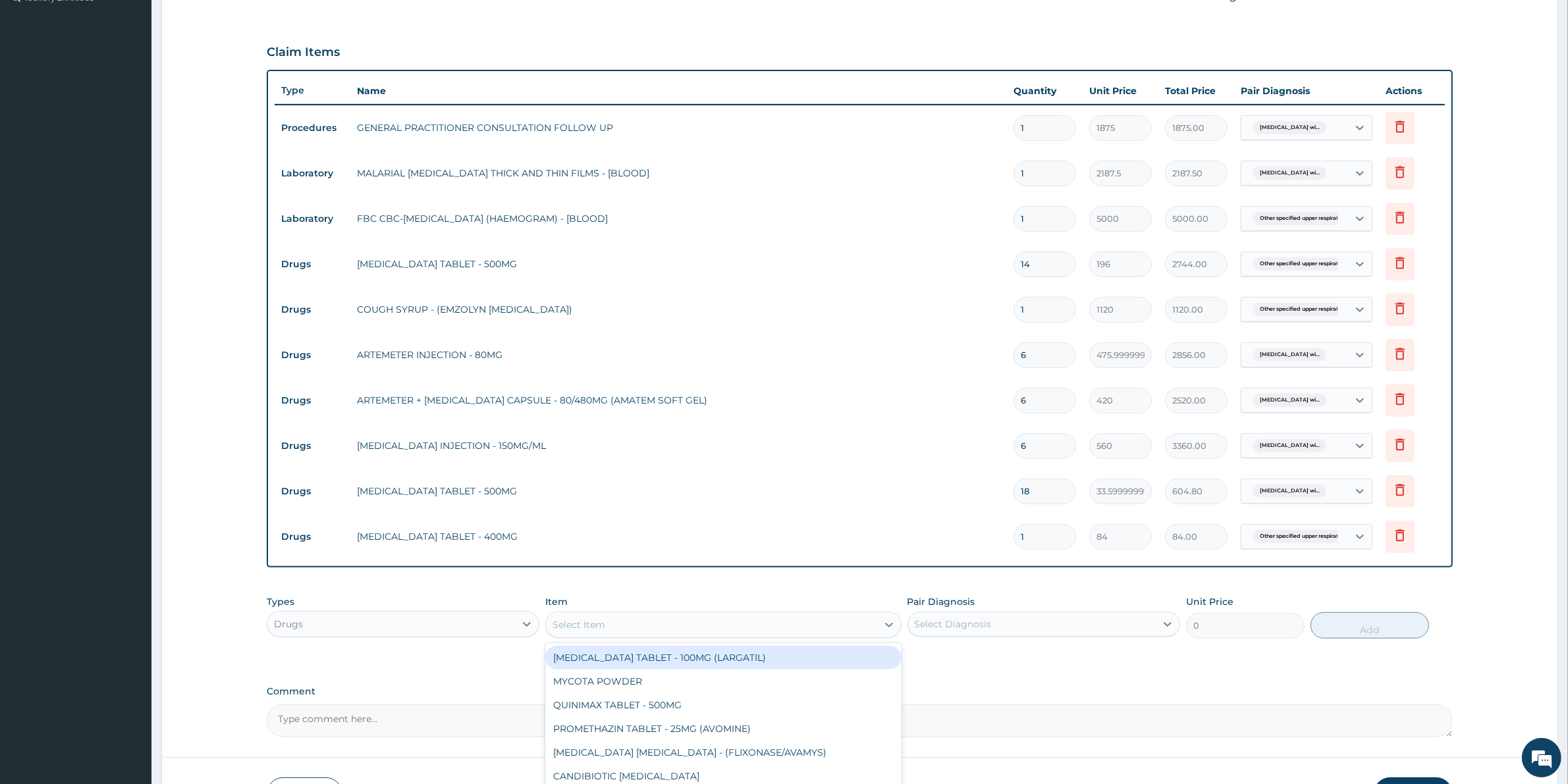
drag, startPoint x: 569, startPoint y: 627, endPoint x: 574, endPoint y: 634, distance: 8.6
click at [574, 634] on div "Select Item" at bounding box center [722, 624] width 355 height 26
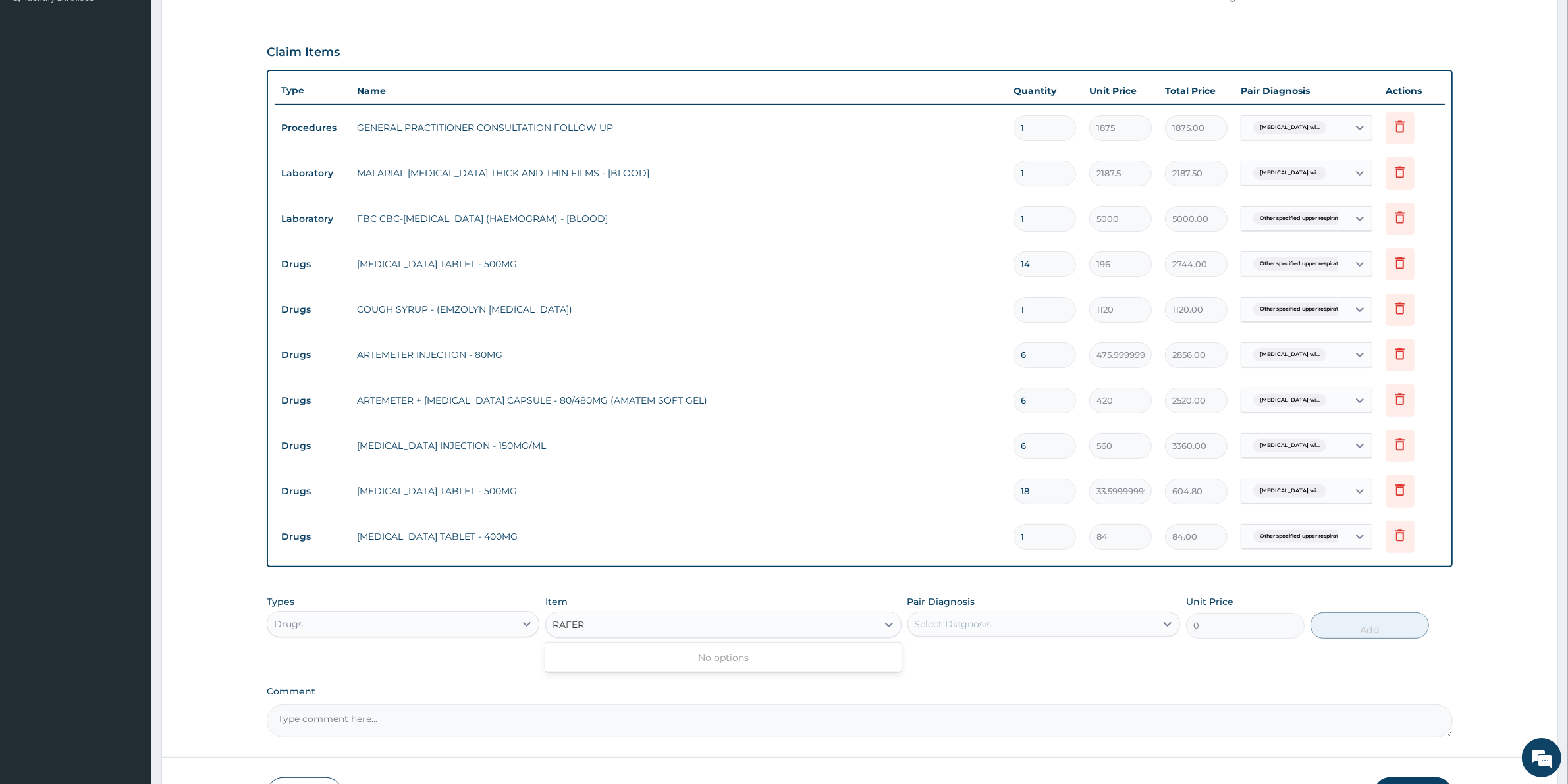
click at [568, 625] on input "RAFER" at bounding box center [569, 624] width 33 height 13
type input "RANFER"
click at [616, 648] on div "HEMATINIC SYRUP - (RANFERON)" at bounding box center [722, 657] width 355 height 24
type input "1288"
click at [976, 626] on div "Select Diagnosis" at bounding box center [953, 624] width 77 height 13
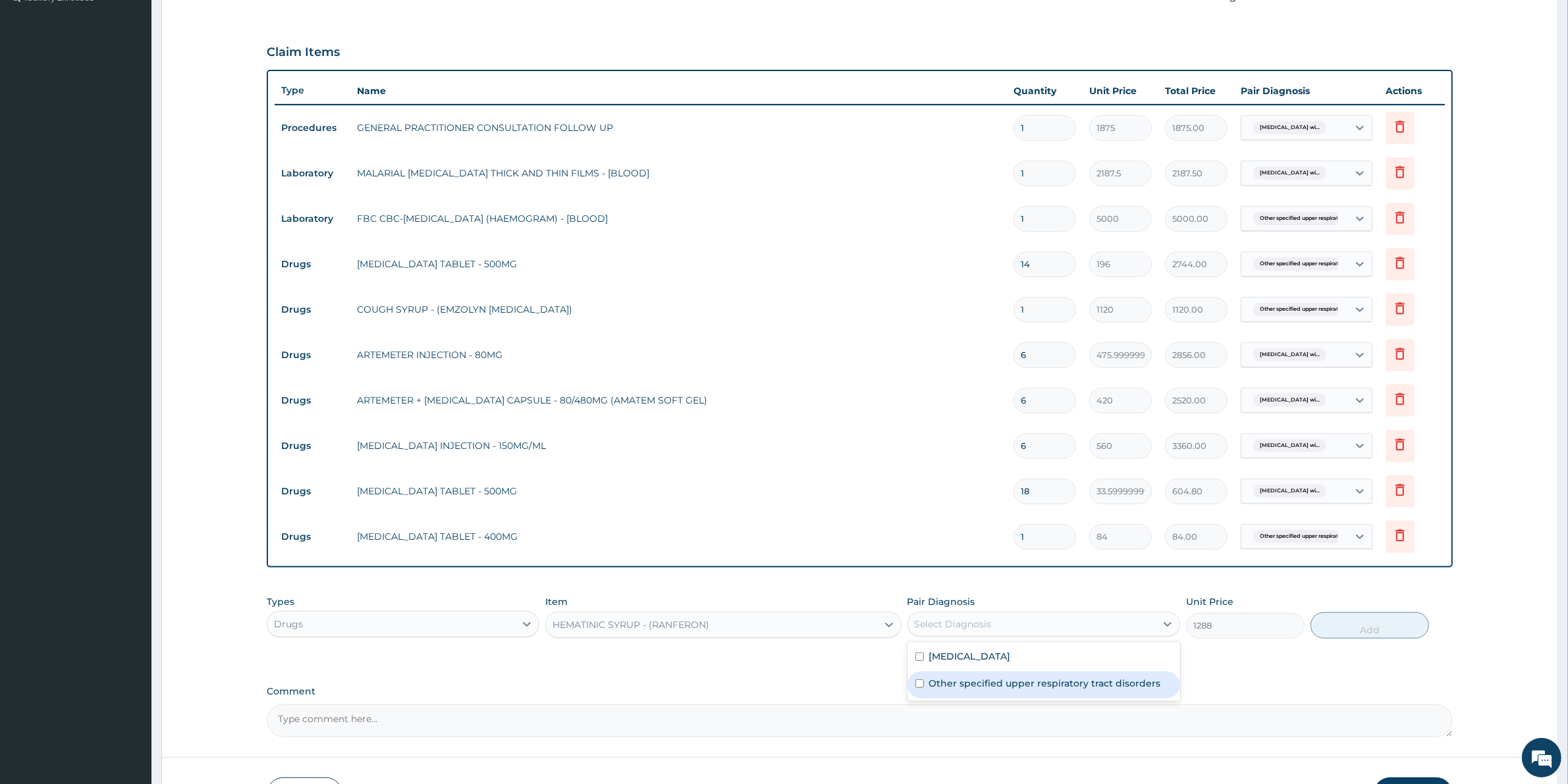
drag, startPoint x: 984, startPoint y: 696, endPoint x: 1016, endPoint y: 692, distance: 32.2
click at [984, 689] on label "Other specified upper respiratory tract disorders" at bounding box center [1045, 682] width 232 height 13
checkbox input "true"
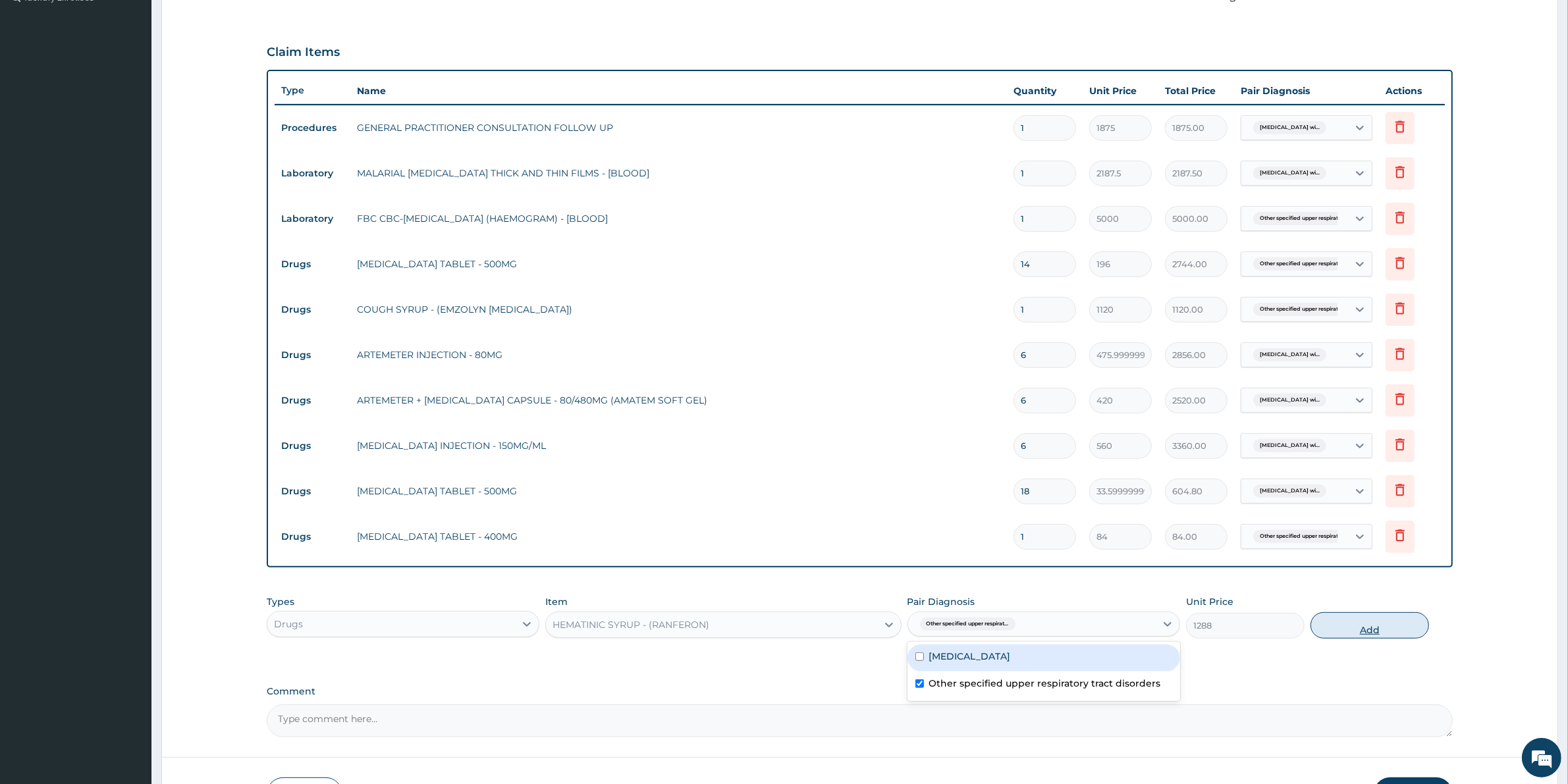
click at [1353, 630] on button "Add" at bounding box center [1369, 625] width 118 height 26
type input "0"
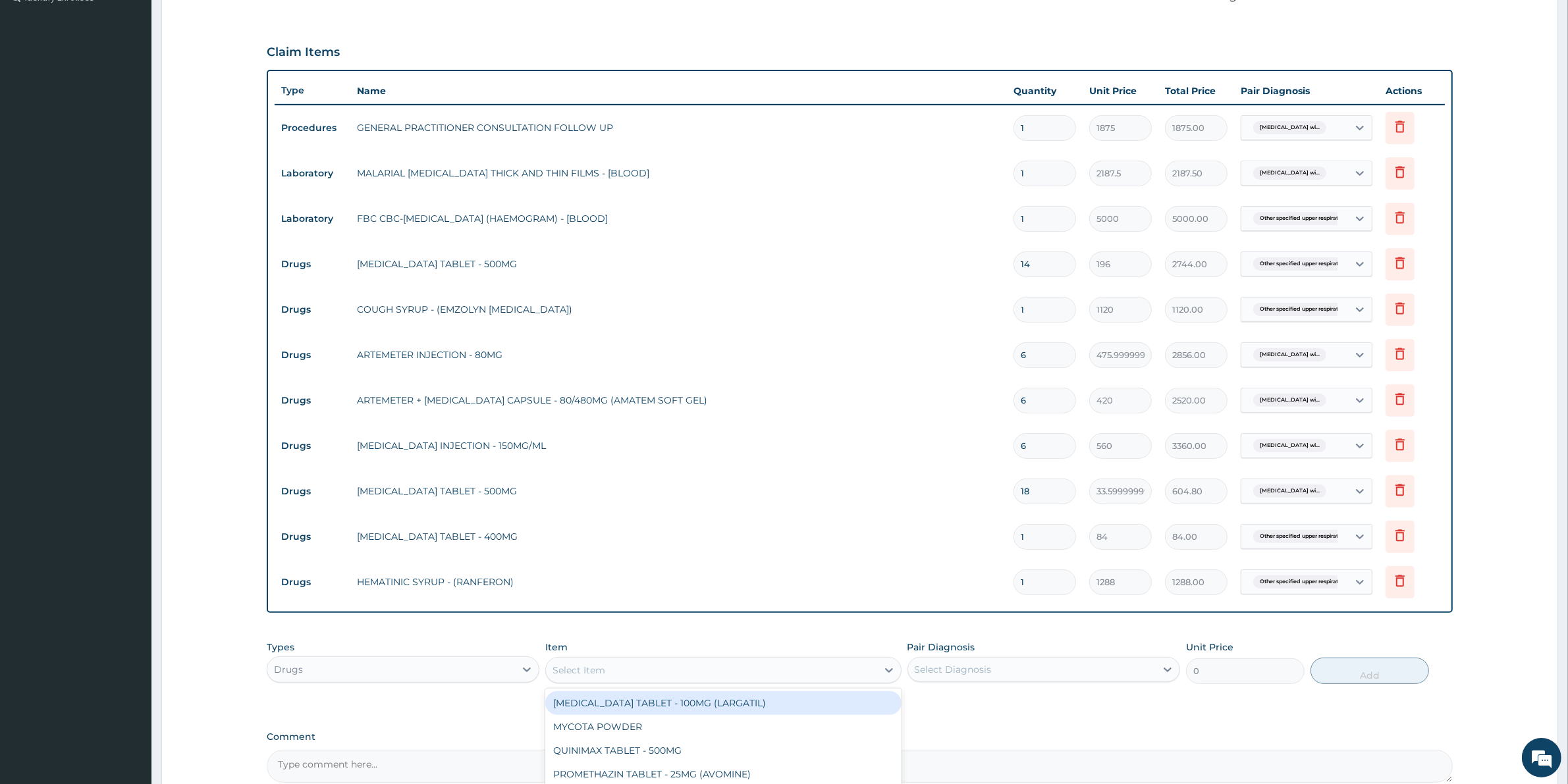
click at [590, 665] on div "Select Item" at bounding box center [579, 669] width 53 height 13
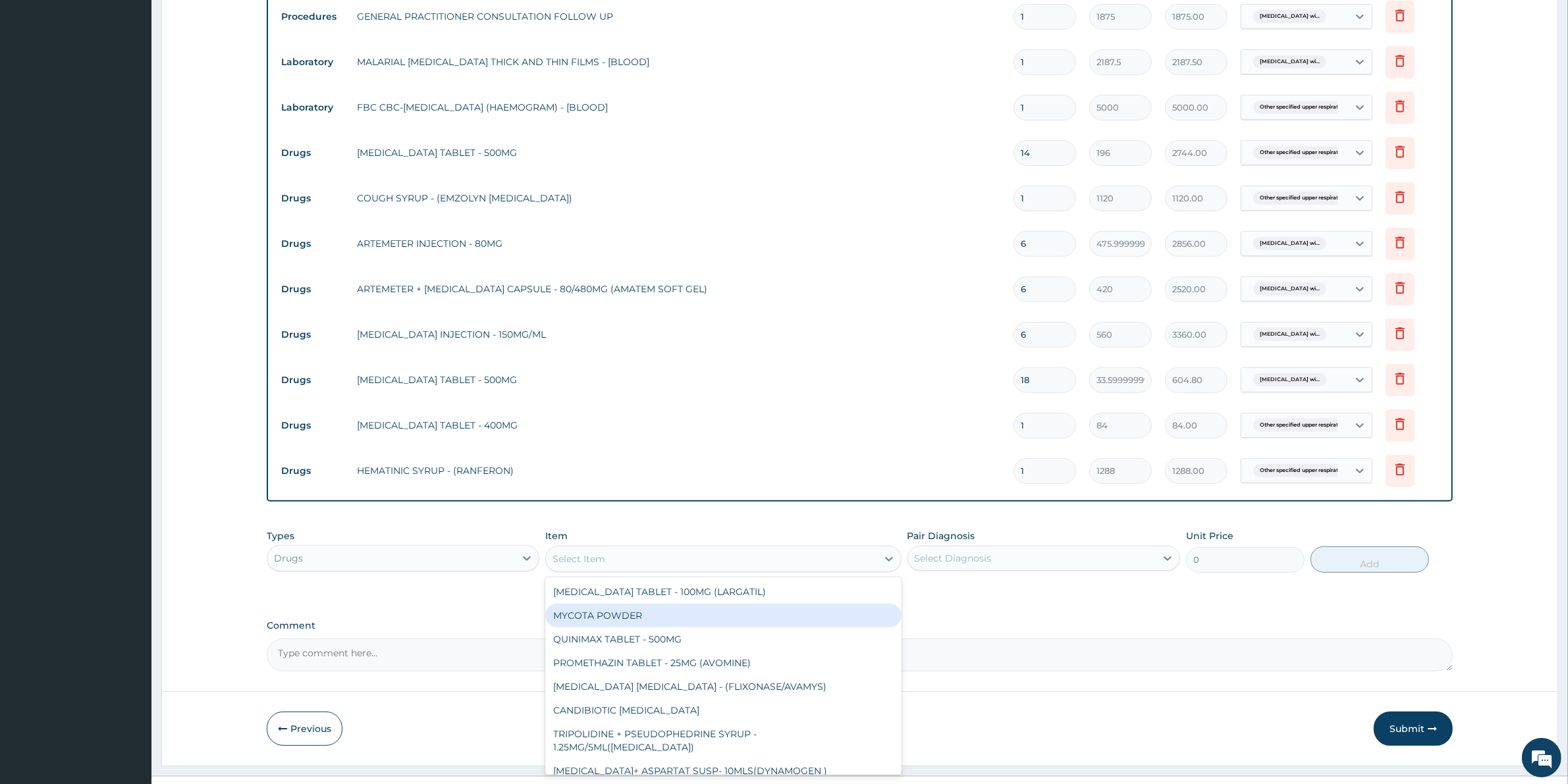
scroll to position [543, 0]
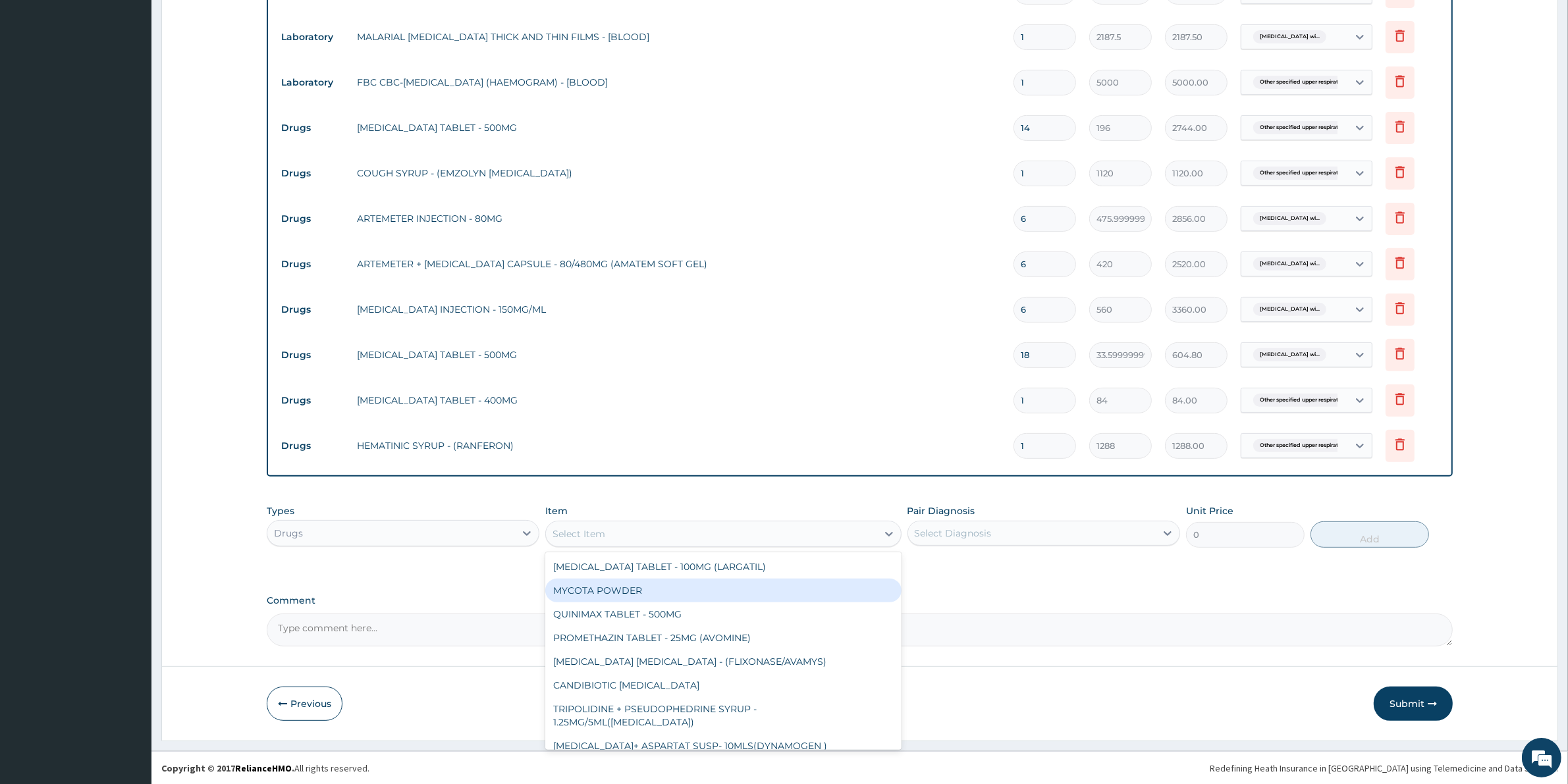
click at [1407, 700] on button "Submit" at bounding box center [1413, 703] width 79 height 34
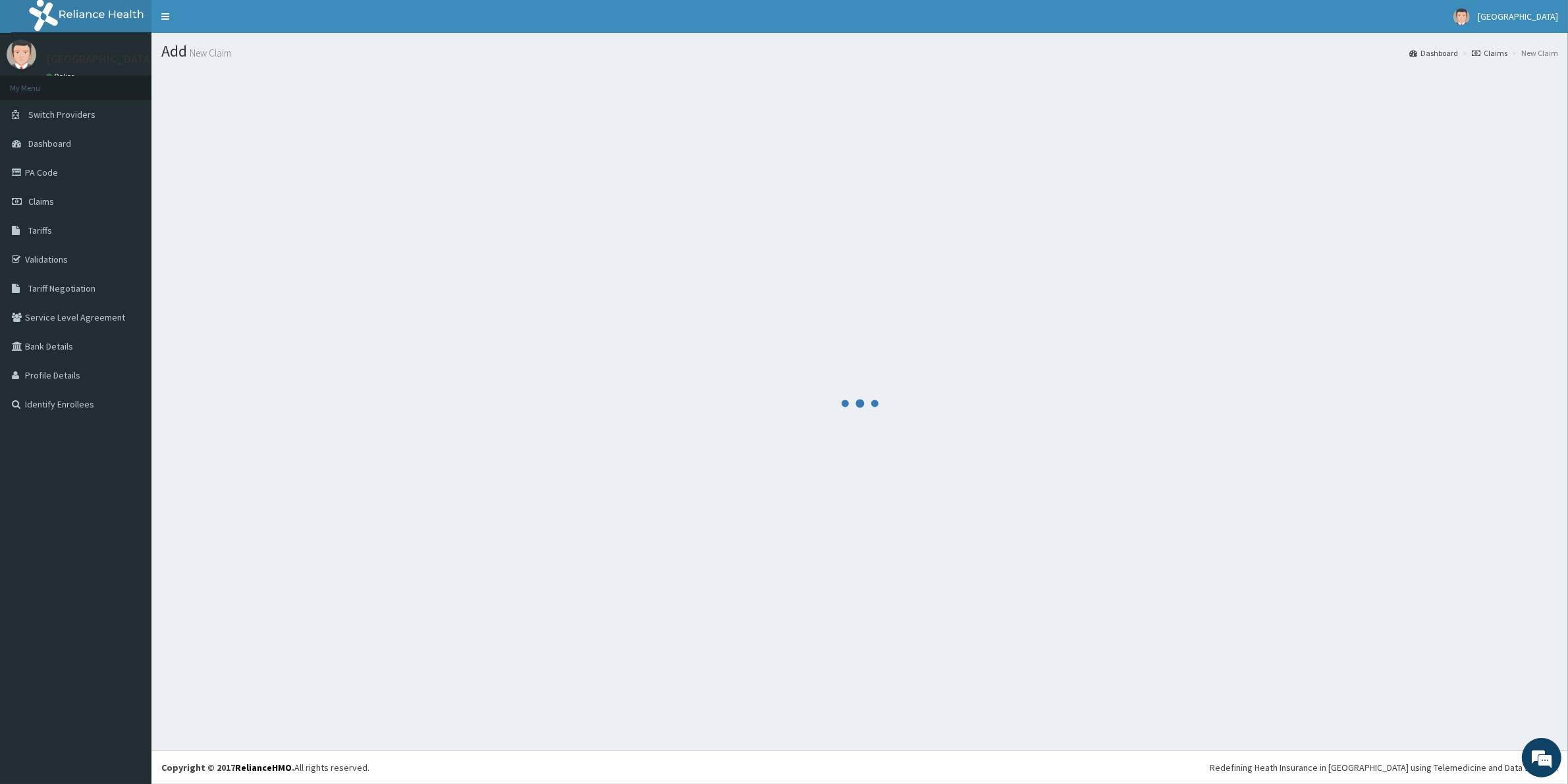
scroll to position [0, 0]
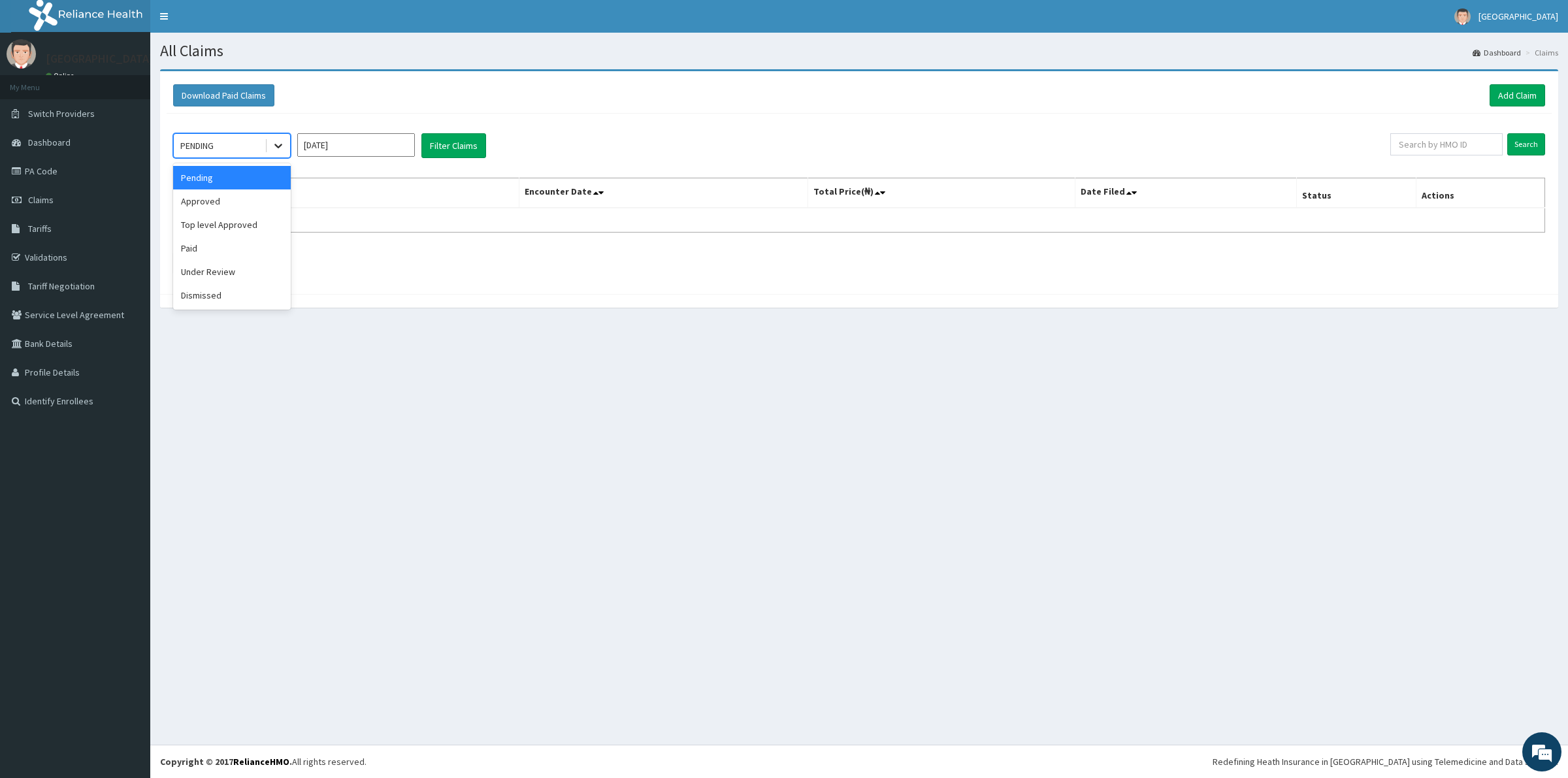
drag, startPoint x: 288, startPoint y: 148, endPoint x: 286, endPoint y: 154, distance: 6.3
click at [287, 151] on div at bounding box center [278, 145] width 24 height 23
click at [266, 199] on div "Approved" at bounding box center [232, 201] width 118 height 23
click at [466, 145] on button "Filter Claims" at bounding box center [454, 145] width 64 height 25
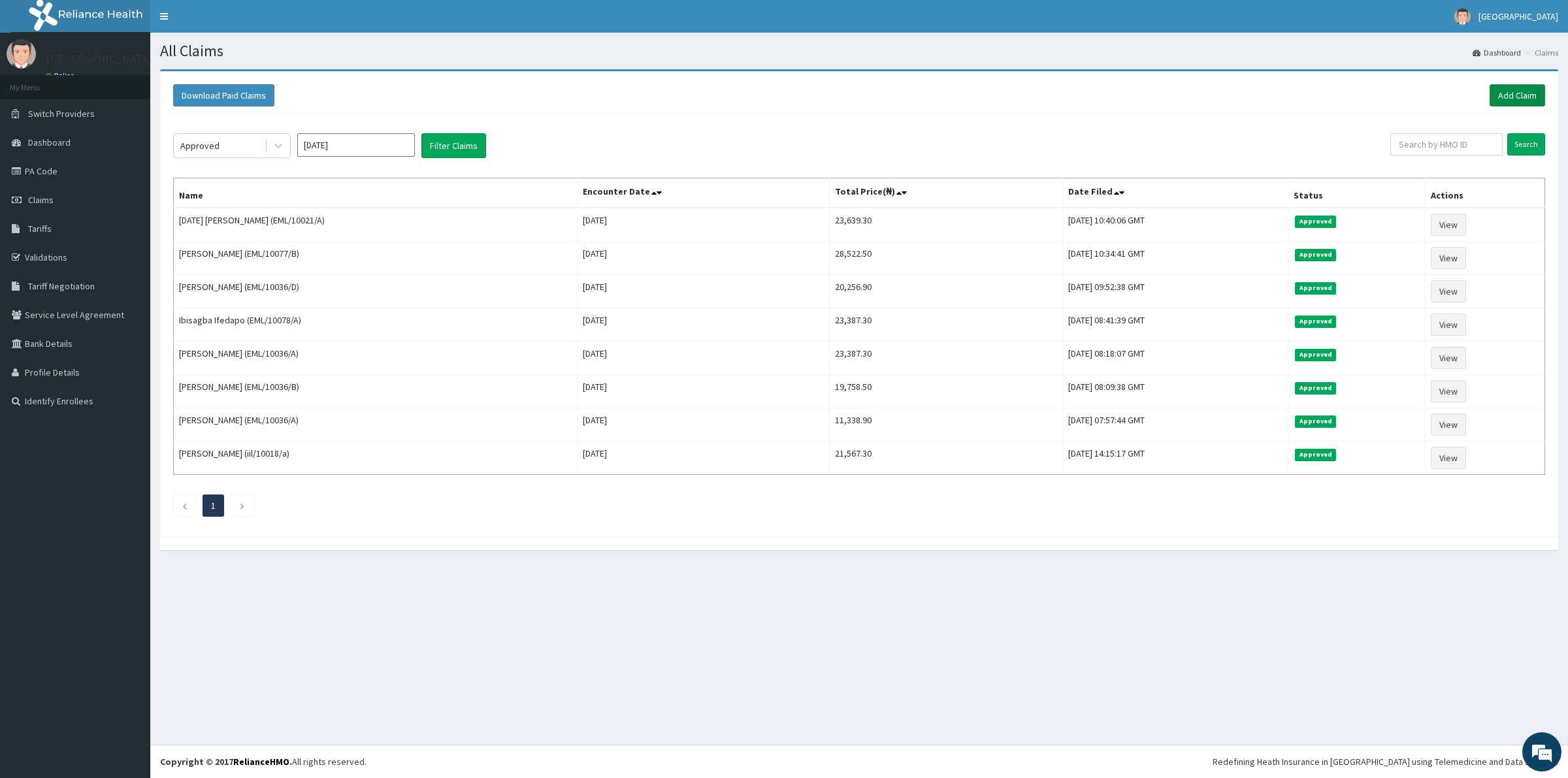
click at [1536, 91] on link "Add Claim" at bounding box center [1518, 96] width 56 height 23
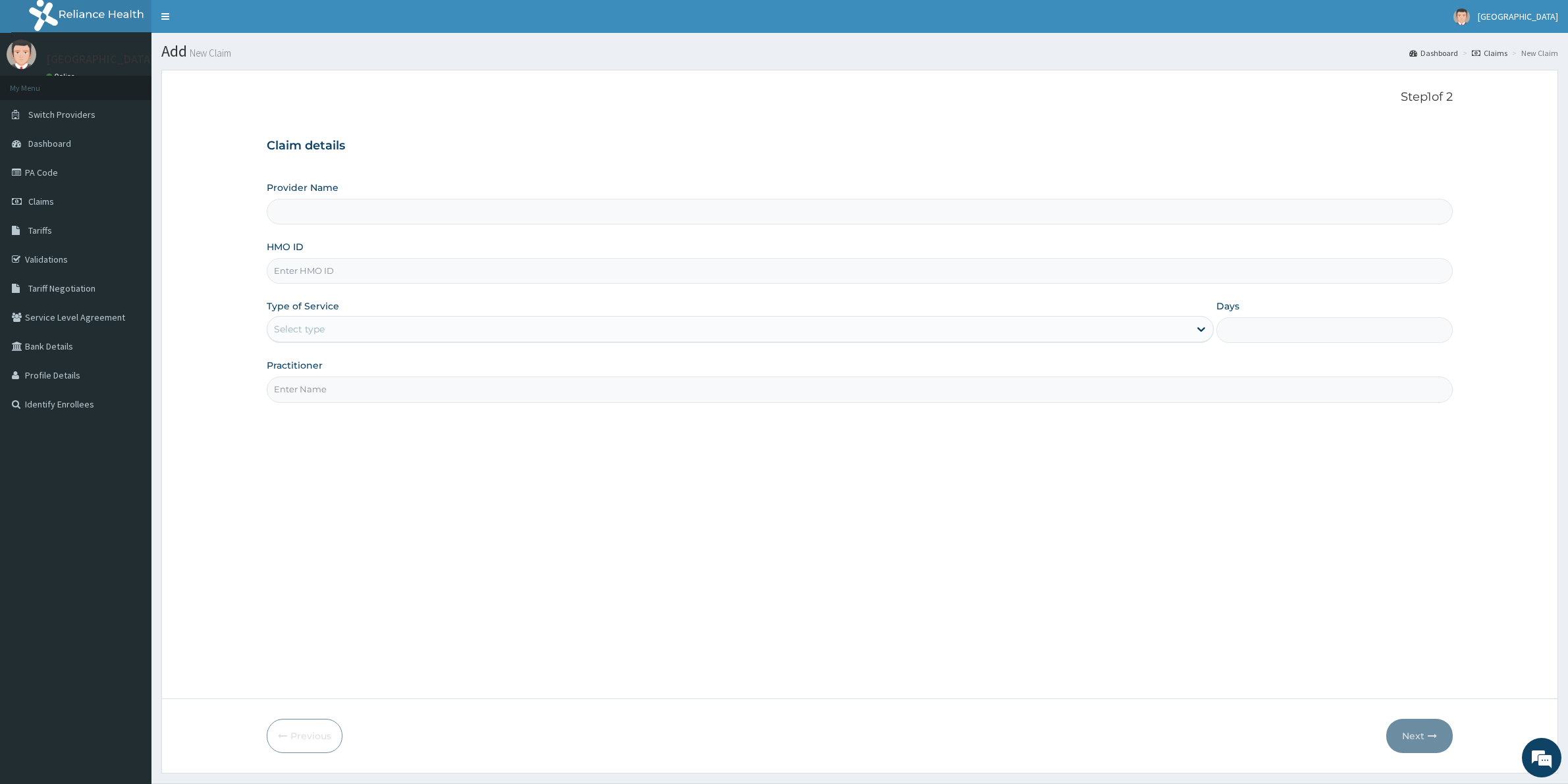
type input "[GEOGRAPHIC_DATA]"
click at [326, 273] on input "HMO ID" at bounding box center [859, 270] width 1185 height 25
paste input "eml/10044/A"
type input "eml/10044/A"
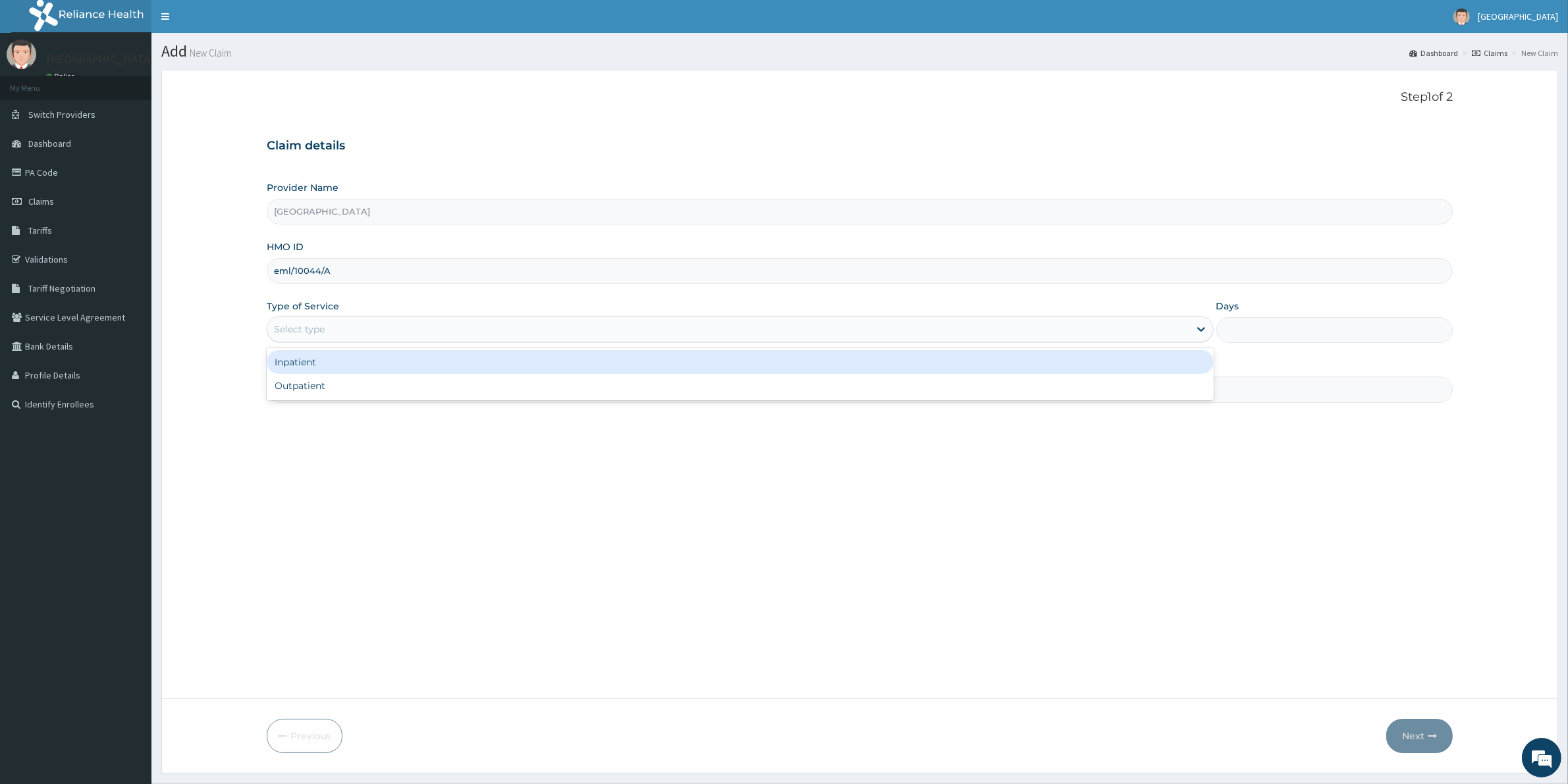
click at [319, 336] on div "Select type" at bounding box center [299, 329] width 51 height 13
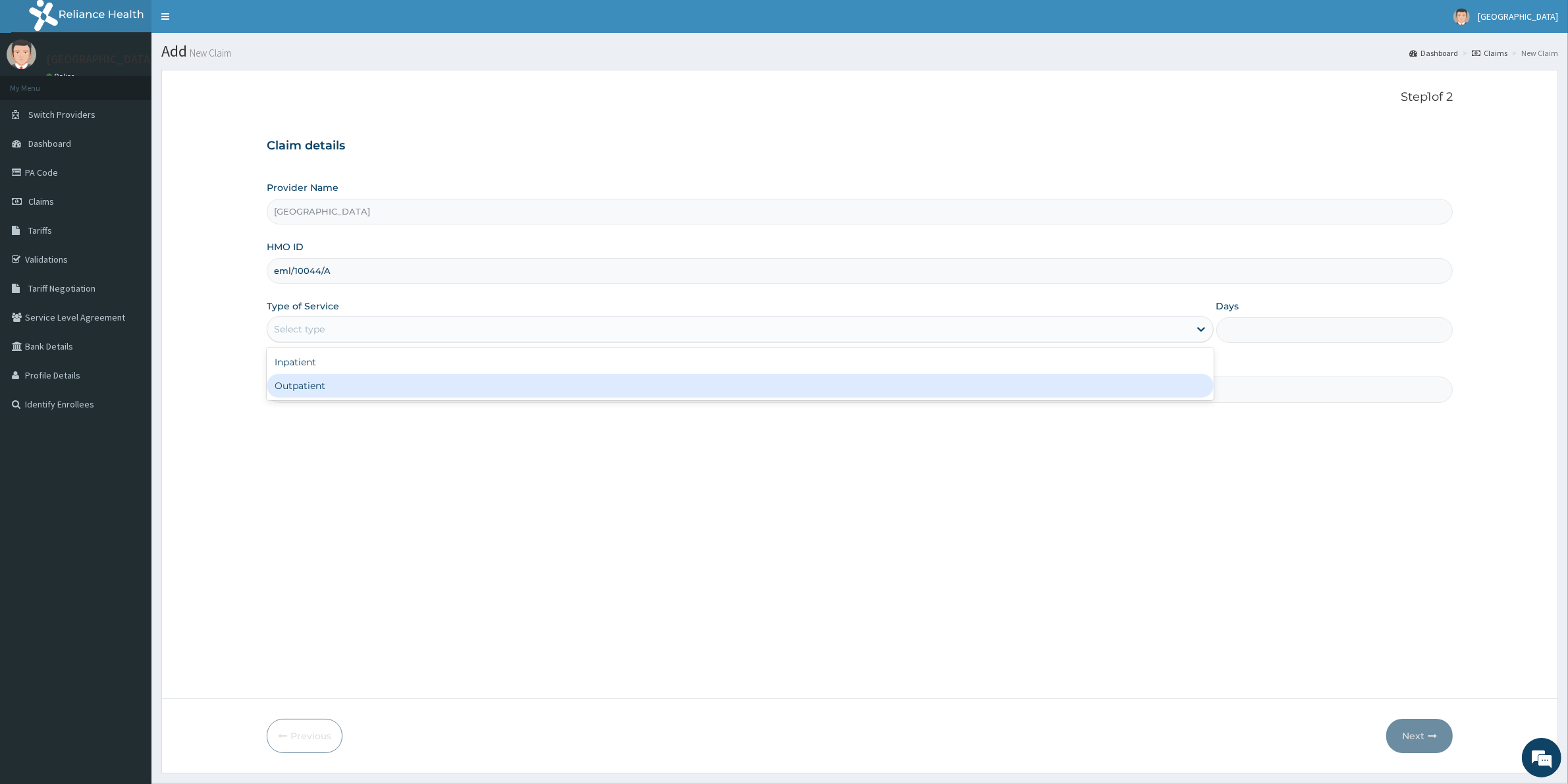
click at [324, 379] on div "Outpatient" at bounding box center [740, 385] width 947 height 24
type input "1"
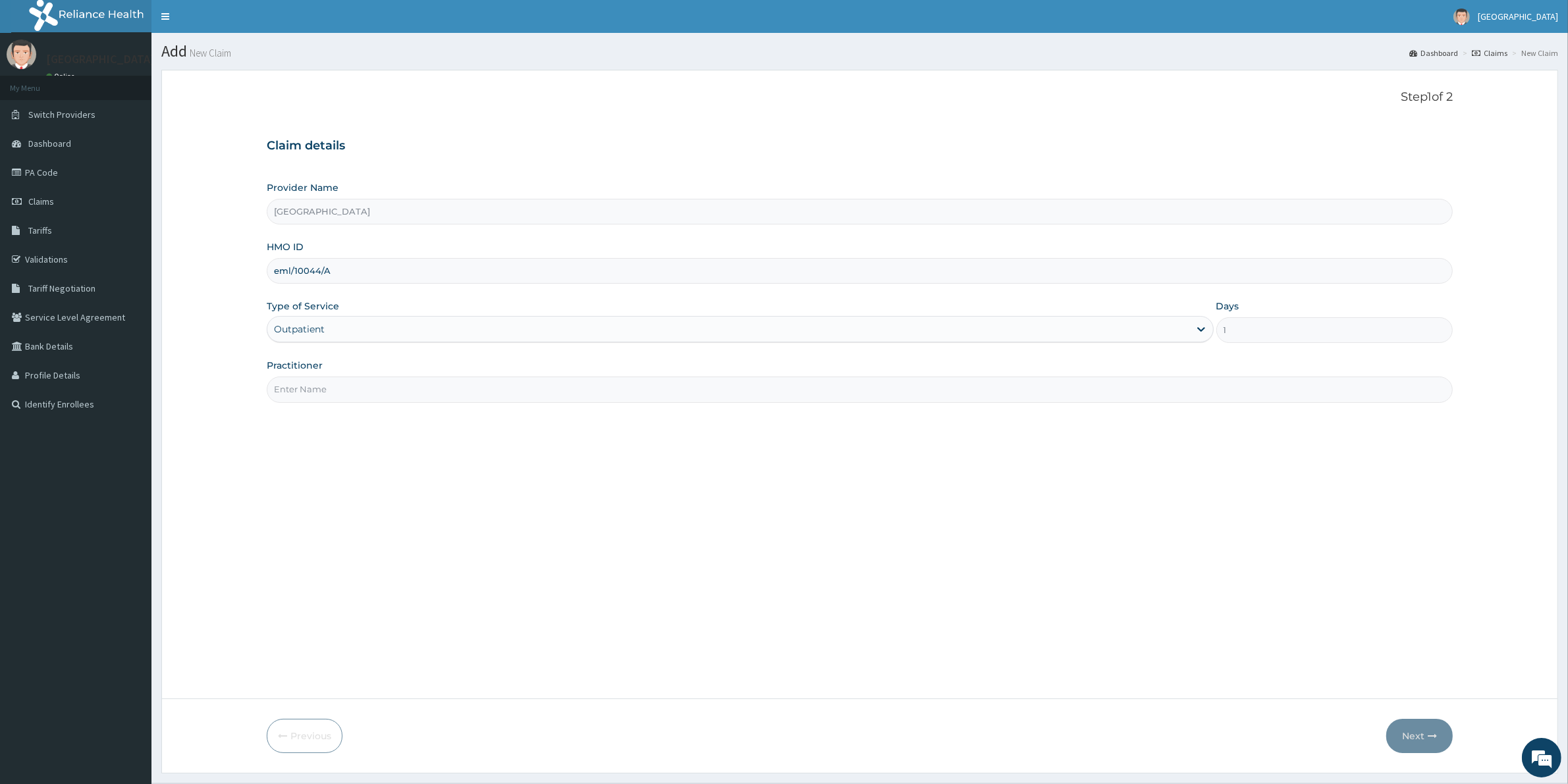
click at [323, 395] on input "Practitioner" at bounding box center [859, 388] width 1185 height 25
type input "[PERSON_NAME]"
click at [1411, 744] on button "Next" at bounding box center [1420, 735] width 67 height 34
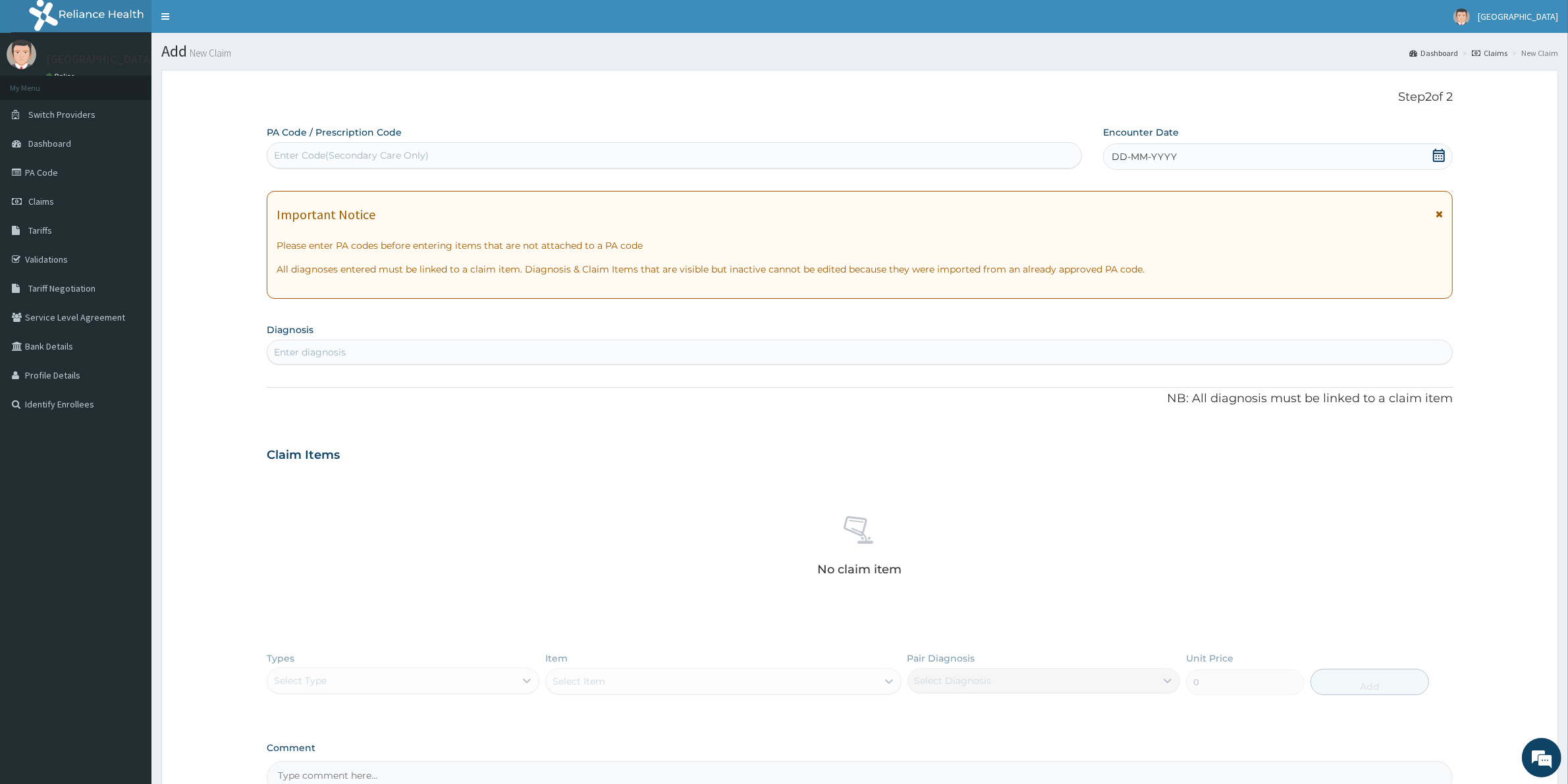
drag, startPoint x: 1213, startPoint y: 149, endPoint x: 1220, endPoint y: 168, distance: 20.2
click at [1213, 153] on div "DD-MM-YYYY" at bounding box center [1278, 157] width 349 height 26
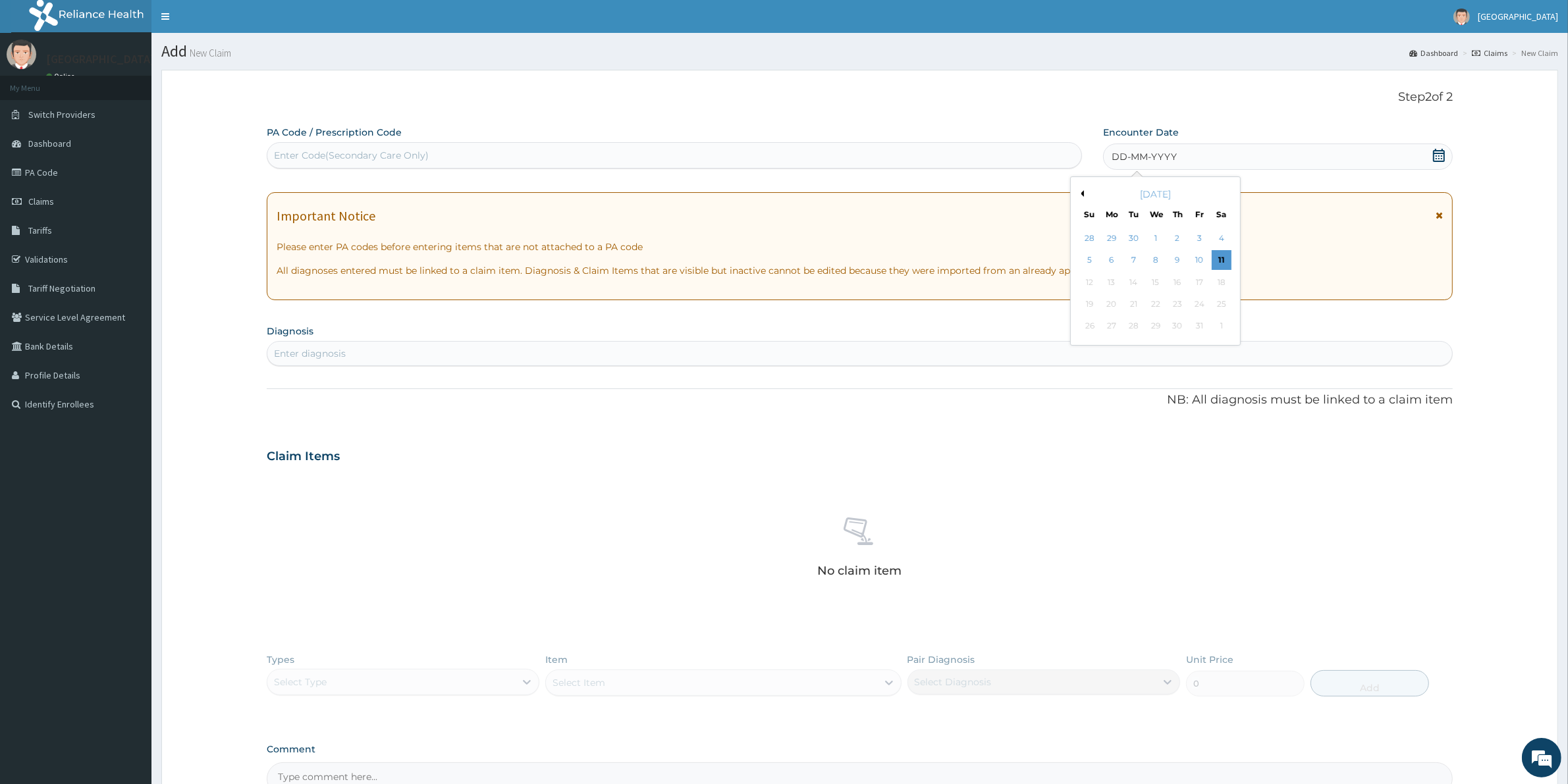
click at [1223, 258] on div "11" at bounding box center [1221, 260] width 20 height 20
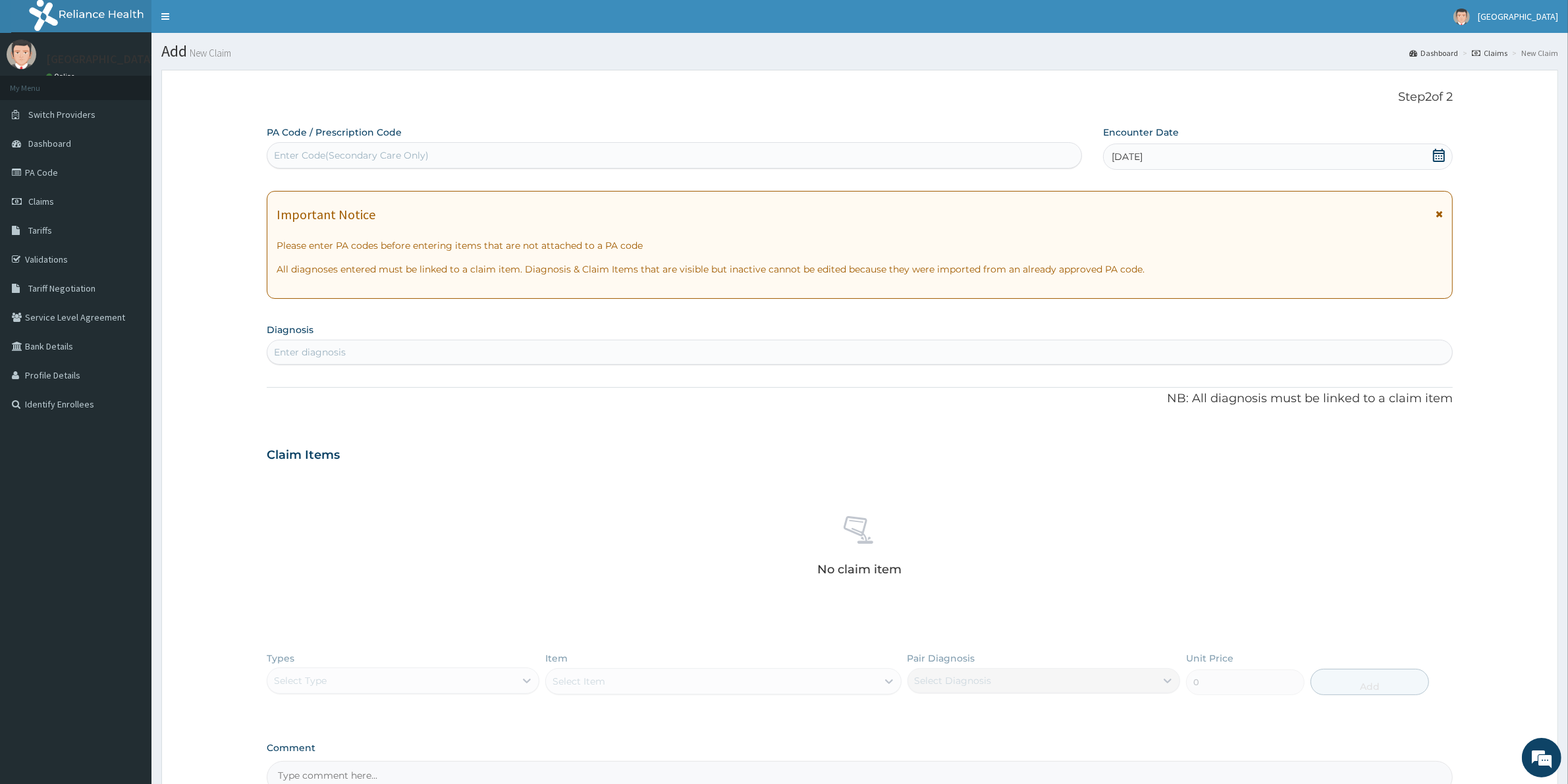
drag, startPoint x: 591, startPoint y: 346, endPoint x: 587, endPoint y: 326, distance: 20.4
click at [590, 346] on div "Enter diagnosis" at bounding box center [860, 352] width 1185 height 21
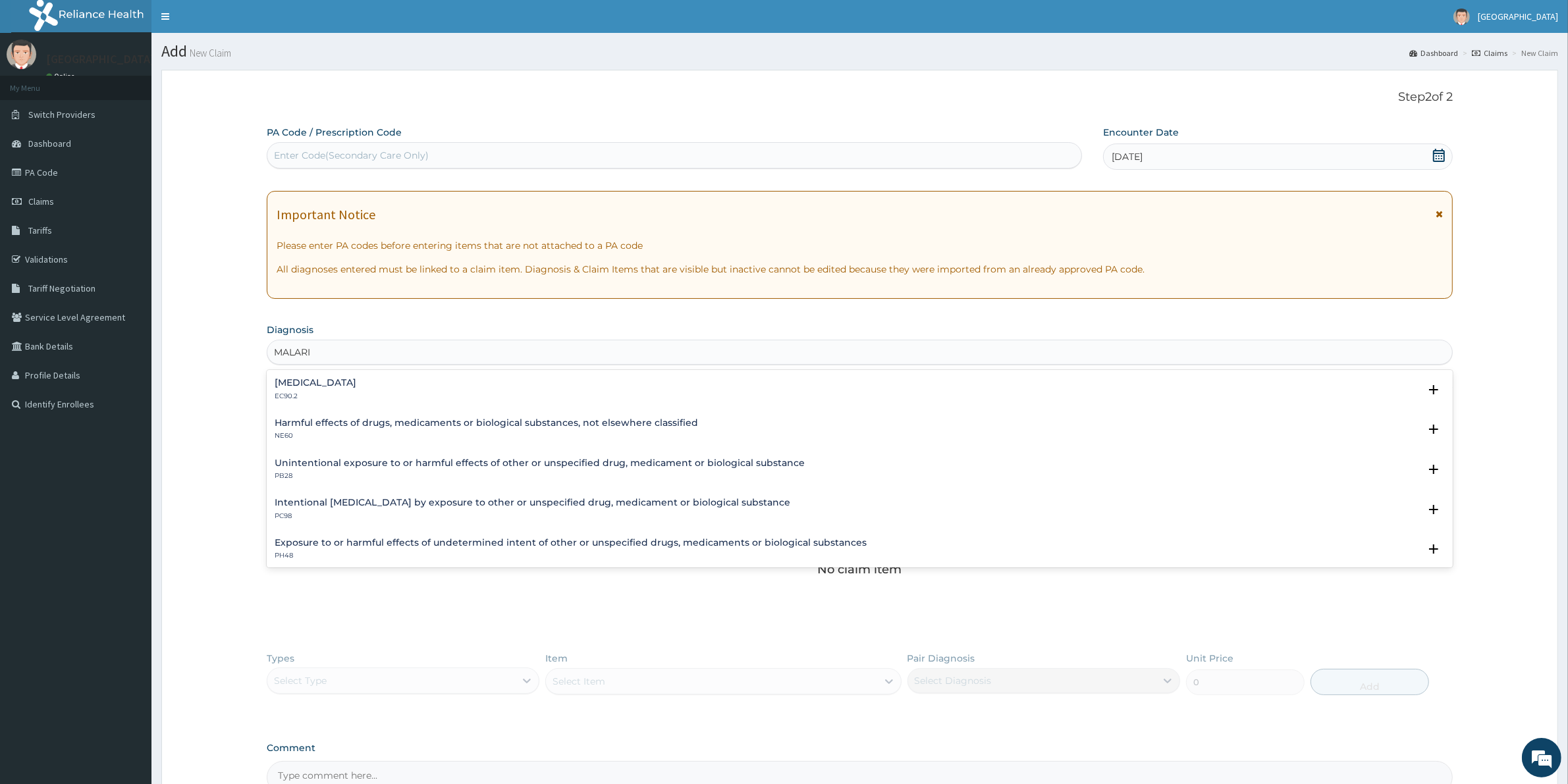
type input "[MEDICAL_DATA]"
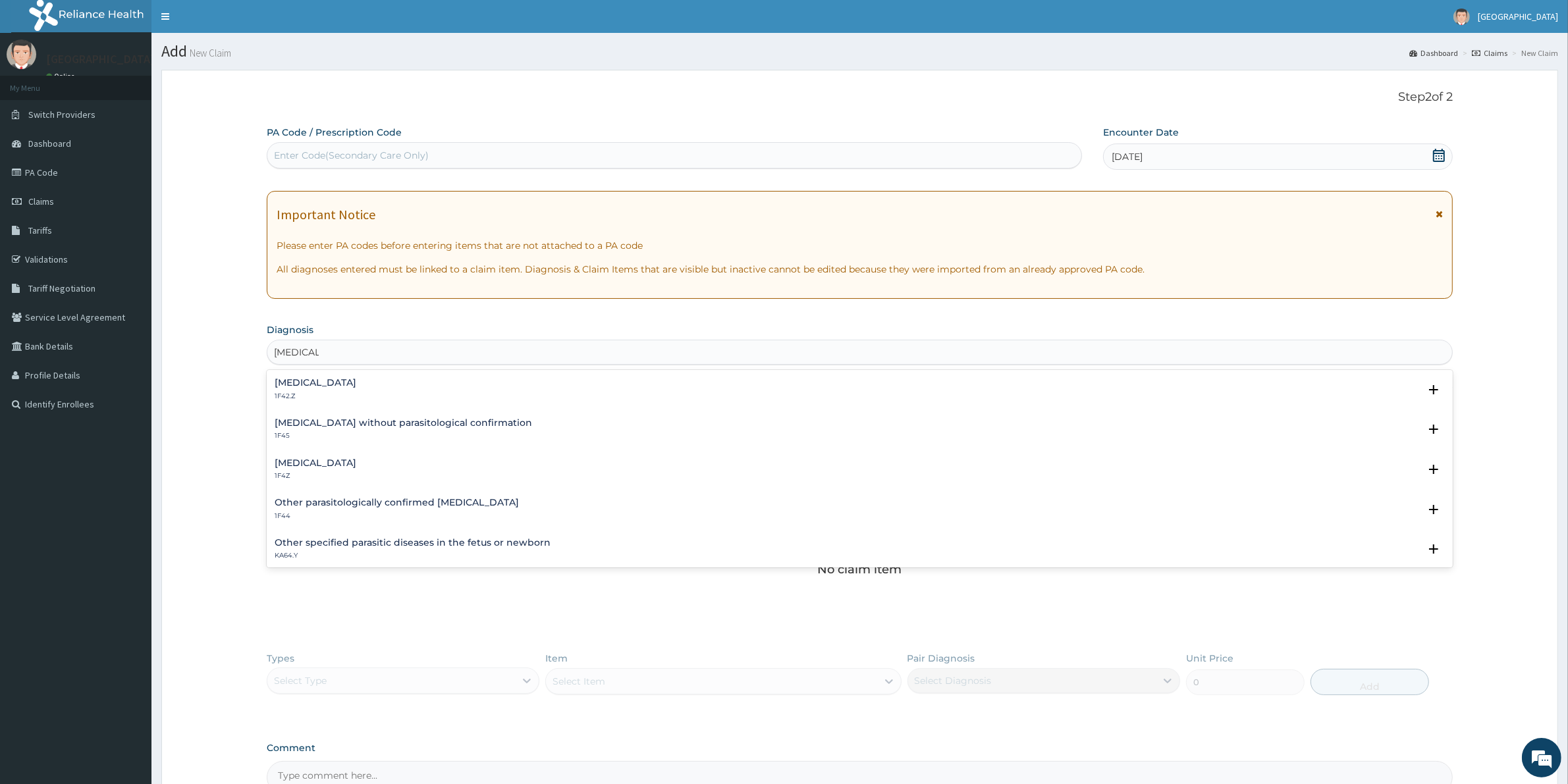
click at [311, 385] on h4 "[MEDICAL_DATA]" at bounding box center [315, 382] width 82 height 10
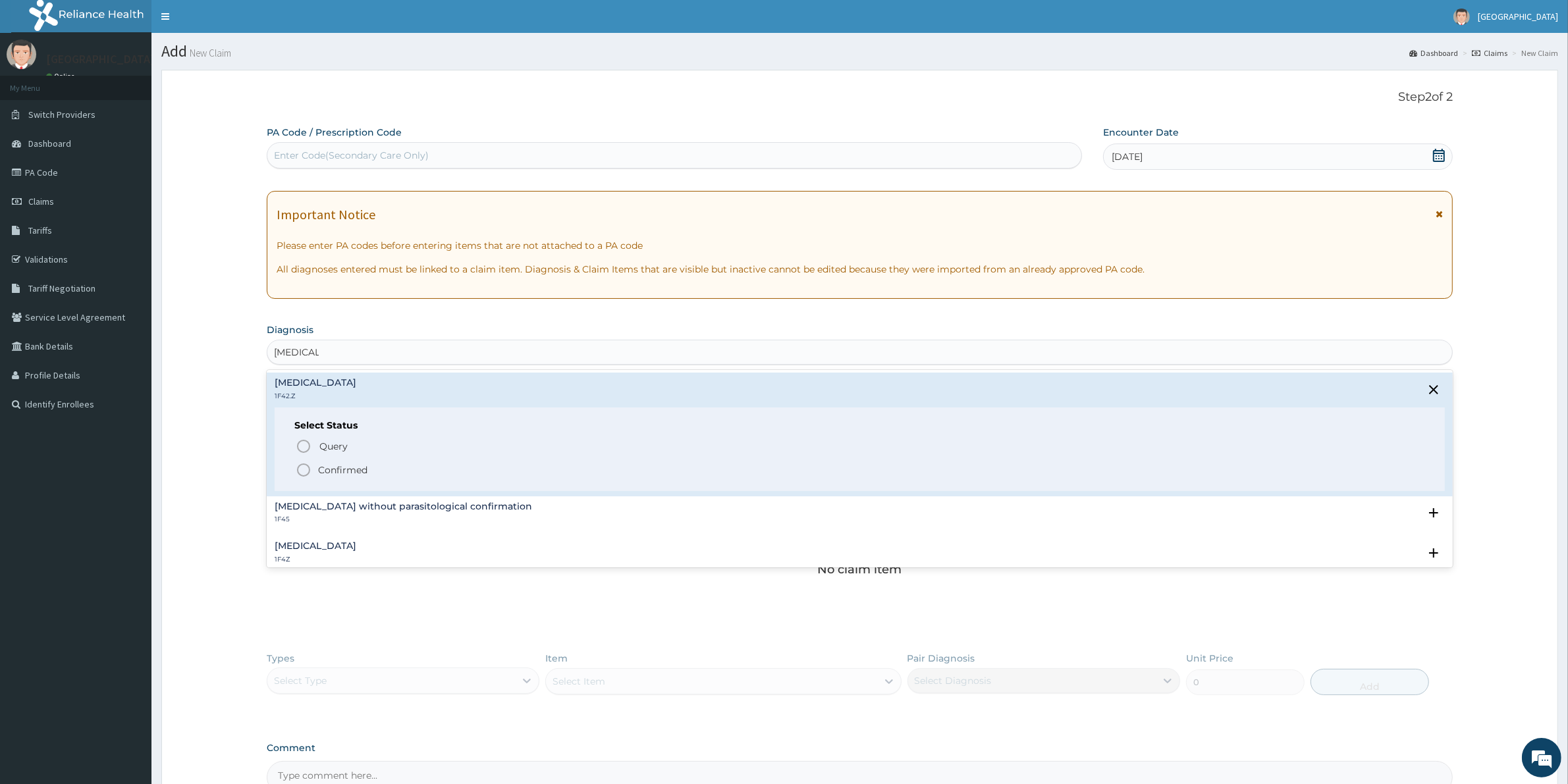
click at [299, 464] on icon "status option filled" at bounding box center [304, 470] width 16 height 16
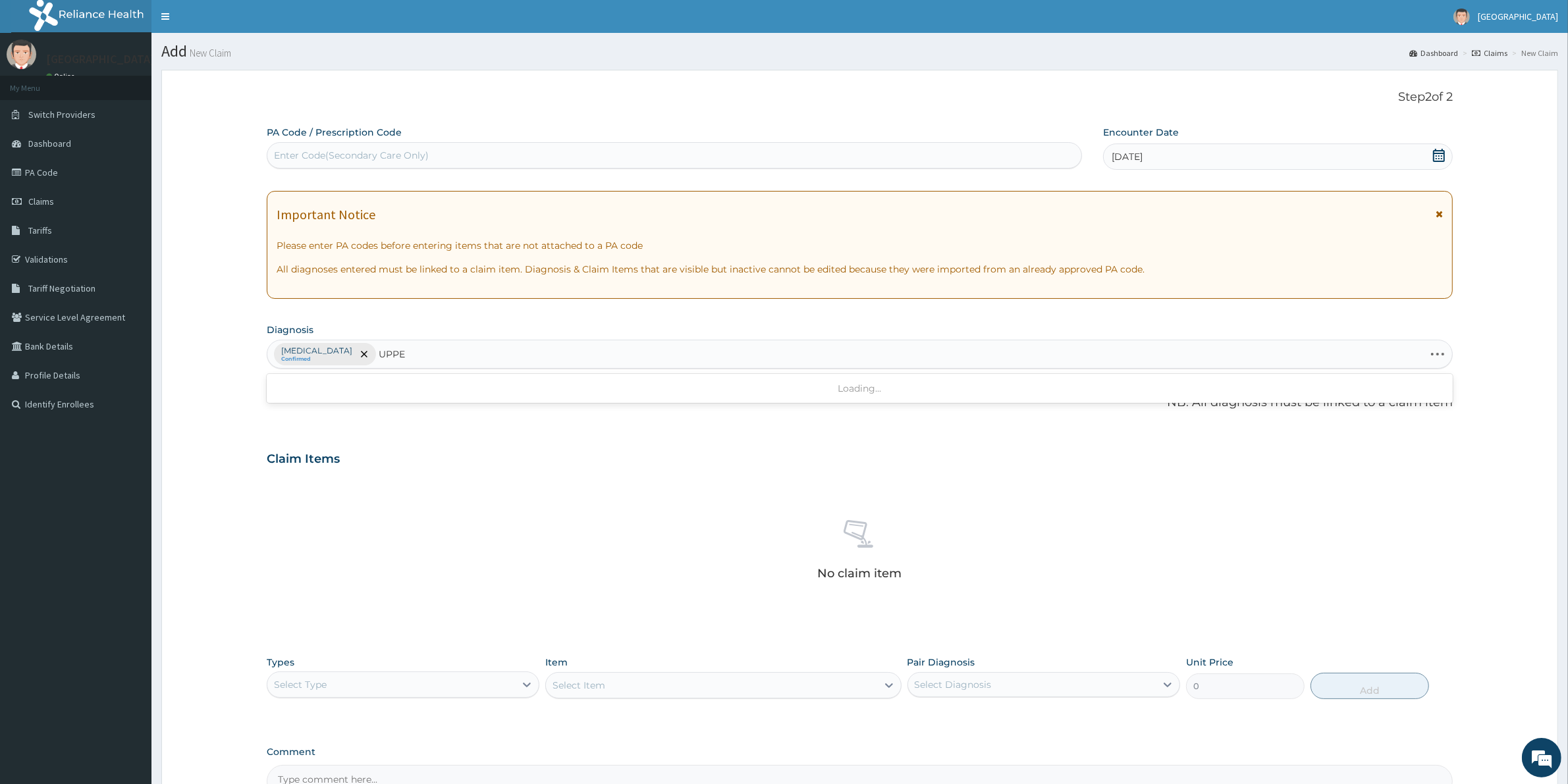
type input "UPPER"
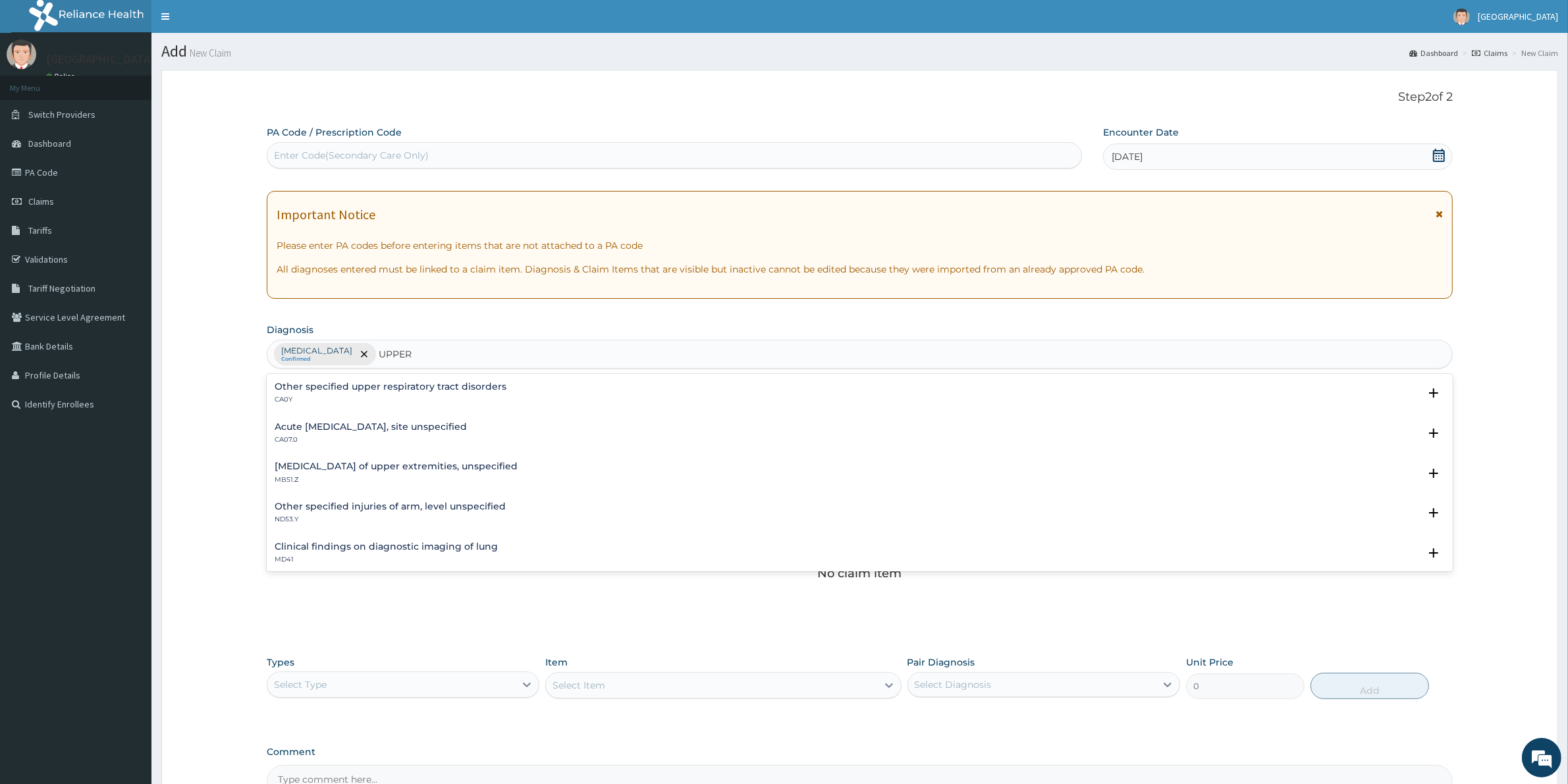
click at [409, 391] on h4 "Other specified upper respiratory tract disorders" at bounding box center [390, 386] width 232 height 10
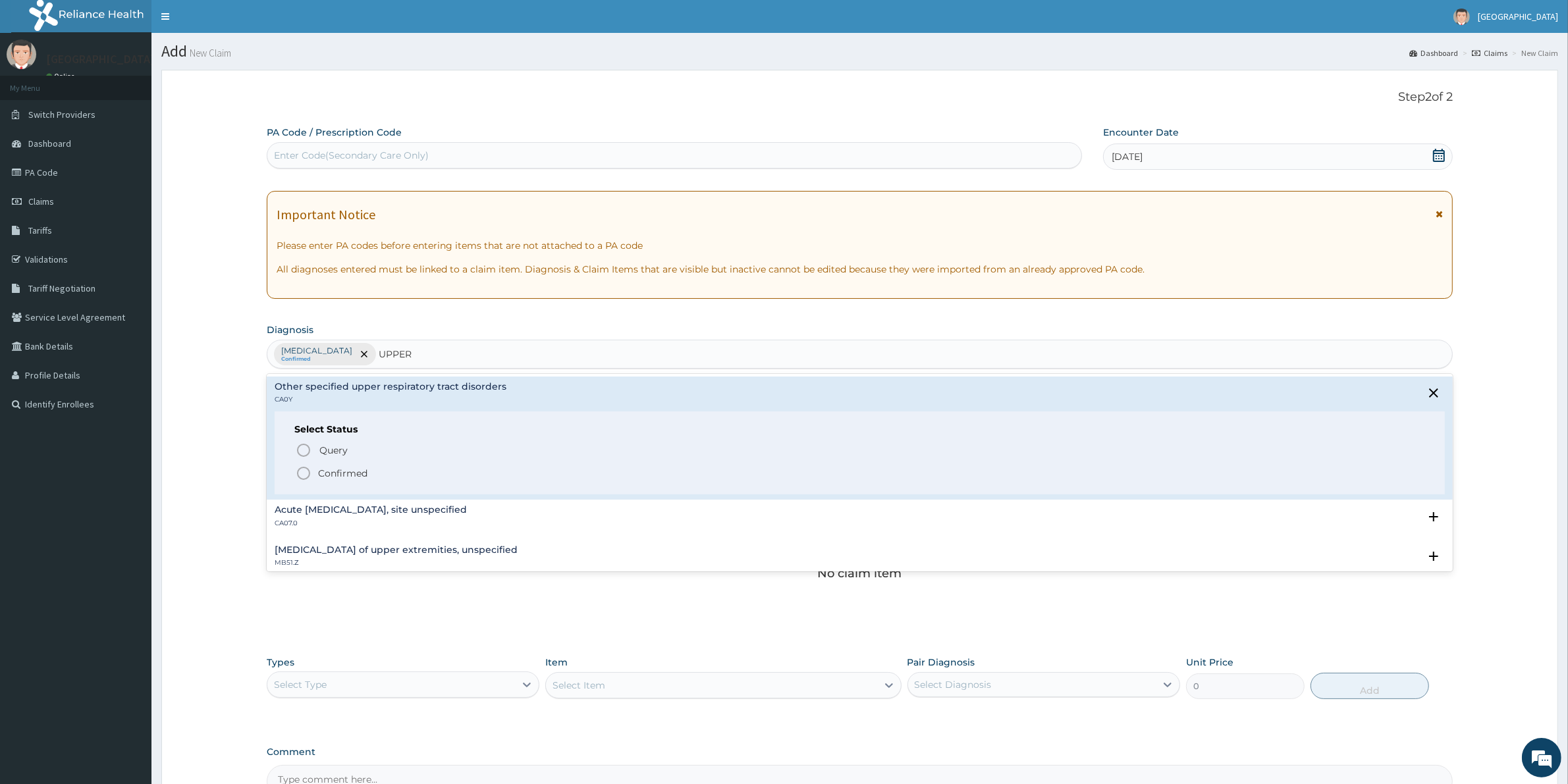
click at [333, 476] on p "Confirmed" at bounding box center [342, 473] width 49 height 13
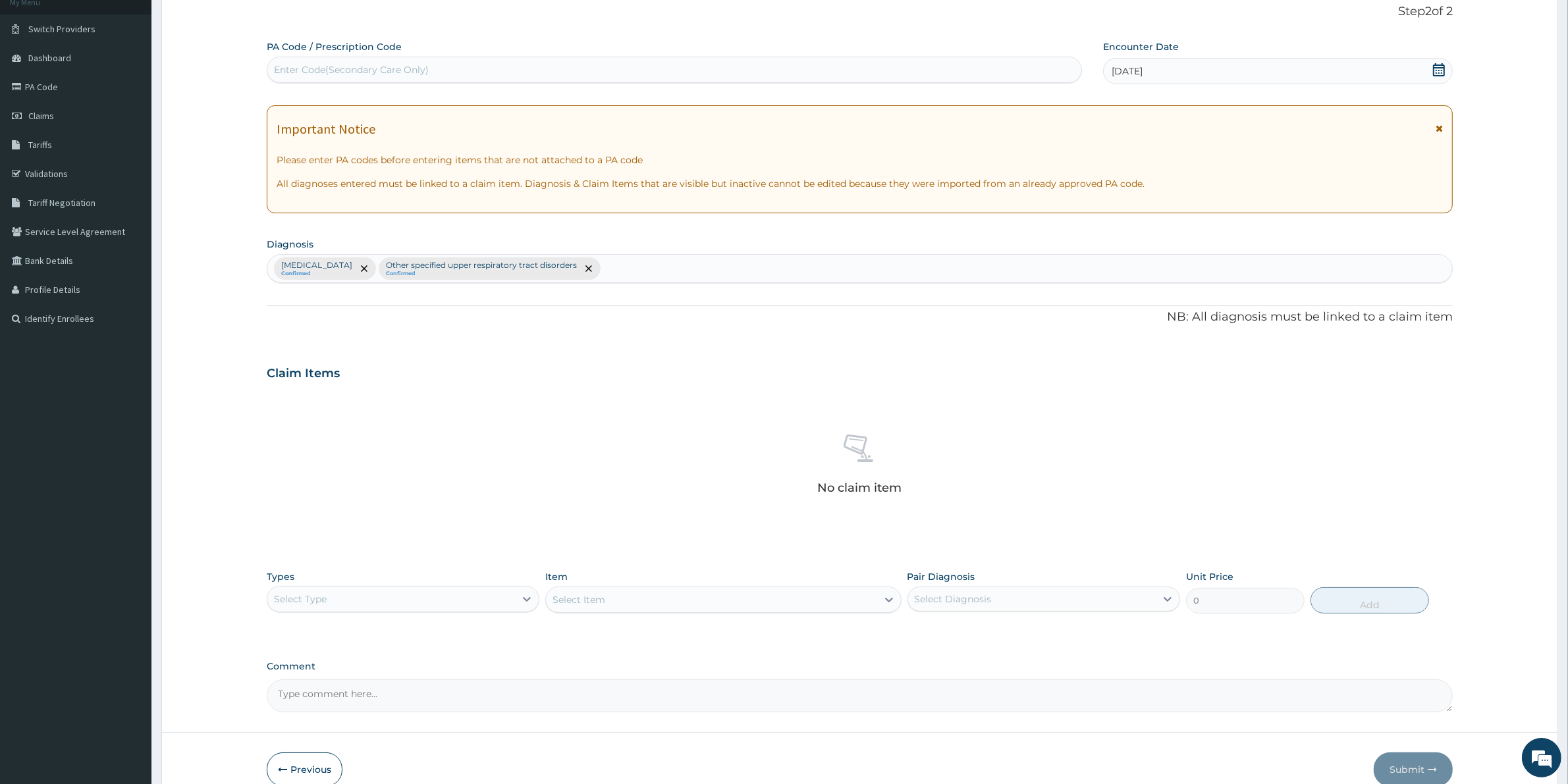
scroll to position [153, 0]
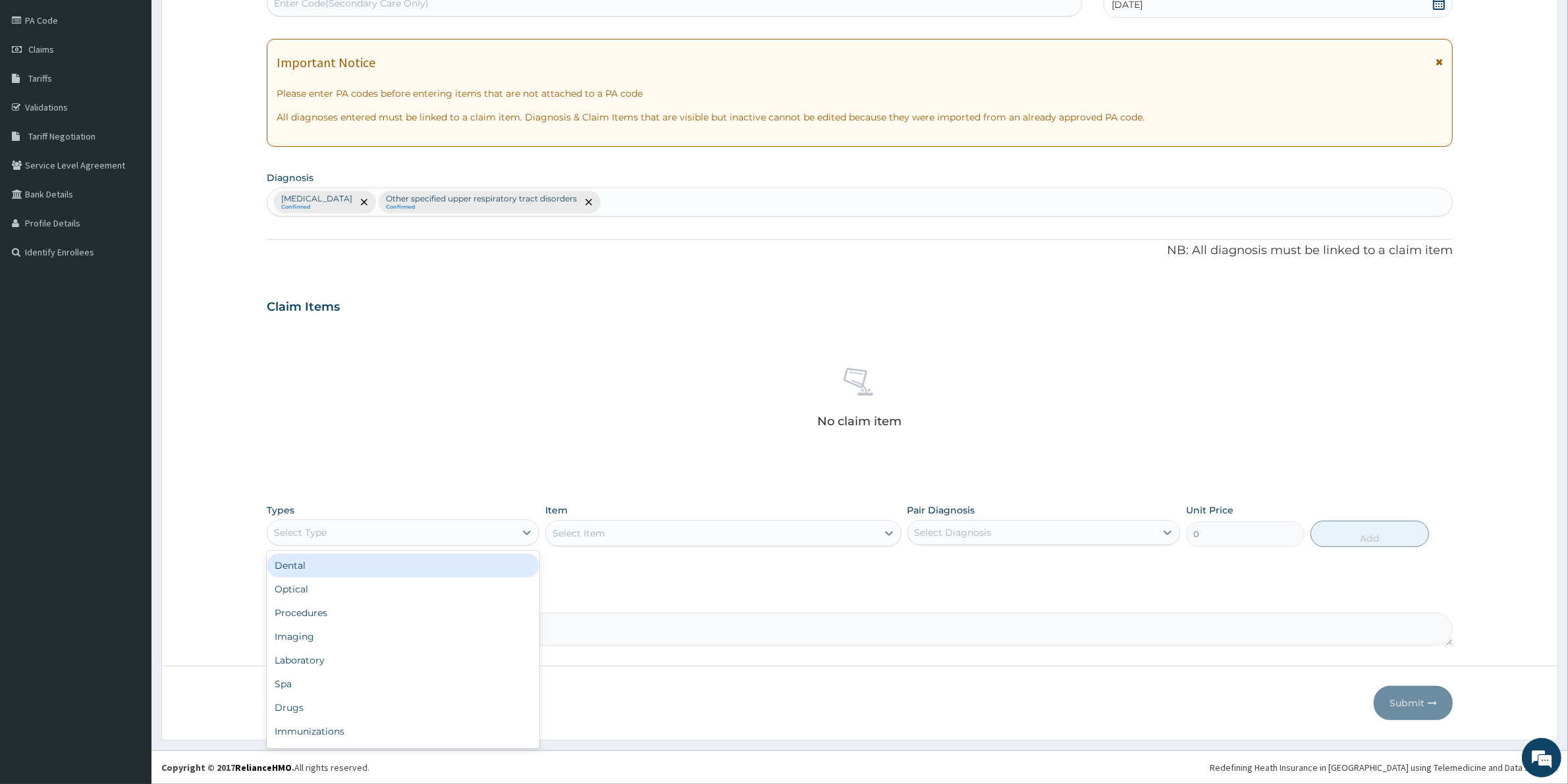
click at [409, 537] on div "Select Type" at bounding box center [391, 532] width 247 height 21
drag, startPoint x: 368, startPoint y: 619, endPoint x: 514, endPoint y: 600, distance: 147.2
click at [368, 620] on div "Procedures" at bounding box center [403, 612] width 273 height 24
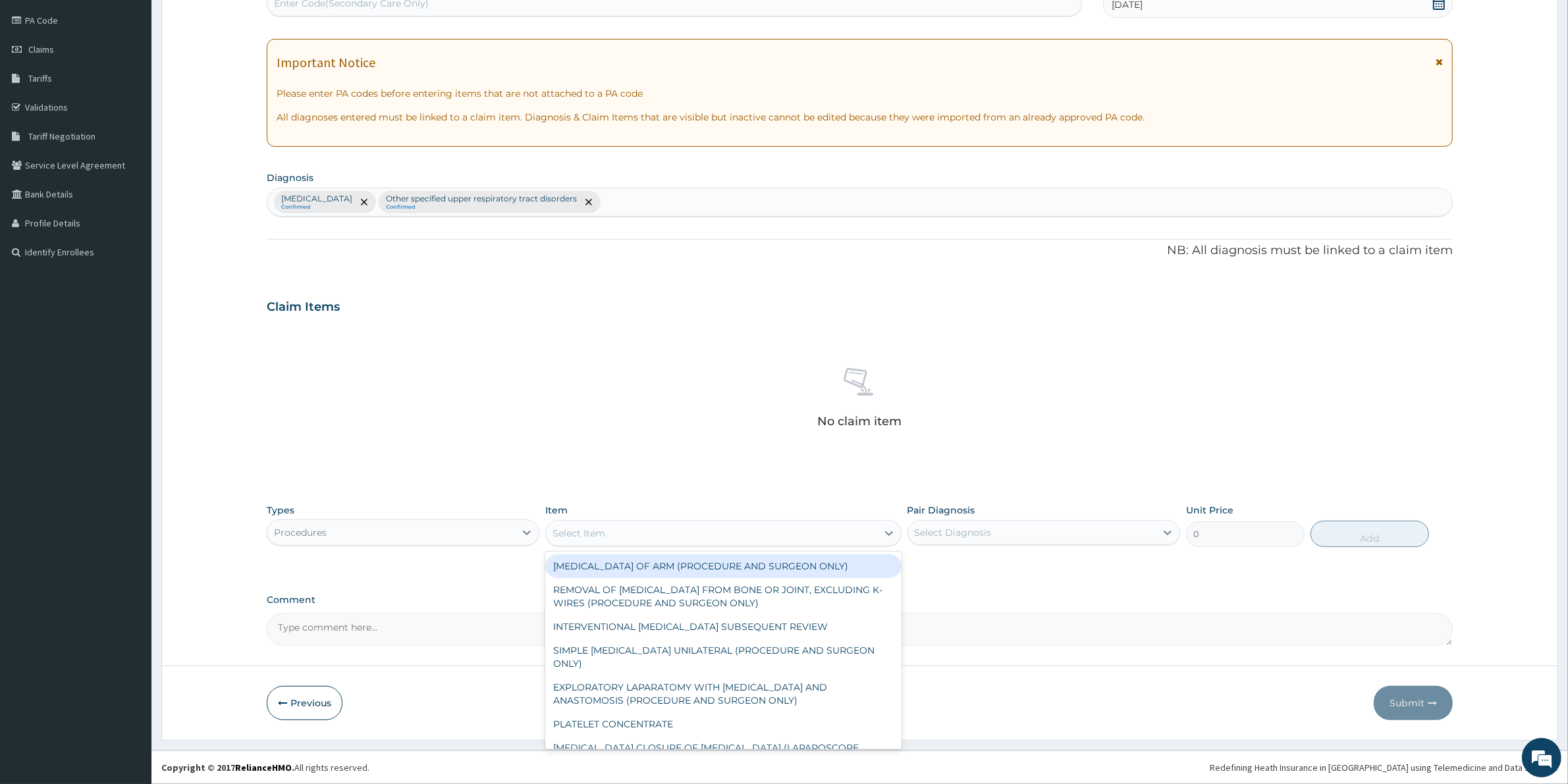
click at [576, 537] on div "Select Item" at bounding box center [579, 532] width 53 height 13
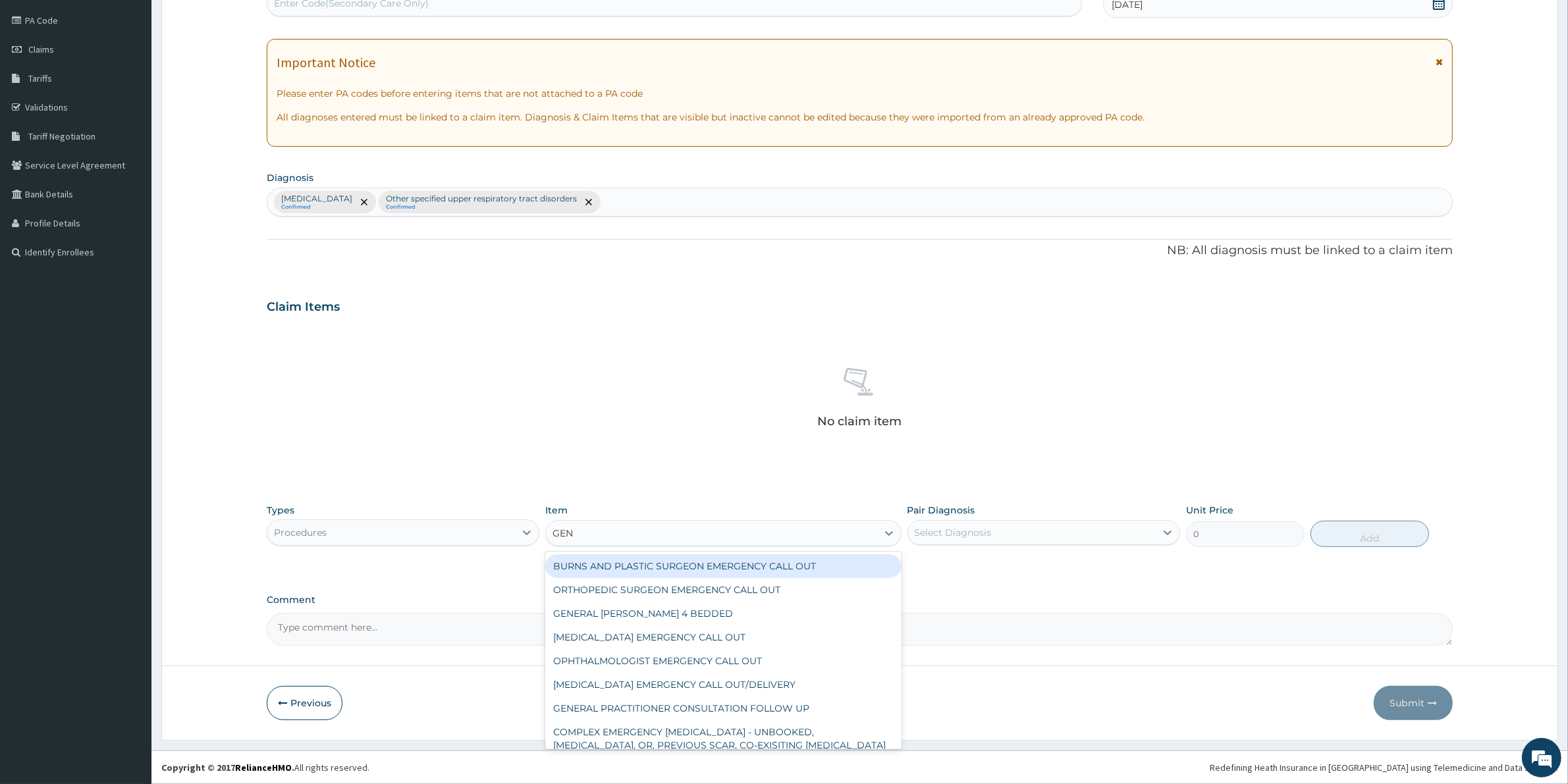
type input "GENE"
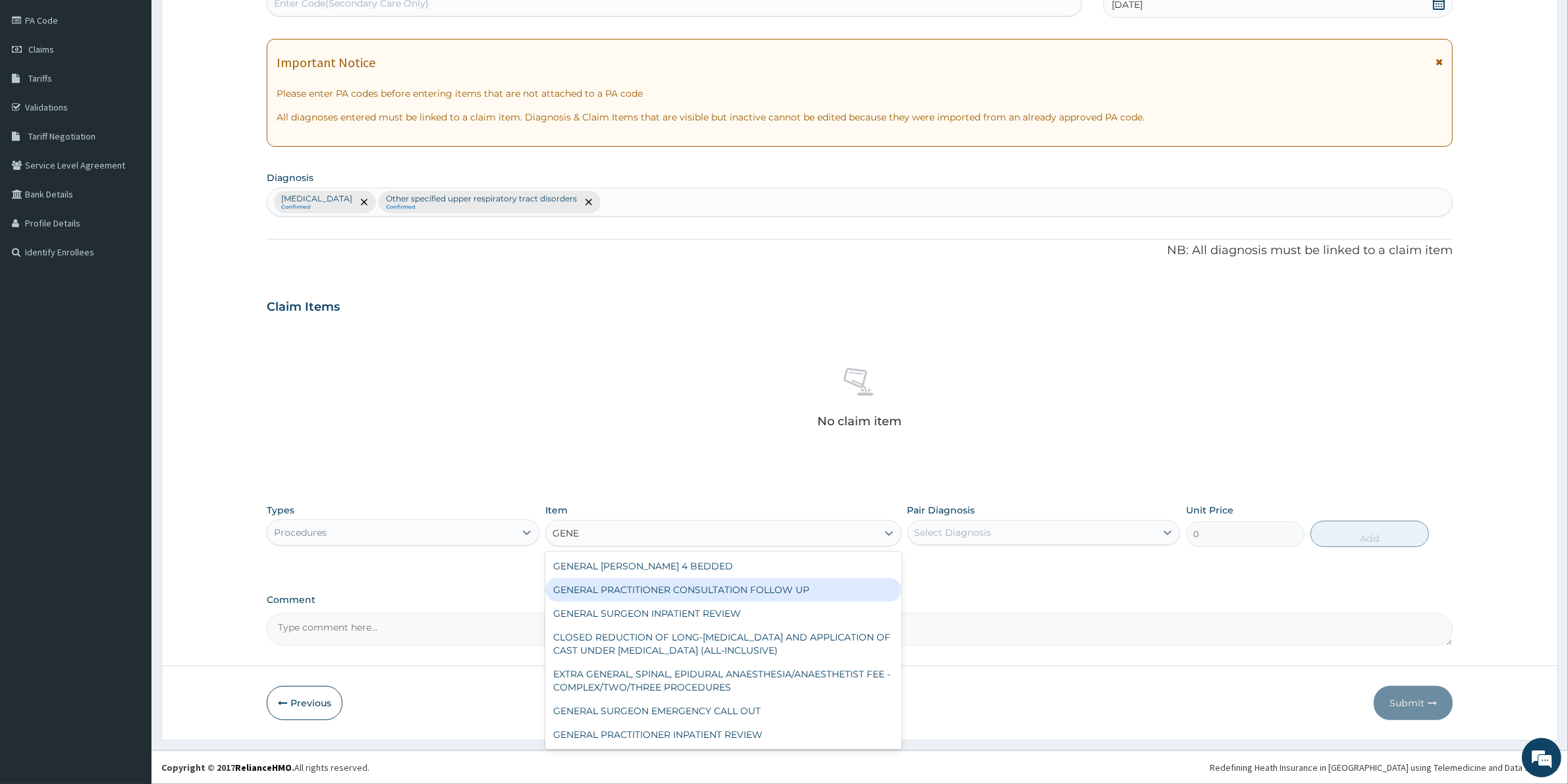
click at [698, 593] on div "GENERAL PRACTITIONER CONSULTATION FOLLOW UP" at bounding box center [722, 589] width 355 height 24
type input "1875"
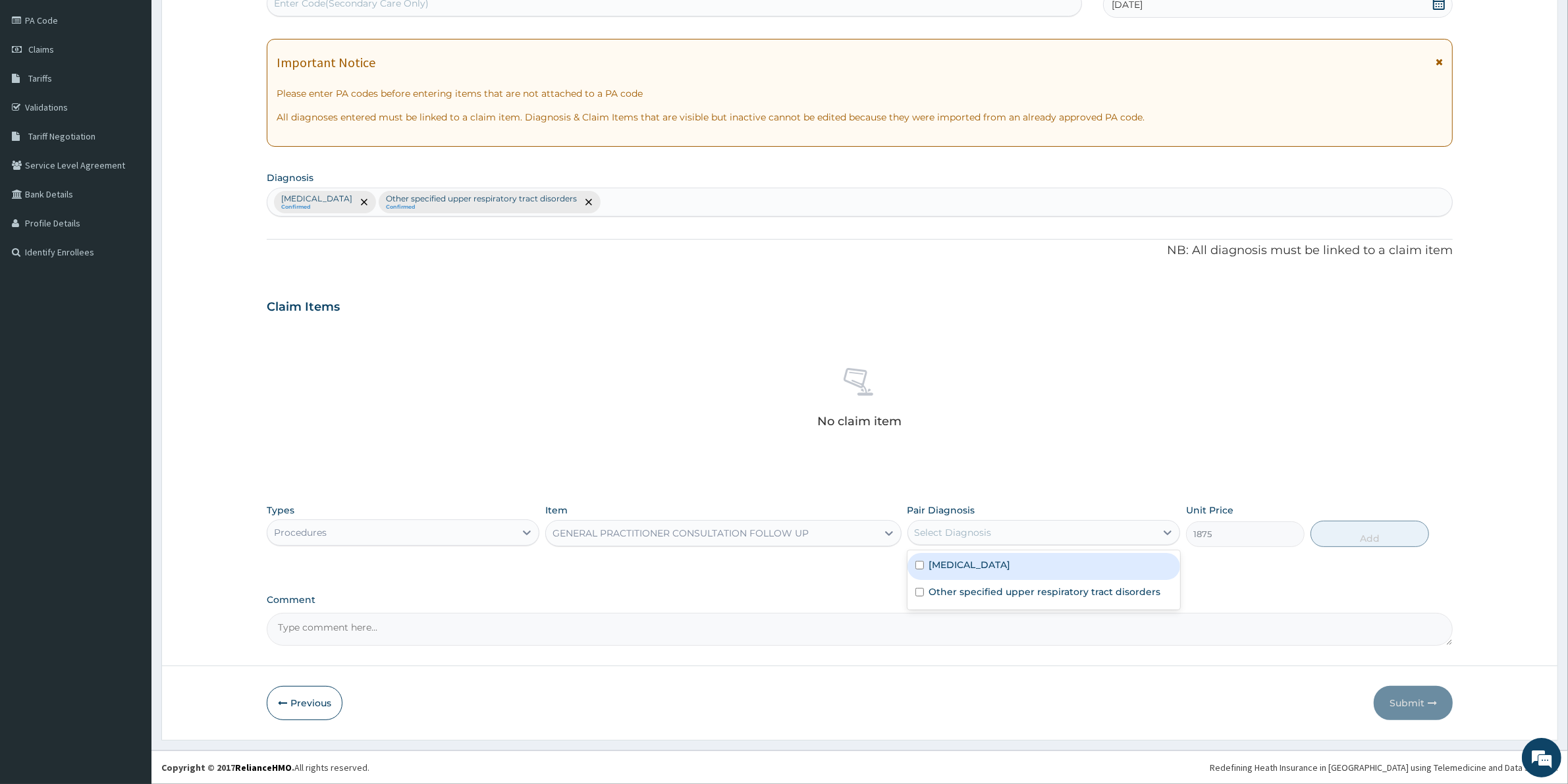
drag, startPoint x: 932, startPoint y: 524, endPoint x: 932, endPoint y: 534, distance: 10.0
click at [932, 531] on div "Select Diagnosis" at bounding box center [1032, 532] width 247 height 21
click at [956, 571] on label "[MEDICAL_DATA]" at bounding box center [970, 564] width 82 height 13
checkbox input "true"
click at [1366, 531] on button "Add" at bounding box center [1369, 534] width 118 height 26
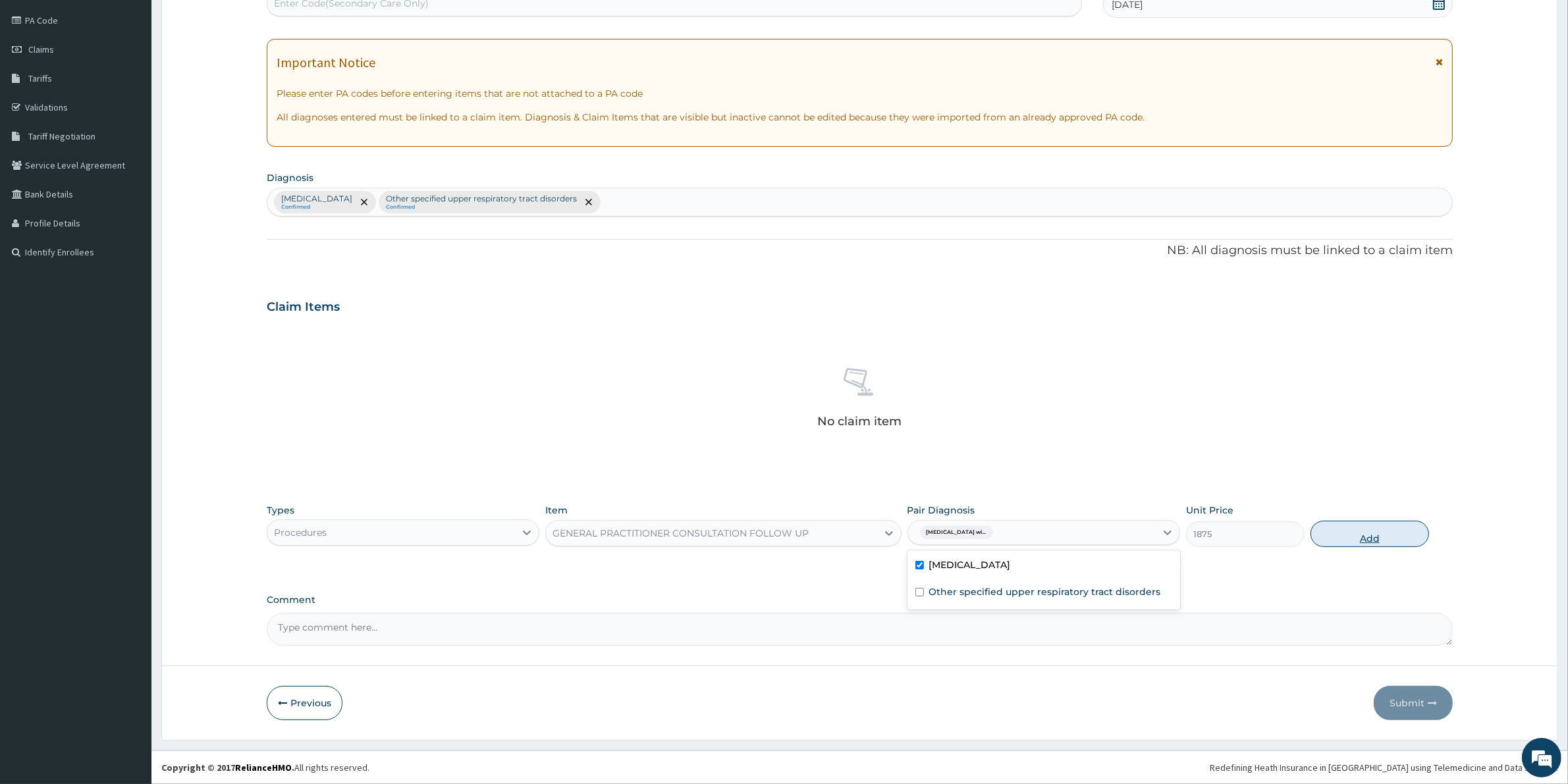
type input "0"
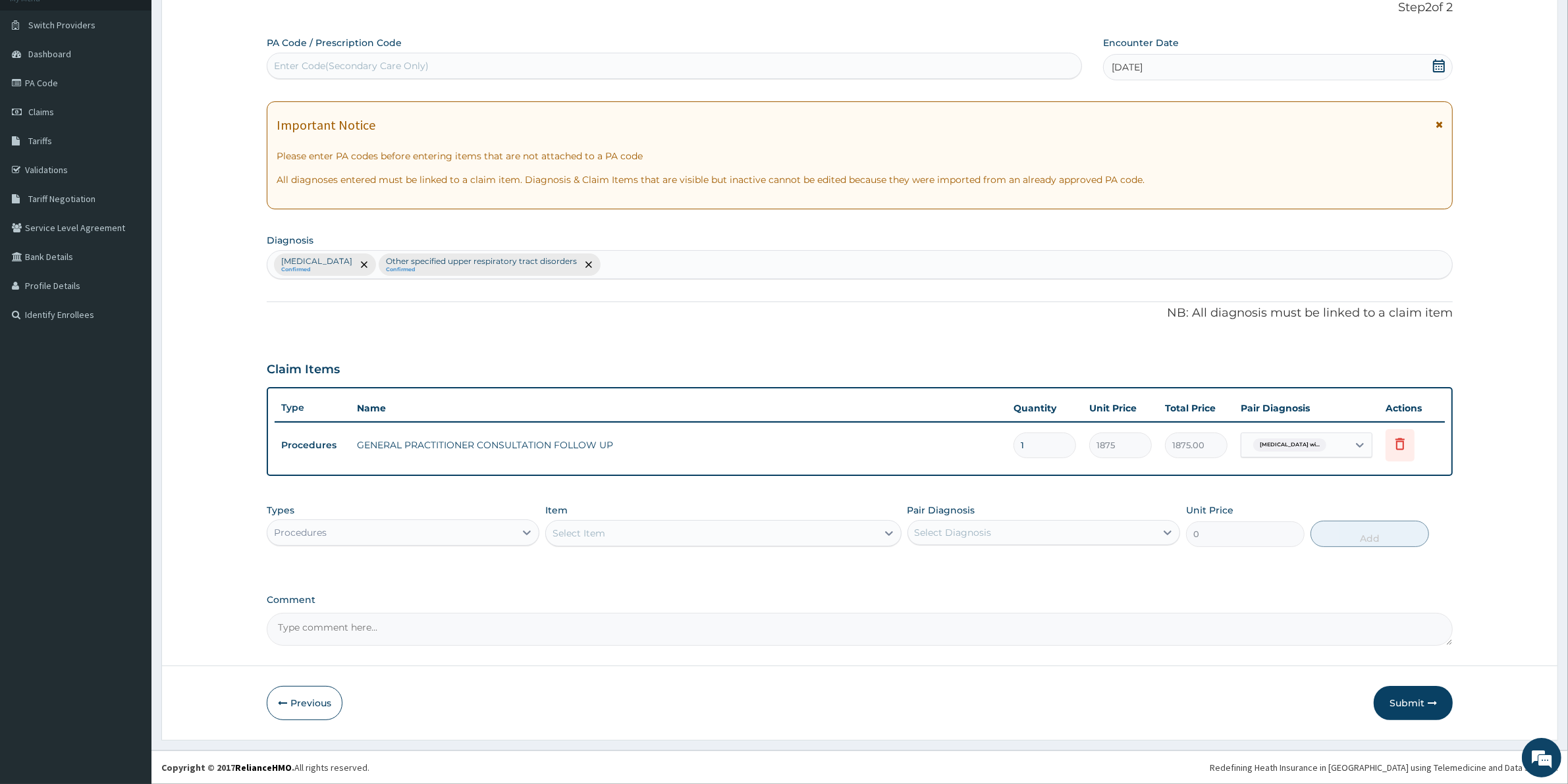
scroll to position [89, 0]
click at [780, 524] on div "Select Item" at bounding box center [711, 534] width 331 height 21
drag, startPoint x: 416, startPoint y: 524, endPoint x: 412, endPoint y: 531, distance: 8.1
click at [416, 529] on div "Procedures" at bounding box center [391, 533] width 247 height 21
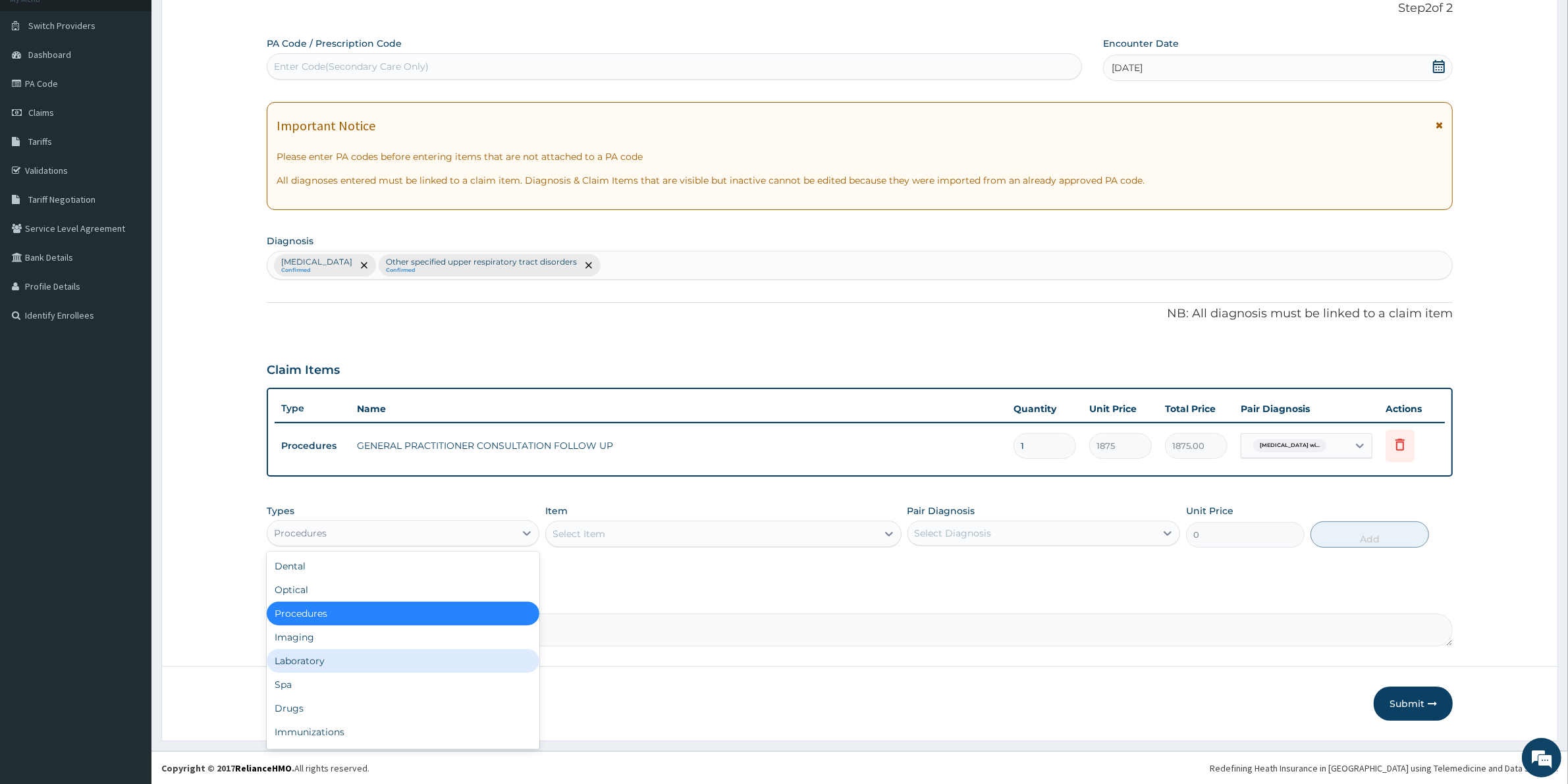
click at [323, 659] on div "Laboratory" at bounding box center [403, 660] width 273 height 24
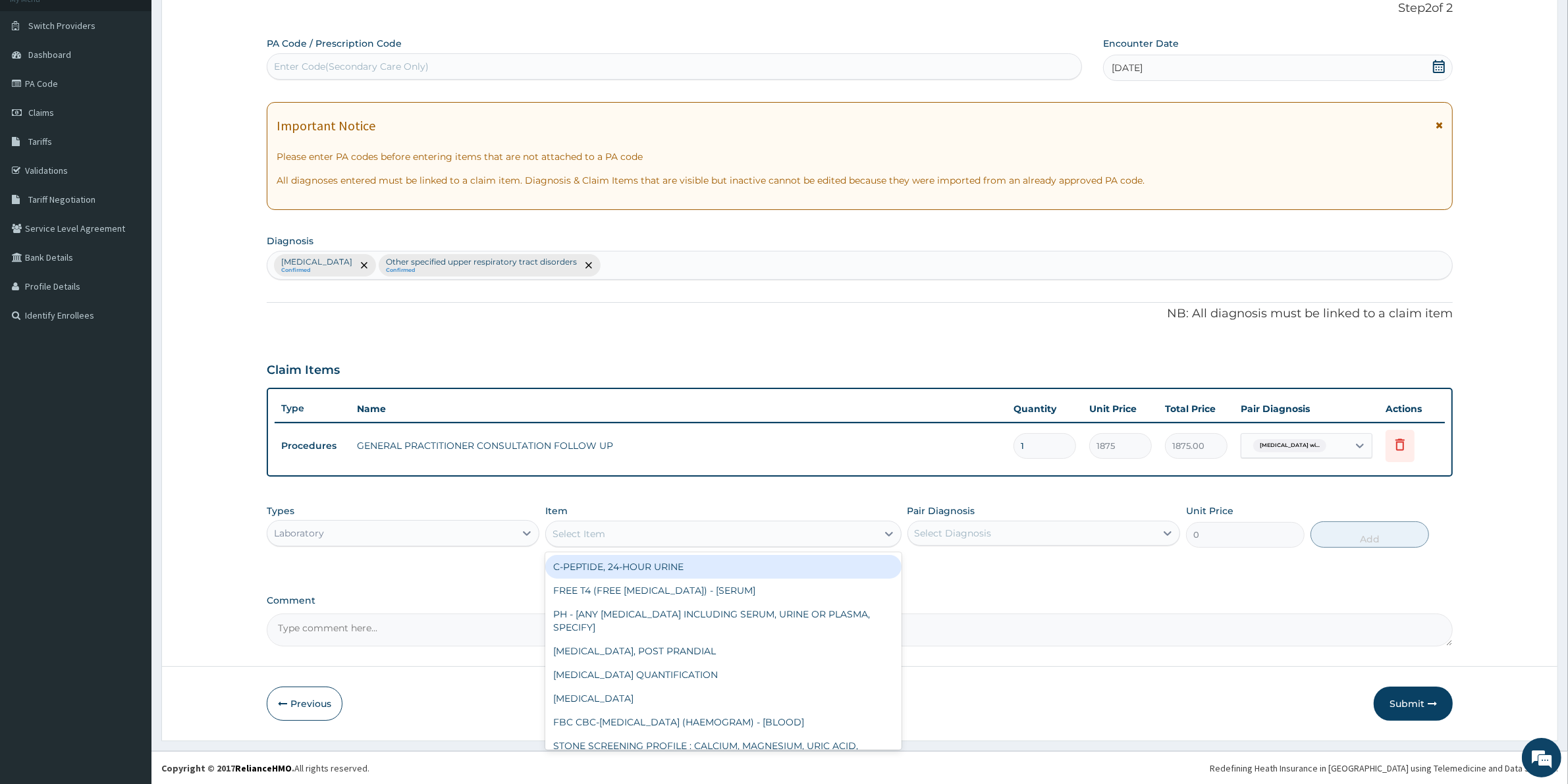
click at [598, 524] on div "Select Item" at bounding box center [711, 534] width 331 height 21
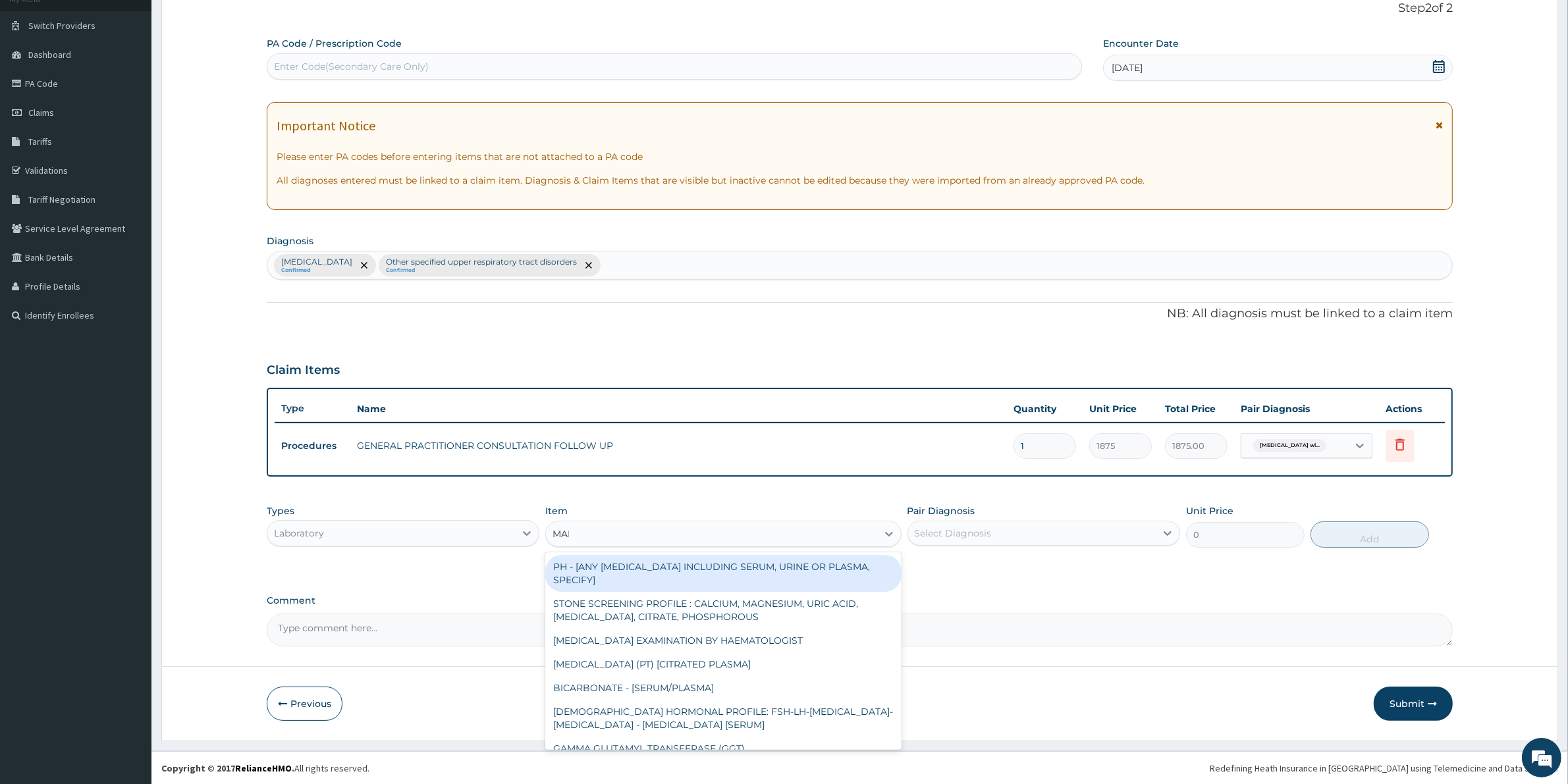
type input "MALA"
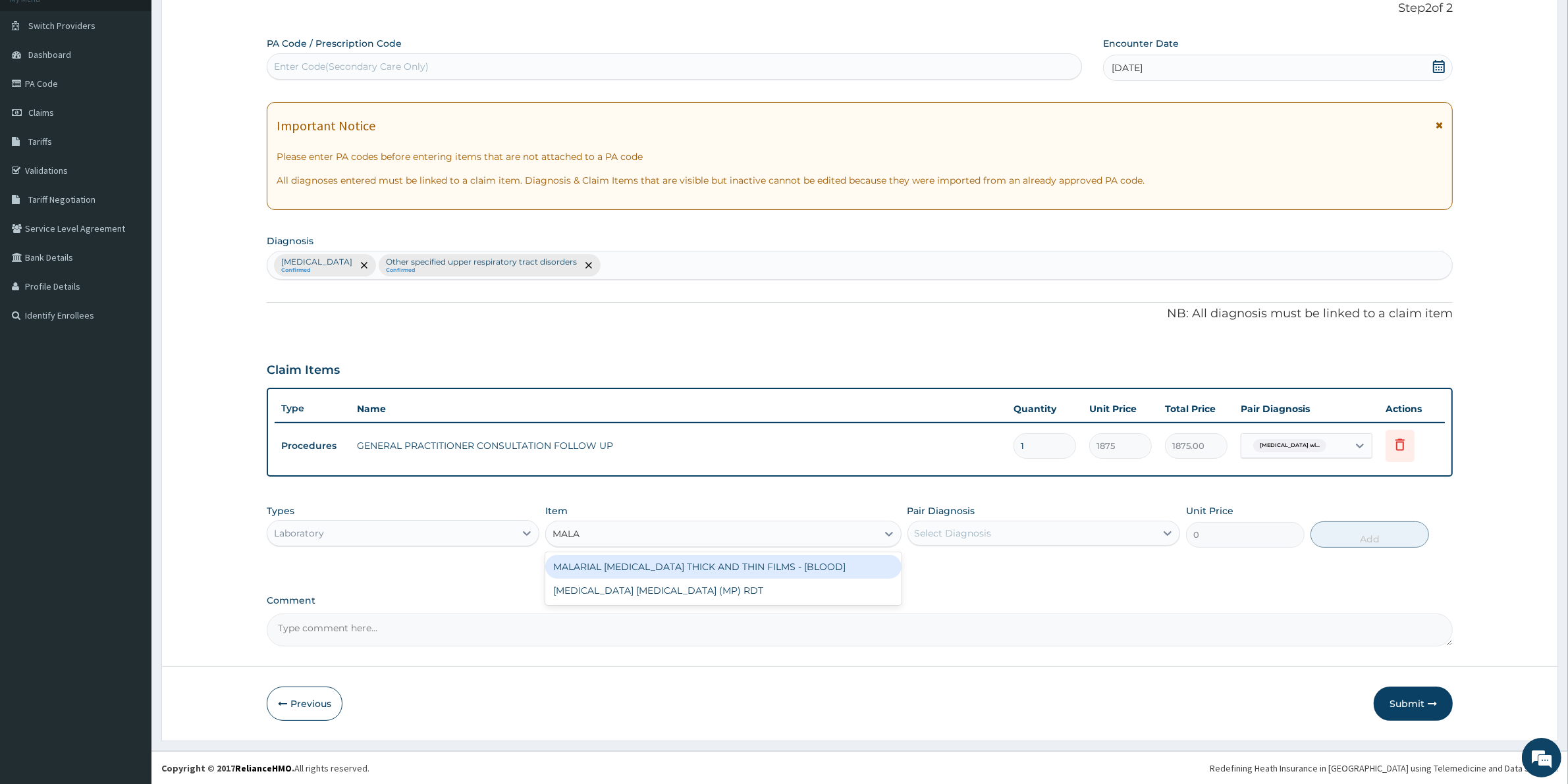
click at [661, 558] on div "MALARIAL [MEDICAL_DATA] THICK AND THIN FILMS - [BLOOD]" at bounding box center [722, 567] width 355 height 24
type input "2187.5"
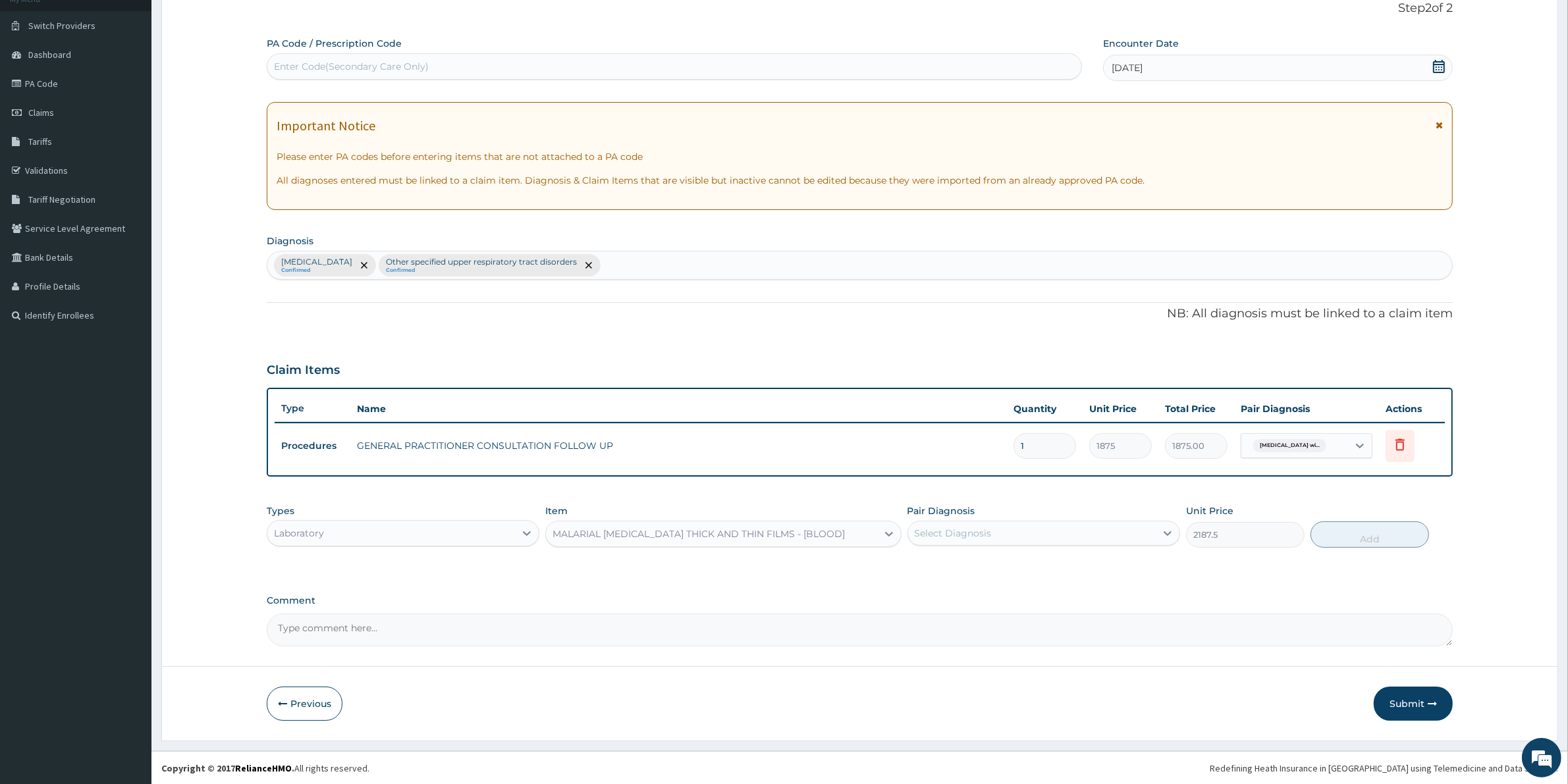
click at [977, 546] on div "Pair Diagnosis Select Diagnosis" at bounding box center [1043, 526] width 273 height 44
drag, startPoint x: 980, startPoint y: 529, endPoint x: 1001, endPoint y: 544, distance: 25.8
click at [983, 531] on div "Select Diagnosis" at bounding box center [953, 532] width 77 height 13
drag, startPoint x: 1011, startPoint y: 568, endPoint x: 1037, endPoint y: 563, distance: 26.5
click at [1011, 564] on label "[MEDICAL_DATA]" at bounding box center [970, 565] width 82 height 13
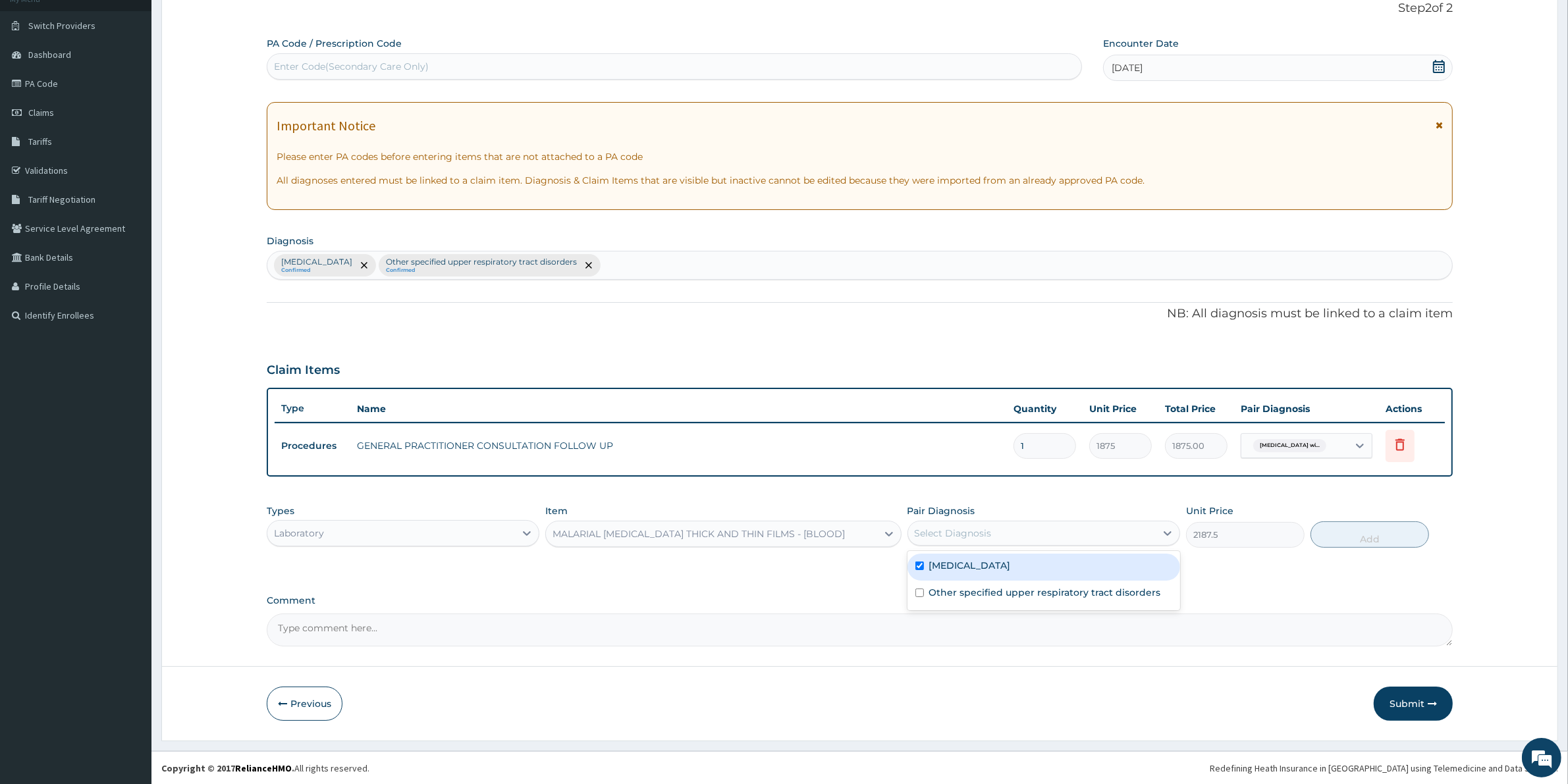
checkbox input "true"
click at [1347, 546] on div "Types Laboratory Item MALARIAL [MEDICAL_DATA] THICK AND THIN FILMS - [BLOOD] Pa…" at bounding box center [859, 525] width 1185 height 57
click at [1344, 543] on button "Add" at bounding box center [1369, 534] width 118 height 26
type input "0"
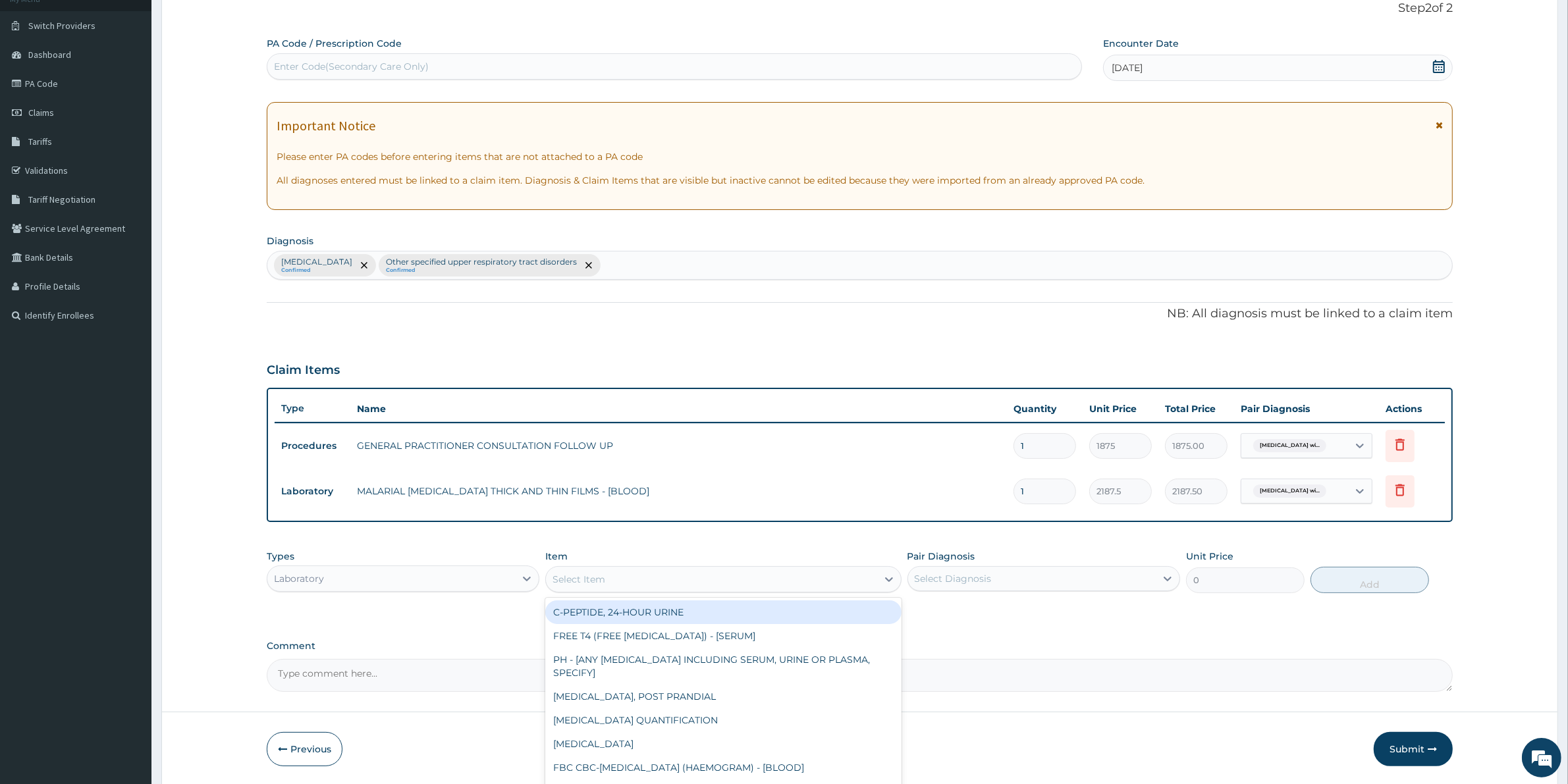
click at [640, 570] on div "Select Item" at bounding box center [711, 579] width 331 height 21
type input "FBC"
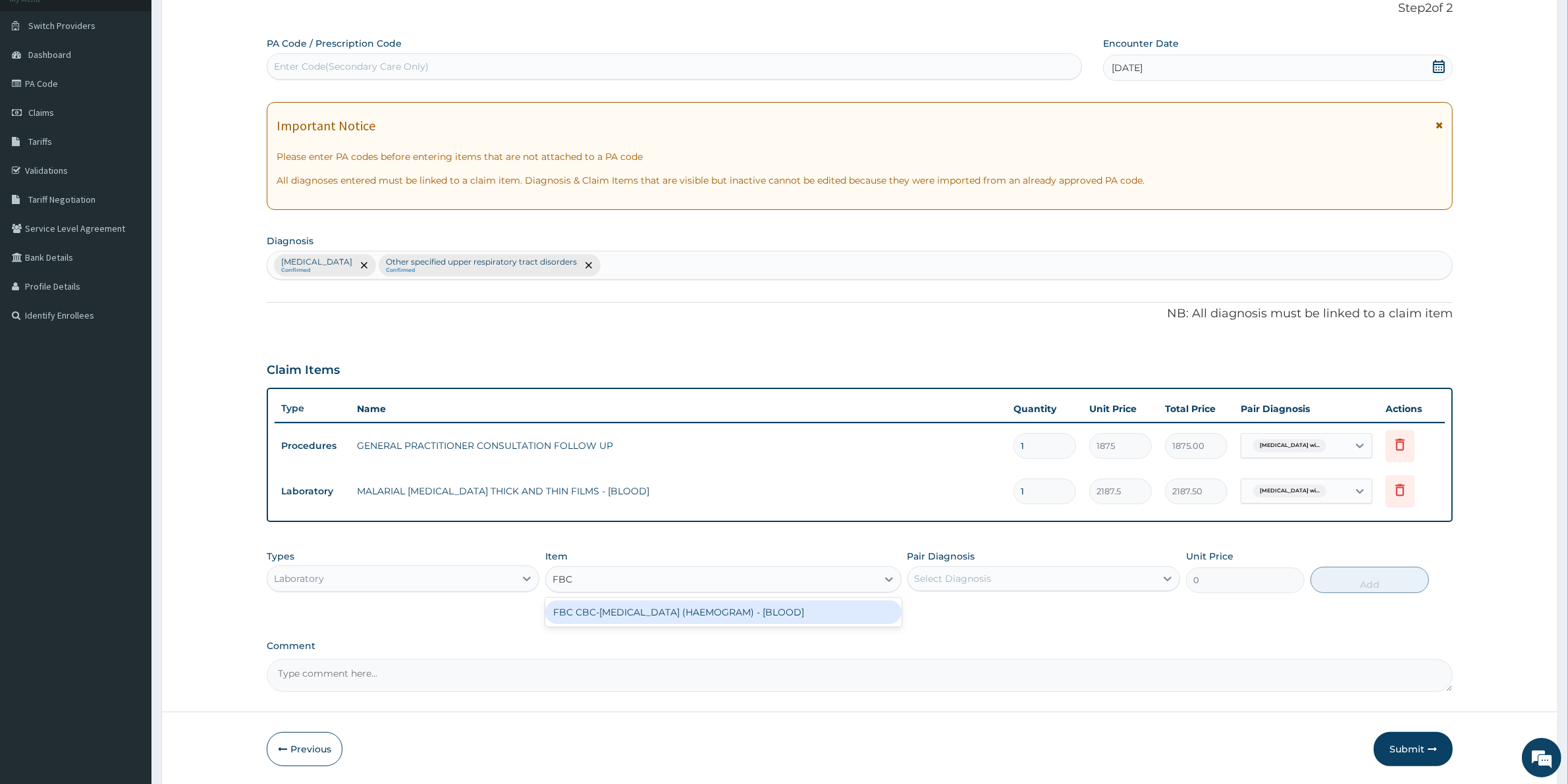
click at [639, 608] on div "FBC CBC-COMPLETE BLOOD COUNT (HAEMOGRAM) - [BLOOD]" at bounding box center [722, 611] width 355 height 24
type input "5000"
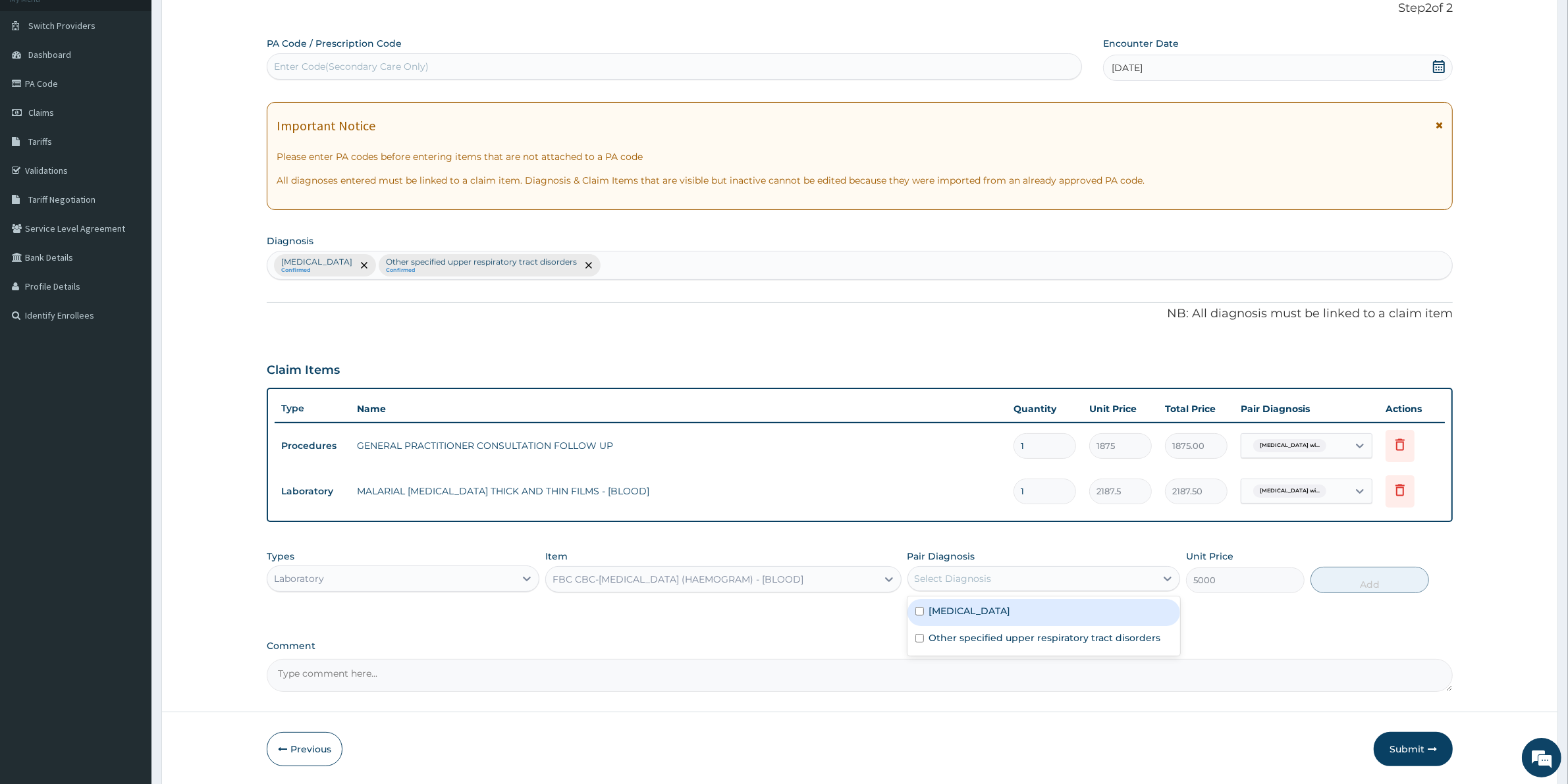
drag, startPoint x: 936, startPoint y: 571, endPoint x: 963, endPoint y: 648, distance: 81.6
click at [936, 574] on div "Select Diagnosis" at bounding box center [953, 578] width 77 height 13
click at [963, 645] on label "Other specified upper respiratory tract disorders" at bounding box center [1045, 638] width 232 height 13
checkbox input "true"
click at [1360, 574] on button "Add" at bounding box center [1369, 580] width 118 height 26
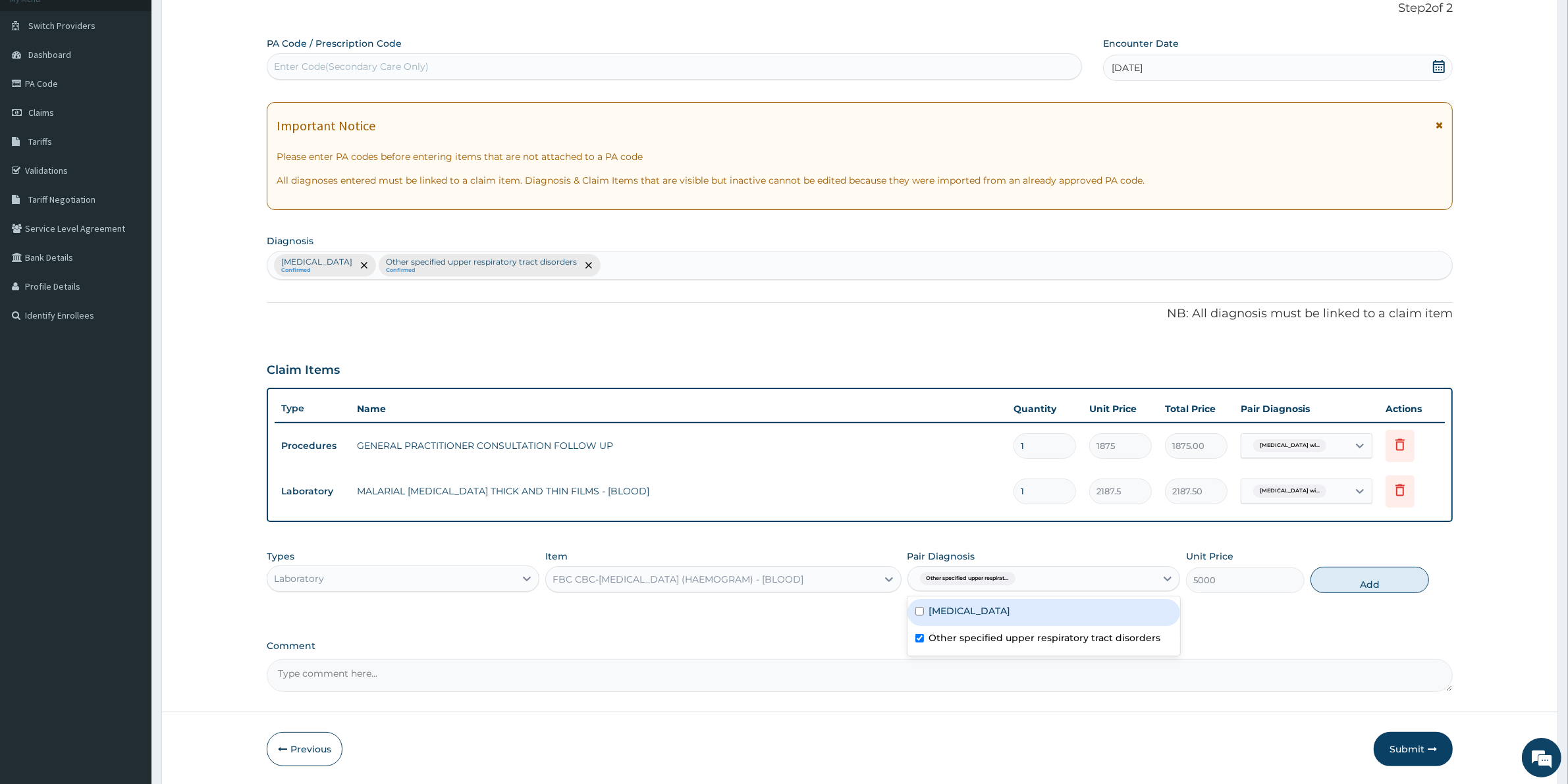
type input "0"
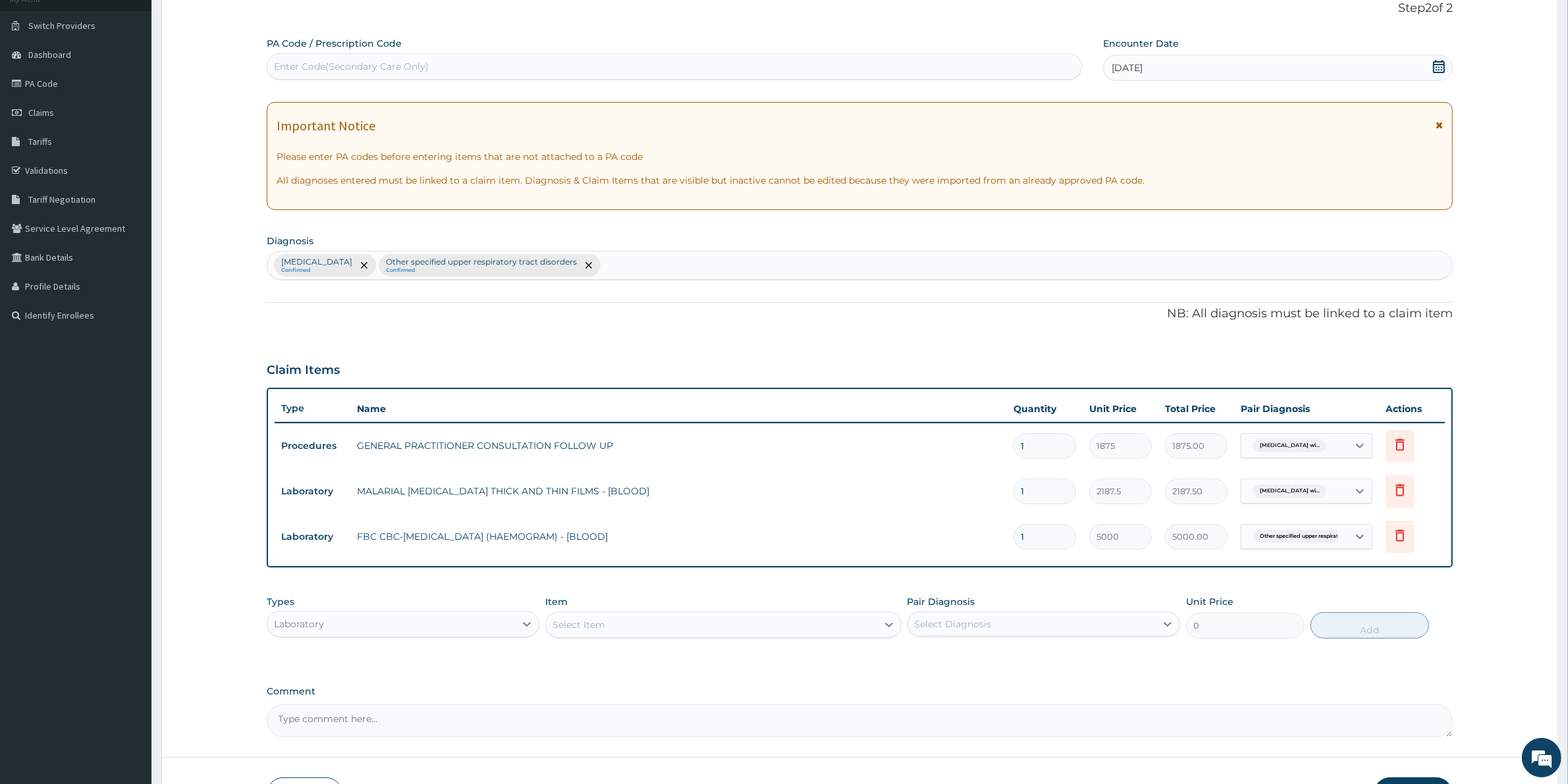
click at [363, 640] on div "Types Laboratory Item Select Item Pair Diagnosis Select Diagnosis Unit Price 0 …" at bounding box center [859, 617] width 1185 height 57
click at [368, 635] on div "Laboratory" at bounding box center [403, 624] width 273 height 26
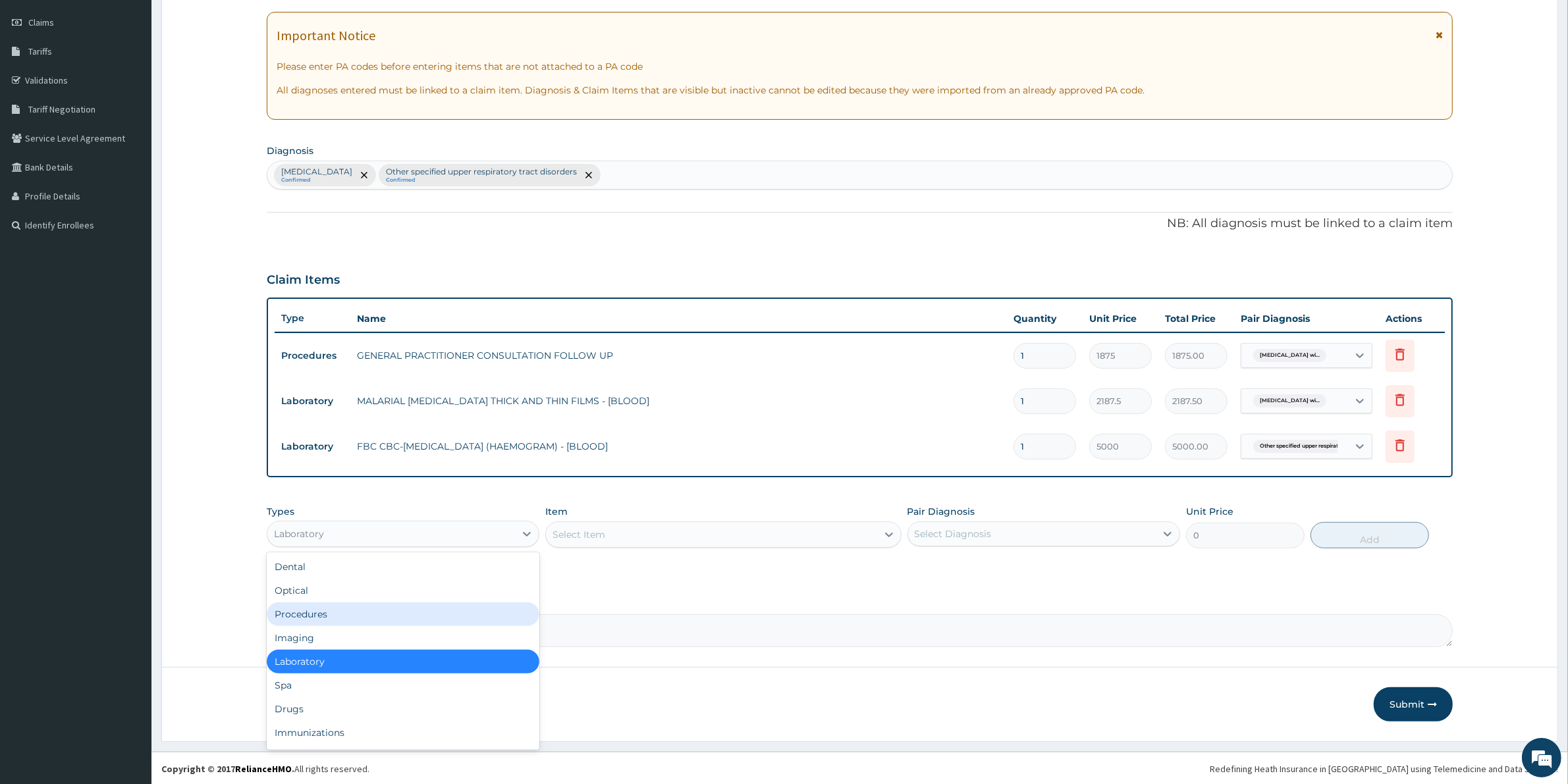
scroll to position [180, 0]
click at [347, 708] on div "Drugs" at bounding box center [403, 708] width 273 height 24
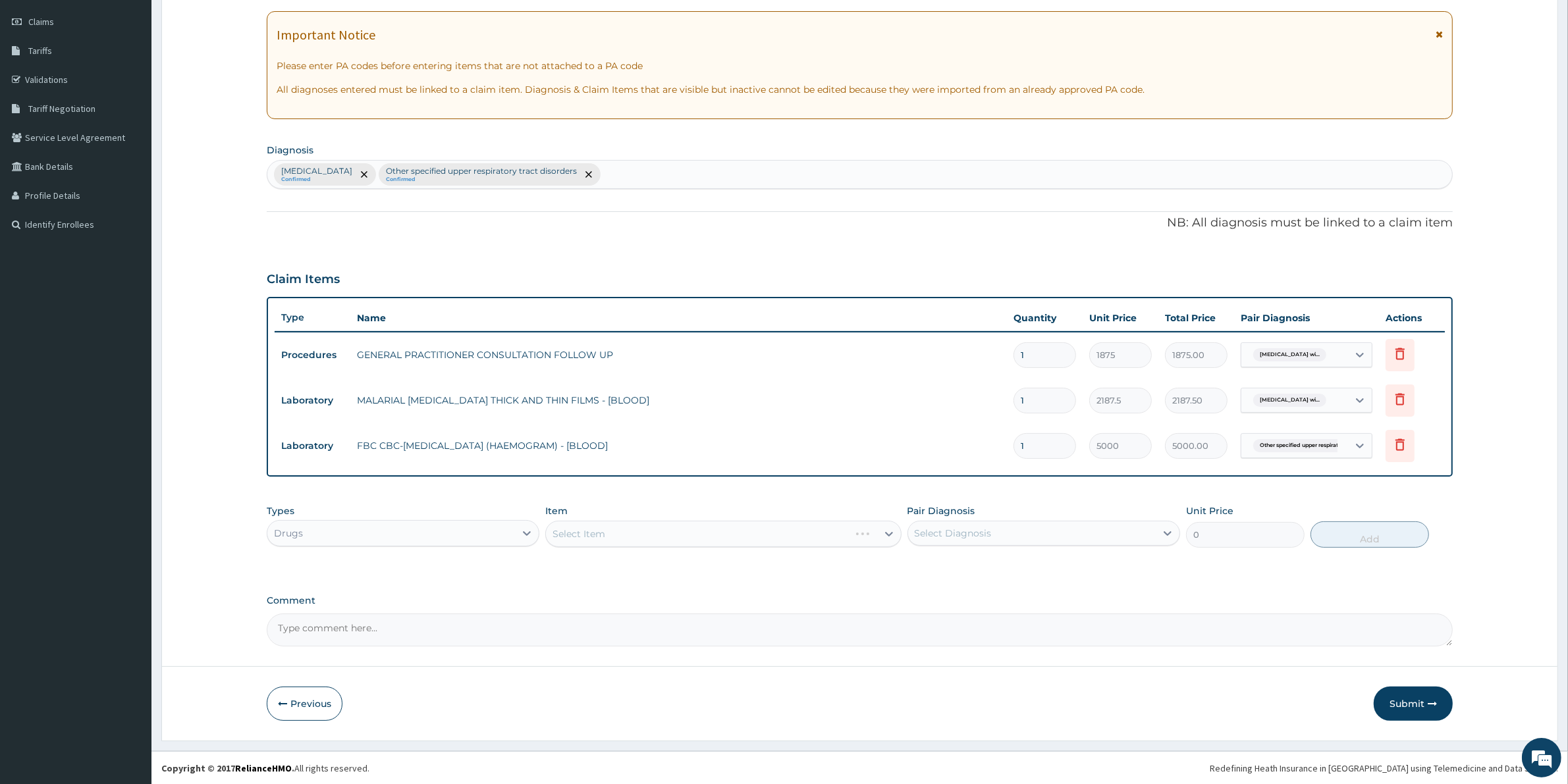
click at [598, 526] on div "Select Item" at bounding box center [722, 534] width 355 height 26
click at [584, 527] on div "Select Item" at bounding box center [722, 534] width 355 height 26
click at [574, 538] on div "Select Item" at bounding box center [722, 534] width 355 height 26
click at [556, 534] on div "Select Item" at bounding box center [722, 534] width 355 height 26
click at [598, 560] on div "Types Drugs Item Select Item Pair Diagnosis Select Diagnosis Unit Price 0 Add" at bounding box center [859, 535] width 1185 height 76
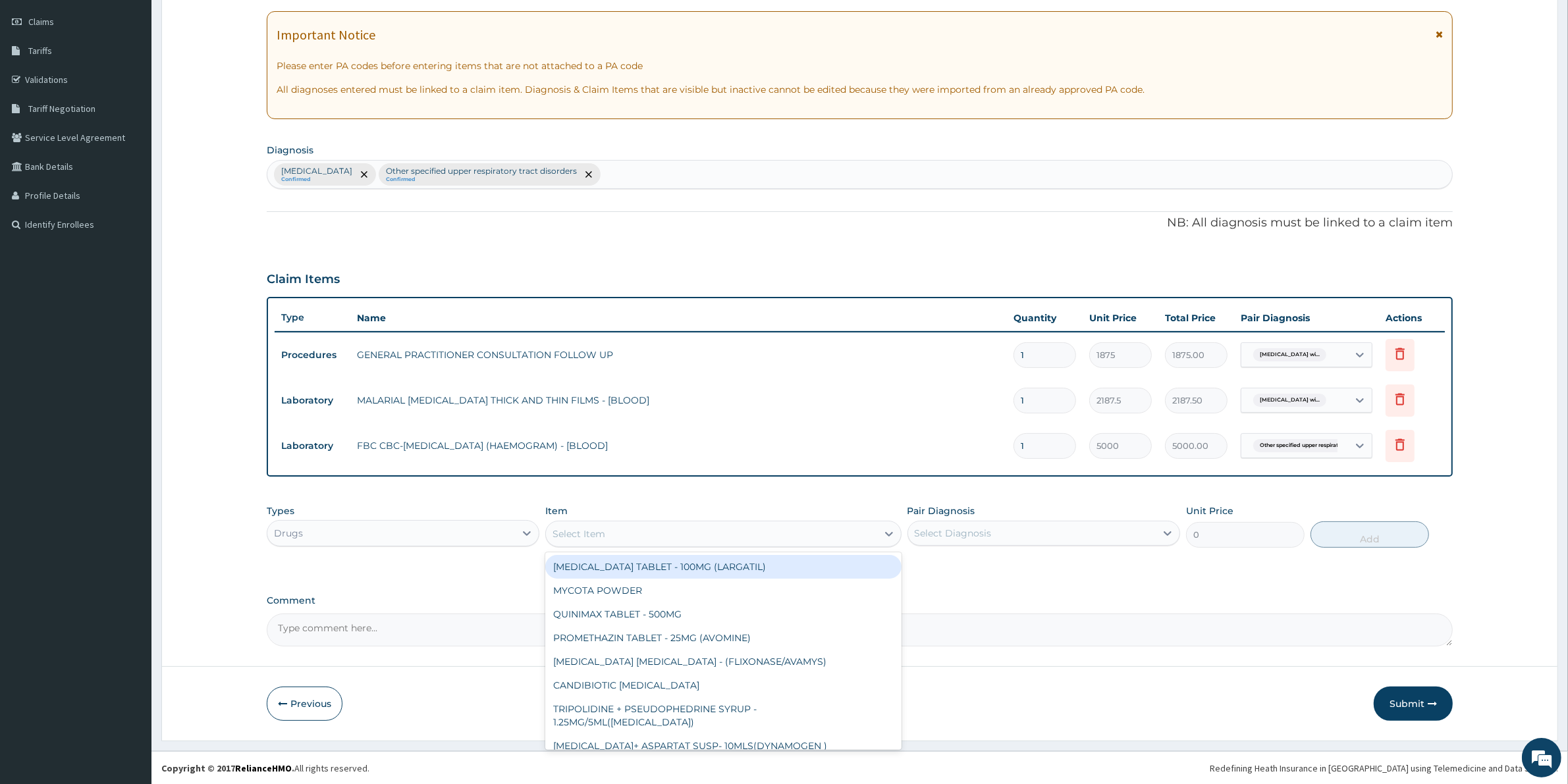
click at [655, 541] on div "Select Item" at bounding box center [711, 534] width 331 height 21
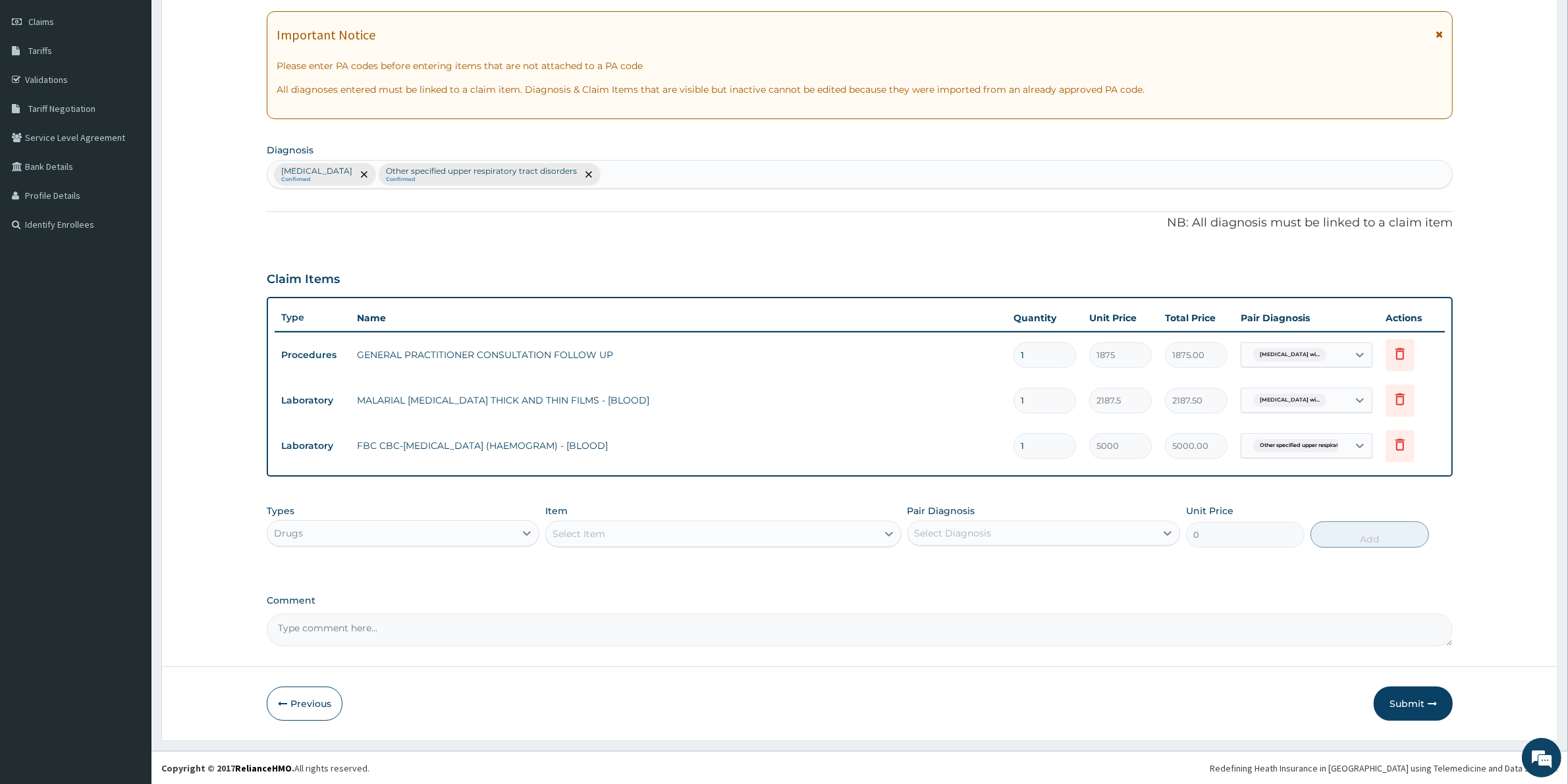
click at [653, 545] on div "Item option FBC CBC-COMPLETE BLOOD COUNT (HAEMOGRAM) - [BLOOD], selected. Selec…" at bounding box center [722, 526] width 355 height 44
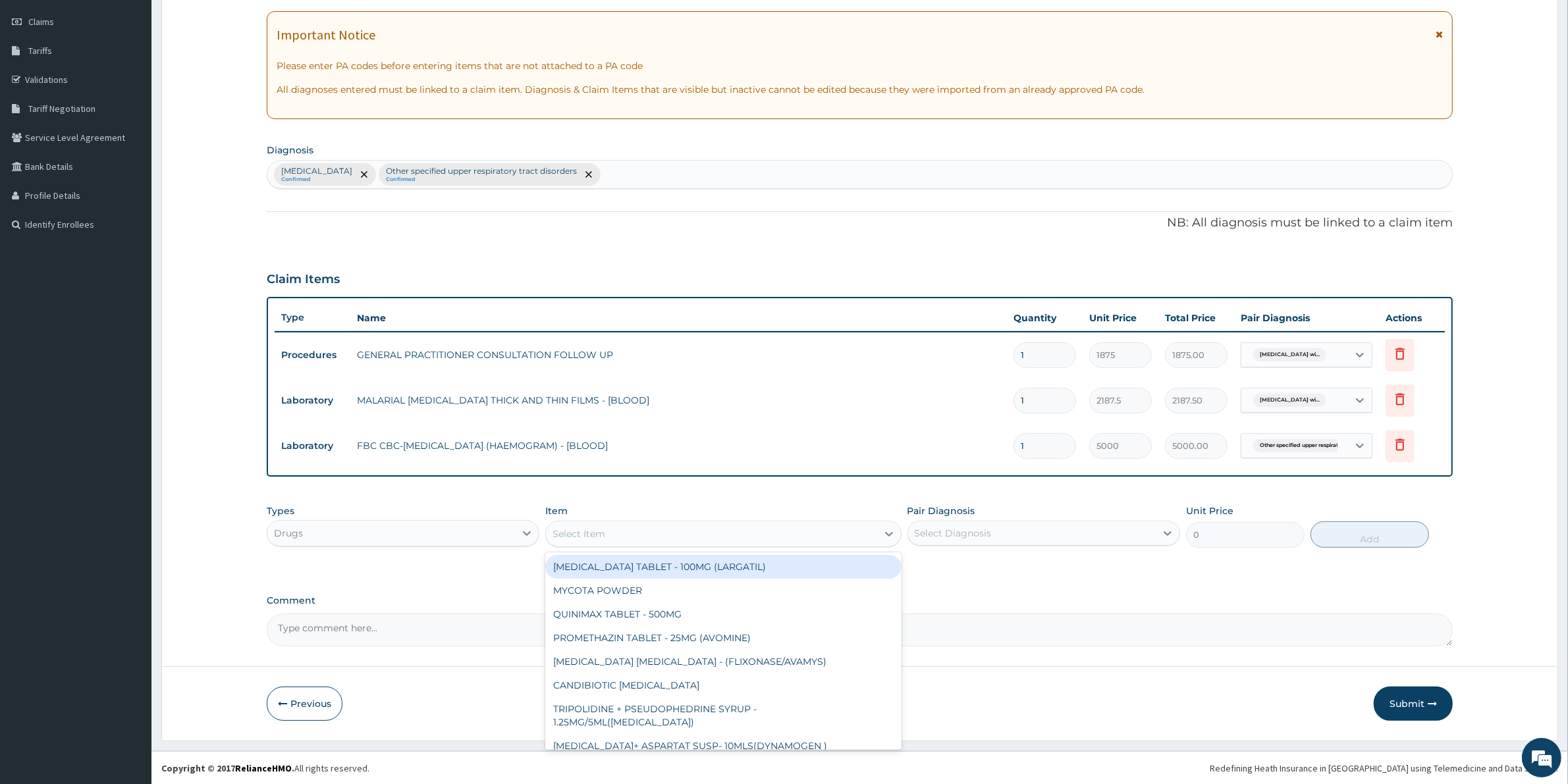
click at [655, 540] on div "Select Item" at bounding box center [711, 534] width 331 height 21
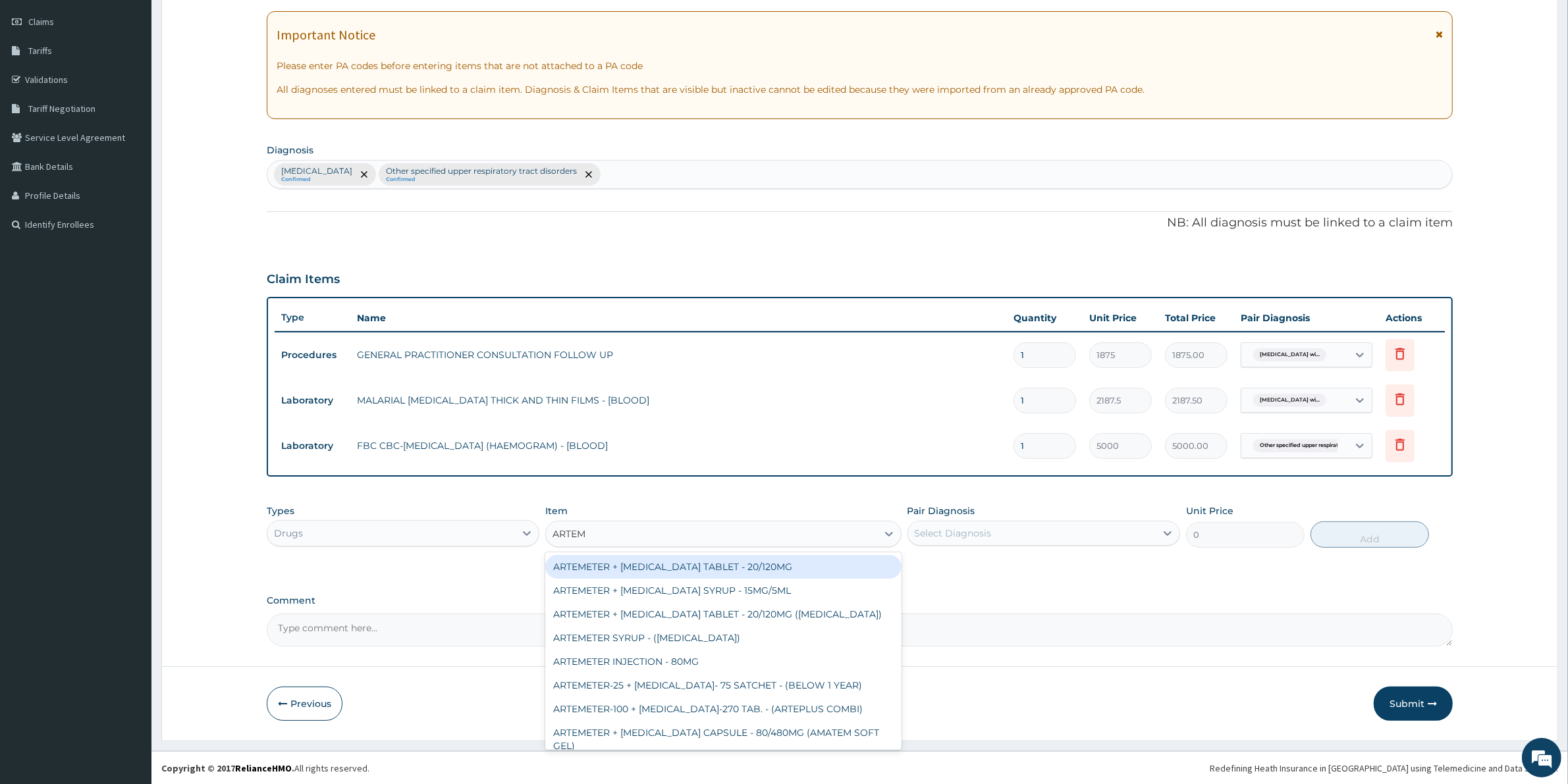
type input "ARTEME"
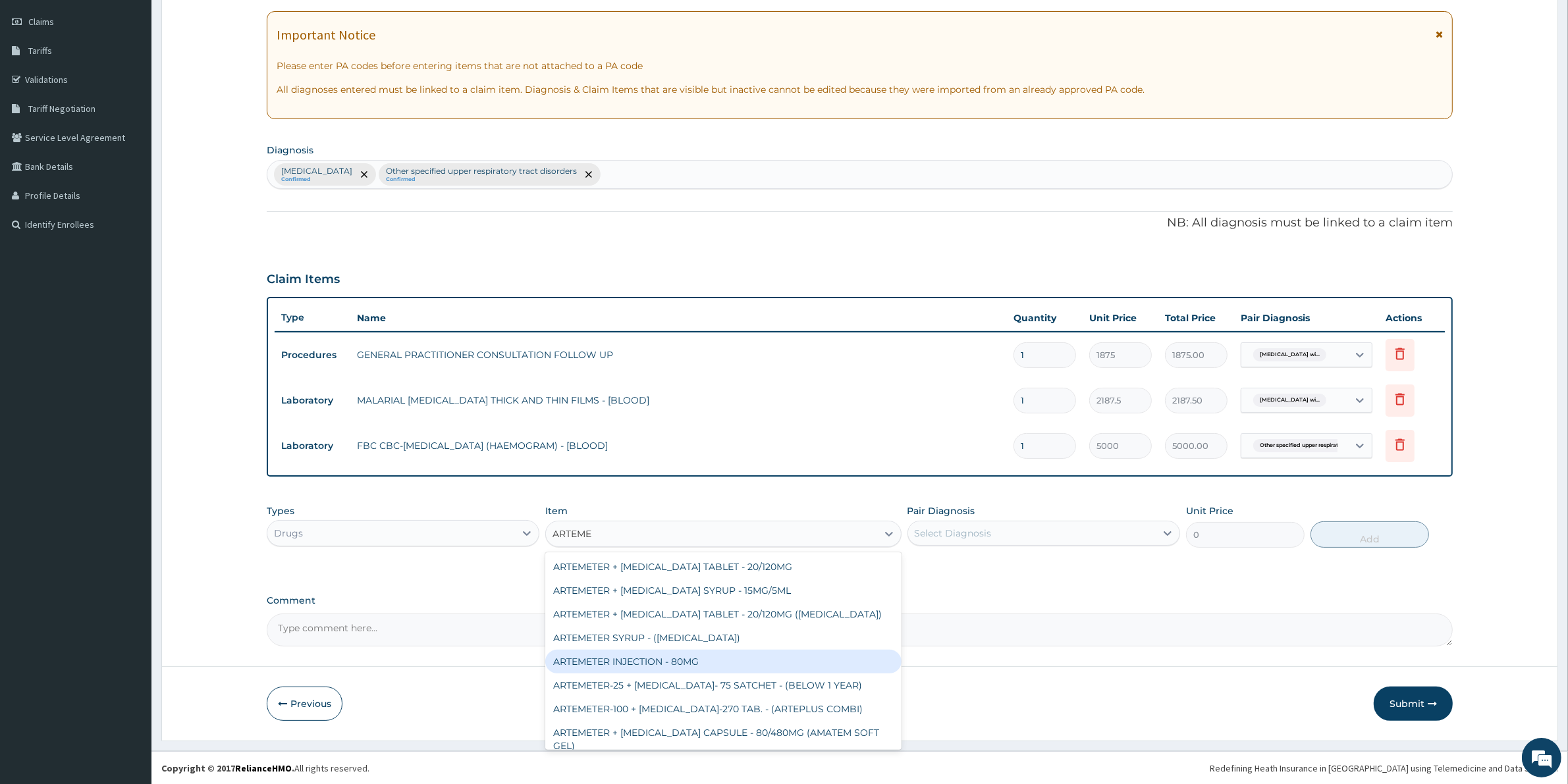
click at [755, 660] on div "ARTEMETER INJECTION - 80MG" at bounding box center [722, 661] width 355 height 24
type input "475.99999999999994"
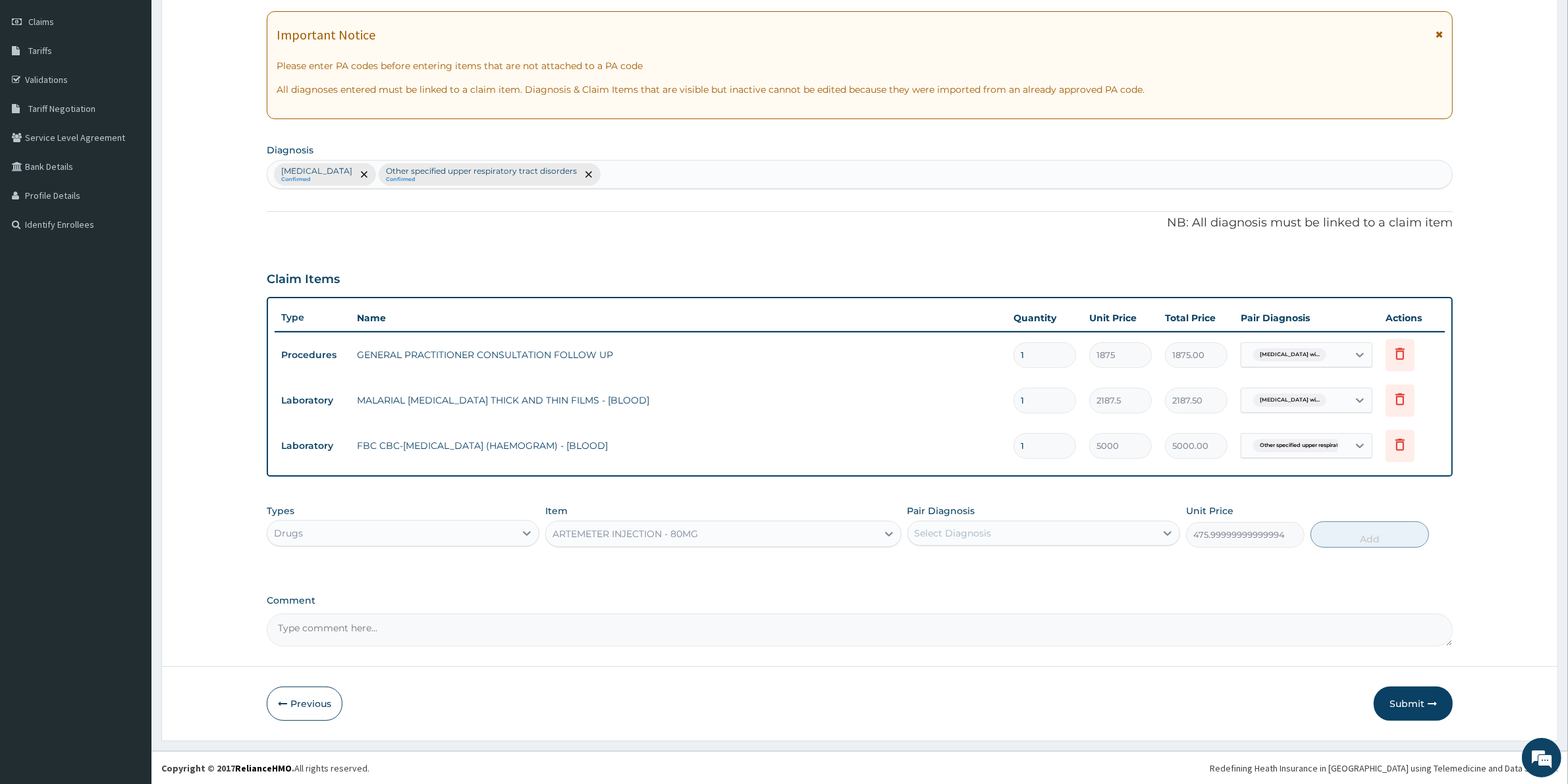
click at [1020, 528] on div "Select Diagnosis" at bounding box center [1032, 533] width 247 height 21
click at [1011, 572] on label "Plasmodium malariae malaria without complication" at bounding box center [970, 565] width 82 height 13
checkbox input "true"
drag, startPoint x: 1344, startPoint y: 534, endPoint x: 1322, endPoint y: 545, distance: 24.6
click at [1344, 537] on button "Add" at bounding box center [1369, 534] width 118 height 26
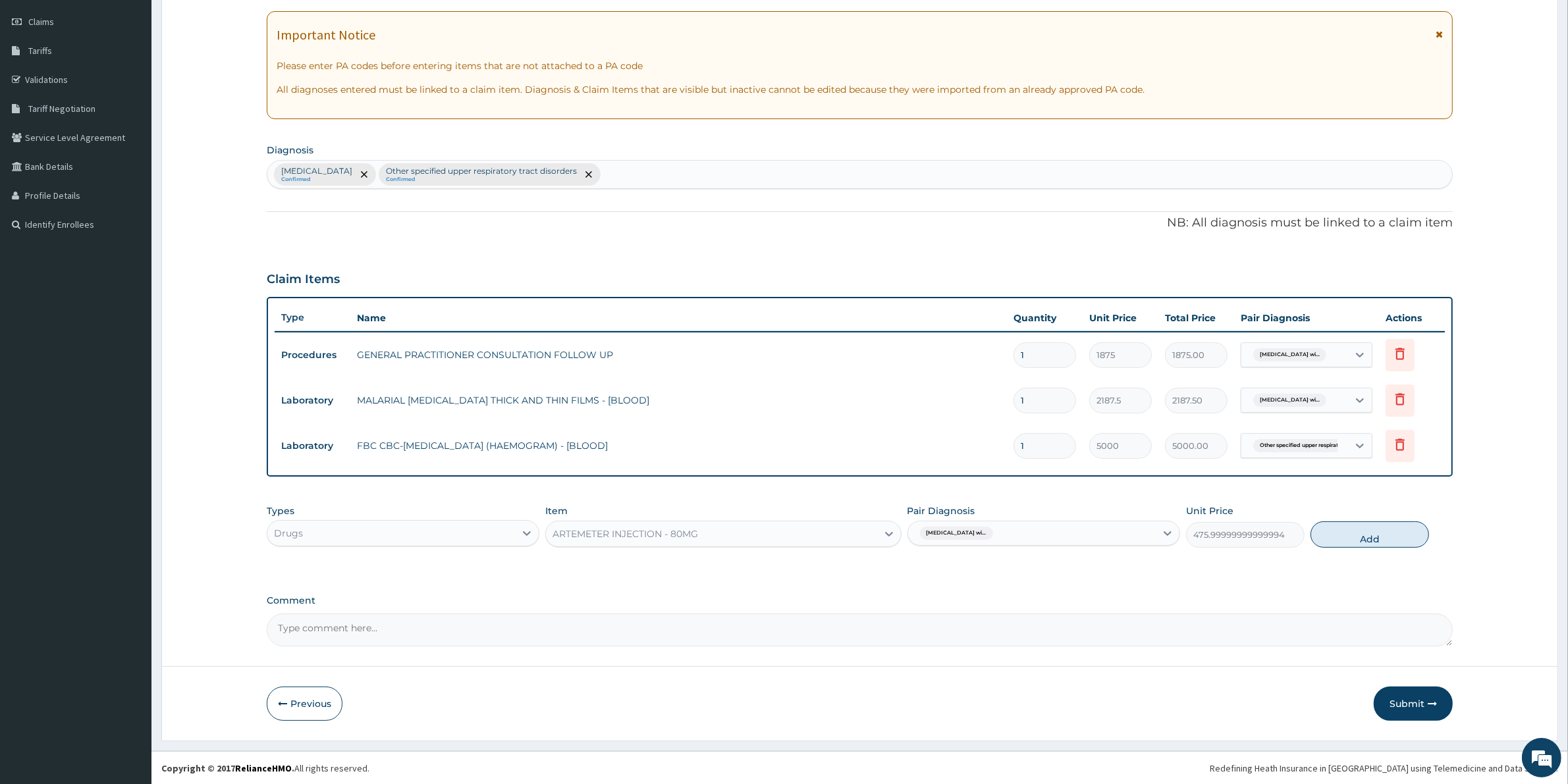
type input "0"
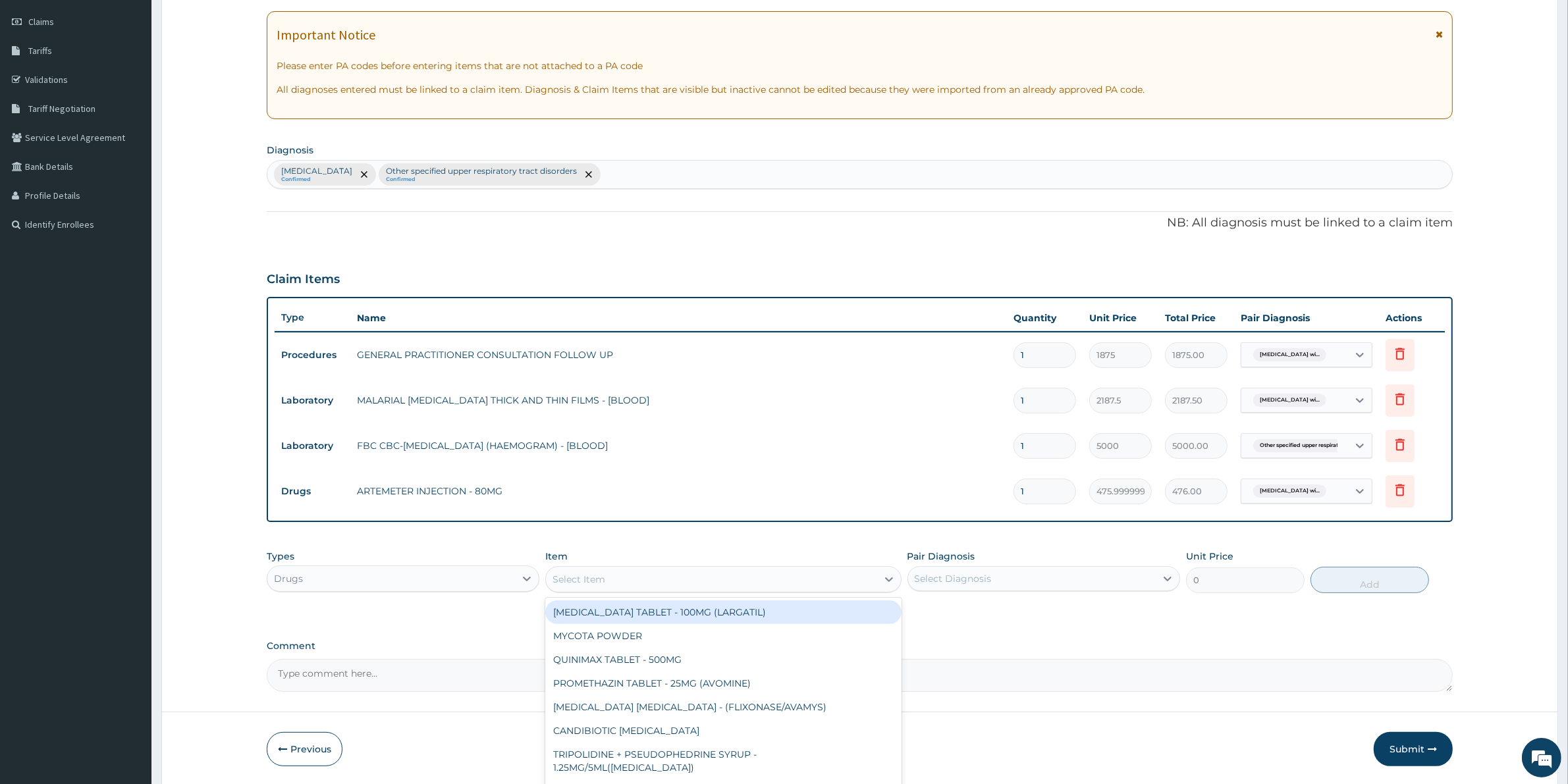
click at [640, 574] on div "Select Item" at bounding box center [711, 579] width 331 height 21
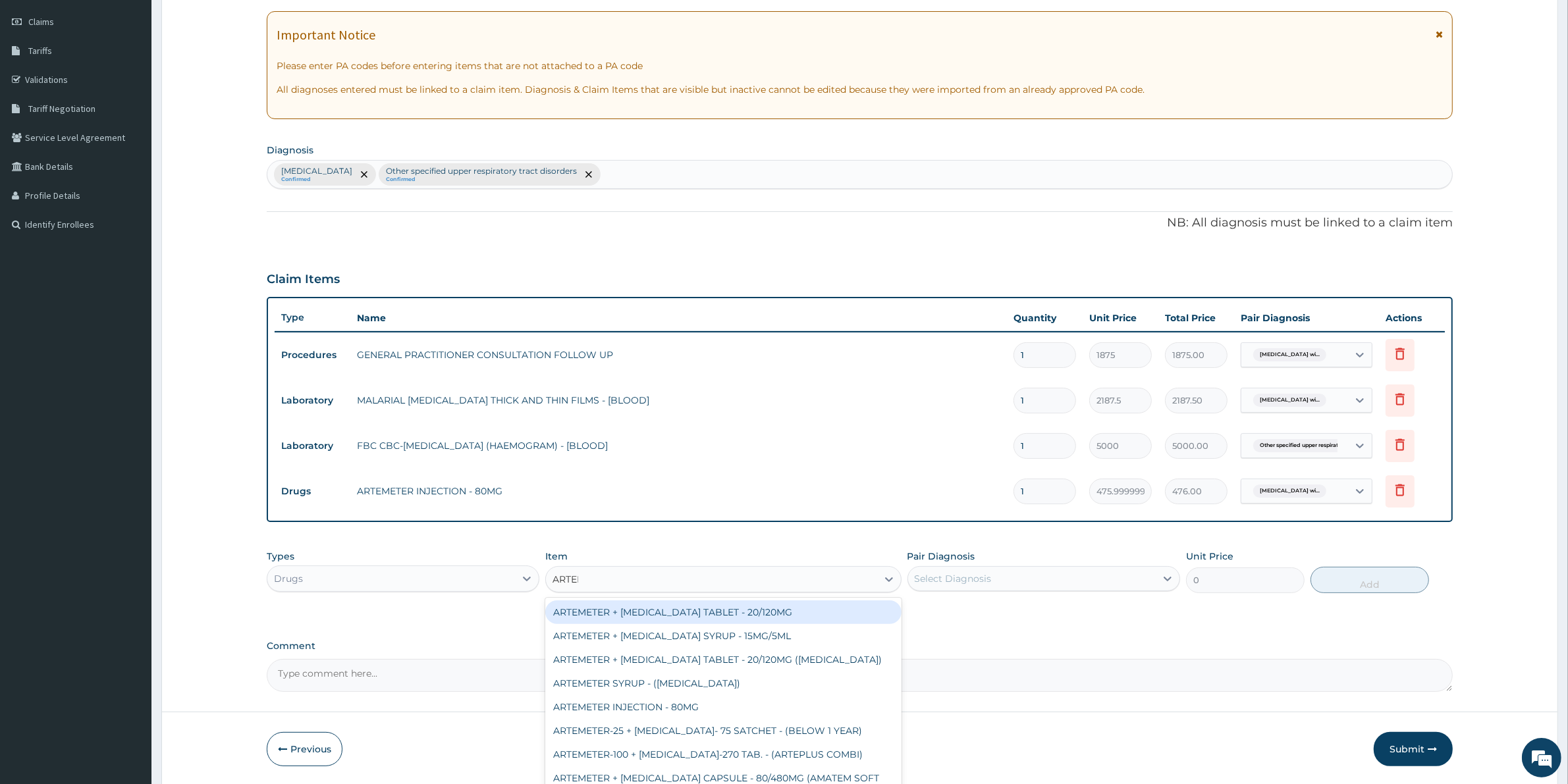
type input "ARTEME"
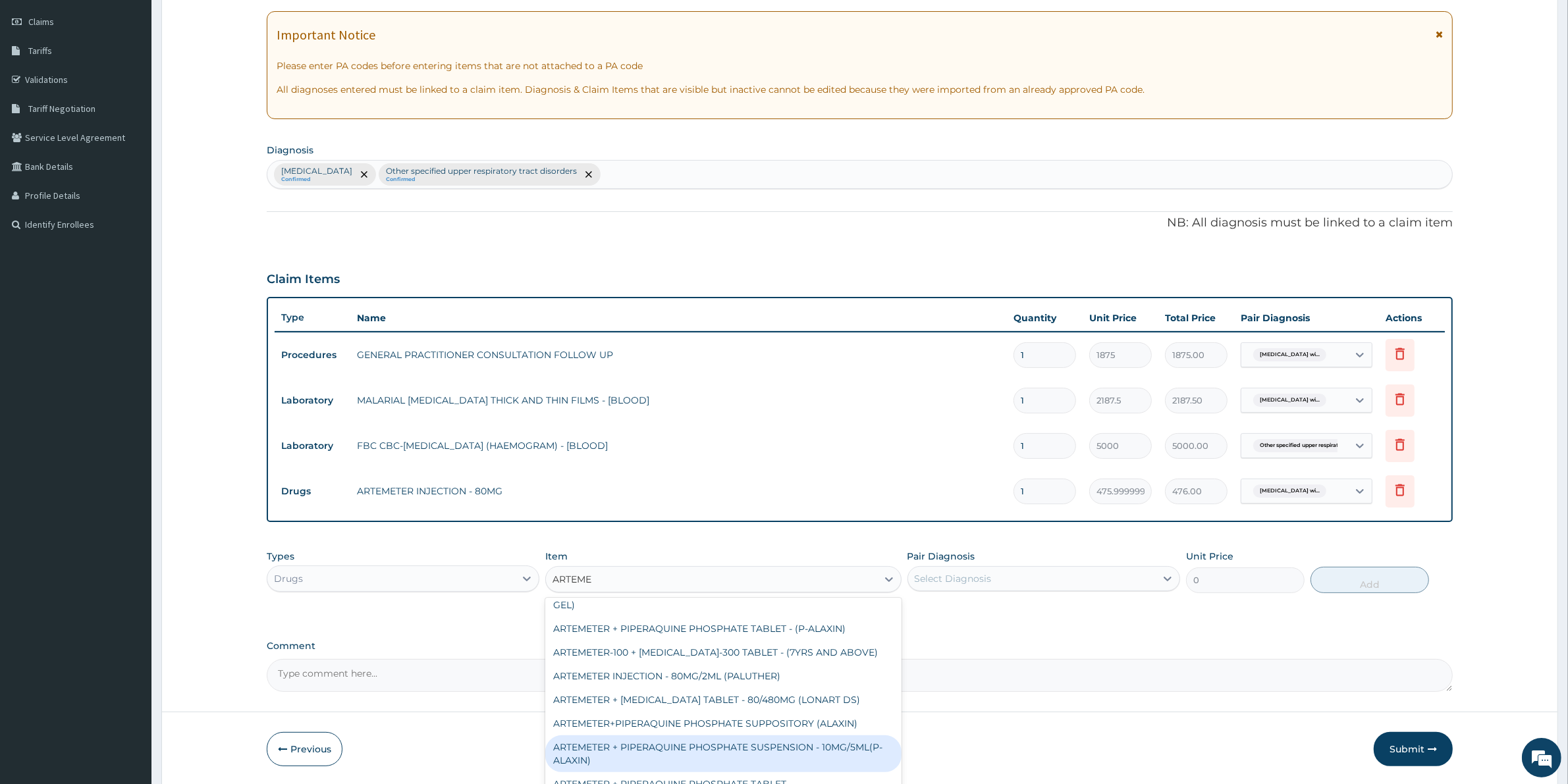
scroll to position [165, 0]
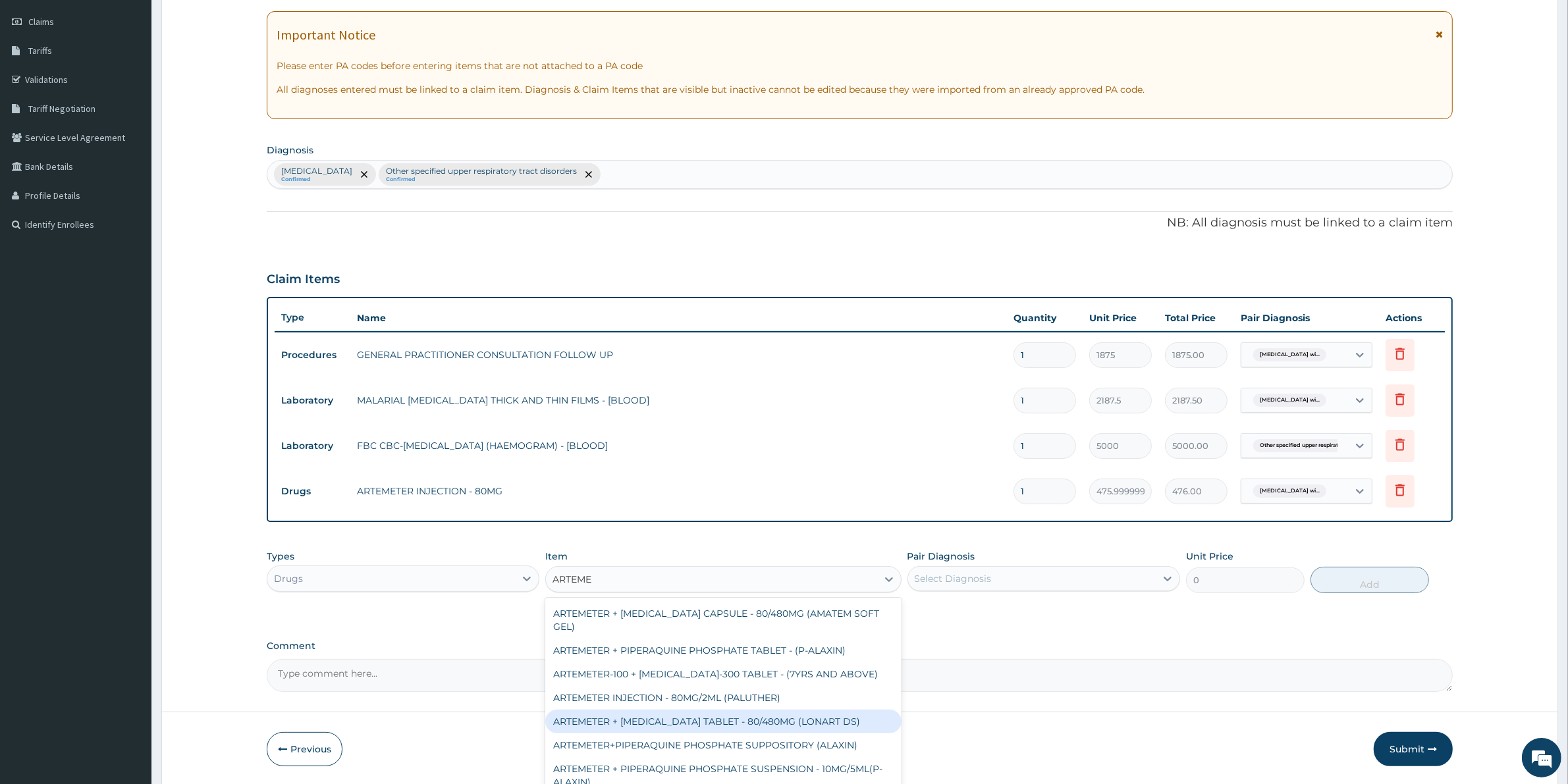
drag, startPoint x: 755, startPoint y: 723, endPoint x: 766, endPoint y: 723, distance: 11.0
click at [758, 723] on div "ARTEMETER + LUMEFANTRINE TABLET - 80/480MG (LONART DS)" at bounding box center [722, 721] width 355 height 24
type input "588"
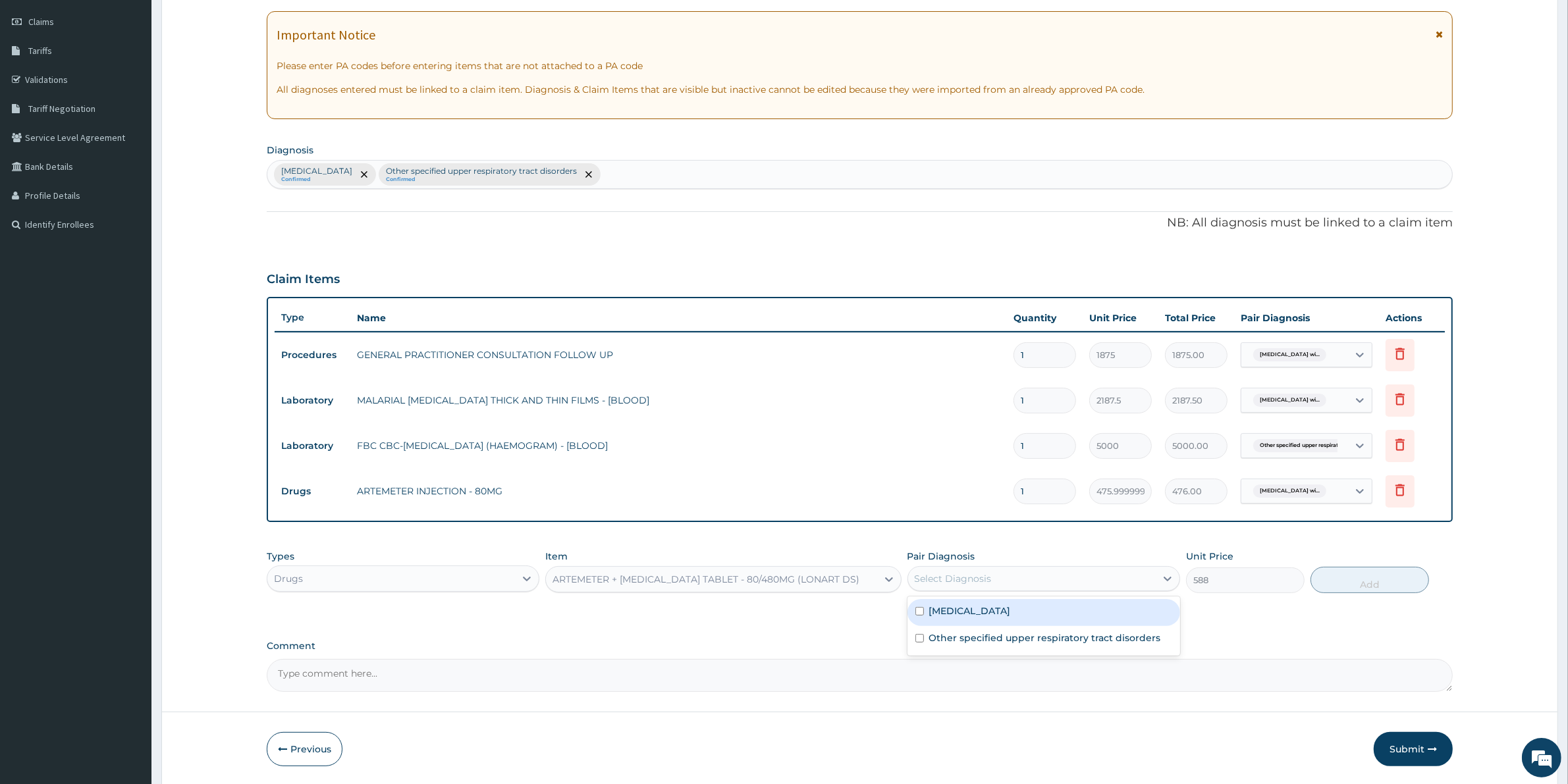
click at [956, 583] on div "Select Diagnosis" at bounding box center [953, 578] width 77 height 13
drag, startPoint x: 967, startPoint y: 613, endPoint x: 998, endPoint y: 616, distance: 31.1
click at [972, 616] on label "Plasmodium malariae malaria without complication" at bounding box center [970, 610] width 82 height 13
checkbox input "true"
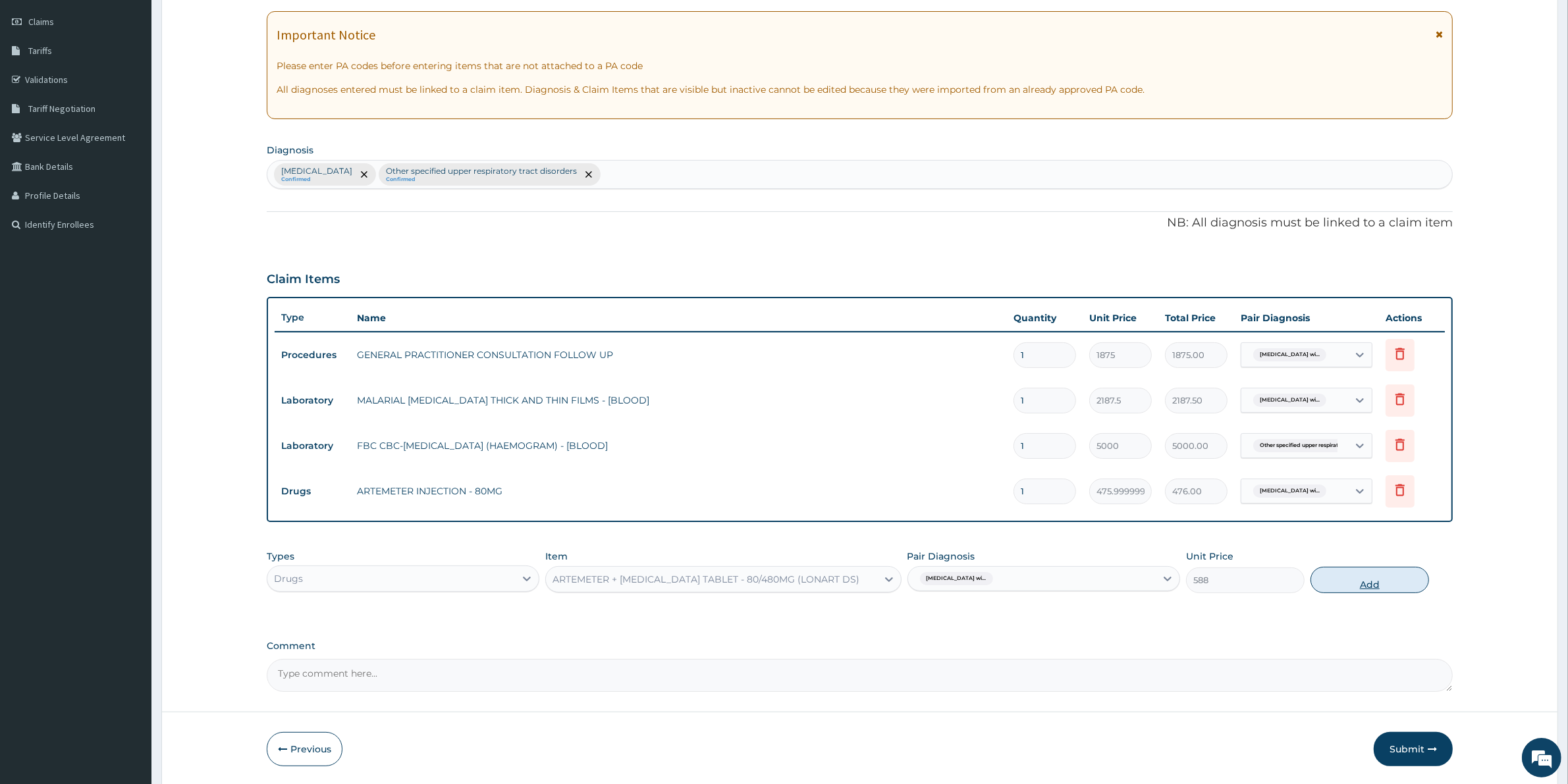
click at [1336, 577] on button "Add" at bounding box center [1369, 580] width 118 height 26
type input "0"
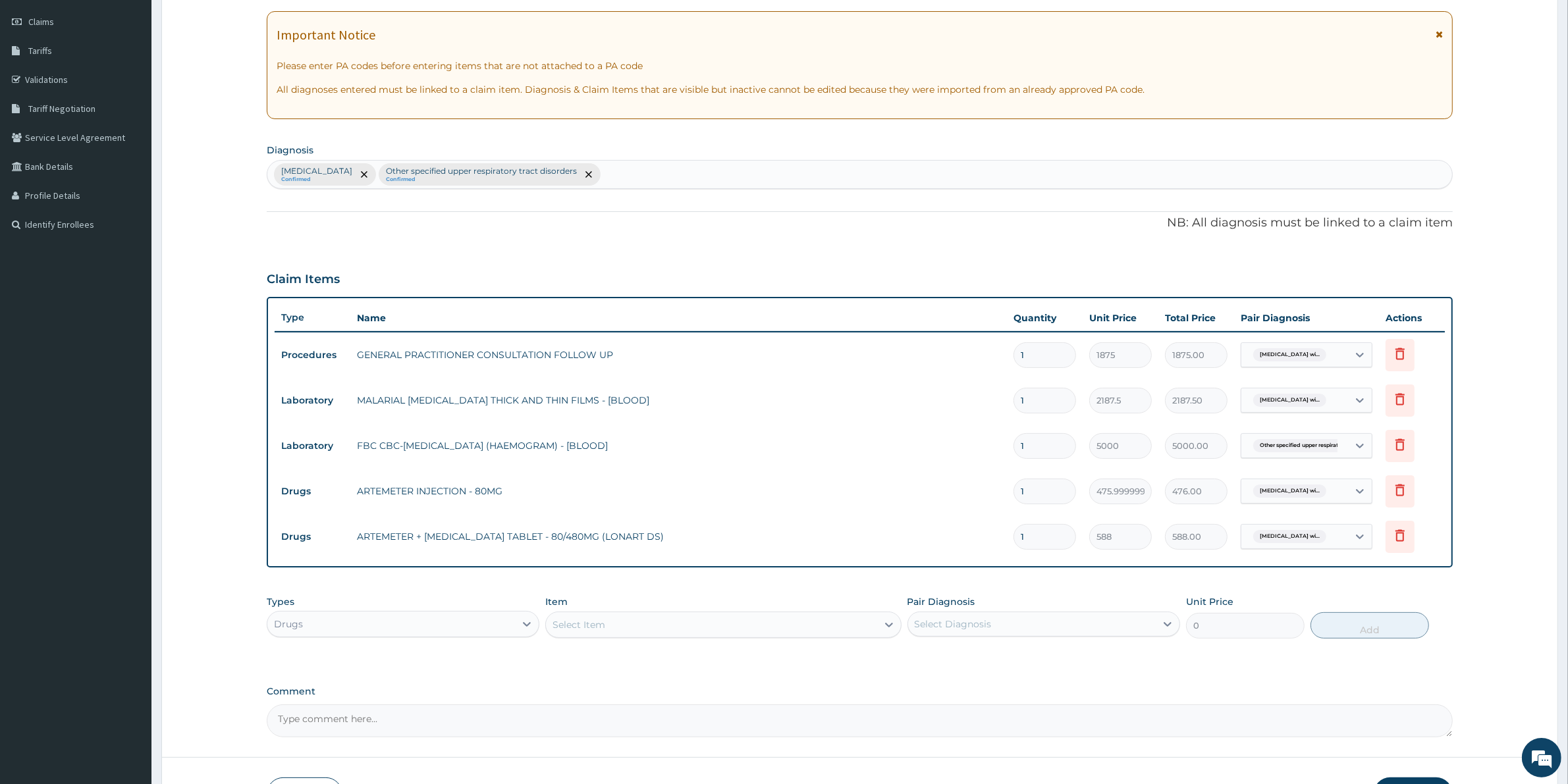
click at [644, 625] on div "Select Item" at bounding box center [711, 624] width 331 height 21
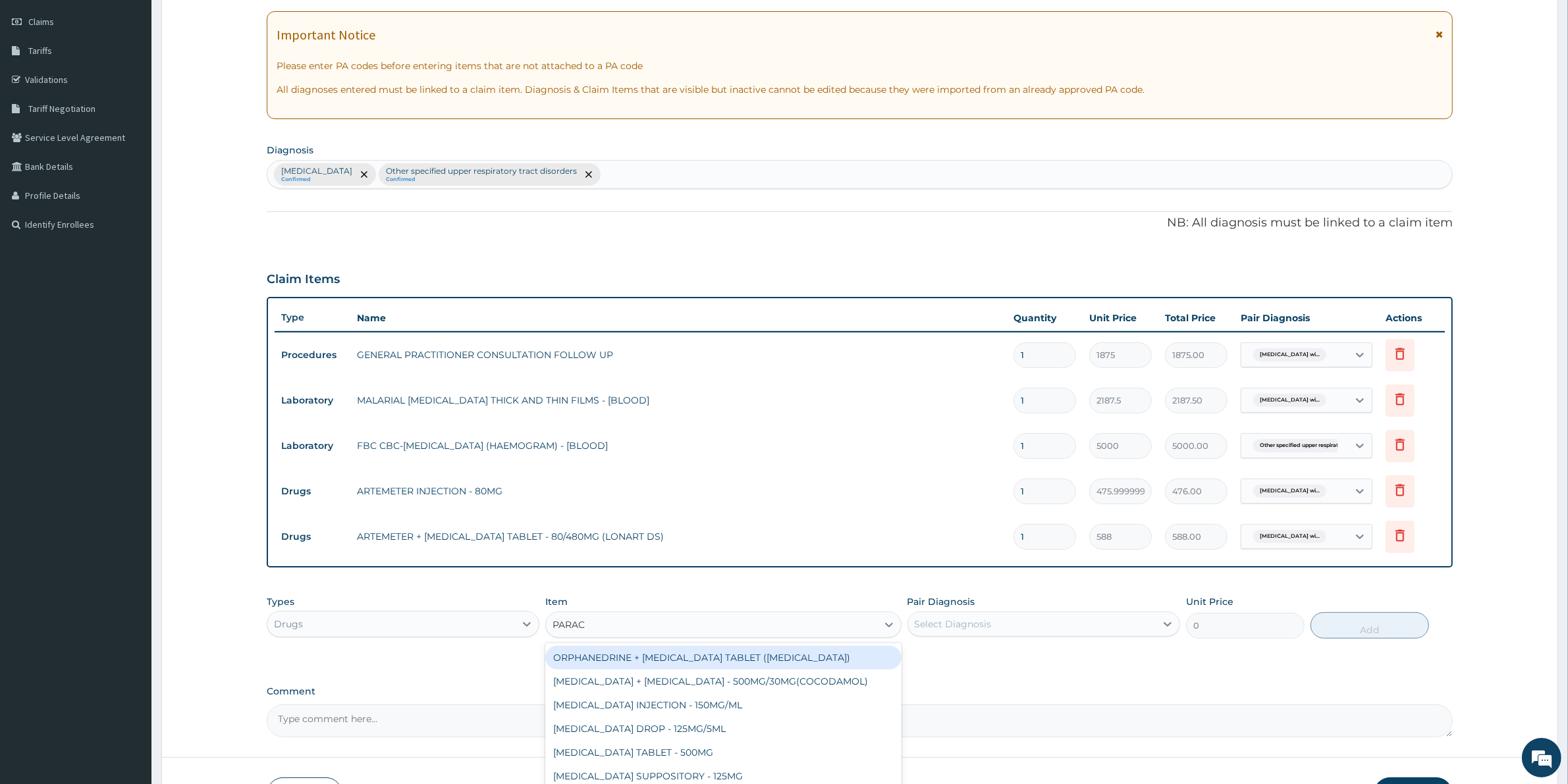
type input "PARACE"
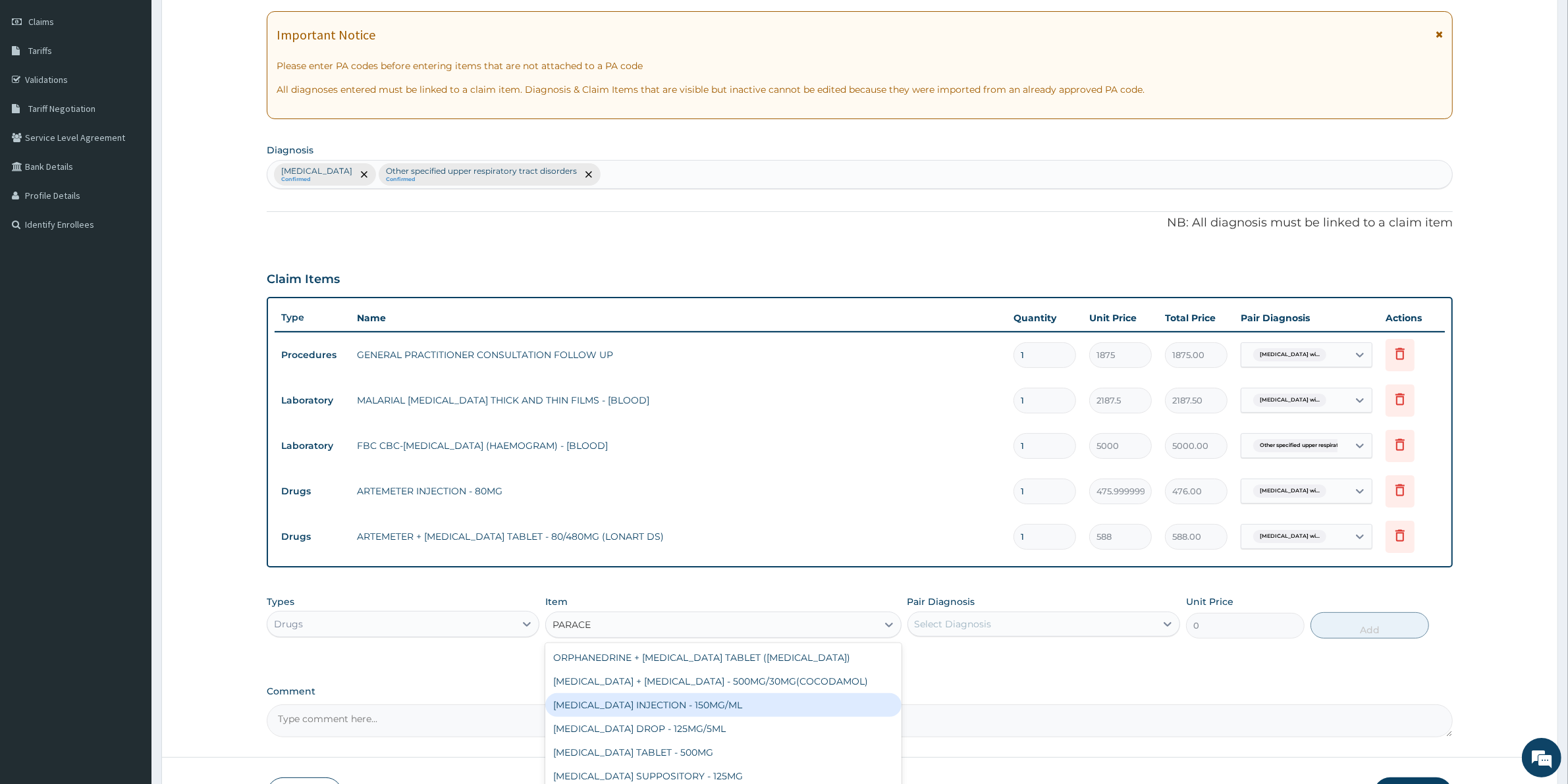
click at [714, 705] on div "PARACETAMOL INJECTION - 150MG/ML" at bounding box center [722, 704] width 355 height 24
type input "560"
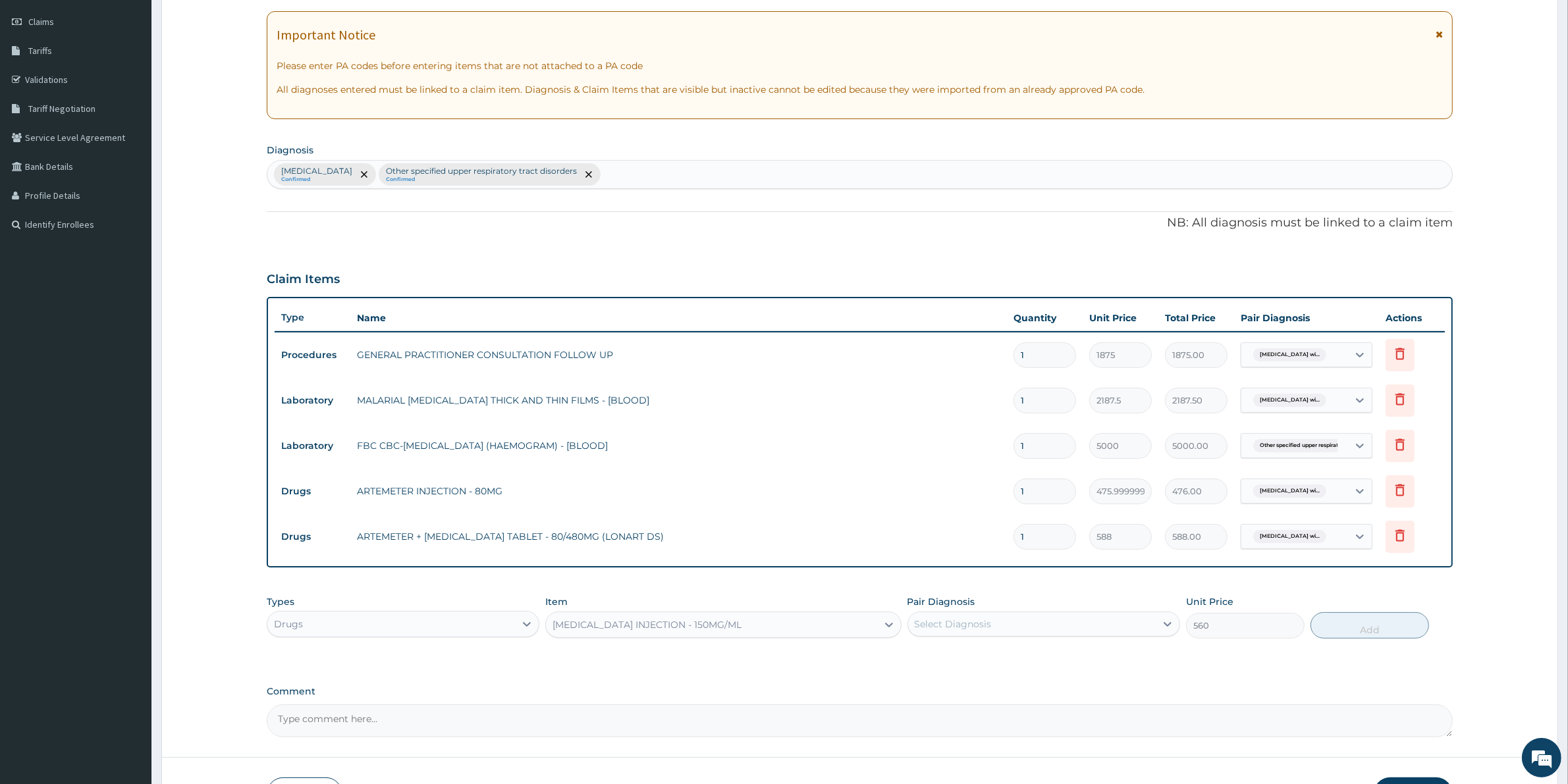
click at [1002, 617] on div "Select Diagnosis" at bounding box center [1032, 624] width 247 height 21
drag, startPoint x: 1006, startPoint y: 663, endPoint x: 1025, endPoint y: 662, distance: 19.0
click at [1008, 663] on label "Plasmodium malariae malaria without complication" at bounding box center [970, 656] width 82 height 13
checkbox input "true"
click at [1354, 624] on button "Add" at bounding box center [1369, 625] width 118 height 26
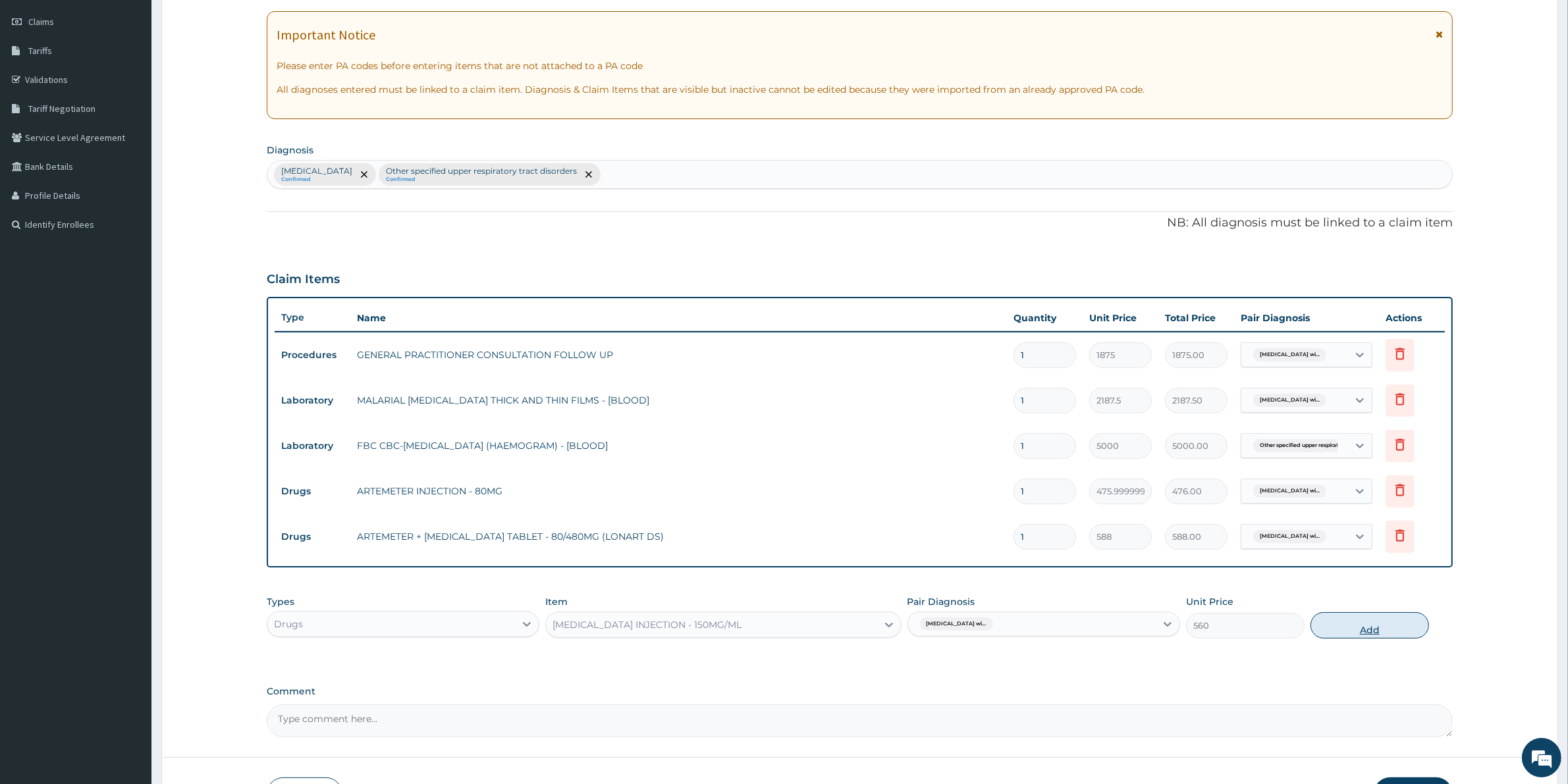
type input "0"
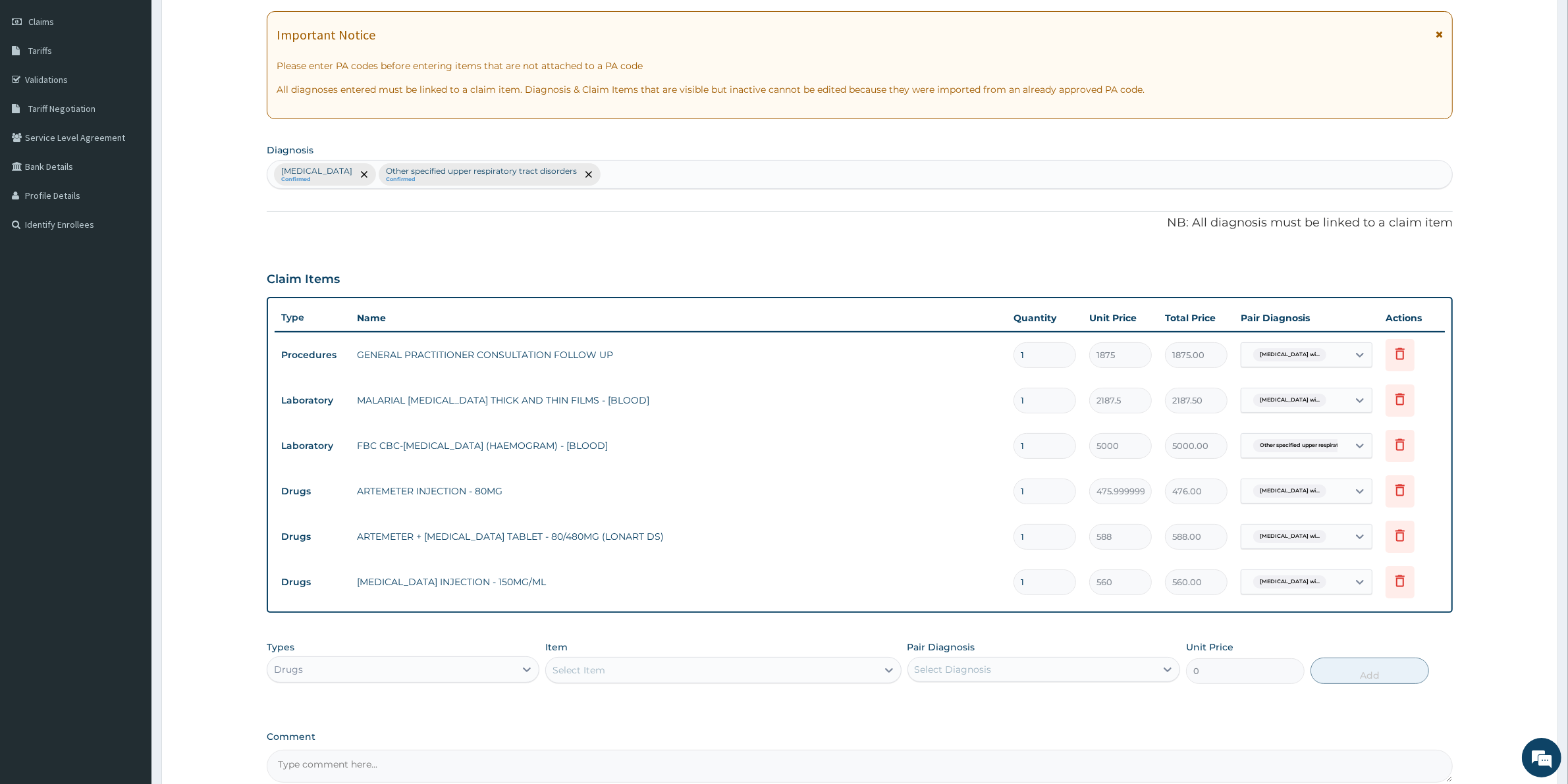
click at [654, 668] on div "Select Item" at bounding box center [711, 670] width 331 height 21
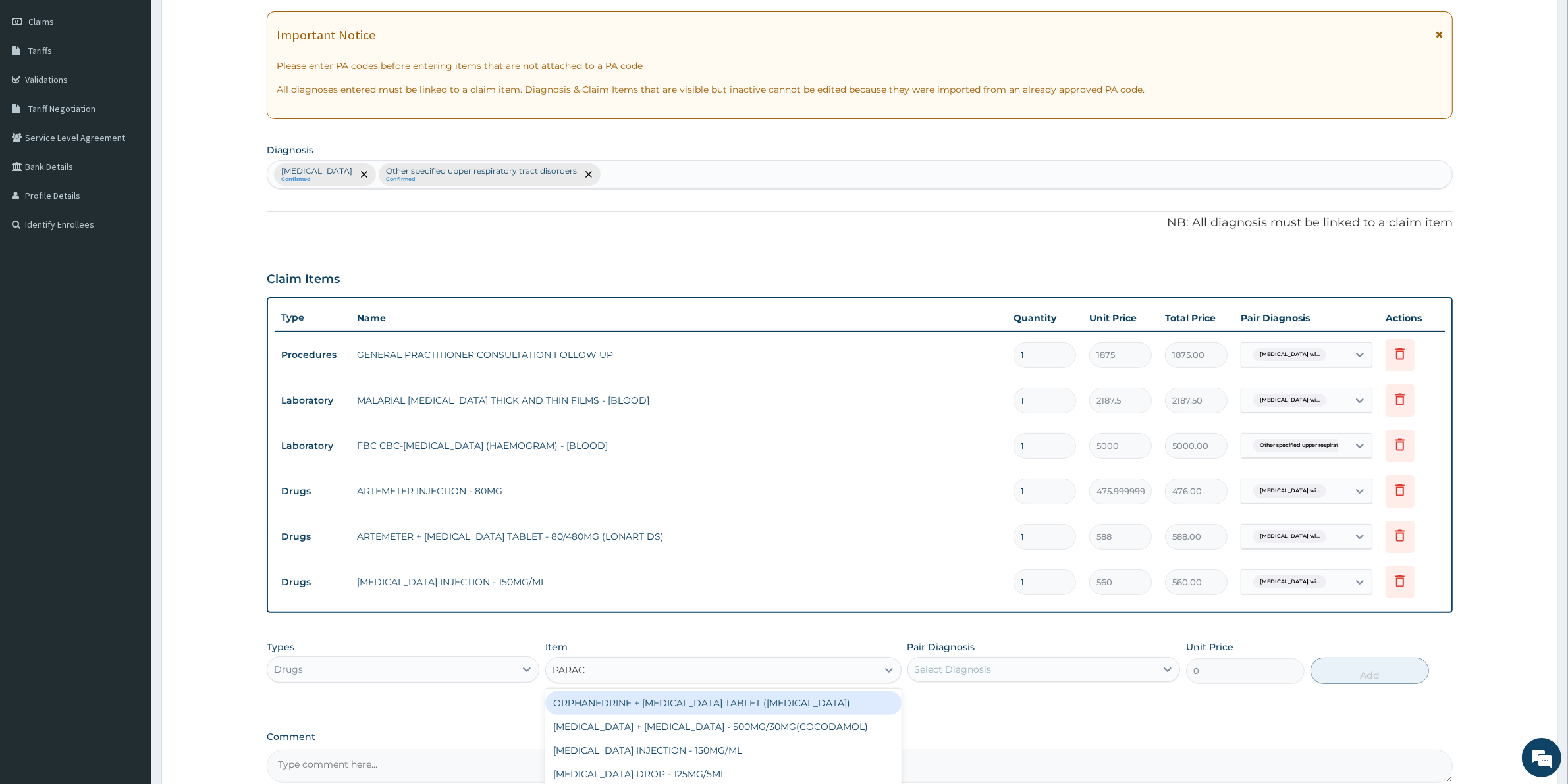
type input "PARACE"
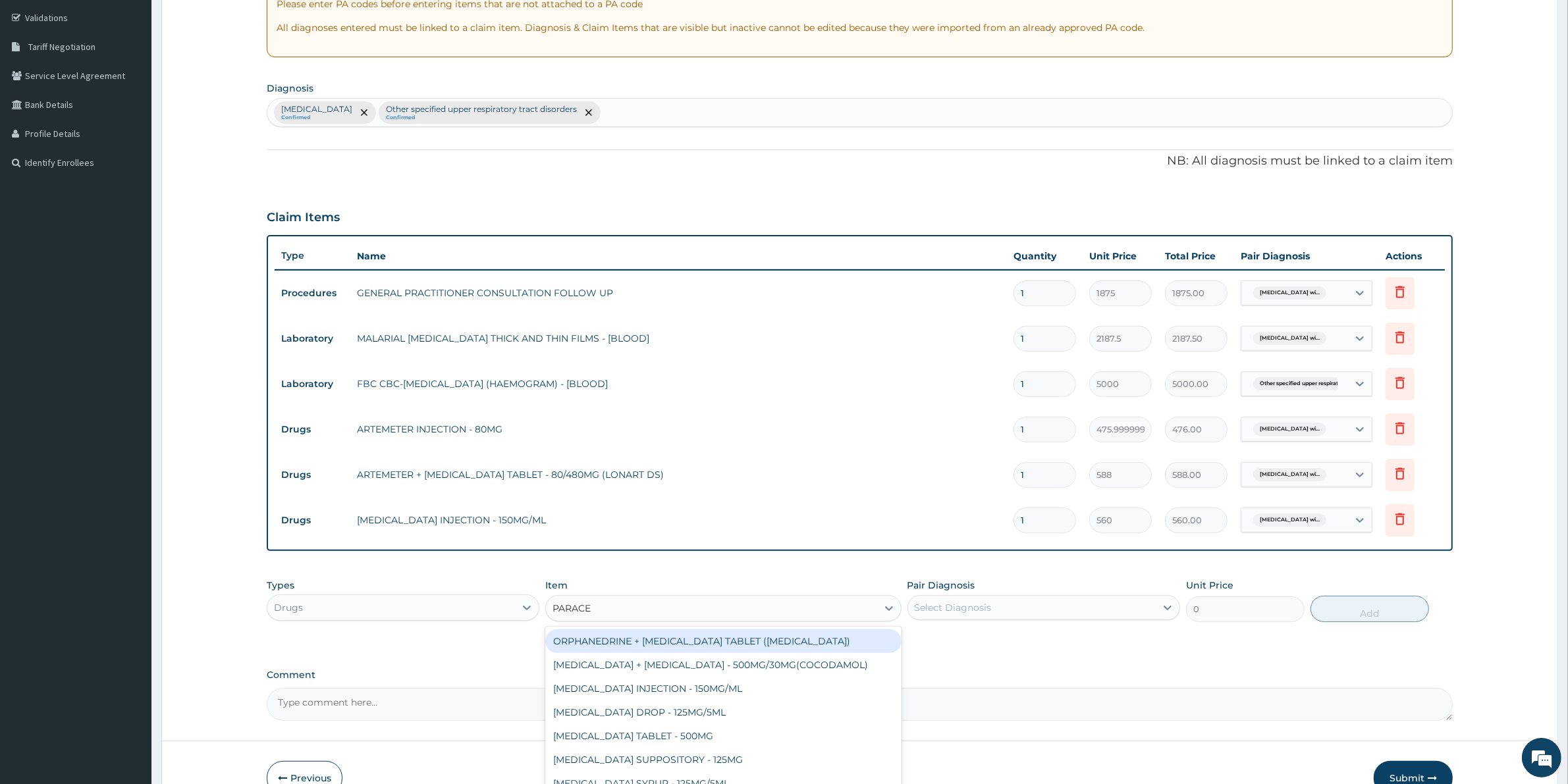
scroll to position [316, 0]
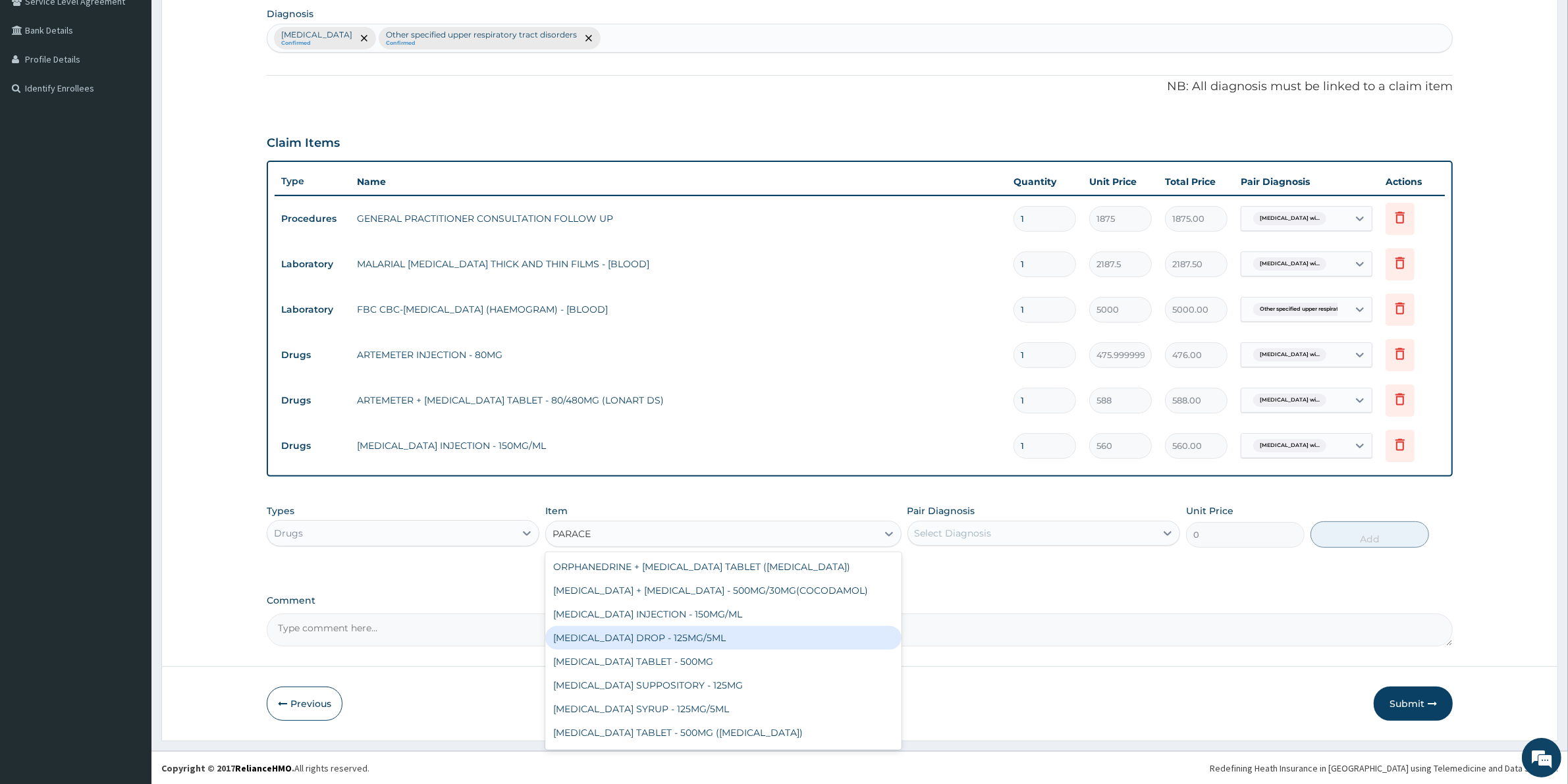
click at [695, 666] on div "ORPHANEDRINE + PARACETAMOL TABLET (NORGESIC) PARACETAMOL + CODEINE - 500MG/30MG…" at bounding box center [722, 651] width 355 height 197
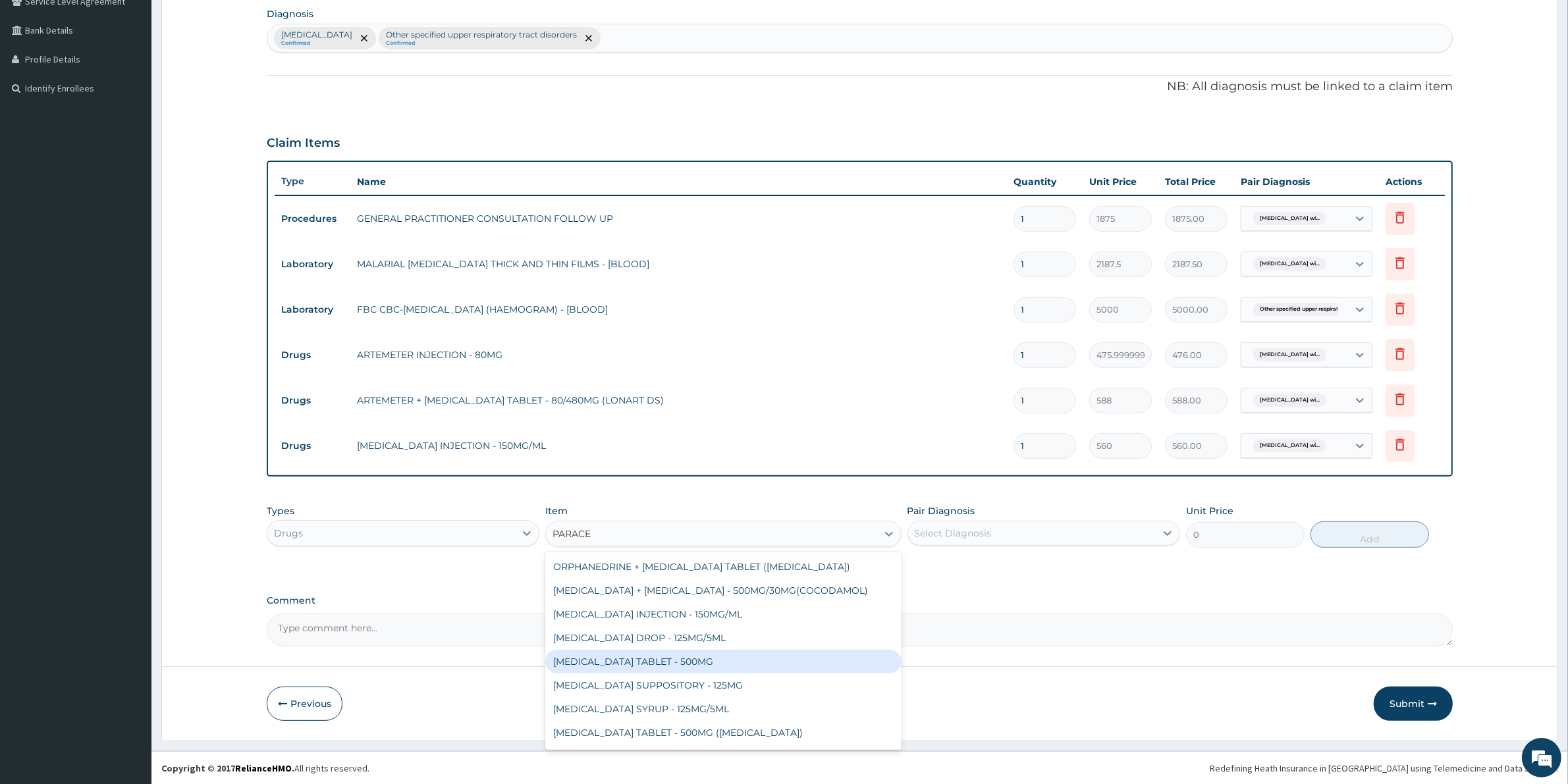
click at [695, 663] on div "PARACETAMOL TABLET - 500MG" at bounding box center [722, 661] width 355 height 24
type input "33.599999999999994"
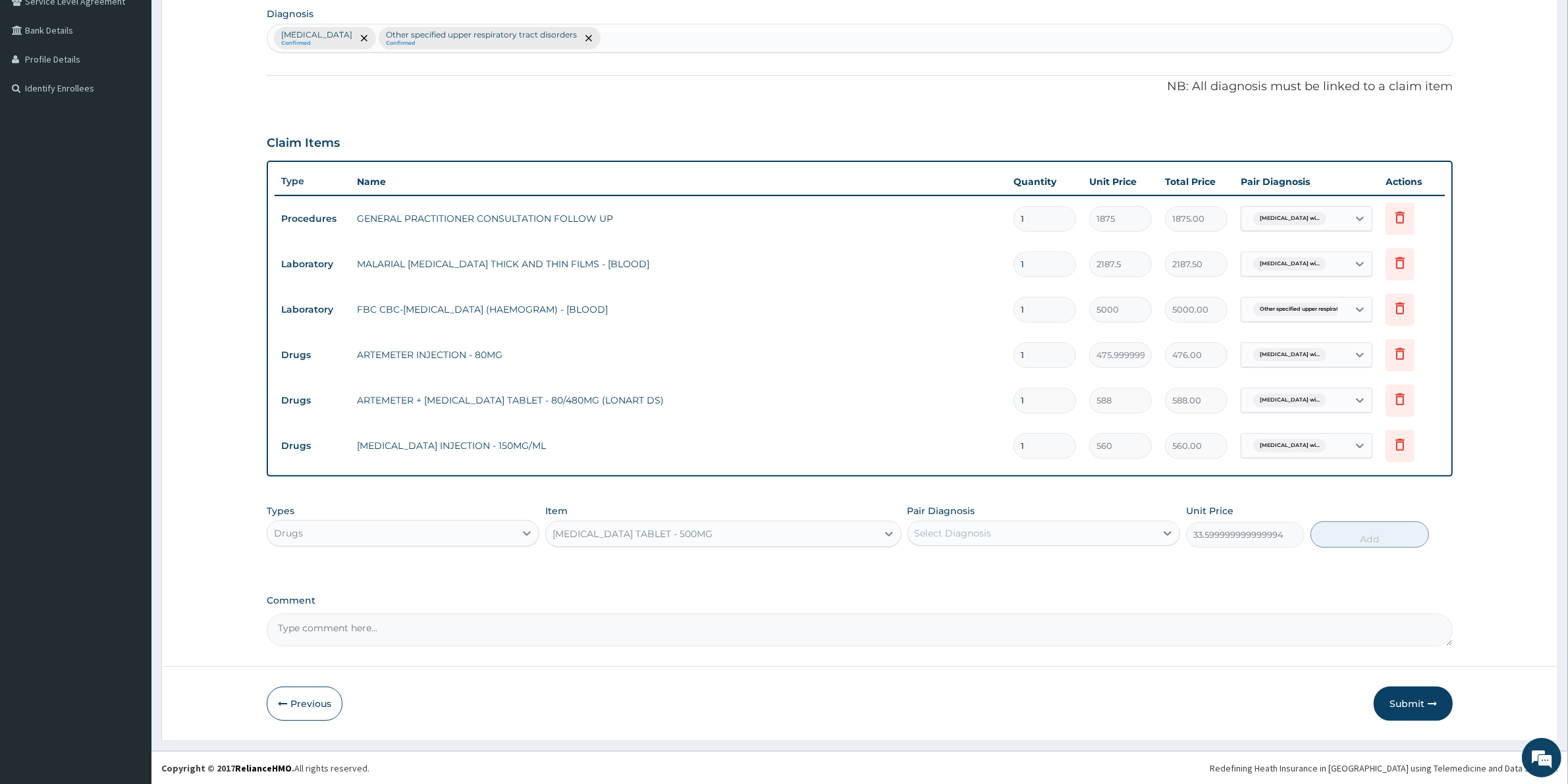
click at [1008, 531] on div "Select Diagnosis" at bounding box center [1032, 533] width 247 height 21
drag, startPoint x: 1011, startPoint y: 574, endPoint x: 1128, endPoint y: 558, distance: 118.1
click at [1011, 572] on label "Plasmodium malariae malaria without complication" at bounding box center [970, 565] width 82 height 13
checkbox input "true"
click at [1350, 521] on button "Add" at bounding box center [1369, 534] width 118 height 26
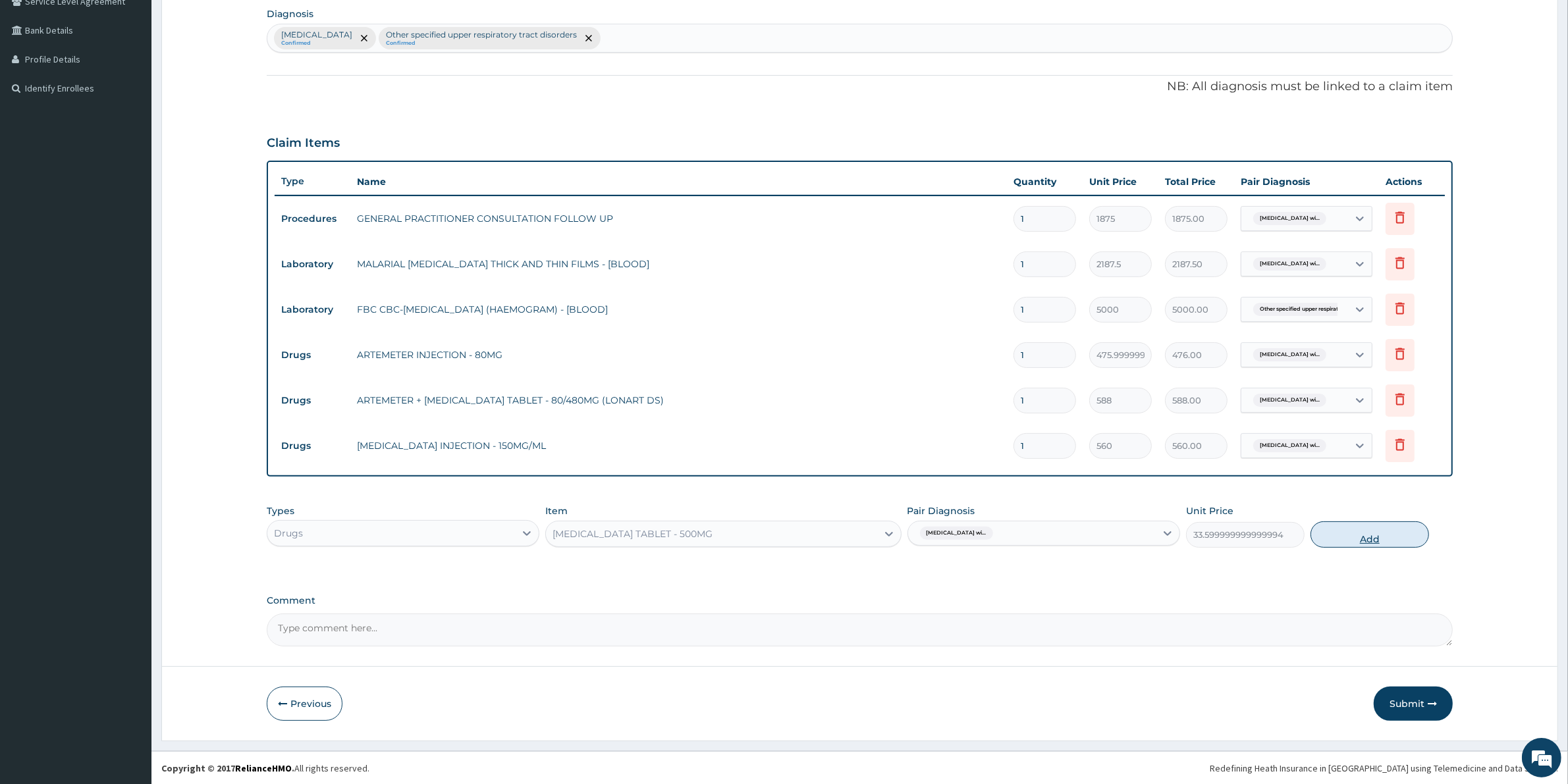
type input "0"
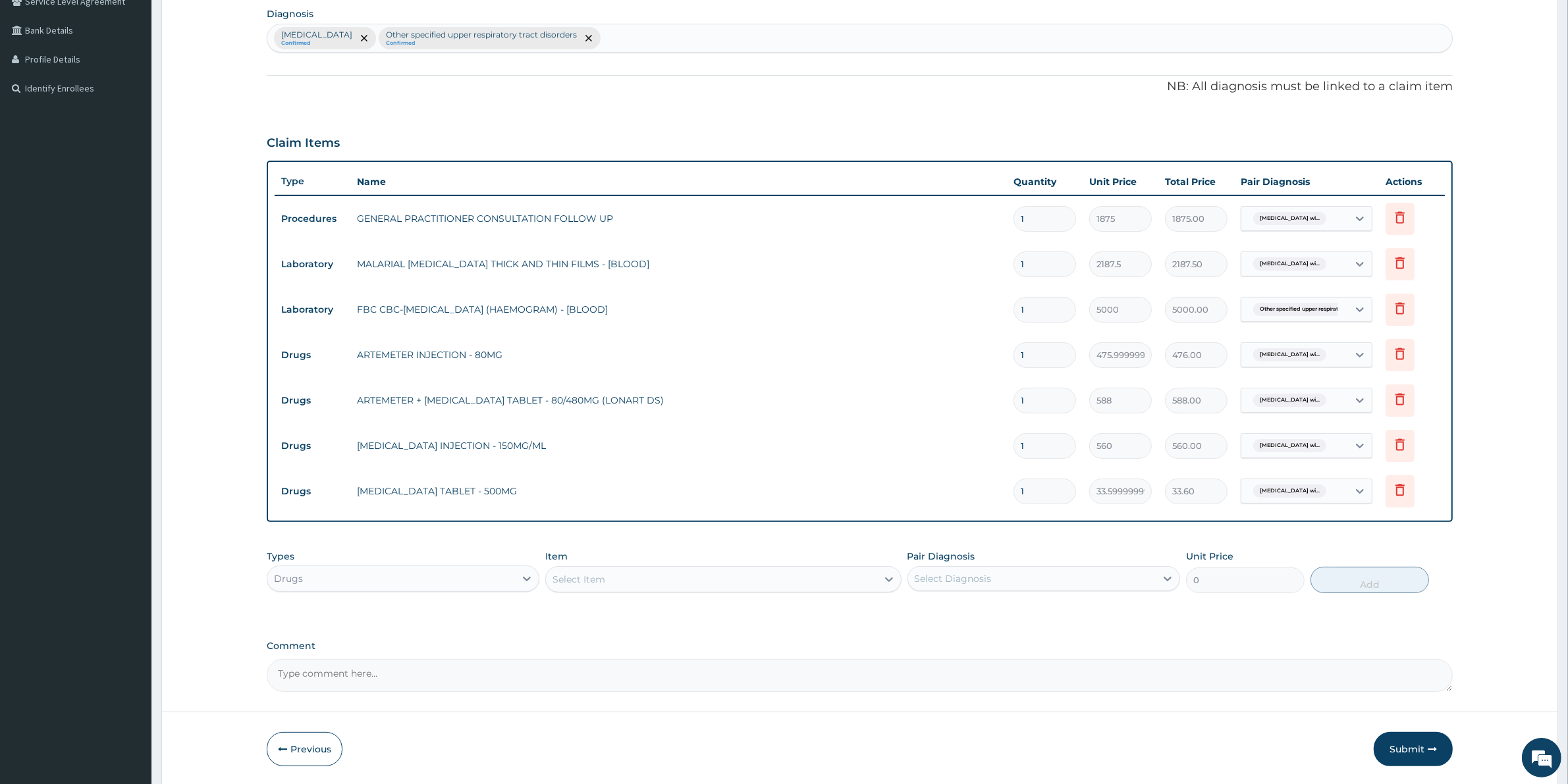
click at [1054, 495] on input "1" at bounding box center [1044, 491] width 62 height 25
type input "18"
type input "604.80"
type input "18"
drag, startPoint x: 1056, startPoint y: 447, endPoint x: 964, endPoint y: 463, distance: 93.4
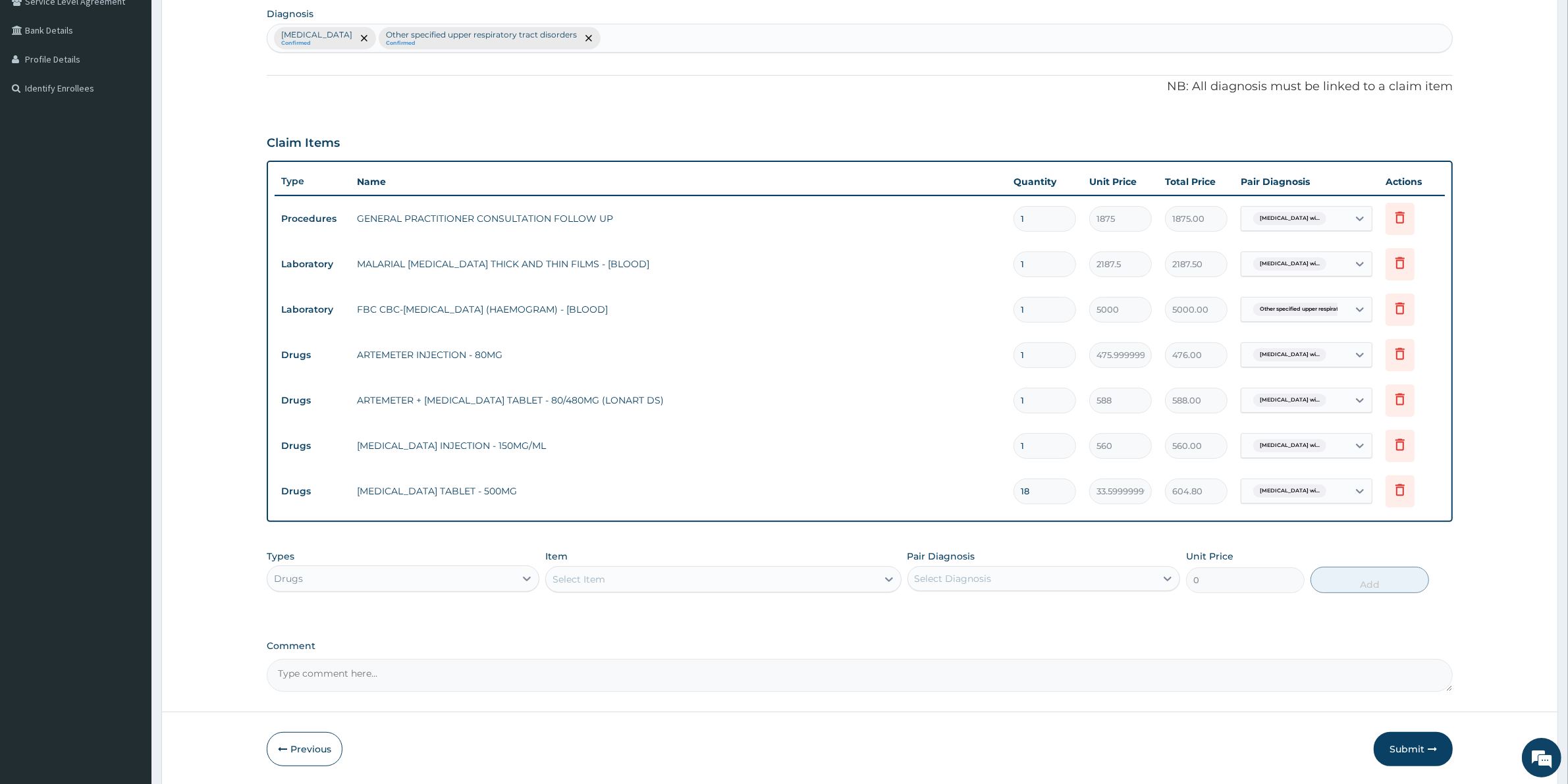
click at [964, 463] on tr "Drugs PARACETAMOL INJECTION - 150MG/ML 1 560 560.00 Plasmodium malariae malaria…" at bounding box center [859, 446] width 1170 height 46
type input "6"
type input "3360.00"
type input "6"
drag, startPoint x: 1038, startPoint y: 396, endPoint x: 994, endPoint y: 412, distance: 46.8
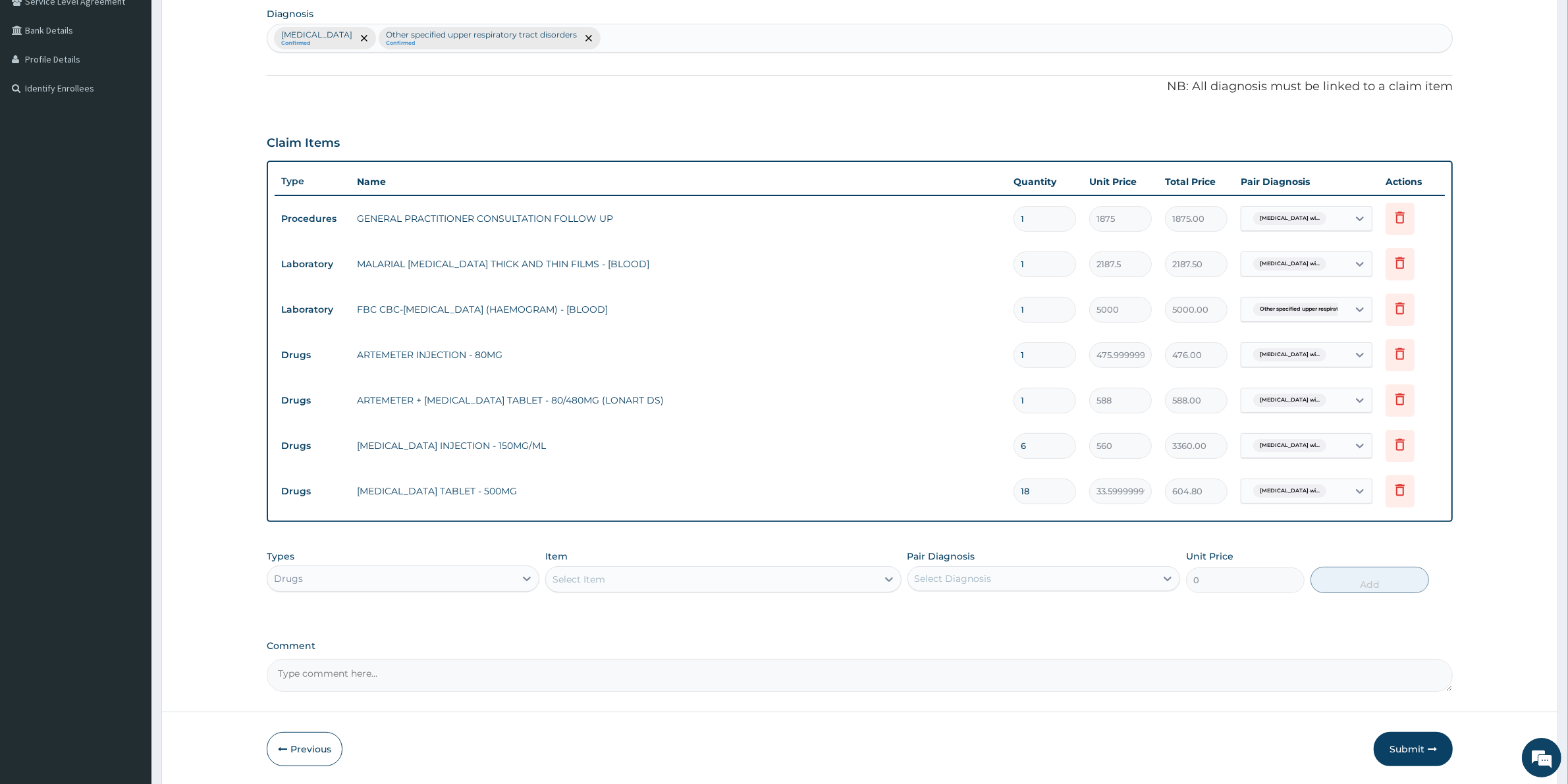
click at [996, 412] on tr "Drugs ARTEMETER + LUMEFANTRINE TABLET - 80/480MG (LONART DS) 1 588 588.00 Plasm…" at bounding box center [859, 401] width 1170 height 46
type input "6"
type input "3528.00"
type input "6"
drag, startPoint x: 1042, startPoint y: 347, endPoint x: 922, endPoint y: 383, distance: 125.3
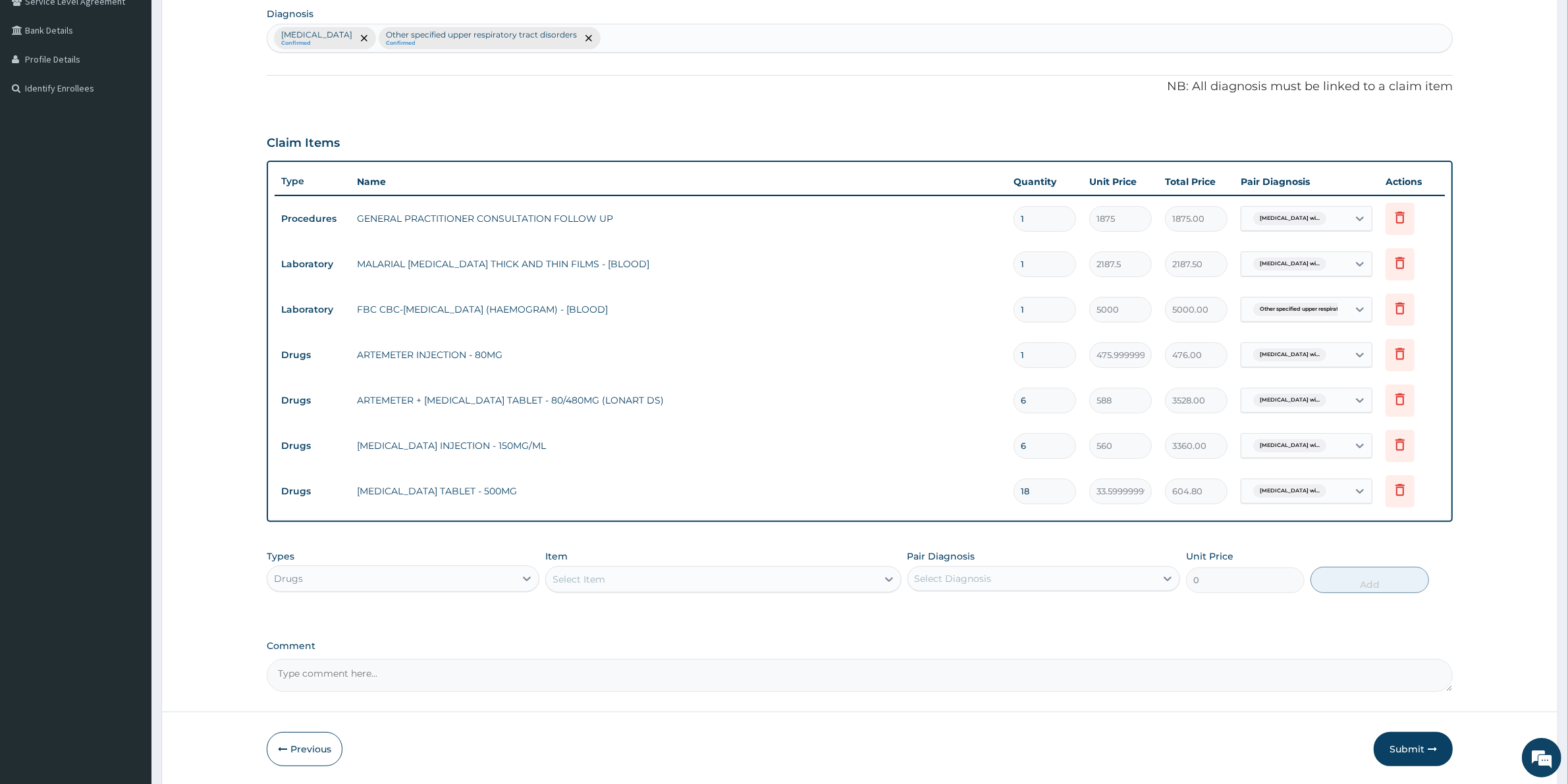
click at [922, 383] on tbody "Procedures GENERAL PRACTITIONER CONSULTATION FOLLOW UP 1 1875 1875.00 Plasmodiu…" at bounding box center [859, 354] width 1170 height 318
type input "6"
type input "2856.00"
type input "6"
click at [586, 577] on div "Select Item" at bounding box center [579, 579] width 53 height 13
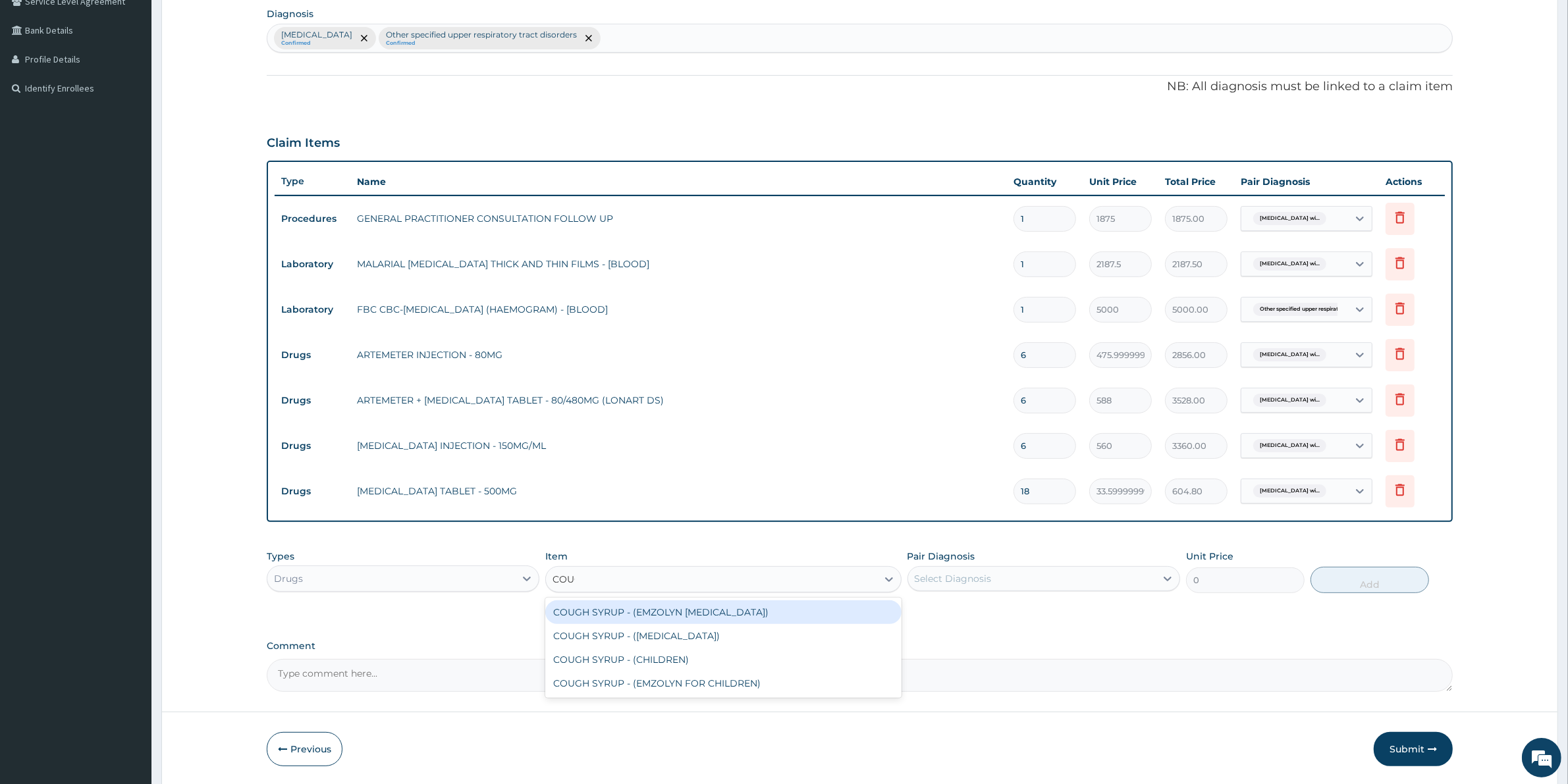
type input "COUGH"
drag, startPoint x: 689, startPoint y: 610, endPoint x: 764, endPoint y: 607, distance: 75.1
click at [695, 612] on div "COUGH SYRUP - (EMZOLYN EXPECTORANT)" at bounding box center [722, 611] width 355 height 24
type input "1120"
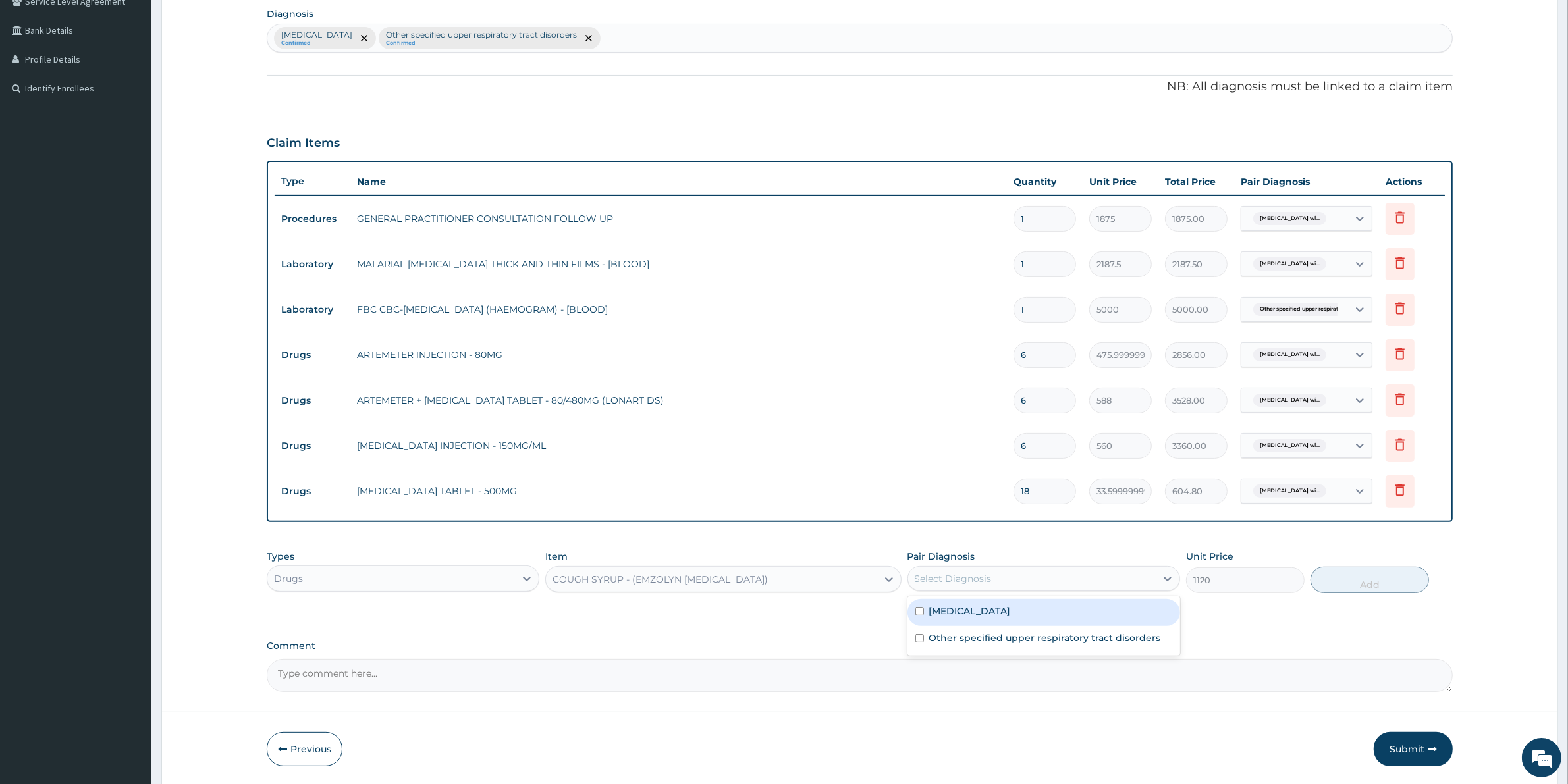
drag, startPoint x: 1002, startPoint y: 577, endPoint x: 999, endPoint y: 589, distance: 12.4
click at [1001, 584] on div "Select Diagnosis" at bounding box center [1032, 579] width 247 height 21
click at [991, 639] on div "Other specified upper respiratory tract disorders" at bounding box center [1043, 639] width 273 height 27
checkbox input "true"
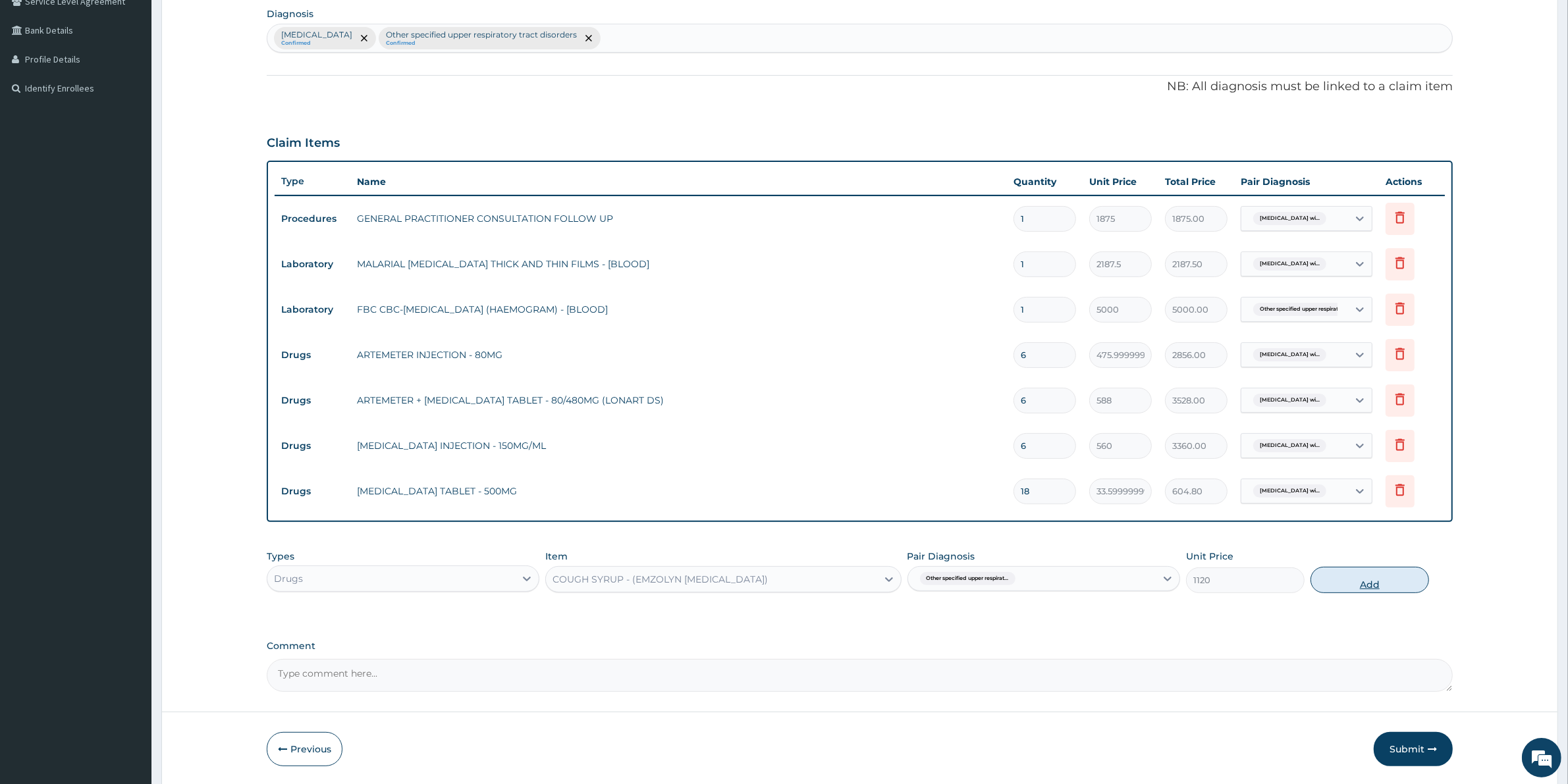
click at [1337, 579] on button "Add" at bounding box center [1369, 580] width 118 height 26
type input "0"
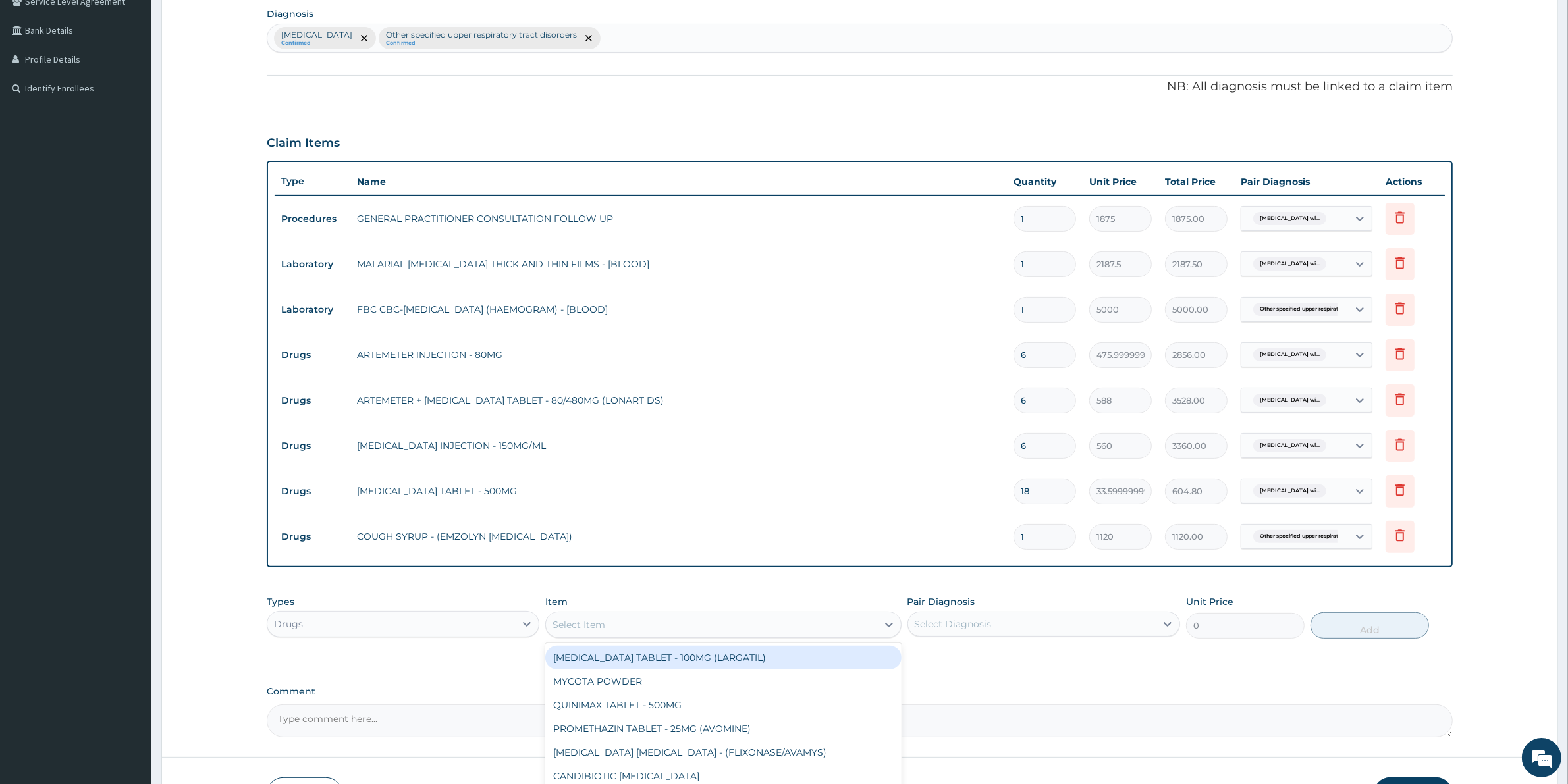
drag, startPoint x: 605, startPoint y: 622, endPoint x: 616, endPoint y: 626, distance: 11.7
click at [605, 625] on div "Select Item" at bounding box center [711, 624] width 331 height 21
type input "RANF"
drag, startPoint x: 672, startPoint y: 653, endPoint x: 920, endPoint y: 624, distance: 249.7
click at [687, 653] on div "HEMATINIC SYRUP - (RANFERON)" at bounding box center [722, 657] width 355 height 24
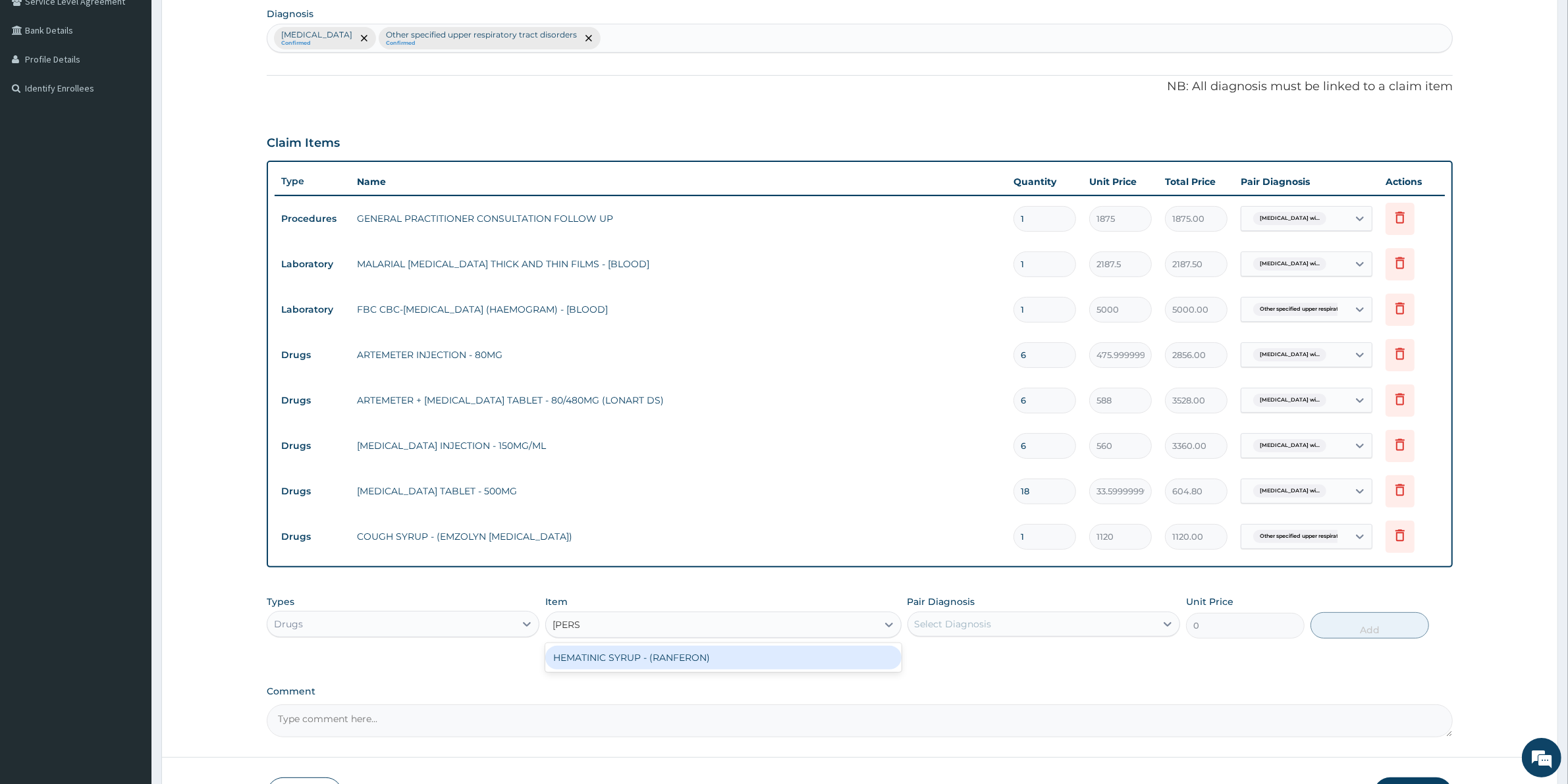
type input "1288"
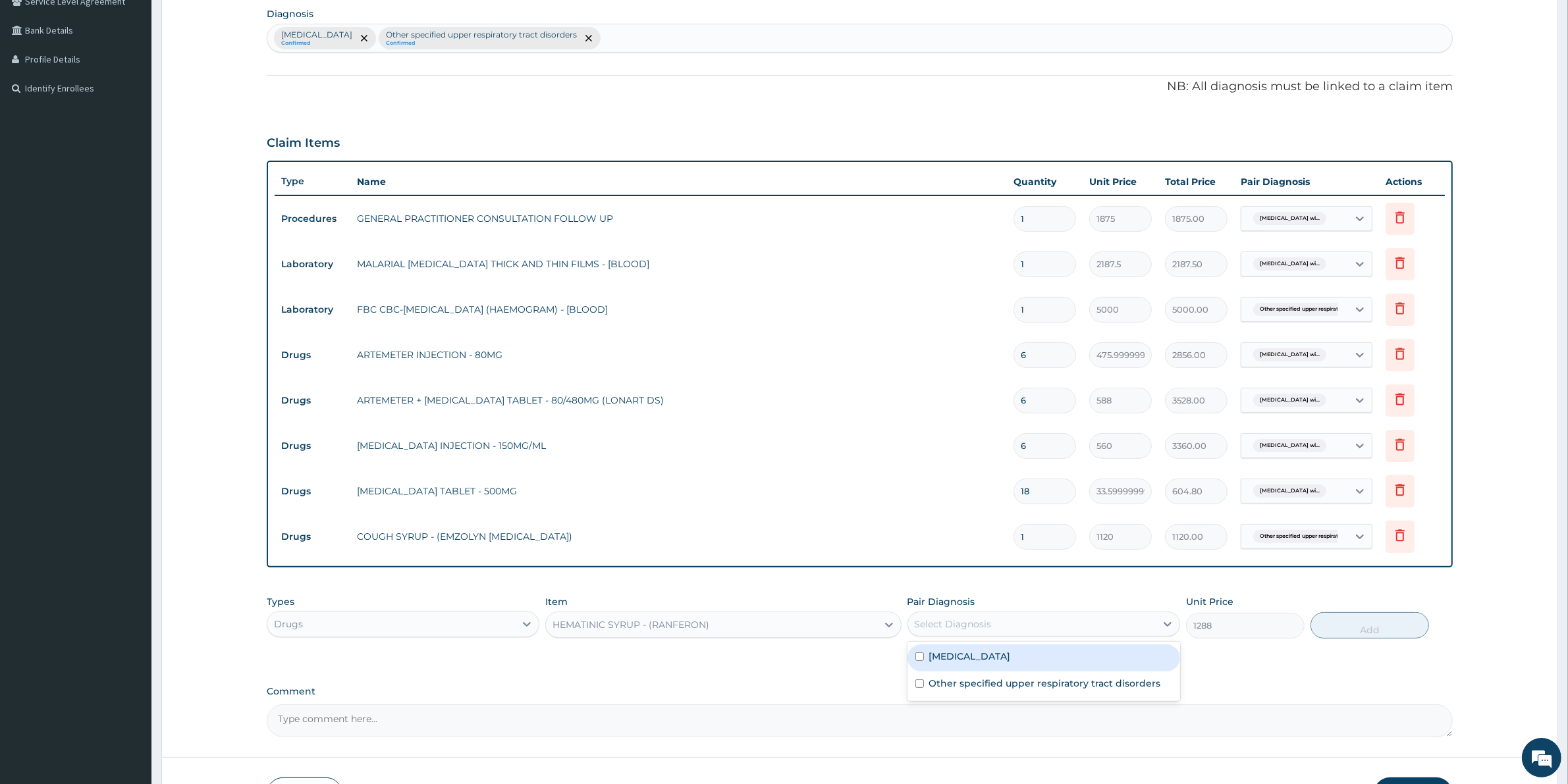
click at [968, 617] on div "Select Diagnosis" at bounding box center [953, 624] width 77 height 13
click at [976, 689] on label "Other specified upper respiratory tract disorders" at bounding box center [1045, 682] width 232 height 13
checkbox input "true"
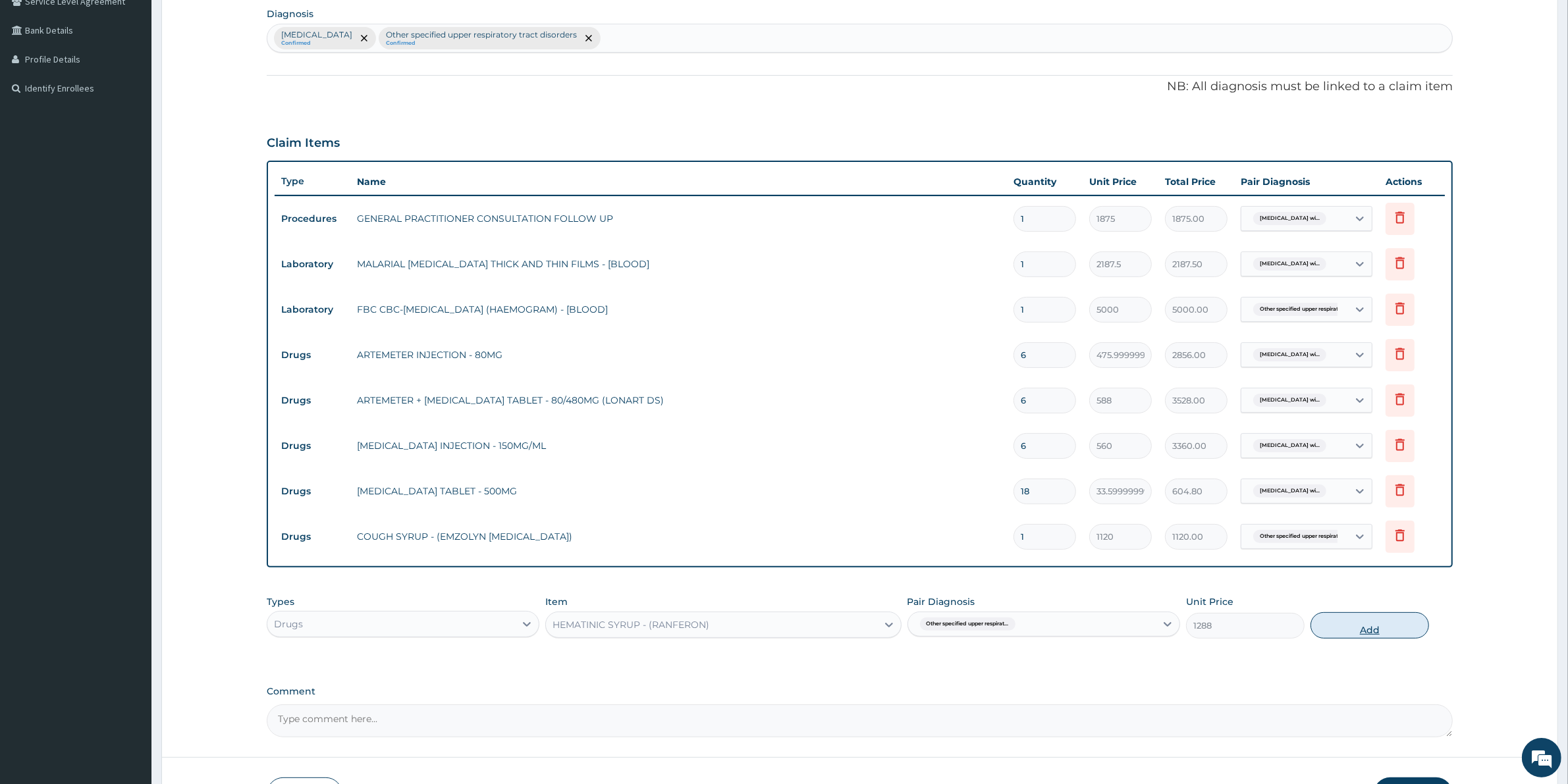
click at [1338, 631] on button "Add" at bounding box center [1369, 625] width 118 height 26
type input "0"
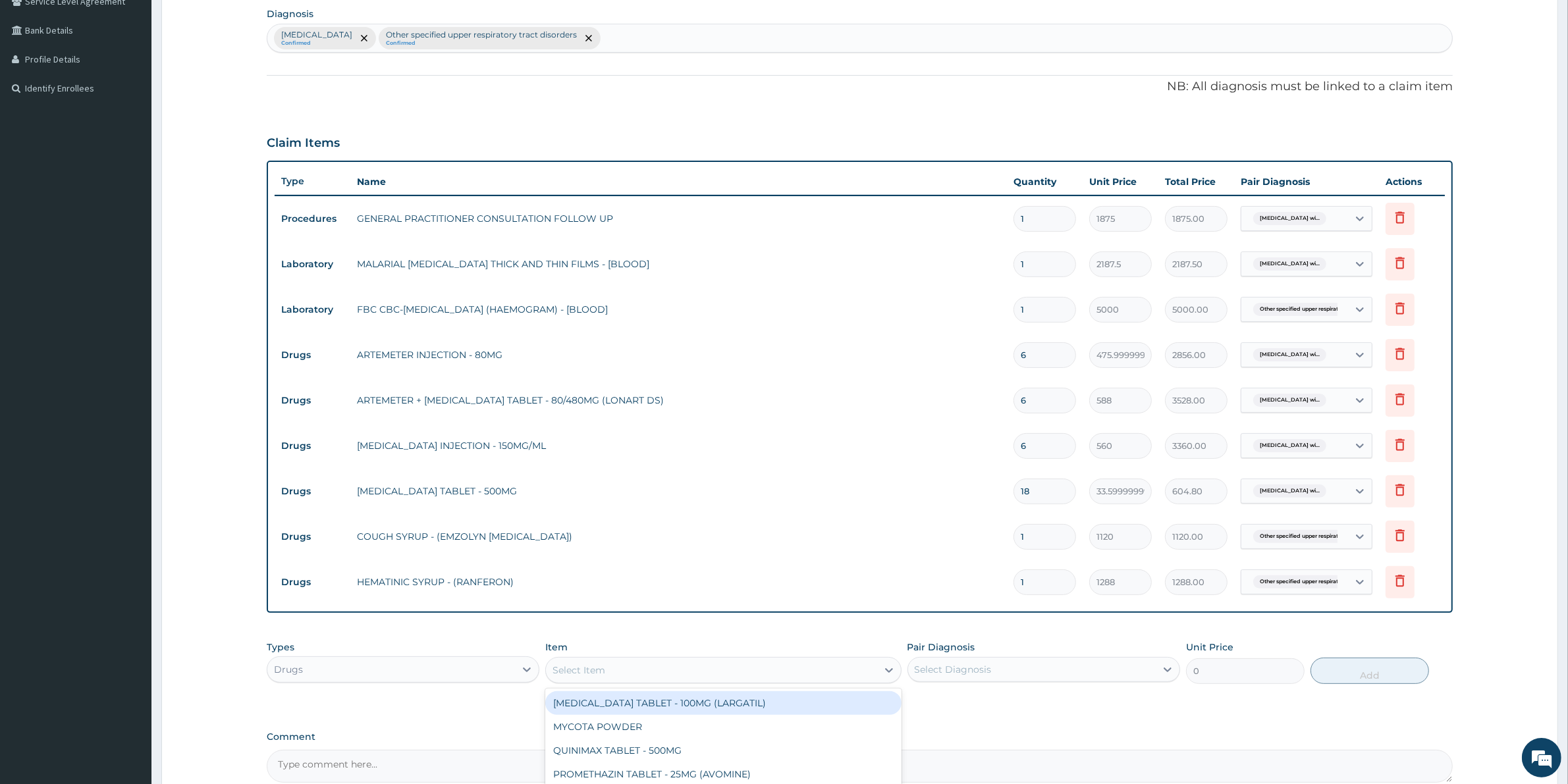
click at [746, 659] on div "Select Item" at bounding box center [711, 670] width 331 height 21
type input "METRO"
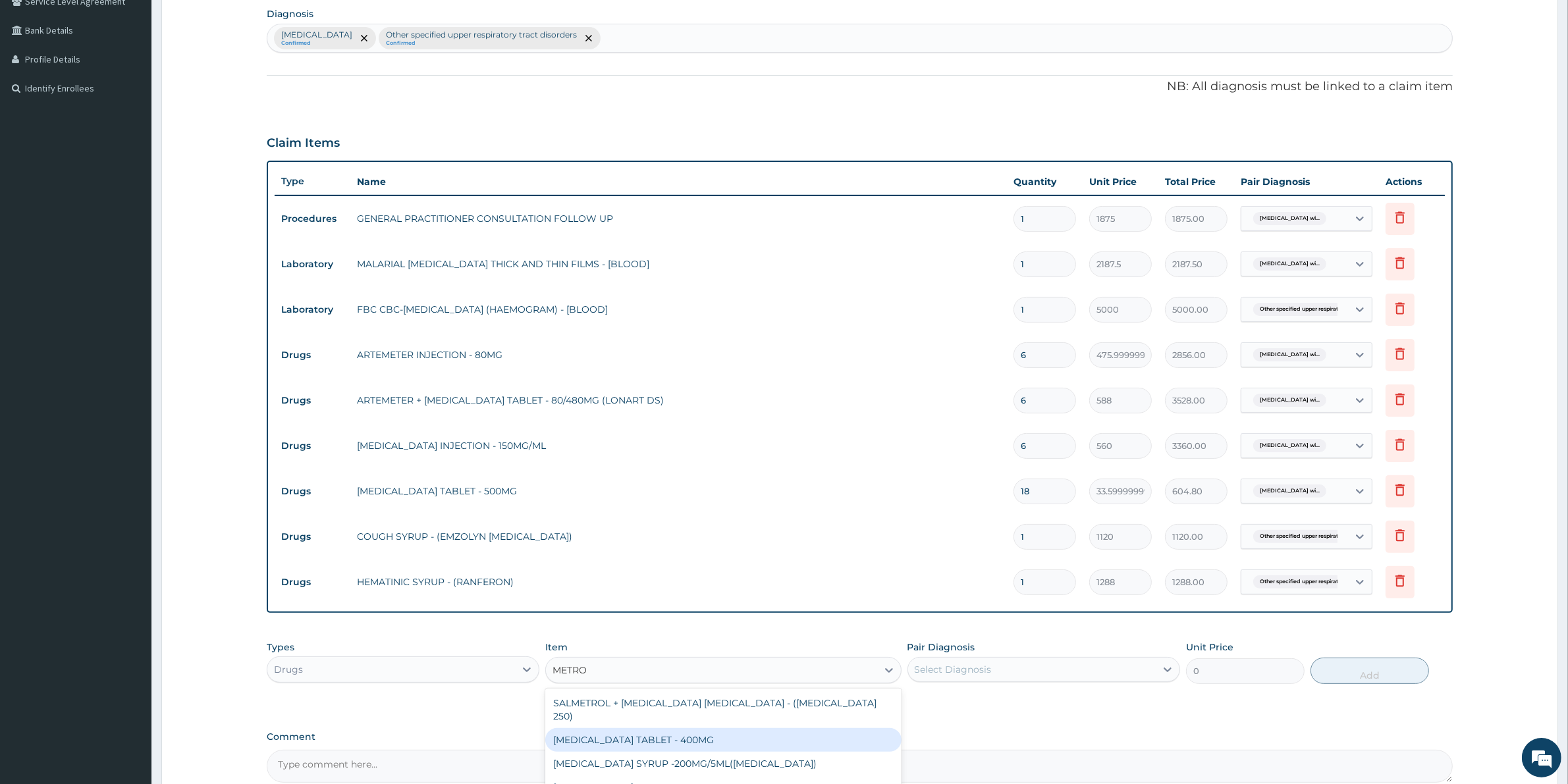
drag, startPoint x: 691, startPoint y: 729, endPoint x: 719, endPoint y: 729, distance: 28.0
click at [695, 729] on div "METRONIDAZOLE TABLET - 400MG" at bounding box center [722, 739] width 355 height 24
type input "84"
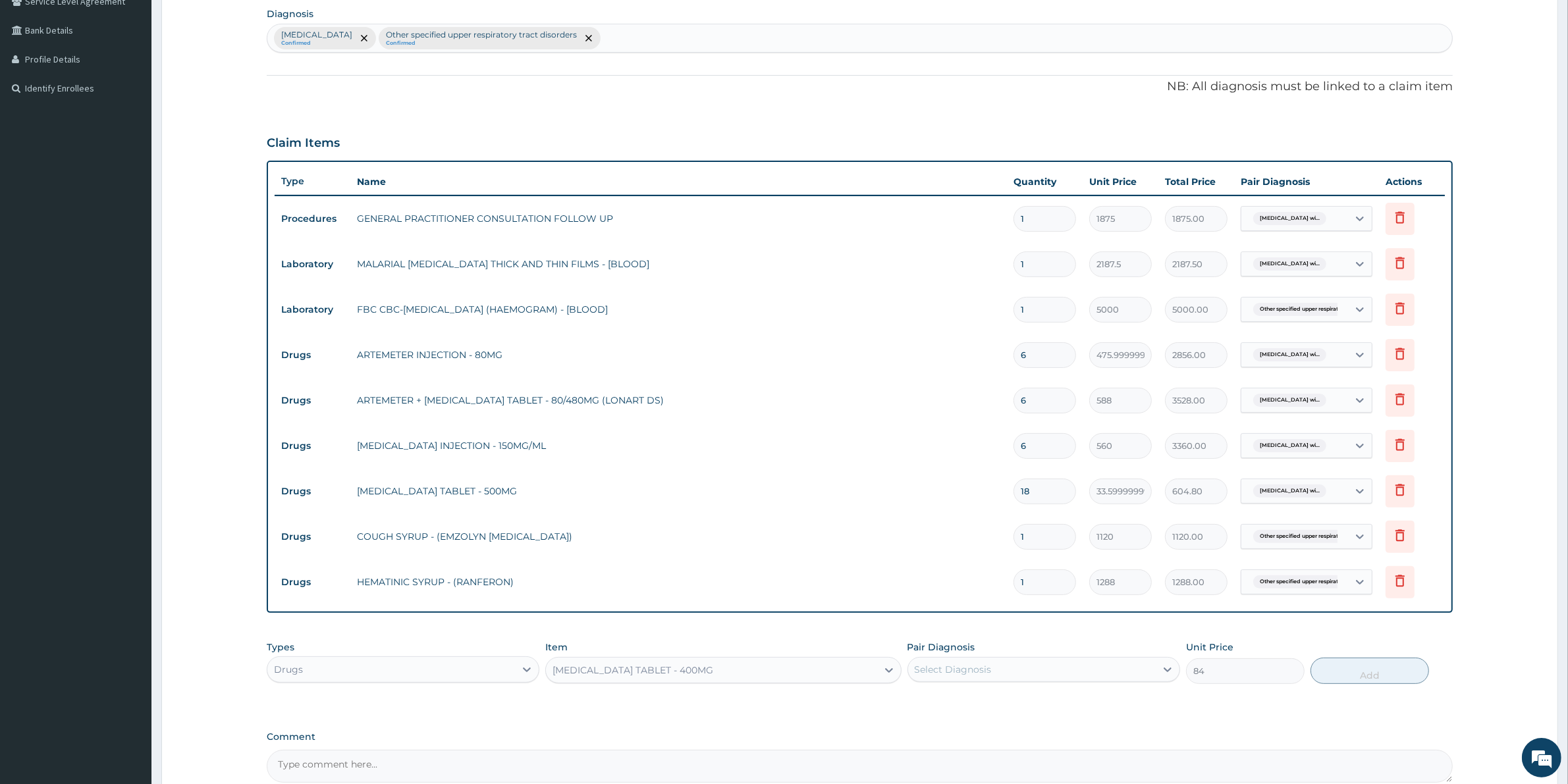
drag, startPoint x: 930, startPoint y: 666, endPoint x: 932, endPoint y: 681, distance: 15.1
click at [930, 670] on div "Select Diagnosis" at bounding box center [953, 669] width 77 height 13
click at [954, 735] on label "Other specified upper respiratory tract disorders" at bounding box center [1045, 728] width 232 height 13
checkbox input "true"
click at [1401, 666] on button "Add" at bounding box center [1369, 671] width 118 height 26
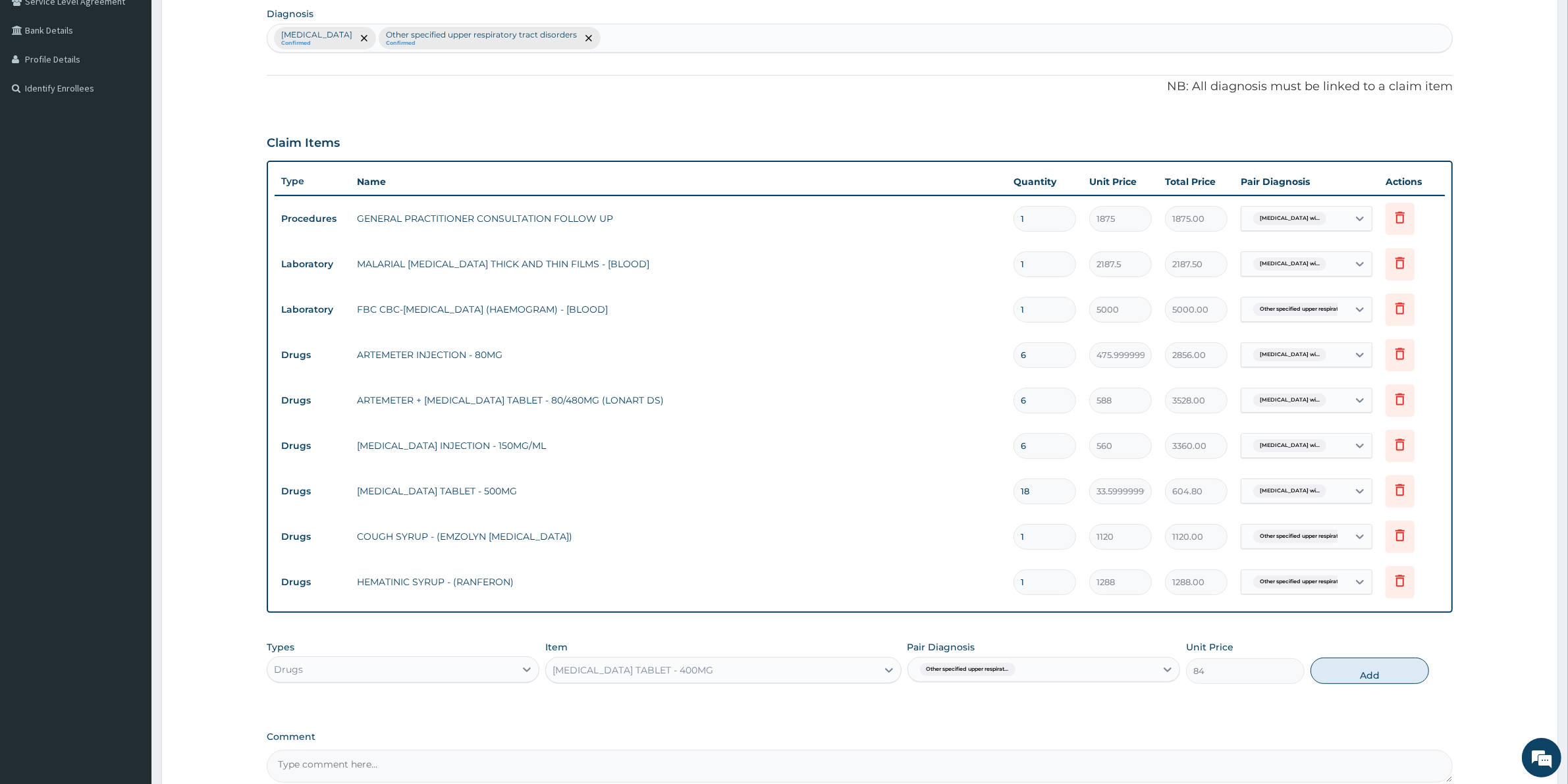
type input "0"
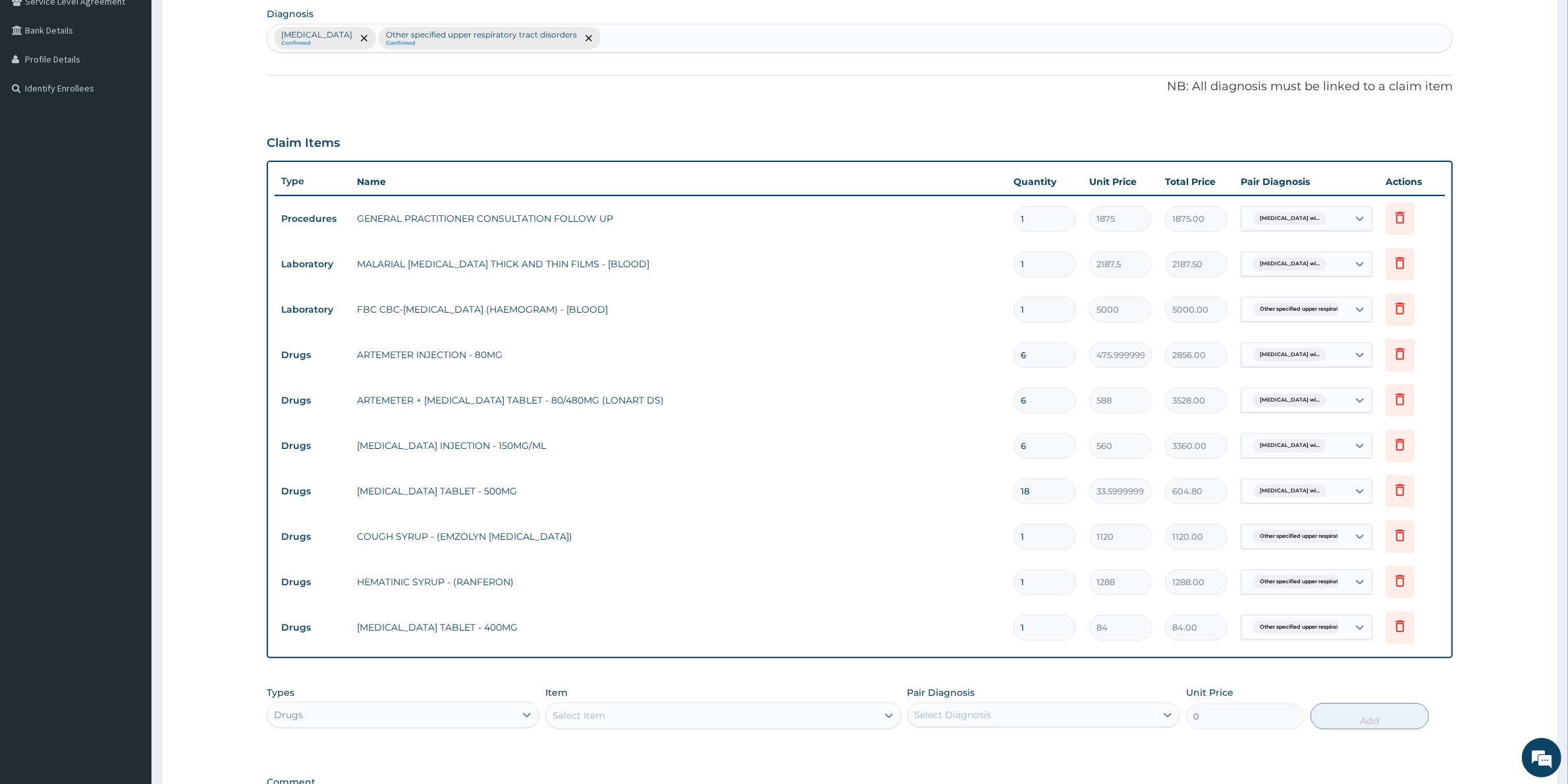
type input "15"
type input "1260.00"
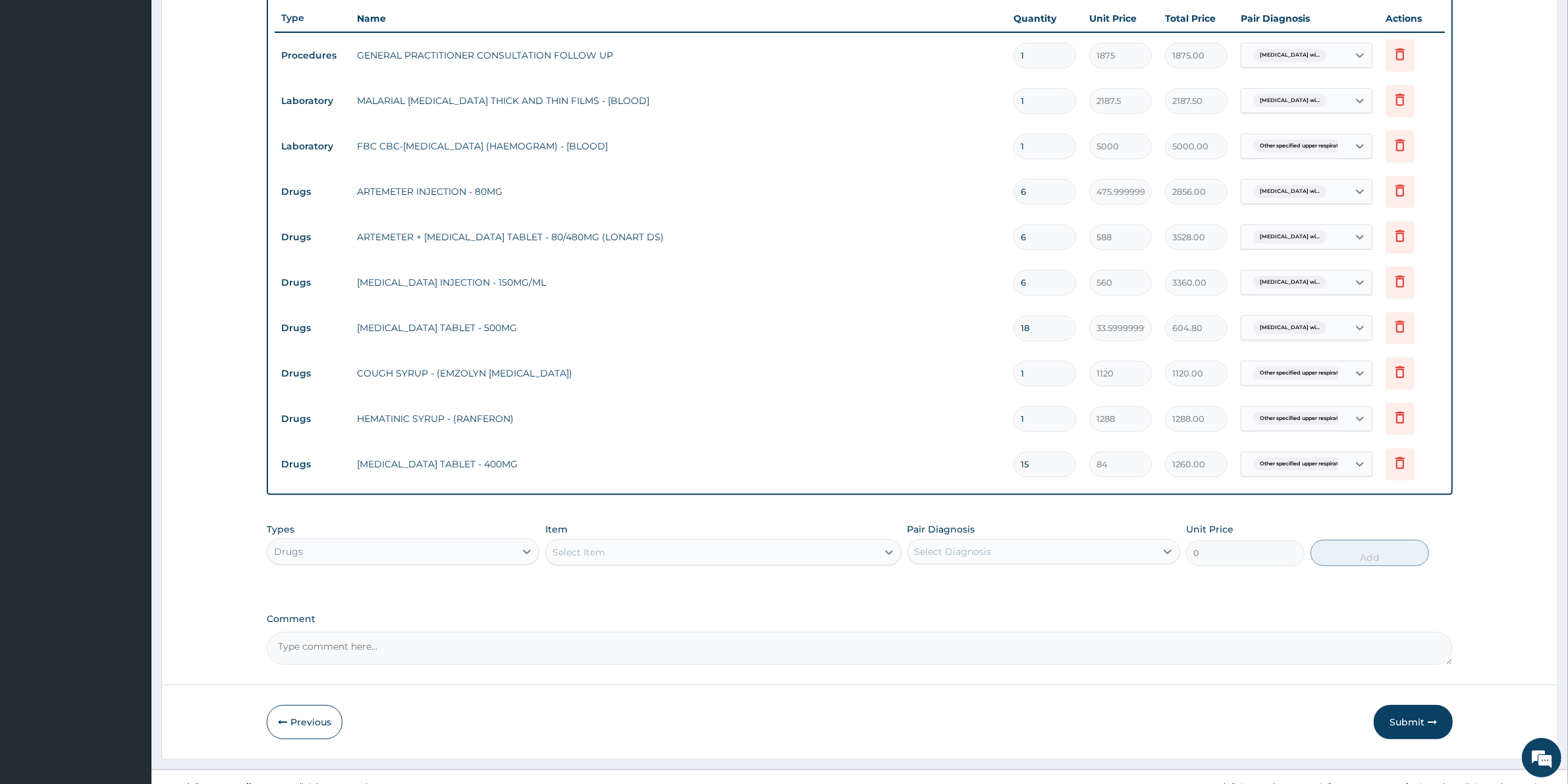
scroll to position [481, 0]
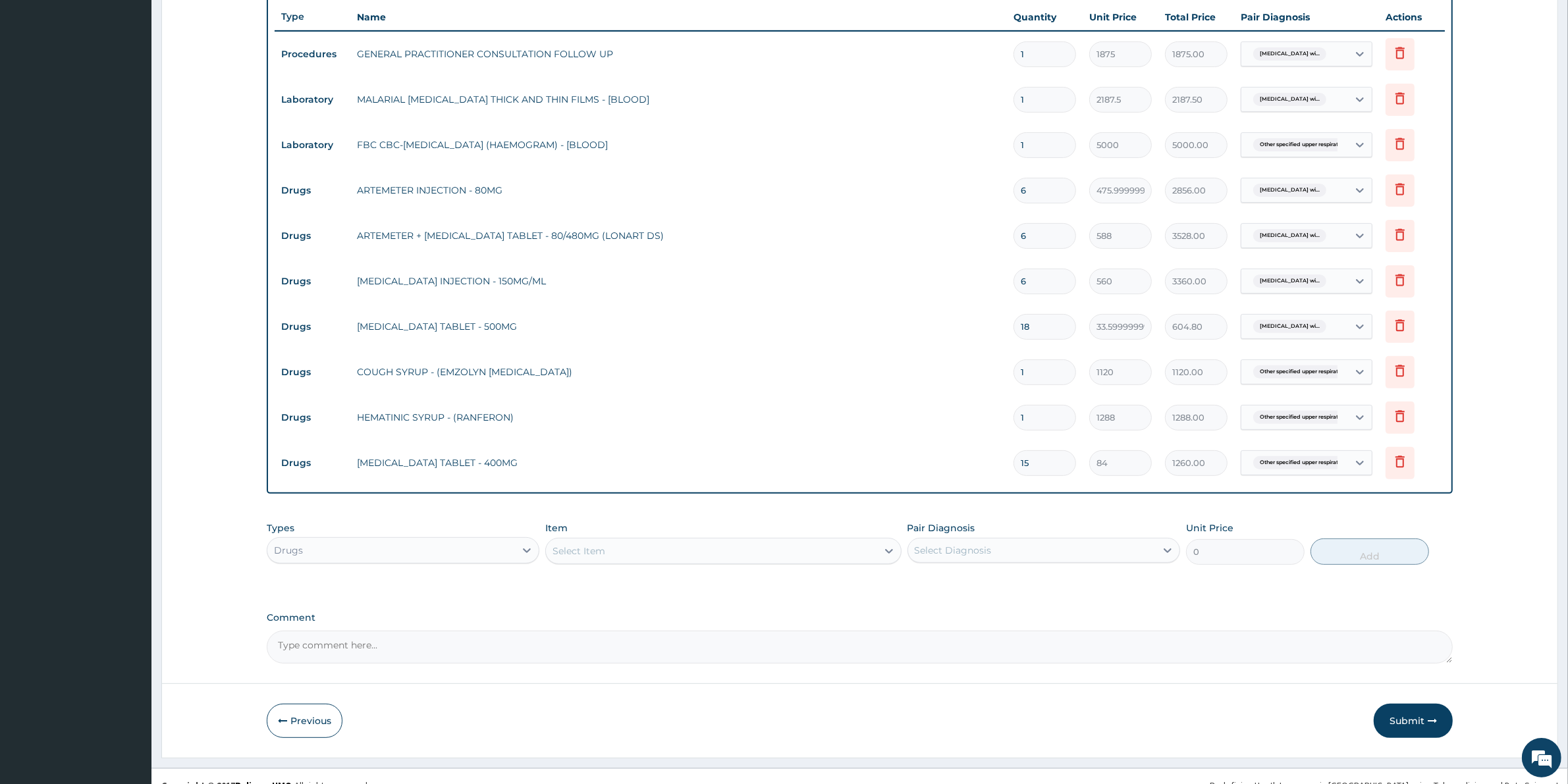
type input "15"
click at [598, 551] on div "Select Item" at bounding box center [579, 551] width 53 height 13
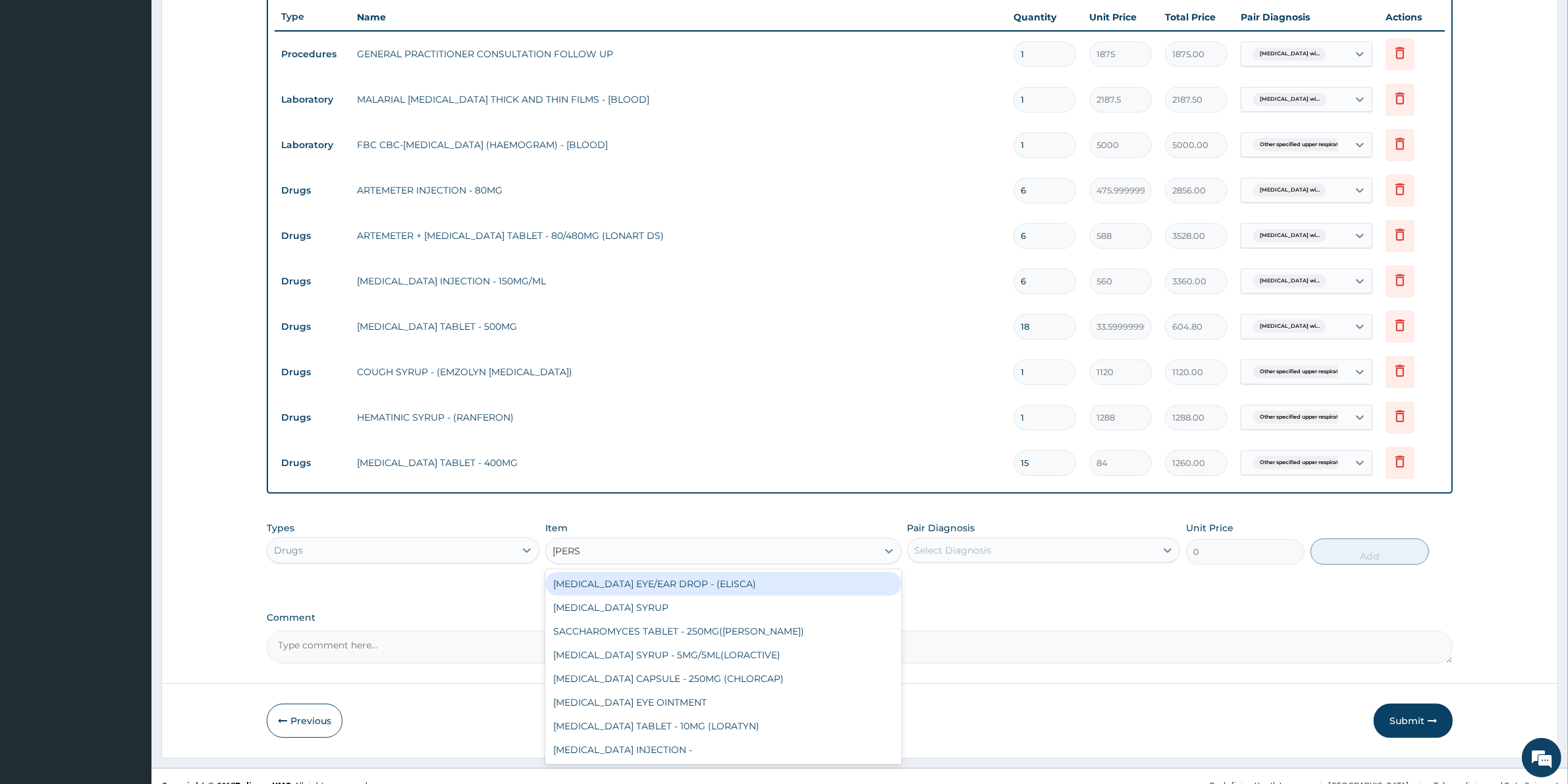
type input "LORAT"
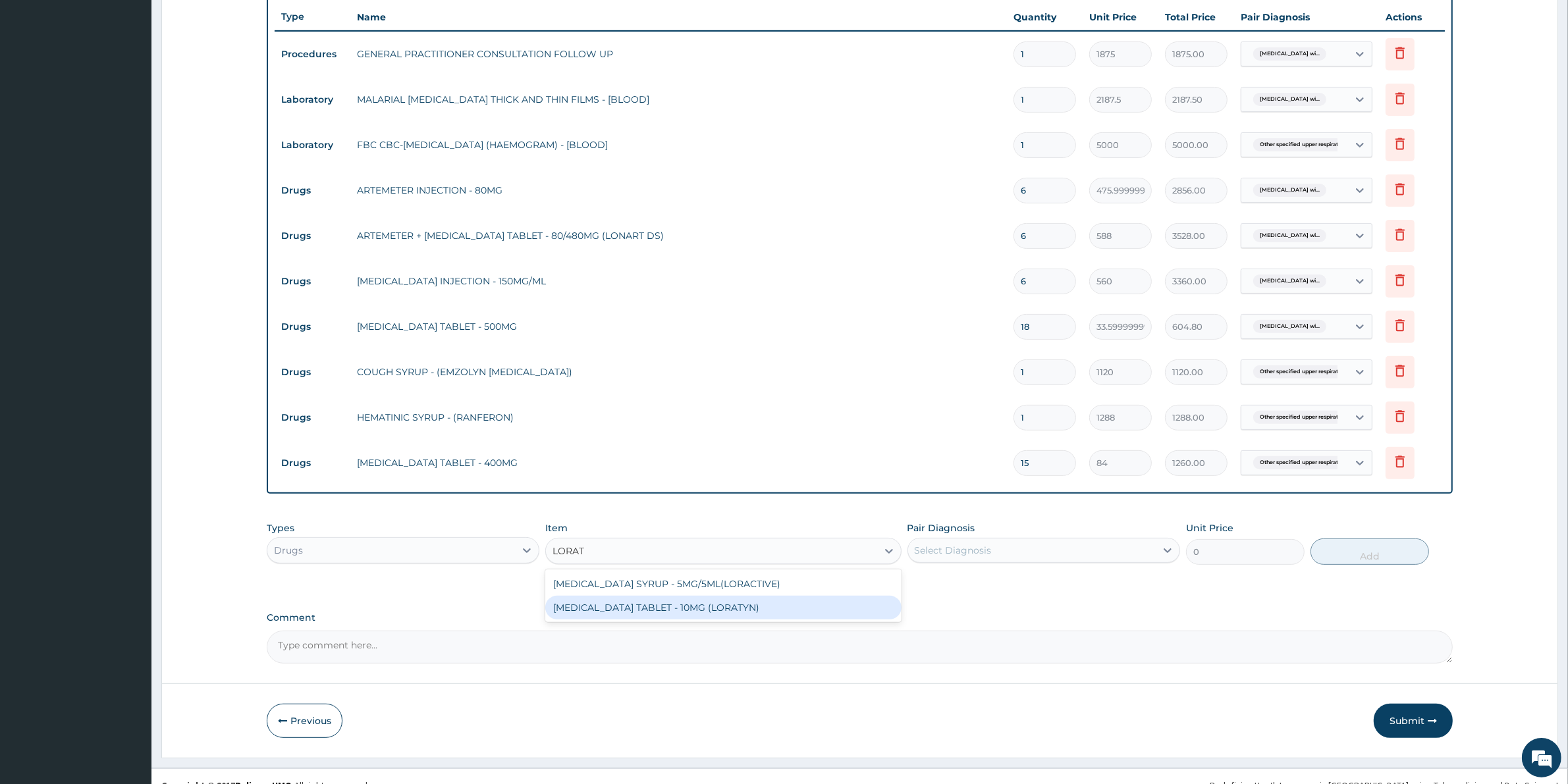
click at [649, 605] on div "LORATADINE TABLET - 10MG (LORATYN)" at bounding box center [722, 607] width 355 height 24
type input "98"
click at [1020, 545] on div "Select Diagnosis" at bounding box center [1032, 550] width 247 height 21
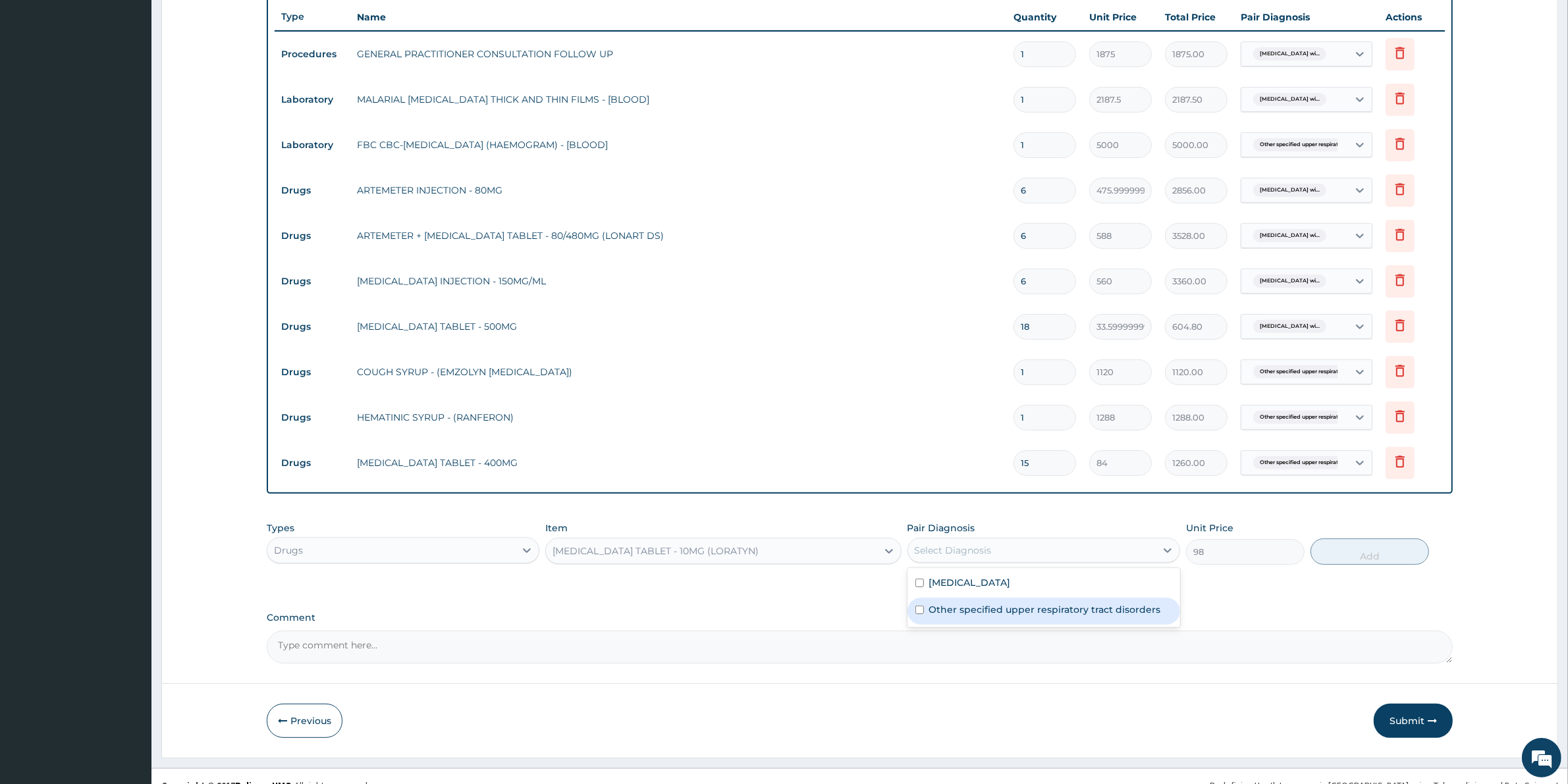
click at [1031, 616] on label "Other specified upper respiratory tract disorders" at bounding box center [1045, 609] width 232 height 13
checkbox input "true"
click at [1328, 552] on button "Add" at bounding box center [1369, 552] width 118 height 26
type input "0"
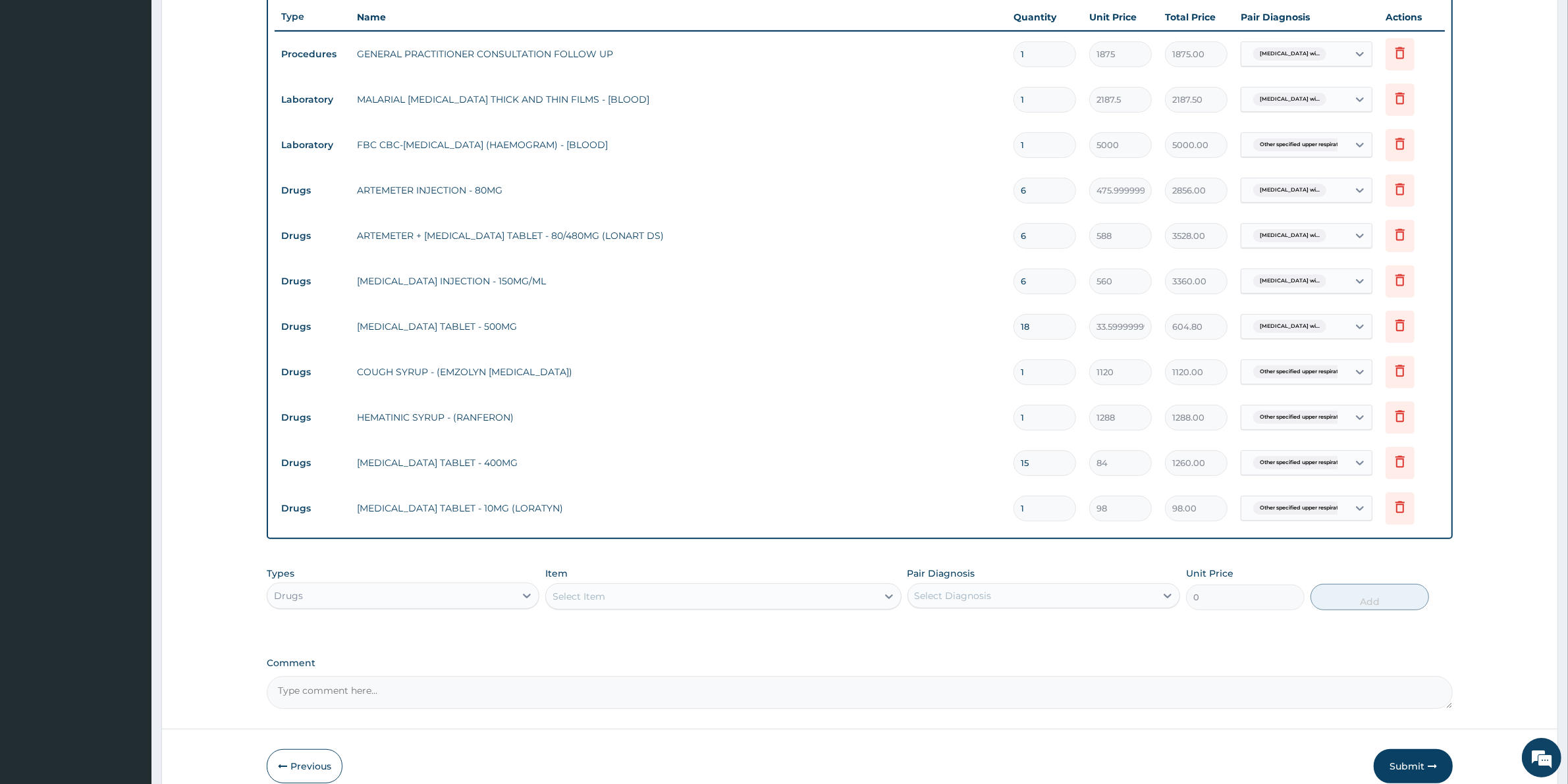
type input "10"
type input "980.00"
type input "10"
click at [1402, 766] on button "Submit" at bounding box center [1413, 766] width 79 height 34
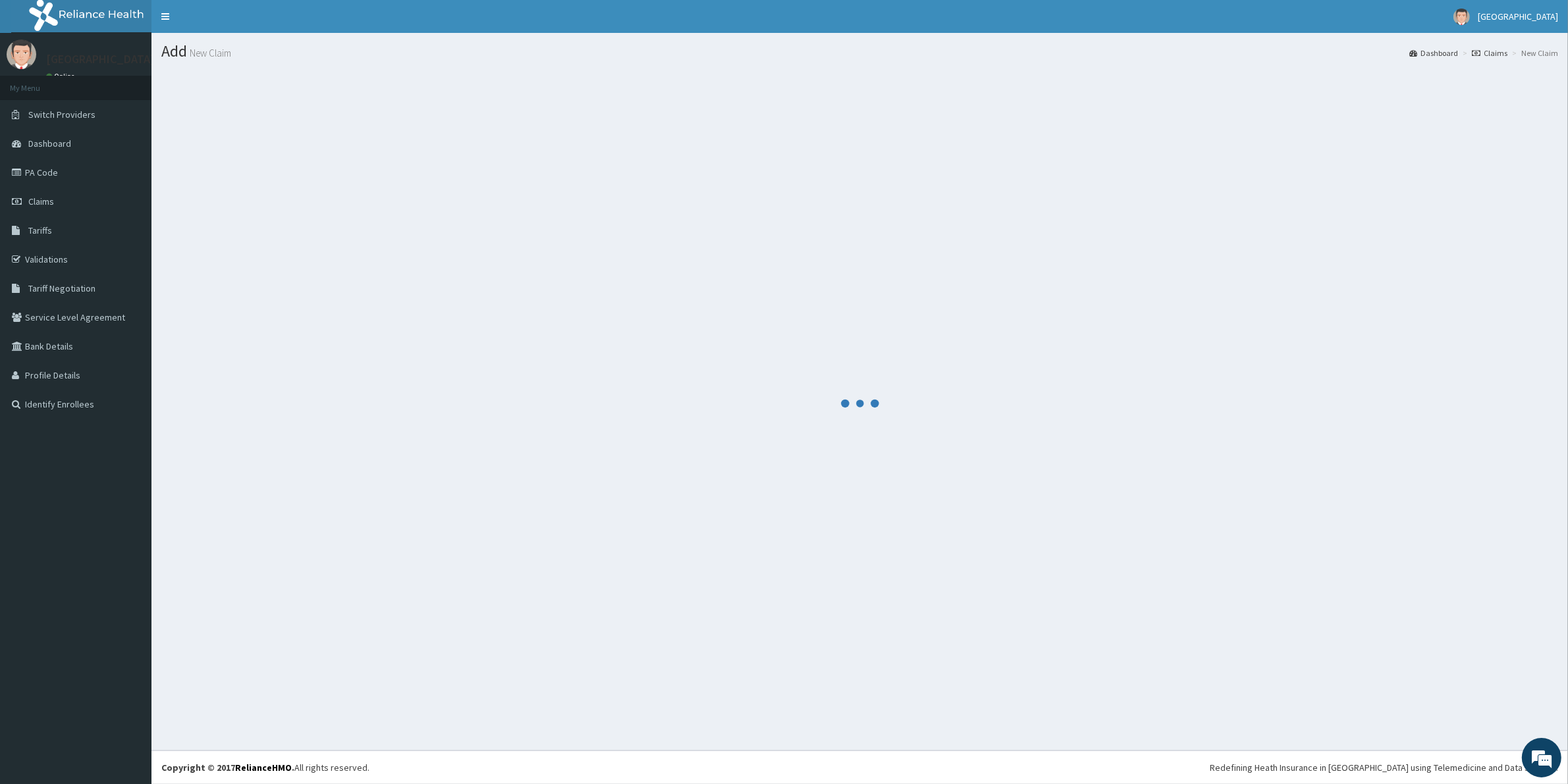
scroll to position [0, 0]
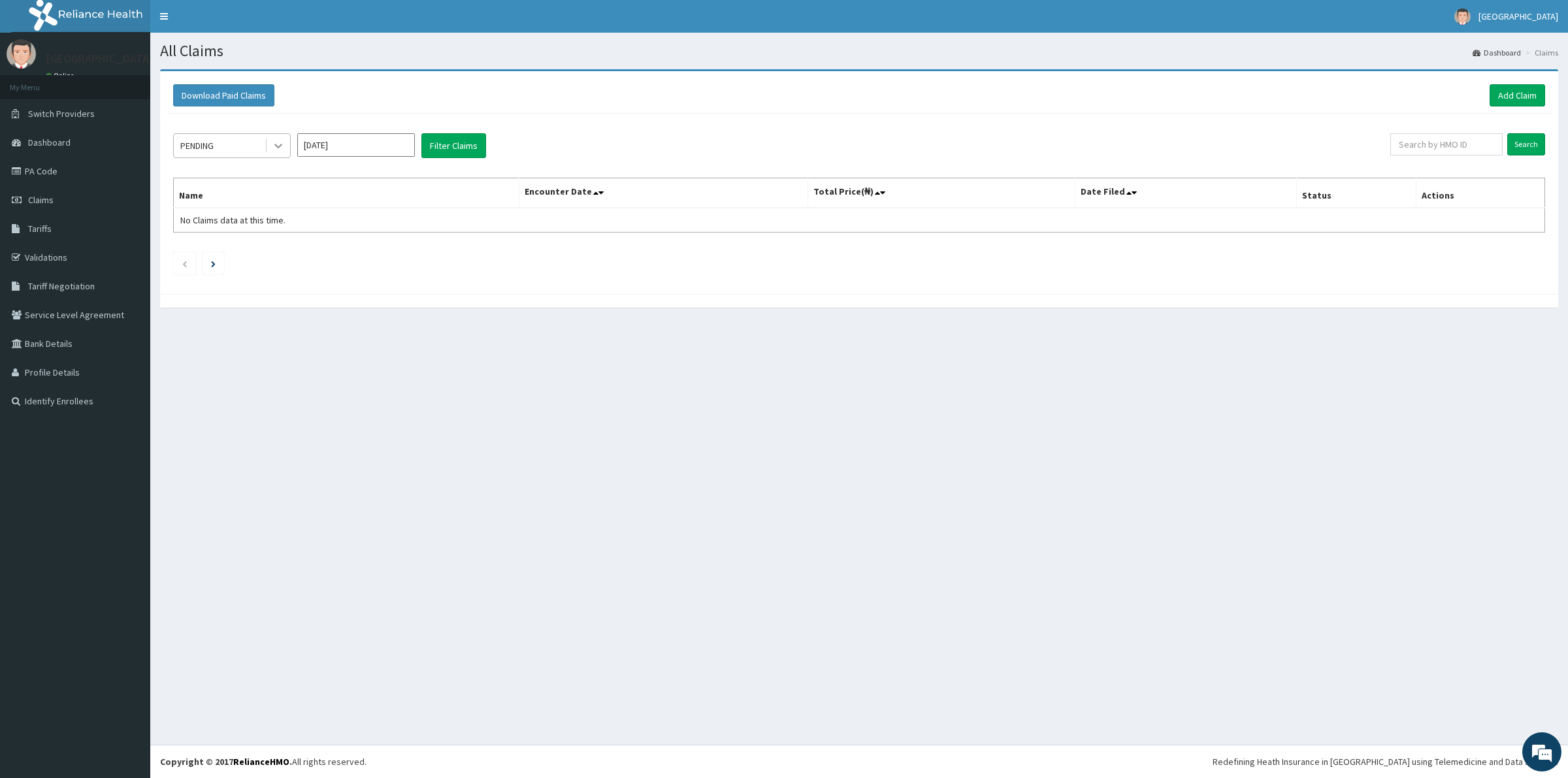
click at [278, 151] on icon at bounding box center [278, 145] width 13 height 13
click at [252, 201] on div "Approved" at bounding box center [232, 201] width 118 height 23
click at [462, 155] on button "Filter Claims" at bounding box center [454, 145] width 64 height 25
